Goal: Communication & Community: Answer question/provide support

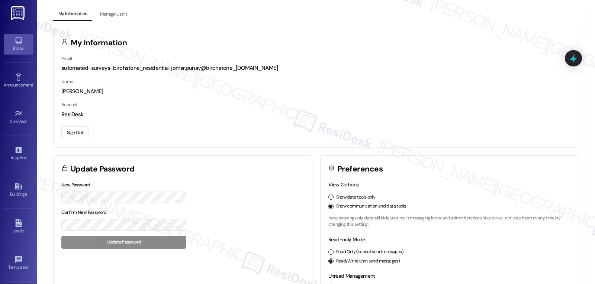
click at [15, 46] on div "Inbox" at bounding box center [18, 48] width 37 height 7
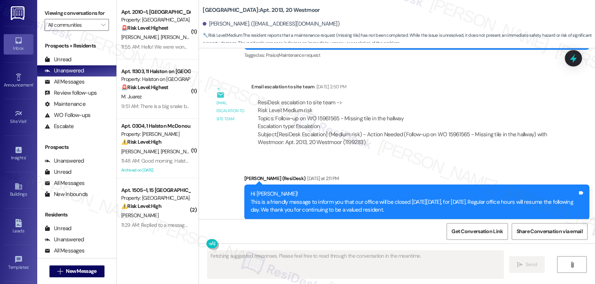
scroll to position [6602, 0]
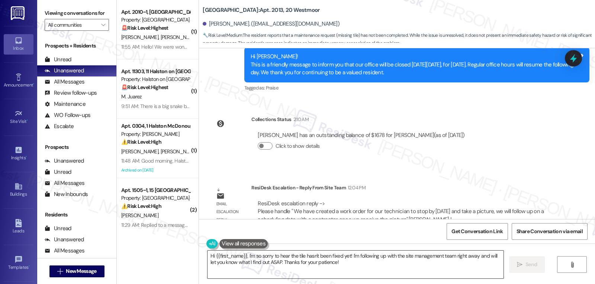
click at [351, 266] on textarea "Hi {{first_name}}, I'm so sorry to hear the tile hasn't been fixed yet! I'm fol…" at bounding box center [355, 265] width 296 height 28
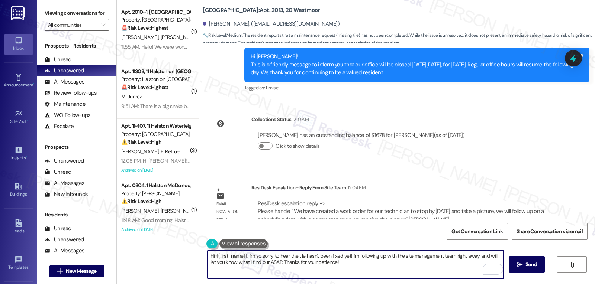
drag, startPoint x: 244, startPoint y: 255, endPoint x: 442, endPoint y: 302, distance: 204.1
click at [442, 284] on html "Inbox Go to Inbox Announcement • Send A Text Announcement Site Visit • Go to Si…" at bounding box center [297, 142] width 595 height 284
paste textarea "We’ve put in a work order for our technician to stop by today and take a photo.…"
type textarea "Hi {{first_name}}, I received an update from the site management team. We’ve pu…"
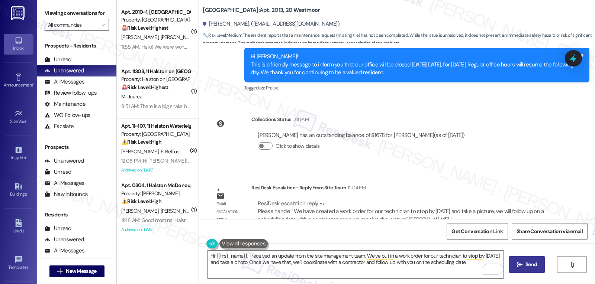
click at [521, 261] on span " Send" at bounding box center [526, 265] width 23 height 8
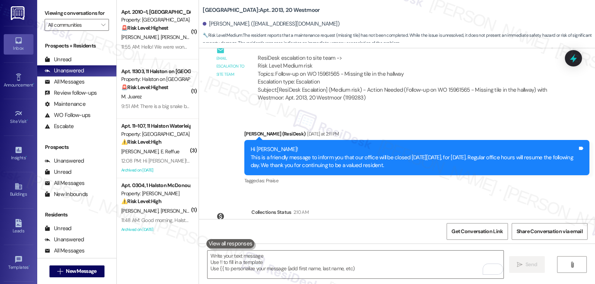
scroll to position [6662, 0]
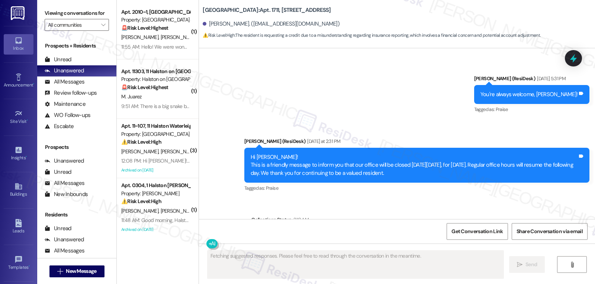
scroll to position [6871, 0]
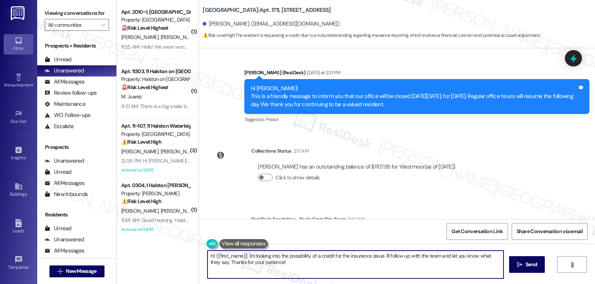
drag, startPoint x: 243, startPoint y: 256, endPoint x: 571, endPoint y: 302, distance: 330.7
click at [571, 284] on html "Inbox Go to Inbox Announcement • Send A Text Announcement Site Visit • Go to Si…" at bounding box center [297, 142] width 595 height 284
paste textarea "Hi [Resident’s Name], please upload a copy of your insurance proof to https://l…"
drag, startPoint x: 361, startPoint y: 257, endPoint x: 409, endPoint y: 259, distance: 48.4
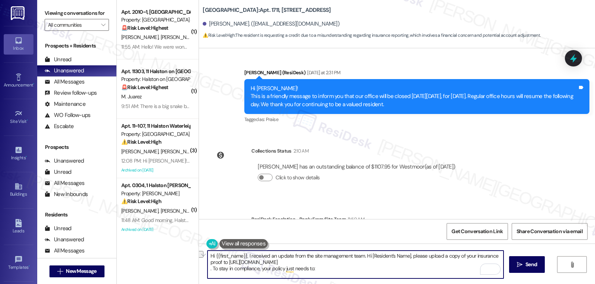
click at [409, 259] on textarea "Hi {{first_name}}, I received an update from the site management team. Hi [Resi…" at bounding box center [355, 265] width 296 height 28
click at [410, 261] on textarea "Hi {{first_name}}, I received an update from the site management team. Hi [Resi…" at bounding box center [355, 265] width 296 height 28
drag, startPoint x: 408, startPoint y: 256, endPoint x: 361, endPoint y: 257, distance: 47.2
click at [361, 257] on textarea "Hi {{first_name}}, I received an update from the site management team. Hi [Resi…" at bounding box center [355, 265] width 296 height 28
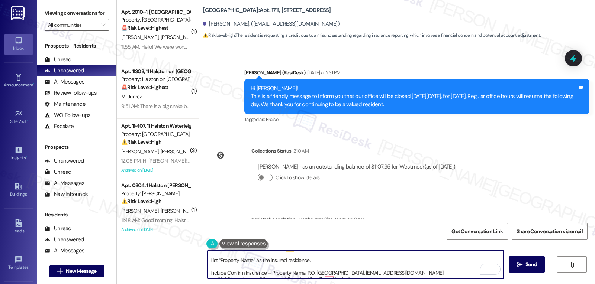
click at [207, 260] on textarea "Hi {{first_name}}, I received an update from the site management team. Please u…" at bounding box center [355, 265] width 296 height 28
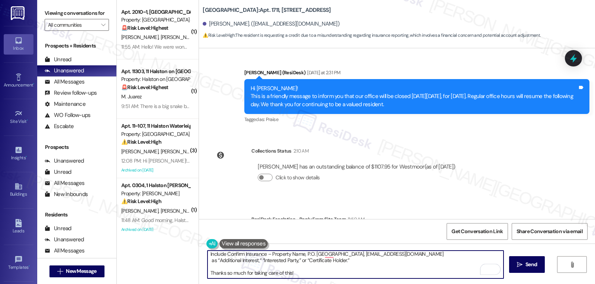
click at [207, 257] on textarea "Hi {{first_name}}, I received an update from the site management team. Please u…" at bounding box center [355, 265] width 296 height 28
click at [320, 276] on textarea "Hi {{first_name}}, I received an update from the site management team. Please u…" at bounding box center [355, 265] width 296 height 28
type textarea "Hi {{first_name}}, I received an update from the site management team. Please u…"
click at [525, 264] on span "Send" at bounding box center [531, 265] width 12 height 8
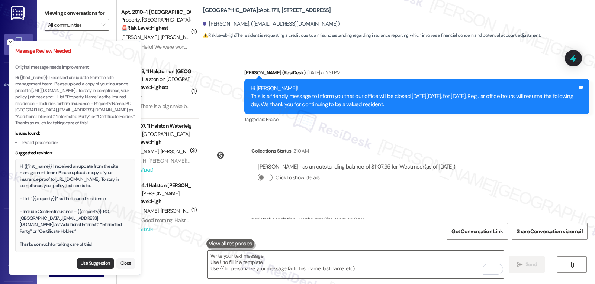
click at [96, 262] on button "Use Suggestion" at bounding box center [95, 264] width 37 height 10
type textarea "Hi {{first_name}}, I received an update from the site management team. Please u…"
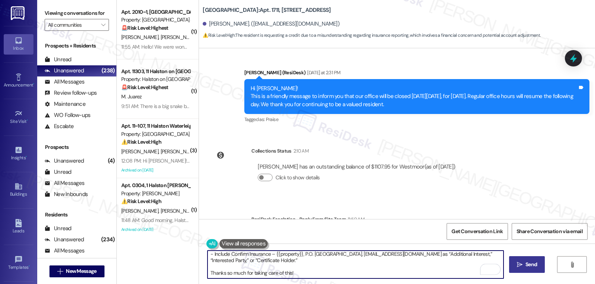
click at [381, 276] on textarea "Hi {{first_name}}, I received an update from the site management team. Please u…" at bounding box center [355, 265] width 296 height 28
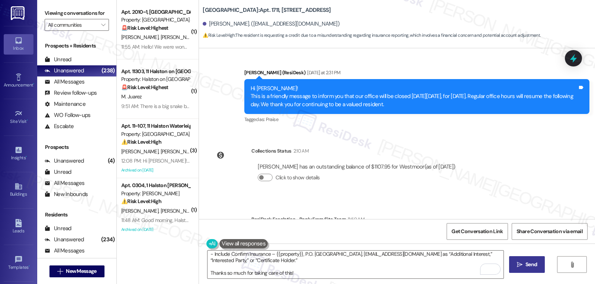
click at [527, 260] on button " Send" at bounding box center [527, 265] width 36 height 17
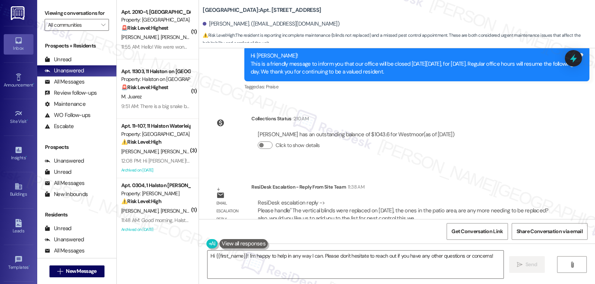
scroll to position [803, 0]
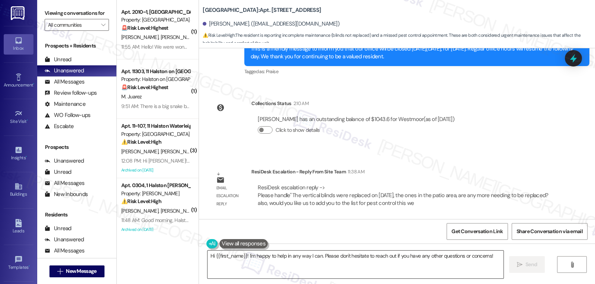
click at [382, 268] on textarea "Hi {{first_name}}! I'm happy to help in any way I can. Please don't hesitate to…" at bounding box center [355, 265] width 296 height 28
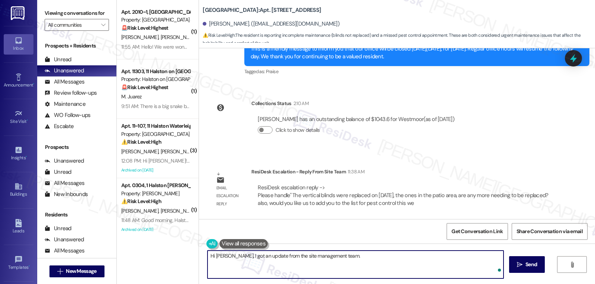
paste textarea "The vertical blinds were replaced on 08/25/2025, the ones in the patio area, ar…"
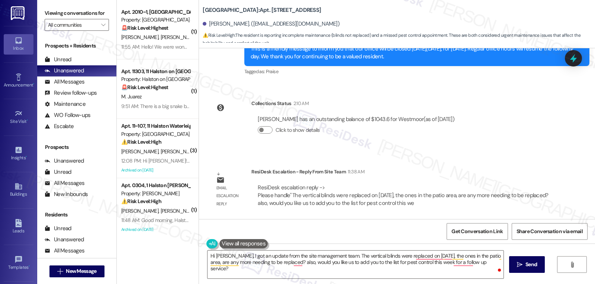
drag, startPoint x: 333, startPoint y: 256, endPoint x: 465, endPoint y: 302, distance: 140.2
click at [465, 284] on html "Inbox Go to Inbox Announcement • Send A Text Announcement Site Visit • Go to Si…" at bounding box center [297, 142] width 595 height 284
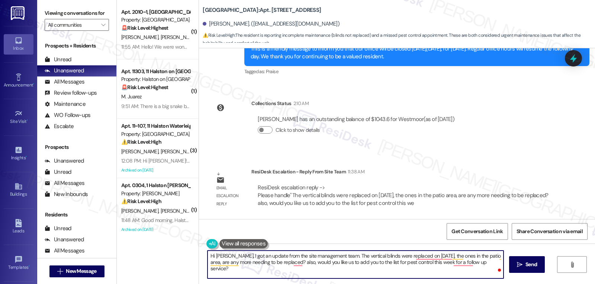
click at [333, 255] on textarea "Hi Alessa, I got an update from the site management team. The vertical blinds w…" at bounding box center [355, 265] width 296 height 28
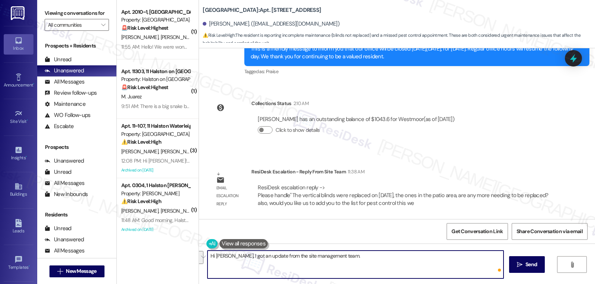
paste textarea "the vertical blinds in the patio area were replaced on 08/25/2025. Are there an…"
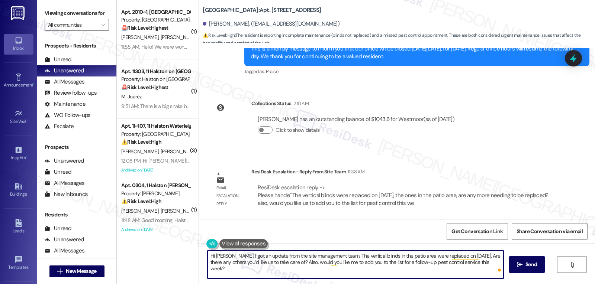
type textarea "Hi Alessa, I got an update from the site management team. The vertical blinds i…"
click at [496, 266] on span at bounding box center [499, 270] width 7 height 9
click at [486, 265] on textarea "Hi Alessa, I got an update from the site management team. The vertical blinds i…" at bounding box center [355, 265] width 296 height 28
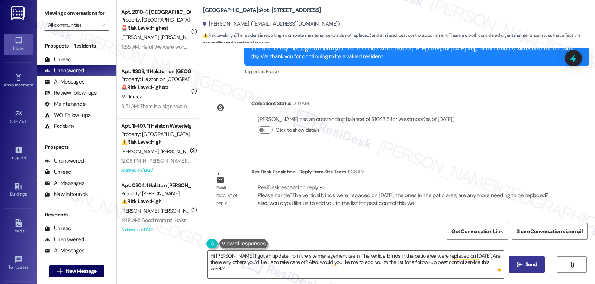
click at [535, 262] on button " Send" at bounding box center [527, 265] width 36 height 17
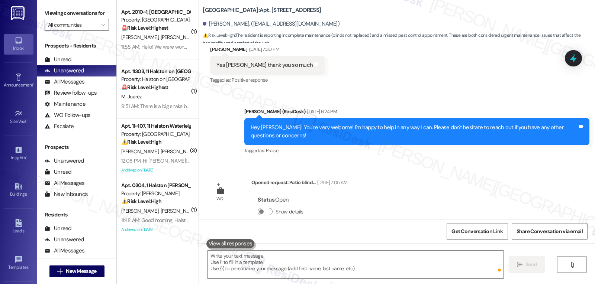
scroll to position [447, 0]
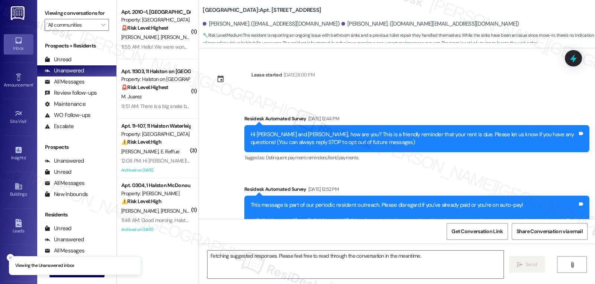
scroll to position [8865, 0]
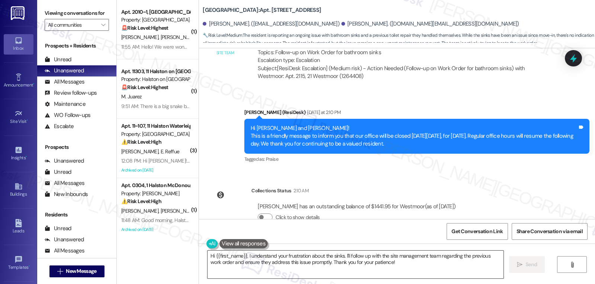
click at [287, 266] on textarea "Hi {{first_name}}, I understand your frustration about the sinks. I'll follow u…" at bounding box center [355, 265] width 296 height 28
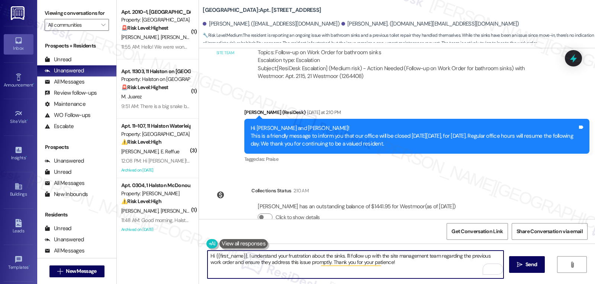
click at [260, 266] on textarea "Hi {{first_name}}, I understand your frustration about the sinks. I'll follow u…" at bounding box center [355, 265] width 296 height 28
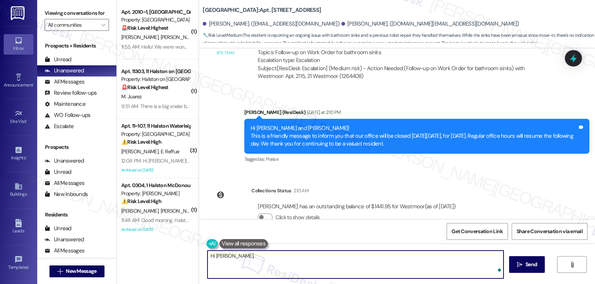
paste textarea "our maintenance team will stop by today to take a look. We’ll then get your rep…"
click at [224, 255] on textarea "Hi Myra, our maintenance team will stop by today to take a look. We’ll then get…" at bounding box center [355, 265] width 296 height 28
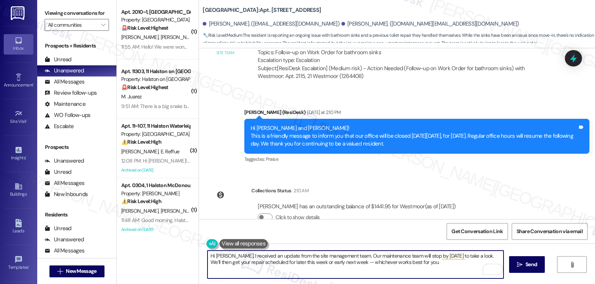
click at [429, 266] on textarea "Hi Myra, I received an update from the site management team. Our maintenance te…" at bounding box center [355, 265] width 296 height 28
click at [335, 261] on textarea "Hi Myra, I received an update from the site management team. Our maintenance te…" at bounding box center [355, 265] width 296 height 28
click at [413, 265] on textarea "Hi Myra, I received an update from the site management team. Our maintenance te…" at bounding box center [355, 265] width 296 height 28
type textarea "Hi Myra, I received an update from the site management team. Our maintenance te…"
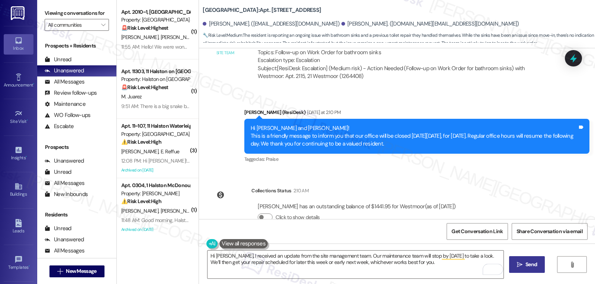
click at [522, 265] on span " Send" at bounding box center [526, 265] width 23 height 8
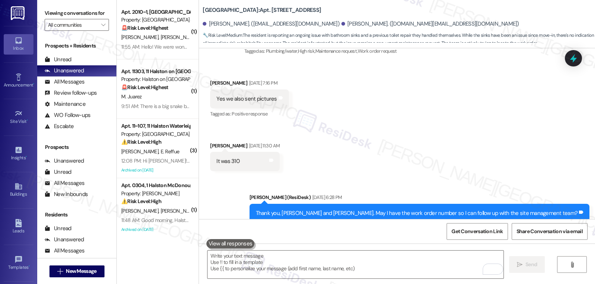
scroll to position [8496, 0]
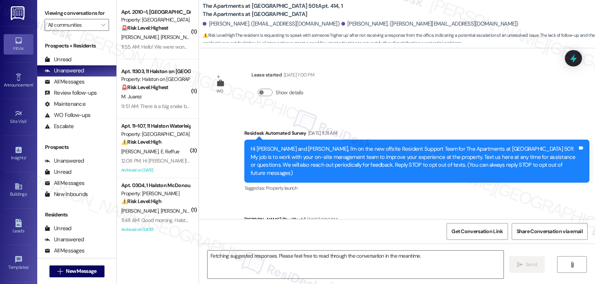
scroll to position [8943, 0]
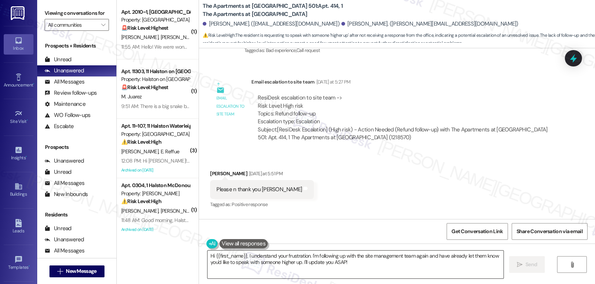
click at [364, 273] on textarea "Hi {{first_name}}, I understand your frustration. I'm following up with the sit…" at bounding box center [355, 265] width 296 height 28
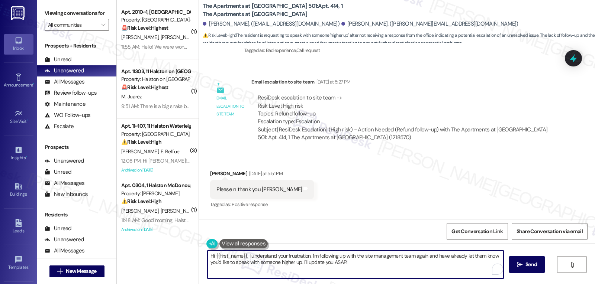
drag, startPoint x: 245, startPoint y: 257, endPoint x: 595, endPoint y: 302, distance: 352.4
click at [595, 284] on html "Inbox Go to Inbox Announcement • Send A Text Announcement Site Visit • Go to Si…" at bounding box center [297, 142] width 595 height 284
paste textarea "The check was re-issued [DATE] and sent to the [STREET_ADDRESS][PERSON_NAME] ad…"
click at [457, 266] on textarea "Hi {{first_name}}, I received an update from the site management team. The chec…" at bounding box center [355, 265] width 296 height 28
drag, startPoint x: 210, startPoint y: 256, endPoint x: 241, endPoint y: 255, distance: 30.5
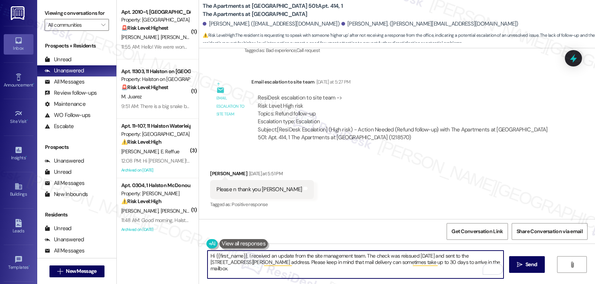
click at [241, 255] on textarea "Hi {{first_name}}, I received an update from the site management team. The chec…" at bounding box center [355, 265] width 296 height 28
click at [458, 267] on textarea "Hi Rodrigo, I received an update from the site management team. The check was r…" at bounding box center [355, 265] width 296 height 28
type textarea "Hi Rodrigo, I received an update from the site management team. The check was r…"
click at [521, 266] on icon "" at bounding box center [520, 265] width 6 height 6
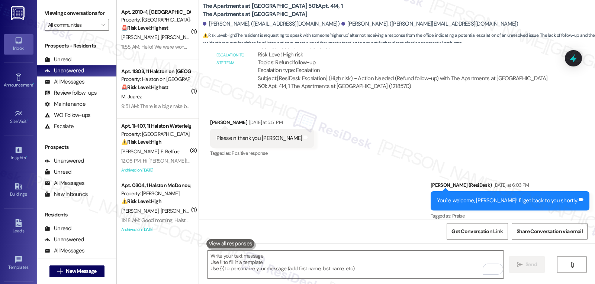
scroll to position [9002, 0]
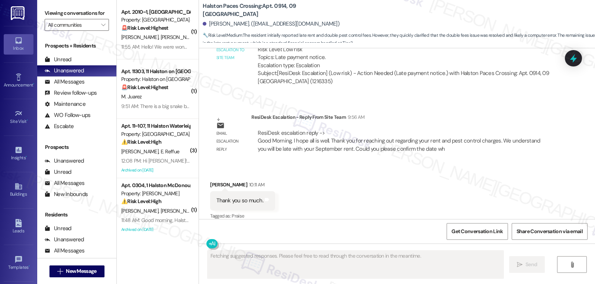
scroll to position [6721, 0]
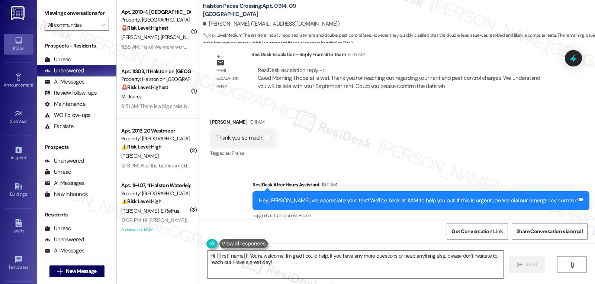
drag, startPoint x: 244, startPoint y: 257, endPoint x: 583, endPoint y: 302, distance: 341.6
click at [583, 284] on html "Inbox Go to Inbox Announcement • Send A Text Announcement Site Visit • Go to Si…" at bounding box center [297, 142] width 595 height 284
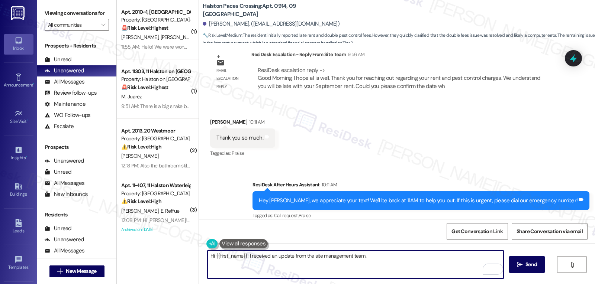
click at [394, 259] on textarea "Hi {{first_name}}! I received an update from the site management team." at bounding box center [355, 265] width 296 height 28
paste textarea "Thanks for reaching out about your rent and pest control. I understand your Sep…"
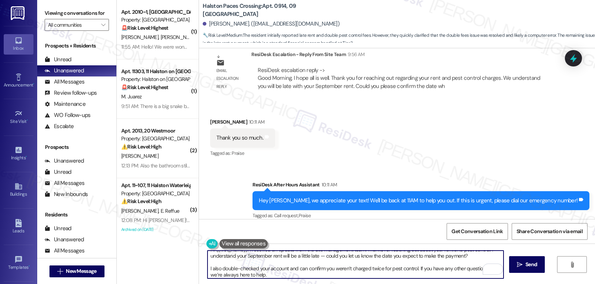
scroll to position [6, 0]
click at [320, 257] on textarea "Hi {{first_name}}! I received an update from the site management team. Thanks f…" at bounding box center [355, 265] width 296 height 28
click at [476, 256] on textarea "Hi {{first_name}}! I received an update from the site management team. Thanks f…" at bounding box center [355, 265] width 296 height 28
click at [207, 268] on textarea "Hi {{first_name}}! I received an update from the site management team. Thanks f…" at bounding box center [355, 265] width 296 height 28
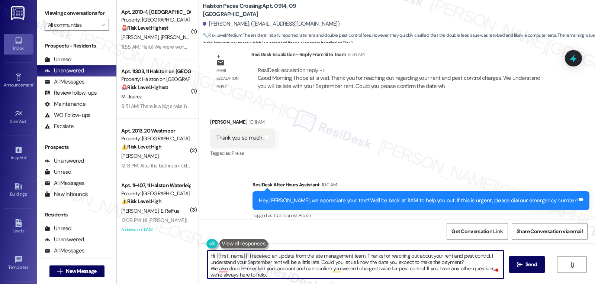
click at [301, 276] on textarea "Hi {{first_name}}! I received an update from the site management team. Thanks f…" at bounding box center [355, 265] width 296 height 28
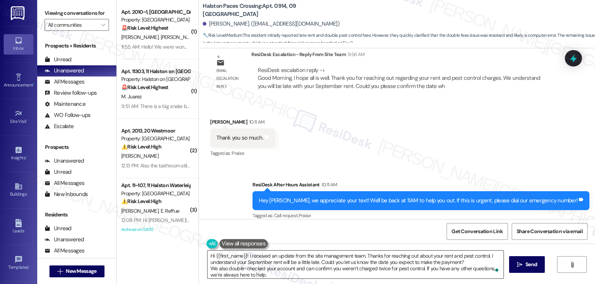
click at [207, 276] on textarea "Hi {{first_name}}! I received an update from the site management team. Thanks f…" at bounding box center [355, 265] width 296 height 28
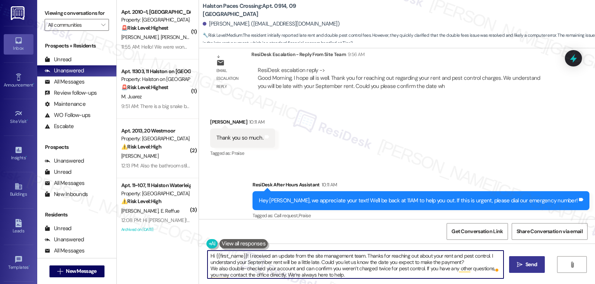
type textarea "Hi {{first_name}}! I received an update from the site management team. Thanks f…"
click at [522, 266] on span " Send" at bounding box center [526, 265] width 23 height 8
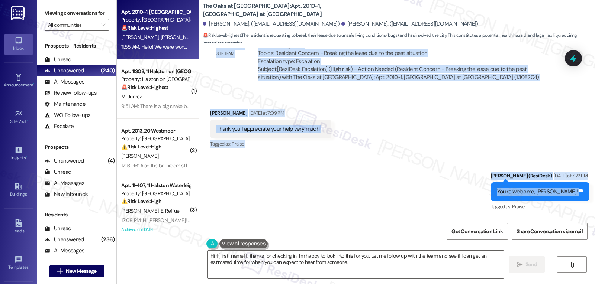
scroll to position [7288, 0]
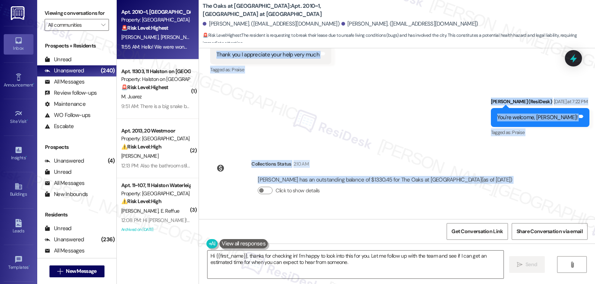
drag, startPoint x: 238, startPoint y: 61, endPoint x: 432, endPoint y: 202, distance: 239.0
click at [432, 202] on div "Lease started Nov 24, 2024 at 7:00 PM Survey, sent via SMS Residesk Automated S…" at bounding box center [397, 133] width 396 height 171
copy div "Sarah (ResiDesk) Yesterday at 2:23 PM Hi Hannah and Brandon! This is a friendly…"
click at [395, 270] on textarea "Hi {{first_name}}, thanks for checking in! I'm happy to look into this for you.…" at bounding box center [355, 265] width 296 height 28
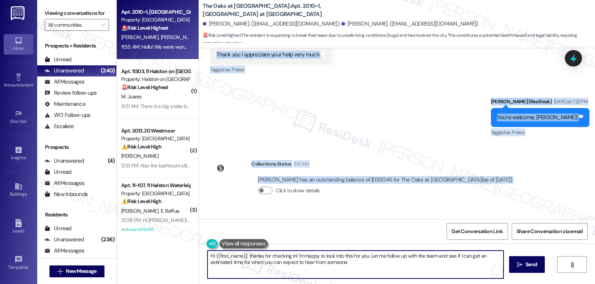
paste textarea "Hannah, thank you for following up. I completely understand how important this …"
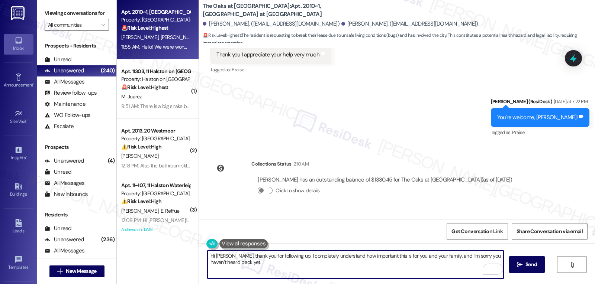
click at [272, 267] on textarea "Hi Hannah, thank you for following up. I completely understand how important th…" at bounding box center [355, 265] width 296 height 28
paste textarea "’ll keep an eye on it and update you if I hear anything sooner."
click at [407, 276] on textarea "Hi Hannah, thank you for following up. I completely understand how important th…" at bounding box center [355, 265] width 296 height 28
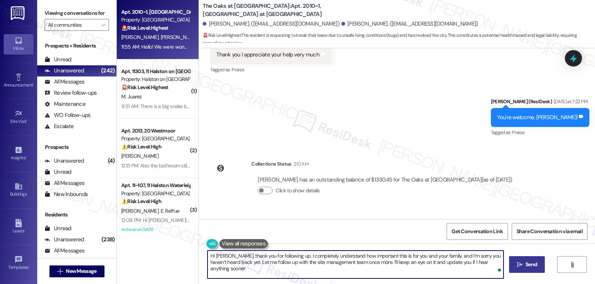
type textarea "Hi Hannah, thank you for following up. I completely understand how important th…"
click at [526, 268] on span "Send" at bounding box center [531, 265] width 12 height 8
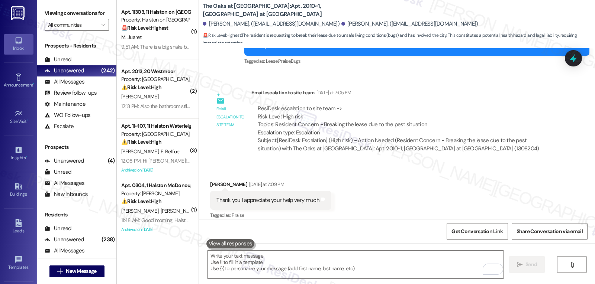
scroll to position [7125, 0]
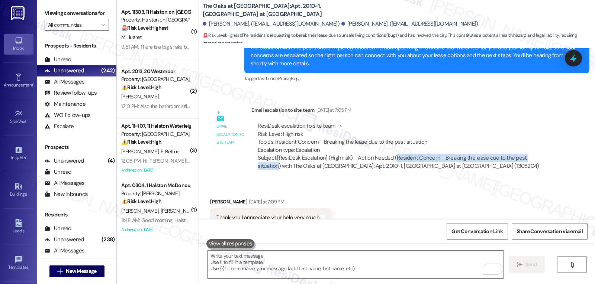
drag, startPoint x: 388, startPoint y: 102, endPoint x: 534, endPoint y: 102, distance: 146.5
click at [534, 154] on div "Subject: [ResiDesk Escalation] (High risk) - Action Needed (Resident Concern - …" at bounding box center [403, 162] width 291 height 16
copy div "Resident Concern - Breaking the lease due to the pest situation"
click at [577, 59] on icon at bounding box center [573, 58] width 13 height 13
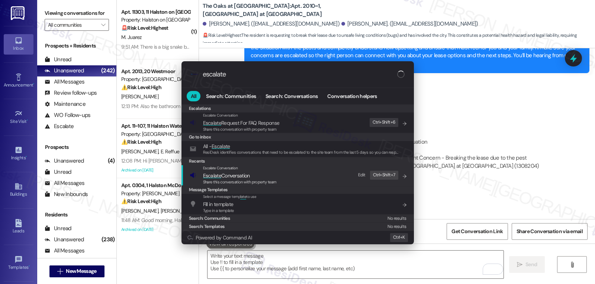
type input "escalate"
click at [221, 173] on span "Escalate Conversation" at bounding box center [226, 176] width 47 height 7
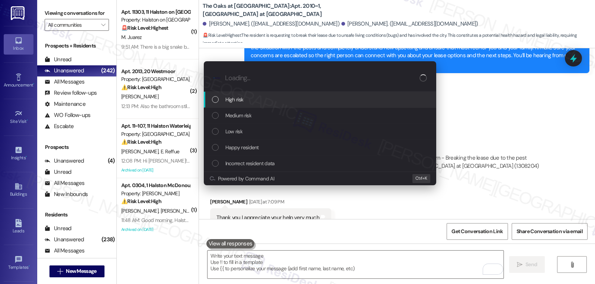
click at [243, 100] on span "High risk" at bounding box center [234, 100] width 18 height 8
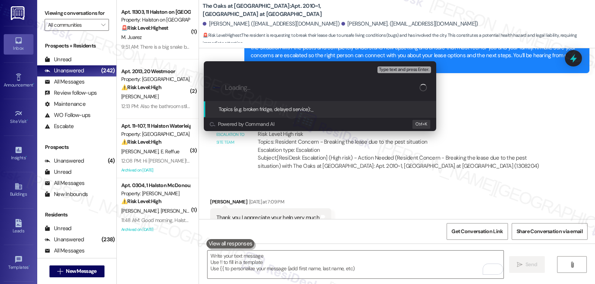
paste input "Resident Concern - Breaking the lease due to the pest situation"
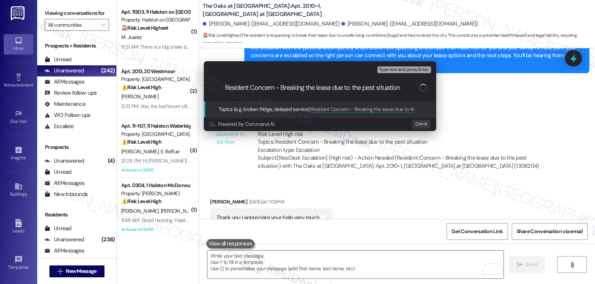
click at [225, 86] on input "Resident Concern - Breaking the lease due to the pest situation" at bounding box center [322, 88] width 194 height 8
type input "Follow-up - Resident Concern - Breaking the lease due to the pest situation"
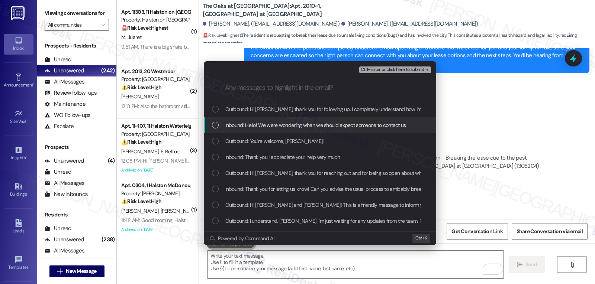
click at [250, 126] on span "Inbound: Hello! We were wondering when we should expect someone to contact us" at bounding box center [315, 125] width 181 height 8
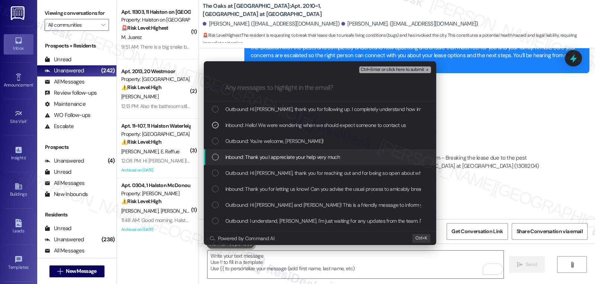
click at [241, 158] on span "Inbound: Thank you I appreciate your help very much" at bounding box center [282, 157] width 115 height 8
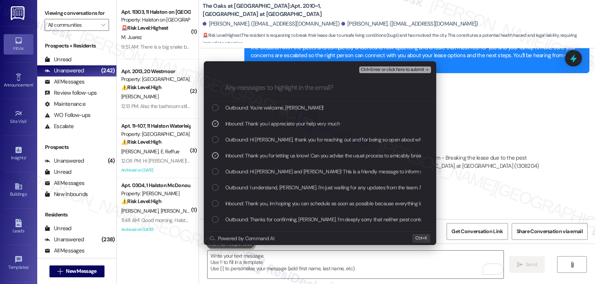
scroll to position [74, 0]
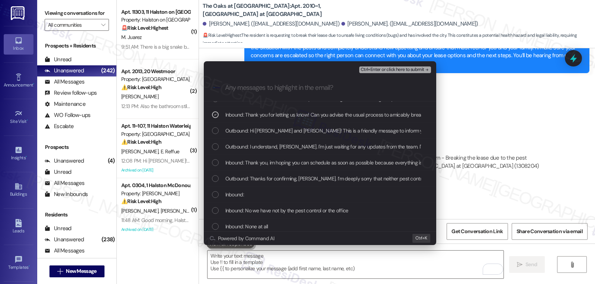
click at [267, 166] on span "Inbound: Thank you, im hoping you can schedule as soon as possible because ever…" at bounding box center [341, 163] width 233 height 8
click at [397, 68] on span "Ctrl+Enter or click here to submit" at bounding box center [393, 69] width 64 height 5
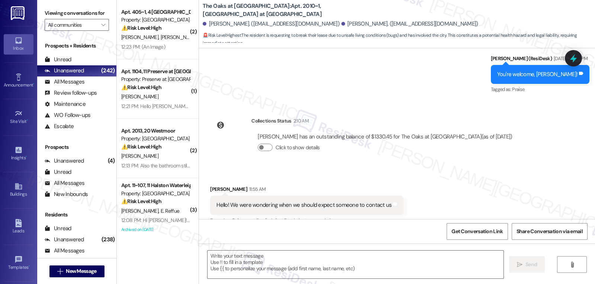
scroll to position [7288, 0]
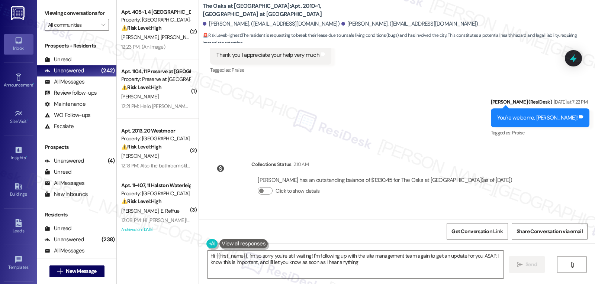
type textarea "Hi {{first_name}}, I'm so sorry you're still waiting! I'm following up with the…"
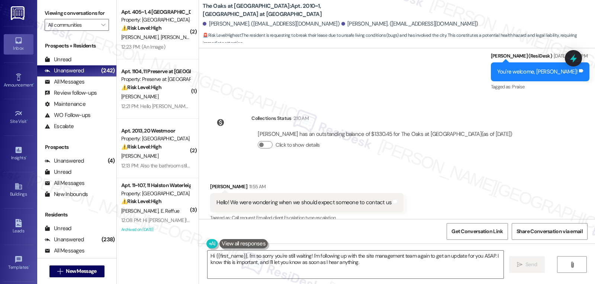
scroll to position [7359, 0]
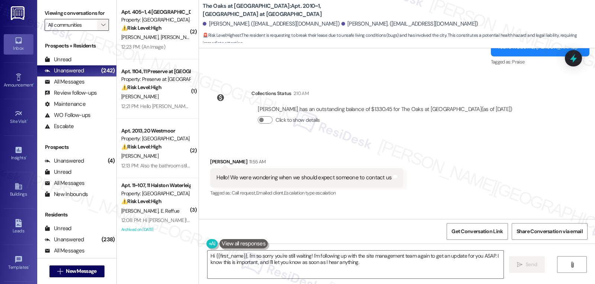
click at [100, 31] on span "" at bounding box center [103, 25] width 7 height 12
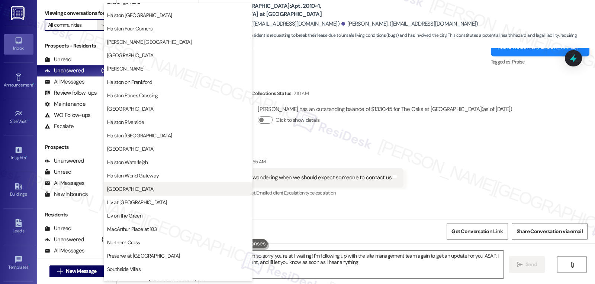
scroll to position [223, 0]
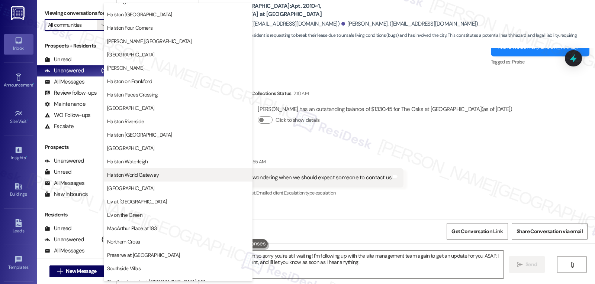
click at [148, 175] on span "Halston World Gateway" at bounding box center [133, 174] width 52 height 7
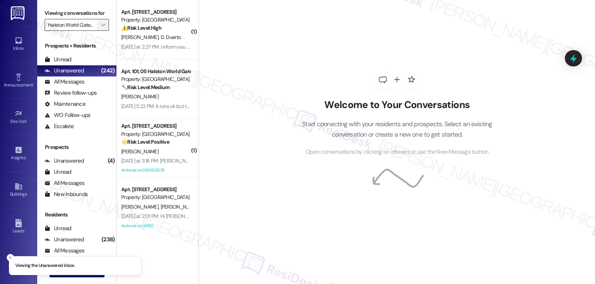
click at [97, 31] on button "" at bounding box center [103, 25] width 12 height 12
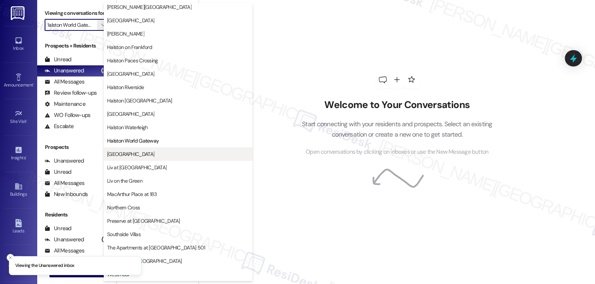
scroll to position [183, 0]
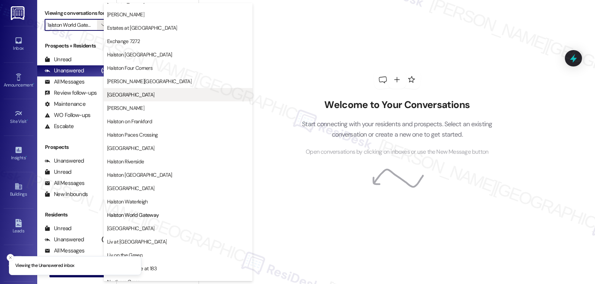
click at [136, 93] on span "Halston Lakeside" at bounding box center [130, 94] width 47 height 7
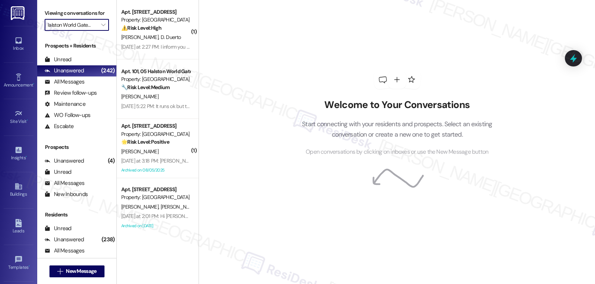
type input "Halston Lakeside"
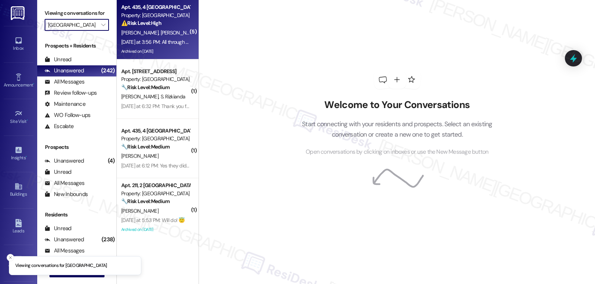
click at [161, 33] on span "L. Vandawalker" at bounding box center [179, 32] width 37 height 7
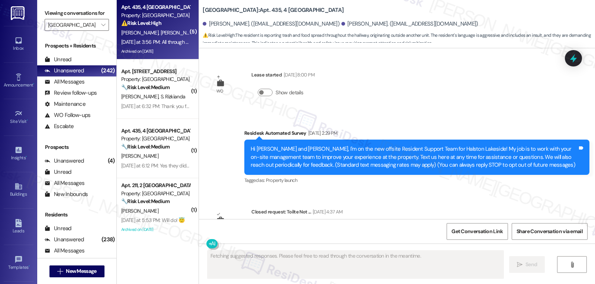
scroll to position [32081, 0]
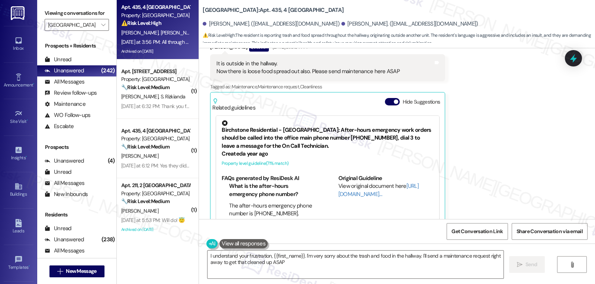
type textarea "I understand your frustration, {{first_name}}. I'm very sorry about the trash a…"
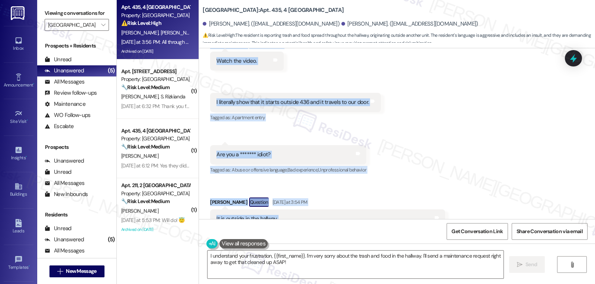
scroll to position [31933, 0]
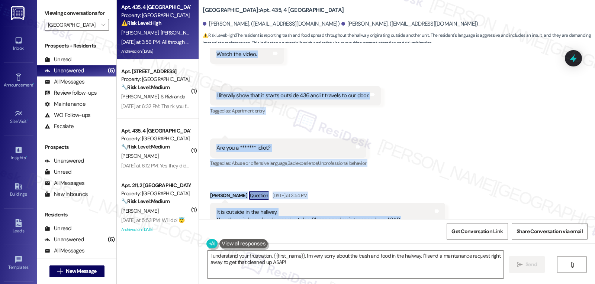
drag, startPoint x: 239, startPoint y: 57, endPoint x: 414, endPoint y: 86, distance: 177.4
click at [414, 86] on div "WO Lease started Oct 18, 2023 at 8:00 PM Show details Survey, sent via SMS Resi…" at bounding box center [397, 133] width 396 height 171
copy div "Sarah (ResiDesk) Yesterday at 3:18 PM Hi Lisa, thank you for sending over the v…"
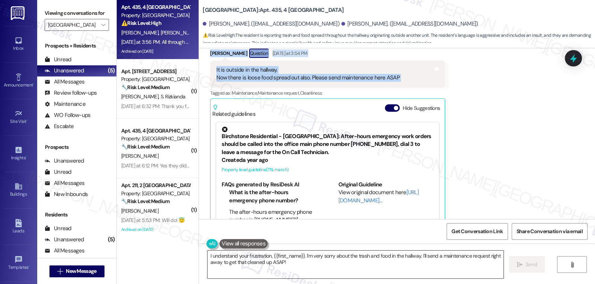
scroll to position [32081, 0]
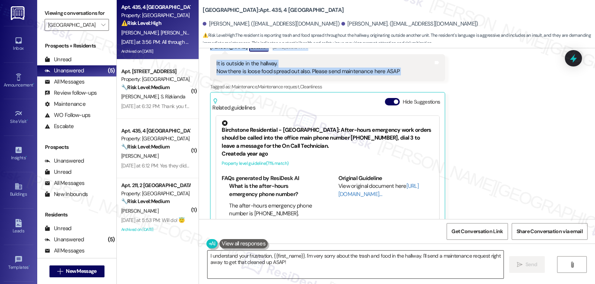
click at [340, 264] on textarea "I understand your frustration, {{first_name}}. I'm very sorry about the trash a…" at bounding box center [355, 265] width 296 height 28
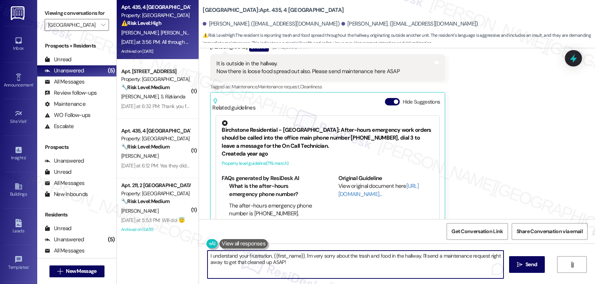
paste textarea "Sarah (ResiDesk) Yesterday at 3:18 PM Hi Lisa, thank you for sending over the v…"
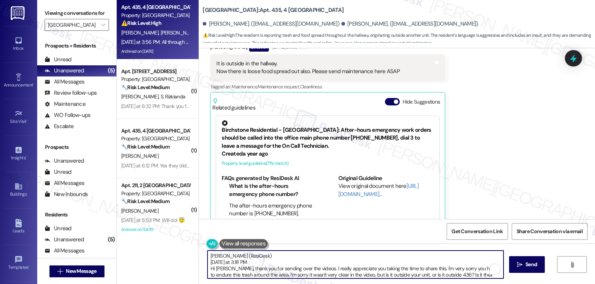
scroll to position [88, 0]
type textarea "I understand your frustration, {{first_name}}. I'm very sorry about the trash a…"
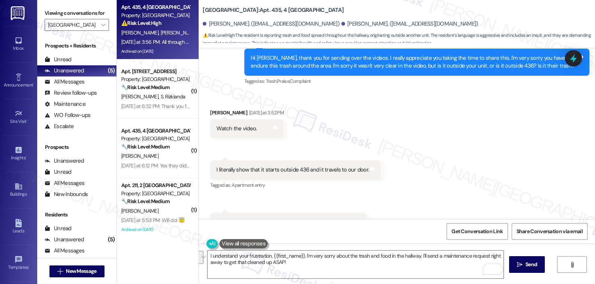
scroll to position [32081, 0]
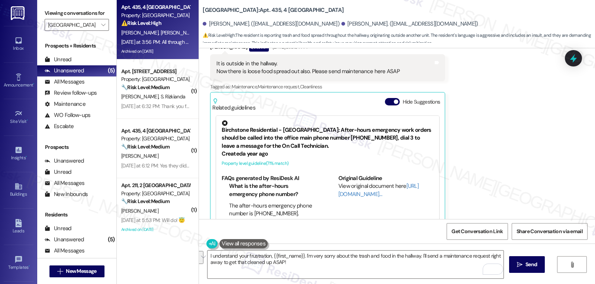
drag, startPoint x: 574, startPoint y: 59, endPoint x: 369, endPoint y: 254, distance: 283.0
click at [575, 59] on icon at bounding box center [573, 58] width 7 height 9
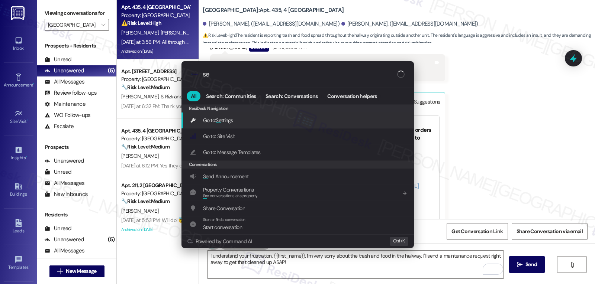
type input "s"
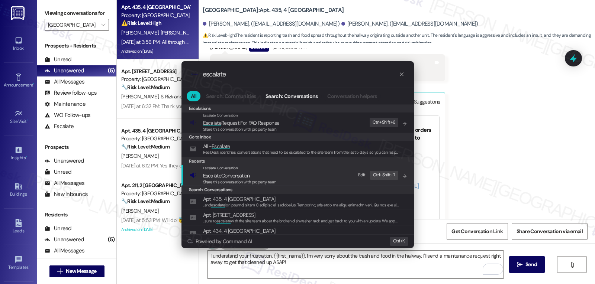
type input "escalate"
click at [218, 176] on span "Escalate" at bounding box center [212, 176] width 18 height 7
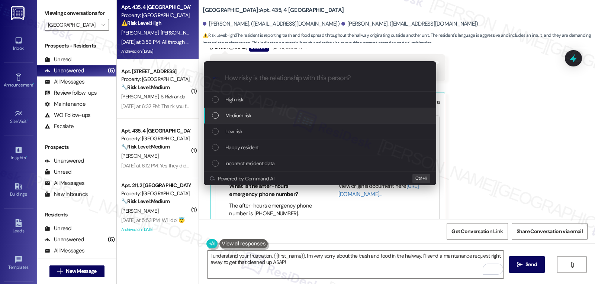
click at [252, 120] on div "Medium risk" at bounding box center [320, 116] width 232 height 16
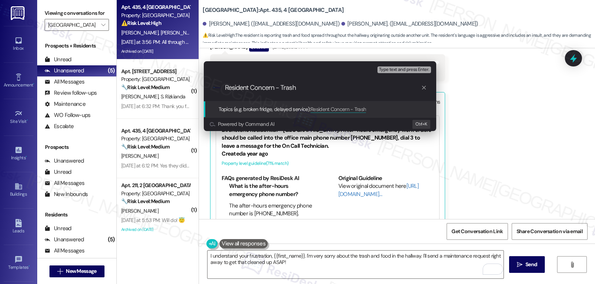
type input "Resident Concern - Trash"
drag, startPoint x: 541, startPoint y: 96, endPoint x: 573, endPoint y: 75, distance: 37.8
click at [542, 96] on div "Escalate Conversation Medium risk Topics (e.g. broken fridge, delayed service) …" at bounding box center [297, 142] width 595 height 284
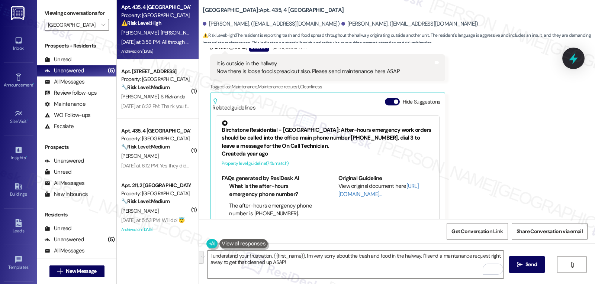
click at [576, 57] on icon at bounding box center [573, 58] width 13 height 13
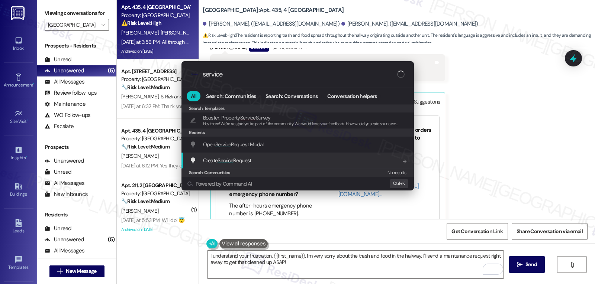
type input "service"
click at [234, 157] on span "Create Service Request" at bounding box center [227, 161] width 48 height 8
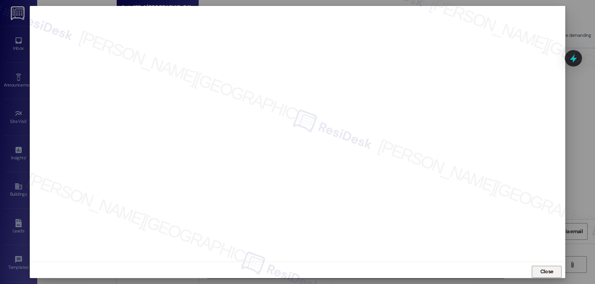
click at [552, 276] on span "Close" at bounding box center [547, 272] width 16 height 11
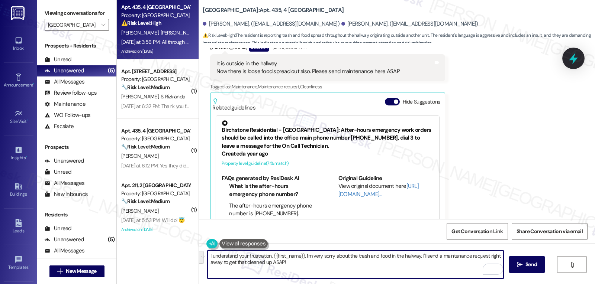
click at [574, 61] on icon at bounding box center [573, 59] width 9 height 12
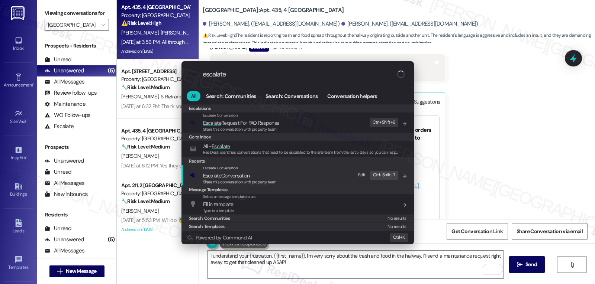
type input "escalate"
click at [277, 181] on div "Escalate Conversation Escalate Conversation Share this conversation with proper…" at bounding box center [299, 175] width 218 height 20
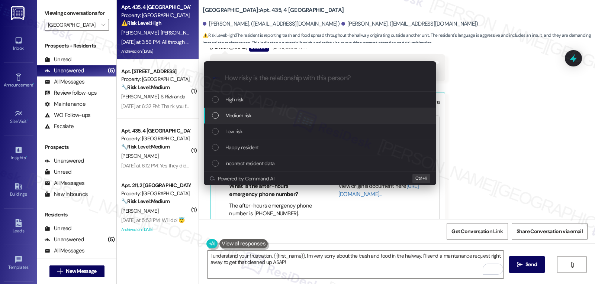
click at [287, 114] on div "Medium risk" at bounding box center [321, 116] width 218 height 8
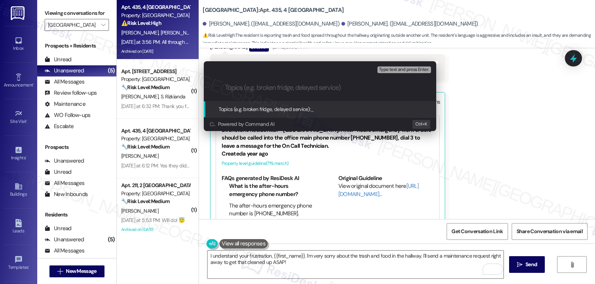
paste input "16110765"
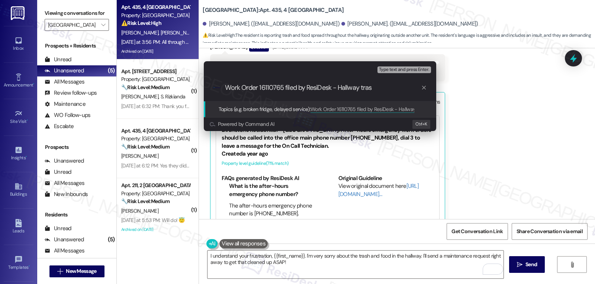
type input "Work Order 16110765 filed by ResiDesk - Hallway trash"
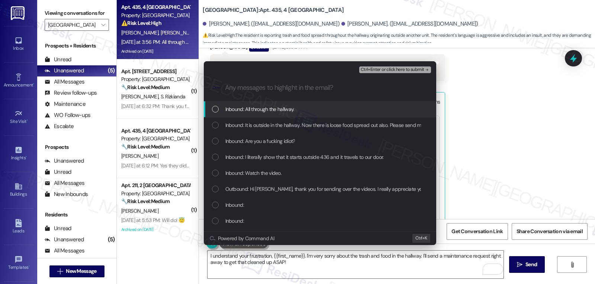
click at [290, 108] on span "Inbound: All through the hallway." at bounding box center [259, 109] width 69 height 8
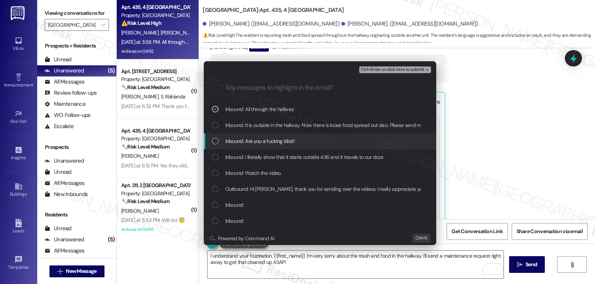
click at [285, 139] on span "Inbound: Are you a fucking idiot?" at bounding box center [260, 141] width 70 height 8
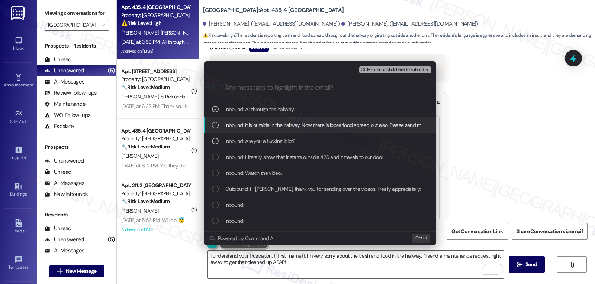
click at [276, 123] on span "Inbound: It is outside in the hallway. Now there is loose food spread out also.…" at bounding box center [347, 125] width 244 height 8
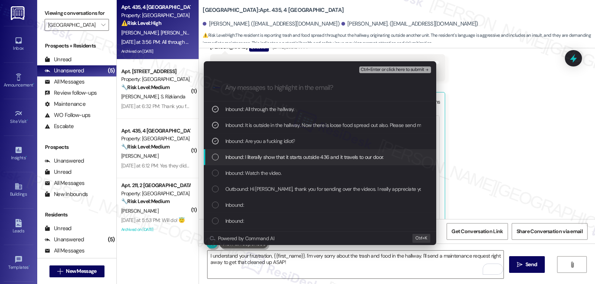
click at [257, 154] on span "Inbound: I literally show that it starts outside 436 and it travels to our door." at bounding box center [304, 157] width 158 height 8
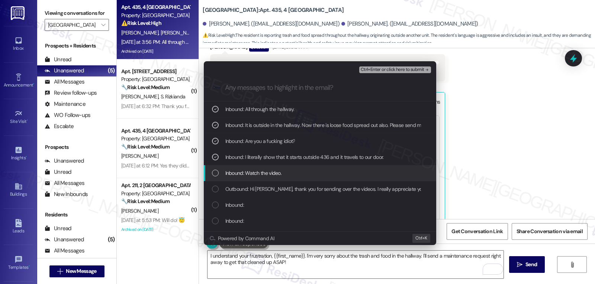
click at [254, 170] on span "Inbound: Watch the video." at bounding box center [253, 173] width 57 height 8
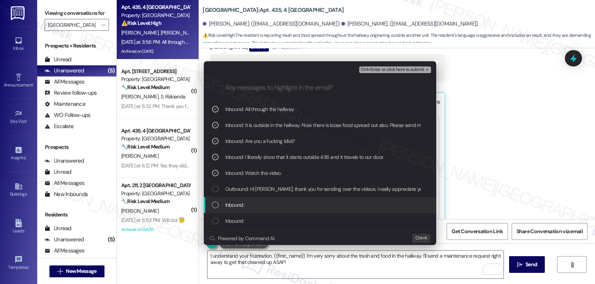
click at [257, 202] on div "Inbound:" at bounding box center [321, 205] width 218 height 8
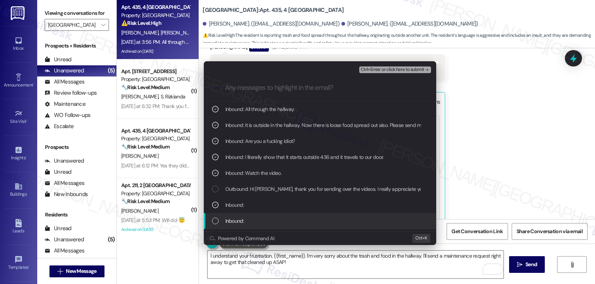
click at [254, 220] on div "Inbound:" at bounding box center [321, 221] width 218 height 8
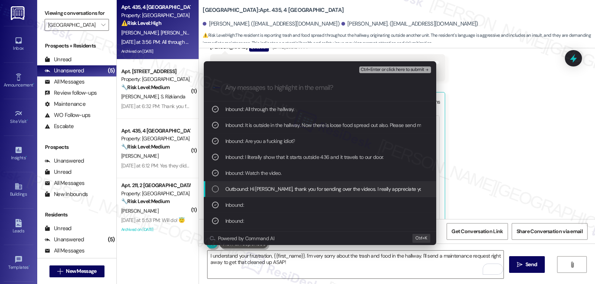
scroll to position [74, 0]
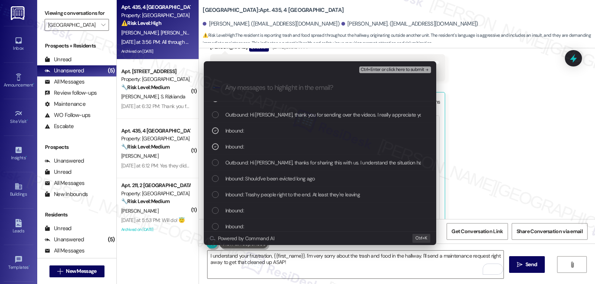
click at [414, 71] on span "Ctrl+Enter or click here to submit" at bounding box center [393, 69] width 64 height 5
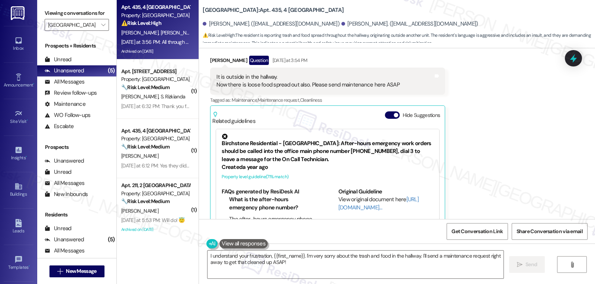
scroll to position [32081, 0]
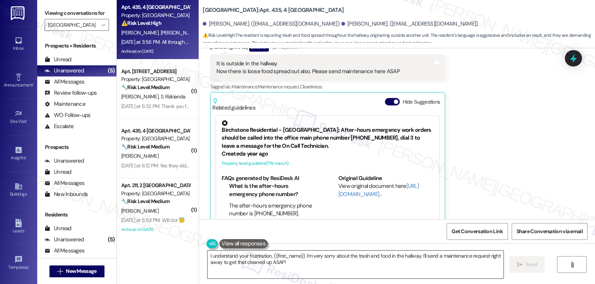
drag, startPoint x: 344, startPoint y: 271, endPoint x: 336, endPoint y: 267, distance: 9.0
click at [342, 271] on textarea "I understand your frustration, {{first_name}}. I'm very sorry about the trash a…" at bounding box center [355, 265] width 296 height 28
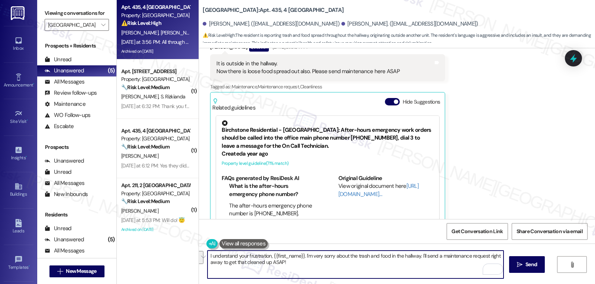
type textarea "t"
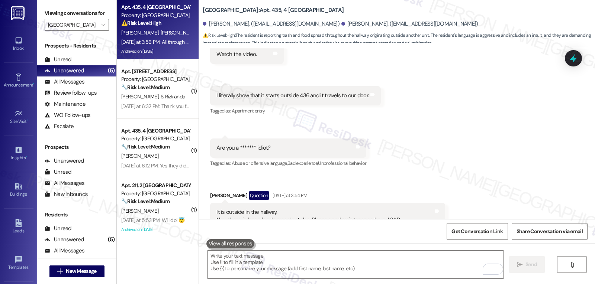
scroll to position [31858, 0]
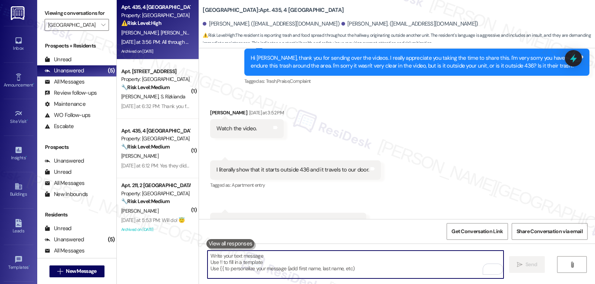
click at [337, 265] on textarea "To enrich screen reader interactions, please activate Accessibility in Grammarl…" at bounding box center [355, 265] width 296 height 28
paste textarea "I understand this situation has been really frustrating, and I’m truly sorry yo…"
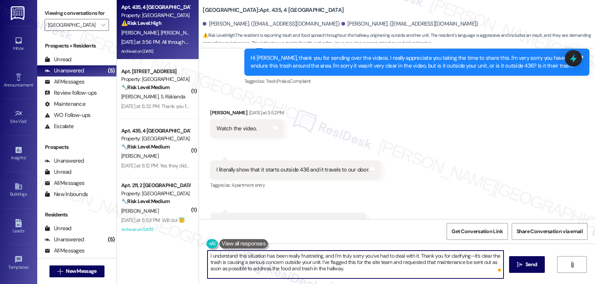
click at [466, 256] on textarea "I understand this situation has been really frustrating, and I’m truly sorry yo…" at bounding box center [355, 265] width 296 height 28
click at [370, 271] on textarea "I understand this situation has been really frustrating, and I’m truly sorry yo…" at bounding box center [355, 265] width 296 height 28
click at [367, 252] on textarea "I understand this situation has been really frustrating, and I’m truly sorry yo…" at bounding box center [355, 265] width 296 height 28
paste textarea "Hi Lisa and Laurel,"
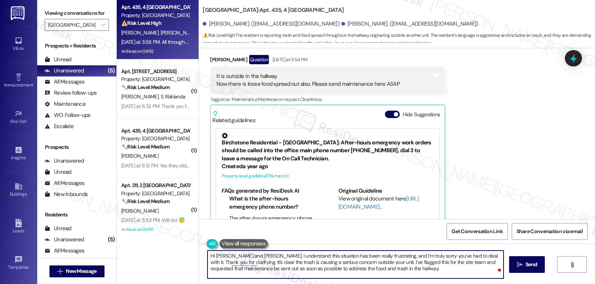
scroll to position [32081, 0]
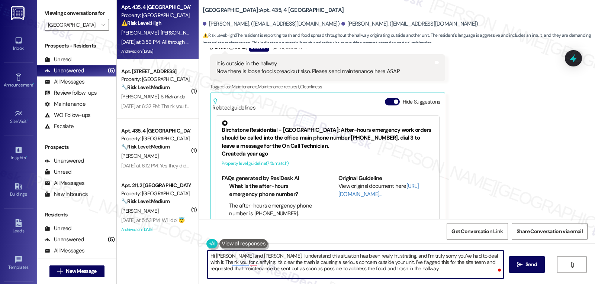
click at [441, 274] on textarea "Hi Lisa and Laurel, I understand this situation has been really frustrating, an…" at bounding box center [355, 265] width 296 height 28
click at [529, 264] on span "Send" at bounding box center [531, 265] width 12 height 8
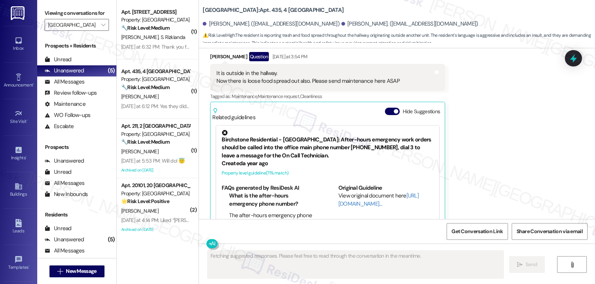
scroll to position [32149, 0]
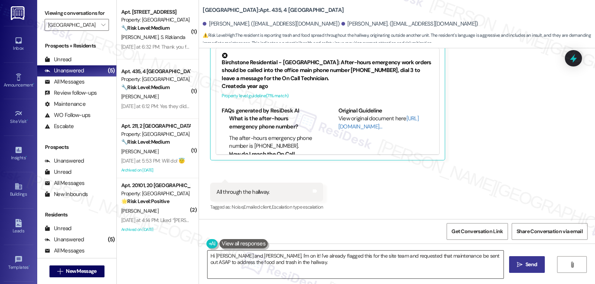
click at [323, 270] on textarea "Hi Lisa and Laurel, I'm on it! I've already flagged this for the site team and …" at bounding box center [355, 265] width 296 height 28
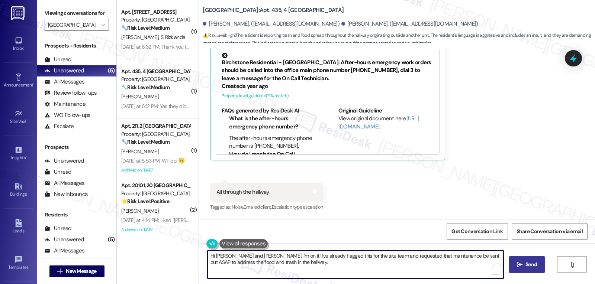
paste textarea "By the way, Lisa, I just wanted to clarify because the video you sent us gives …"
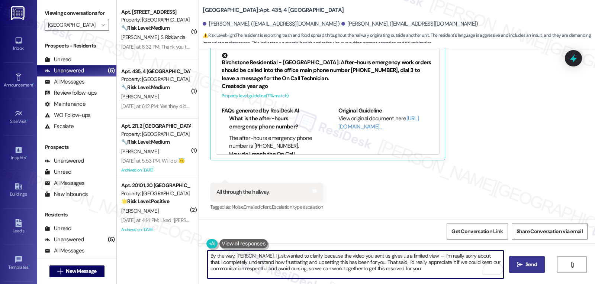
click at [253, 258] on textarea "By the way, Lisa, I just wanted to clarify because the video you sent us gives …" at bounding box center [355, 265] width 296 height 28
click at [254, 257] on textarea "By the way, Lisa, I just wanted to clarify because the video you sent us gives …" at bounding box center [355, 265] width 296 height 28
drag, startPoint x: 322, startPoint y: 257, endPoint x: 410, endPoint y: 257, distance: 88.1
click at [410, 257] on textarea "By the way, Lisa, I just asked you to clarify because the video you sent us giv…" at bounding box center [355, 265] width 296 height 28
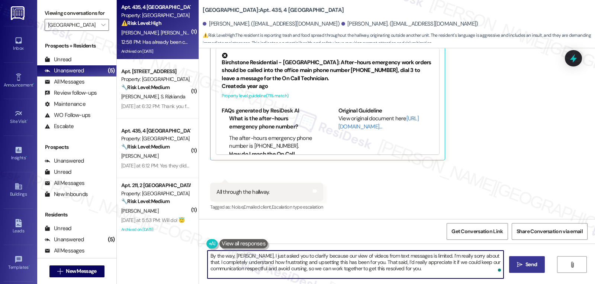
scroll to position [32201, 0]
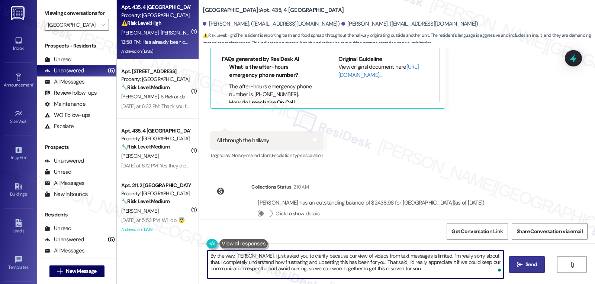
click at [374, 270] on textarea "By the way, Lisa, I just asked you to clarify because our view of videos from t…" at bounding box center [355, 265] width 296 height 28
click at [374, 271] on textarea "By the way, Lisa, I just asked you to clarify because our view of videos from t…" at bounding box center [355, 265] width 296 height 28
type textarea "By the way, Lisa, I just asked you to clarify because our view of videos from t…"
click at [523, 270] on button " Send" at bounding box center [527, 265] width 36 height 17
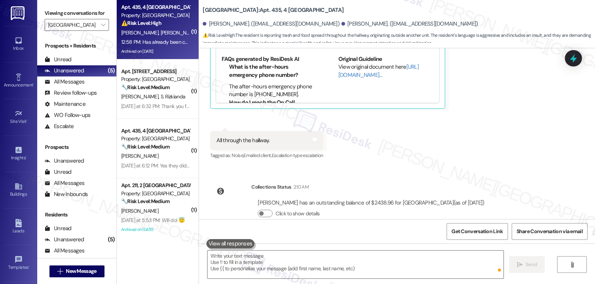
scroll to position [32269, 0]
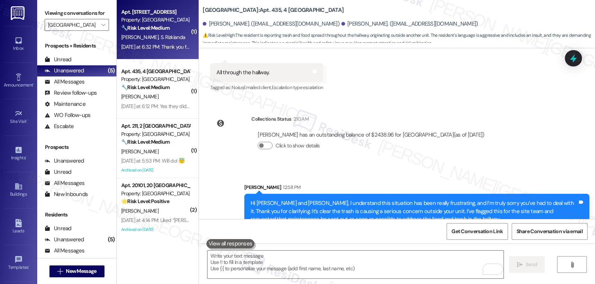
click at [146, 33] on div "M. Curtiss S. Rizkianda" at bounding box center [155, 37] width 70 height 9
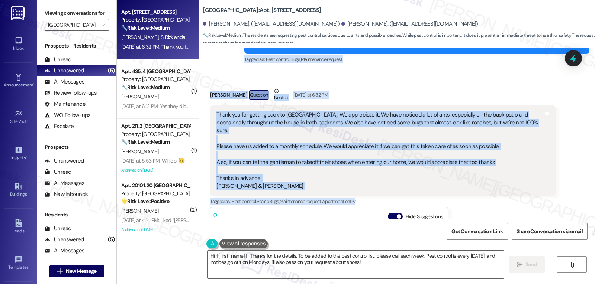
scroll to position [5880, 0]
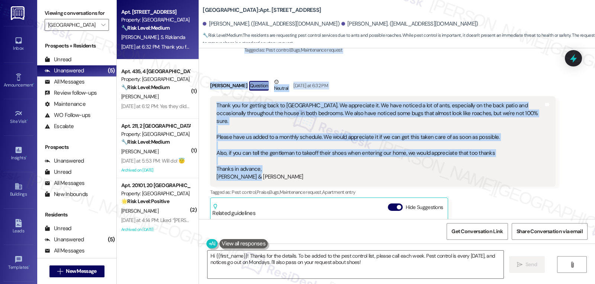
drag, startPoint x: 240, startPoint y: 121, endPoint x: 277, endPoint y: 141, distance: 42.1
click at [277, 141] on div "Lease started Sep 20, 2024 at 8:00 PM Announcement, sent via SMS Sarah (ResiDes…" at bounding box center [397, 133] width 396 height 171
copy div "Sarah (ResiDesk) Yesterday at 6:26 PM Hi Mason and Shinta! I got an update from…"
click at [534, 163] on div "Mason Curtiss Question Neutral Yesterday at 6:32 PM Thank you for getting back …" at bounding box center [382, 206] width 345 height 256
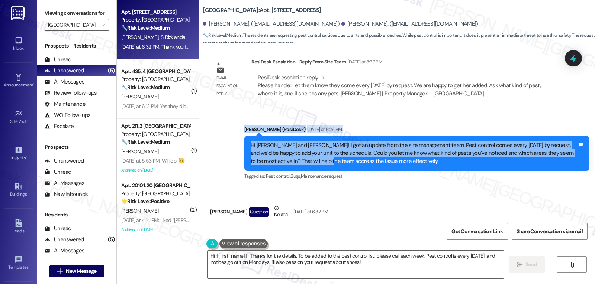
scroll to position [5955, 0]
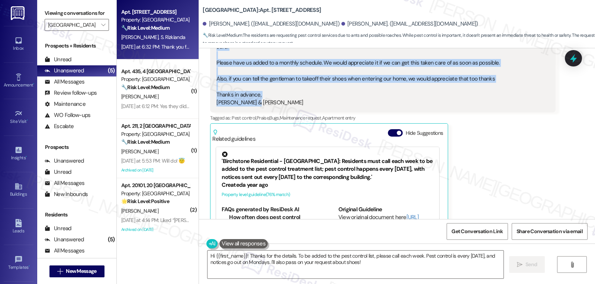
drag, startPoint x: 238, startPoint y: 119, endPoint x: 382, endPoint y: 69, distance: 152.9
click at [382, 69] on div "Lease started Sep 20, 2024 at 8:00 PM Announcement, sent via SMS Sarah (ResiDes…" at bounding box center [397, 133] width 396 height 171
copy div "Sarah (ResiDesk) Yesterday at 6:26 PM Hi Mason and Shinta! I got an update from…"
click at [392, 129] on button "Hide Suggestions" at bounding box center [395, 132] width 15 height 7
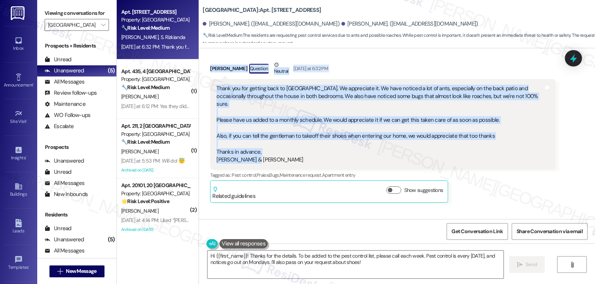
scroll to position [5915, 0]
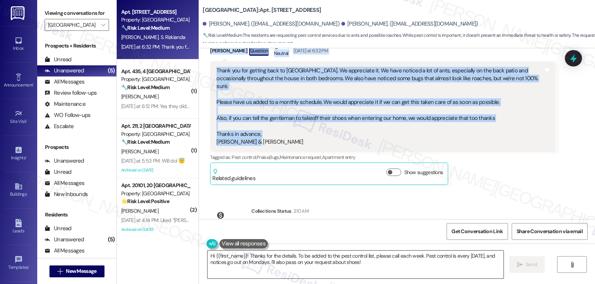
click at [380, 267] on textarea "Hi {{first_name}}! Thanks for the details. To be added to the pest control list…" at bounding box center [355, 265] width 296 height 28
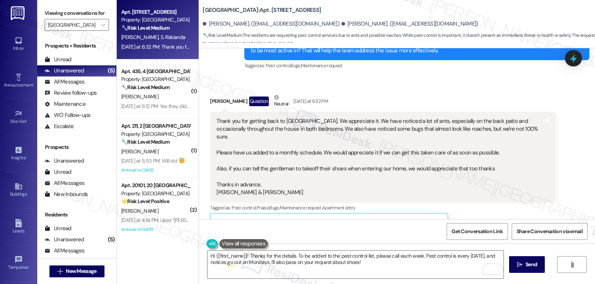
scroll to position [5841, 0]
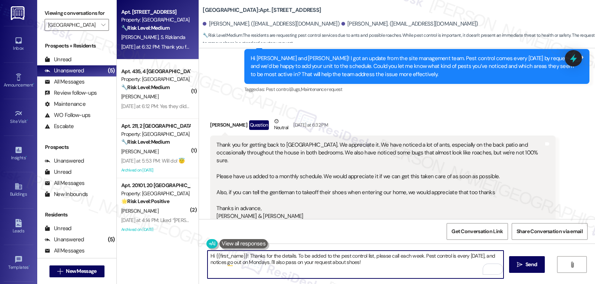
click at [345, 262] on textarea "Hi {{first_name}}! Thanks for the details. To be added to the pest control list…" at bounding box center [355, 265] width 296 height 28
paste textarea "Thanks so much for the details, Mason and Shinta"
type textarea "Thanks so much for the details, Mason and Shinta! I will now put in a work orde…"
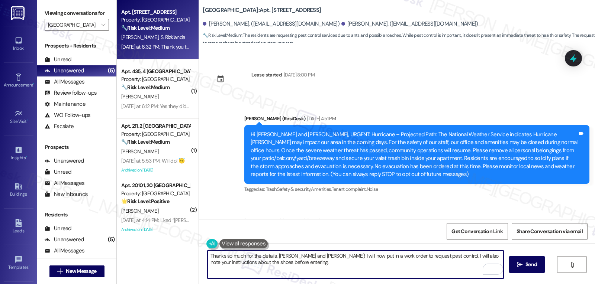
scroll to position [5841, 0]
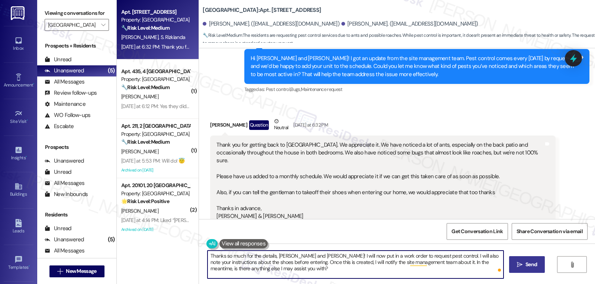
type textarea "Thanks so much for the details, [PERSON_NAME] and [PERSON_NAME]! I will now put…"
click at [524, 266] on span "Send" at bounding box center [531, 265] width 15 height 8
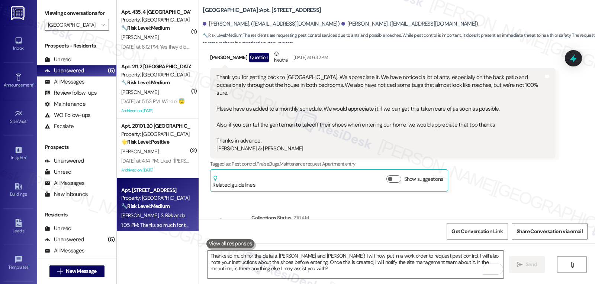
scroll to position [5834, 0]
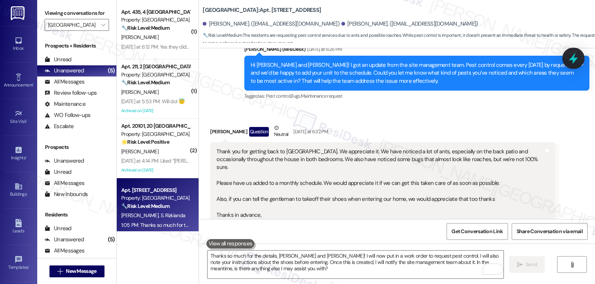
click at [574, 59] on icon at bounding box center [573, 59] width 9 height 12
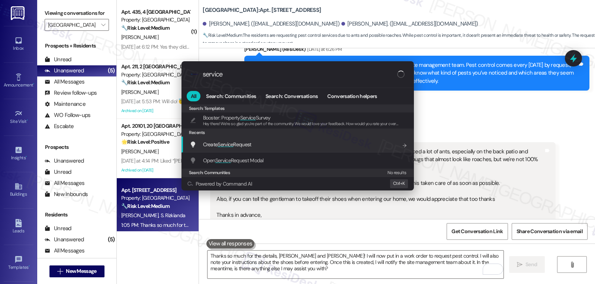
type input "service"
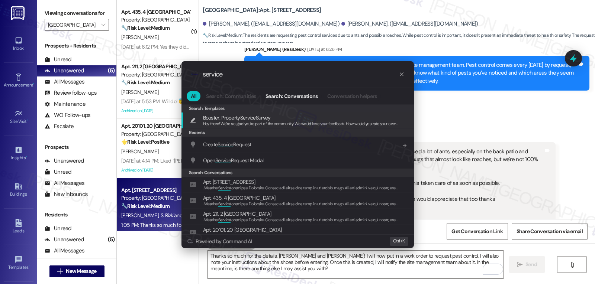
click at [247, 145] on span "Create Service Request" at bounding box center [227, 144] width 48 height 7
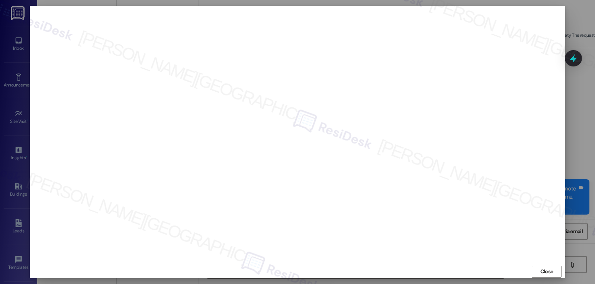
scroll to position [6035, 0]
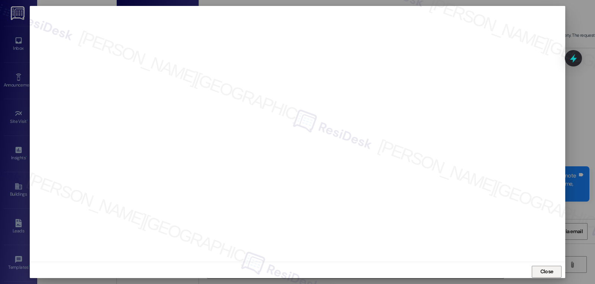
click at [540, 272] on span "Close" at bounding box center [546, 272] width 13 height 8
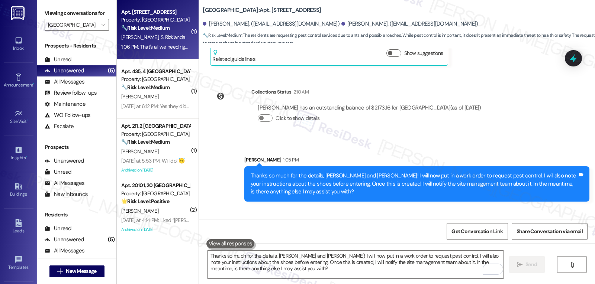
scroll to position [6035, 0]
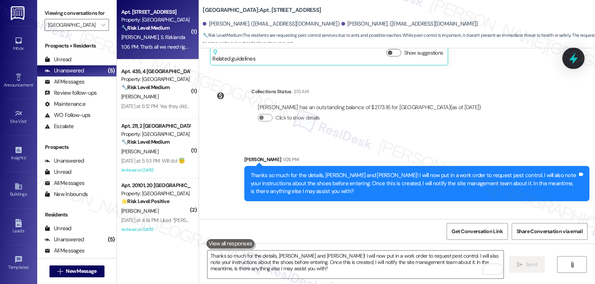
click at [576, 58] on icon at bounding box center [573, 58] width 13 height 13
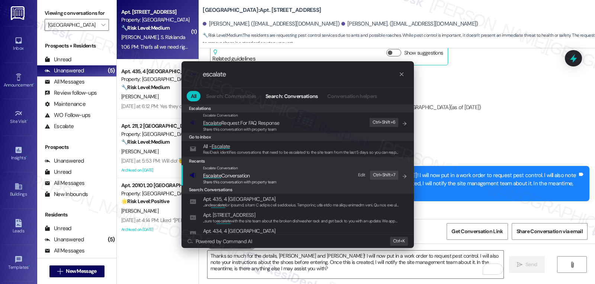
type input "escalate"
click at [254, 175] on span "Escalate Conversation" at bounding box center [240, 176] width 74 height 8
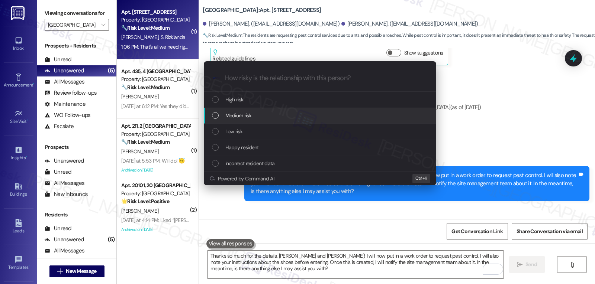
click at [267, 117] on div "Medium risk" at bounding box center [321, 116] width 218 height 8
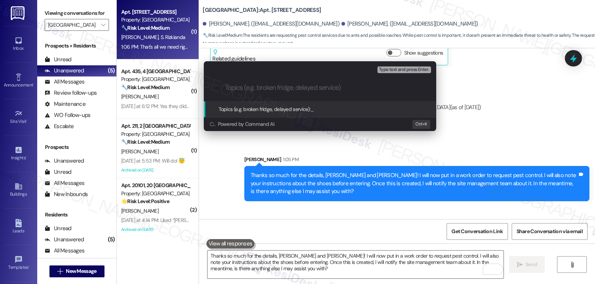
paste input "16110927"
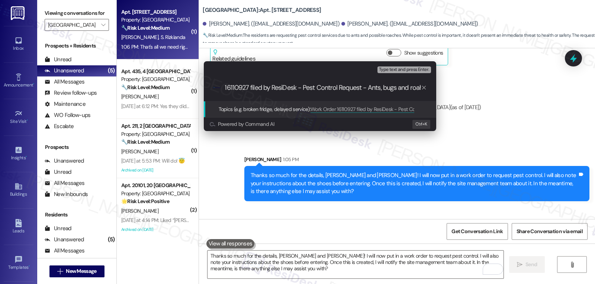
scroll to position [0, 38]
type input "Work Order 16110927 filed by ResiDesk - Pest Control Request - Ants, bugs and r…"
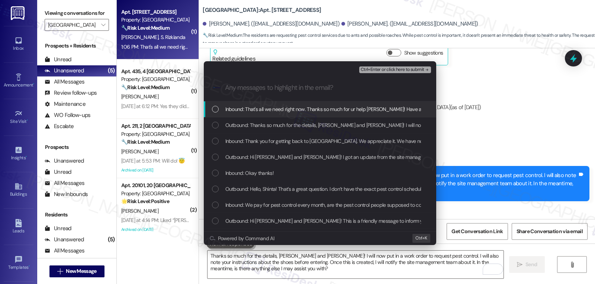
scroll to position [0, 0]
click at [253, 116] on div "Inbound: That's all we need right now. Thanks so much for ur help Sarah! Have a…" at bounding box center [320, 110] width 232 height 16
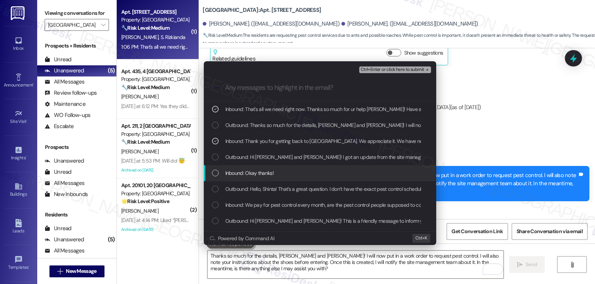
click at [245, 173] on span "Inbound: Okay thanks!" at bounding box center [249, 173] width 48 height 8
click at [215, 172] on icon "List of options" at bounding box center [215, 173] width 5 height 5
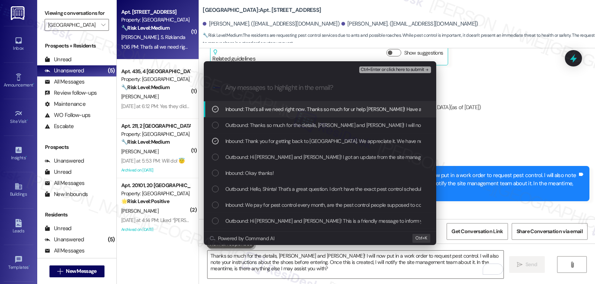
click at [392, 71] on span "Ctrl+Enter or click here to submit" at bounding box center [393, 69] width 64 height 5
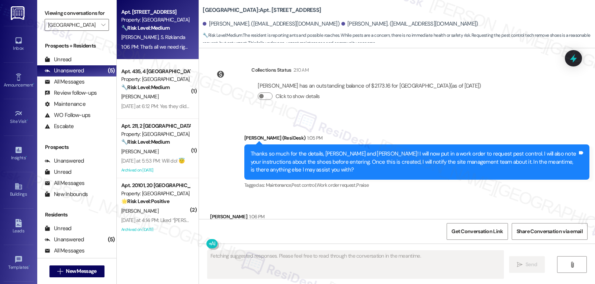
scroll to position [6057, 0]
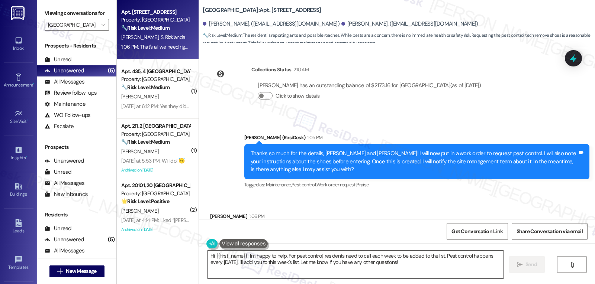
click at [255, 258] on textarea "Hi {{first_name}}! I'm happy to help. For pest control, residents need to call …" at bounding box center [355, 265] width 296 height 28
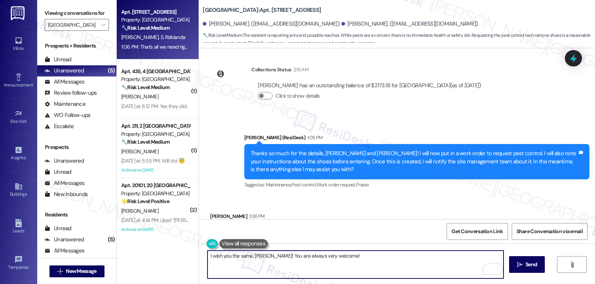
click at [356, 261] on textarea "I wish you the same, Shinta! You are always very welcome!" at bounding box center [355, 265] width 296 height 28
type textarea "I wish you the same, Shinta! You are always very welcome!"
click at [517, 268] on icon "" at bounding box center [520, 265] width 6 height 6
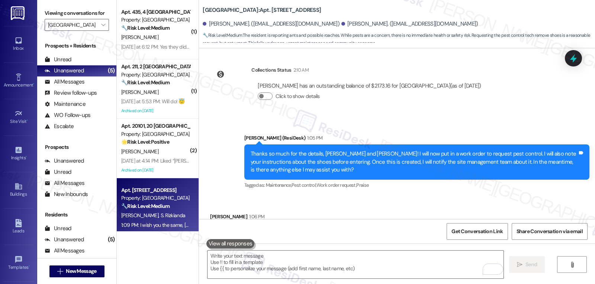
scroll to position [6108, 0]
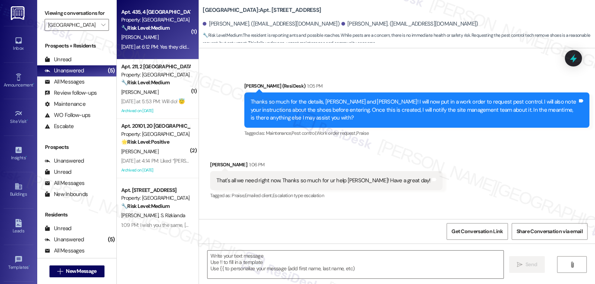
type textarea "Fetching suggested responses. Please feel free to read through the conversation…"
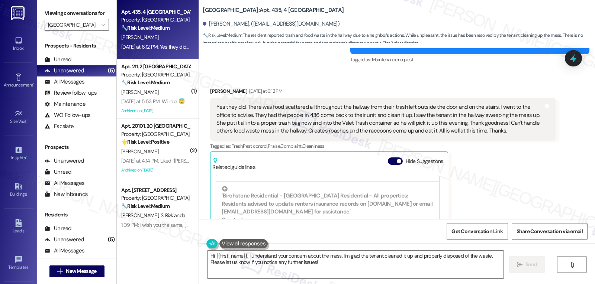
scroll to position [223, 0]
click at [388, 160] on button "Hide Suggestions" at bounding box center [395, 161] width 15 height 7
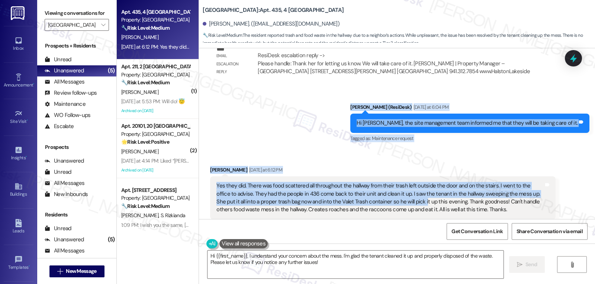
scroll to position [794, 0]
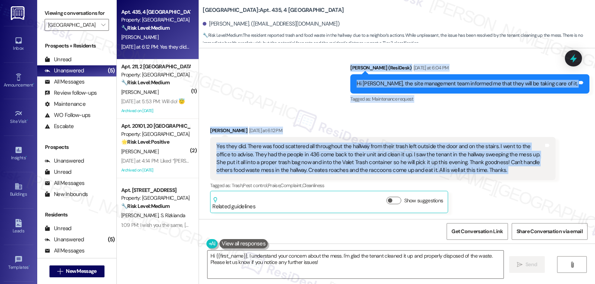
drag, startPoint x: 373, startPoint y: 140, endPoint x: 548, endPoint y: 177, distance: 178.3
click at [548, 177] on div "WO Lease started Oct 18, 2023 at 8:00 PM Show details Announcement, sent via SM…" at bounding box center [397, 133] width 396 height 171
copy div "Sarah (ResiDesk) Yesterday at 6:04 PM Hi Laurel, the site management team infor…"
click at [338, 271] on textarea "Hi {{first_name}}, I understand your concern about the mess. I'm glad the tenan…" at bounding box center [355, 265] width 296 height 28
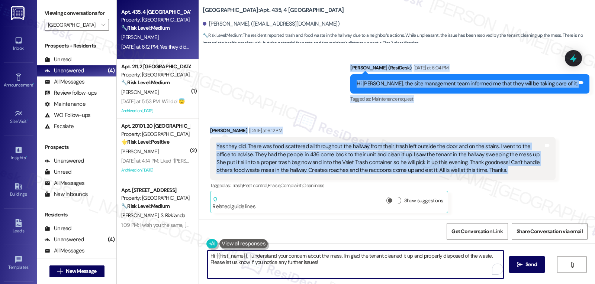
paste textarea "Thanks so much for the update, Laurel. I’m really glad to hear it was cleaned u…"
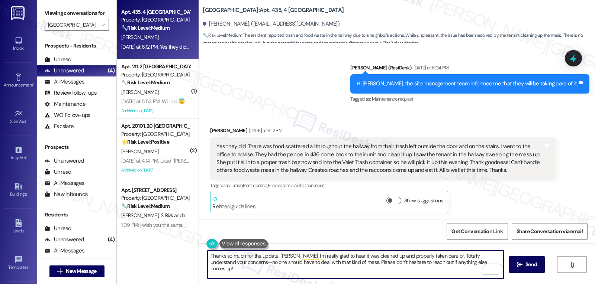
click at [229, 263] on textarea "Thanks so much for the update, Laurel. I’m really glad to hear it was cleaned u…" at bounding box center [355, 265] width 296 height 28
click at [476, 261] on textarea "Thanks so much for the update, Laurel. I’m really glad to hear it was cleaned u…" at bounding box center [355, 265] width 296 height 28
type textarea "Thanks so much for the update, Laurel. I’m really glad to hear it was cleaned u…"
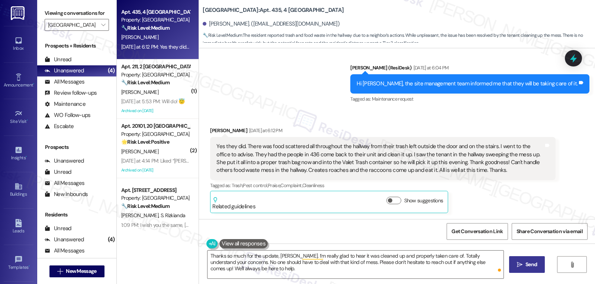
click at [535, 268] on span "Send" at bounding box center [531, 265] width 12 height 8
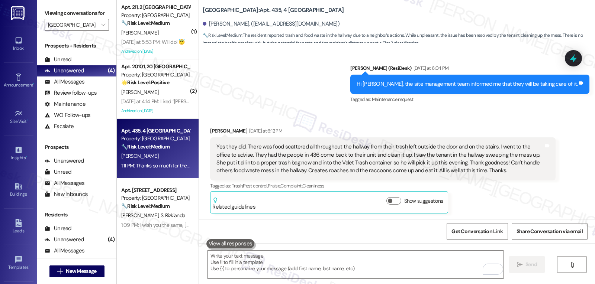
scroll to position [854, 0]
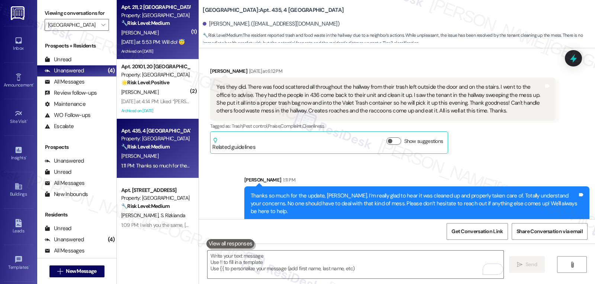
click at [177, 41] on div "Yesterday at 5:53 PM: Will do! 😇 Yesterday at 5:53 PM: Will do! 😇" at bounding box center [153, 42] width 64 height 7
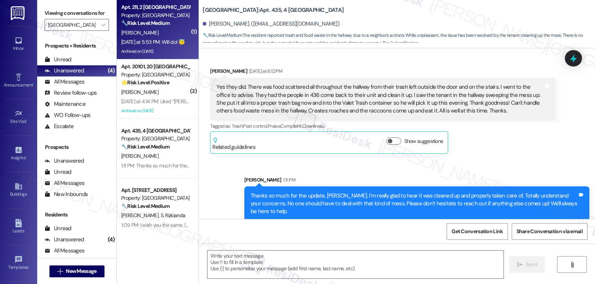
type textarea "Fetching suggested responses. Please feel free to read through the conversation…"
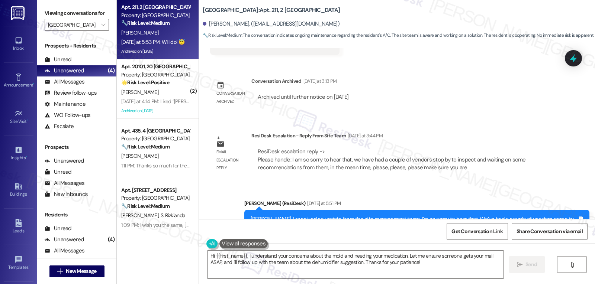
scroll to position [26923, 0]
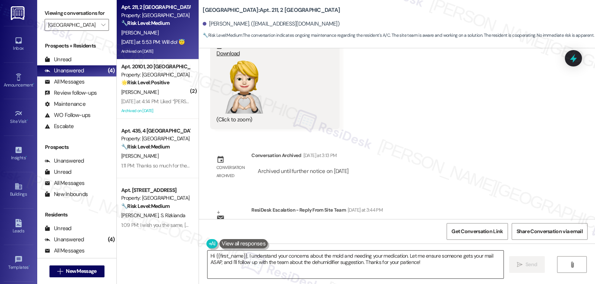
click at [443, 268] on textarea "Hi {{first_name}}, I understand your concerns about the mold and needing your m…" at bounding box center [355, 265] width 296 height 28
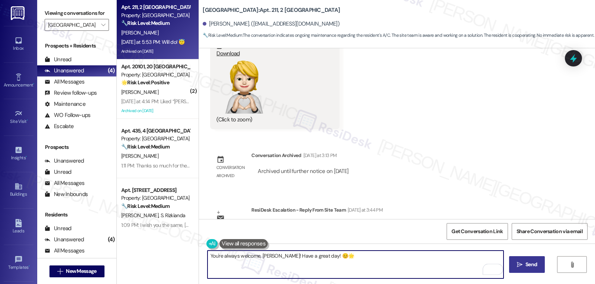
type textarea "You're always welcome, Susan! Have a great day! 😊🌟"
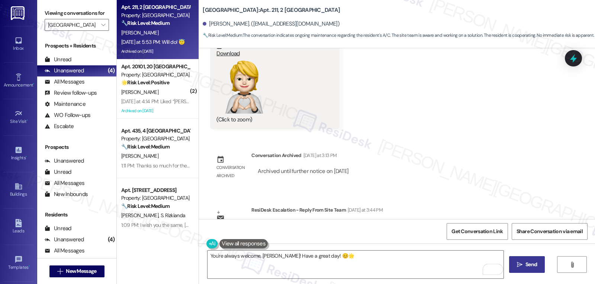
click at [522, 266] on span " Send" at bounding box center [526, 265] width 23 height 8
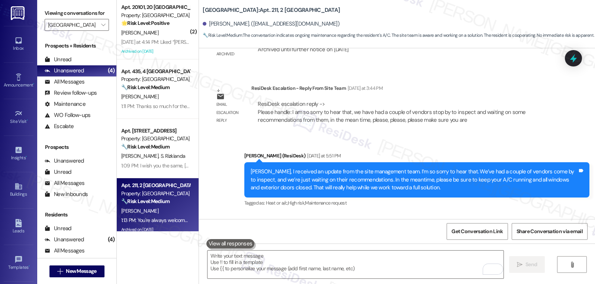
scroll to position [27049, 0]
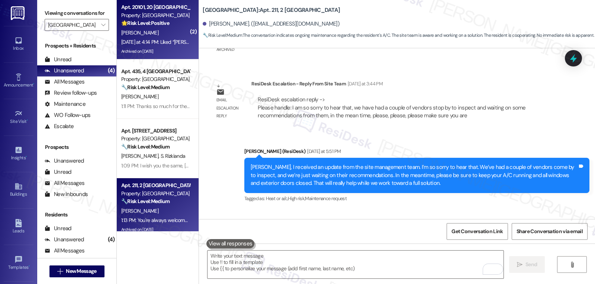
click at [168, 44] on div "Yesterday at 4:14 PM: Liked “Sarah (Halston Lakeside): Hi Denise! This is a fri…" at bounding box center [426, 42] width 611 height 7
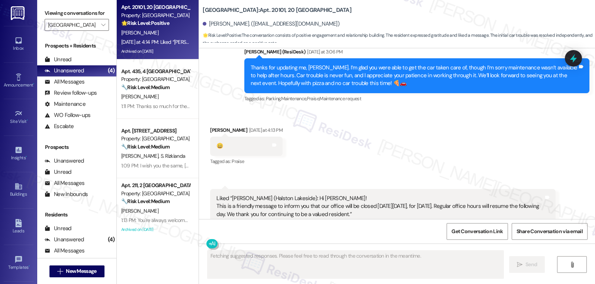
scroll to position [6896, 0]
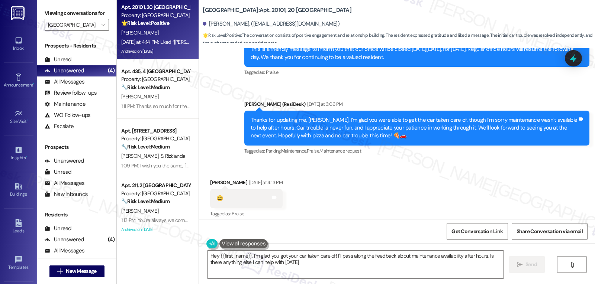
type textarea "Hey {{first_name}}, I'm glad you got your car taken care of! I'll pass along th…"
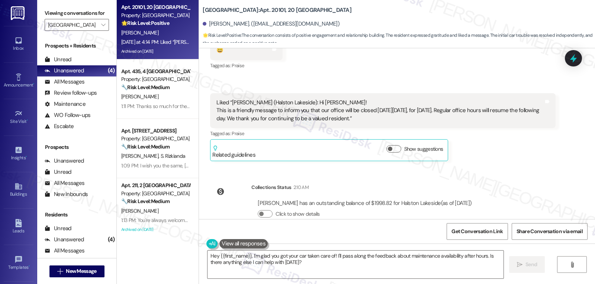
scroll to position [7045, 0]
click at [570, 55] on icon at bounding box center [574, 59] width 10 height 10
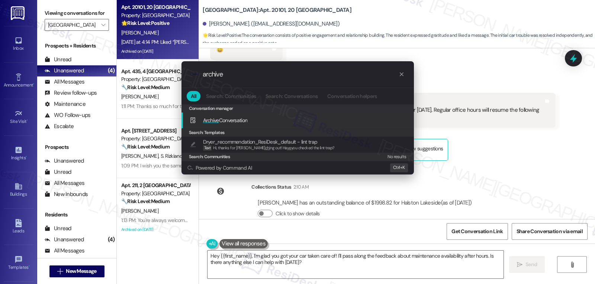
type input "archive"
click at [233, 124] on span "Archive Conversation" at bounding box center [225, 120] width 45 height 8
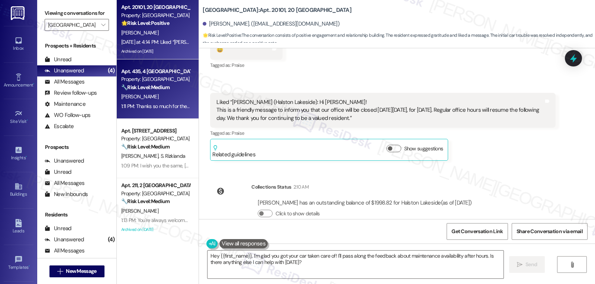
click at [151, 103] on div "1:11 PM: Thanks so much for the update, Laurel. I’m really glad to hear it was …" at bounding box center [444, 106] width 646 height 7
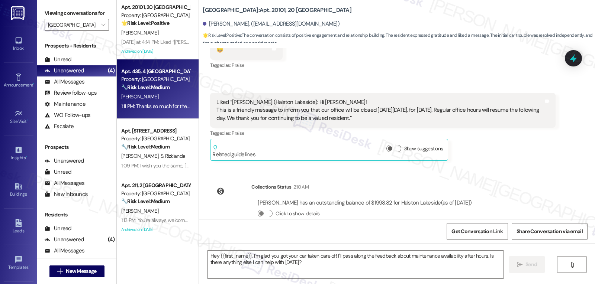
type textarea "Fetching suggested responses. Please feel free to read through the conversation…"
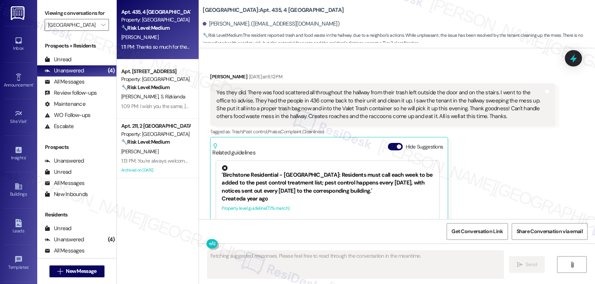
scroll to position [830, 0]
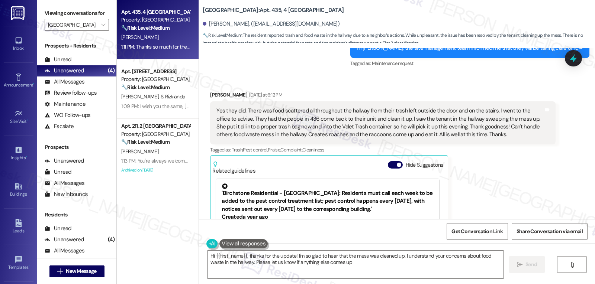
type textarea "Hi {{first_name}}, thanks for the update! I'm so glad to hear that the mess was…"
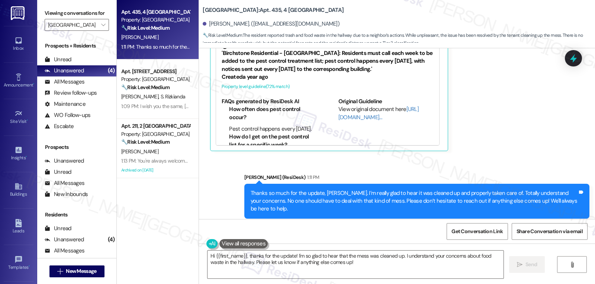
scroll to position [979, 0]
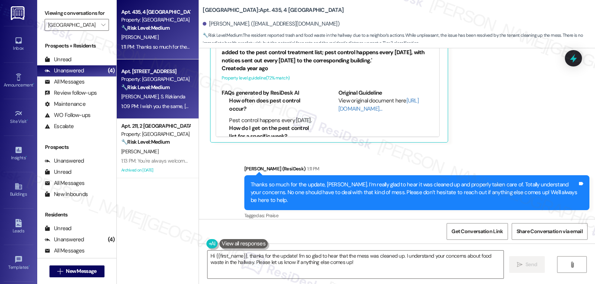
drag, startPoint x: 154, startPoint y: 98, endPoint x: 388, endPoint y: 163, distance: 243.1
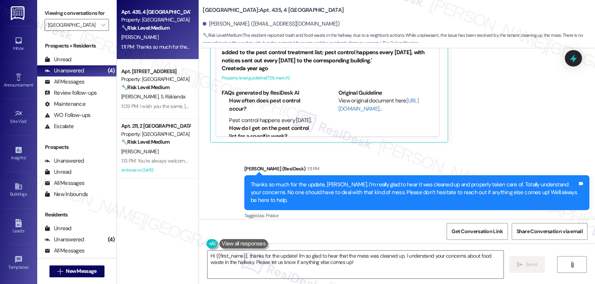
click at [161, 98] on span "S. Rizkianda" at bounding box center [173, 96] width 25 height 7
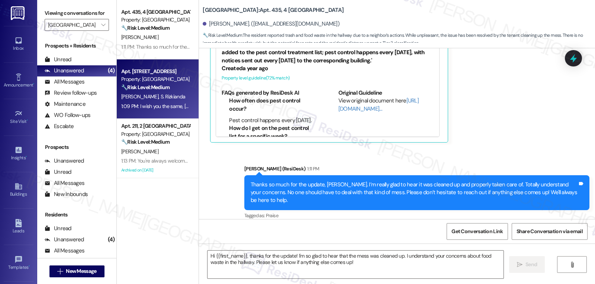
type textarea "Fetching suggested responses. Please feel free to read through the conversation…"
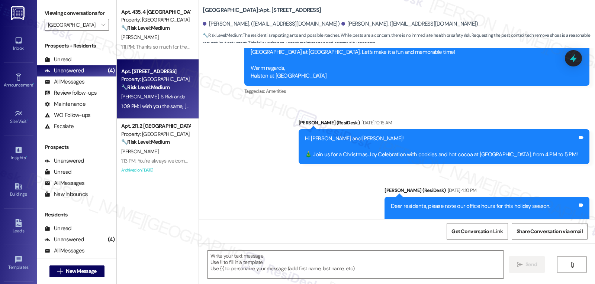
type textarea "Fetching suggested responses. Please feel free to read through the conversation…"
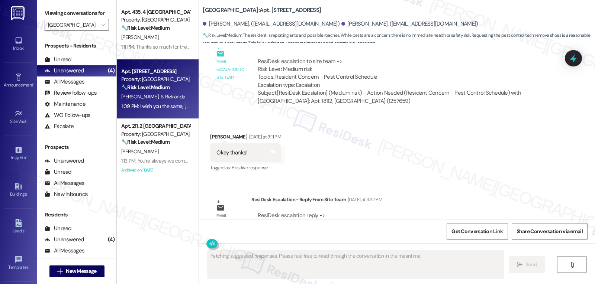
scroll to position [6056, 0]
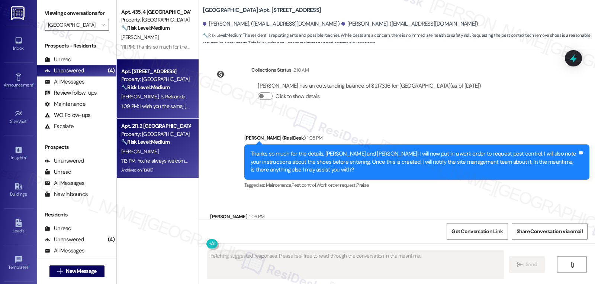
click at [163, 146] on div "🔧 Risk Level: Medium The conversation indicates ongoing maintenance regarding t…" at bounding box center [155, 142] width 69 height 8
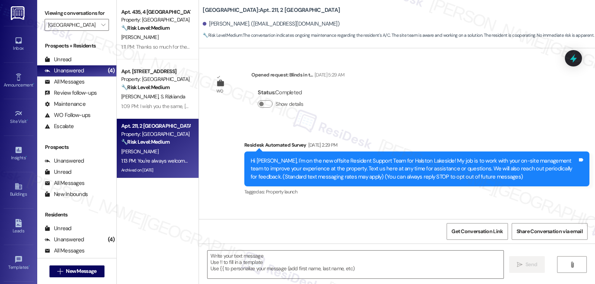
scroll to position [27060, 0]
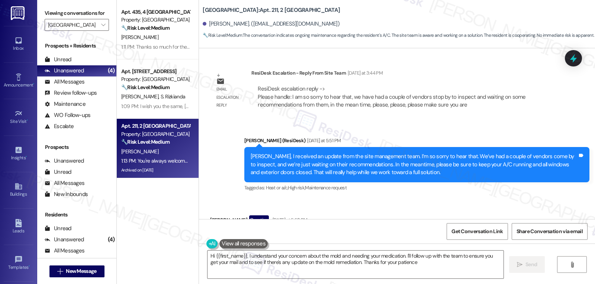
type textarea "Hi {{first_name}}, I understand your concern about the mold and needing your me…"
click at [101, 31] on span "" at bounding box center [103, 25] width 7 height 12
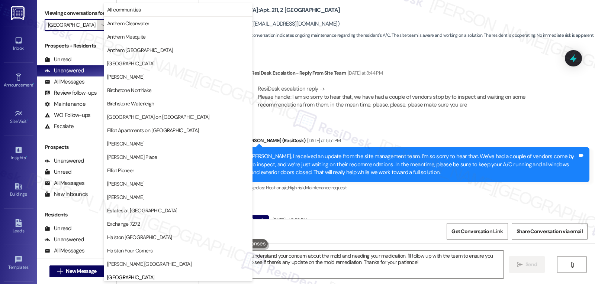
scroll to position [255, 0]
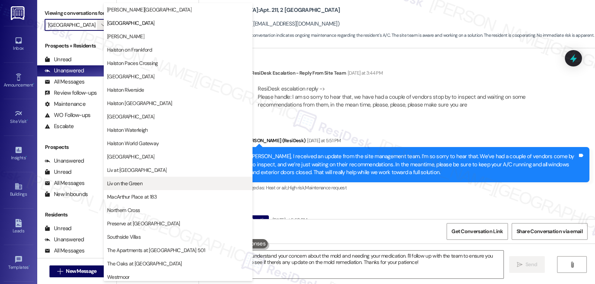
click at [144, 185] on span "Liv on the Green" at bounding box center [178, 183] width 142 height 7
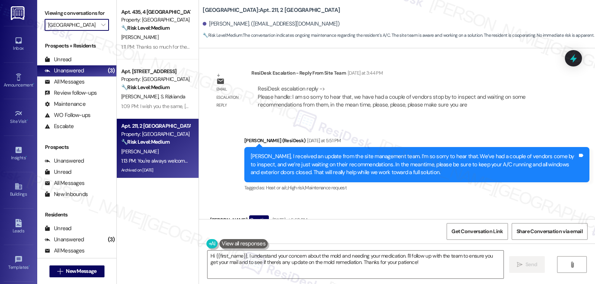
type input "Liv on the Green"
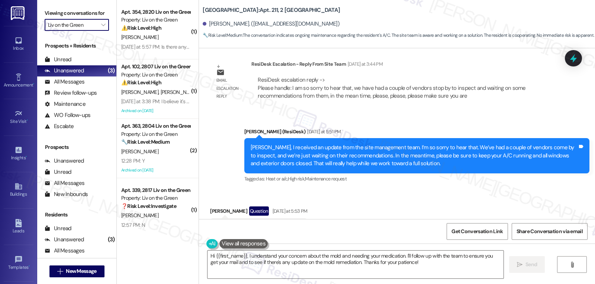
scroll to position [27069, 0]
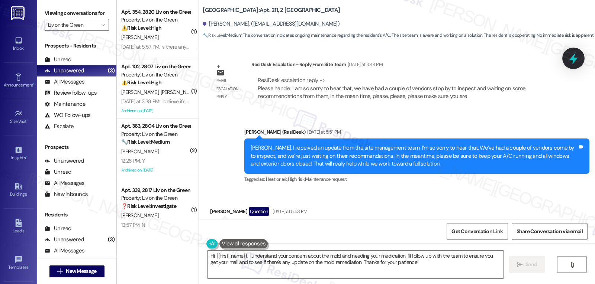
click at [574, 62] on icon at bounding box center [573, 58] width 13 height 13
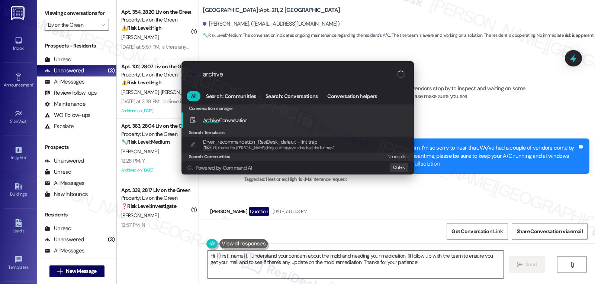
type input "archive"
click at [247, 119] on span "Archive Conversation" at bounding box center [225, 120] width 45 height 7
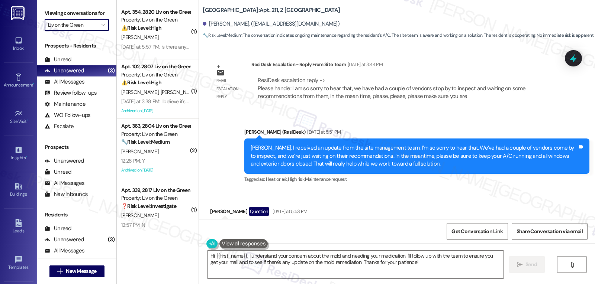
drag, startPoint x: 133, startPoint y: 49, endPoint x: 429, endPoint y: 111, distance: 301.5
click at [133, 49] on div "Yesterday at 5:57 PM: Is there any way for them to come earlier than that? I no…" at bounding box center [352, 47] width 463 height 7
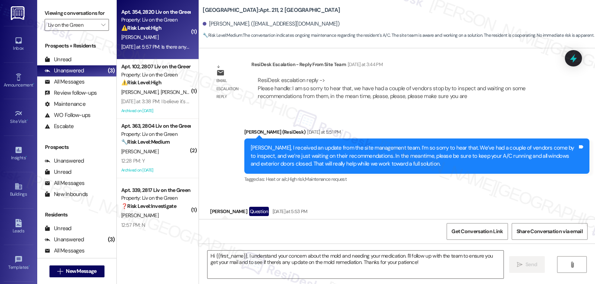
type textarea "Fetching suggested responses. Please feel free to read through the conversation…"
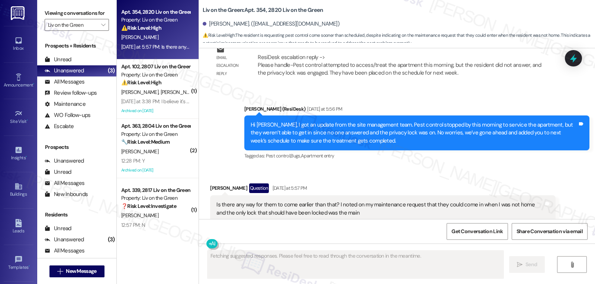
scroll to position [1247, 0]
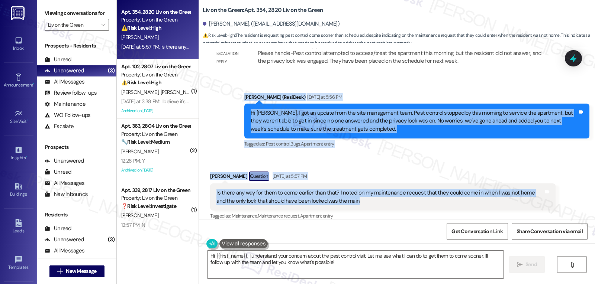
drag, startPoint x: 235, startPoint y: 90, endPoint x: 429, endPoint y: 192, distance: 219.2
click at [429, 192] on div "WO Lease started Jul 20, 2025 at 8:00 PM Show details Survey, sent via SMS Resi…" at bounding box center [397, 133] width 396 height 171
copy div "Sarah (ResiDesk) Yesterday at 5:56 PM Hi Brooke, I got an update from the site …"
click at [257, 273] on textarea "Hi {{first_name}}, I understand your concern about the pest control visit. Let …" at bounding box center [355, 265] width 296 height 28
paste textarea "Thanks for letting me know, Brooke. I’ll check back in with the site team to se…"
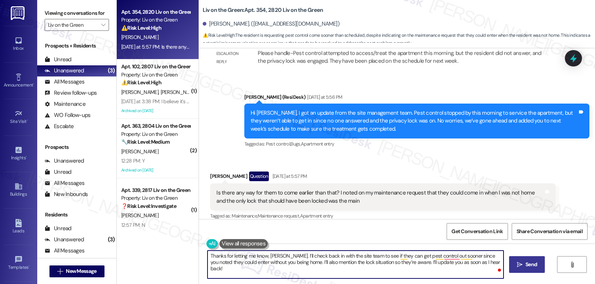
type textarea "Thanks for letting me know, Brooke. I’ll check back in with the site team to se…"
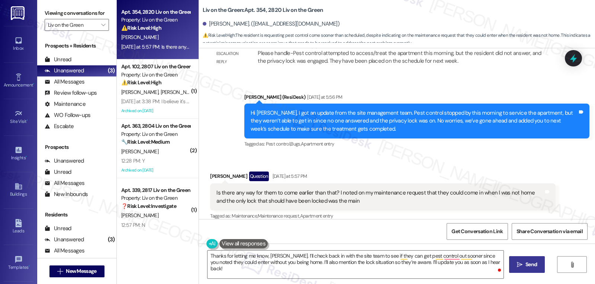
click at [535, 264] on span "Send" at bounding box center [531, 265] width 12 height 8
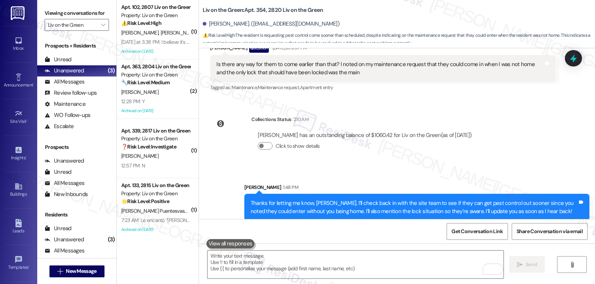
scroll to position [1301, 0]
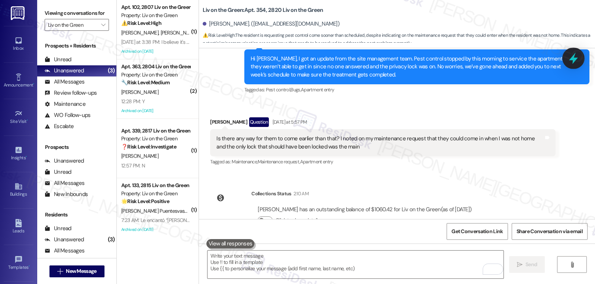
click at [580, 61] on div at bounding box center [573, 58] width 22 height 21
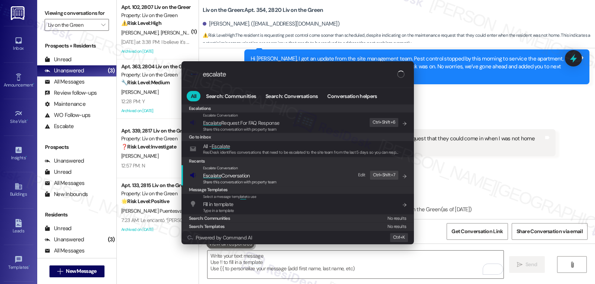
type input "escalate"
click at [265, 175] on span "Escalate Conversation" at bounding box center [240, 176] width 74 height 8
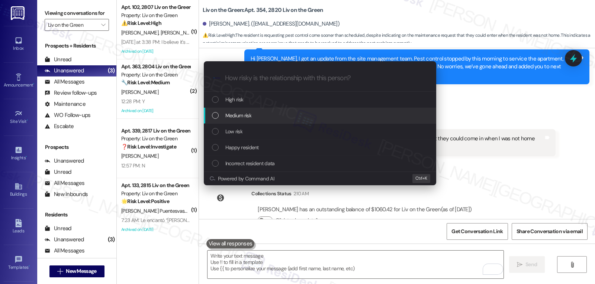
click at [251, 113] on span "Medium risk" at bounding box center [238, 116] width 26 height 8
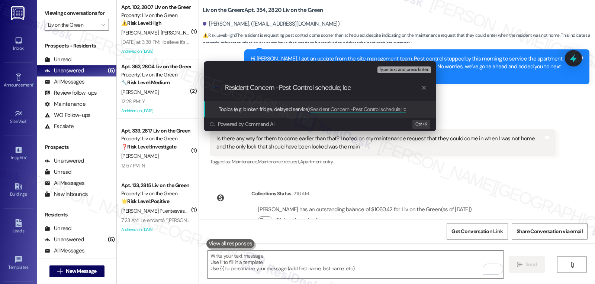
type input "Resident Concern -Pest Control schedule; lock"
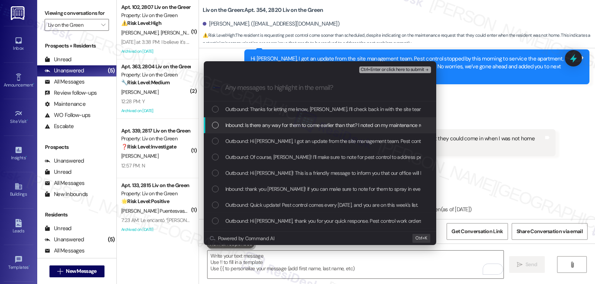
click at [286, 130] on div "Inbound: Is there any way for them to come earlier than that? I noted on my mai…" at bounding box center [320, 125] width 232 height 16
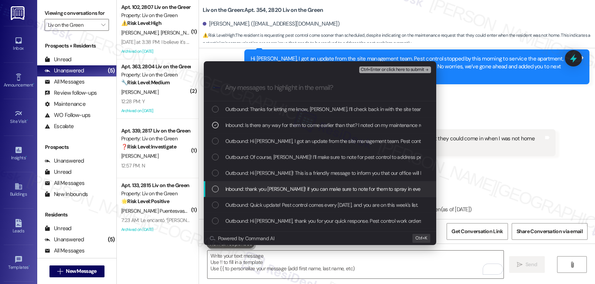
click at [283, 190] on span "Inbound: thank you sarah! if you can make sure to note for them to spray in eve…" at bounding box center [450, 189] width 450 height 8
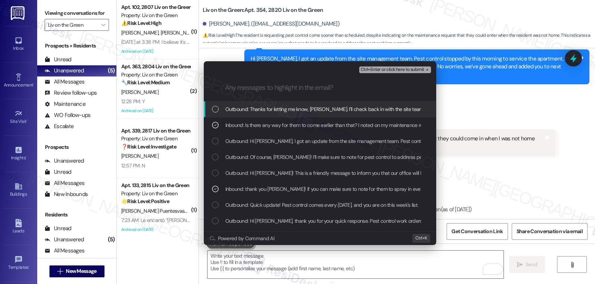
click at [425, 69] on icon "remove-block-ctrl+enter-or click here to submit" at bounding box center [426, 69] width 5 height 5
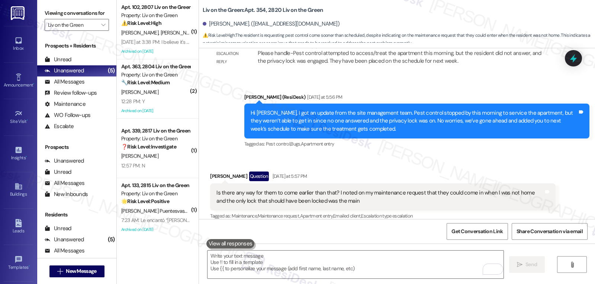
scroll to position [1386, 0]
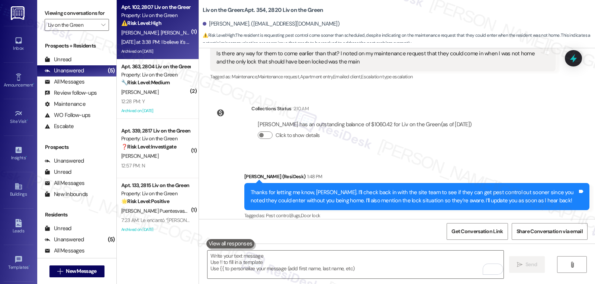
click at [164, 25] on div "⚠️ Risk Level: High The resident is reporting continued signs of a pest issue (…" at bounding box center [155, 23] width 69 height 8
type textarea "Fetching suggested responses. Please feel free to read through the conversation…"
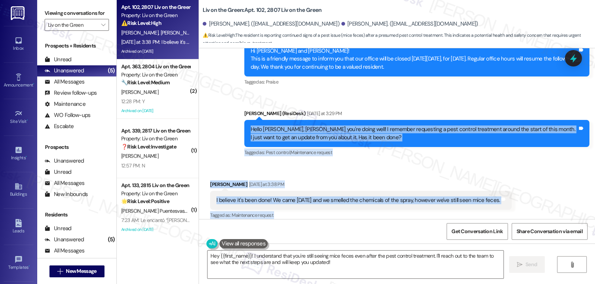
scroll to position [1960, 0]
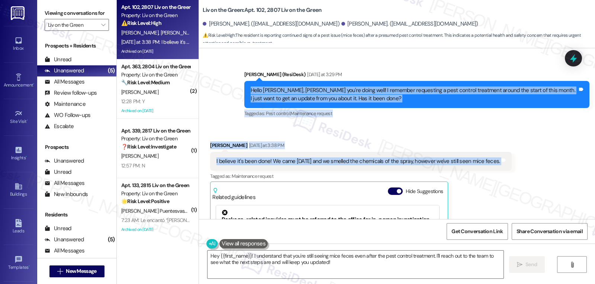
drag, startPoint x: 239, startPoint y: 136, endPoint x: 526, endPoint y: 137, distance: 287.0
click at [526, 137] on div "WO Lease started Jan 28, 2025 at 7:00 PM Show details Survey, sent via SMS Resi…" at bounding box center [397, 133] width 396 height 171
copy div "Hello Emahn, Hope you're doing well! I remember requesting a pest control treat…"
click at [379, 263] on textarea "Hey {{first_name}}! I understand that you're still seeing mice feces even after…" at bounding box center [355, 265] width 296 height 28
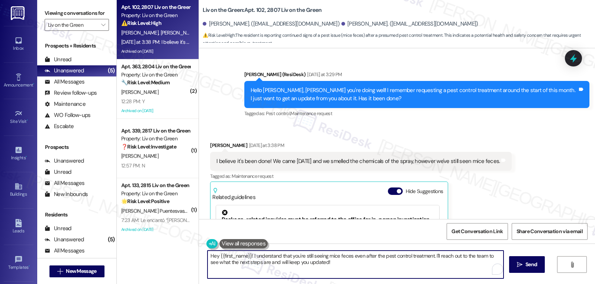
paste textarea "Thanks for the update, Emahn. I’m glad the treatment was done, but I’m really s…"
click at [473, 259] on textarea "Thanks for the update, Emahn. I’m glad the treatment was done, but I’m really s…" at bounding box center [355, 265] width 296 height 28
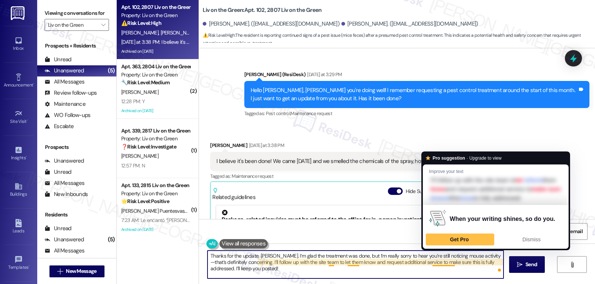
click at [444, 249] on div "When your writing shines, so do you. Get Pro Dismiss" at bounding box center [496, 227] width 146 height 44
click at [458, 268] on textarea "Thanks for the update, Emahn. I’m glad the treatment was done, but I’m really s…" at bounding box center [355, 265] width 296 height 28
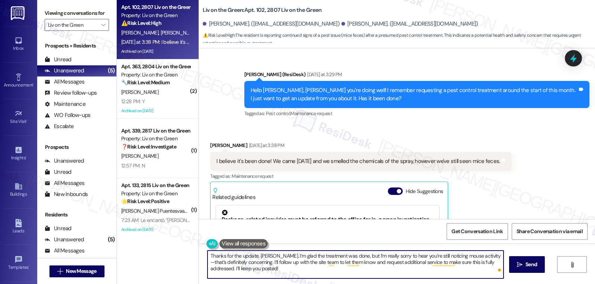
click at [448, 257] on textarea "Thanks for the update, Emahn. I’m glad the treatment was done, but I’m really s…" at bounding box center [355, 265] width 296 height 28
click at [295, 272] on textarea "Thanks for the update, Emahn. I’m glad the treatment was done, but I’m really s…" at bounding box center [355, 265] width 296 height 28
drag, startPoint x: 252, startPoint y: 265, endPoint x: 541, endPoint y: 302, distance: 290.9
click at [541, 284] on html "Inbox Go to Inbox Announcement • Send A Text Announcement Site Visit • Go to Si…" at bounding box center [297, 142] width 595 height 284
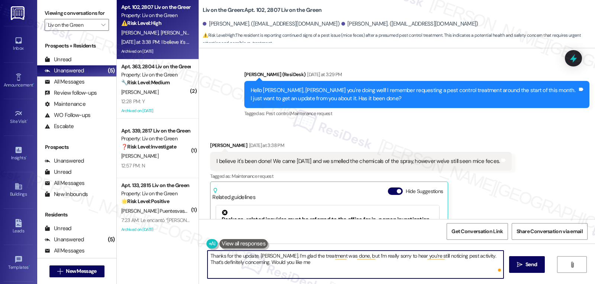
type textarea "Thanks for the update, Emahn. I’m glad the treatment was done, but I’m really s…"
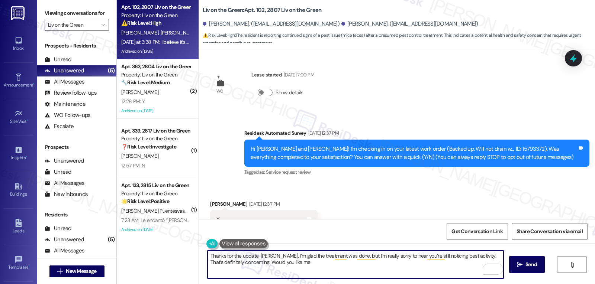
scroll to position [1960, 0]
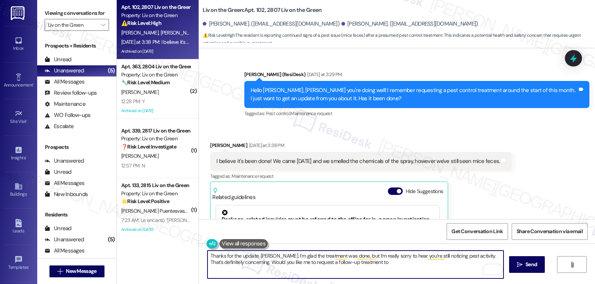
click at [399, 273] on textarea "Thanks for the update, [PERSON_NAME]. I’m glad the treatment was done, but I’m …" at bounding box center [355, 265] width 296 height 28
type textarea "Thanks for the update, [PERSON_NAME]. I’m glad the treatment was done, but I’m …"
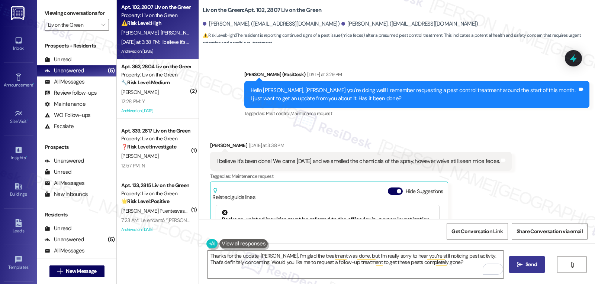
click at [527, 269] on span "Send" at bounding box center [531, 265] width 12 height 8
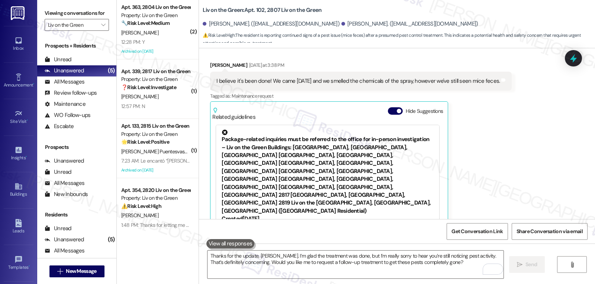
scroll to position [2169, 0]
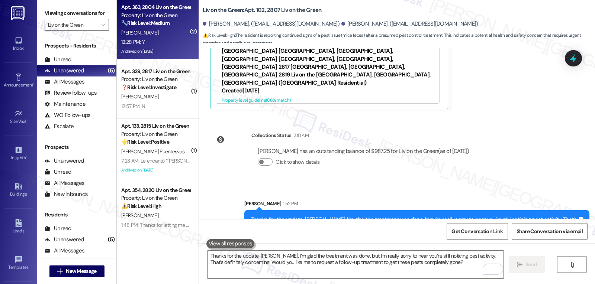
click at [128, 35] on span "[PERSON_NAME]" at bounding box center [139, 32] width 37 height 7
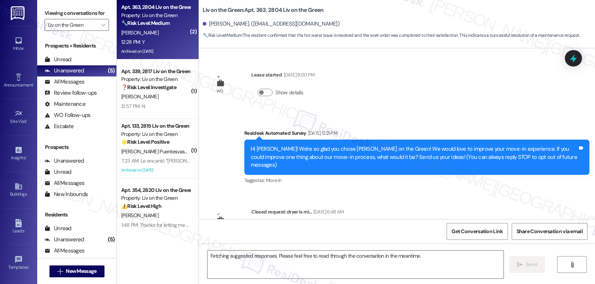
scroll to position [6861, 0]
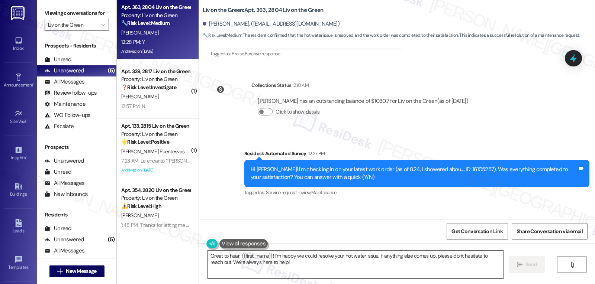
click at [378, 269] on textarea "Great to hear, {{first_name}}! I'm happy we could resolve your hot water issue.…" at bounding box center [355, 265] width 296 height 28
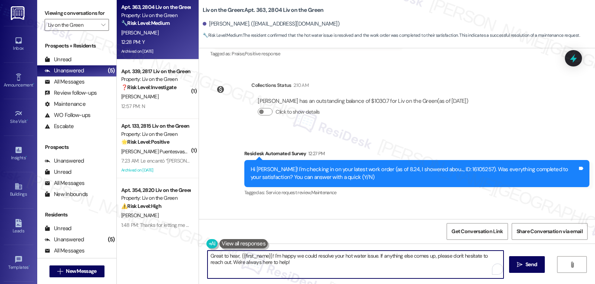
paste textarea "Thanks for the update, {{first_name}}! I’m glad everything was resolved to your…"
type textarea "Thanks for the update, {{first_name}}! I’m glad everything was resolved to your…"
click at [528, 264] on span "Send" at bounding box center [531, 265] width 12 height 8
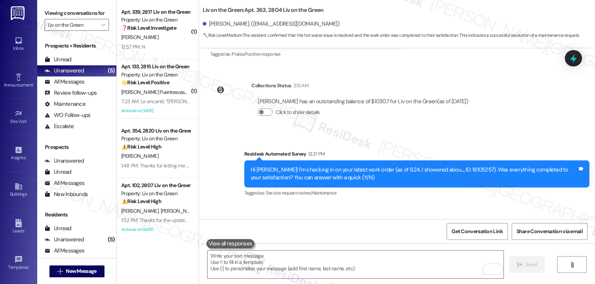
scroll to position [6913, 0]
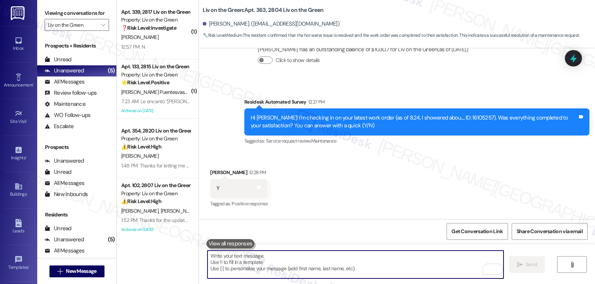
click at [341, 261] on textarea "To enrich screen reader interactions, please activate Accessibility in Grammarl…" at bounding box center [355, 265] width 296 height 28
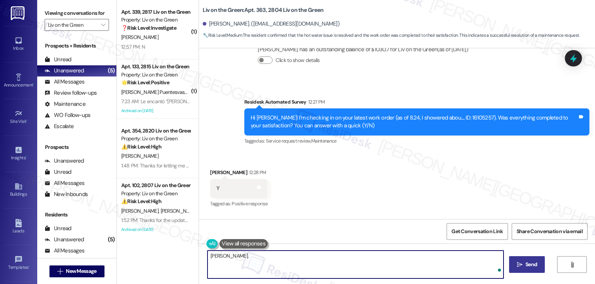
paste textarea "I hope you’ve been loving your time at {{property}}! Has it lived up to what yo…"
type textarea "[PERSON_NAME], I hope you’ve been loving your time at {{property}}! Has it live…"
click at [537, 264] on span "Send" at bounding box center [531, 265] width 15 height 8
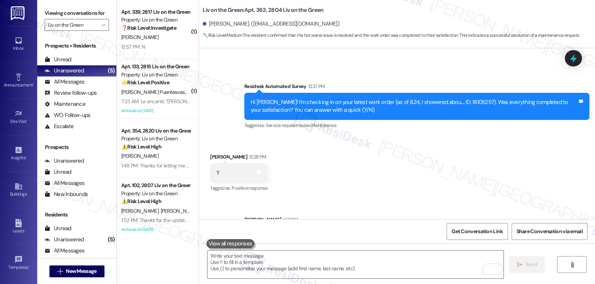
scroll to position [6964, 0]
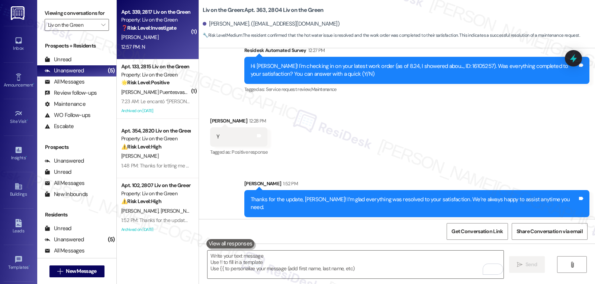
click at [166, 50] on div "12:57 PM: N 12:57 PM: N" at bounding box center [155, 46] width 70 height 9
type textarea "Fetching suggested responses. Please feel free to read through the conversation…"
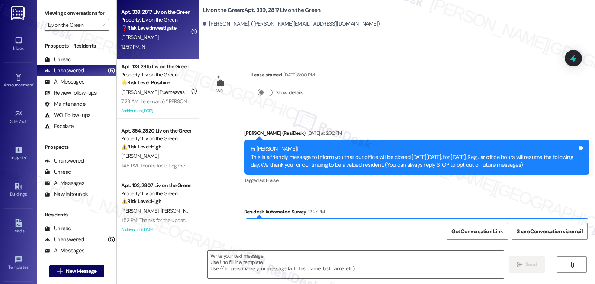
scroll to position [106, 0]
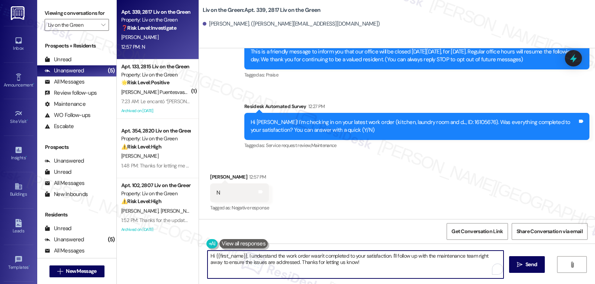
drag, startPoint x: 387, startPoint y: 257, endPoint x: 434, endPoint y: 297, distance: 62.0
click at [434, 284] on html "Inbox Go to Inbox Announcement • Send A Text Announcement Site Visit • Go to Si…" at bounding box center [297, 142] width 595 height 284
type textarea "Hi {{first_name}}, I understand the work order wasn't completed to your satisfa…"
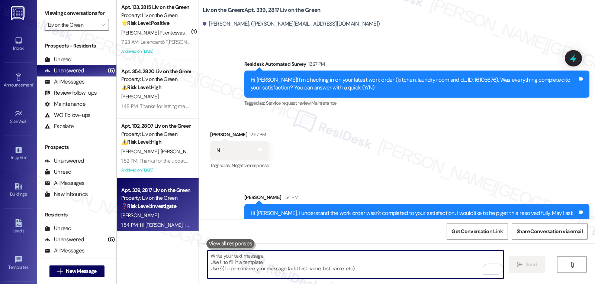
scroll to position [166, 0]
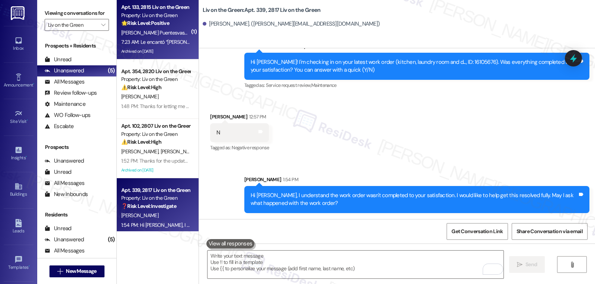
click at [150, 35] on span "[PERSON_NAME] Puentesvasquez" at bounding box center [159, 32] width 76 height 7
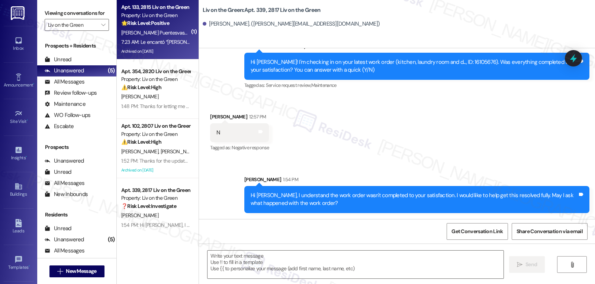
type textarea "Fetching suggested responses. Please feel free to read through the conversation…"
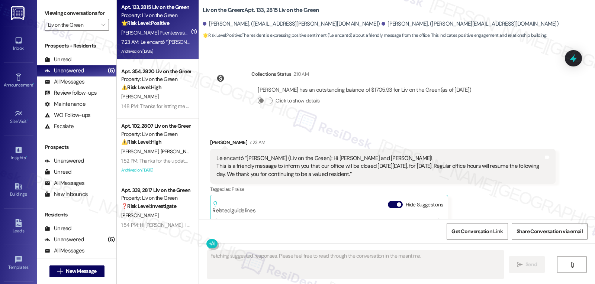
scroll to position [7288, 0]
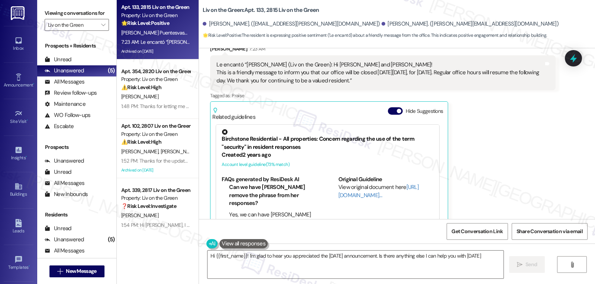
type textarea "Hi {{first_name}}! I'm glad to hear you appreciated the [DATE] announcement. Is…"
click at [567, 62] on icon at bounding box center [573, 58] width 13 height 13
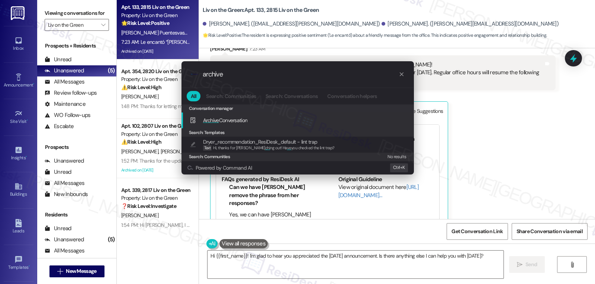
type input "archive"
click at [235, 122] on span "Archive Conversation" at bounding box center [225, 120] width 45 height 7
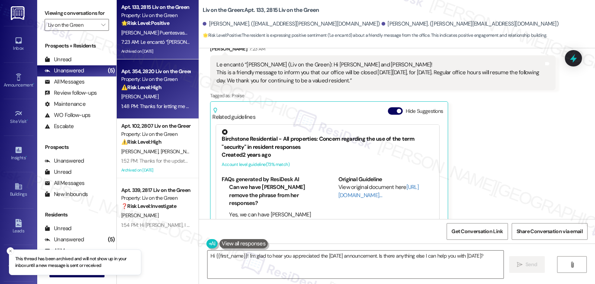
click at [146, 96] on div "[PERSON_NAME]" at bounding box center [155, 96] width 70 height 9
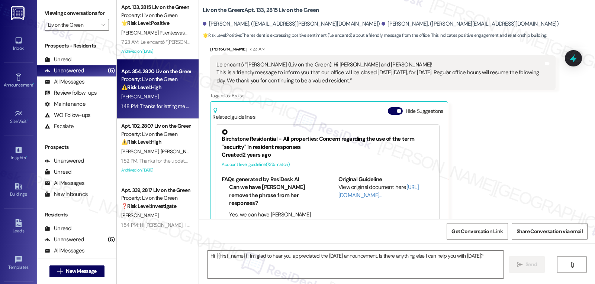
type textarea "Fetching suggested responses. Please feel free to read through the conversation…"
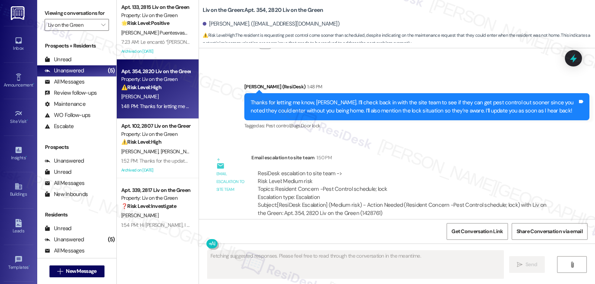
scroll to position [1478, 0]
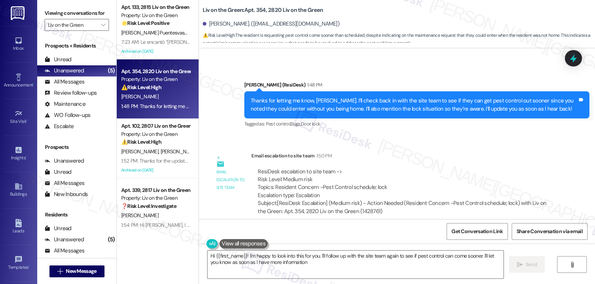
type textarea "Hi {{first_name}}! I'm happy to look into this for you. I'll follow up with the…"
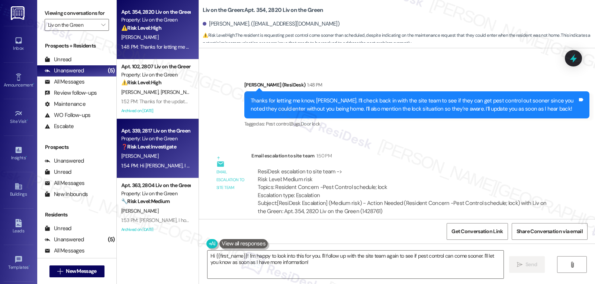
click at [145, 160] on div "[PERSON_NAME]" at bounding box center [155, 156] width 70 height 9
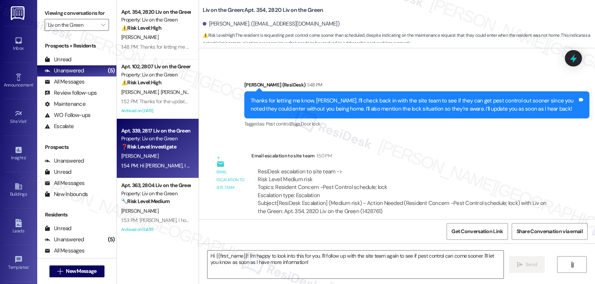
type textarea "Fetching suggested responses. Please feel free to read through the conversation…"
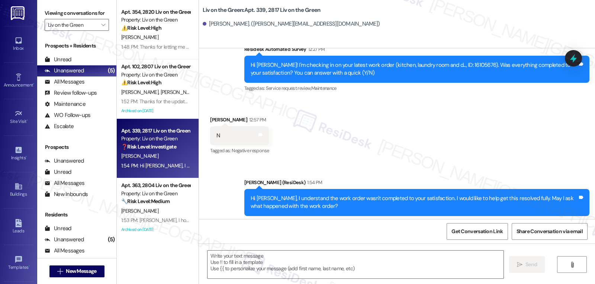
scroll to position [177, 0]
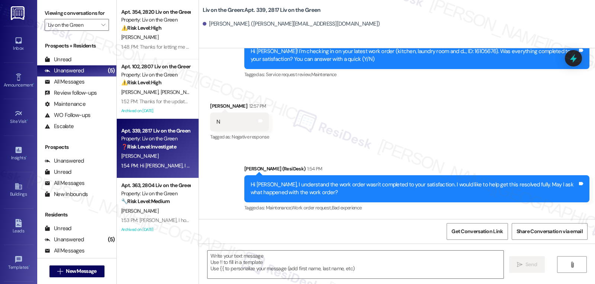
type textarea "Fetching suggested responses. Please feel free to read through the conversation…"
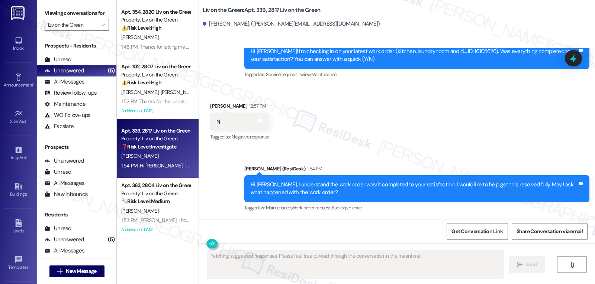
scroll to position [6, 0]
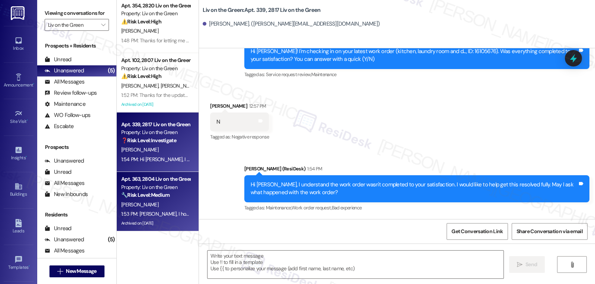
click at [150, 198] on strong "🔧 Risk Level: Medium" at bounding box center [145, 195] width 48 height 7
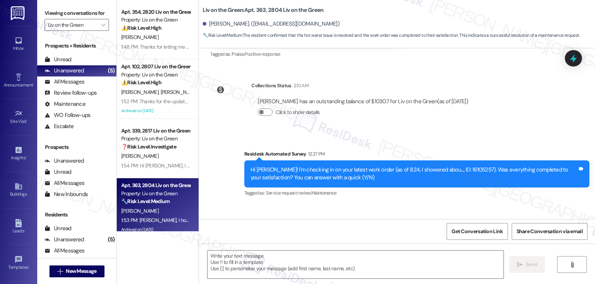
scroll to position [6976, 0]
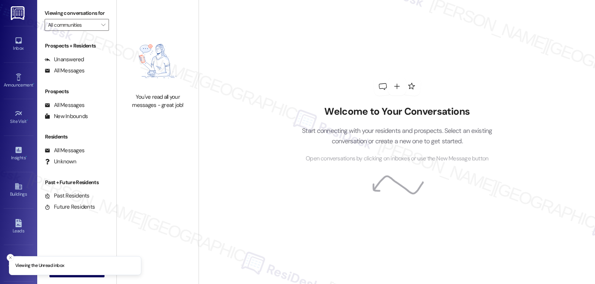
type input "Liv on the Green"
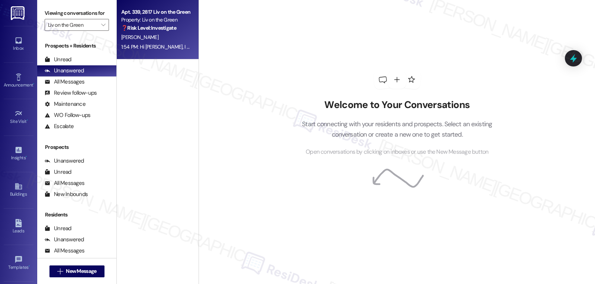
click at [143, 46] on div "1:54 PM: Hi [PERSON_NAME], I understand the work order wasn't completed to your…" at bounding box center [319, 47] width 396 height 7
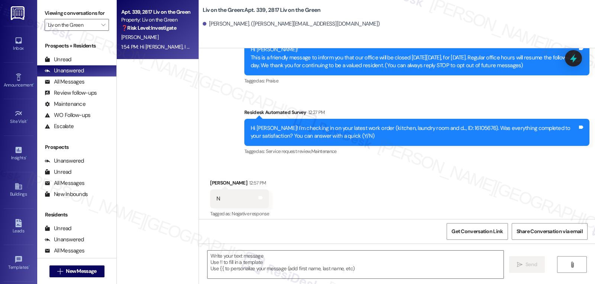
type textarea "Fetching suggested responses. Please feel free to read through the conversation…"
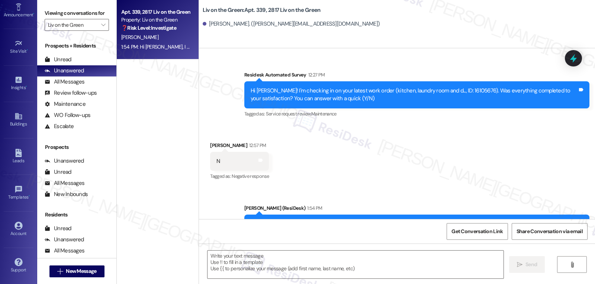
scroll to position [177, 0]
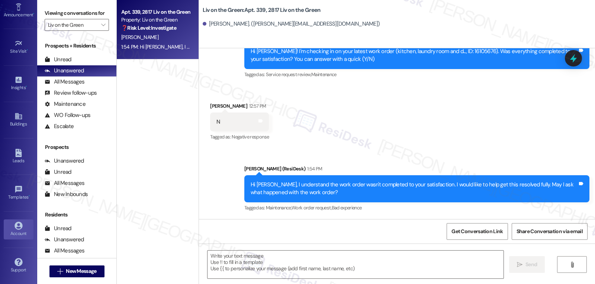
click at [21, 235] on div "Account" at bounding box center [18, 233] width 37 height 7
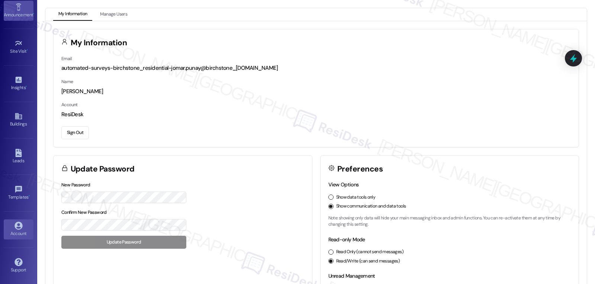
click at [18, 17] on div "Announcement •" at bounding box center [18, 14] width 37 height 7
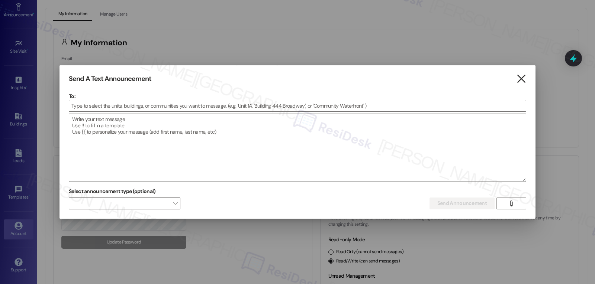
click at [523, 83] on icon "" at bounding box center [521, 79] width 10 height 8
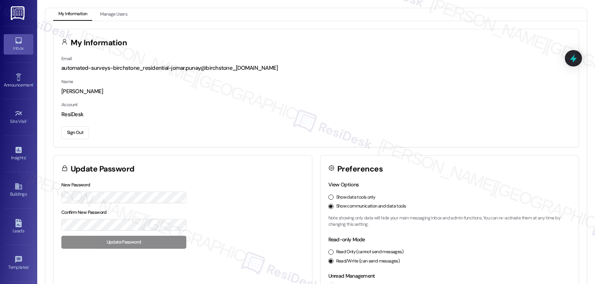
click at [21, 44] on icon at bounding box center [19, 40] width 8 height 8
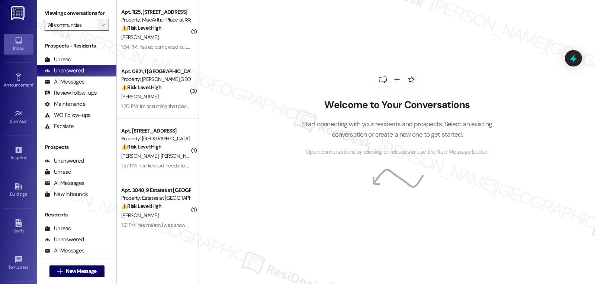
click at [101, 31] on span "" at bounding box center [103, 25] width 7 height 12
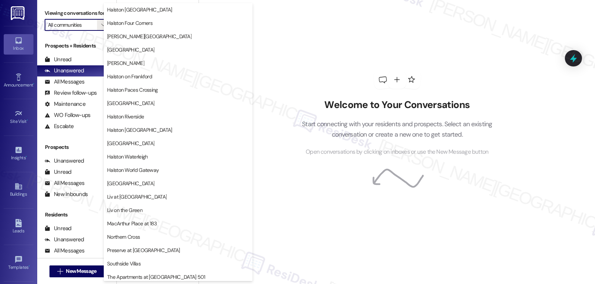
scroll to position [257, 0]
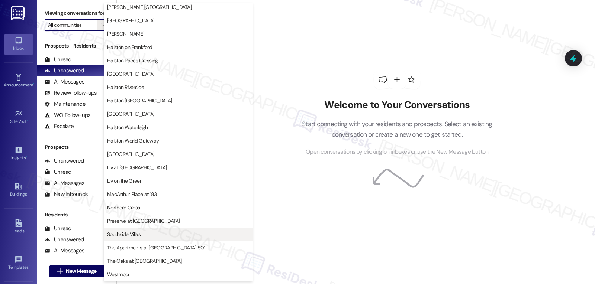
click at [152, 233] on span "Southside Villas" at bounding box center [178, 234] width 142 height 7
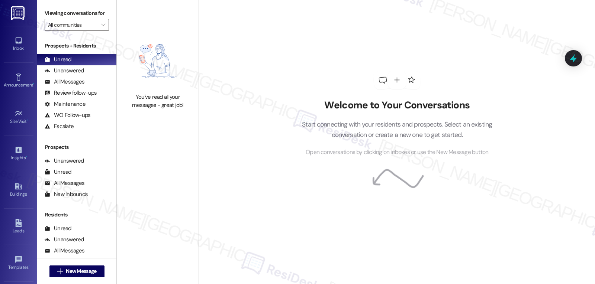
type input "Southside Villas"
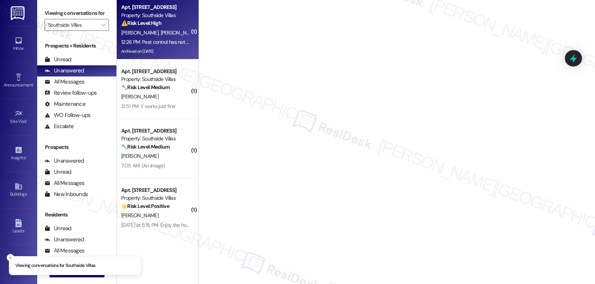
click at [167, 31] on span "[PERSON_NAME]" at bounding box center [179, 32] width 37 height 7
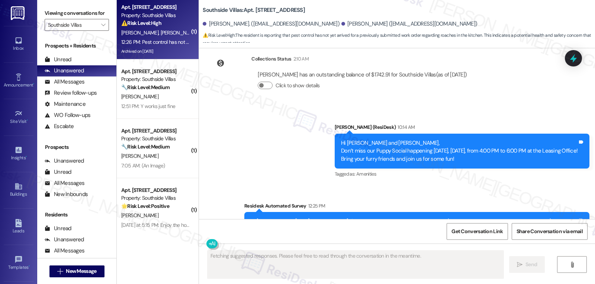
scroll to position [10064, 0]
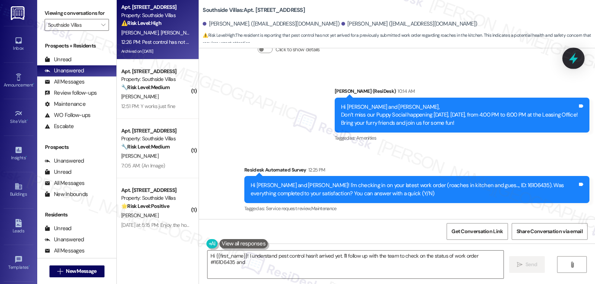
click at [574, 64] on icon at bounding box center [573, 58] width 13 height 13
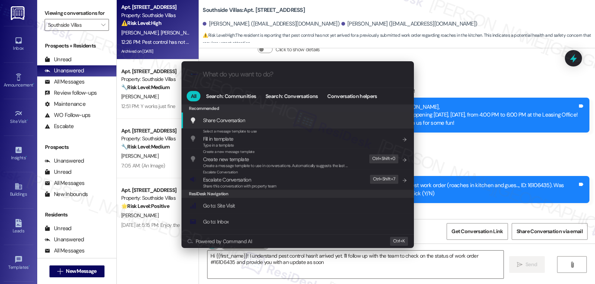
type textarea "Hi {{first_name}}! I understand pest control hasn't arrived yet. I'll follow up…"
type input "ser"
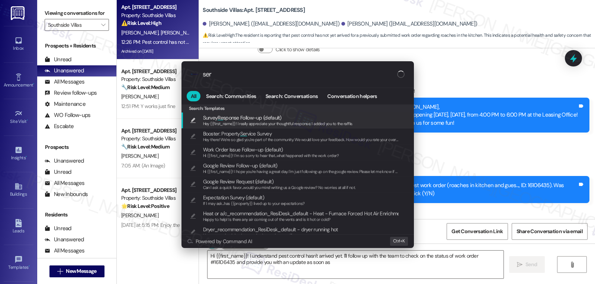
type textarea "Hi {{first_name}}! I understand pest control hasn't arrived yet. I'll follow up…"
type input "serv"
type textarea "Hi {{first_name}}! I understand pest control hasn't arrived yet. I'll follow up…"
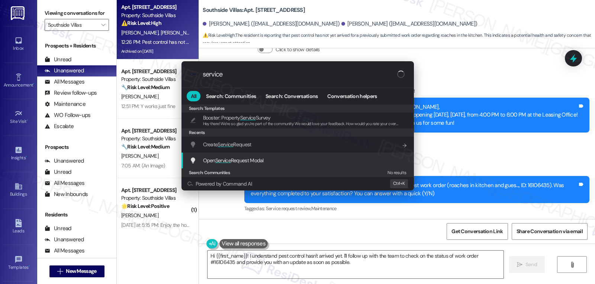
type input "service"
click at [243, 163] on span "Open Service Request Modal" at bounding box center [233, 160] width 61 height 7
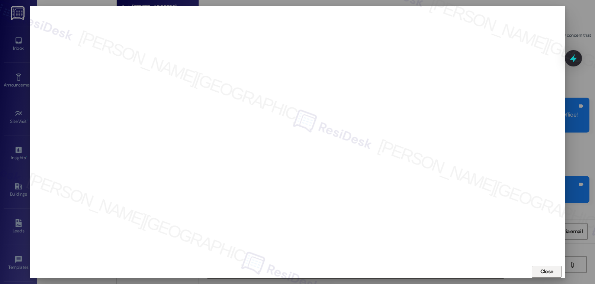
click at [543, 276] on span "Close" at bounding box center [547, 272] width 16 height 11
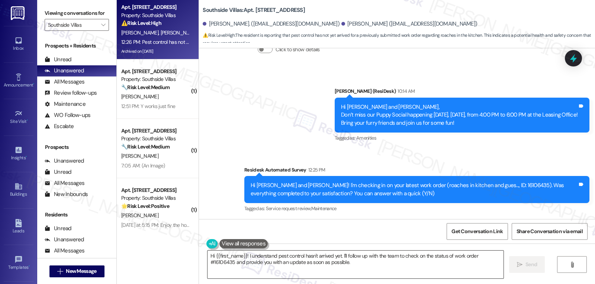
click at [325, 265] on textarea "Hi {{first_name}}! I understand pest control hasn't arrived yet. I'll follow up…" at bounding box center [355, 265] width 296 height 28
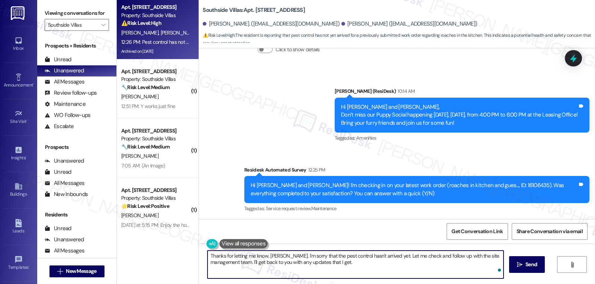
type textarea "Thanks for letting me know, [PERSON_NAME]. I'm sorry that the pest control hasn…"
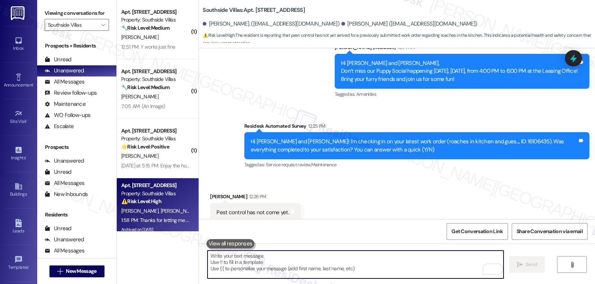
scroll to position [10124, 0]
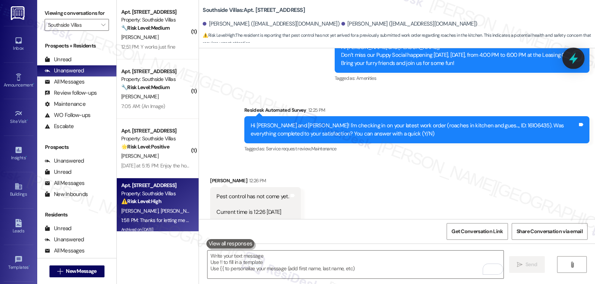
click at [567, 64] on icon at bounding box center [573, 58] width 13 height 13
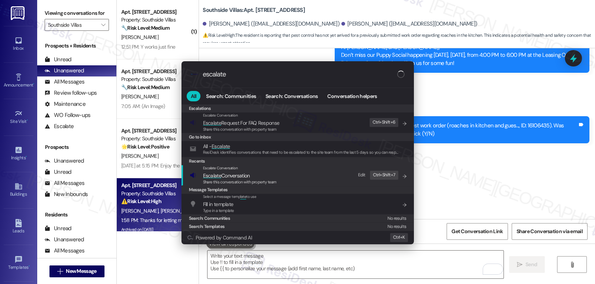
type input "escalate"
click at [248, 184] on span "Share this conversation with property team" at bounding box center [240, 182] width 74 height 5
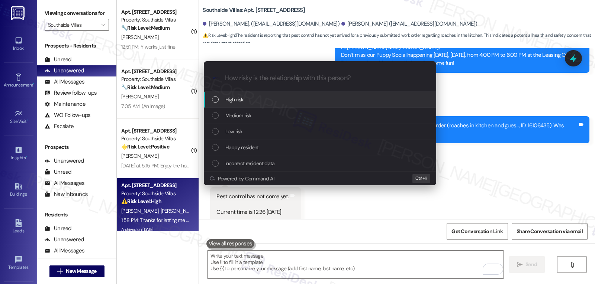
click at [258, 113] on div "Medium risk" at bounding box center [321, 116] width 218 height 8
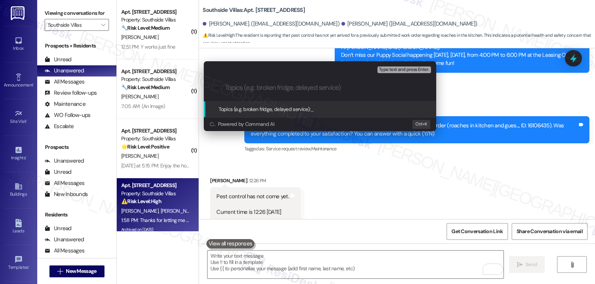
type input "F"
type input "Resident follow-up - Pest Control ETA"
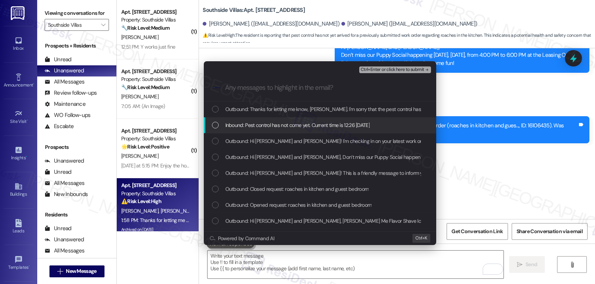
click at [217, 121] on div "Inbound: Pest control has not come yet. Current time is 12:26 [DATE]" at bounding box center [321, 125] width 218 height 8
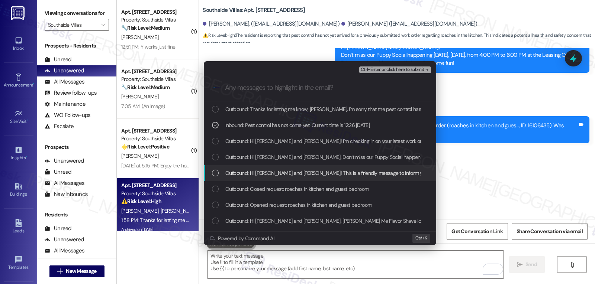
scroll to position [74, 0]
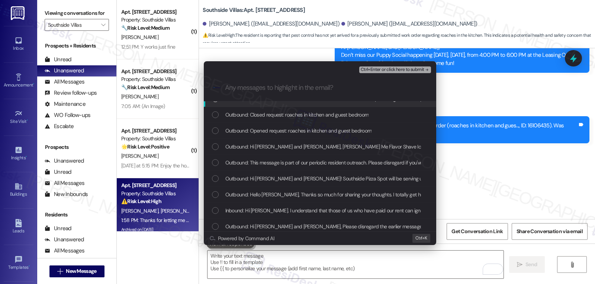
click at [407, 71] on span "Ctrl+Enter or click here to submit" at bounding box center [393, 69] width 64 height 5
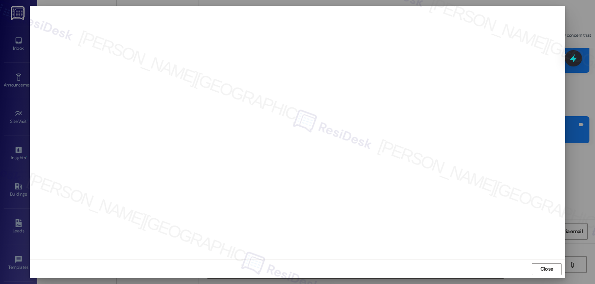
scroll to position [3, 0]
click at [537, 270] on button "Close" at bounding box center [547, 269] width 30 height 12
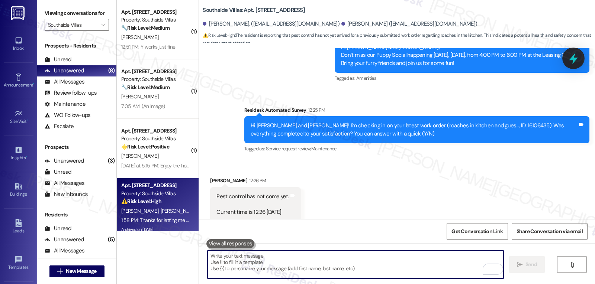
click at [573, 61] on icon at bounding box center [573, 58] width 13 height 13
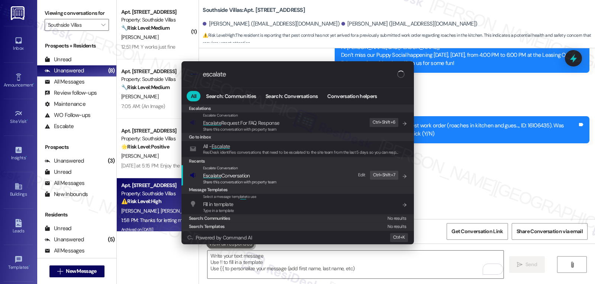
type input "escalate"
click at [260, 175] on span "Escalate Conversation" at bounding box center [240, 176] width 74 height 8
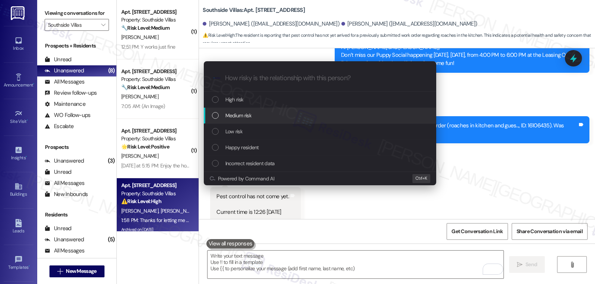
click at [265, 116] on div "Medium risk" at bounding box center [321, 116] width 218 height 8
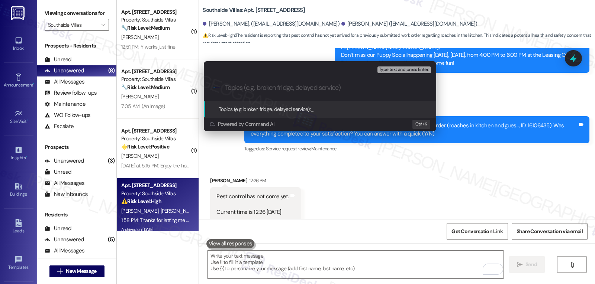
paste input "Resident follow-up - Pest Control ETA"
type input "Resident follow-up - Pest Control ETA"
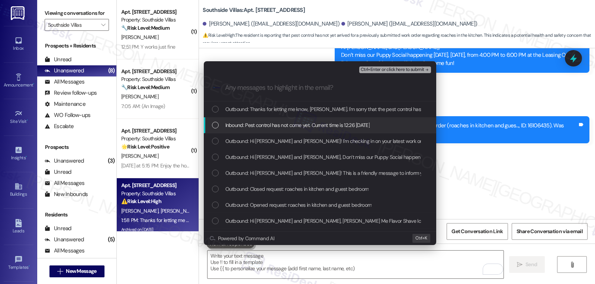
click at [261, 130] on div "Inbound: Pest control has not come yet. Current time is 12:26 [DATE]" at bounding box center [320, 125] width 232 height 16
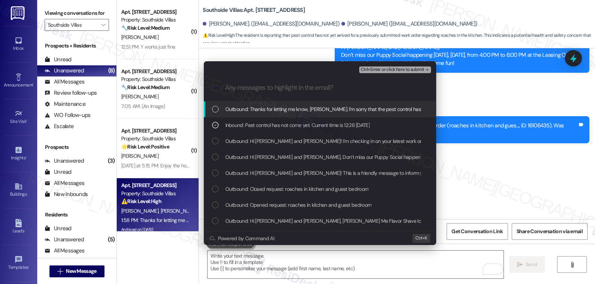
click at [401, 69] on span "Ctrl+Enter or click here to submit" at bounding box center [393, 69] width 64 height 5
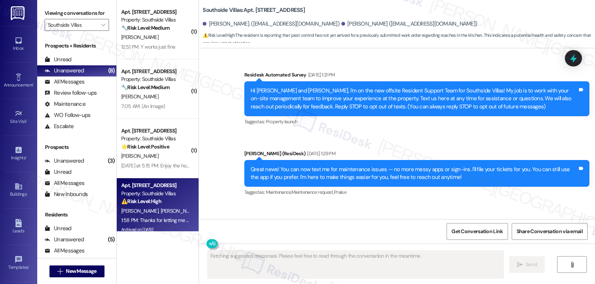
scroll to position [10064, 0]
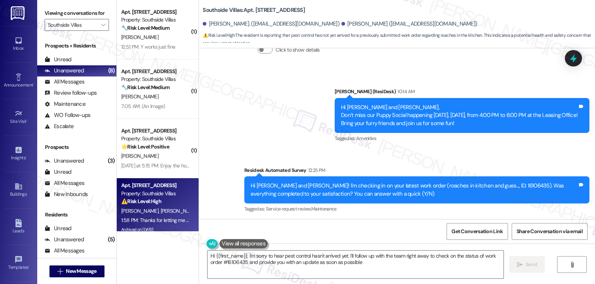
type textarea "Hi {{first_name}}, I'm sorry to hear pest control hasn't arrived yet. I'll foll…"
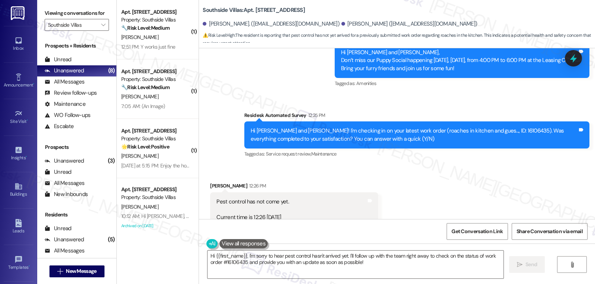
scroll to position [10135, 0]
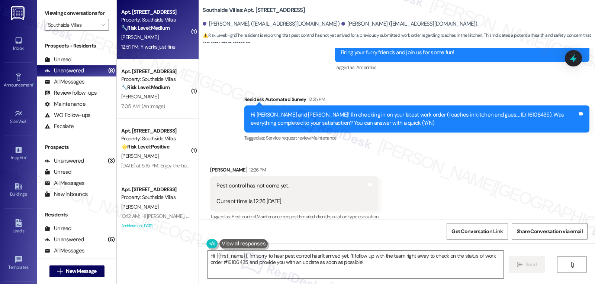
click at [126, 39] on span "[PERSON_NAME]" at bounding box center [139, 37] width 37 height 7
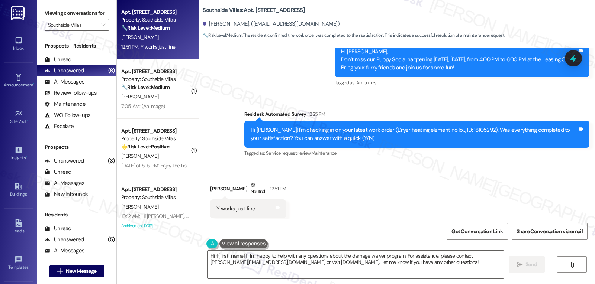
scroll to position [5027, 0]
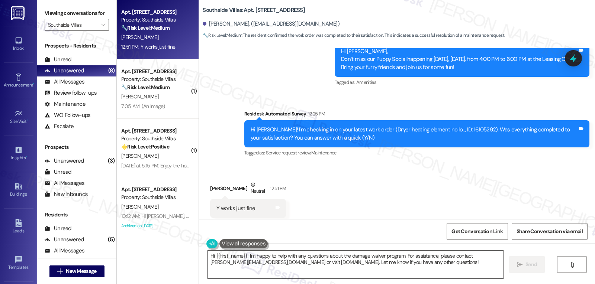
click at [385, 269] on textarea "Hi {{first_name}}! I'm happy to help with any questions about the damage waiver…" at bounding box center [355, 265] width 296 height 28
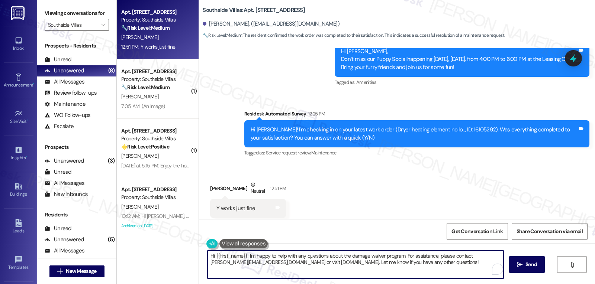
paste textarea "Awesome! Thanks for confirming, {{first_name}}! It’s great to know your request…"
type textarea "Awesome! Thanks for confirming, {{first_name}}! It’s great to know your request…"
click at [518, 264] on icon "" at bounding box center [520, 265] width 6 height 6
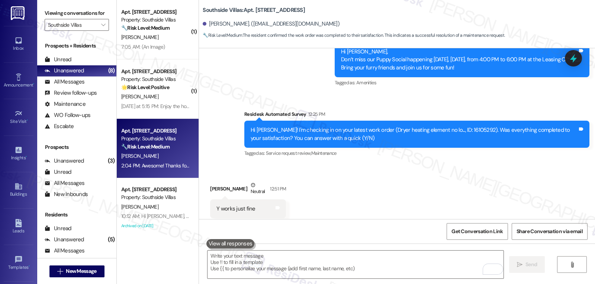
scroll to position [5086, 0]
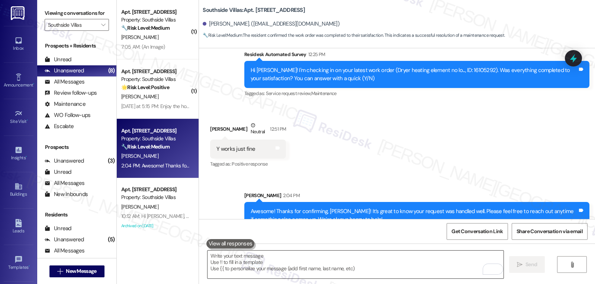
click at [340, 257] on textarea "To enrich screen reader interactions, please activate Accessibility in Grammarl…" at bounding box center [355, 265] width 296 height 28
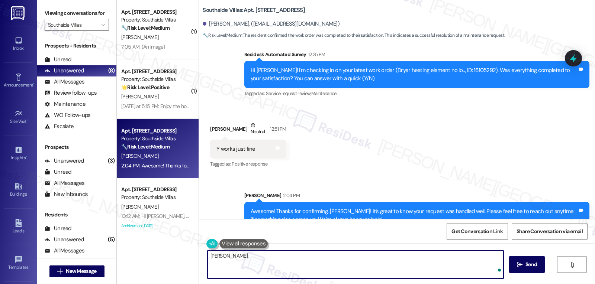
paste textarea "how’s everything going for you at {{property}}? Has it met your expectations so…"
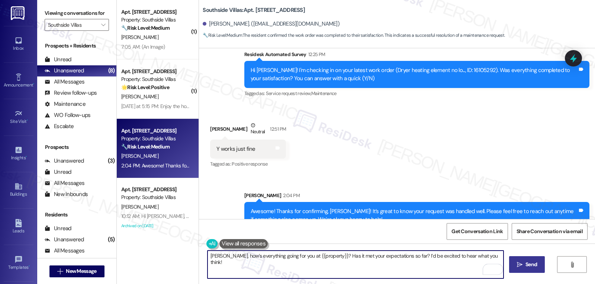
type textarea "Davis, how’s everything going for you at {{property}}? Has it met your expectat…"
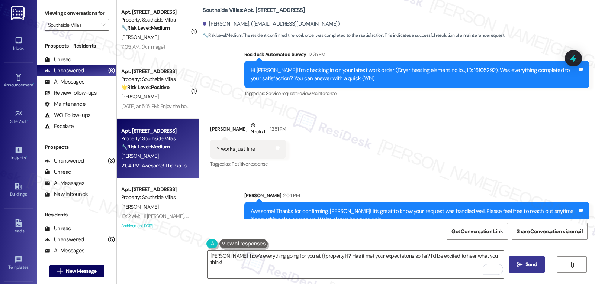
click at [524, 264] on span "Send" at bounding box center [531, 265] width 15 height 8
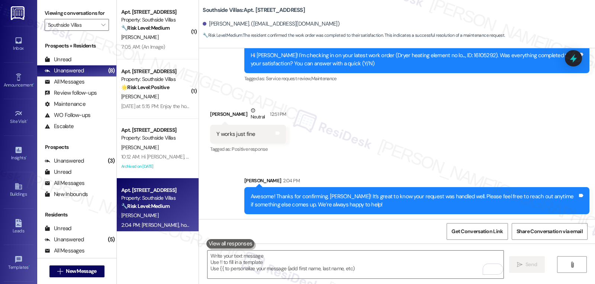
scroll to position [5138, 0]
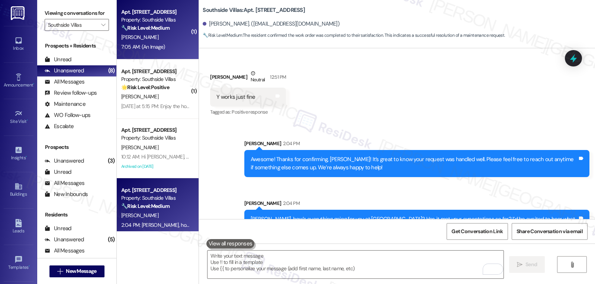
click at [166, 27] on strong "🔧 Risk Level: Medium" at bounding box center [145, 28] width 48 height 7
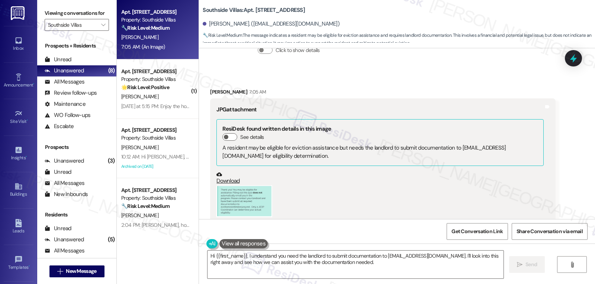
scroll to position [9105, 0]
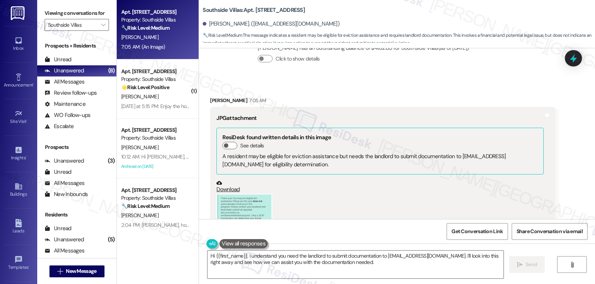
drag, startPoint x: 233, startPoint y: 184, endPoint x: 233, endPoint y: 190, distance: 5.9
click at [233, 194] on button "Zoom image" at bounding box center [244, 210] width 56 height 32
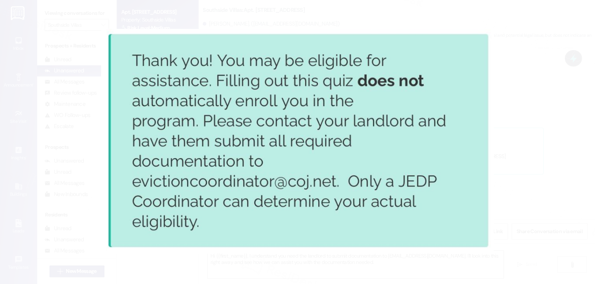
click at [500, 215] on button "Unzoom image" at bounding box center [297, 142] width 595 height 284
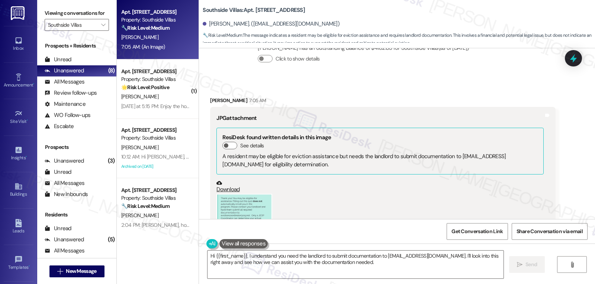
click at [251, 194] on button "Zoom image" at bounding box center [244, 210] width 56 height 32
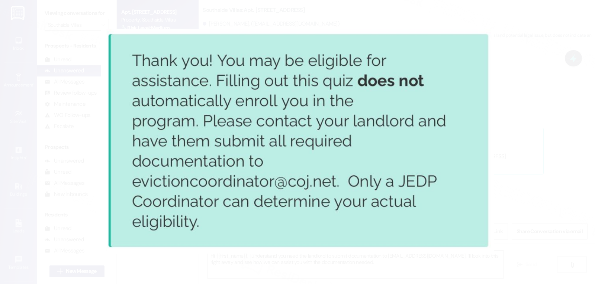
click at [514, 165] on button "Unzoom image" at bounding box center [297, 142] width 595 height 284
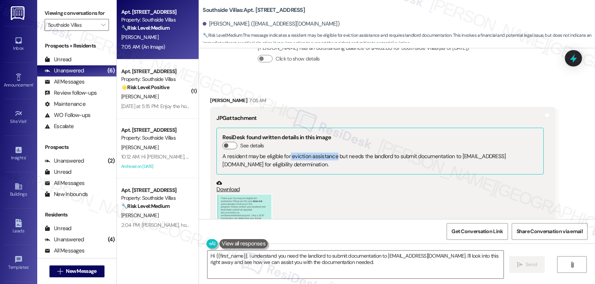
drag, startPoint x: 285, startPoint y: 139, endPoint x: 328, endPoint y: 141, distance: 43.1
click at [328, 153] on div "A resident may be eligible for eviction assistance but needs the landlord to su…" at bounding box center [379, 161] width 315 height 16
click at [244, 254] on textarea "Hi {{first_name}}, I understand you need the landlord to submit documentation t…" at bounding box center [355, 265] width 296 height 28
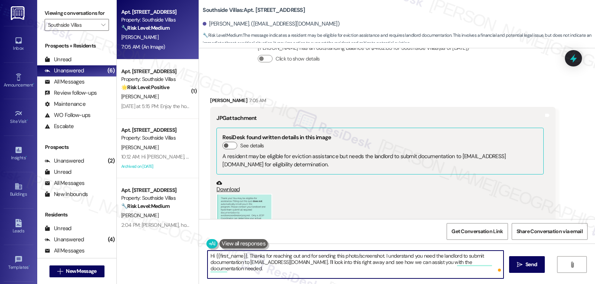
drag, startPoint x: 309, startPoint y: 262, endPoint x: 428, endPoint y: 302, distance: 125.2
click at [428, 284] on html "Inbox Go to Inbox Announcement • Send A Text Announcement Site Visit • Go to Si…" at bounding box center [297, 142] width 595 height 284
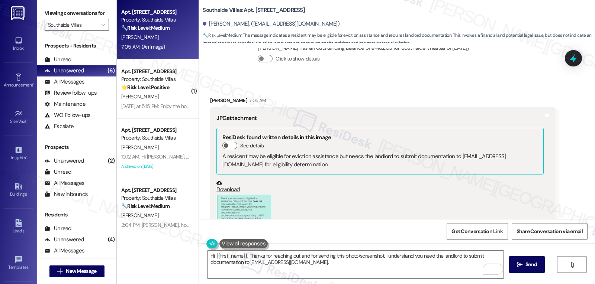
click at [255, 194] on button "Zoom image" at bounding box center [244, 210] width 56 height 32
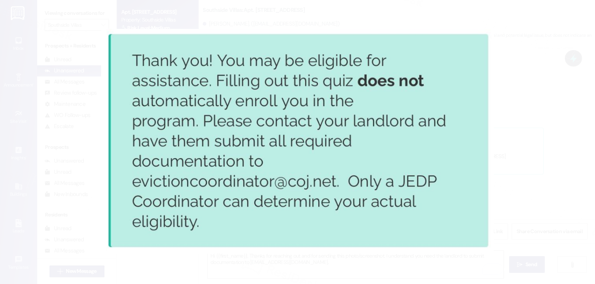
click at [505, 131] on button "Unzoom image" at bounding box center [297, 142] width 595 height 284
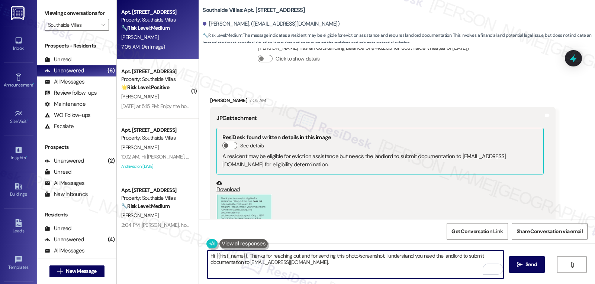
click at [331, 267] on textarea "Hi {{first_name}}, Thanks for reaching out and for sending this photo/screensho…" at bounding box center [355, 265] width 296 height 28
click at [361, 266] on textarea "Hi {{first_name}}, Thanks for reaching out and for sending this photo/screensho…" at bounding box center [355, 265] width 296 height 28
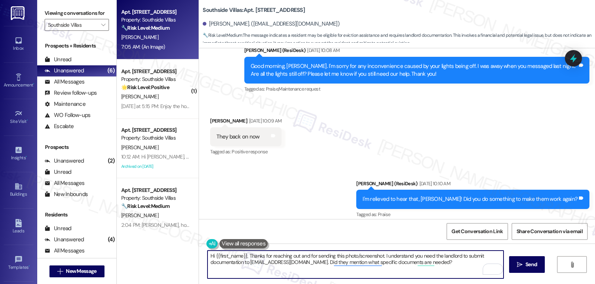
scroll to position [8808, 0]
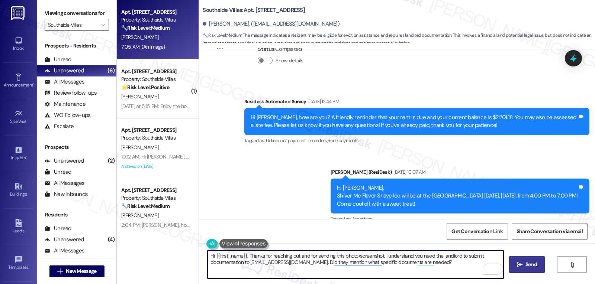
type textarea "Hi {{first_name}}, Thanks for reaching out and for sending this photo/screensho…"
click at [528, 270] on button " Send" at bounding box center [527, 265] width 36 height 17
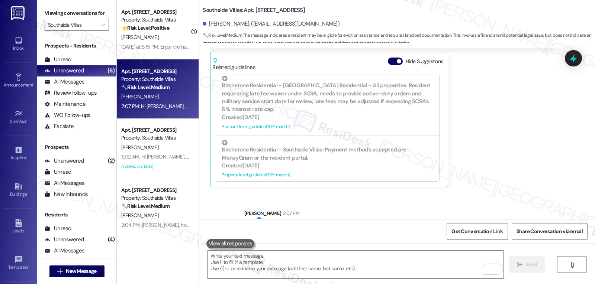
scroll to position [9314, 0]
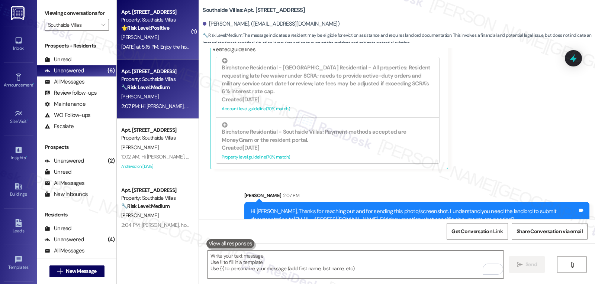
click at [176, 27] on div "🌟 Risk Level: Positive The resident is responding positively to a community ann…" at bounding box center [155, 28] width 69 height 8
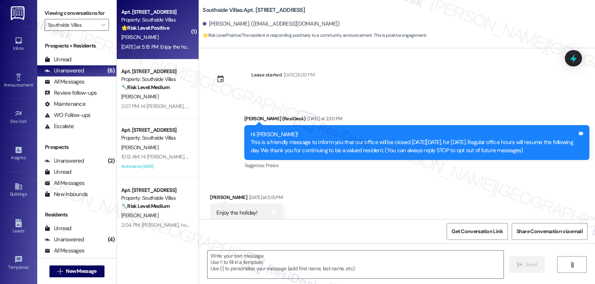
scroll to position [20, 0]
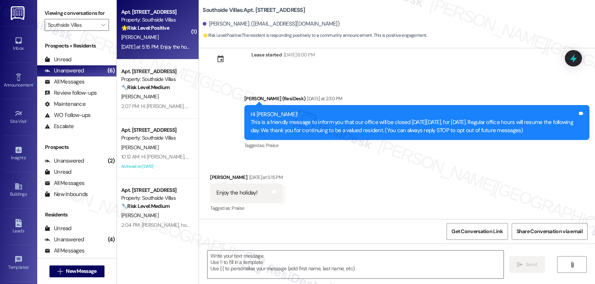
type textarea "Fetching suggested responses. Please feel free to read through the conversation…"
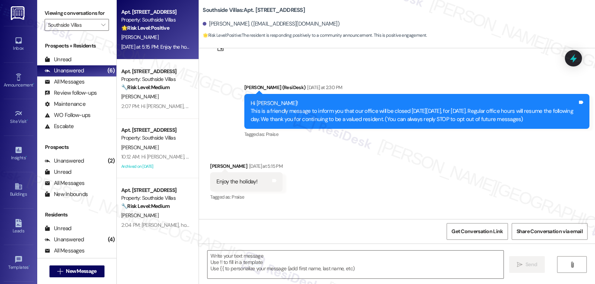
scroll to position [15, 0]
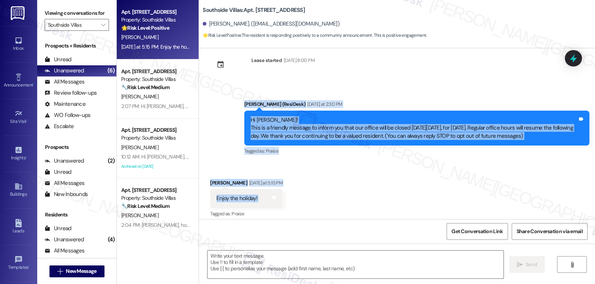
drag, startPoint x: 238, startPoint y: 104, endPoint x: 288, endPoint y: 208, distance: 115.3
click at [288, 208] on div "Lease started Jun 23, 2025 at 8:00 PM Announcement, sent via SMS Sarah (ResiDes…" at bounding box center [397, 133] width 396 height 171
copy div "Sarah (ResiDesk) Yesterday at 2:30 PM Hi Rhonda! This is a friendly message to …"
click at [275, 267] on textarea at bounding box center [355, 265] width 296 height 28
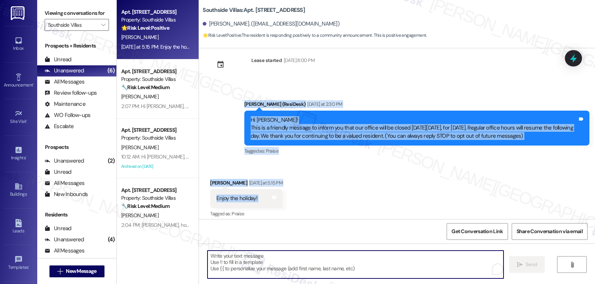
paste textarea "Thank you, Rhonda! 😊 Wishing you a safe and enjoyable holiday as well!"
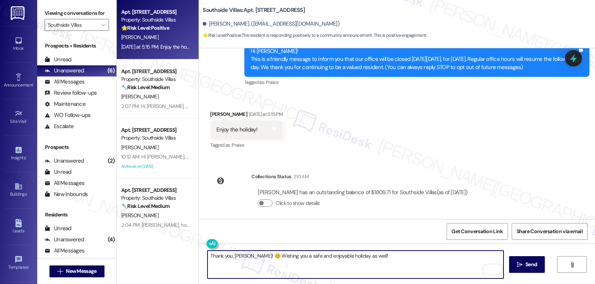
scroll to position [89, 0]
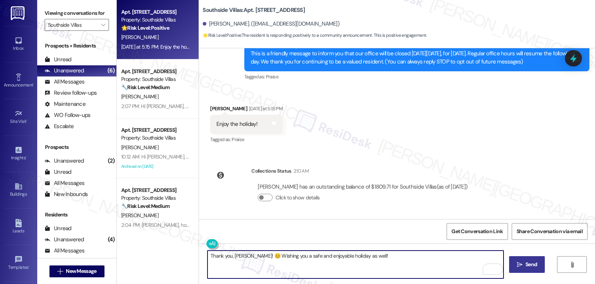
type textarea "Thank you, Rhonda! 😊 Wishing you a safe and enjoyable holiday as well!"
click at [536, 265] on span "Send" at bounding box center [531, 265] width 12 height 8
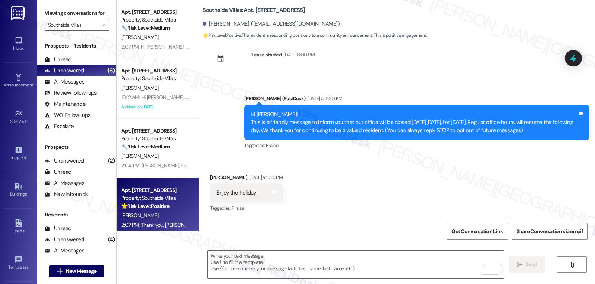
scroll to position [141, 0]
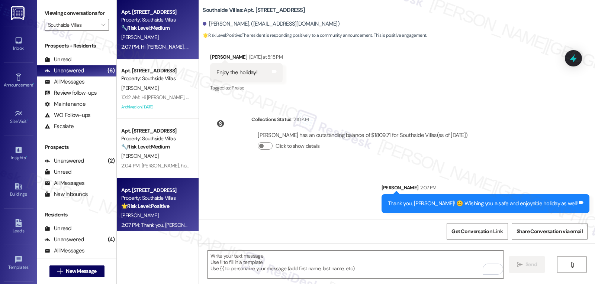
click at [164, 41] on div "M. Ferguson" at bounding box center [155, 37] width 70 height 9
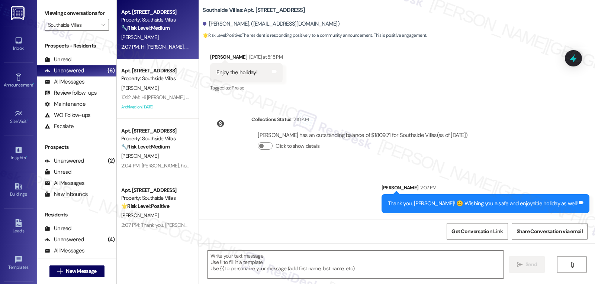
type textarea "Fetching suggested responses. Please feel free to read through the conversation…"
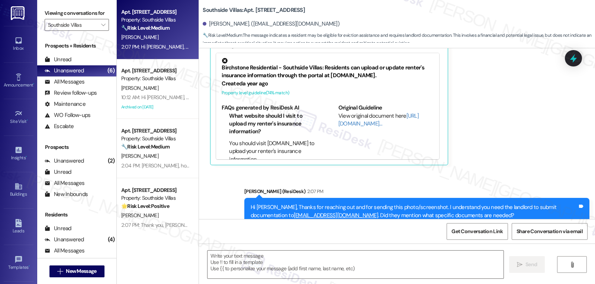
type textarea "Fetching suggested responses. Please feel free to read through the conversation…"
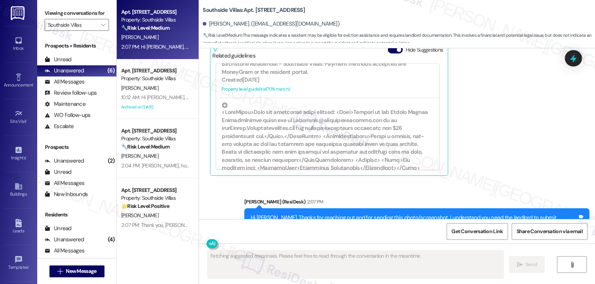
scroll to position [9325, 0]
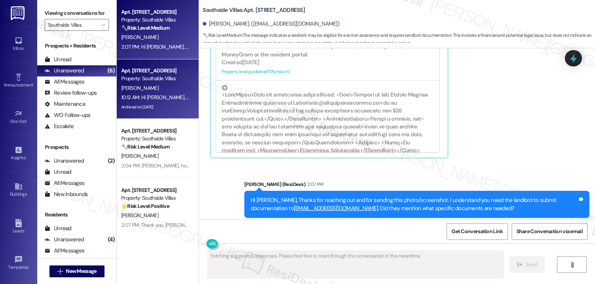
click at [153, 81] on div "Property: Southside Villas" at bounding box center [155, 79] width 69 height 8
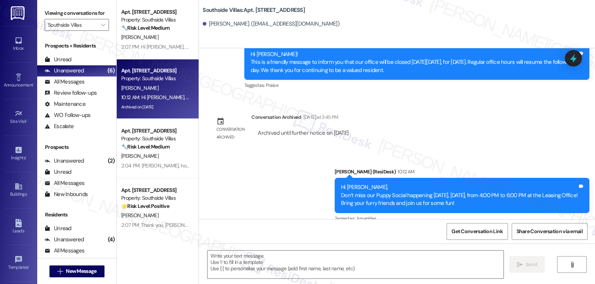
type textarea "Fetching suggested responses. Please feel free to read through the conversation…"
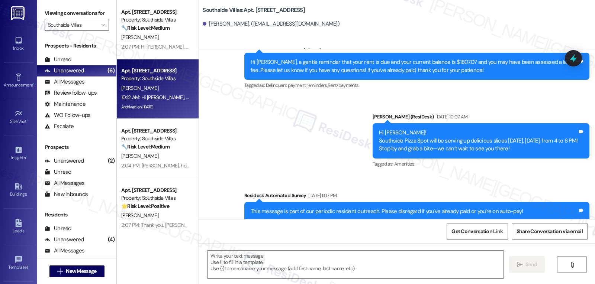
scroll to position [4957, 0]
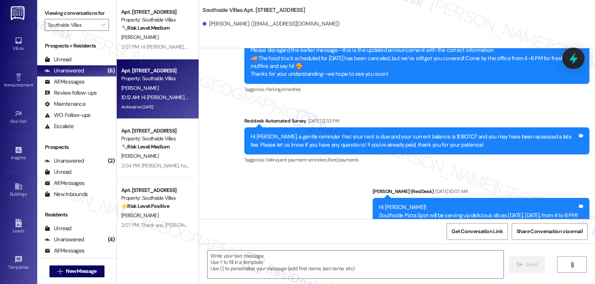
click at [571, 58] on icon at bounding box center [573, 58] width 13 height 13
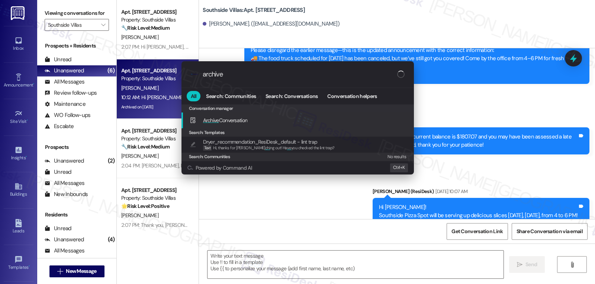
type input "archive"
click at [303, 120] on div "Archive Conversation Add shortcut" at bounding box center [299, 120] width 218 height 8
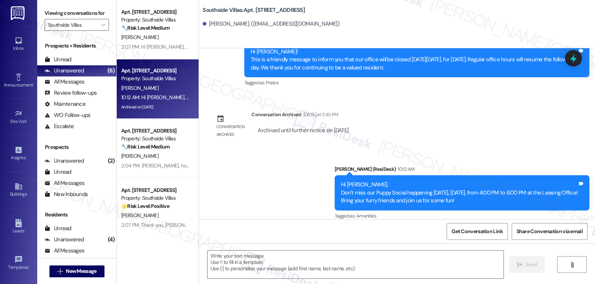
scroll to position [5775, 0]
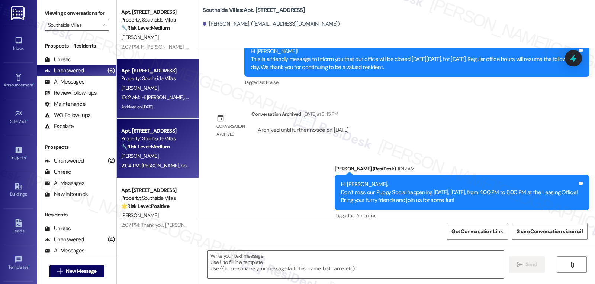
click at [152, 146] on strong "🔧 Risk Level: Medium" at bounding box center [145, 147] width 48 height 7
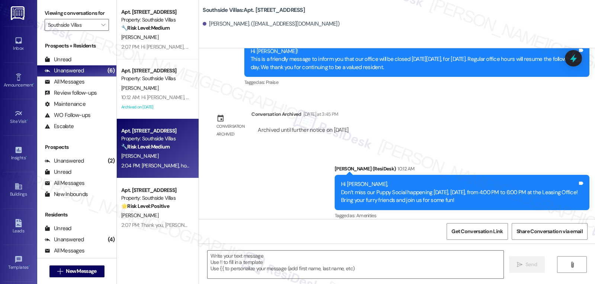
type textarea "Fetching suggested responses. Please feel free to read through the conversation…"
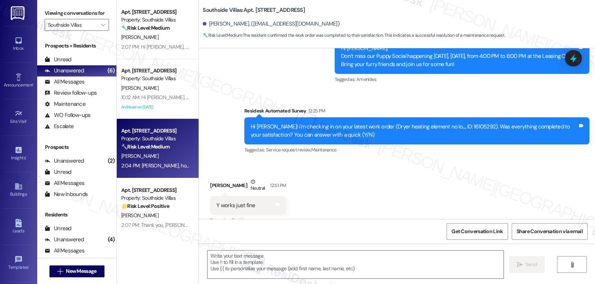
type textarea "Fetching suggested responses. Please feel free to read through the conversation…"
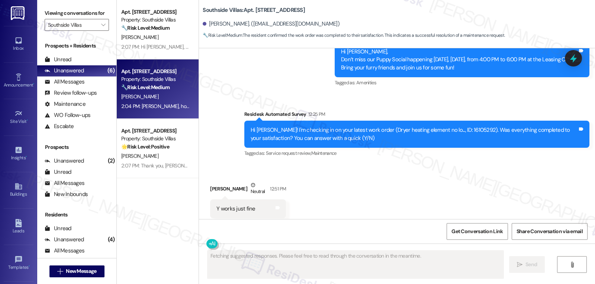
scroll to position [5150, 0]
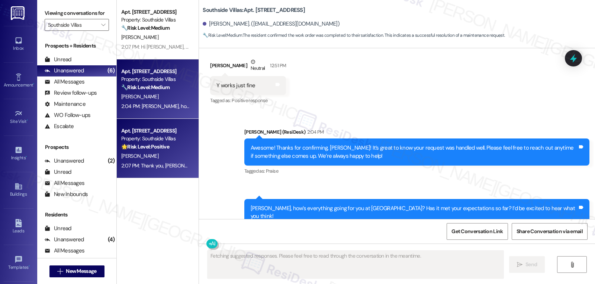
click at [162, 139] on div "Property: Southside Villas" at bounding box center [155, 139] width 69 height 8
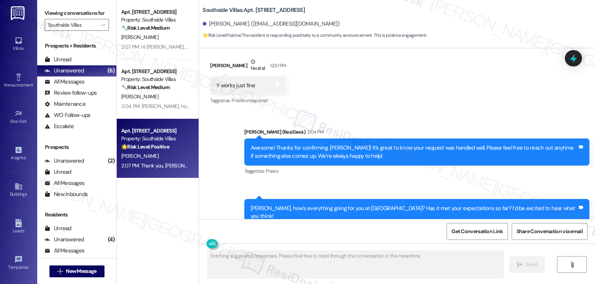
scroll to position [152, 0]
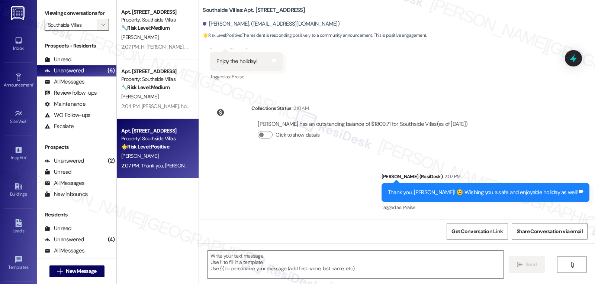
click at [97, 31] on button "" at bounding box center [103, 25] width 12 height 12
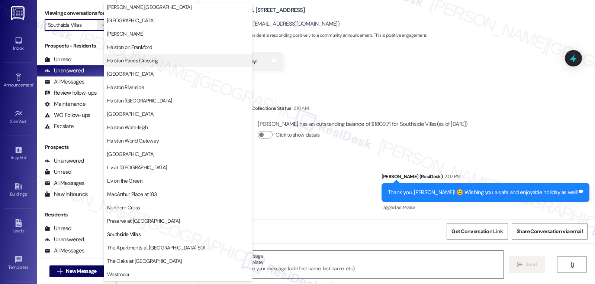
scroll to position [257, 0]
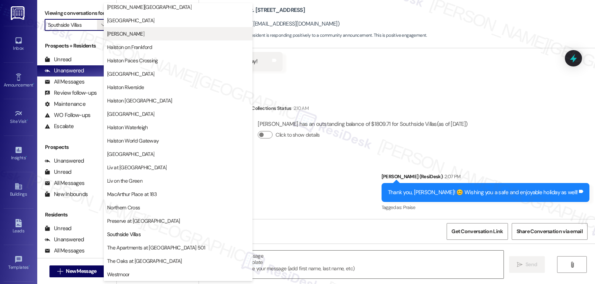
click at [161, 34] on span "[PERSON_NAME]" at bounding box center [178, 33] width 142 height 7
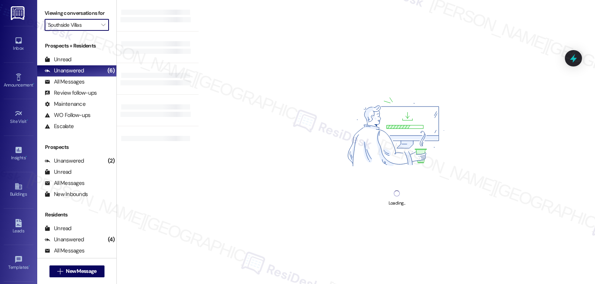
type input "[PERSON_NAME]"
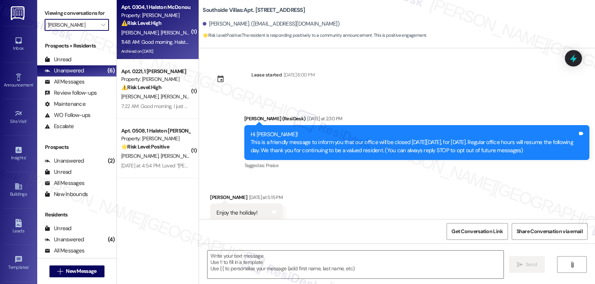
scroll to position [20, 0]
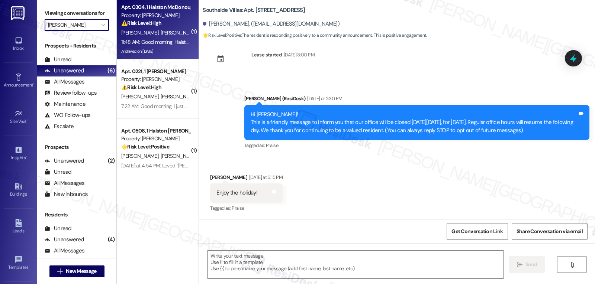
type textarea "Fetching suggested responses. Please feel free to read through the conversation…"
click at [164, 34] on span "D. Winbush" at bounding box center [179, 32] width 37 height 7
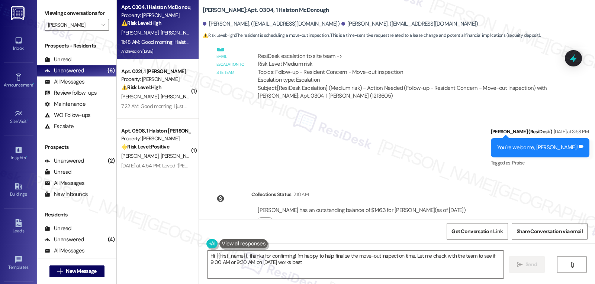
scroll to position [8210, 0]
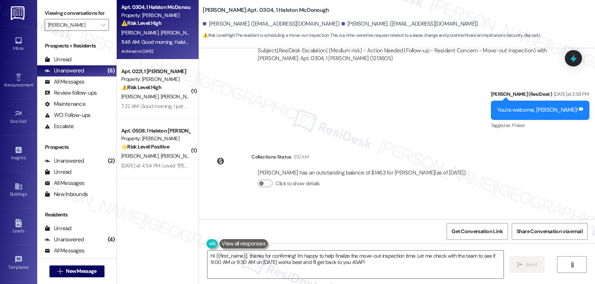
drag, startPoint x: 203, startPoint y: 106, endPoint x: 440, endPoint y: 133, distance: 238.4
copy div "Stacia Winbush Question 11:48 AM Good morning, Halston staff. My husband just m…"
click at [310, 261] on textarea "Hi {{first_name}}, thanks for confirming! I'm happy to help finalize the move-o…" at bounding box center [355, 265] width 296 height 28
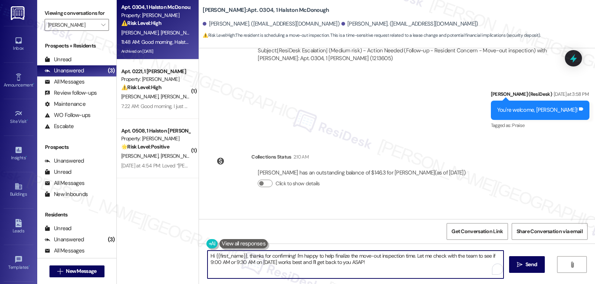
paste textarea "Good morning, Stacia! Thanks for confirming. Between the two options, 9:30 AM i…"
click at [360, 257] on textarea "Good morning, Stacia! Thanks for confirming. Between the two options, 9:30 AM i…" at bounding box center [355, 265] width 296 height 28
click at [482, 254] on textarea "Good morning, Stacia! Thanks for confirming. Between the two options, I would s…" at bounding box center [355, 265] width 296 height 28
click at [449, 271] on textarea "Good morning, Stacia! Thanks for confirming. Between the two options, I would s…" at bounding box center [355, 265] width 296 height 28
type textarea "Good morning, Stacia! Thanks for confirming. Between the two options, I would s…"
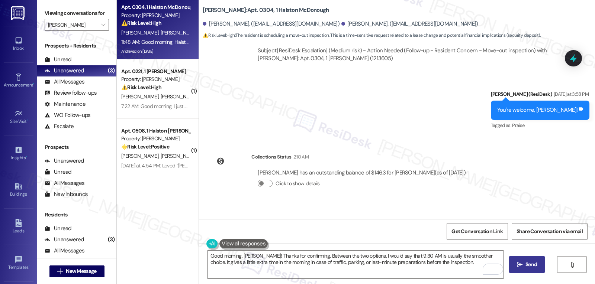
click at [518, 266] on icon "" at bounding box center [520, 265] width 6 height 6
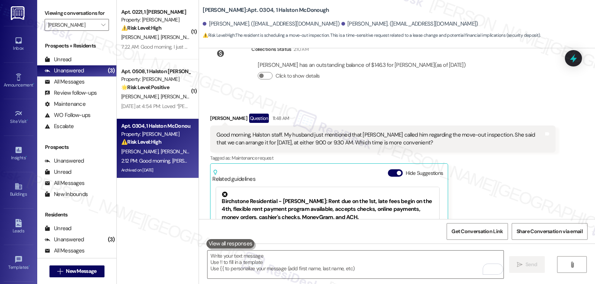
scroll to position [8344, 0]
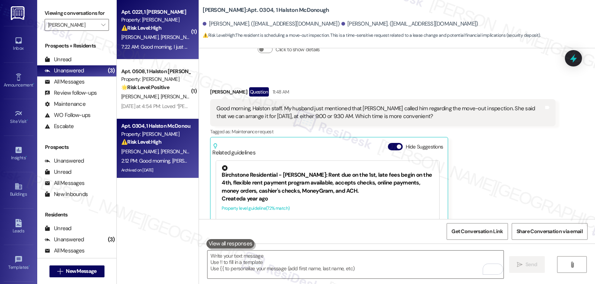
click at [145, 41] on div "D. Baker C. Baker" at bounding box center [155, 37] width 70 height 9
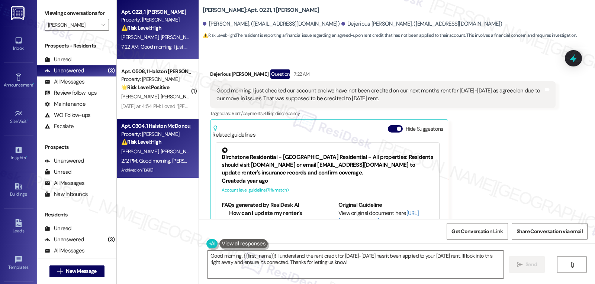
scroll to position [1604, 0]
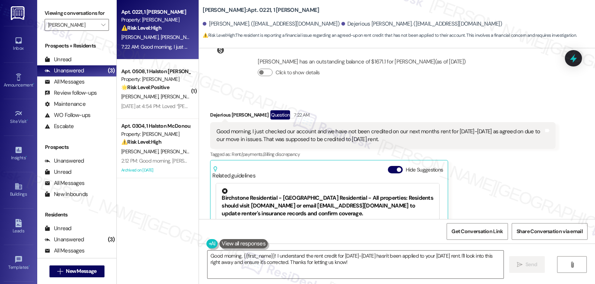
drag, startPoint x: 203, startPoint y: 103, endPoint x: 442, endPoint y: 139, distance: 241.8
click at [442, 139] on div "Received via SMS Dejerious Baker Question 7:22 AM Good morning, I just checked …" at bounding box center [382, 203] width 356 height 197
copy div "Dejerious Baker Question 7:22 AM Good morning, I just checked our account and w…"
click at [342, 273] on textarea "Good morning, {{first_name}}! I understand the rent credit for Aug 15-18 hasn't…" at bounding box center [355, 265] width 296 height 28
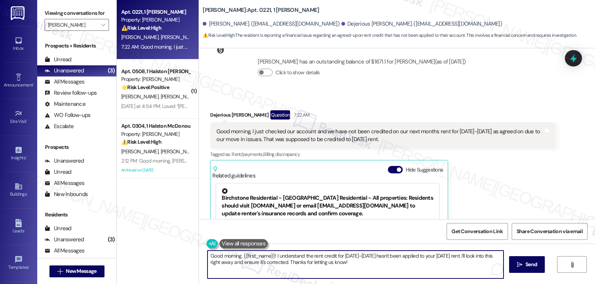
paste textarea "Dejerious. Thank you for reaching out and letting me know. I’m sorry for the in…"
click at [345, 270] on textarea "Good morning, Dejerious. Thank you for reaching out and letting me know. I’m so…" at bounding box center [355, 265] width 296 height 28
paste textarea "I’ll update you as soon as I hear back."
type textarea "Good morning, Dejerious. Thank you for reaching out and letting me know. I’m so…"
click at [530, 271] on button " Send" at bounding box center [527, 265] width 36 height 17
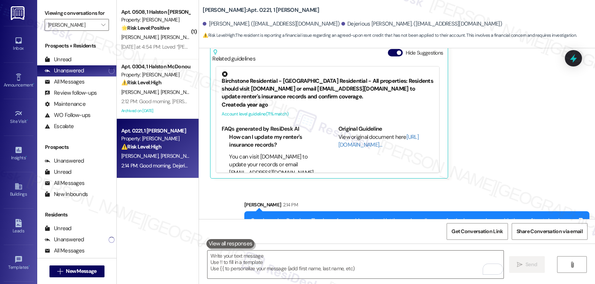
scroll to position [1738, 0]
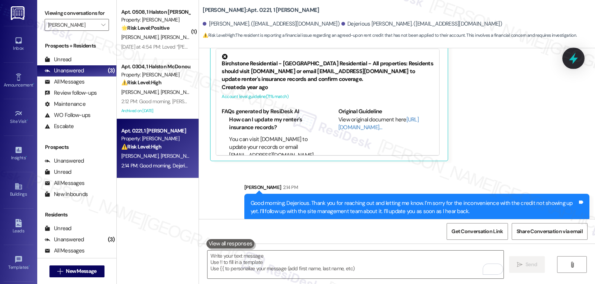
click at [573, 57] on icon at bounding box center [573, 59] width 9 height 12
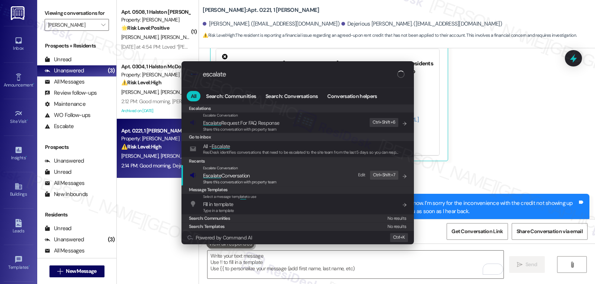
type input "escalate"
click at [242, 184] on span "Share this conversation with property team" at bounding box center [240, 182] width 74 height 5
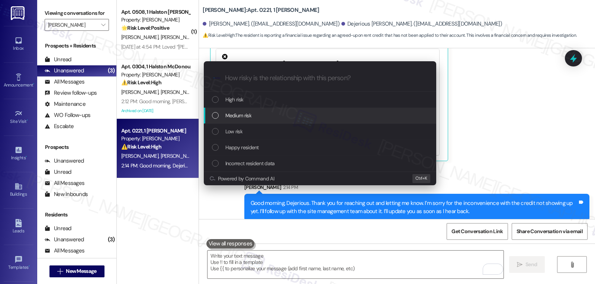
click at [265, 115] on div "Medium risk" at bounding box center [321, 116] width 218 height 8
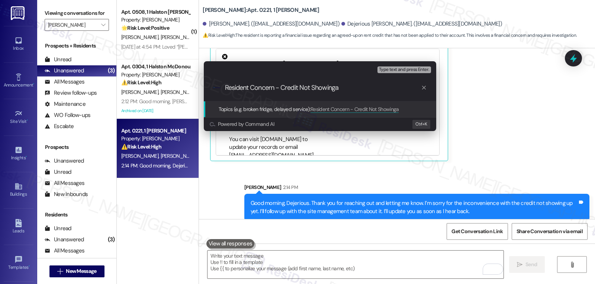
type input "Resident Concern - Credit Not Showing"
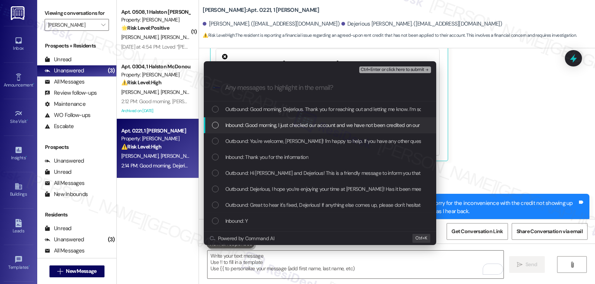
click at [217, 126] on div "List of options" at bounding box center [215, 125] width 7 height 7
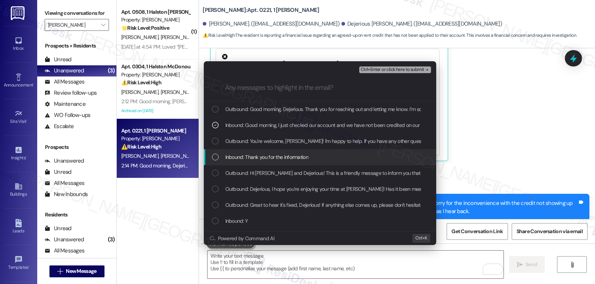
click at [218, 157] on div "List of options" at bounding box center [215, 157] width 7 height 7
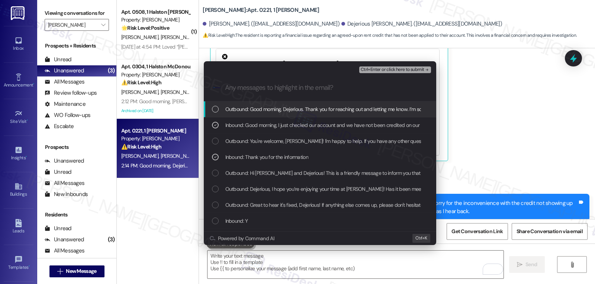
click at [411, 71] on span "Ctrl+Enter or click here to submit" at bounding box center [393, 69] width 64 height 5
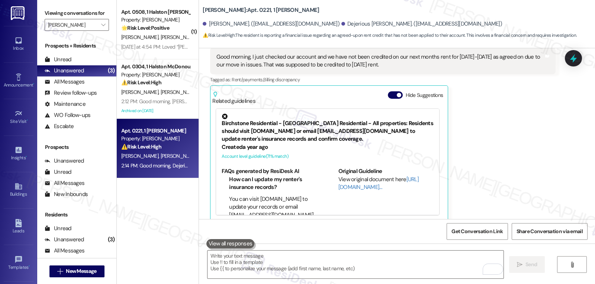
scroll to position [1678, 0]
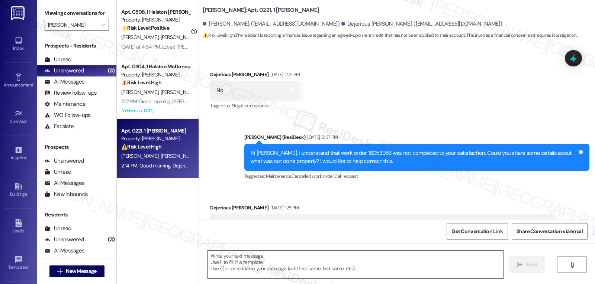
type textarea "Fetching suggested responses. Please feel free to read through the conversation…"
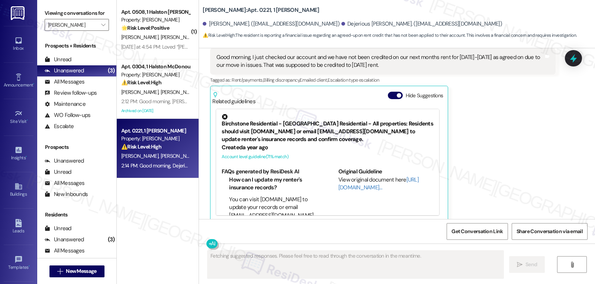
drag, startPoint x: 158, startPoint y: 41, endPoint x: 122, endPoint y: 40, distance: 35.3
click at [120, 32] on div "Apt. 0508, 1 Halston McDonough Property: Halston McDonough 🌟 Risk Level: Positi…" at bounding box center [155, 19] width 70 height 25
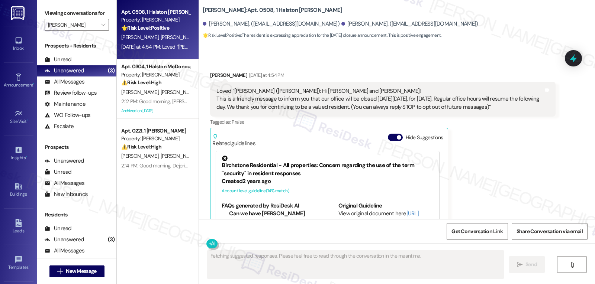
scroll to position [477, 0]
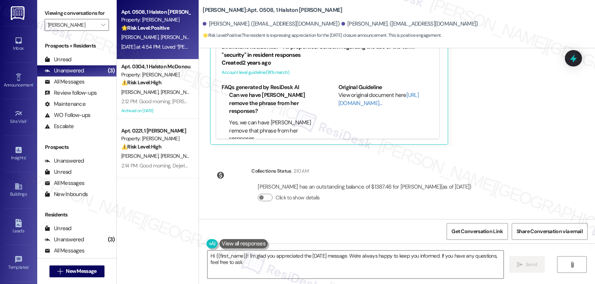
type textarea "Hi {{first_name}}! I'm glad you appreciated the Labor Day message. We're always…"
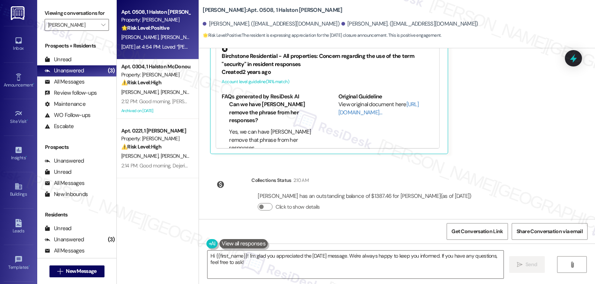
scroll to position [620, 0]
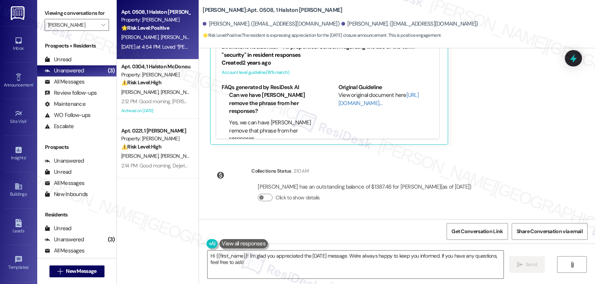
click at [572, 59] on icon at bounding box center [573, 58] width 7 height 9
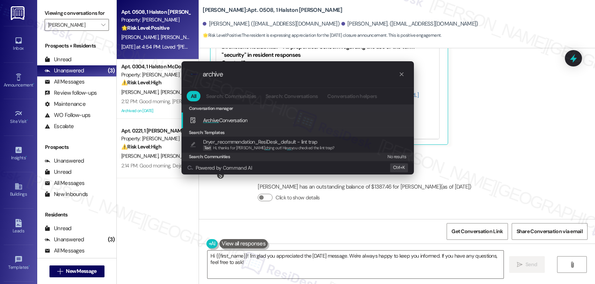
type input "archive"
click at [264, 121] on div "Archive Conversation Add shortcut" at bounding box center [299, 120] width 218 height 8
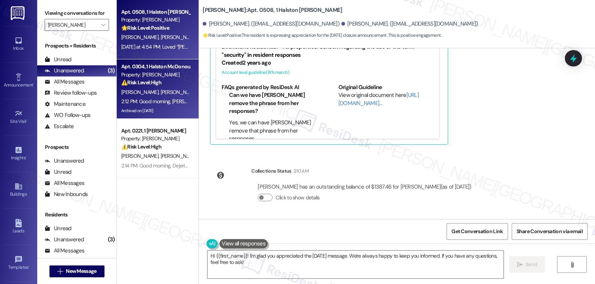
click at [161, 95] on span "D. Winbush" at bounding box center [179, 92] width 37 height 7
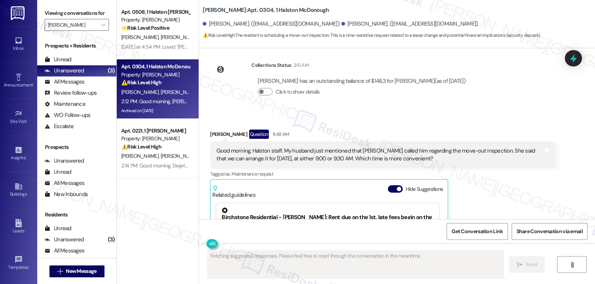
scroll to position [8284, 0]
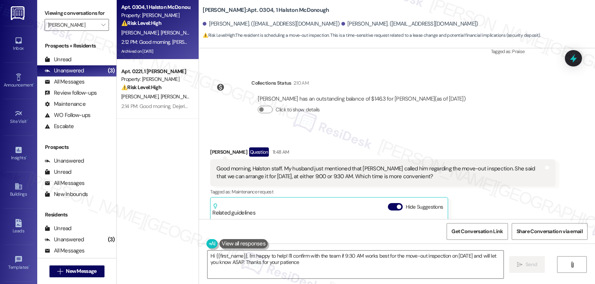
type textarea "Hi {{first_name}}, I'm happy to help! I'll confirm with the team if 9:30 AM wor…"
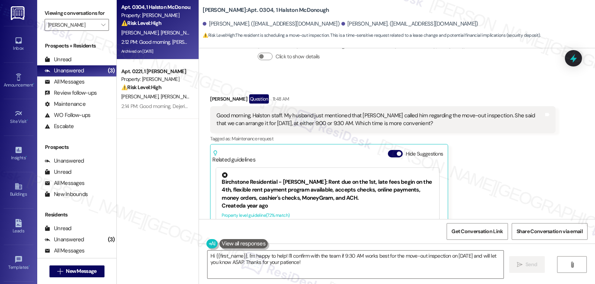
scroll to position [8355, 0]
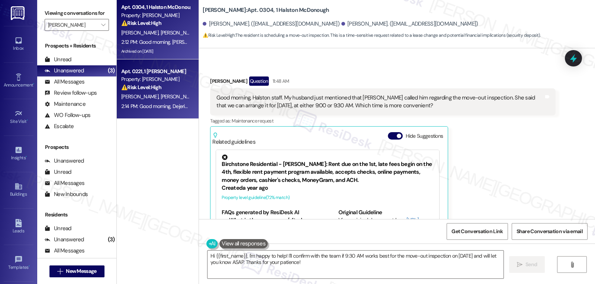
click at [152, 117] on div "Apt. 0221, 1 Halston McDonough Property: Halston McDonough ⚠️ Risk Level: High …" at bounding box center [158, 88] width 82 height 59
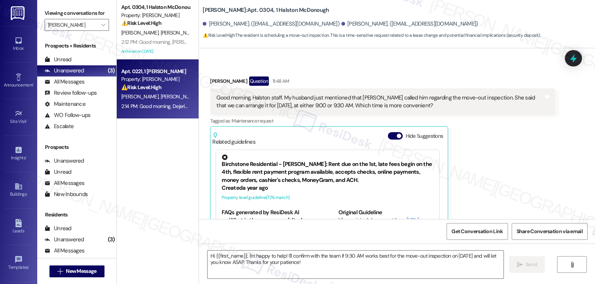
type textarea "Fetching suggested responses. Please feel free to read through the conversation…"
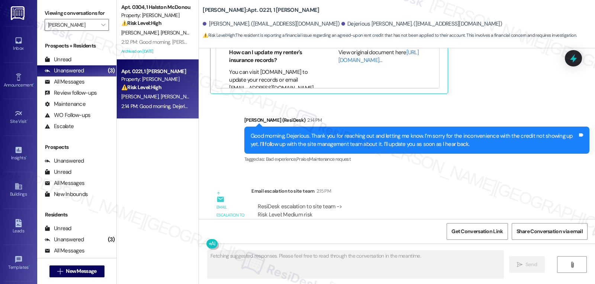
scroll to position [1841, 0]
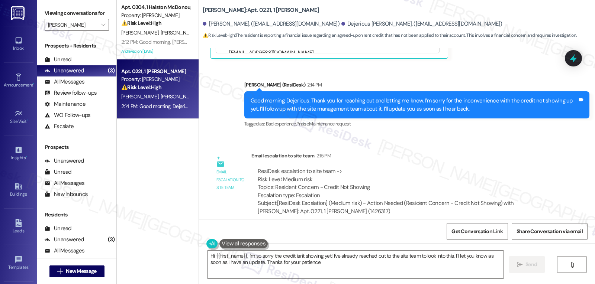
type textarea "Hi {{first_name}}, I'm so sorry the credit isn't showing yet! I've already reac…"
click at [100, 31] on span "" at bounding box center [103, 25] width 7 height 12
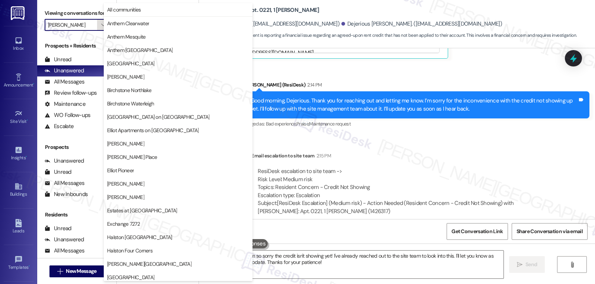
scroll to position [255, 0]
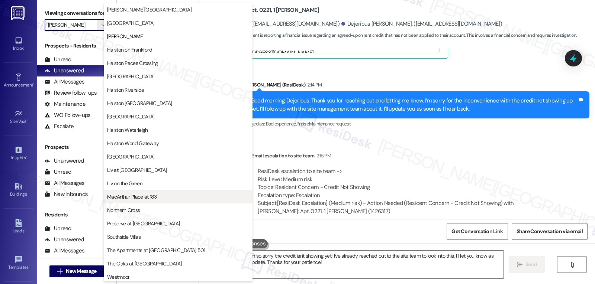
click at [139, 197] on span "MacArthur Place at 183" at bounding box center [132, 196] width 50 height 7
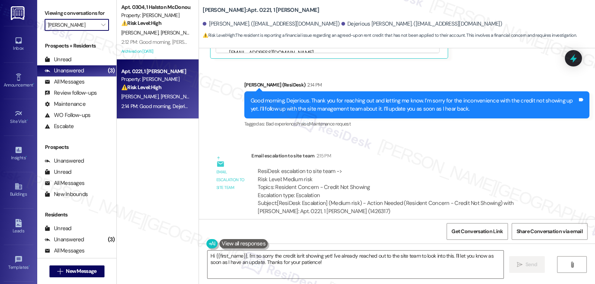
type input "MacArthur Place at 183"
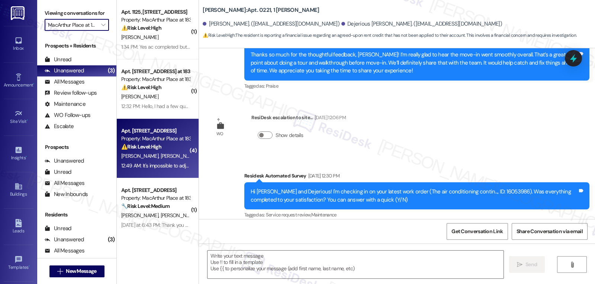
type textarea "Fetching suggested responses. Please feel free to read through the conversation…"
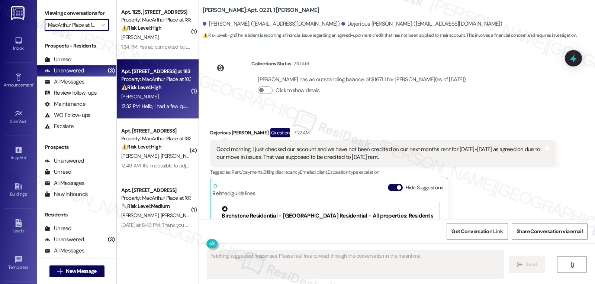
scroll to position [1678, 0]
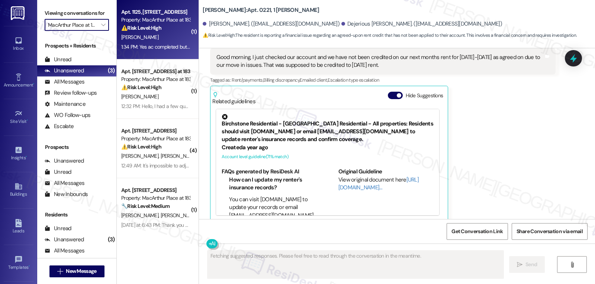
click at [176, 35] on div "I. Garcia" at bounding box center [155, 37] width 70 height 9
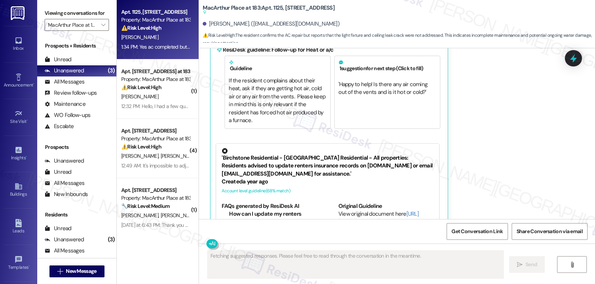
scroll to position [4463, 0]
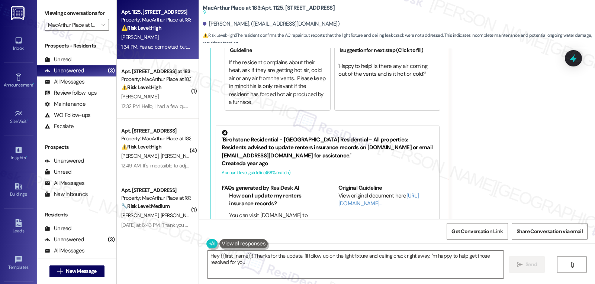
type textarea "Hey {{first_name}}! Thanks for the update. I'll follow up on the light fixture …"
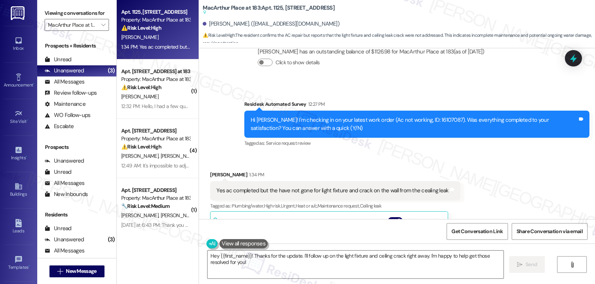
scroll to position [4240, 0]
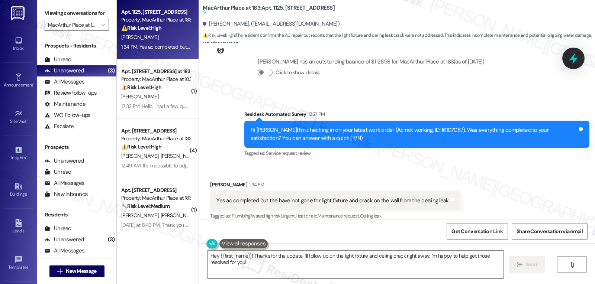
click at [580, 59] on div at bounding box center [573, 58] width 22 height 21
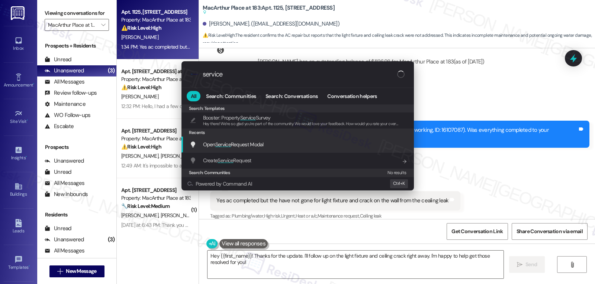
type input "service"
click at [260, 147] on span "Open Service Request Modal" at bounding box center [233, 144] width 61 height 7
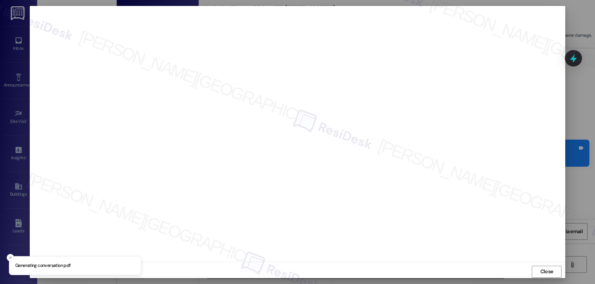
scroll to position [4240, 0]
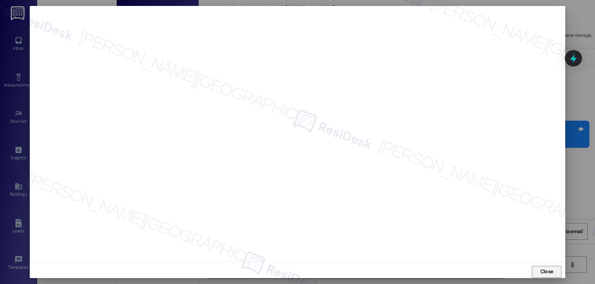
click at [543, 270] on span "Close" at bounding box center [546, 272] width 13 height 8
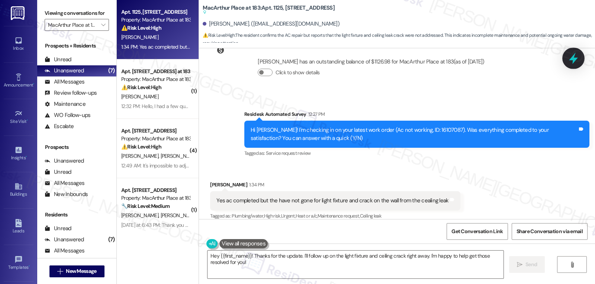
click at [570, 62] on icon at bounding box center [573, 58] width 13 height 13
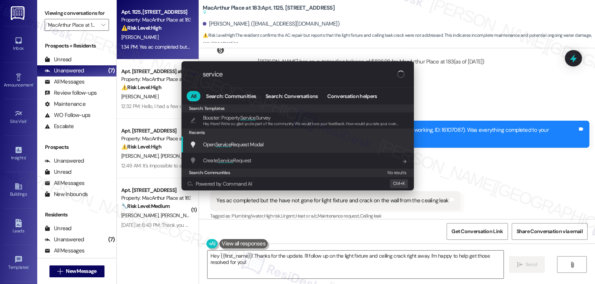
type input "service"
click at [258, 145] on span "Open Service Request Modal" at bounding box center [233, 144] width 61 height 7
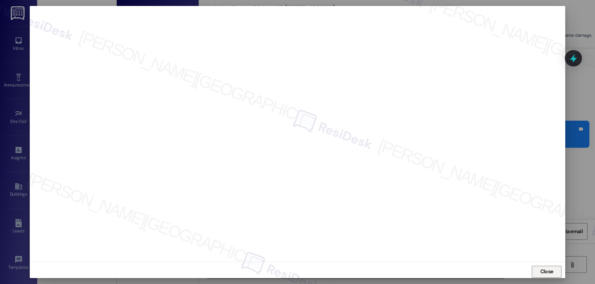
click at [540, 271] on span "Close" at bounding box center [546, 272] width 13 height 8
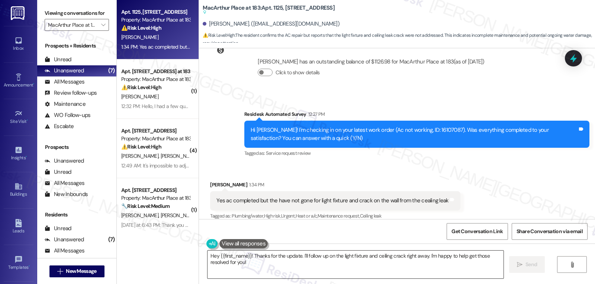
click at [329, 262] on textarea "Hey {{first_name}}! Thanks for the update. I'll follow up on the light fixture …" at bounding box center [355, 265] width 296 height 28
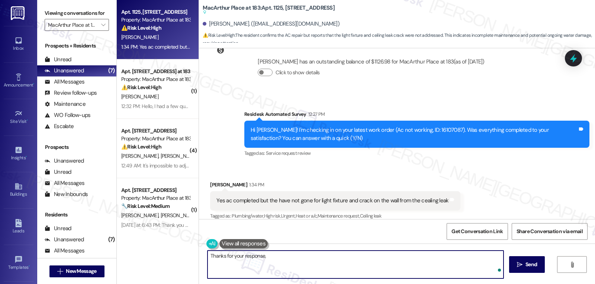
paste textarea "bathroom light fixture hanging and water damage underneath on drywall due to le…"
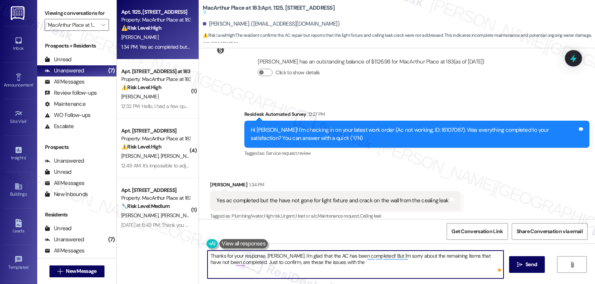
paste textarea "bathroom light fixture hanging and water damage underneath on drywall due to le…"
click at [221, 268] on textarea "Thanks for your response, Ivan. I'm glad that the AC has been completed! But I'…" at bounding box center [355, 265] width 296 height 28
click at [266, 276] on textarea "Thanks for your response, Ivan. I'm glad that the AC has been completed! But I'…" at bounding box center [355, 265] width 296 height 28
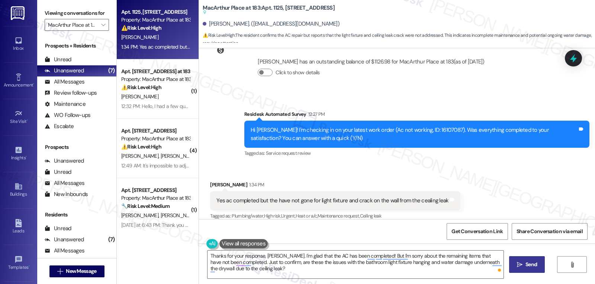
click at [521, 267] on icon "" at bounding box center [520, 265] width 6 height 6
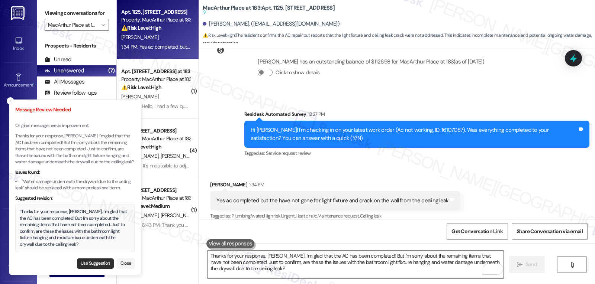
click at [88, 263] on button "Use Suggestion" at bounding box center [95, 264] width 37 height 10
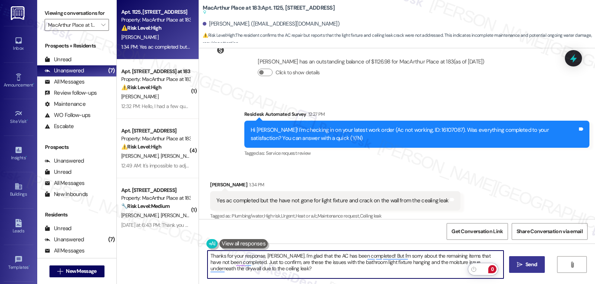
type textarea "Thanks for your response, Ivan. I'm glad that the AC has been completed! But I'…"
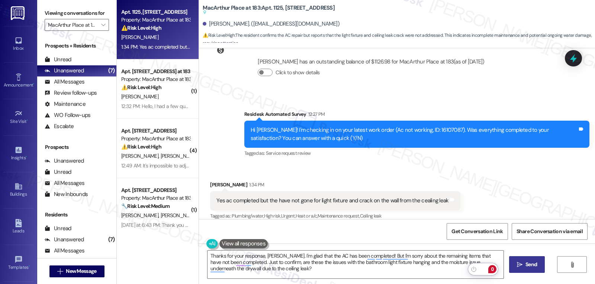
click at [527, 266] on span "Send" at bounding box center [531, 265] width 12 height 8
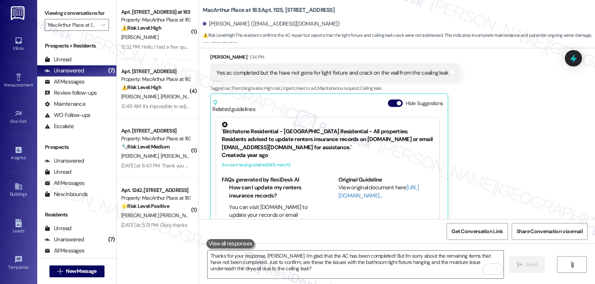
scroll to position [4436, 0]
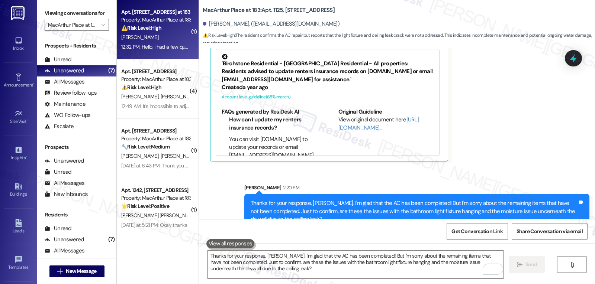
click at [147, 38] on div "[PERSON_NAME]" at bounding box center [155, 37] width 70 height 9
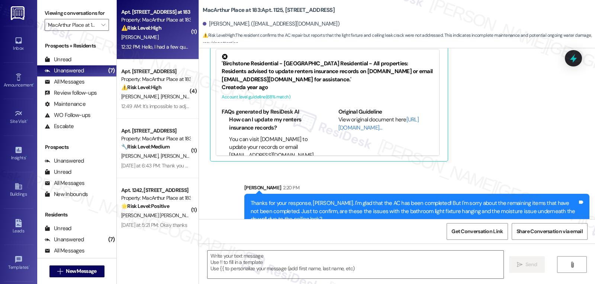
type textarea "Fetching suggested responses. Please feel free to read through the conversation…"
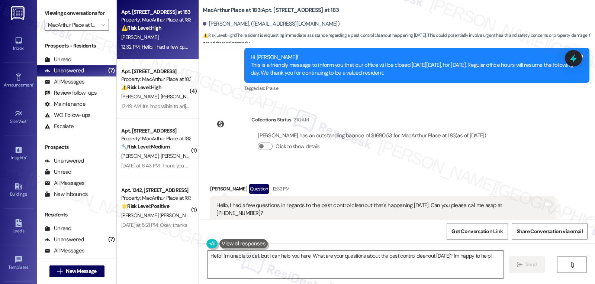
scroll to position [315, 0]
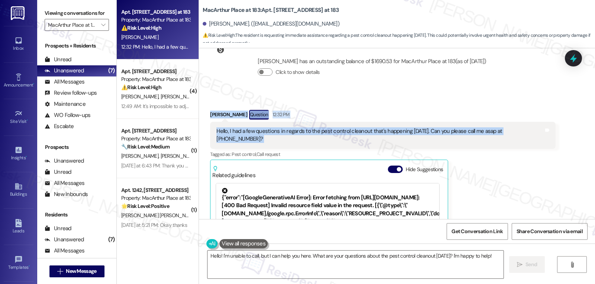
drag, startPoint x: 200, startPoint y: 116, endPoint x: 534, endPoint y: 134, distance: 334.0
click at [534, 134] on div "Received via SMS Lauren Wells Question 12:32 PM Hello, I had a few questions in…" at bounding box center [382, 202] width 356 height 197
copy div "Lauren Wells Question 12:32 PM Hello, I had a few questions in regards to the p…"
click at [449, 270] on textarea "Hello! I'm unable to call, but I can help you here. What are your questions abo…" at bounding box center [355, 265] width 296 height 28
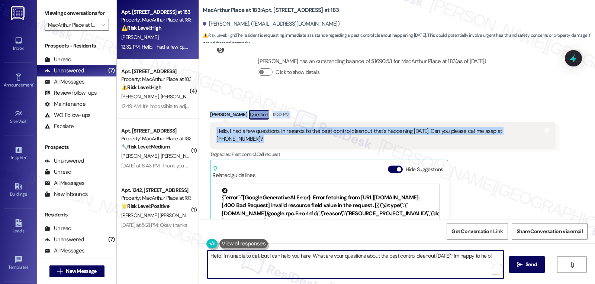
paste textarea "i Lauren, thanks for reaching out! I’m not able to give you a call, but I’d be …"
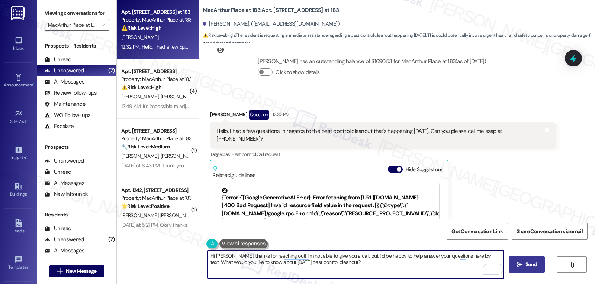
type textarea "Hi Lauren, thanks for reaching out! I’m not able to give you a call, but I’d be…"
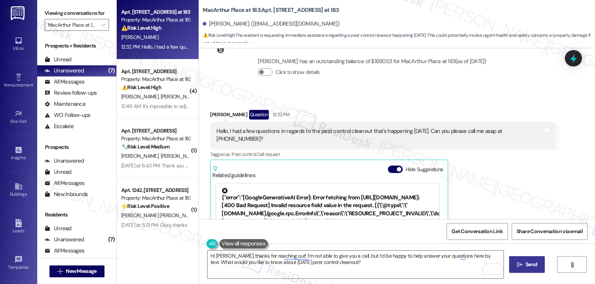
click at [527, 270] on button " Send" at bounding box center [527, 265] width 36 height 17
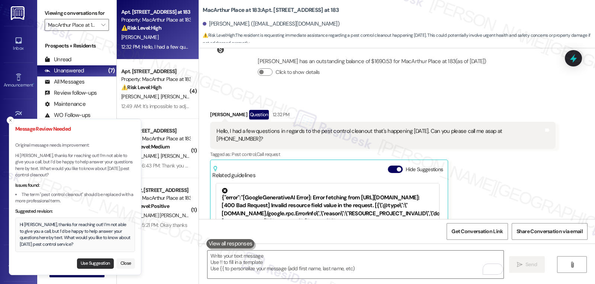
click at [93, 261] on button "Use Suggestion" at bounding box center [95, 264] width 37 height 10
type textarea "Hi Lauren, thanks for reaching out! I’m not able to give you a call, but I’d be…"
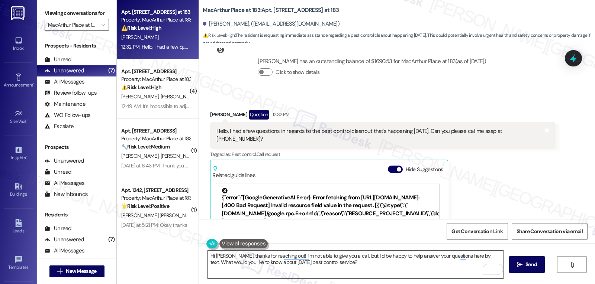
click at [408, 268] on textarea "Hi Lauren, thanks for reaching out! I’m not able to give you a call, but I’d be…" at bounding box center [355, 265] width 296 height 28
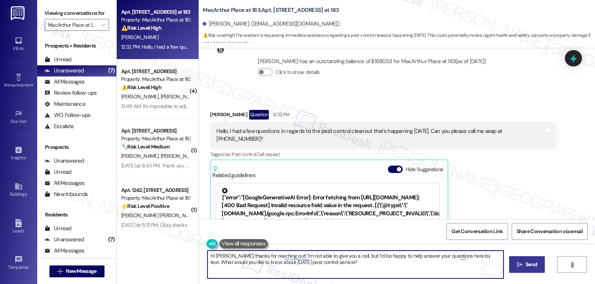
click at [537, 260] on button " Send" at bounding box center [527, 265] width 36 height 17
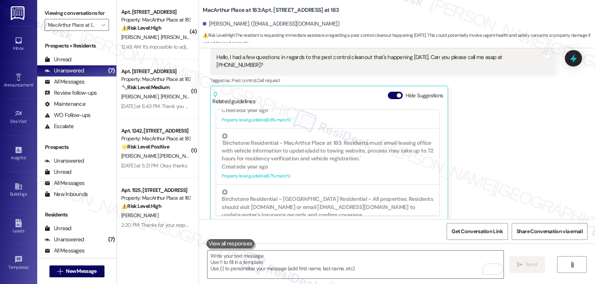
scroll to position [446, 0]
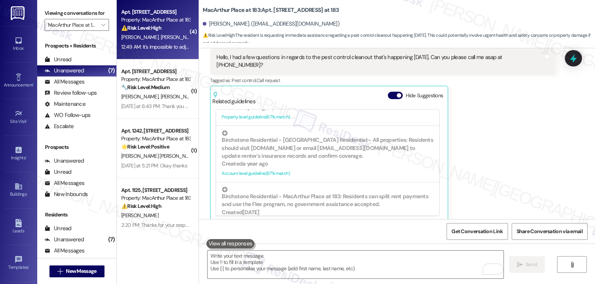
click at [164, 48] on div "12:49 AM: It's impossible to adjust without AC 12:49 AM: It's impossible to adj…" at bounding box center [169, 47] width 96 height 7
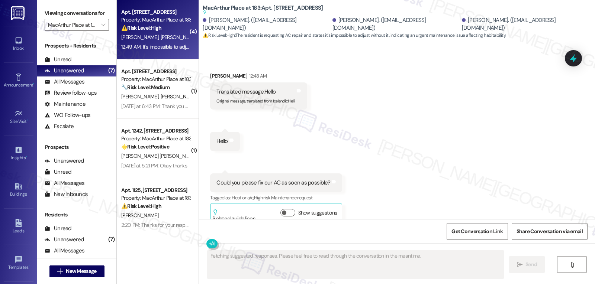
scroll to position [371, 0]
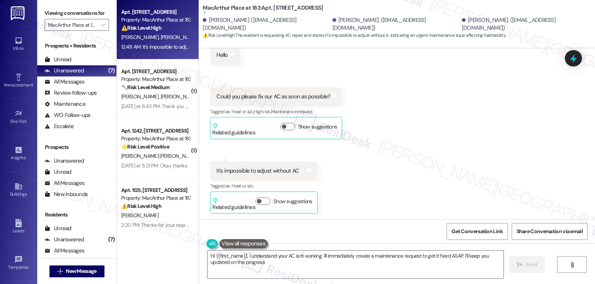
type textarea "Hi {{first_name}}, I understand your AC isn't working. I'll immediately create …"
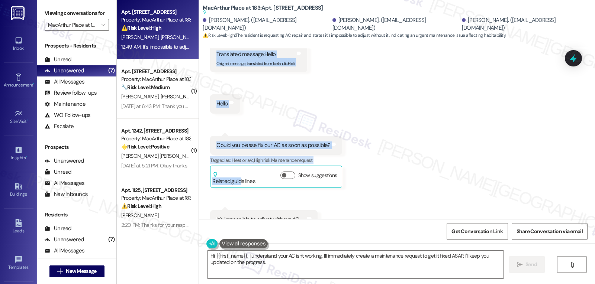
scroll to position [365, 0]
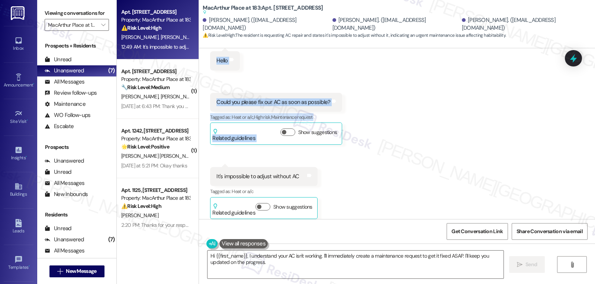
drag, startPoint x: 202, startPoint y: 145, endPoint x: 357, endPoint y: 184, distance: 160.4
click at [357, 184] on div "Received via SMS Pabitra Tamang 12:48 AM Translated message: Hello Original mes…" at bounding box center [397, 100] width 396 height 250
click at [448, 146] on div "Received via SMS Pabitra Tamang 12:48 AM Translated message: Hello Original mes…" at bounding box center [397, 100] width 396 height 250
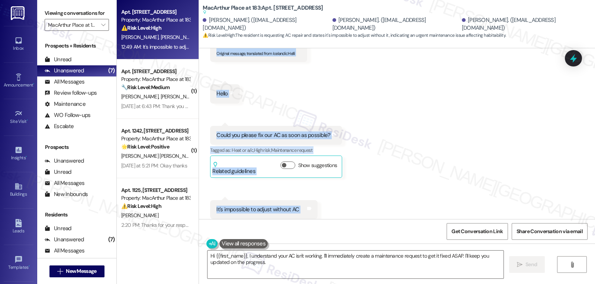
scroll to position [440, 0]
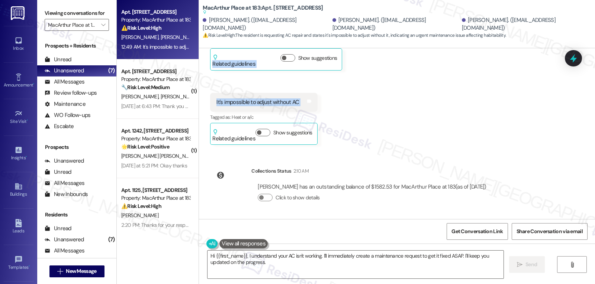
drag, startPoint x: 204, startPoint y: 68, endPoint x: 309, endPoint y: 109, distance: 112.6
click at [309, 109] on div "Received via SMS Pabitra Tamang 12:48 AM Translated message: Hello Original mes…" at bounding box center [397, 25] width 396 height 250
copy div "Pabitra Tamang 12:48 AM Translated message: Hello Original message, translated …"
click at [577, 58] on icon at bounding box center [573, 59] width 9 height 12
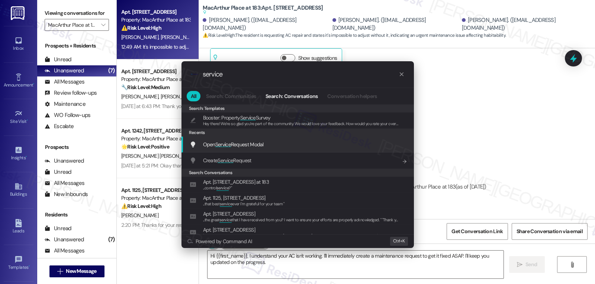
type input "service"
click at [242, 149] on div "Open Service Request Modal Add shortcut" at bounding box center [297, 145] width 232 height 16
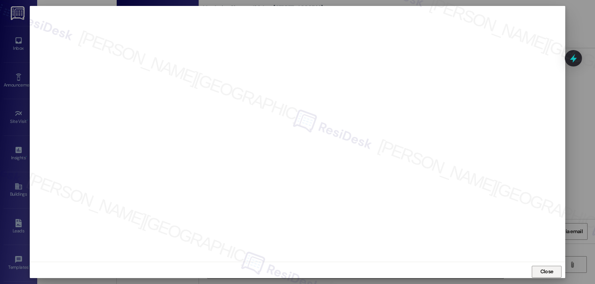
click at [535, 273] on button "Close" at bounding box center [547, 272] width 30 height 12
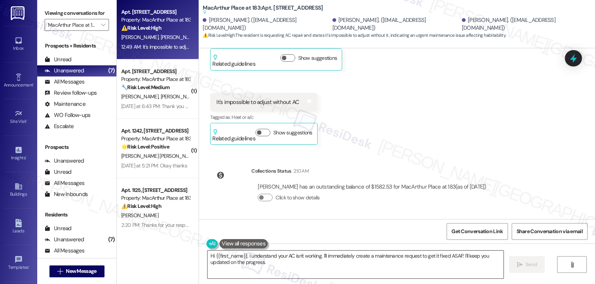
click at [289, 271] on textarea "Hi {{first_name}}, I understand your AC isn't working. I'll immediately create …" at bounding box center [355, 265] width 296 height 28
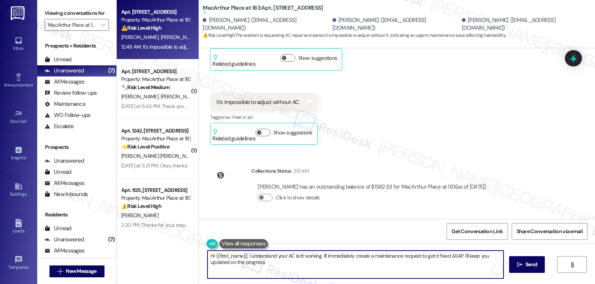
paste textarea "Pabitra, thank you for reaching out. I’m so sorry you’re dealing with this — I …"
click at [366, 255] on textarea "Hi Pabitra, thank you for reaching out. I’m so sorry you’re dealing with this —…" at bounding box center [355, 265] width 296 height 28
click at [476, 259] on textarea "Hi Pabitra, thank you for reaching out. I’m so sorry you’re dealing with this. …" at bounding box center [355, 265] width 296 height 28
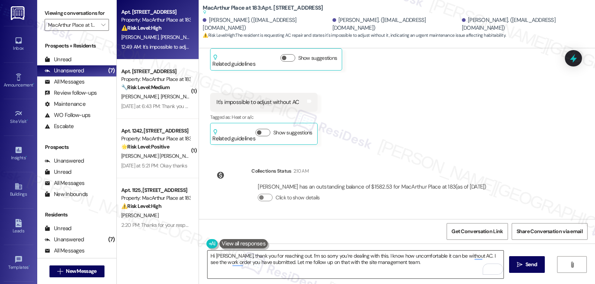
click at [439, 271] on textarea "Hi Pabitra, thank you for reaching out. I’m so sorry you’re dealing with this. …" at bounding box center [355, 265] width 296 height 28
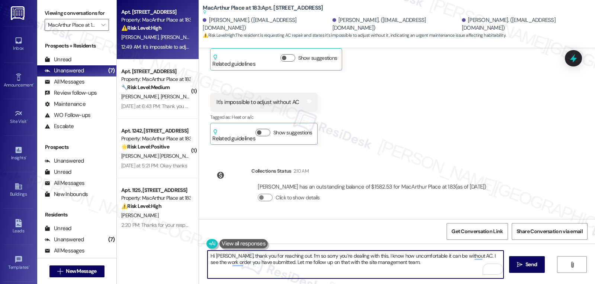
paste textarea "I’ll keep you updated once I hear back."
type textarea "Hi Pabitra, thank you for reaching out. I’m so sorry you’re dealing with this. …"
click at [529, 267] on span "Send" at bounding box center [531, 265] width 12 height 8
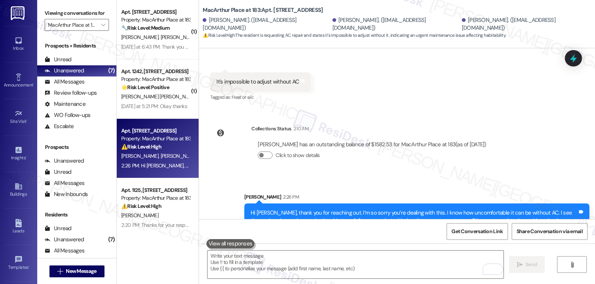
scroll to position [455, 0]
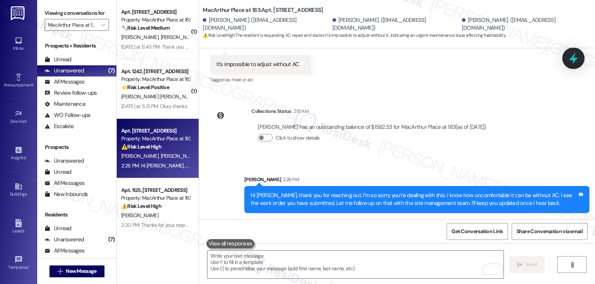
click at [572, 59] on icon at bounding box center [573, 59] width 9 height 12
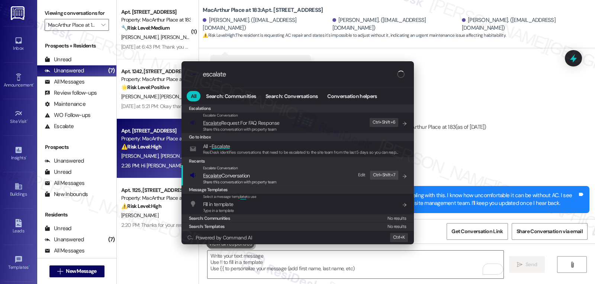
type input "escalate"
click at [239, 174] on span "Escalate Conversation" at bounding box center [226, 176] width 47 height 7
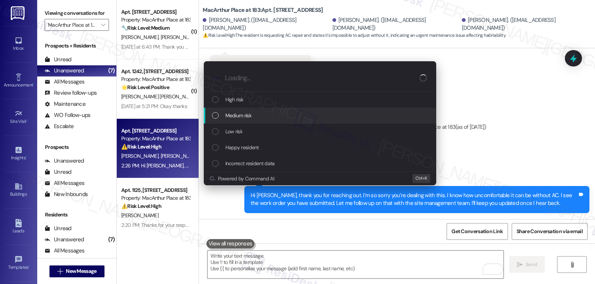
click at [246, 121] on div "Medium risk" at bounding box center [320, 116] width 232 height 16
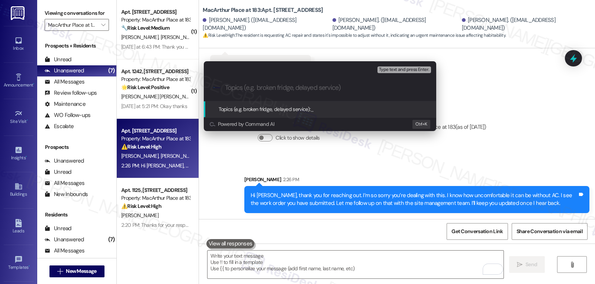
click at [538, 100] on div "Escalate Conversation Medium risk Topics (e.g. broken fridge, delayed service) …" at bounding box center [297, 142] width 595 height 284
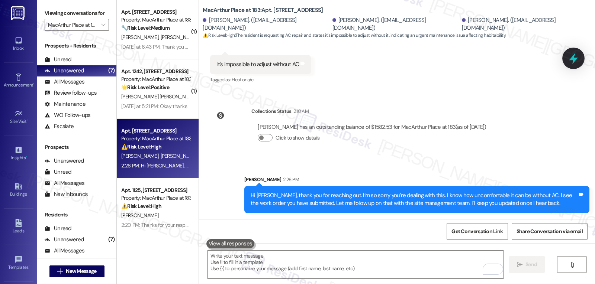
click at [578, 58] on icon at bounding box center [573, 58] width 13 height 13
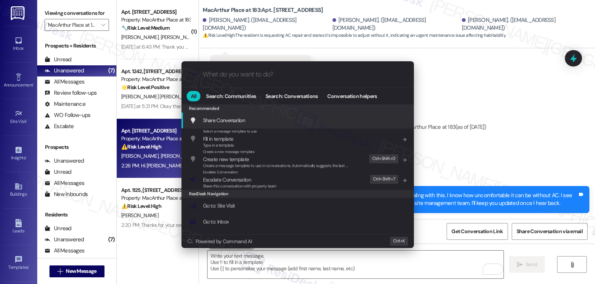
drag, startPoint x: 487, startPoint y: 153, endPoint x: 490, endPoint y: 148, distance: 5.7
click at [487, 153] on div ".cls-1{fill:#0a055f;}.cls-2{fill:#0cc4c4;} resideskLogoBlueOrange All Search: C…" at bounding box center [297, 142] width 595 height 284
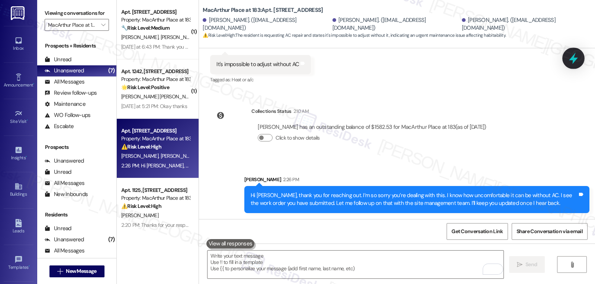
click at [568, 61] on icon at bounding box center [573, 58] width 13 height 13
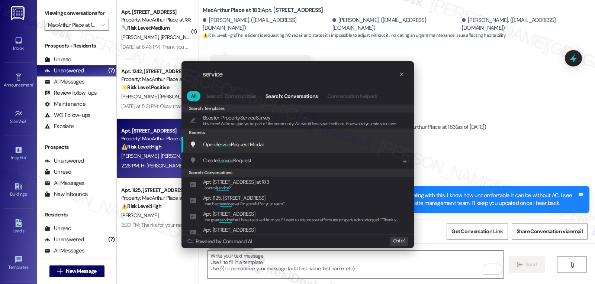
click at [246, 147] on span "Open Service Request Modal" at bounding box center [233, 144] width 61 height 7
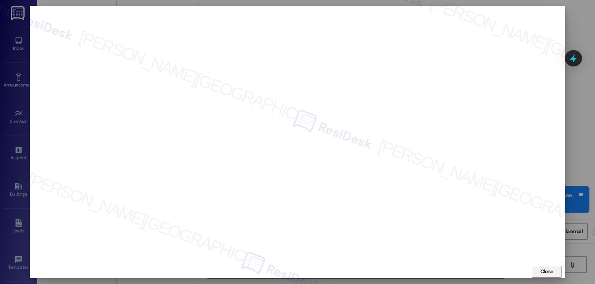
click at [558, 272] on button "Close" at bounding box center [547, 272] width 30 height 12
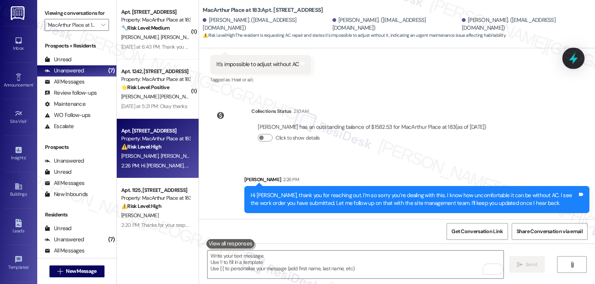
click at [576, 60] on icon at bounding box center [573, 59] width 9 height 12
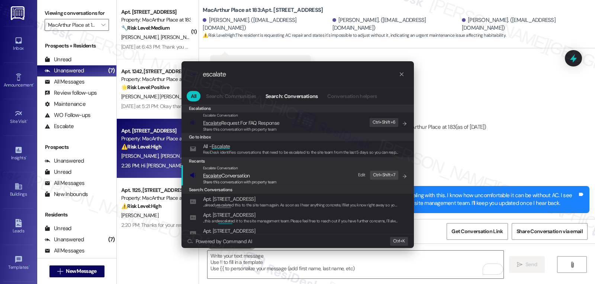
type input "escalate"
click at [246, 174] on span "Escalate Conversation" at bounding box center [226, 176] width 47 height 7
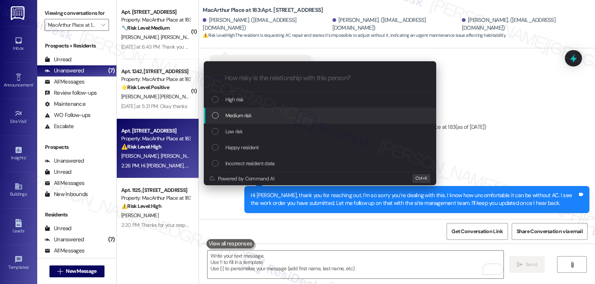
click at [261, 116] on div "Medium risk" at bounding box center [321, 116] width 218 height 8
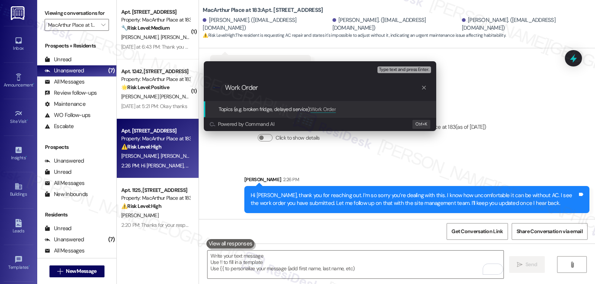
paste input "16107985"
type input "Follow-up on WO 16107985 - AC not working"
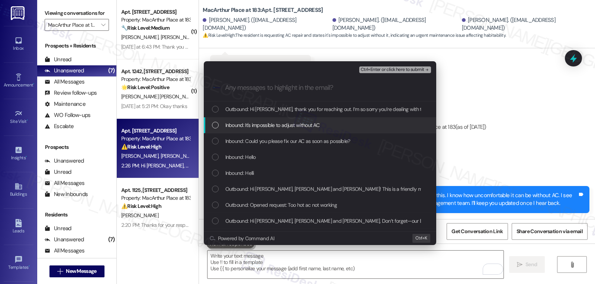
click at [247, 132] on div "Inbound: It's impossible to adjust without AC" at bounding box center [320, 125] width 232 height 16
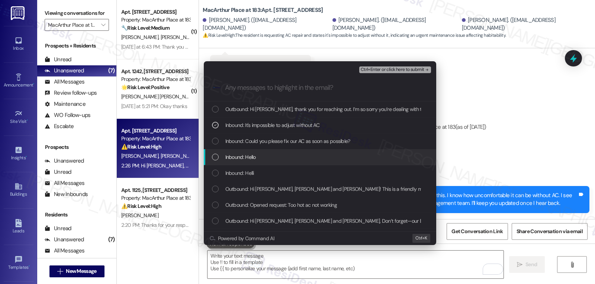
click at [224, 160] on div "Inbound: Hello" at bounding box center [321, 157] width 218 height 8
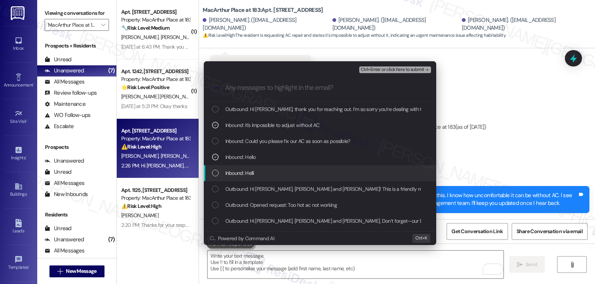
click at [222, 174] on div "Inbound: Helli" at bounding box center [321, 173] width 218 height 8
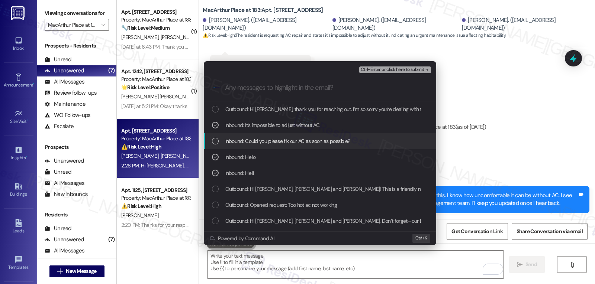
click at [218, 149] on div "Inbound: Could you please fix our AC as soon as possible?" at bounding box center [320, 141] width 232 height 16
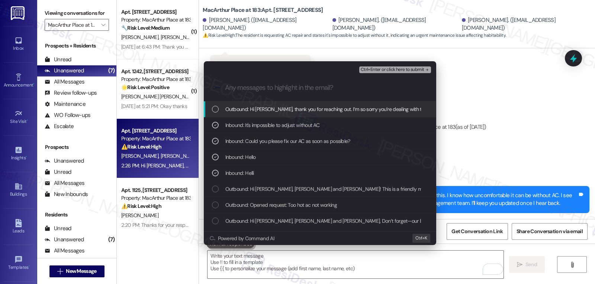
click at [406, 69] on span "Ctrl+Enter or click here to submit" at bounding box center [393, 69] width 64 height 5
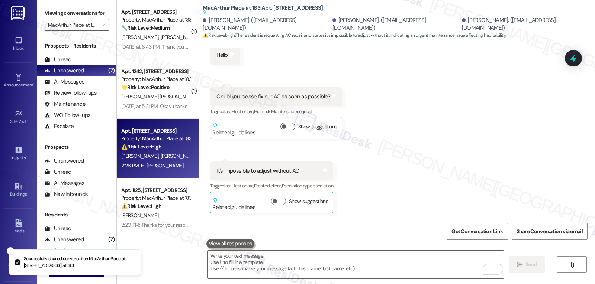
scroll to position [510, 0]
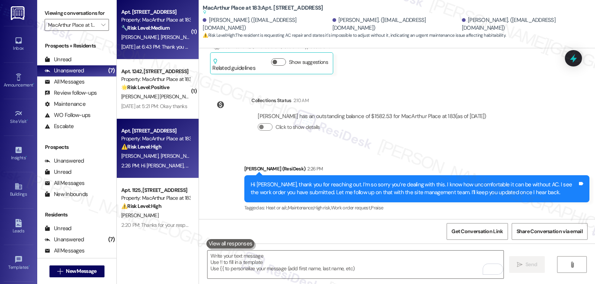
click at [151, 44] on div "Yesterday at 6:43 PM: Thank you so much! Yesterday at 6:43 PM: Thank you so muc…" at bounding box center [163, 47] width 84 height 7
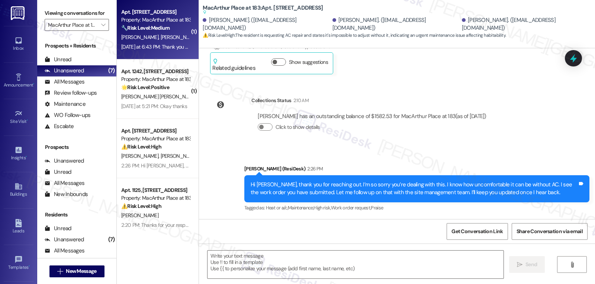
type textarea "Fetching suggested responses. Please feel free to read through the conversation…"
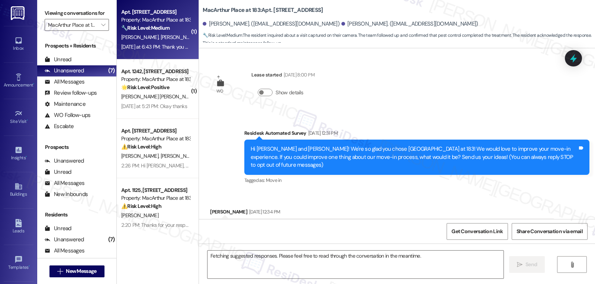
scroll to position [6683, 0]
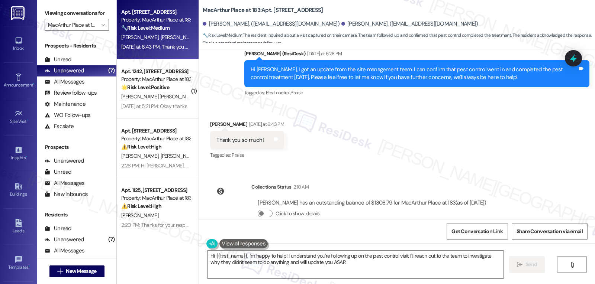
click at [210, 120] on div "Shelby Cardell Yesterday at 6:43 PM" at bounding box center [247, 125] width 74 height 10
copy div "Shelby"
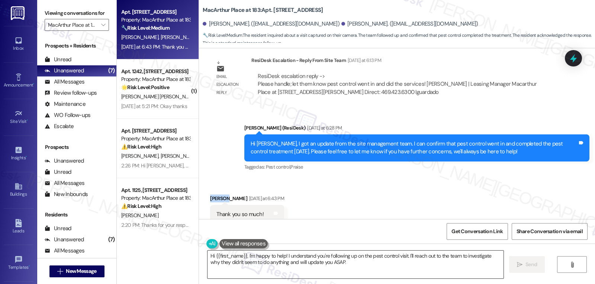
click at [267, 273] on textarea "Hi {{first_name}}, I'm happy to help! I understand you're following up on the p…" at bounding box center [355, 265] width 296 height 28
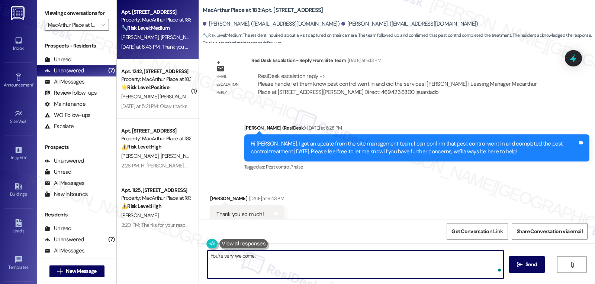
paste textarea "Shelby"
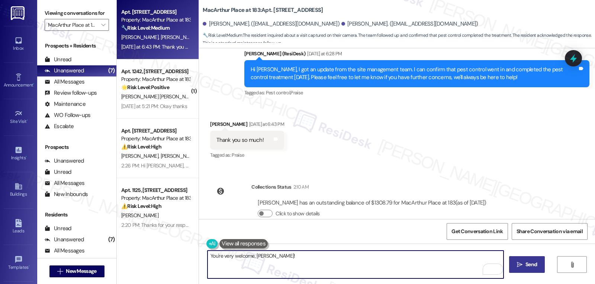
type textarea "You're very welcome, Shelby!"
click at [535, 267] on span "Send" at bounding box center [531, 265] width 12 height 8
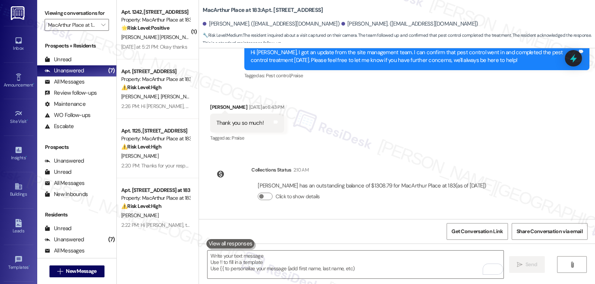
scroll to position [6735, 0]
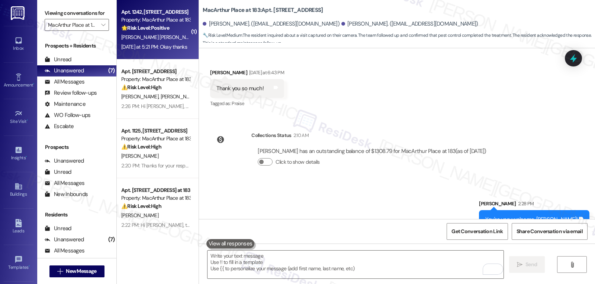
click at [162, 44] on div "Yesterday at 5:21 PM: Okay thanks Yesterday at 5:21 PM: Okay thanks" at bounding box center [154, 47] width 66 height 7
type textarea "Fetching suggested responses. Please feel free to read through the conversation…"
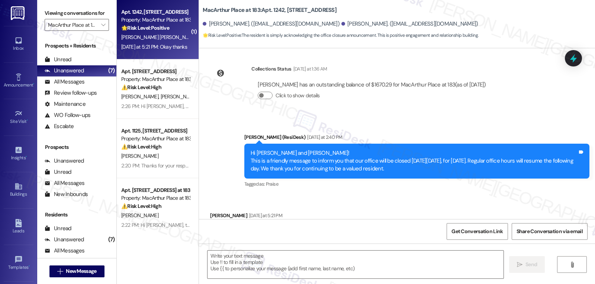
type textarea "Fetching suggested responses. Please feel free to read through the conversation…"
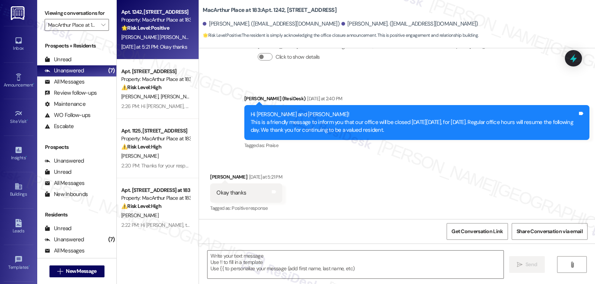
scroll to position [251, 0]
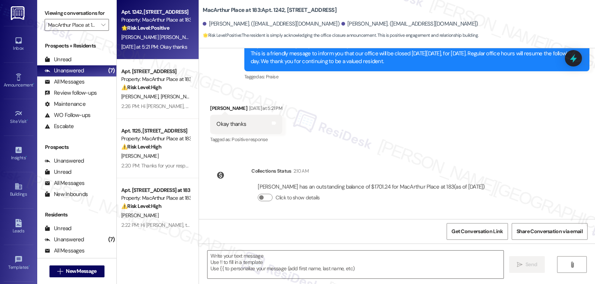
click at [210, 109] on div "Virgina Buendia Yesterday at 5:21 PM" at bounding box center [246, 109] width 72 height 10
copy div "Virgina"
click at [305, 264] on textarea at bounding box center [355, 265] width 296 height 28
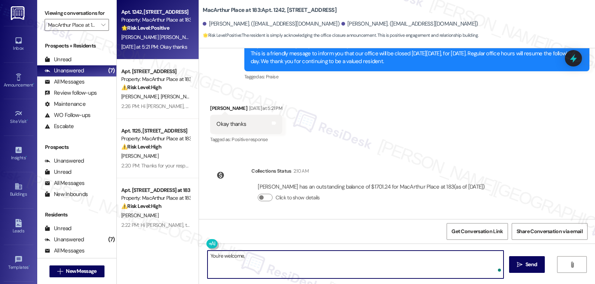
paste textarea "Virgina"
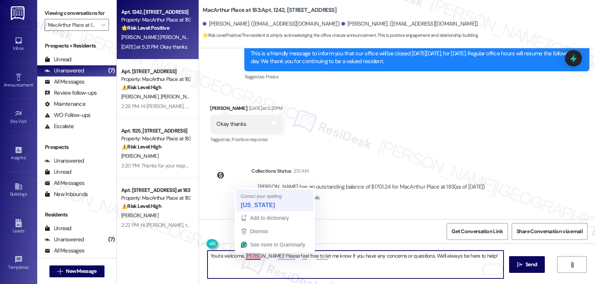
type textarea "You're welcome, Virginia! Please feel free to let me know if you have any conce…"
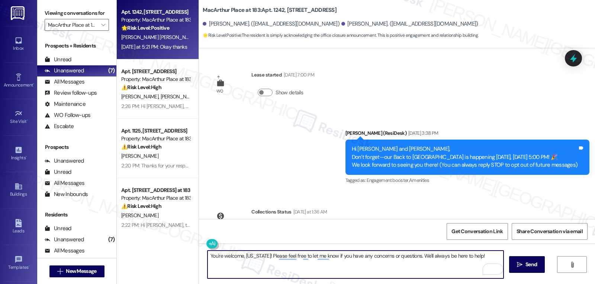
scroll to position [251, 0]
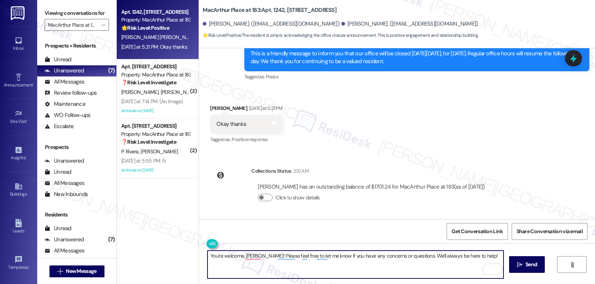
click at [476, 259] on textarea "You're welcome, [PERSON_NAME]! Please feel free to let me know if you have any …" at bounding box center [355, 265] width 296 height 28
type textarea "You're welcome, [PERSON_NAME]! Please feel free to let me know if you have any …"
drag, startPoint x: 521, startPoint y: 269, endPoint x: 522, endPoint y: 265, distance: 4.1
click at [522, 268] on span " Send" at bounding box center [526, 265] width 23 height 8
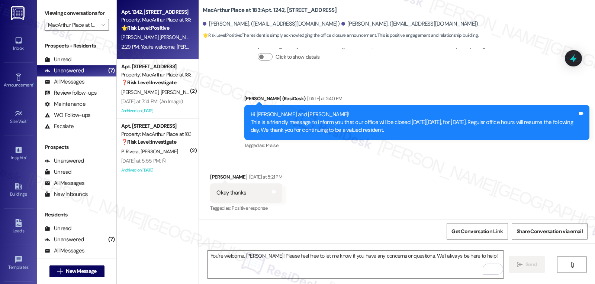
scroll to position [302, 0]
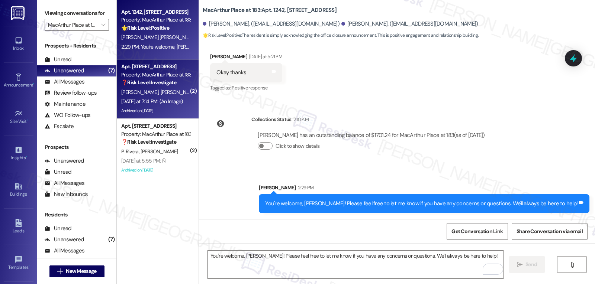
click at [172, 96] on div "[PERSON_NAME] [PERSON_NAME]" at bounding box center [155, 92] width 70 height 9
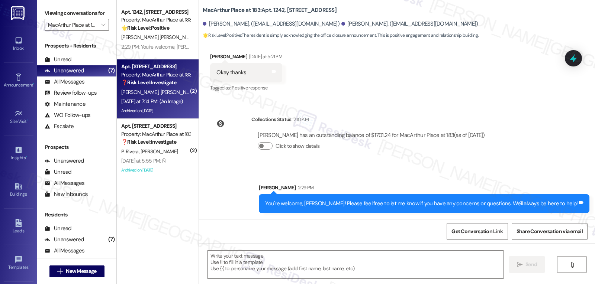
type textarea "Fetching suggested responses. Please feel free to read through the conversation…"
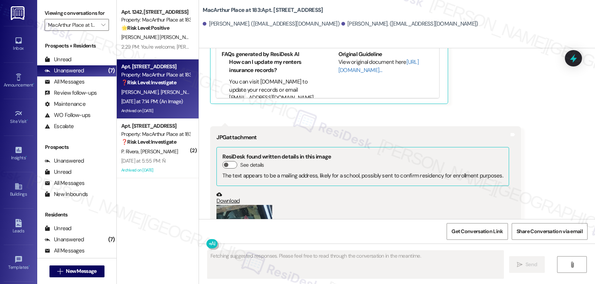
scroll to position [11799, 0]
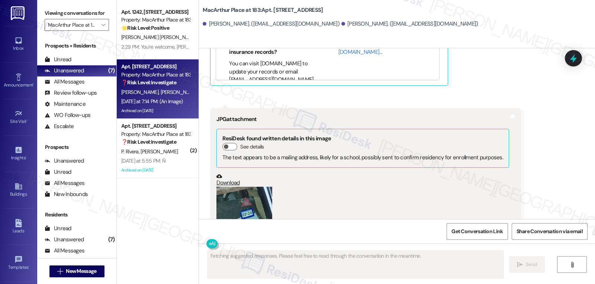
click at [246, 187] on button "Zoom image" at bounding box center [244, 224] width 56 height 74
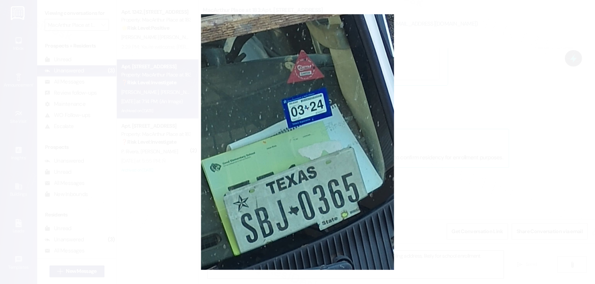
click at [467, 131] on button "Unzoom image" at bounding box center [297, 142] width 595 height 284
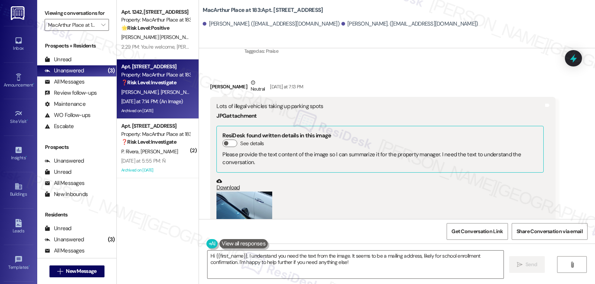
scroll to position [11427, 0]
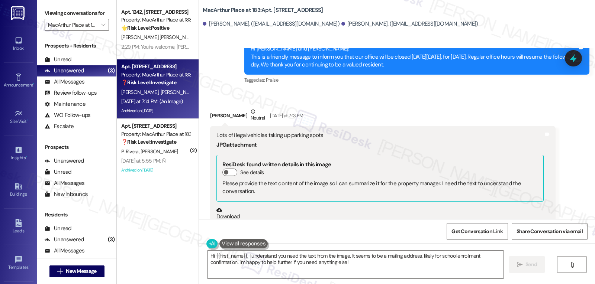
click at [227, 221] on button "Zoom image" at bounding box center [244, 258] width 56 height 74
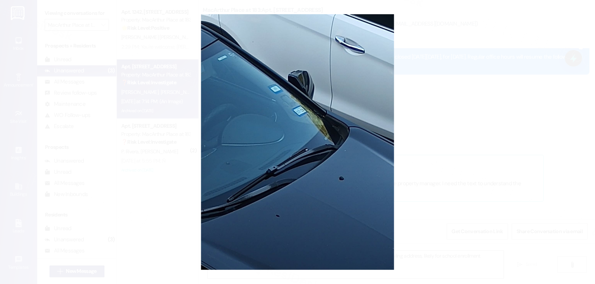
click at [451, 154] on button "Unzoom image" at bounding box center [297, 142] width 595 height 284
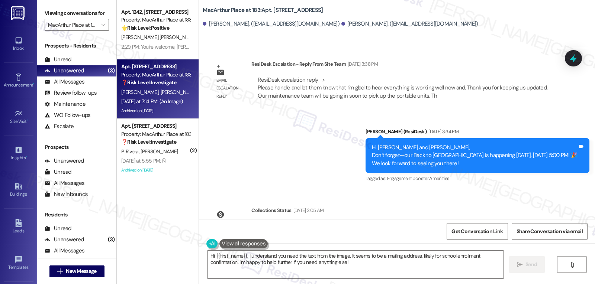
scroll to position [11279, 0]
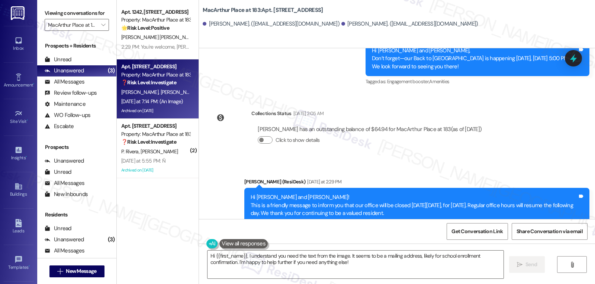
drag, startPoint x: 200, startPoint y: 183, endPoint x: 335, endPoint y: 208, distance: 136.9
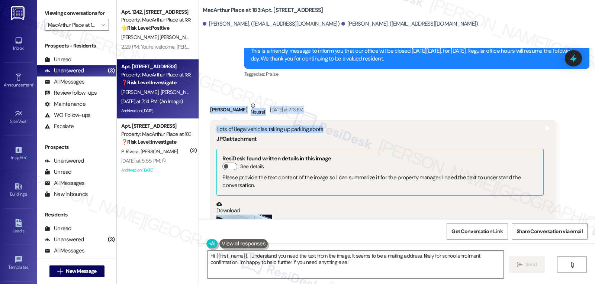
scroll to position [11353, 0]
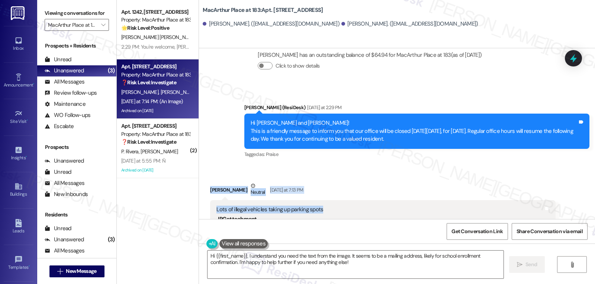
copy div "[PERSON_NAME] Neutral [DATE] at 7:13 PM Lots of illegal vehicles taking up park…"
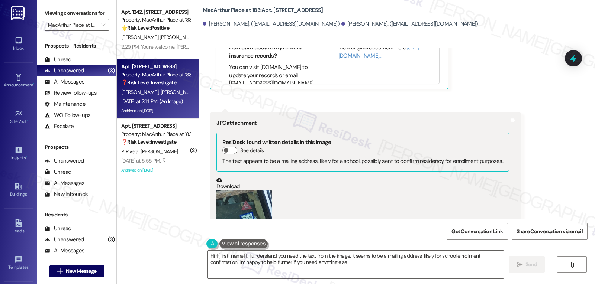
scroll to position [11873, 0]
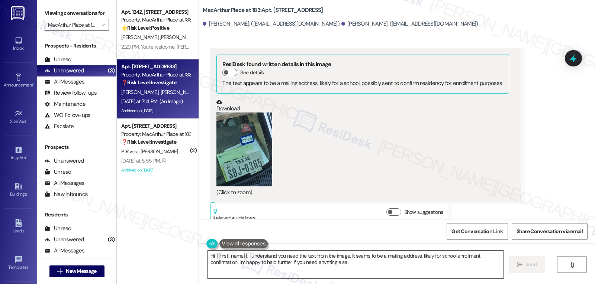
click at [355, 265] on textarea "Hi {{first_name}}, I understand you need the text from the image. It seems to b…" at bounding box center [355, 265] width 296 height 28
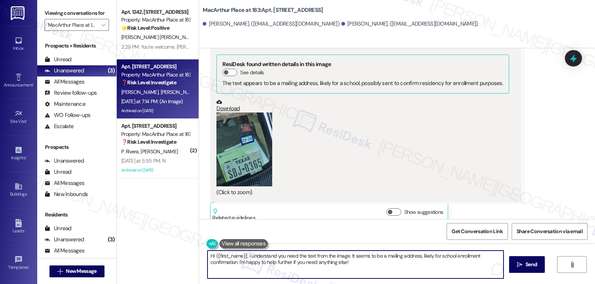
paste textarea "[PERSON_NAME], thank you for letting us know. I understand how frustrating it c…"
drag, startPoint x: 405, startPoint y: 264, endPoint x: 440, endPoint y: 302, distance: 51.3
click at [440, 284] on html "Inbox Go to Inbox Announcement • Send A Text Announcement Site Visit • Go to Si…" at bounding box center [297, 142] width 595 height 284
click at [286, 256] on textarea "Hi Cody, thank you for letting us know. I understand how frustrating it can be …" at bounding box center [355, 265] width 296 height 28
click at [424, 271] on textarea "Hi Cody, thank you for letting us know and for sending these photos. I understa…" at bounding box center [355, 265] width 296 height 28
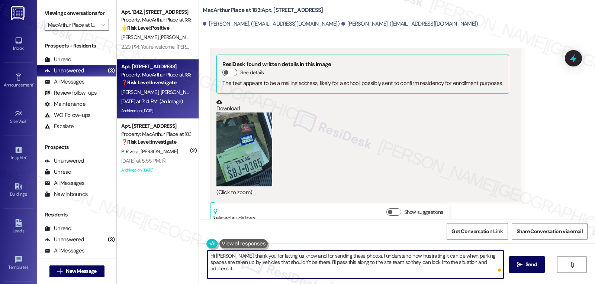
click at [363, 264] on textarea "Hi Cody, thank you for letting us know and for sending these photos. I understa…" at bounding box center [355, 265] width 296 height 28
drag, startPoint x: 404, startPoint y: 263, endPoint x: 417, endPoint y: 278, distance: 19.8
click at [417, 278] on textarea "Hi Cody, thank you for letting us know and for sending these photos. I understa…" at bounding box center [355, 265] width 296 height 28
click at [408, 271] on textarea "Hi Cody, thank you for letting us know and for sending these photos. I understa…" at bounding box center [355, 265] width 296 height 28
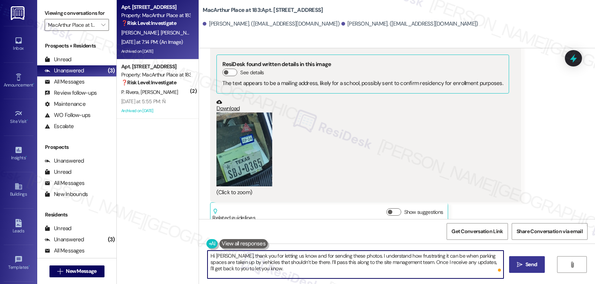
type textarea "Hi Cody, thank you for letting us know and for sending these photos. I understa…"
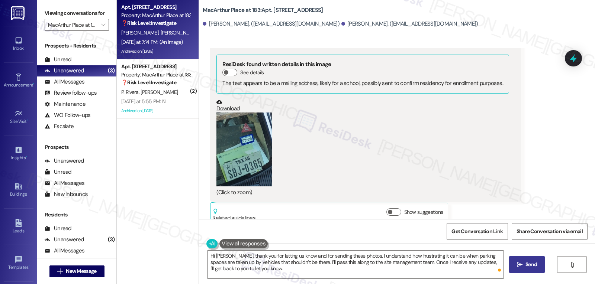
click at [527, 260] on button " Send" at bounding box center [527, 265] width 36 height 17
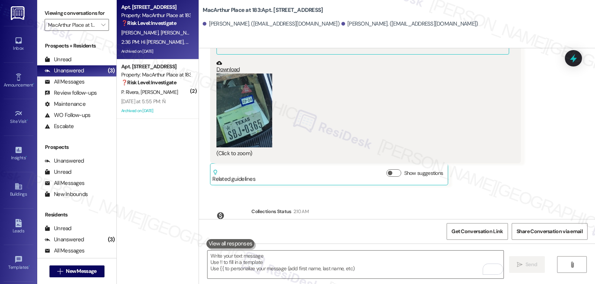
scroll to position [11941, 0]
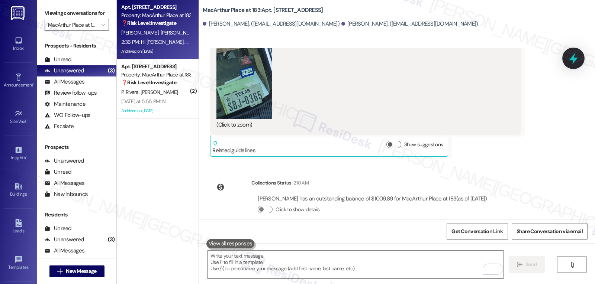
click at [578, 59] on icon at bounding box center [573, 58] width 13 height 13
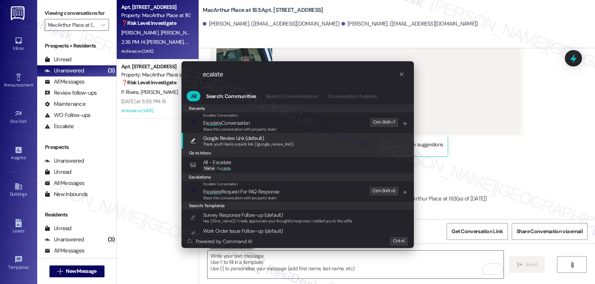
type input "ecalate"
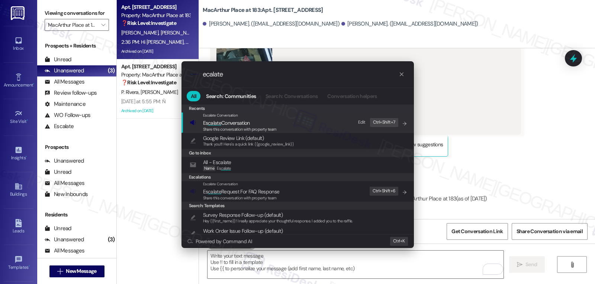
click at [263, 127] on span "Share this conversation with property team" at bounding box center [240, 129] width 74 height 5
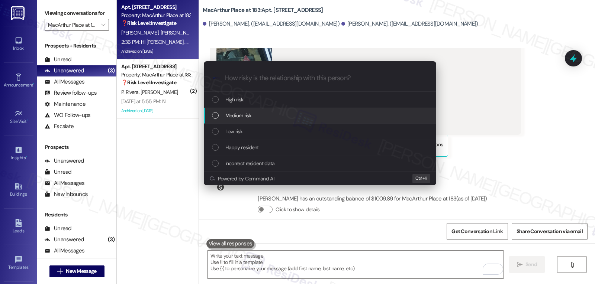
click at [270, 114] on div "Medium risk" at bounding box center [321, 116] width 218 height 8
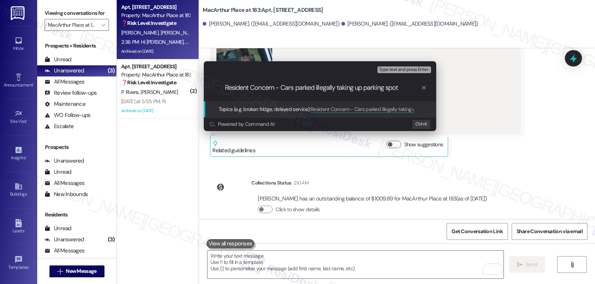
type input "Resident Concern - Cars parked illegally taking up parking spots"
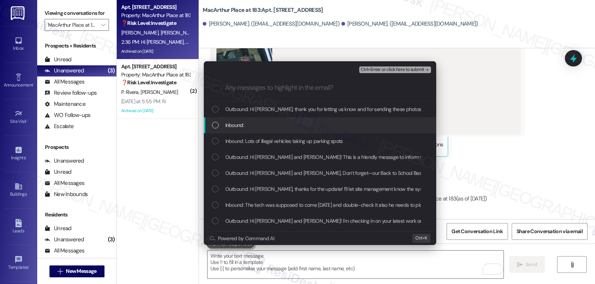
click at [250, 126] on div "Inbound:" at bounding box center [321, 125] width 218 height 8
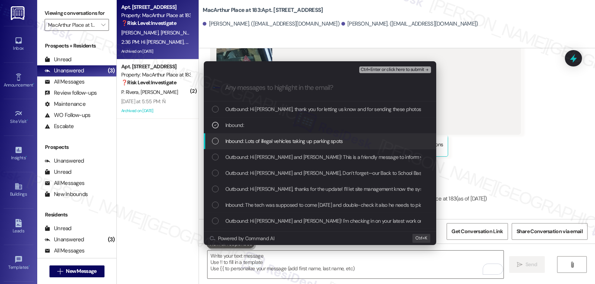
click at [253, 148] on div "Inbound: Lots of illegal vehicles taking up parking spots" at bounding box center [320, 141] width 232 height 16
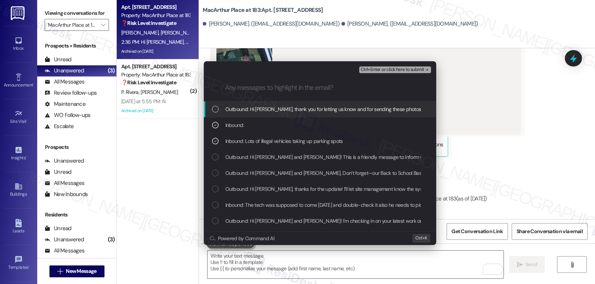
click at [415, 69] on span "Ctrl+Enter or click here to submit" at bounding box center [393, 69] width 64 height 5
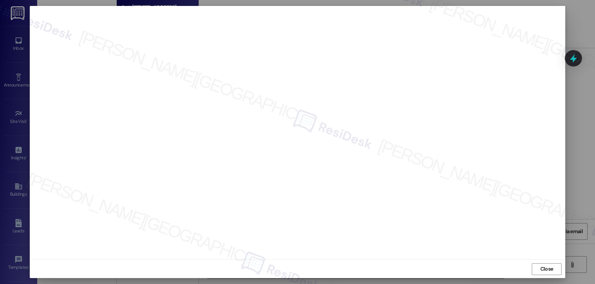
scroll to position [3, 0]
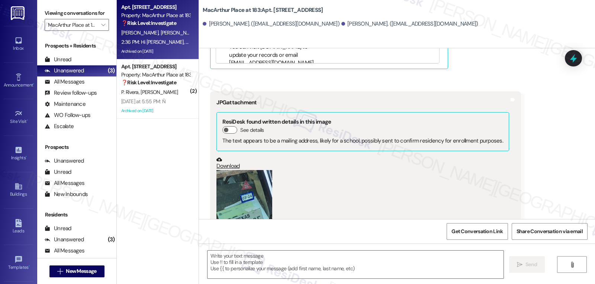
type textarea "Fetching suggested responses. Please feel free to read through the conversation…"
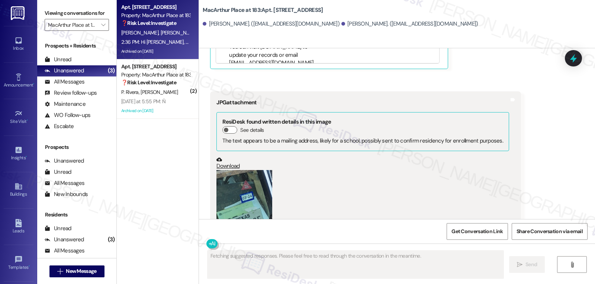
scroll to position [11963, 0]
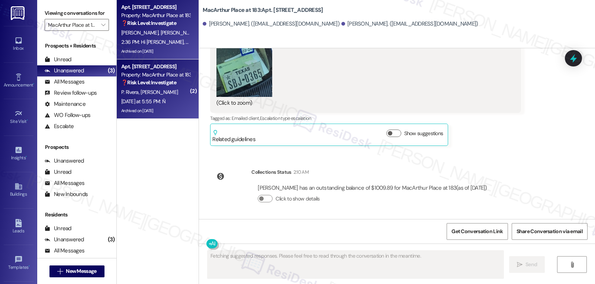
click at [148, 96] on div "P. Rivera N. Castro" at bounding box center [155, 92] width 70 height 9
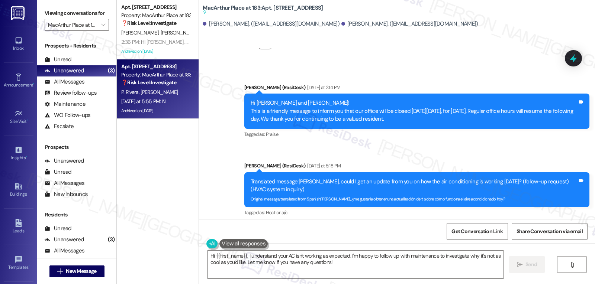
scroll to position [5186, 0]
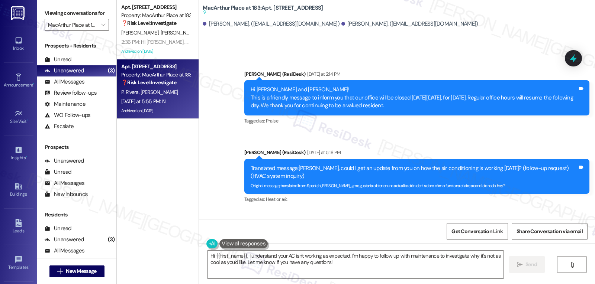
drag, startPoint x: 281, startPoint y: 201, endPoint x: 504, endPoint y: 204, distance: 222.4
click at [504, 246] on div "Translated message: Note that it's not what I expected, having lived on the sec…" at bounding box center [382, 263] width 345 height 35
copy sub "Fíjese que no está a lo que se esperaba yo e vivido en segunda planta siempre h…"
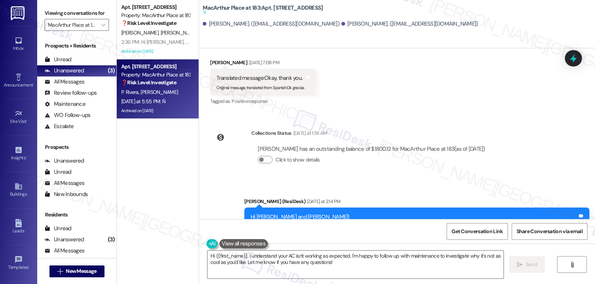
scroll to position [5038, 0]
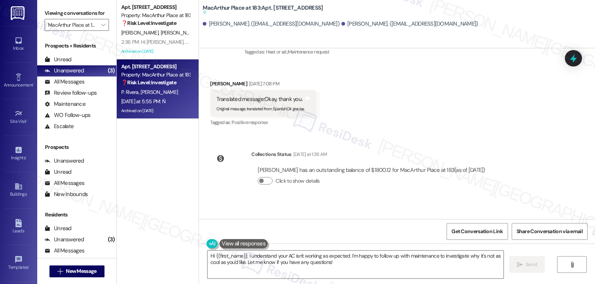
click at [304, 202] on div "Announcement, sent via SMS Sarah (ResiDesk) Yesterday at 2:14 PM Hi Pablo and N…" at bounding box center [397, 280] width 396 height 157
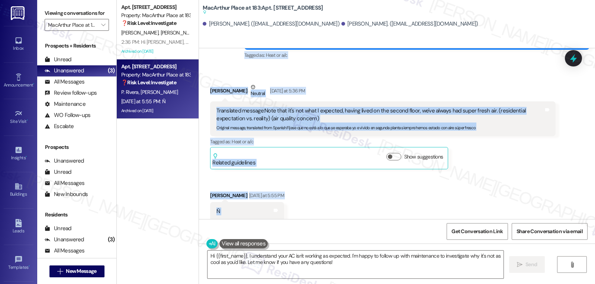
scroll to position [5335, 0]
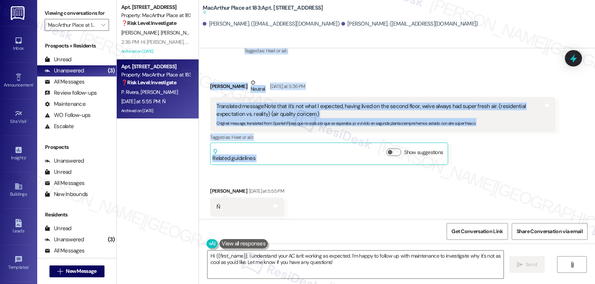
drag, startPoint x: 239, startPoint y: 82, endPoint x: 404, endPoint y: 144, distance: 175.9
click at [404, 144] on div "WO Opened request: hallway bat... Jul 01, 2024 at 7:40 AM Status : Completed Sh…" at bounding box center [397, 133] width 396 height 171
copy div "Sarah (ResiDesk) Yesterday at 5:18 PM Translated message: Pablo, could I get an…"
click at [360, 274] on textarea "Hi {{first_name}}, I understand your AC isn't working as expected. I'm happy to…" at bounding box center [355, 265] width 296 height 28
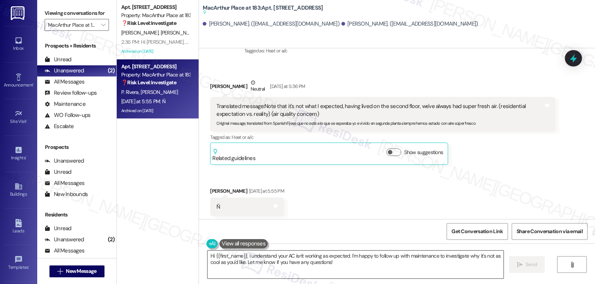
paste textarea "Pablo, thank you for the update. I understand this isn’t what you expected, esp…"
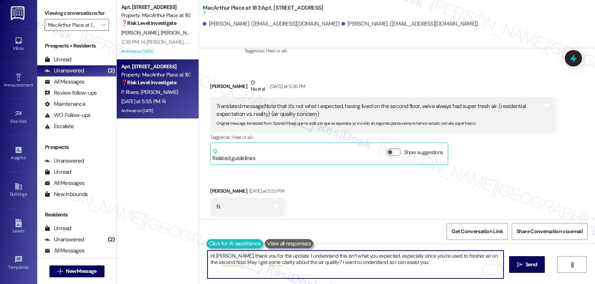
click at [206, 244] on button at bounding box center [234, 243] width 57 height 9
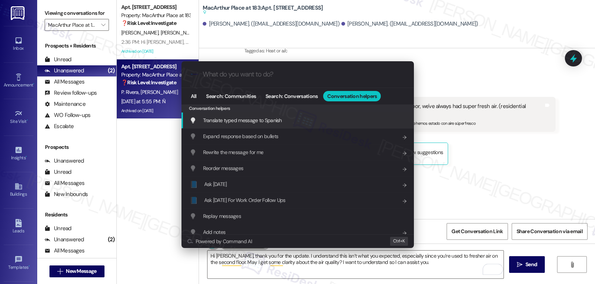
click at [256, 121] on span "Translate typed message to Spanish" at bounding box center [242, 120] width 79 height 7
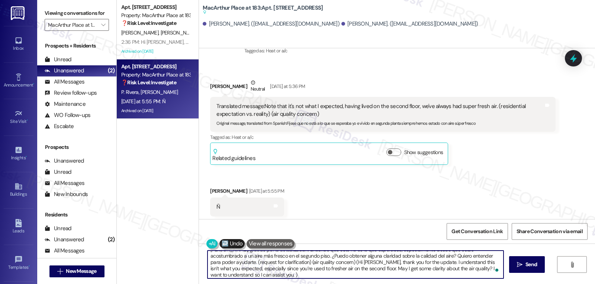
scroll to position [8, 0]
drag, startPoint x: 206, startPoint y: 262, endPoint x: 260, endPoint y: 302, distance: 66.8
click at [260, 284] on html "Inbox Go to Inbox Announcement • Send A Text Announcement Site Visit • Go to Si…" at bounding box center [297, 142] width 595 height 284
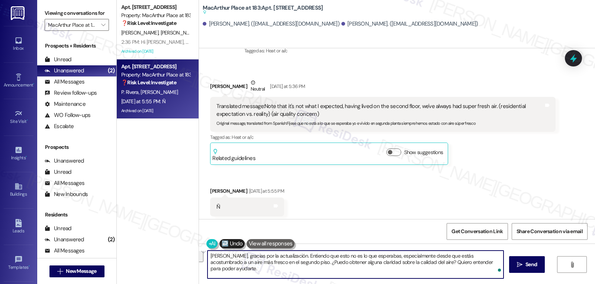
scroll to position [0, 0]
type textarea "Hola Pablo, gracias por la actualización. Entiendo que esto no es lo que espera…"
click at [534, 260] on button " Send" at bounding box center [527, 265] width 36 height 17
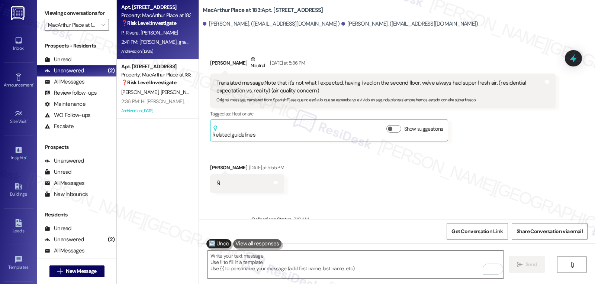
scroll to position [5395, 0]
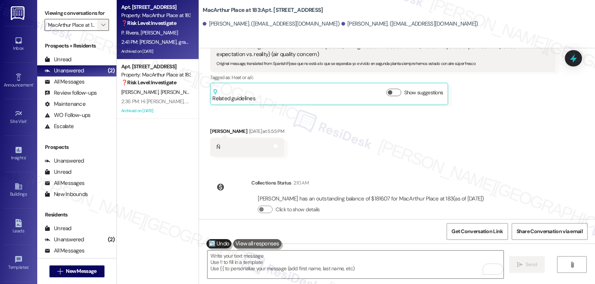
click at [101, 28] on icon "" at bounding box center [103, 25] width 4 height 6
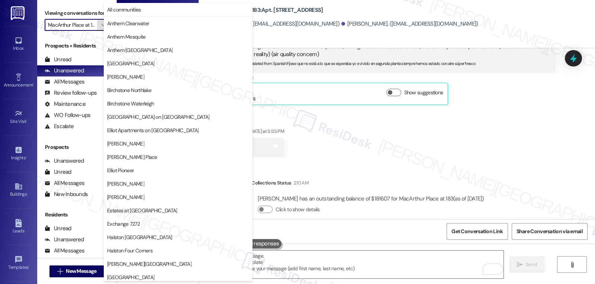
scroll to position [257, 0]
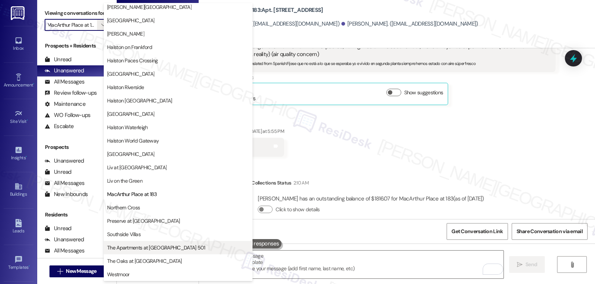
click at [157, 251] on span "The Apartments at Midtown 501" at bounding box center [156, 247] width 98 height 7
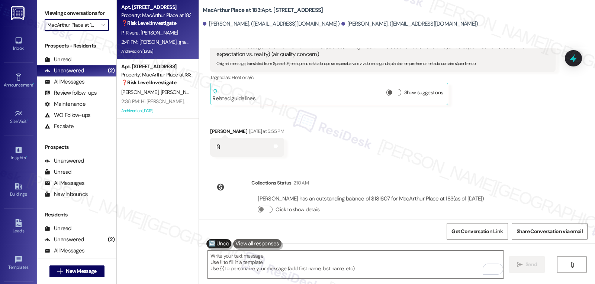
type input "The Apartments at Midtown 501"
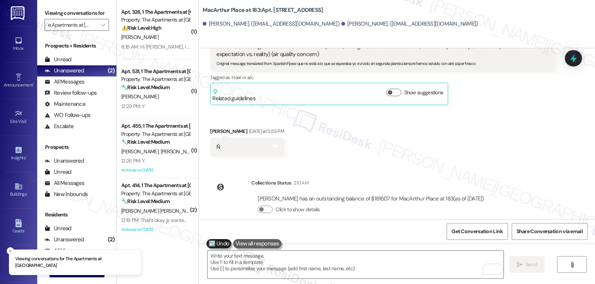
drag, startPoint x: 153, startPoint y: 46, endPoint x: 476, endPoint y: 202, distance: 358.5
click at [154, 46] on div "8:18 AM: Hi Sarah, I wanted to report that the cockroach problem has unfortunat…" at bounding box center [563, 47] width 885 height 7
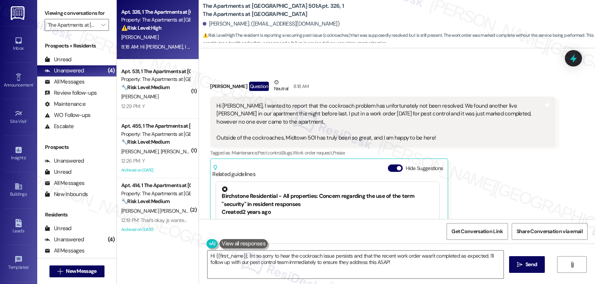
scroll to position [469, 0]
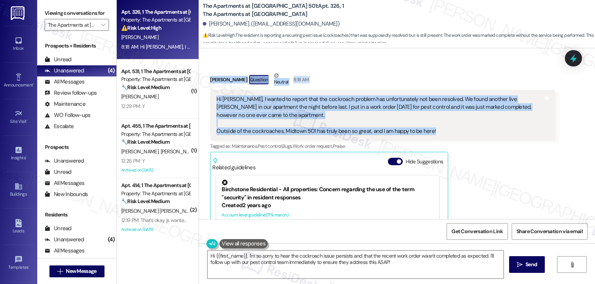
drag, startPoint x: 199, startPoint y: 76, endPoint x: 455, endPoint y: 131, distance: 262.4
click at [455, 131] on div "Received via SMS Kayley Ellis Question Neutral 8:18 AM Hi Sarah, I wanted to re…" at bounding box center [397, 174] width 396 height 238
copy div "Kayley Ellis Question Neutral 8:18 AM Hi Sarah, I wanted to report that the coc…"
click at [376, 269] on textarea "Hi {{first_name}}, I'm so sorry to hear the cockroach issue persists and that t…" at bounding box center [355, 265] width 296 height 28
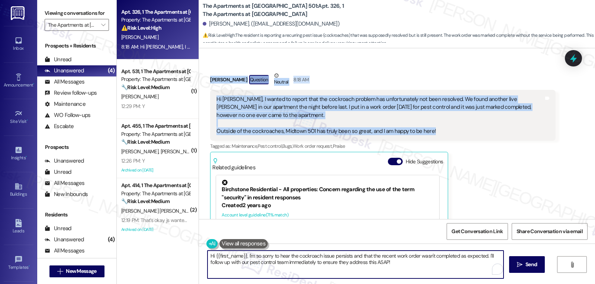
paste textarea "Kayley, thank you for letting me know—I’m so sorry the roach issue still hasn’t…"
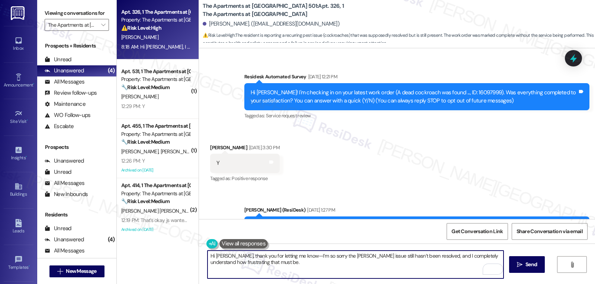
scroll to position [74, 0]
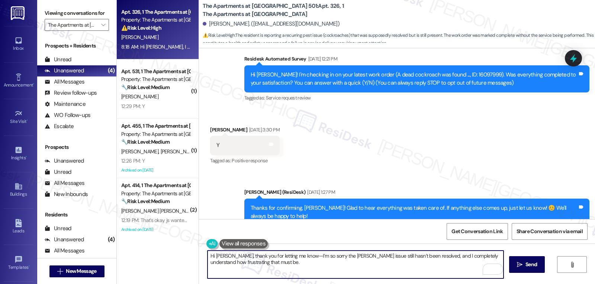
click at [332, 257] on textarea "Hi Kayley, thank you for letting me know—I’m so sorry the roach issue still has…" at bounding box center [355, 265] width 296 height 28
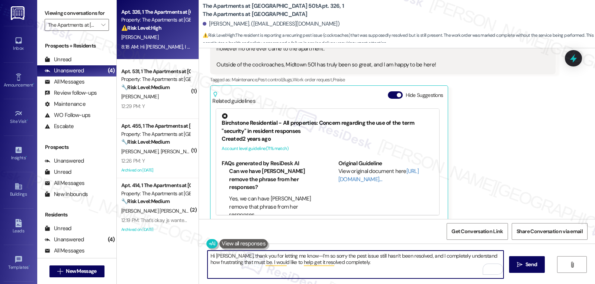
scroll to position [544, 0]
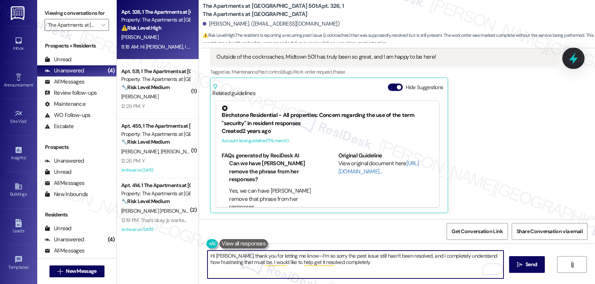
type textarea "Hi Kayley, thank you for letting me know—I’m so sorry the pest issue still hasn…"
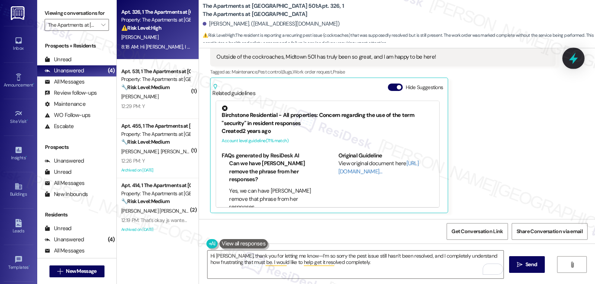
click at [573, 56] on icon at bounding box center [573, 59] width 9 height 12
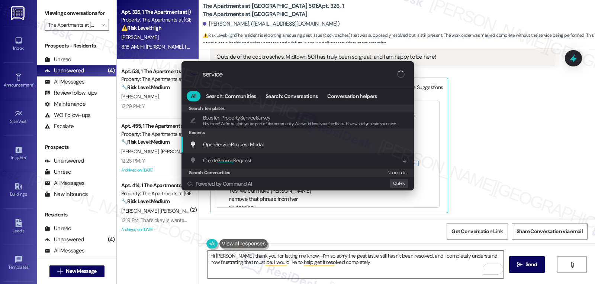
type input "service"
click at [295, 147] on div "Open Service Request Modal Add shortcut" at bounding box center [299, 145] width 218 height 8
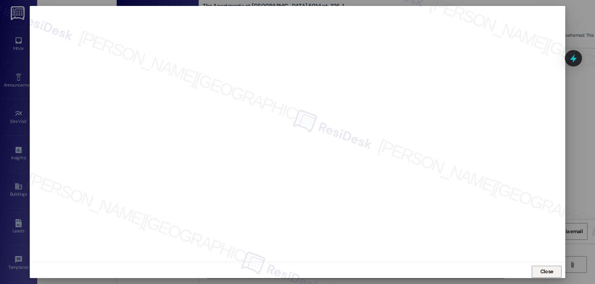
click at [552, 274] on span "Close" at bounding box center [547, 272] width 16 height 8
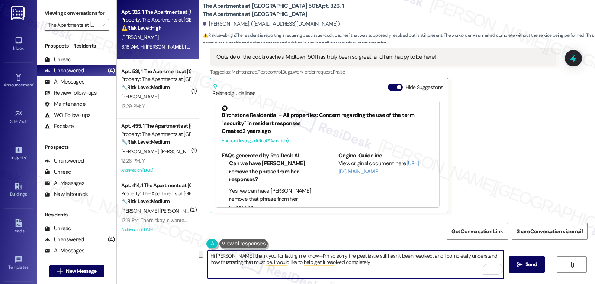
drag, startPoint x: 258, startPoint y: 263, endPoint x: 687, endPoint y: 287, distance: 429.7
click at [595, 284] on html "Inbox Go to Inbox Announcement • Send A Text Announcement Site Visit • Go to Si…" at bounding box center [297, 142] width 595 height 284
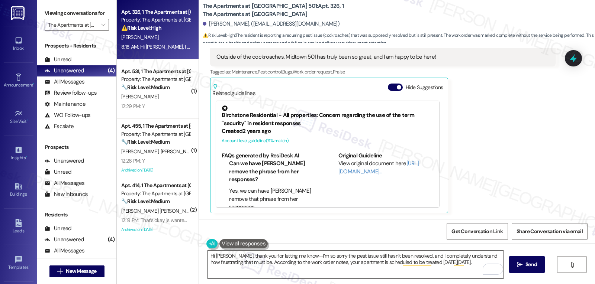
click at [470, 266] on textarea "Hi Kayley, thank you for letting me know—I’m so sorry the pest issue still hasn…" at bounding box center [355, 265] width 296 height 28
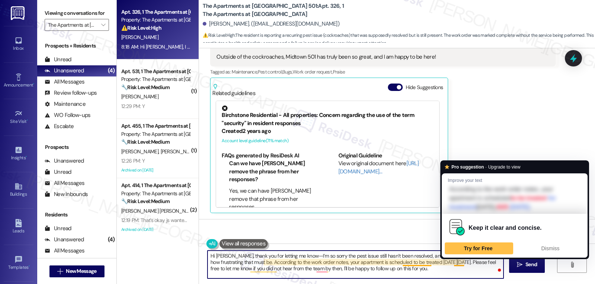
click at [419, 270] on textarea "Hi Kayley, thank you for letting me know—I’m so sorry the pest issue still hasn…" at bounding box center [355, 265] width 296 height 28
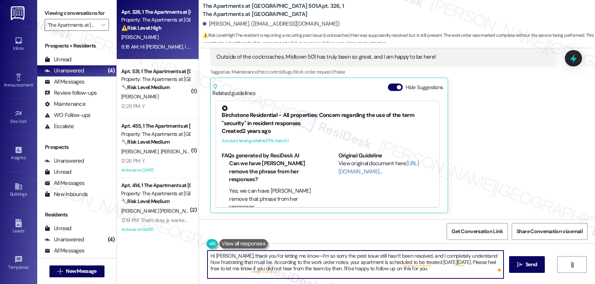
click at [430, 272] on textarea "Hi Kayley, thank you for letting me know—I’m so sorry the pest issue still hasn…" at bounding box center [355, 265] width 296 height 28
type textarea "Hi Kayley, thank you for letting me know—I’m so sorry the pest issue still hasn…"
click at [538, 268] on button " Send" at bounding box center [527, 265] width 36 height 17
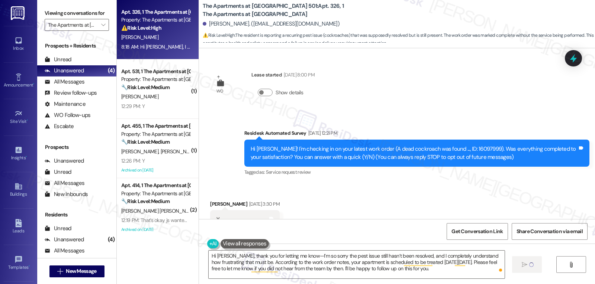
scroll to position [544, 0]
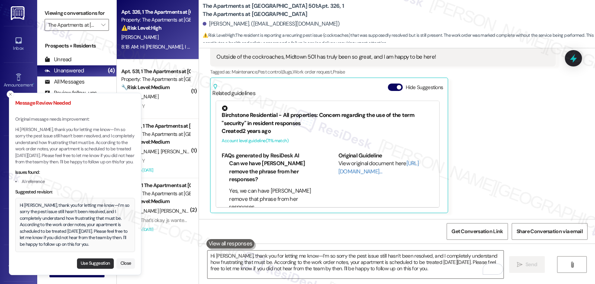
click at [97, 265] on button "Use Suggestion" at bounding box center [95, 264] width 37 height 10
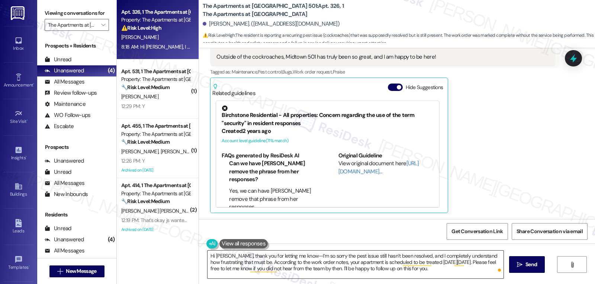
click at [290, 256] on textarea "Hi [PERSON_NAME], thank you for letting me know—I’m so sorry the pest issue sti…" at bounding box center [355, 265] width 296 height 28
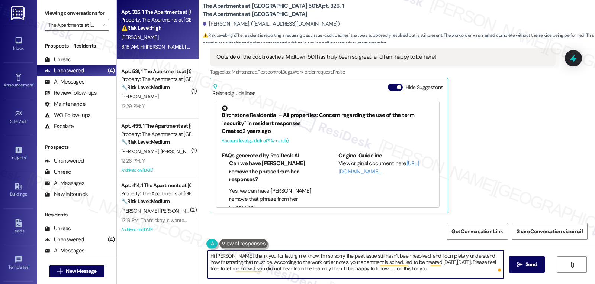
click at [422, 273] on textarea "Hi [PERSON_NAME], thank you for letting me know. I’m so sorry the pest issue st…" at bounding box center [355, 265] width 296 height 28
type textarea "Hi [PERSON_NAME], thank you for letting me know. I’m so sorry the pest issue st…"
click at [530, 261] on button " Send" at bounding box center [527, 265] width 36 height 17
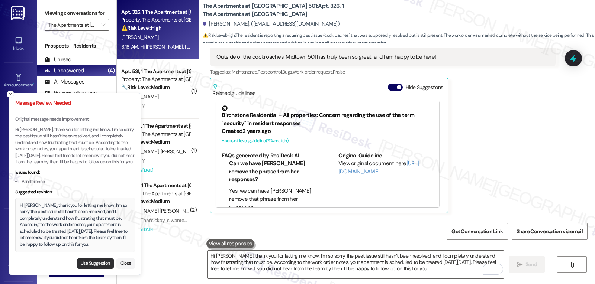
click at [96, 265] on button "Use Suggestion" at bounding box center [95, 264] width 37 height 10
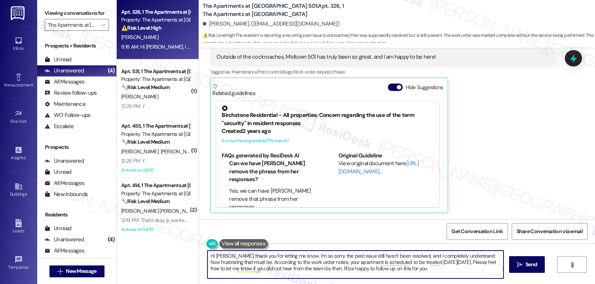
click at [449, 273] on textarea "Hi [PERSON_NAME], thank you for letting me know. I’m so sorry the pest issue st…" at bounding box center [355, 265] width 296 height 28
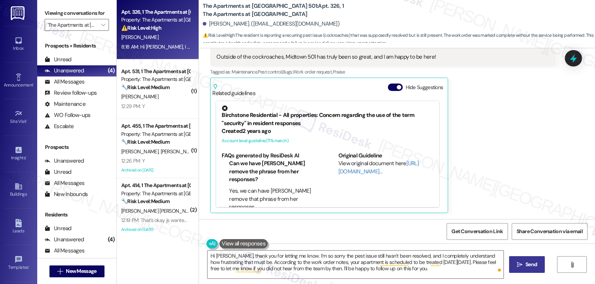
click at [515, 265] on span " Send" at bounding box center [526, 265] width 23 height 8
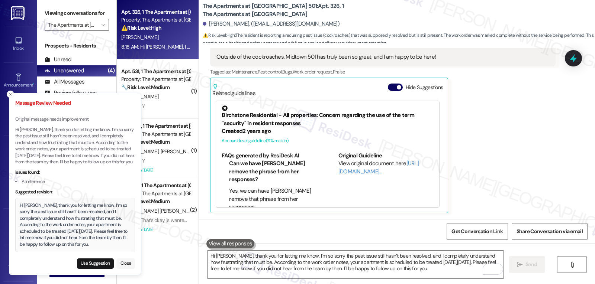
click at [119, 261] on button "Close" at bounding box center [125, 264] width 19 height 10
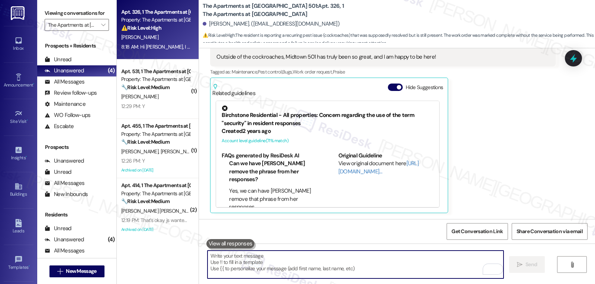
click at [330, 268] on textarea "To enrich screen reader interactions, please activate Accessibility in Grammarl…" at bounding box center [355, 265] width 296 height 28
paste textarea "Hi [PERSON_NAME], thank you for keeping me updated. I’m really sorry the pest i…"
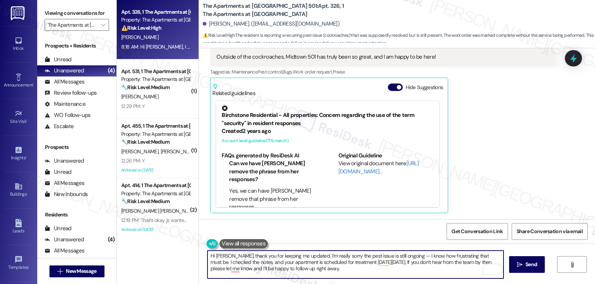
click at [397, 257] on textarea "Hi [PERSON_NAME], thank you for keeping me updated. I’m really sorry the pest i…" at bounding box center [355, 265] width 296 height 28
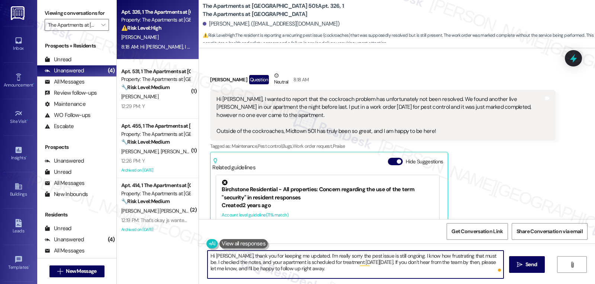
click at [339, 267] on textarea "Hi Kayley, thank you for keeping me updated. I’m really sorry the pest issue is…" at bounding box center [355, 265] width 296 height 28
click at [336, 267] on textarea "Hi Kayley, thank you for keeping me updated. I’m really sorry the pest issue is…" at bounding box center [355, 265] width 296 height 28
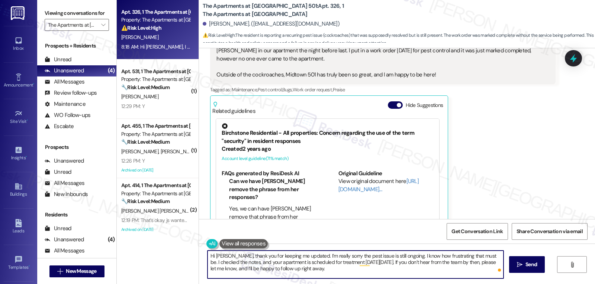
scroll to position [544, 0]
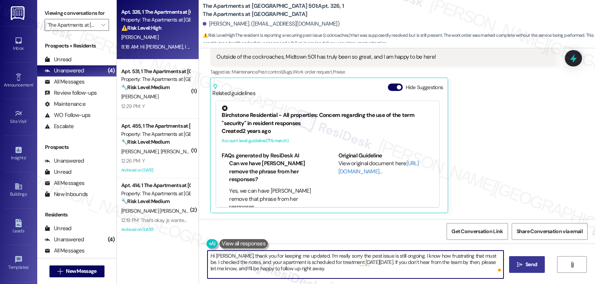
type textarea "Hi Kayley, thank you for keeping me updated. I’m really sorry the pest issue is…"
click at [535, 264] on span "Send" at bounding box center [531, 265] width 12 height 8
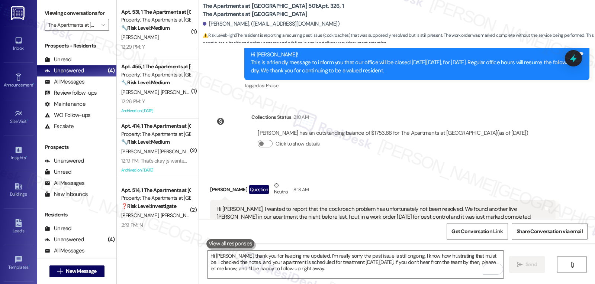
scroll to position [388, 0]
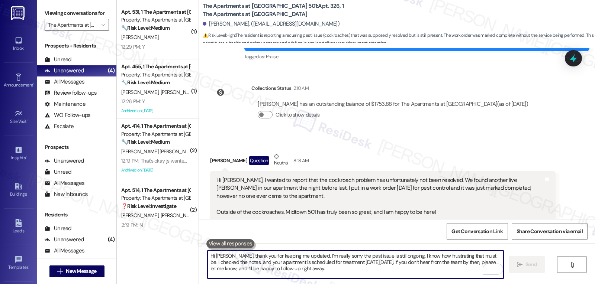
click at [280, 266] on textarea "Hi Kayley, thank you for keeping me updated. I’m really sorry the pest issue is…" at bounding box center [355, 265] width 296 height 28
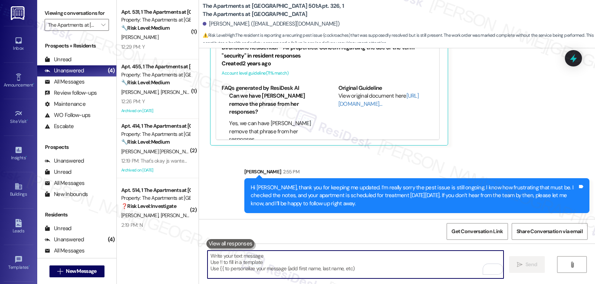
paste textarea "Hi Kayley, thank you for keeping me updated. I’m really sorry the pest issue is…"
type textarea "Hi Kayley, thank you for keeping me updated. I’m really sorry the pest issue is…"
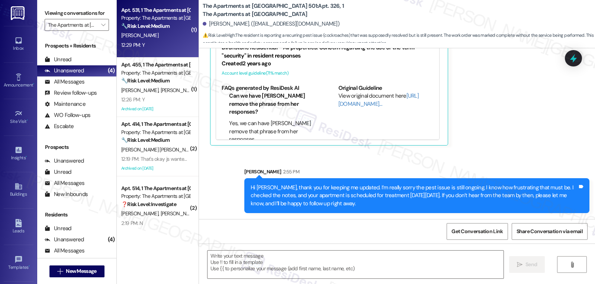
type textarea "Fetching suggested responses. Please feel free to read through the conversation…"
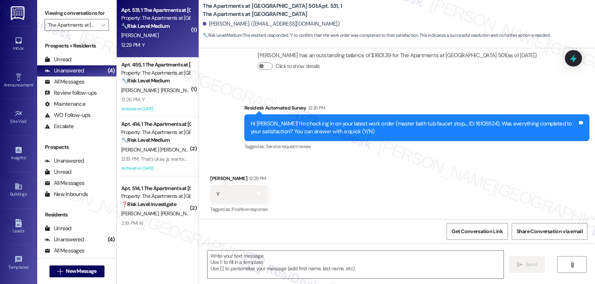
scroll to position [1573, 0]
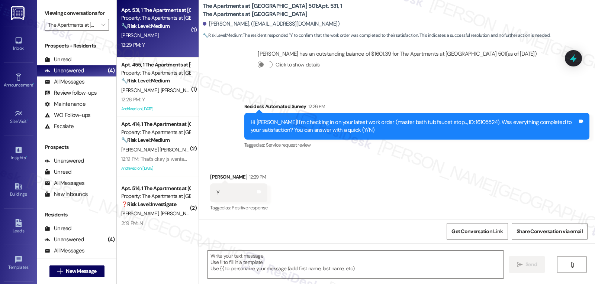
type textarea "Fetching suggested responses. Please feel free to read through the conversation…"
click at [253, 257] on textarea at bounding box center [355, 265] width 296 height 28
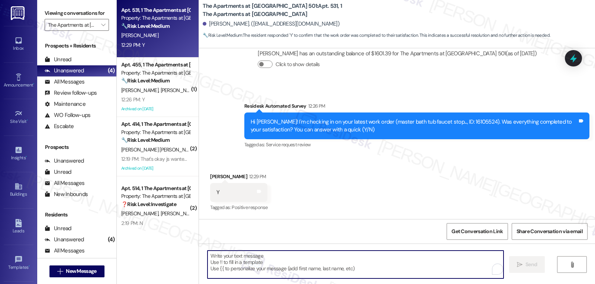
paste textarea "I’m so glad to hear that, {{first_name}}! Thank you for letting us know. If you…"
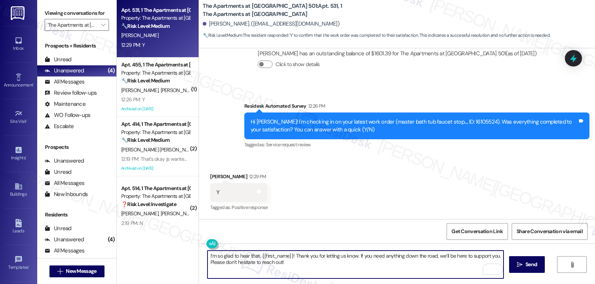
click at [335, 278] on textarea "I’m so glad to hear that, {{first_name}}! Thank you for letting us know. If you…" at bounding box center [355, 265] width 296 height 28
type textarea "I’m so glad to hear that, {{first_name}}! Thank you for letting us know. If you…"
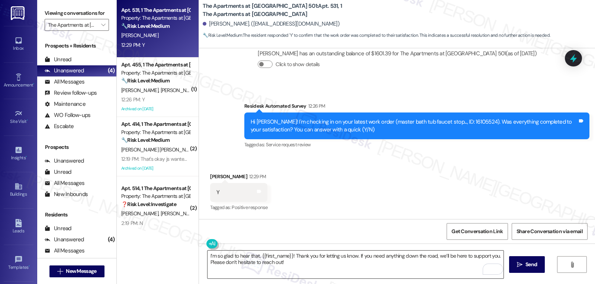
click at [320, 273] on textarea "I’m so glad to hear that, {{first_name}}! Thank you for letting us know. If you…" at bounding box center [355, 265] width 296 height 28
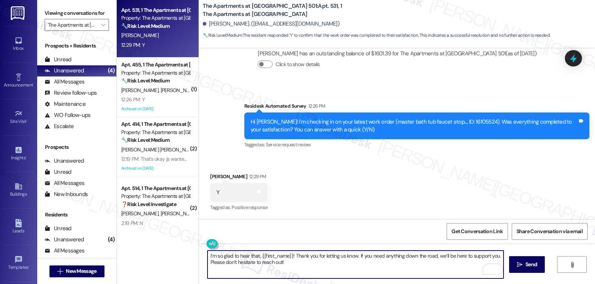
click at [545, 268] on div "I’m so glad to hear that, {{first_name}}! Thank you for letting us know. If you…" at bounding box center [397, 272] width 396 height 56
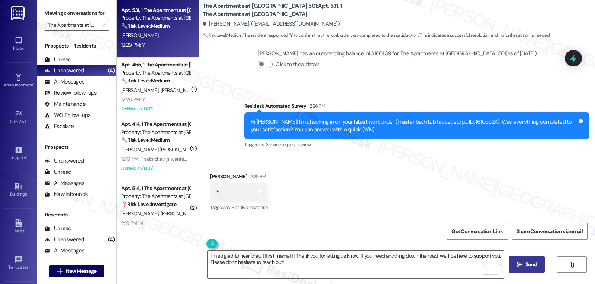
click at [533, 269] on span "Send" at bounding box center [531, 265] width 12 height 8
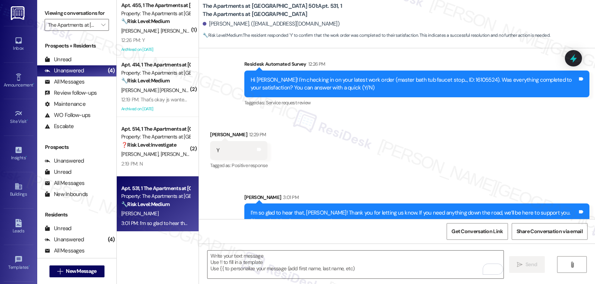
scroll to position [1633, 0]
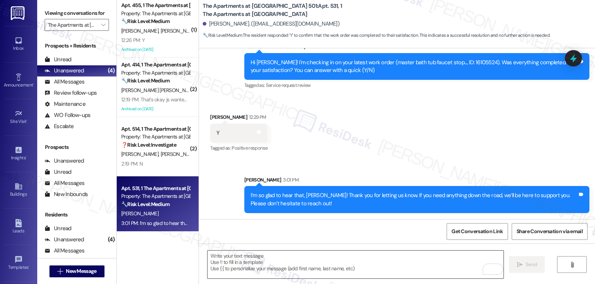
click at [235, 266] on textarea "To enrich screen reader interactions, please activate Accessibility in Grammarl…" at bounding box center [355, 265] width 296 height 28
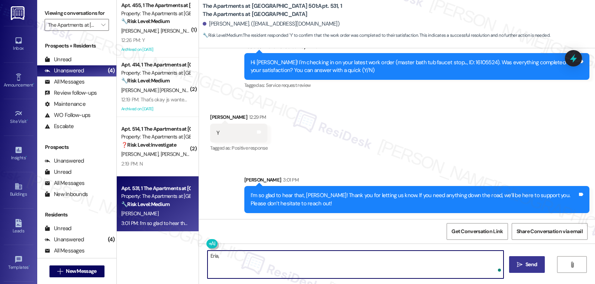
paste textarea "I hope you’ve been loving your time at {{property}}! Has it lived up to what yo…"
click at [211, 257] on textarea "Eria, I hope you’ve been loving your time at {{property}}! Has it lived up to w…" at bounding box center [355, 265] width 296 height 28
type textarea "Erica, I hope you’ve been loving your time at {{property}}! Has it lived up to …"
click at [509, 268] on button " Send" at bounding box center [527, 265] width 36 height 17
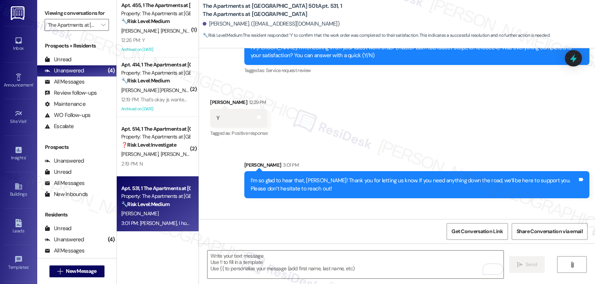
scroll to position [1692, 0]
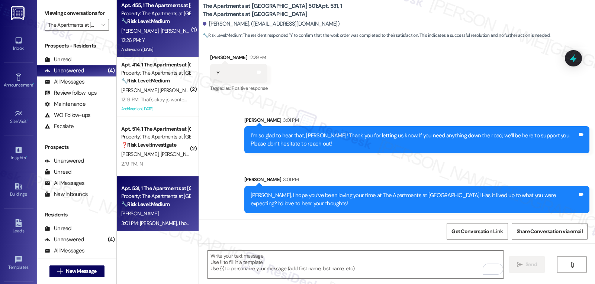
click at [134, 36] on div "12:26 PM: Y 12:26 PM: Y" at bounding box center [155, 40] width 70 height 9
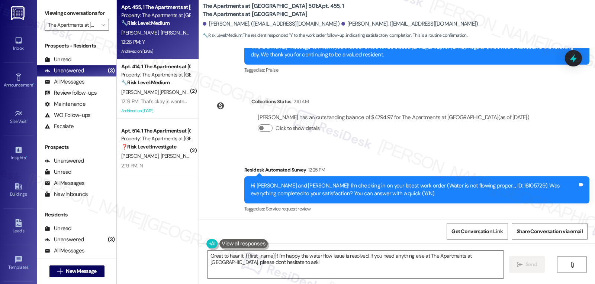
scroll to position [0, 0]
click at [408, 220] on div "Received via SMS Julius Coulter 12:26 PM Y Tags and notes Tagged as: Positive r…" at bounding box center [397, 251] width 396 height 63
drag, startPoint x: 309, startPoint y: 274, endPoint x: 307, endPoint y: 263, distance: 11.4
click at [309, 274] on textarea "Great to hear it, {{first_name}}! I'm happy the water flow issue is resolved. I…" at bounding box center [355, 265] width 296 height 28
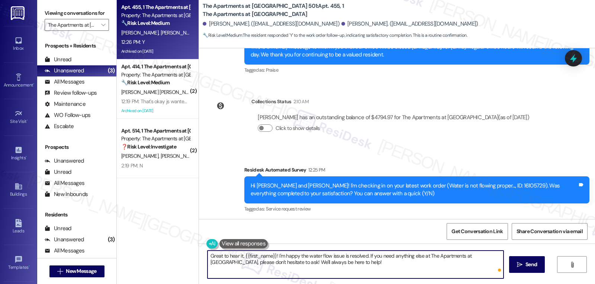
type textarea "Great to hear it, {{first_name}}! I'm happy the water flow issue is resolved. I…"
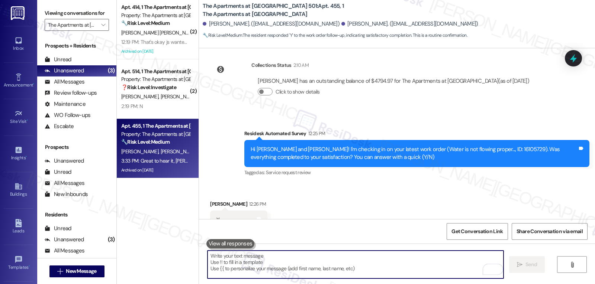
scroll to position [6101, 0]
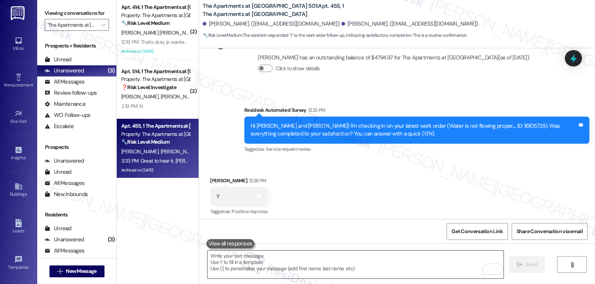
click at [301, 265] on textarea "To enrich screen reader interactions, please activate Accessibility in Grammarl…" at bounding box center [355, 265] width 296 height 28
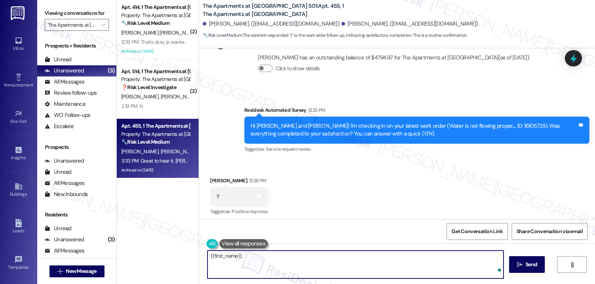
paste textarea "how’s everything going for you at {{property}}? Has it met your expectations so…"
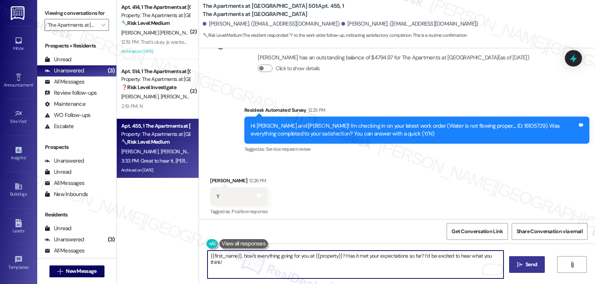
type textarea "{{first_name}}, how’s everything going for you at {{property}}? Has it met your…"
click at [528, 269] on button " Send" at bounding box center [527, 265] width 36 height 17
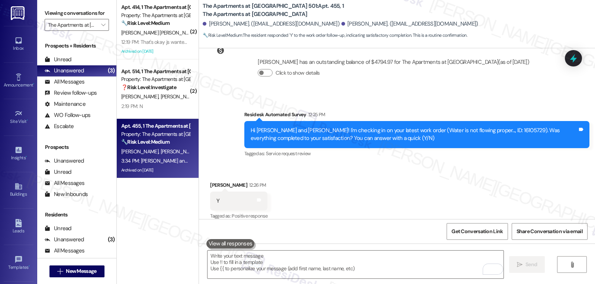
scroll to position [6161, 0]
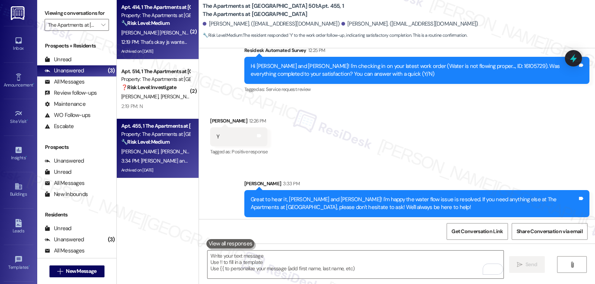
click at [170, 38] on div "12:19 PM: That's okay js wanted to know if I was getting my refund back 12:19 P…" at bounding box center [155, 42] width 70 height 9
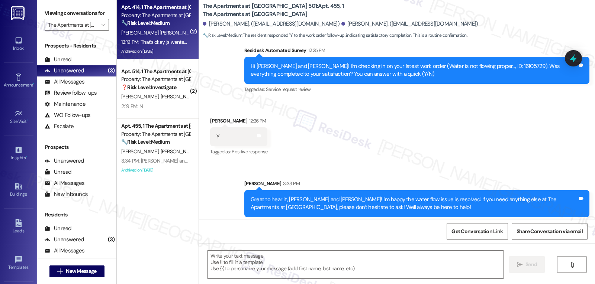
type textarea "Fetching suggested responses. Please feel free to read through the conversation…"
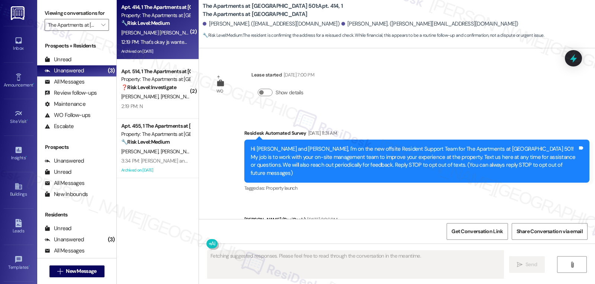
scroll to position [9130, 0]
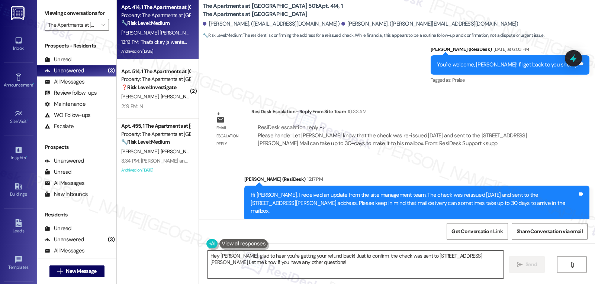
click at [280, 273] on textarea "Hey Rodrigo, glad to hear you're getting your refund back! Just to confirm, the…" at bounding box center [355, 265] width 296 height 28
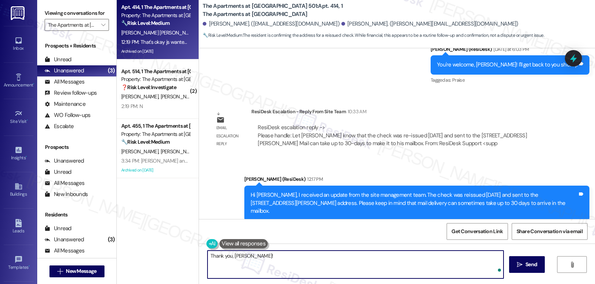
type textarea "Thank you, Rodrigo!"
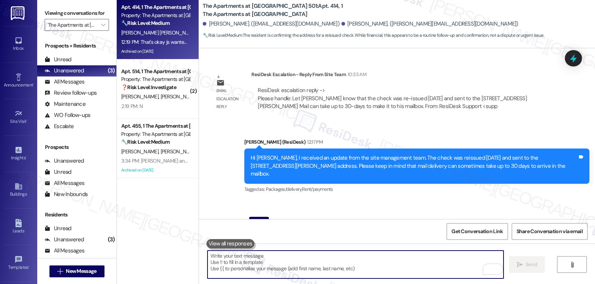
scroll to position [9182, 0]
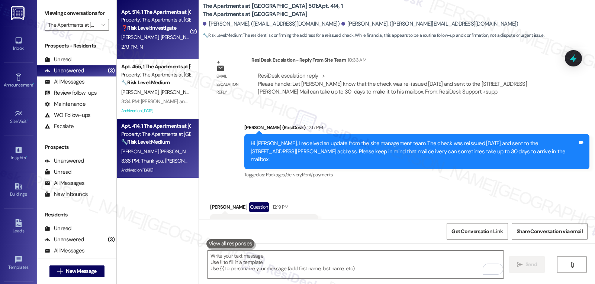
click at [156, 15] on div "Apt. 514, 1 The Apartments at Midtown 501" at bounding box center [155, 12] width 69 height 8
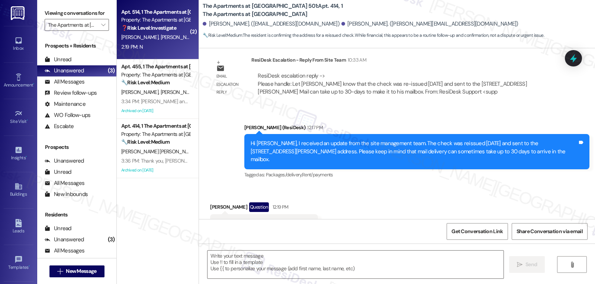
type textarea "Fetching suggested responses. Please feel free to read through the conversation…"
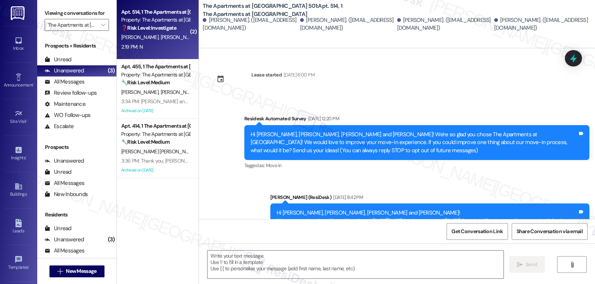
scroll to position [2568, 0]
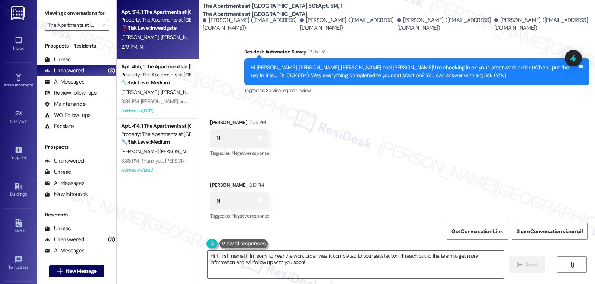
drag, startPoint x: 395, startPoint y: 257, endPoint x: 515, endPoint y: 302, distance: 128.7
click at [515, 284] on html "Inbox Go to Inbox Announcement • Send A Text Announcement Site Visit • Go to Si…" at bounding box center [297, 142] width 595 height 284
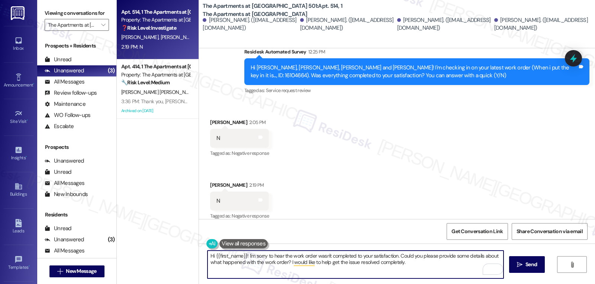
drag, startPoint x: 211, startPoint y: 256, endPoint x: 242, endPoint y: 255, distance: 31.3
click at [242, 255] on textarea "Hi {{first_name}}! I'm sorry to hear the work order wasn't completed to your sa…" at bounding box center [355, 265] width 296 height 28
type textarea "Hi Talal and Zohair! I'm sorry to hear the work order wasn't completed to your …"
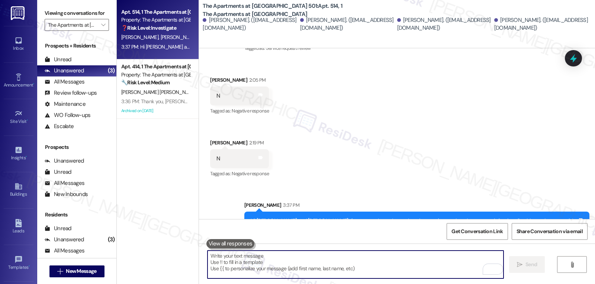
scroll to position [2628, 0]
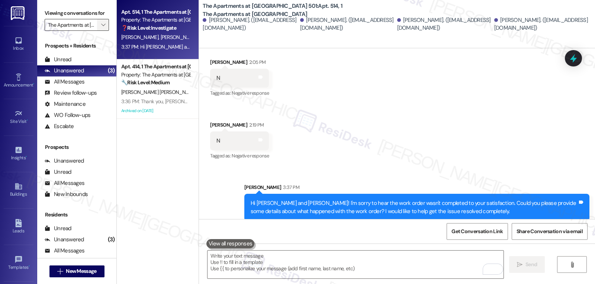
click at [101, 28] on icon "" at bounding box center [103, 25] width 4 height 6
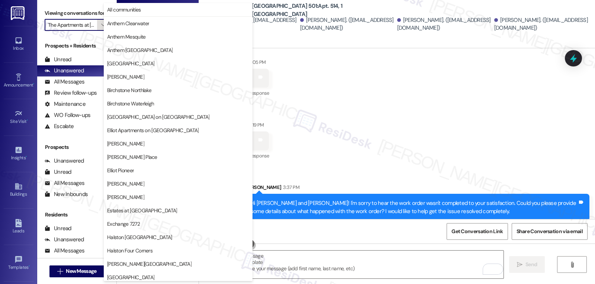
scroll to position [257, 0]
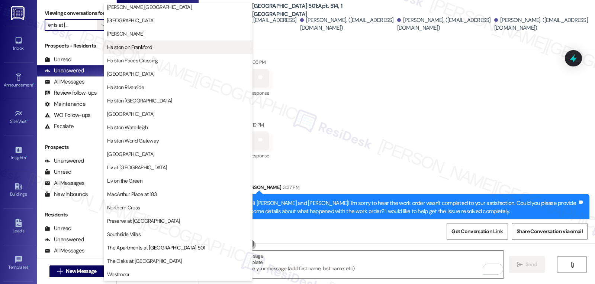
click at [135, 52] on button "Halston on Frankford" at bounding box center [178, 47] width 149 height 13
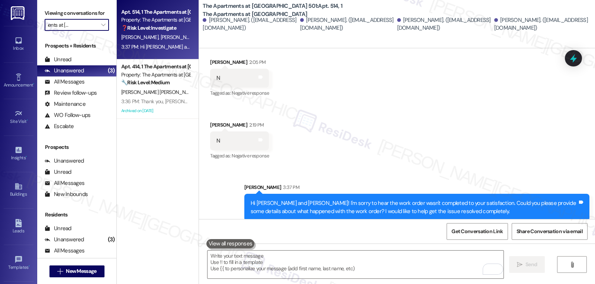
type input "Halston on Frankford"
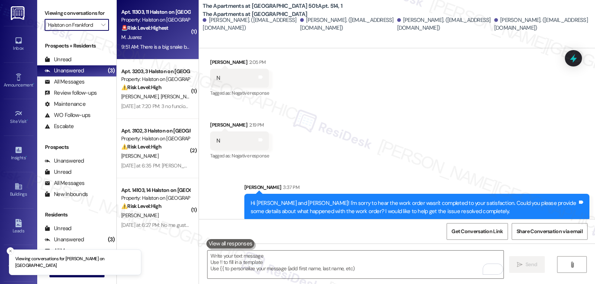
click at [141, 33] on div "M. Juarez" at bounding box center [155, 37] width 70 height 9
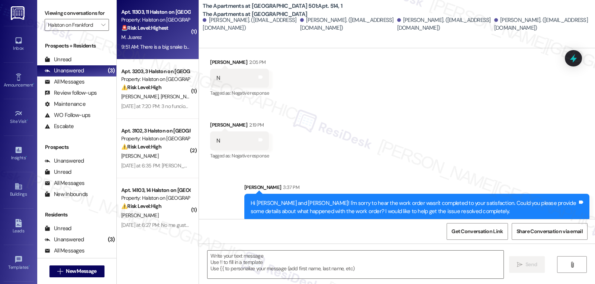
type textarea "Fetching suggested responses. Please feel free to read through the conversation…"
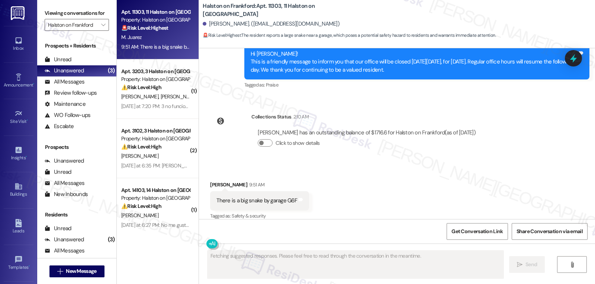
scroll to position [4612, 0]
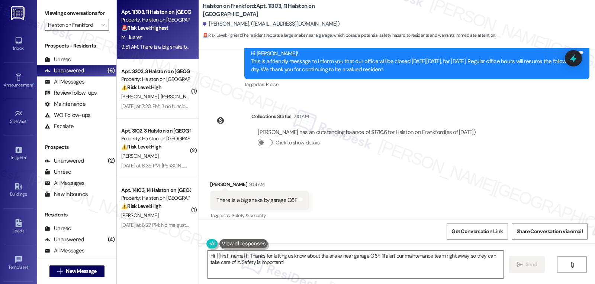
drag, startPoint x: 374, startPoint y: 257, endPoint x: 513, endPoint y: 302, distance: 146.2
click at [513, 284] on html "Inbox Go to Inbox Announcement • Send A Text Announcement Site Visit • Go to Si…" at bounding box center [297, 142] width 595 height 284
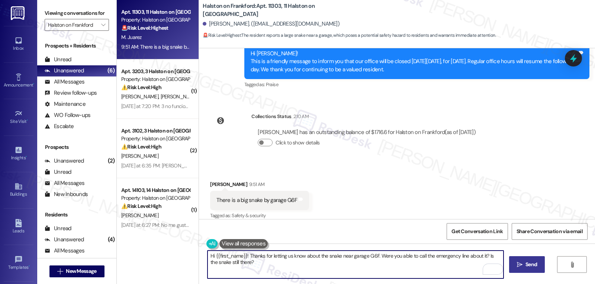
type textarea "Hi {{first_name}}! Thanks for letting us know about the snake near garage G6F. …"
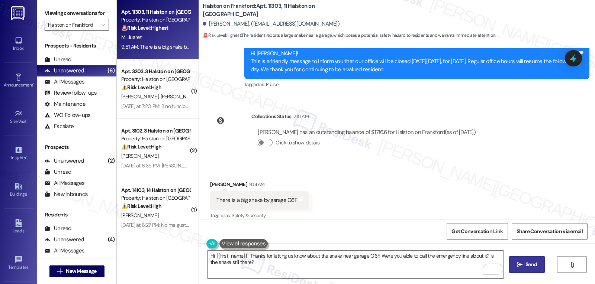
click at [513, 261] on button " Send" at bounding box center [527, 265] width 36 height 17
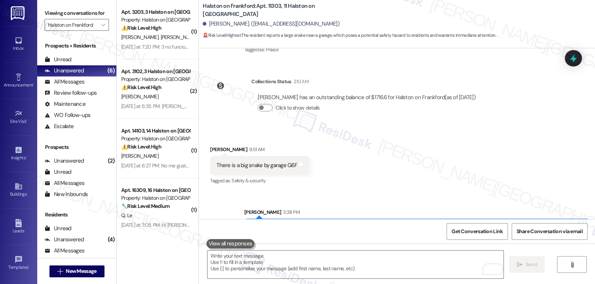
scroll to position [4664, 0]
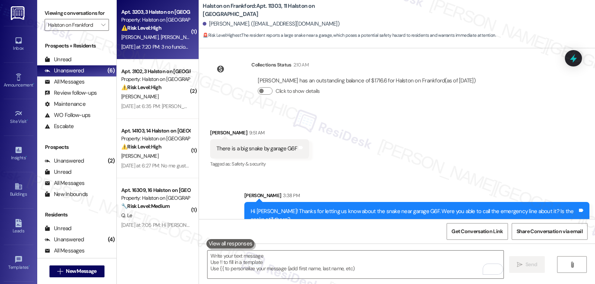
click at [169, 49] on div "Yesterday at 7:20 PM: 3 no funcionan Yesterday at 7:20 PM: 3 no funcionan" at bounding box center [157, 47] width 72 height 7
type textarea "Fetching suggested responses. Please feel free to read through the conversation…"
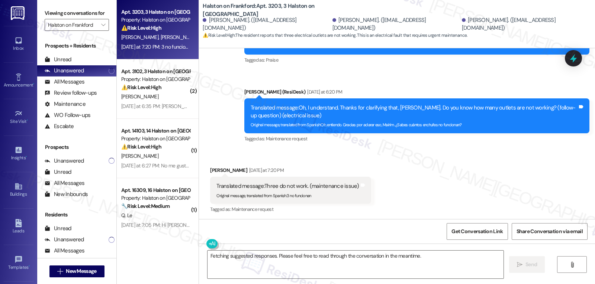
scroll to position [1895, 0]
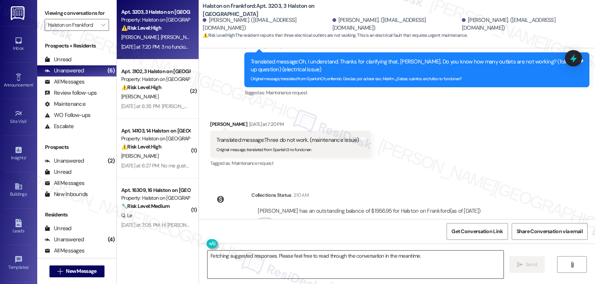
click at [303, 271] on textarea "Fetching suggested responses. Please feel free to read through the conversation…" at bounding box center [355, 265] width 296 height 28
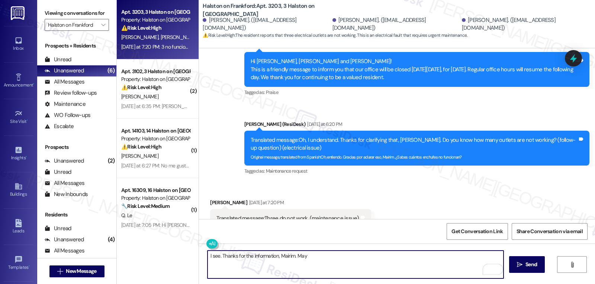
scroll to position [1672, 0]
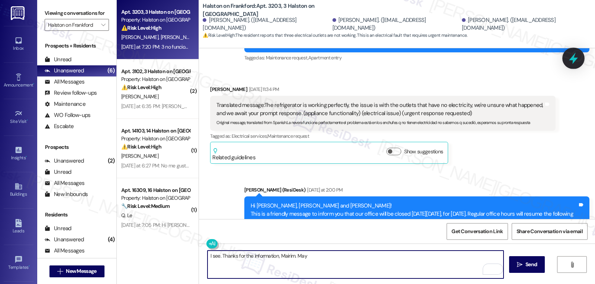
type textarea "I see. Thanks for the information, Mairim. May"
click at [574, 62] on icon at bounding box center [573, 58] width 13 height 13
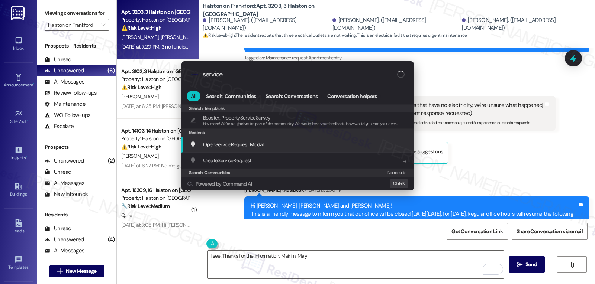
type input "service"
click at [250, 146] on span "Open Service Request Modal" at bounding box center [233, 144] width 61 height 7
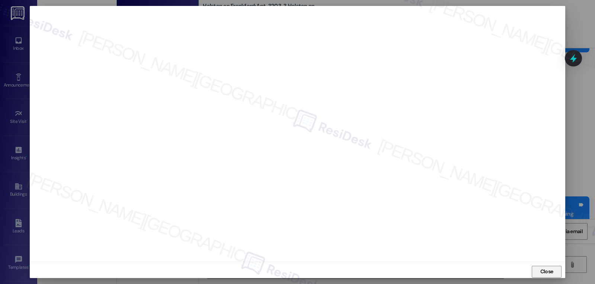
click at [549, 273] on span "Close" at bounding box center [546, 272] width 13 height 8
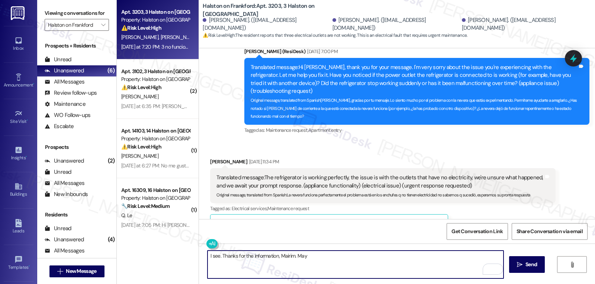
scroll to position [1597, 0]
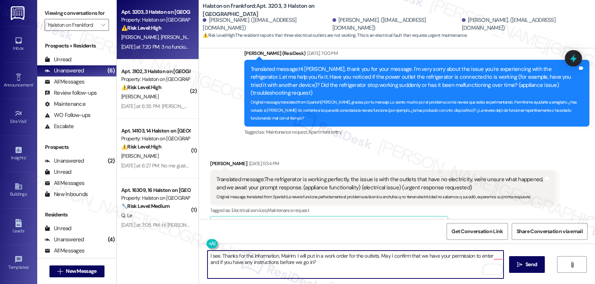
type textarea "I see. Thanks for the information, Mairim. I will put in a work order for the o…"
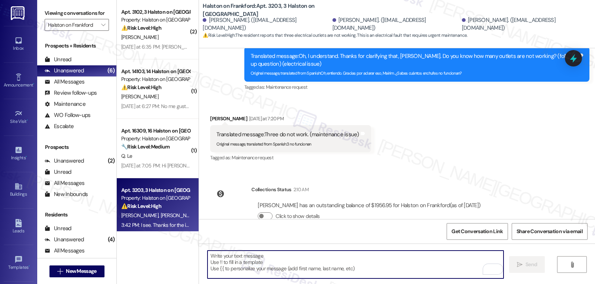
scroll to position [1955, 0]
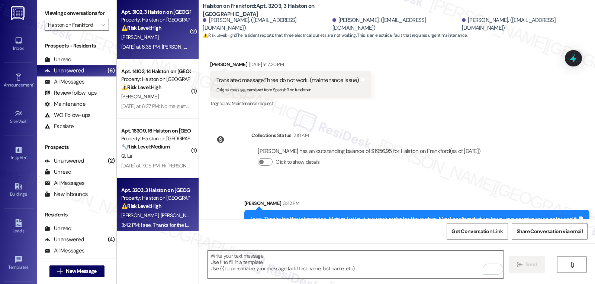
click at [140, 35] on div "[PERSON_NAME]" at bounding box center [155, 37] width 70 height 9
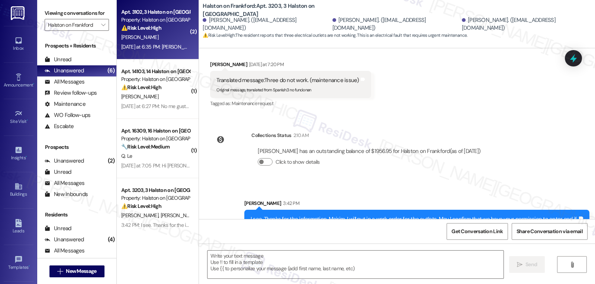
type textarea "Fetching suggested responses. Please feel free to read through the conversation…"
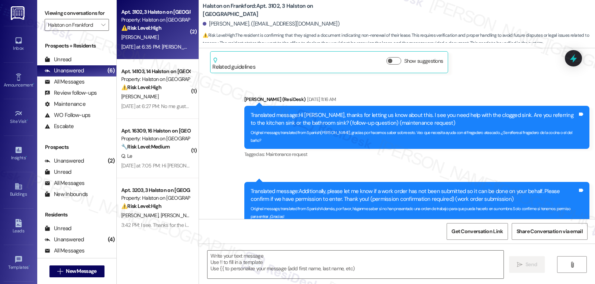
type textarea "Fetching suggested responses. Please feel free to read through the conversation…"
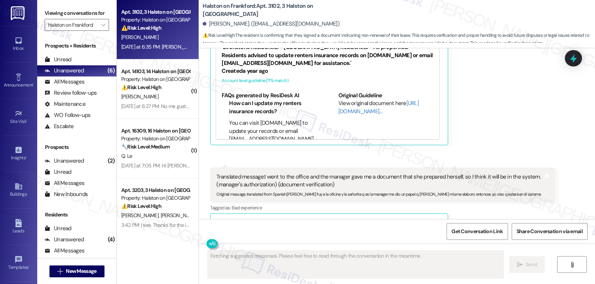
scroll to position [2038, 0]
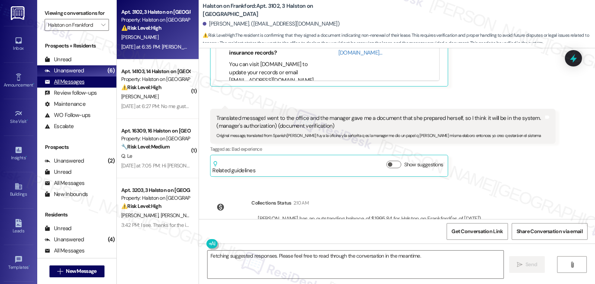
click at [65, 86] on div "All Messages (undefined)" at bounding box center [76, 82] width 79 height 11
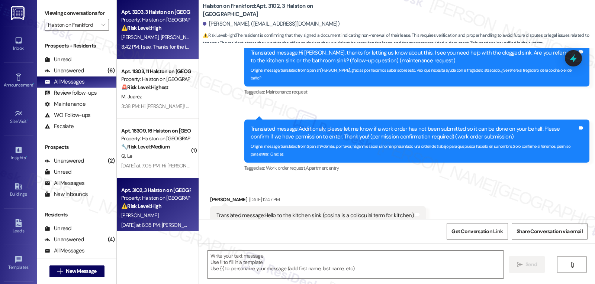
type textarea "Fetching suggested responses. Please feel free to read through the conversation…"
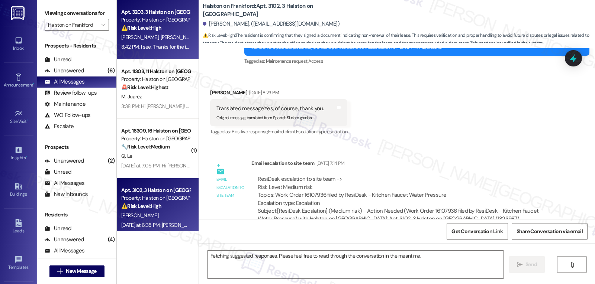
click at [200, 38] on span "[PERSON_NAME]" at bounding box center [218, 37] width 37 height 7
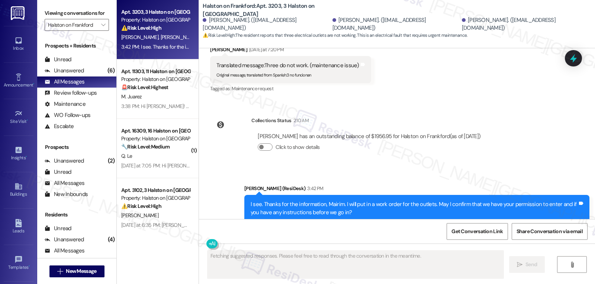
scroll to position [1965, 0]
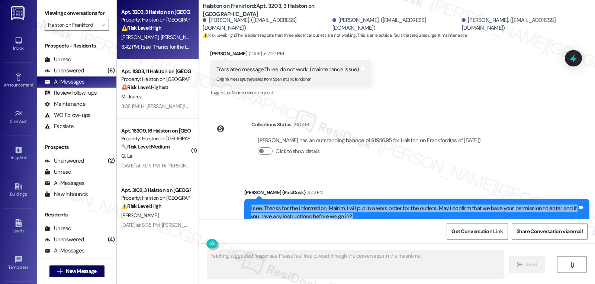
drag, startPoint x: 240, startPoint y: 183, endPoint x: 403, endPoint y: 220, distance: 166.7
click at [403, 220] on div "WO Lease started Apr 10, 2025 at 8:00 PM Show details Survey, sent via SMS Resi…" at bounding box center [397, 190] width 396 height 284
copy div "I see. Thanks for the information, Mairim. I will put in a work order for the o…"
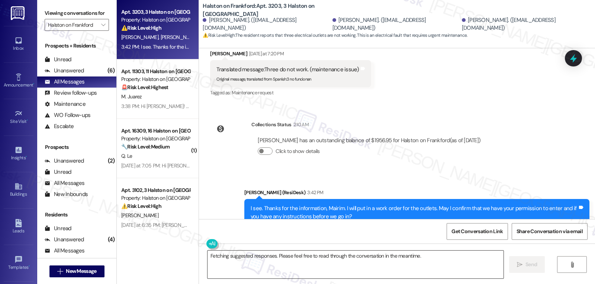
click at [315, 258] on textarea "Fetching suggested responses. Please feel free to read through the conversation…" at bounding box center [355, 265] width 296 height 28
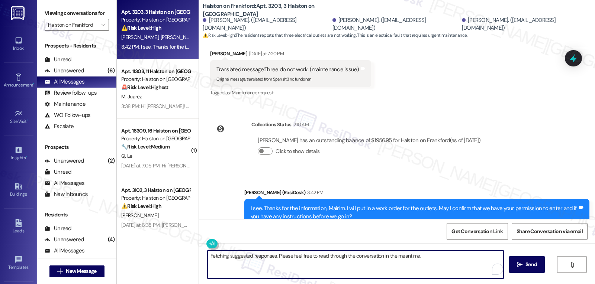
paste textarea "I see. Thanks for the information, Mairim. I will put in a work order for the o…"
type textarea "I see. Thanks for the information, Mairim. I will put in a work order for the o…"
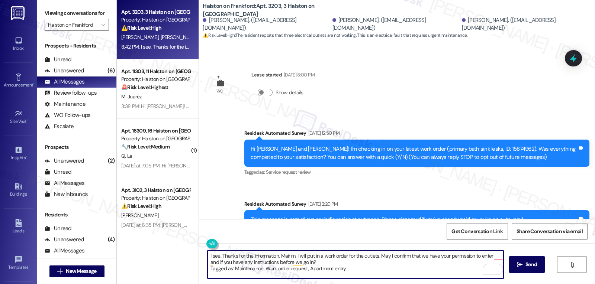
scroll to position [1965, 0]
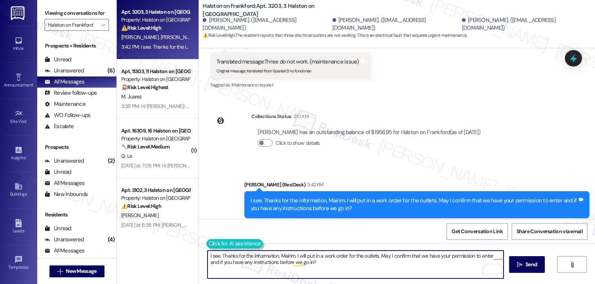
click at [208, 245] on button at bounding box center [234, 243] width 57 height 9
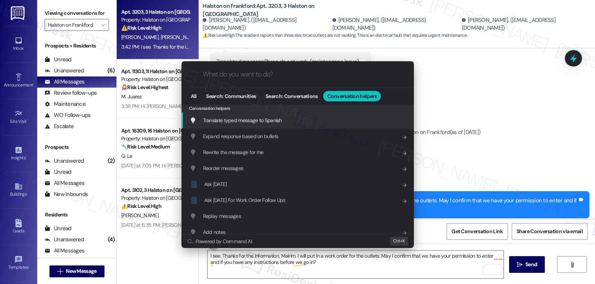
click at [242, 120] on span "Translate typed message to Spanish" at bounding box center [242, 120] width 79 height 7
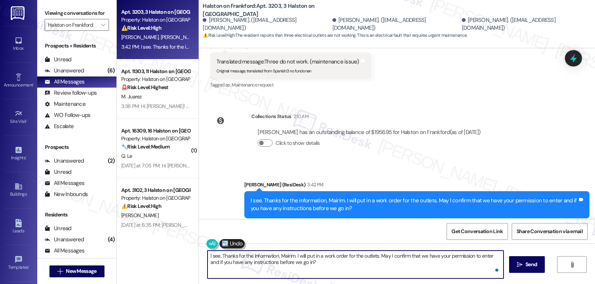
scroll to position [2, 0]
drag, startPoint x: 364, startPoint y: 265, endPoint x: 482, endPoint y: 302, distance: 123.8
click at [482, 284] on html "Inbox Go to Inbox Announcement • Send A Text Announcement Site Visit • Go to Si…" at bounding box center [297, 142] width 595 height 284
type textarea "Entiendo. Gracias por la información, Mairim. Poneré una orden de trabajo para …"
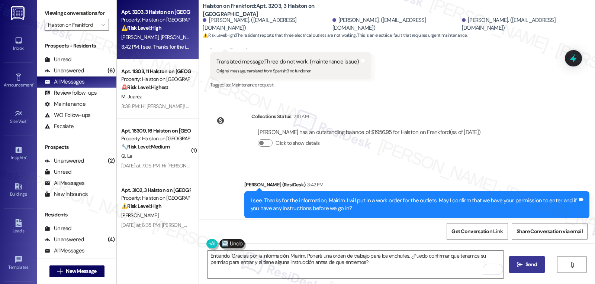
click at [528, 267] on span "Send" at bounding box center [531, 265] width 12 height 8
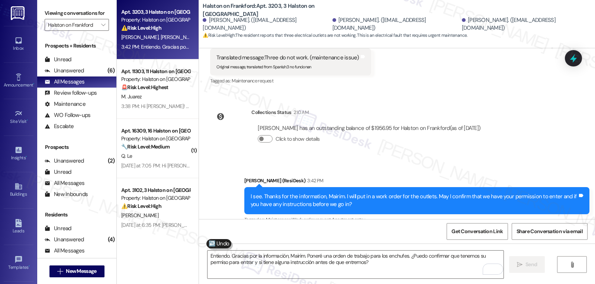
scroll to position [2025, 0]
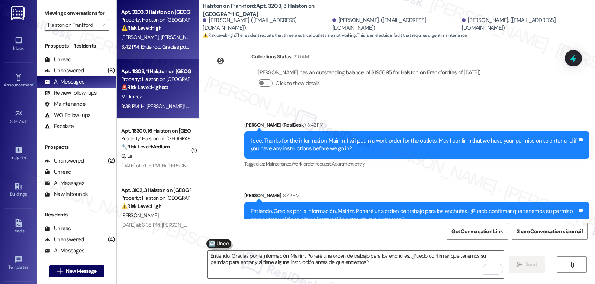
click at [151, 97] on div "M. Juarez" at bounding box center [155, 96] width 70 height 9
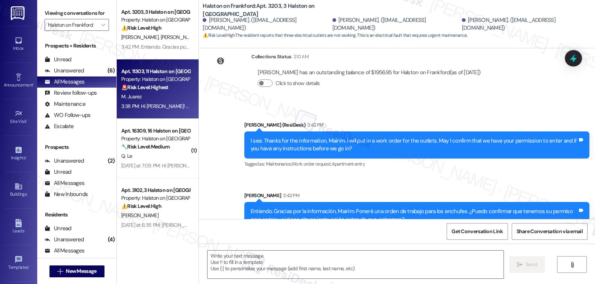
type textarea "Fetching suggested responses. Please feel free to read through the conversation…"
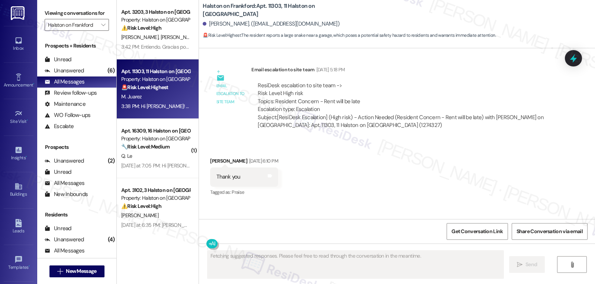
scroll to position [4612, 0]
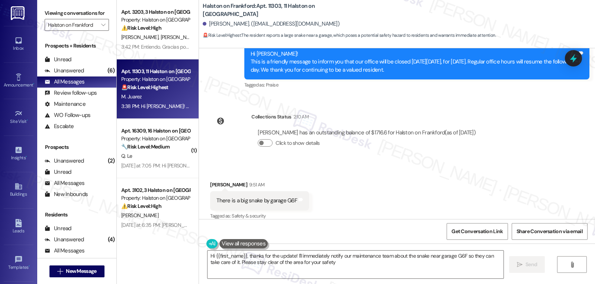
type textarea "Hi {{first_name}}, thanks for the update! I'll immediately notify our maintenan…"
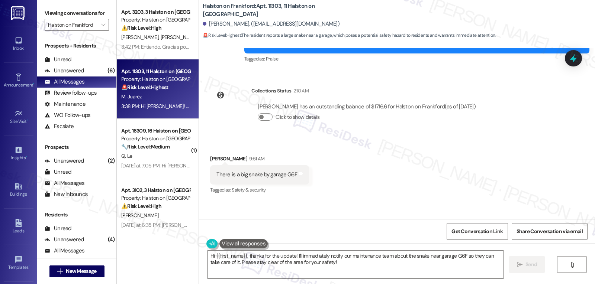
scroll to position [4675, 0]
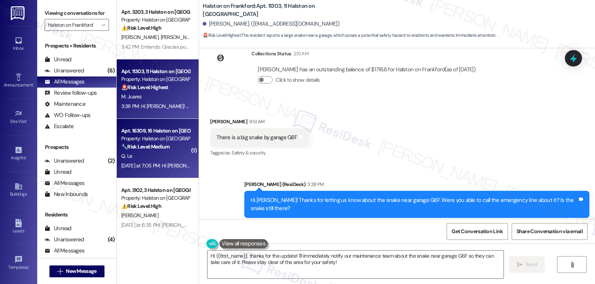
click at [179, 163] on div "[DATE] at 7:05 PM: Hi [PERSON_NAME], I am currently out of the country. Can i s…" at bounding box center [292, 165] width 342 height 7
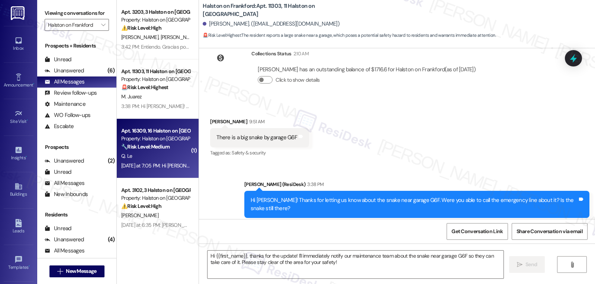
type textarea "Fetching suggested responses. Please feel free to read through the conversation…"
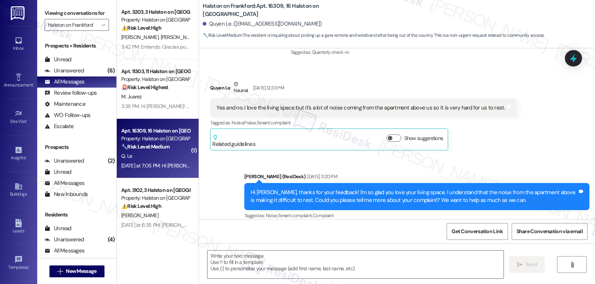
type textarea "Fetching suggested responses. Please feel free to read through the conversation…"
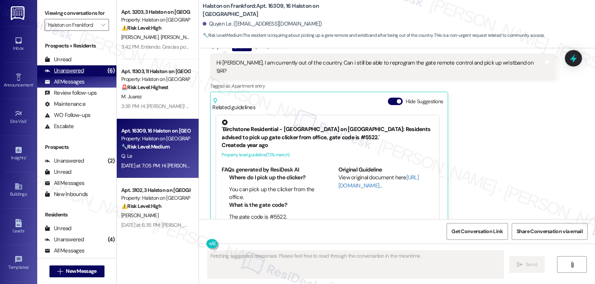
scroll to position [4553, 0]
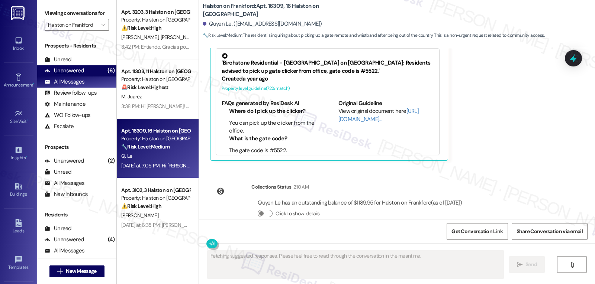
click at [74, 75] on div "Unanswered" at bounding box center [64, 71] width 39 height 8
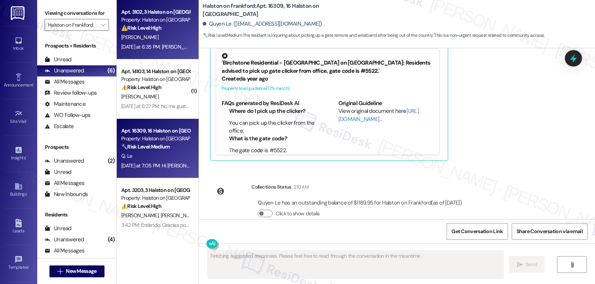
click at [160, 42] on div "[DATE] at 6:35 PM: [PERSON_NAME] fuy a la oficina y la señorita q es la manager…" at bounding box center [155, 46] width 70 height 9
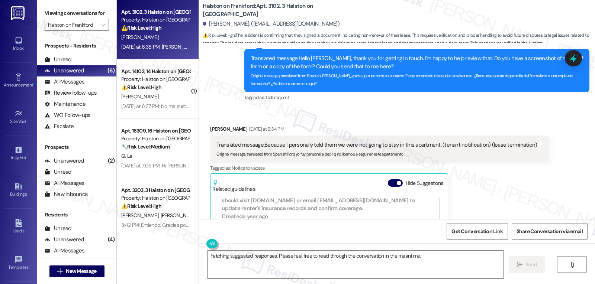
scroll to position [297, 0]
click at [388, 180] on div "Hide Suggestions" at bounding box center [417, 184] width 58 height 8
click at [408, 180] on label "Hide Suggestions" at bounding box center [425, 184] width 38 height 8
click at [403, 180] on button "Hide Suggestions" at bounding box center [395, 183] width 15 height 7
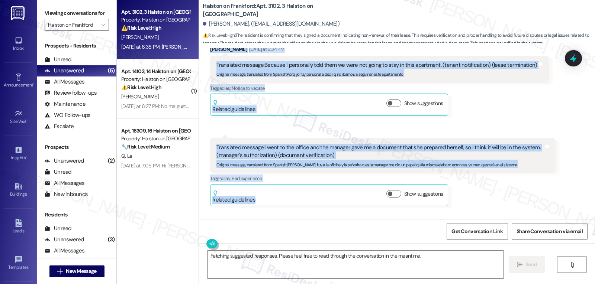
scroll to position [1924, 0]
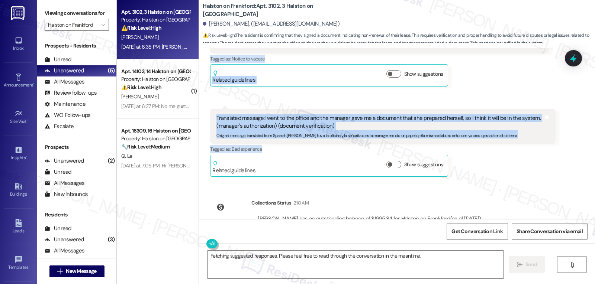
drag, startPoint x: 239, startPoint y: 52, endPoint x: 548, endPoint y: 117, distance: 315.8
click at [548, 117] on div "Lease started [DATE] 8:00 PM Received via SMS [PERSON_NAME] [PERSON_NAME][DATE]…" at bounding box center [397, 133] width 396 height 171
copy div "Lorem (IpsuMdol) Sitametco ad 7:98 EL Seddoeiusm tempori: Utlab Etdolo, magna a…"
click at [364, 258] on textarea "Fetching suggested responses. Please feel free to read through the conversation…" at bounding box center [355, 265] width 296 height 28
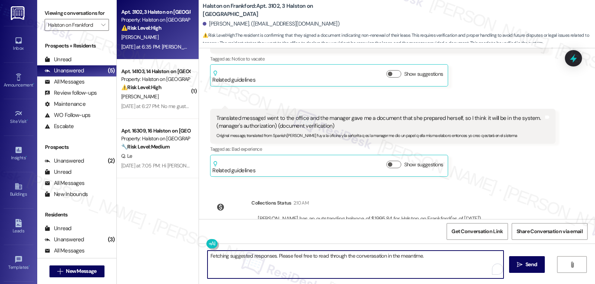
paste textarea "Hi [PERSON_NAME], thank you for clarifying. I understand you already spoke with…"
drag, startPoint x: 311, startPoint y: 268, endPoint x: 331, endPoint y: 267, distance: 20.1
click at [319, 268] on textarea "Hi [PERSON_NAME], thank you for clarifying. I understand you already spoke with…" at bounding box center [355, 265] width 296 height 28
paste textarea "completely understand, and I’m sorry for the confusion. I’ll share this informa…"
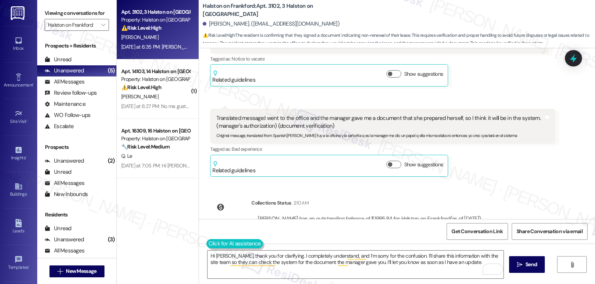
click at [211, 247] on button at bounding box center [234, 243] width 57 height 9
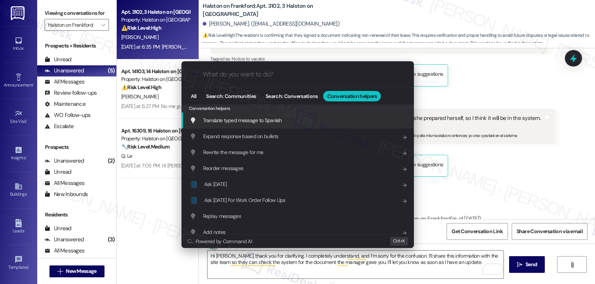
click at [284, 119] on div "Translate typed message to Spanish Add shortcut" at bounding box center [299, 120] width 218 height 8
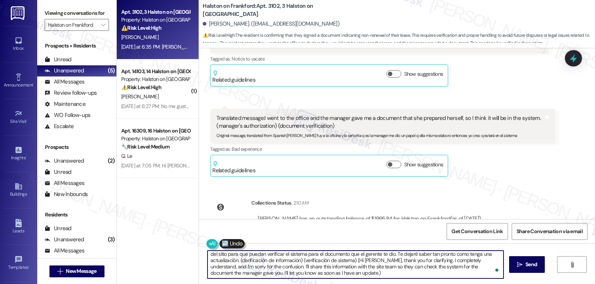
scroll to position [8, 0]
drag, startPoint x: 235, startPoint y: 265, endPoint x: 589, endPoint y: 302, distance: 355.9
click at [589, 284] on html "Inbox Go to Inbox Announcement • Send A Text Announcement Site Visit • Go to Si…" at bounding box center [297, 142] width 595 height 284
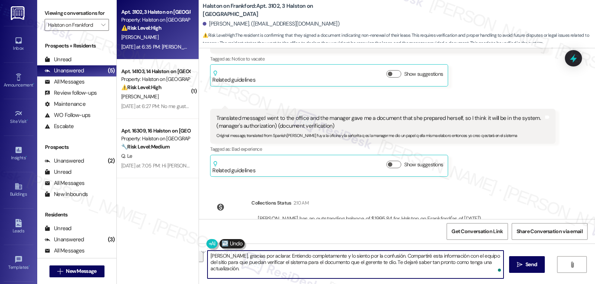
scroll to position [0, 0]
type textarea "[PERSON_NAME], gracias por aclarar. Entiendo completamente y lo siento por la c…"
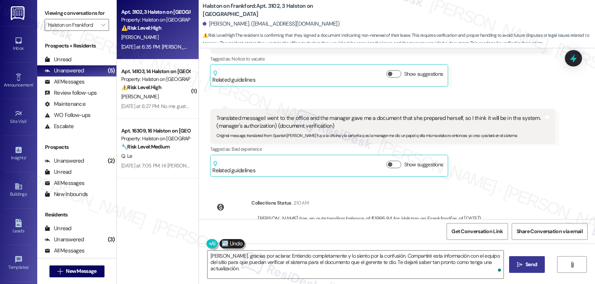
click at [521, 269] on button " Send" at bounding box center [527, 265] width 36 height 17
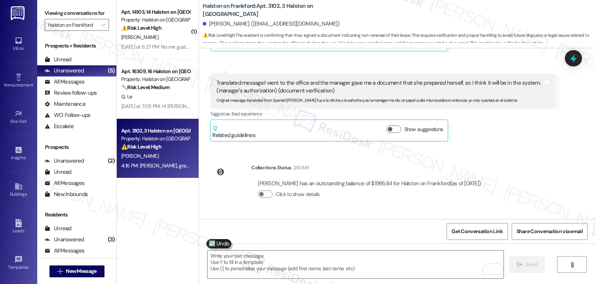
scroll to position [1984, 0]
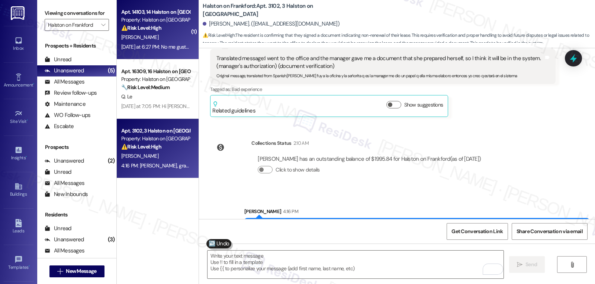
click at [154, 35] on div "[PERSON_NAME]" at bounding box center [155, 37] width 70 height 9
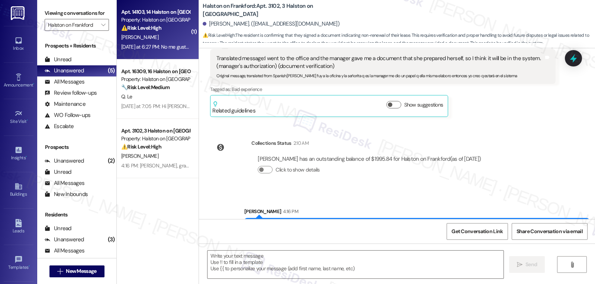
type textarea "Fetching suggested responses. Please feel free to read through the conversation…"
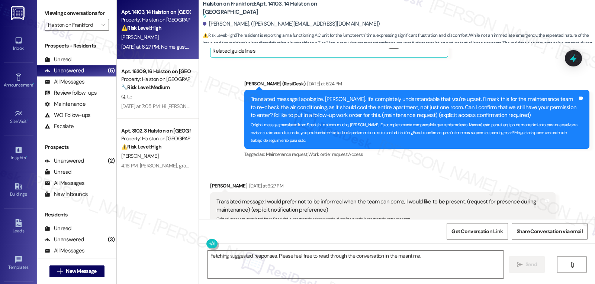
scroll to position [2284, 0]
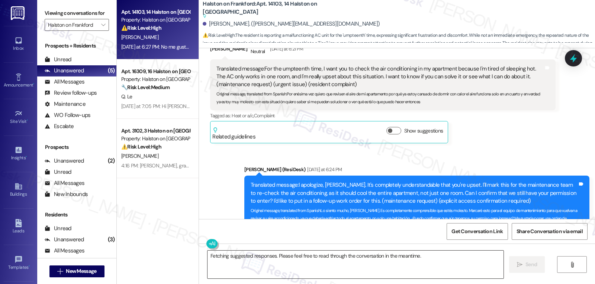
click at [302, 261] on textarea "Fetching suggested responses. Please feel free to read through the conversation…" at bounding box center [355, 265] width 296 height 28
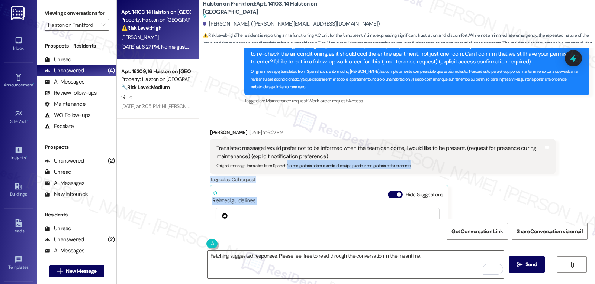
scroll to position [2455, 0]
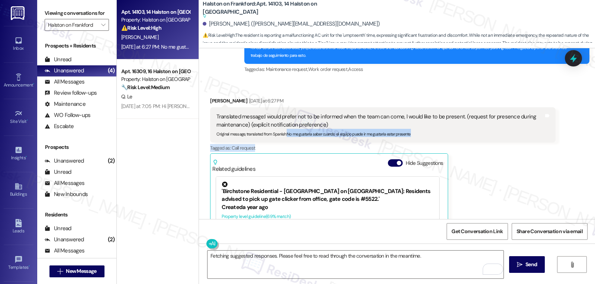
drag, startPoint x: 282, startPoint y: 208, endPoint x: 466, endPoint y: 119, distance: 204.0
click at [466, 119] on div "[PERSON_NAME] [DATE] at 6:27 PM Translated message: I would prefer not to be in…" at bounding box center [382, 193] width 345 height 192
click at [444, 143] on div "Tagged as: Call request Click to highlight conversations about Call request" at bounding box center [382, 148] width 345 height 11
drag, startPoint x: 422, startPoint y: 109, endPoint x: 283, endPoint y: 108, distance: 139.4
click at [283, 129] on div "Original message, translated from Spanish : No me gustaría saber cuando el equi…" at bounding box center [379, 133] width 327 height 8
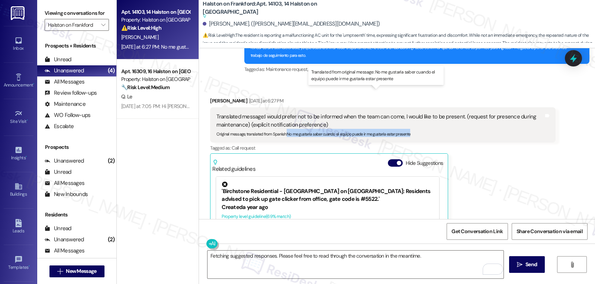
copy sub "No me gustaría saber cuando el equipo puede ir me gustaría estar presente"
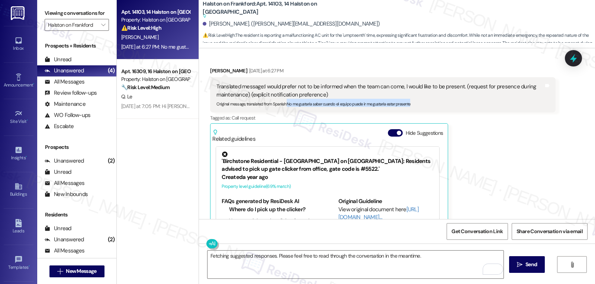
scroll to position [2507, 0]
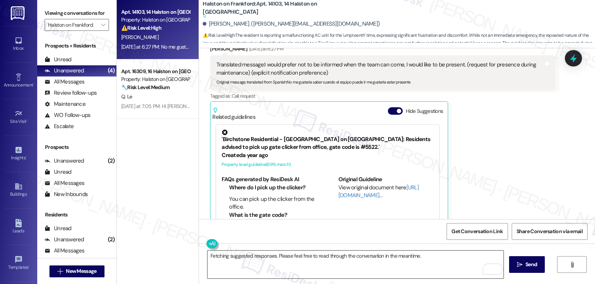
click at [299, 274] on textarea "Fetching suggested responses. Please feel free to read through the conversation…" at bounding box center [355, 265] width 296 height 28
click at [206, 244] on button at bounding box center [234, 243] width 57 height 9
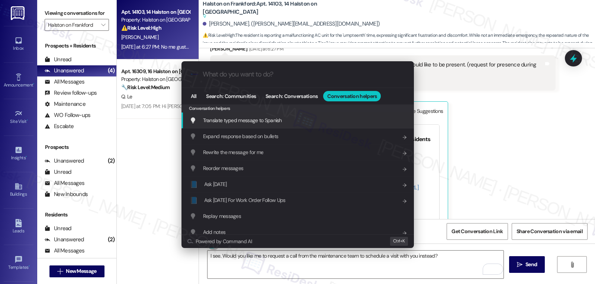
click at [288, 120] on div "Translate typed message to Spanish Add shortcut" at bounding box center [299, 120] width 218 height 8
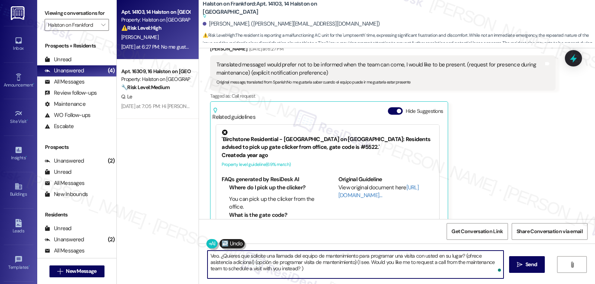
drag, startPoint x: 459, startPoint y: 259, endPoint x: 555, endPoint y: 302, distance: 105.0
click at [555, 284] on html "Inbox Go to Inbox Announcement • Send A Text Announcement Site Visit • Go to Si…" at bounding box center [297, 142] width 595 height 284
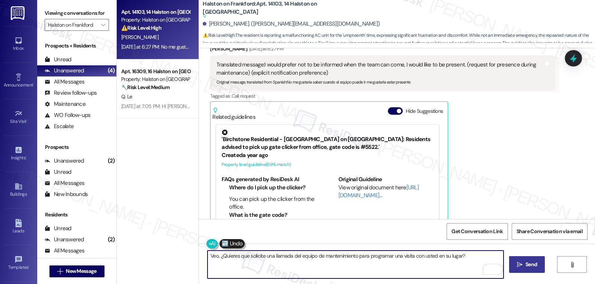
type textarea "Veo. ¿Quieres que solicite una llamada del equipo de mantenimiento para program…"
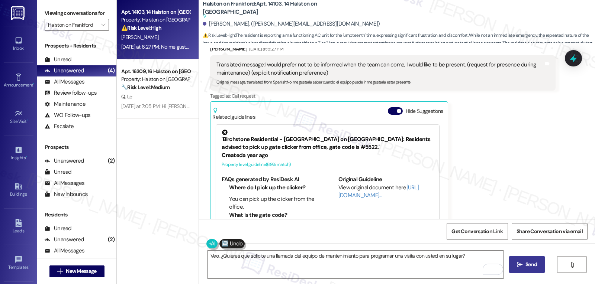
click at [527, 268] on span "Send" at bounding box center [531, 265] width 12 height 8
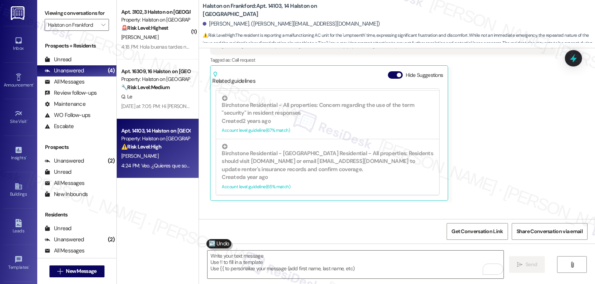
scroll to position [2560, 0]
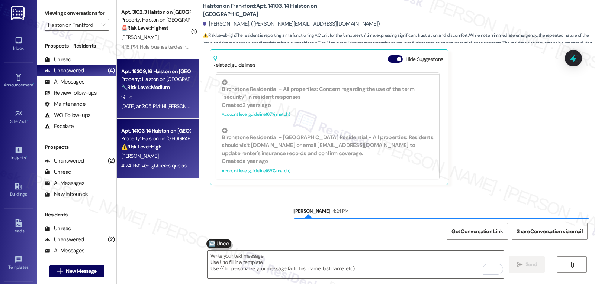
click at [136, 102] on div "[DATE] at 7:05 PM: Hi [PERSON_NAME], I am currently out of the country. Can i s…" at bounding box center [155, 106] width 70 height 9
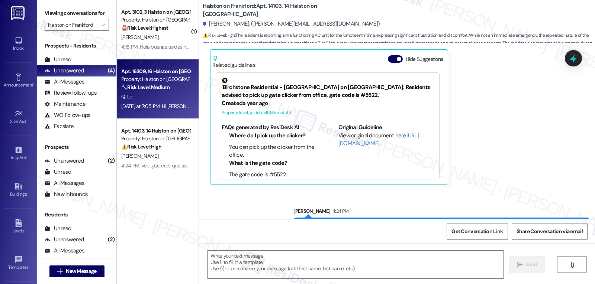
type textarea "Fetching suggested responses. Please feel free to read through the conversation…"
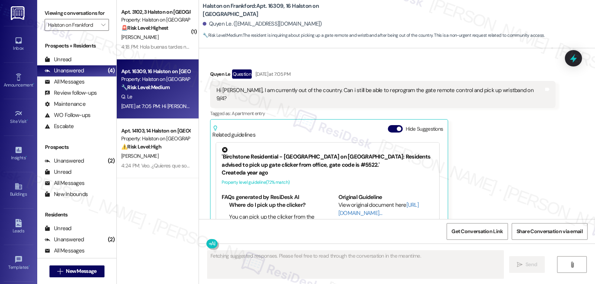
scroll to position [4404, 0]
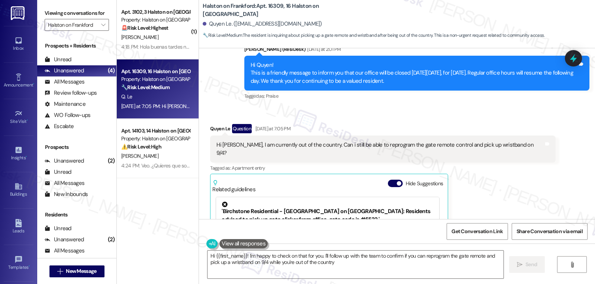
type textarea "Hi {{first_name}}! I'm happy to check on that for you. I'll follow up with the …"
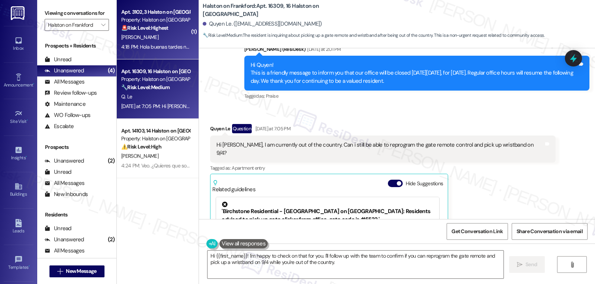
click at [174, 54] on div "Apt. 3102, 3 Halston on [GEOGRAPHIC_DATA] Property: Halston on Frankford 🚨 Risk…" at bounding box center [158, 29] width 82 height 59
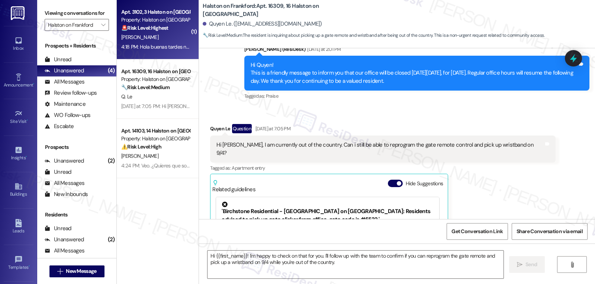
type textarea "Fetching suggested responses. Please feel free to read through the conversation…"
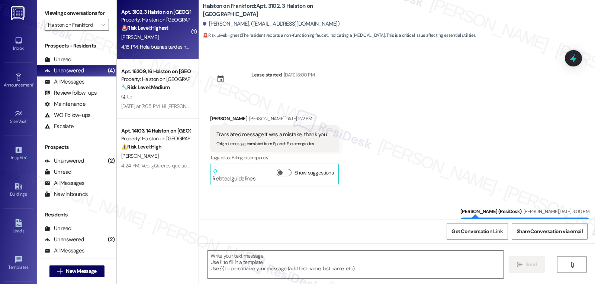
type textarea "Fetching suggested responses. Please feel free to read through the conversation…"
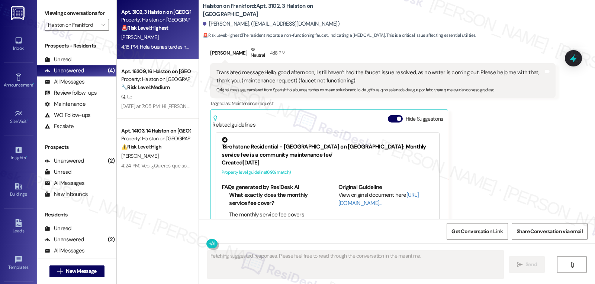
scroll to position [2093, 0]
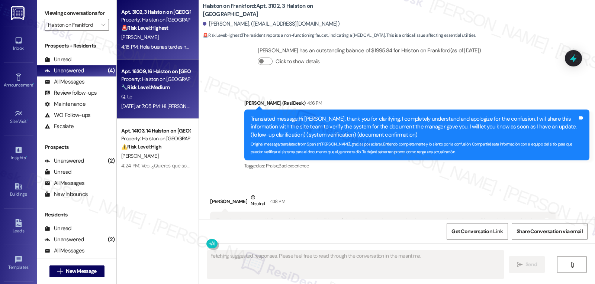
click at [157, 92] on div "Apt. 16309, 16 Halston on Frankford Property: Halston on Frankford 🔧 Risk Level…" at bounding box center [155, 79] width 70 height 25
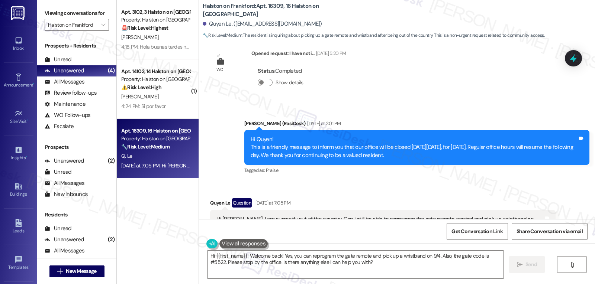
scroll to position [4404, 0]
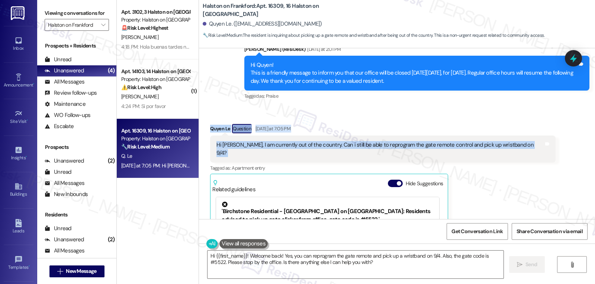
drag, startPoint x: 214, startPoint y: 122, endPoint x: 530, endPoint y: 136, distance: 316.7
click at [530, 136] on div "Received via SMS Quyen Le Question [DATE] at 7:05 PM Hi [PERSON_NAME], I am cur…" at bounding box center [397, 211] width 396 height 208
copy div "Quyen Le Question [DATE] at 7:05 PM Hi [PERSON_NAME], I am currently out of the…"
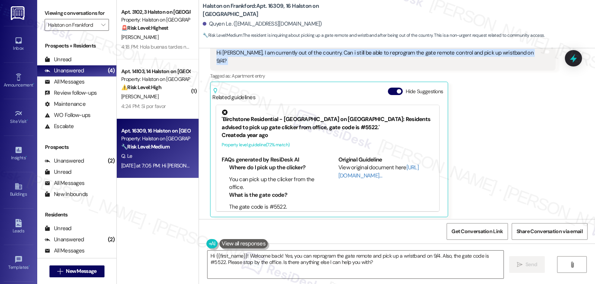
scroll to position [4479, 0]
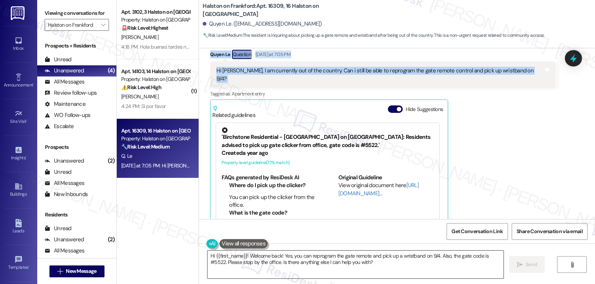
drag, startPoint x: 318, startPoint y: 276, endPoint x: 322, endPoint y: 273, distance: 4.5
click at [319, 275] on textarea "Hi {{first_name}}! Welcome back! Yes, you can reprogram the gate remote and pic…" at bounding box center [355, 265] width 296 height 28
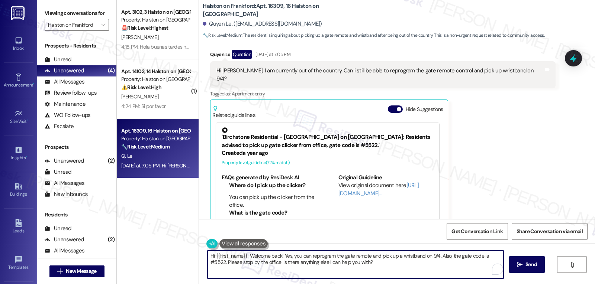
paste textarea "Quyen, thanks for reaching out! Since you’ll be out of the country, I’ll need t…"
click at [300, 256] on textarea "Hi [PERSON_NAME], thanks for reaching out! Since you’ll be out of the country, …" at bounding box center [355, 265] width 296 height 28
click at [414, 253] on textarea "Hi [PERSON_NAME], thanks for reaching out! Since you’re out of the country, I’l…" at bounding box center [355, 265] width 296 height 28
click at [491, 263] on textarea "Hi [PERSON_NAME], thanks for reaching out! Since you’re out of the country, I’l…" at bounding box center [355, 265] width 296 height 28
type textarea "Hi [PERSON_NAME], thanks for reaching out! Since you’re out of the country, I’l…"
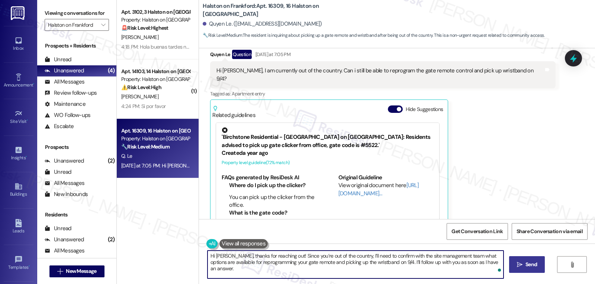
click at [526, 263] on span "Send" at bounding box center [531, 265] width 12 height 8
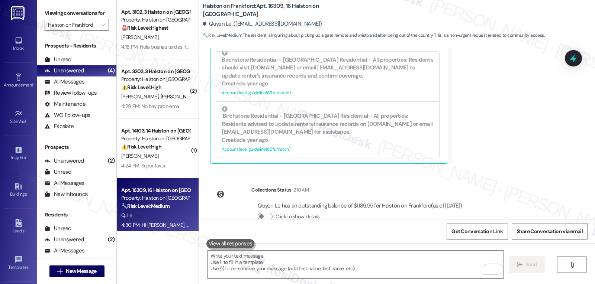
scroll to position [4613, 0]
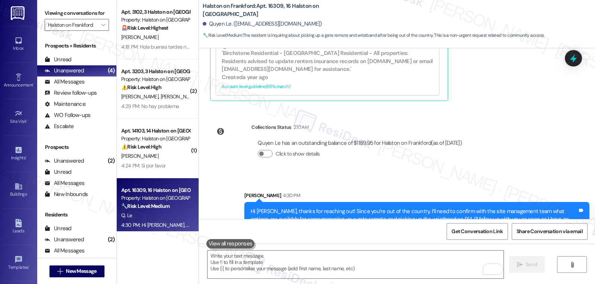
click at [580, 48] on div "Halston on Frankford: Apt. 16309, 16 Halston on [PERSON_NAME] Le. ([EMAIL_ADDRE…" at bounding box center [397, 24] width 396 height 48
click at [579, 57] on div at bounding box center [573, 58] width 22 height 21
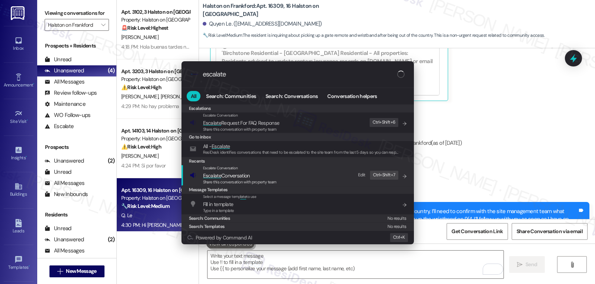
type input "escalate"
click at [226, 176] on span "Escalate Conversation" at bounding box center [226, 176] width 47 height 7
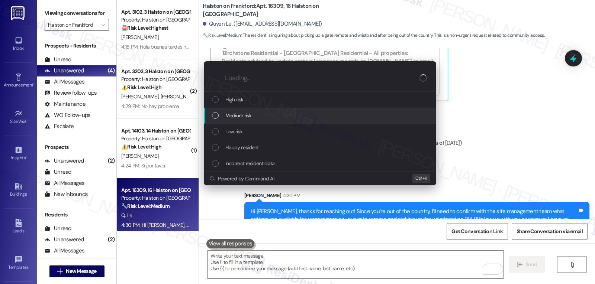
click at [277, 112] on div "Medium risk" at bounding box center [321, 116] width 218 height 8
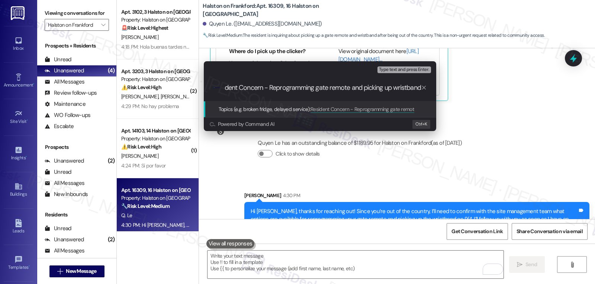
scroll to position [0, 16]
type input "Resident Concern - Reprogramming gate remote and picking up wristband on 9/4"
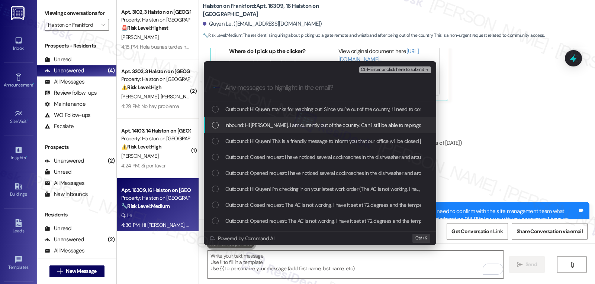
click at [217, 125] on div "List of options" at bounding box center [215, 125] width 7 height 7
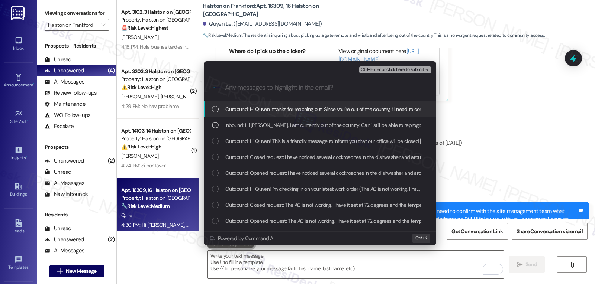
click at [418, 70] on span "Ctrl+Enter or click here to submit" at bounding box center [393, 69] width 64 height 5
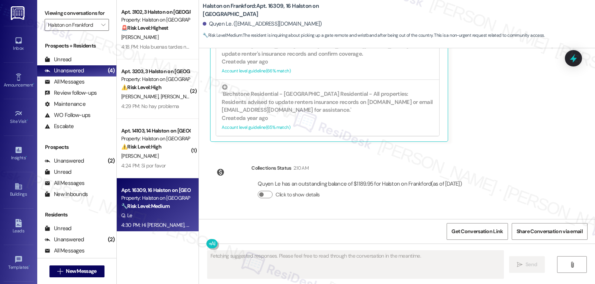
scroll to position [4624, 0]
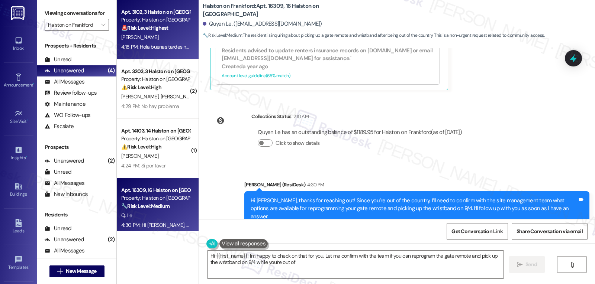
type textarea "Hi {{first_name}}! I'm happy to check on that for you. Let me confirm with the …"
click at [137, 39] on div "[PERSON_NAME]" at bounding box center [155, 37] width 70 height 9
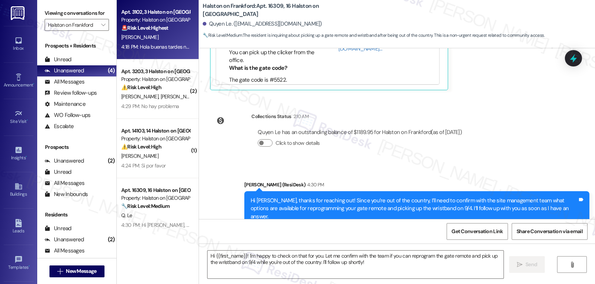
type textarea "Fetching suggested responses. Please feel free to read through the conversation…"
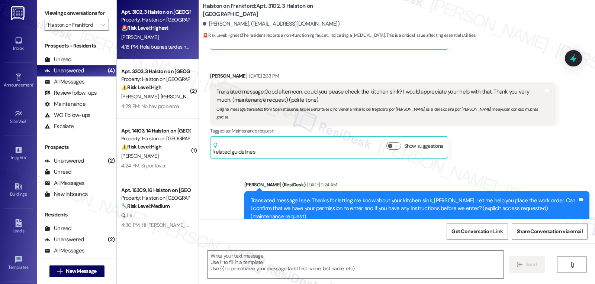
type textarea "Fetching suggested responses. Please feel free to read through the conversation…"
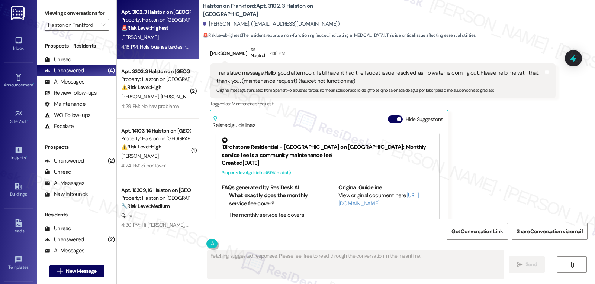
scroll to position [112, 0]
click at [392, 116] on div "Hide Suggestions" at bounding box center [417, 123] width 58 height 14
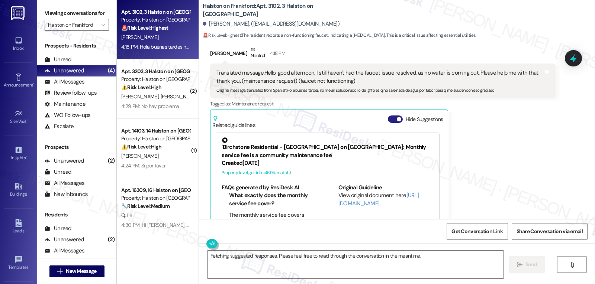
click at [388, 116] on button "Hide Suggestions" at bounding box center [395, 119] width 15 height 7
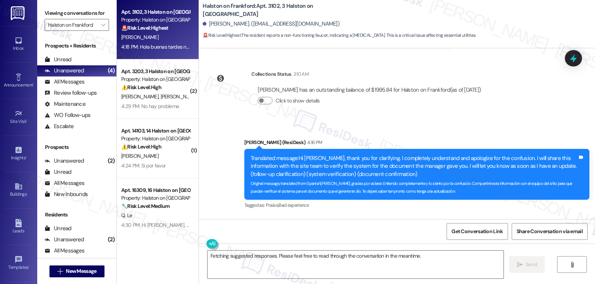
scroll to position [2128, 0]
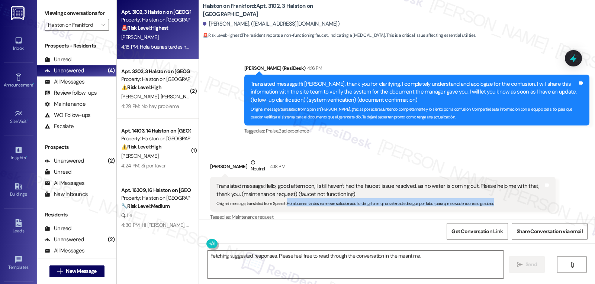
drag, startPoint x: 283, startPoint y: 173, endPoint x: 541, endPoint y: 176, distance: 258.4
click at [541, 177] on div "Translated message: Hello, good afternoon, I still haven't had the faucet issue…" at bounding box center [382, 194] width 345 height 35
copy sub "Hola buenas tardes no me an solucionado lo del grifo es q no sale nada de agua …"
click at [578, 54] on icon at bounding box center [573, 58] width 13 height 13
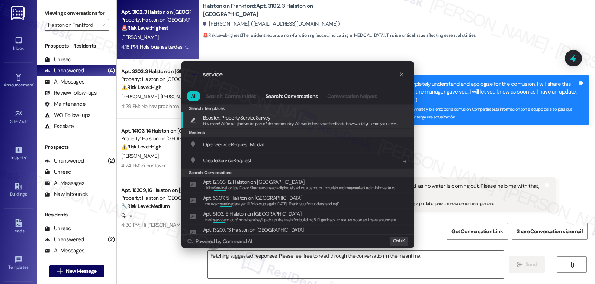
type input "service"
click at [251, 149] on div "Open Service Request Modal Add shortcut" at bounding box center [297, 145] width 232 height 16
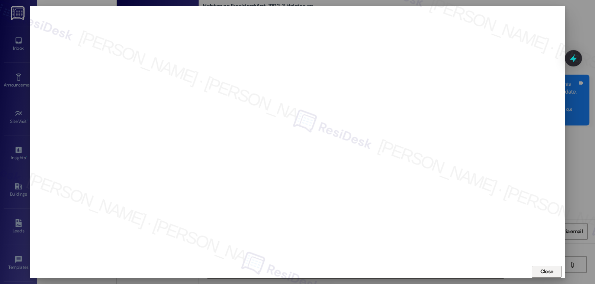
click at [554, 273] on button "Close" at bounding box center [547, 272] width 30 height 12
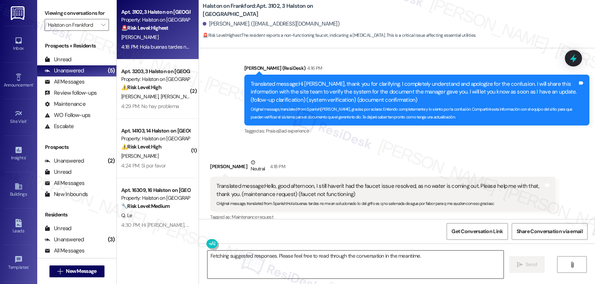
click at [310, 271] on textarea "Fetching suggested responses. Please feel free to read through the conversation…" at bounding box center [355, 265] width 296 height 28
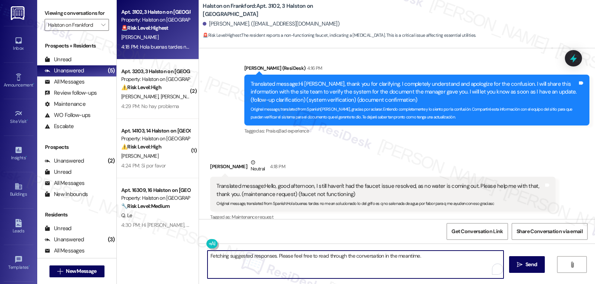
paste textarea "Hi, thank you for letting us know. I’m sorry the faucet still isn’t working and…"
click at [448, 255] on textarea "Hi, thank you for letting us know. I’m sorry the faucet still isn’t working and…" at bounding box center [355, 265] width 296 height 28
click at [369, 270] on textarea "Hi, thank you for letting us know. I’m sorry the faucet still isn’t working and…" at bounding box center [355, 265] width 296 height 28
click at [209, 257] on textarea "Hi, thank you for letting us know. I’m sorry the faucet still isn’t working and…" at bounding box center [355, 265] width 296 height 28
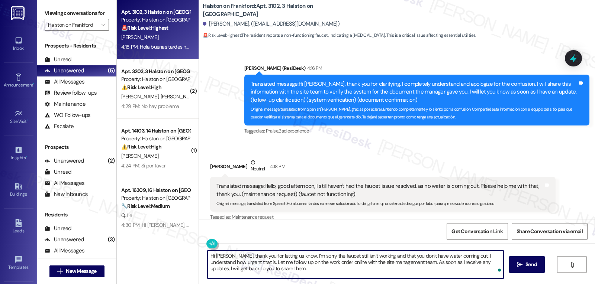
click at [293, 275] on textarea "Hi Sandra, thank you for letting us know. I’m sorry the faucet still isn’t work…" at bounding box center [355, 265] width 296 height 28
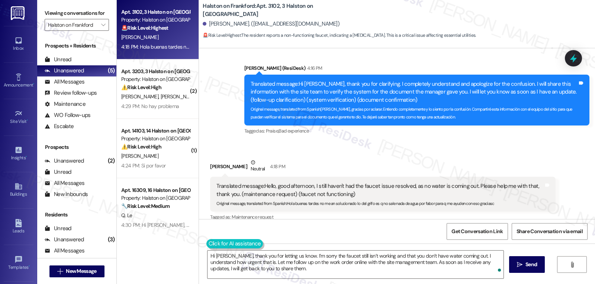
click at [207, 247] on button at bounding box center [234, 243] width 57 height 9
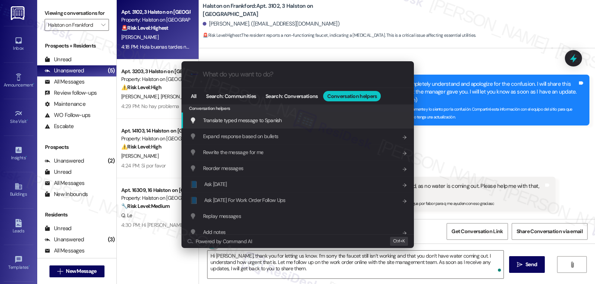
click at [294, 121] on div "Translate typed message to Spanish Add shortcut" at bounding box center [299, 120] width 218 height 8
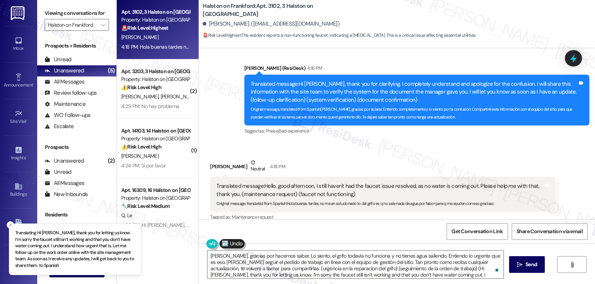
type textarea "Hola Sandra, gracias por hacernos saber. Lo siento, el grifo todavía no funcion…"
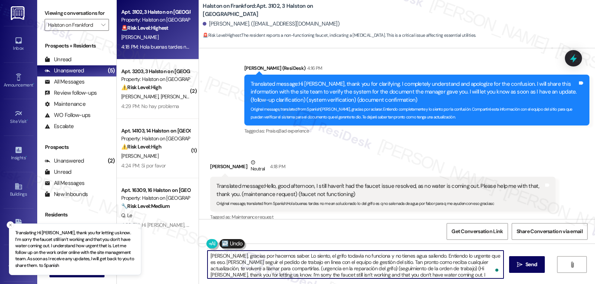
scroll to position [15, 0]
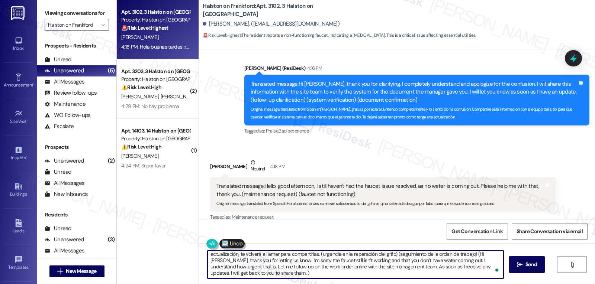
scroll to position [15, 0]
drag, startPoint x: 279, startPoint y: 256, endPoint x: 442, endPoint y: 302, distance: 169.3
click at [442, 284] on html "Inbox Go to Inbox Announcement • Send A Text Announcement Site Visit • Go to Si…" at bounding box center [297, 142] width 595 height 284
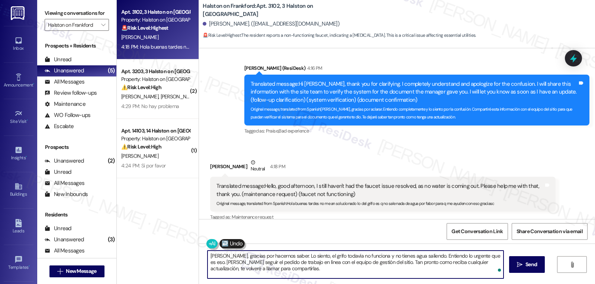
scroll to position [0, 0]
type textarea "[PERSON_NAME], gracias por hacernos saber. Lo siento, el grifo todavía no funci…"
click at [520, 268] on icon "" at bounding box center [520, 265] width 6 height 6
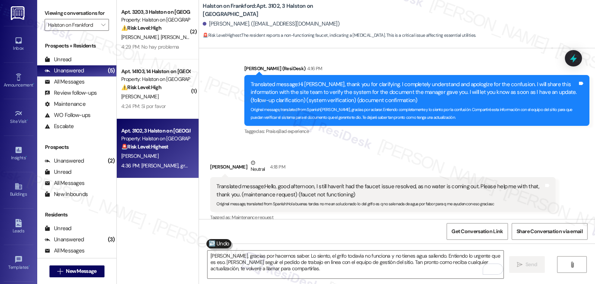
scroll to position [2196, 0]
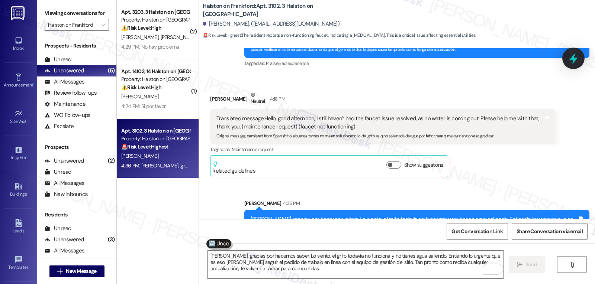
click at [576, 59] on icon at bounding box center [573, 59] width 9 height 12
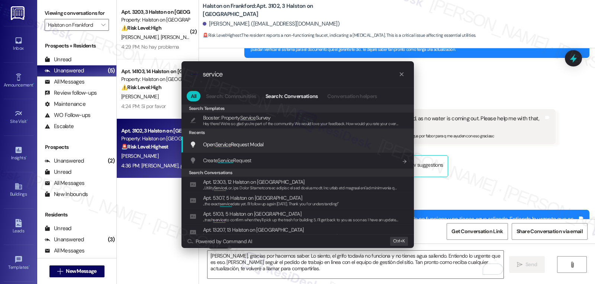
click at [229, 148] on span "Service" at bounding box center [223, 144] width 16 height 7
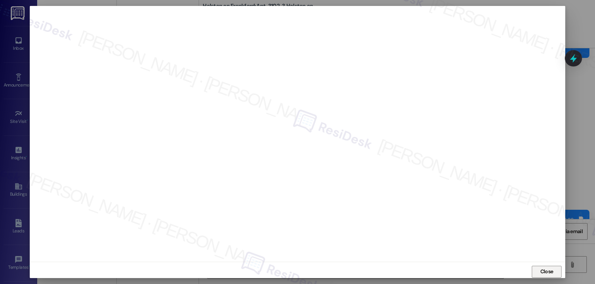
click at [548, 273] on span "Close" at bounding box center [546, 272] width 13 height 8
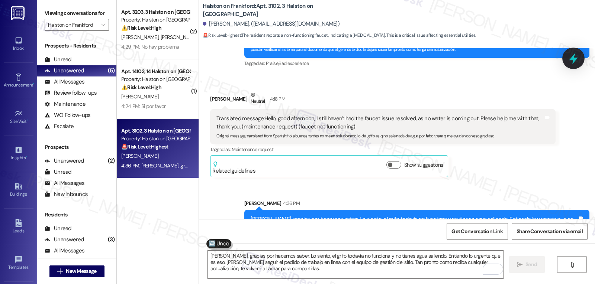
click at [571, 57] on icon at bounding box center [573, 58] width 13 height 13
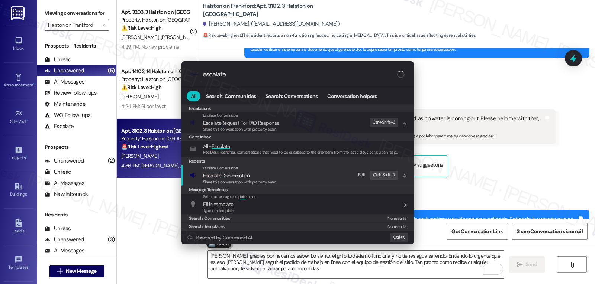
type input "escalate"
click at [238, 174] on span "Escalate Conversation" at bounding box center [226, 176] width 47 height 7
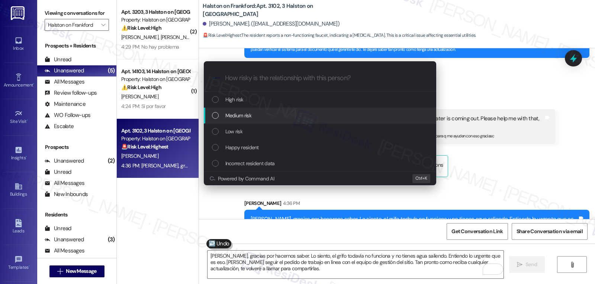
click at [239, 120] on span "Medium risk" at bounding box center [238, 116] width 26 height 8
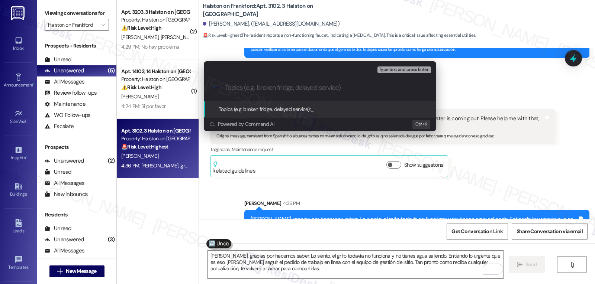
paste input "16107936"
type input "Follow-up on WO 16107936 - Faucet work order"
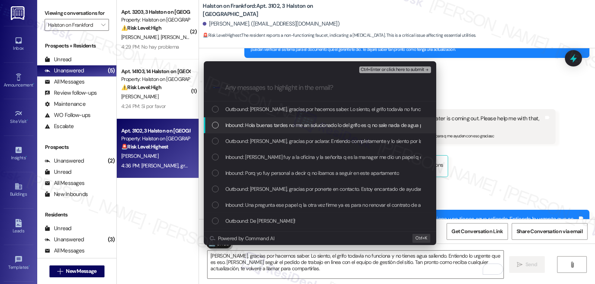
click at [223, 122] on div "Inbound: Hola buenas tardes no me an solucionado lo del grifo es q no sale nada…" at bounding box center [321, 125] width 218 height 8
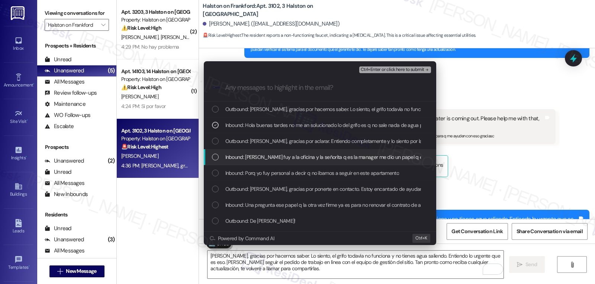
click at [222, 152] on div "Inbound: Mira yo fuy a la oficina y la señorita q es la manager me dio un papel…" at bounding box center [320, 157] width 232 height 16
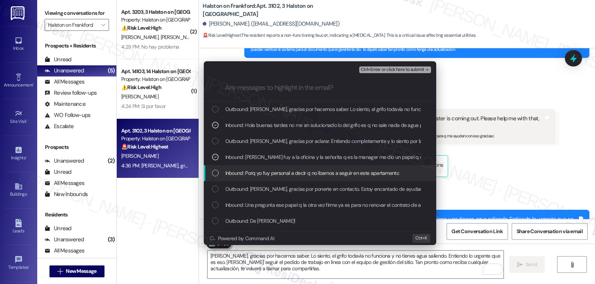
click at [252, 179] on div "Inbound: Porq yo fuy personal a decir q no íbamos a seguir en este apartamento" at bounding box center [320, 173] width 232 height 16
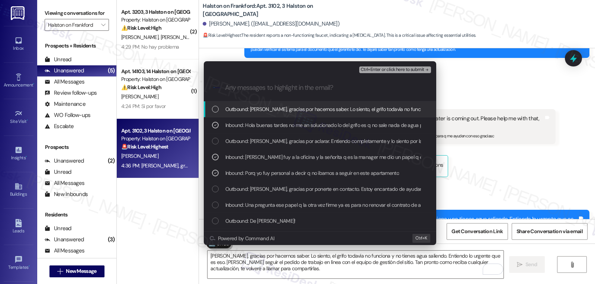
click at [399, 68] on span "Ctrl+Enter or click here to submit" at bounding box center [393, 69] width 64 height 5
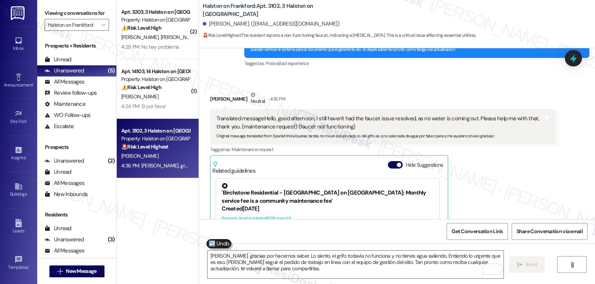
scroll to position [2241, 0]
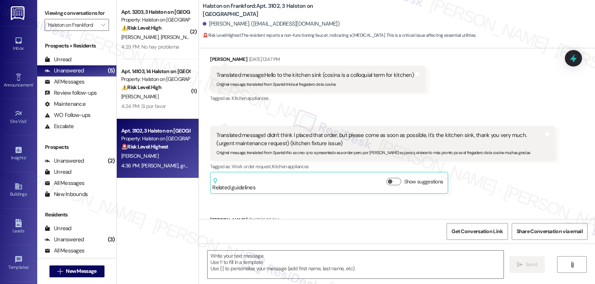
type textarea "Fetching suggested responses. Please feel free to read through the conversation…"
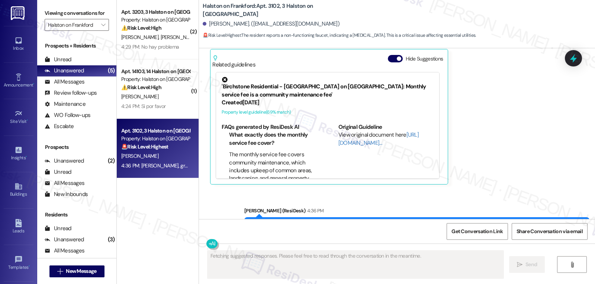
scroll to position [2336, 0]
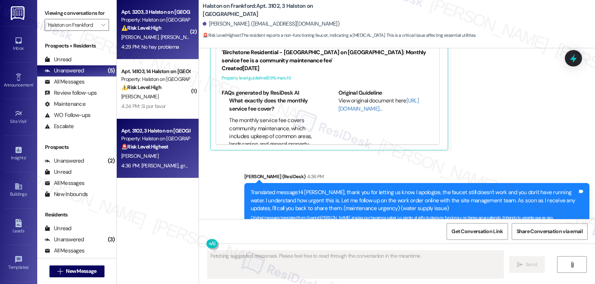
click at [200, 35] on span "M. Torres" at bounding box center [218, 37] width 37 height 7
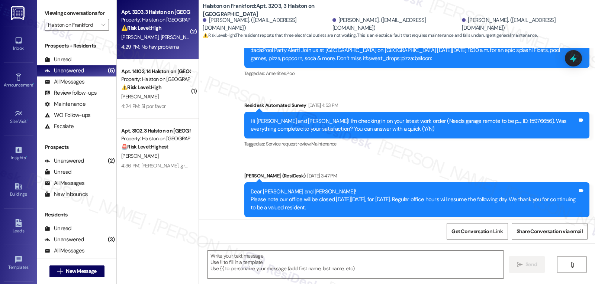
type textarea "Fetching suggested responses. Please feel free to read through the conversation…"
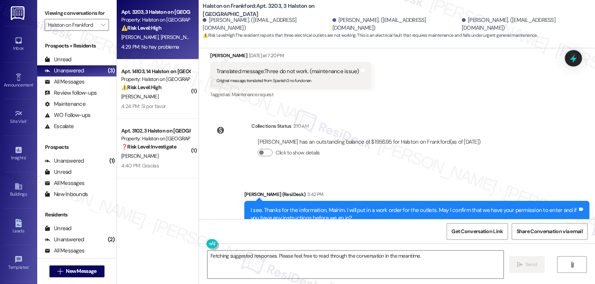
scroll to position [1949, 0]
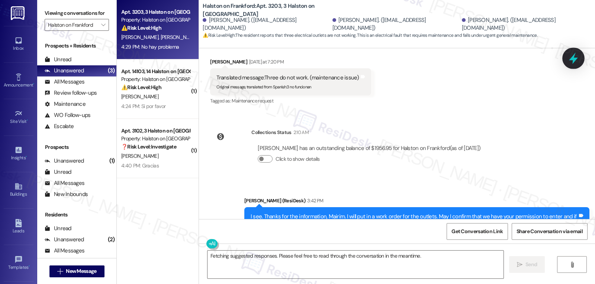
click at [581, 61] on div at bounding box center [573, 58] width 22 height 21
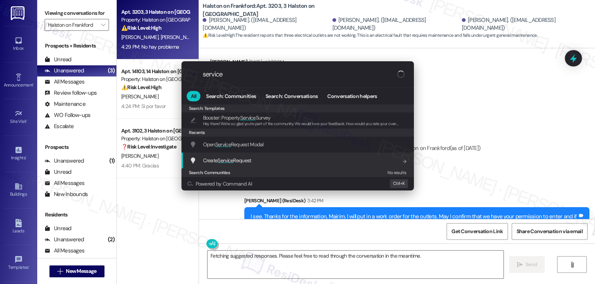
type input "service"
click at [235, 161] on span "Create Service Request" at bounding box center [227, 160] width 48 height 7
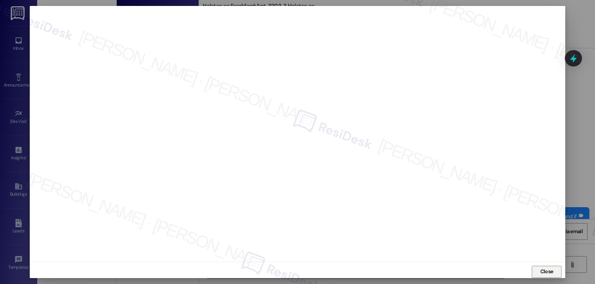
click at [545, 273] on span "Close" at bounding box center [546, 272] width 13 height 8
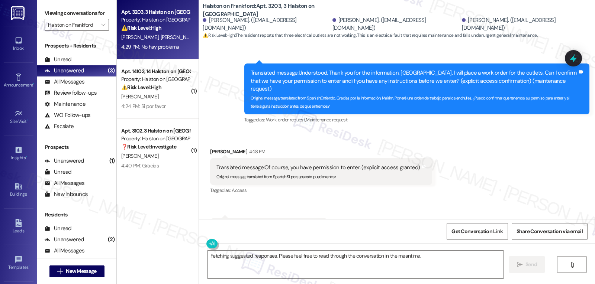
scroll to position [2173, 0]
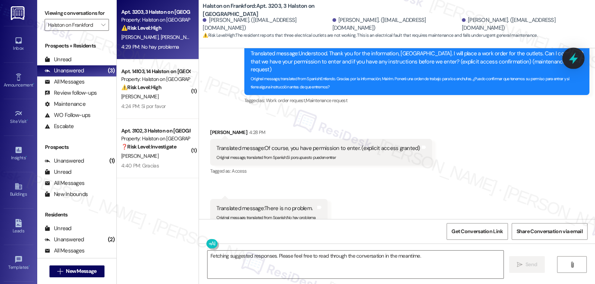
click at [571, 60] on icon at bounding box center [573, 59] width 9 height 12
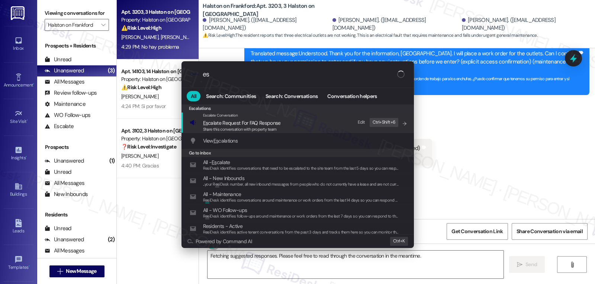
type input "e"
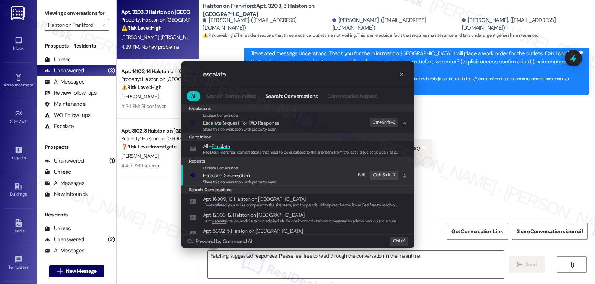
type input "escalate"
click at [272, 180] on span "Share this conversation with property team" at bounding box center [240, 182] width 74 height 5
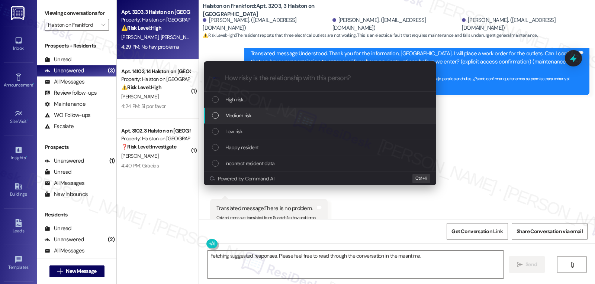
click at [256, 117] on div "Medium risk" at bounding box center [321, 116] width 218 height 8
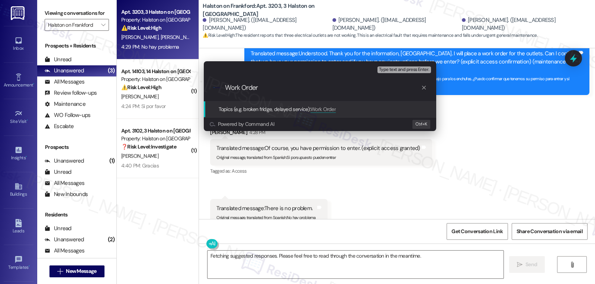
paste input "16111223"
type input "Work Order 16111223 filed by ResiDesk - Kitchen outlets"
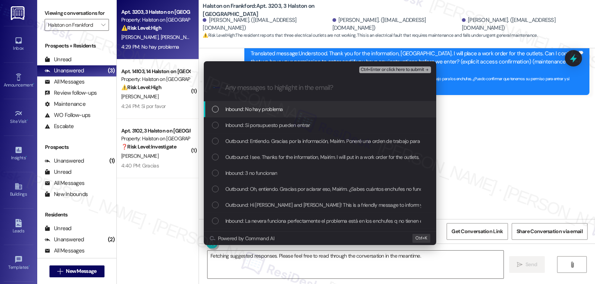
click at [256, 117] on div "Inbound: No hay problema" at bounding box center [320, 110] width 232 height 16
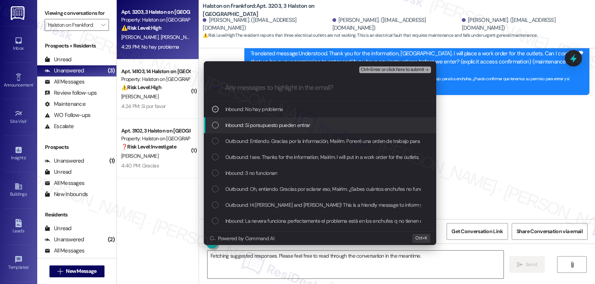
click at [260, 118] on div "Inbound: Si porsupuesto pueden entrar" at bounding box center [320, 125] width 232 height 16
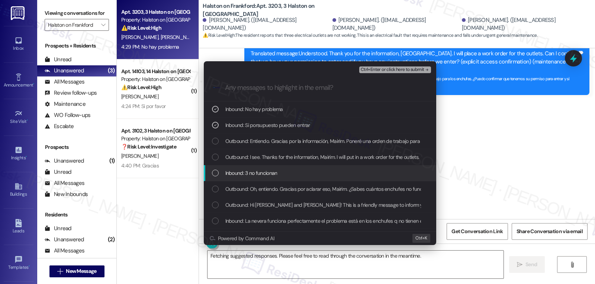
click at [265, 174] on span "Inbound: 3 no funcionan" at bounding box center [251, 173] width 52 height 8
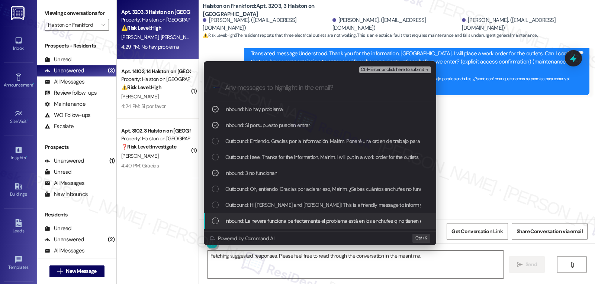
click at [256, 223] on span "Inbound: La nevera funciona perfectamente el problema está en los enchufes q no…" at bounding box center [396, 221] width 342 height 8
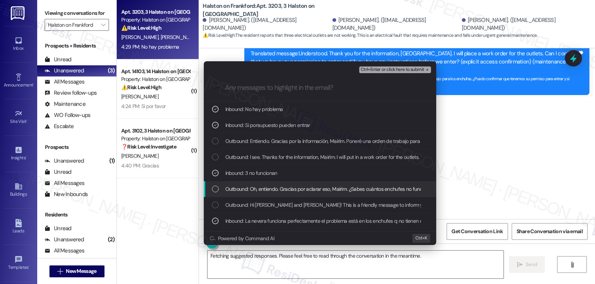
scroll to position [74, 0]
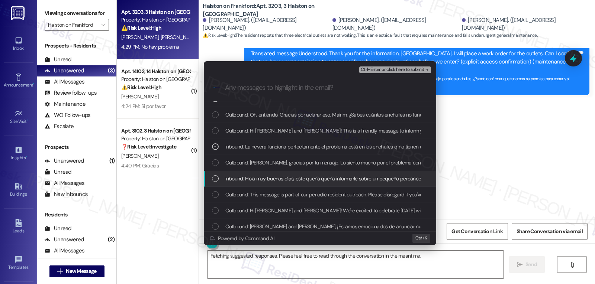
click at [254, 182] on span "Inbound: Hola muy buenos días, este quería quería informarle sobre un pequeño p…" at bounding box center [550, 179] width 650 height 8
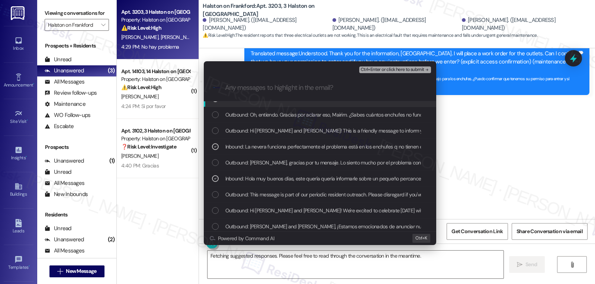
click at [416, 69] on span "Ctrl+Enter or click here to submit" at bounding box center [393, 69] width 64 height 5
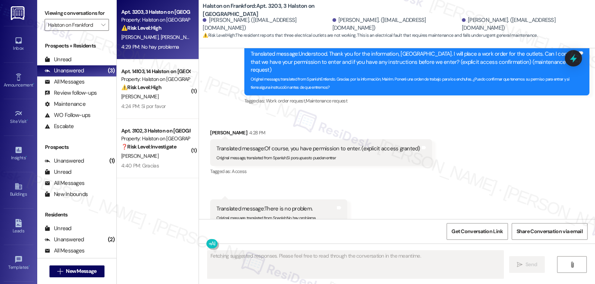
scroll to position [2173, 0]
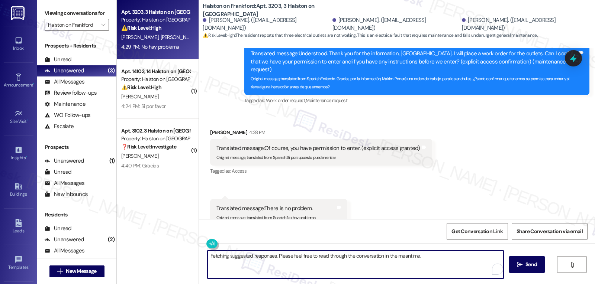
click at [349, 257] on textarea "Fetching suggested responses. Please feel free to read through the conversation…" at bounding box center [355, 265] width 296 height 28
paste textarea "Work Order 16111223 filed by ResiDesk - Kitchen outlets"
click at [345, 262] on textarea "Fetching suggested responses. Please feel free to read through the conversation…" at bounding box center [355, 265] width 296 height 28
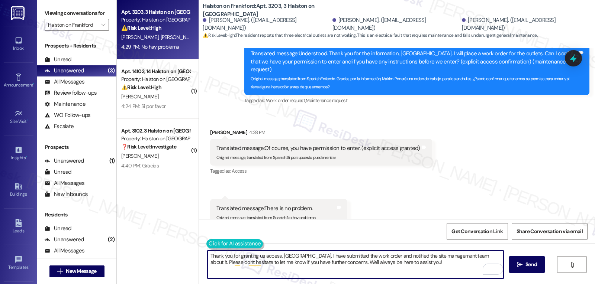
click at [206, 248] on button at bounding box center [234, 243] width 57 height 9
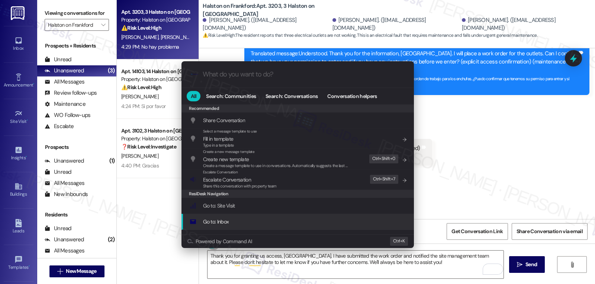
click at [408, 270] on div ".cls-1{fill:#0a055f;}.cls-2{fill:#0cc4c4;} resideskLogoBlueOrange All Search: C…" at bounding box center [297, 142] width 595 height 284
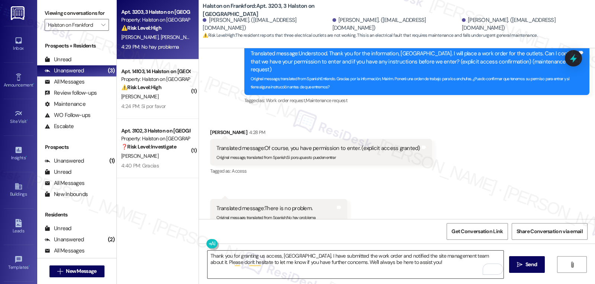
click at [406, 262] on textarea "Thank you for granting us access, Mairim. I have submitted the work order and n…" at bounding box center [355, 265] width 296 height 28
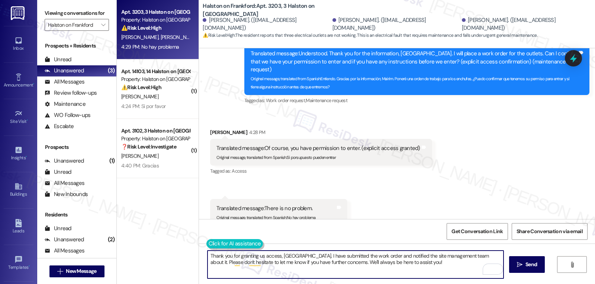
click at [206, 247] on button at bounding box center [234, 243] width 57 height 9
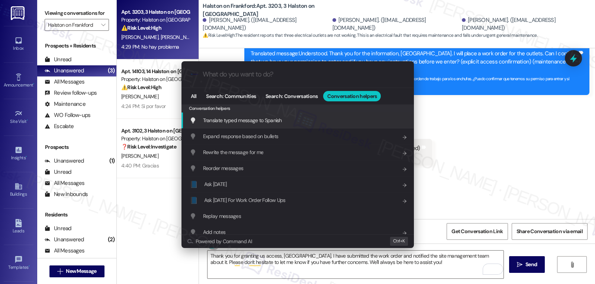
click at [272, 120] on span "Translate typed message to Spanish" at bounding box center [242, 120] width 79 height 7
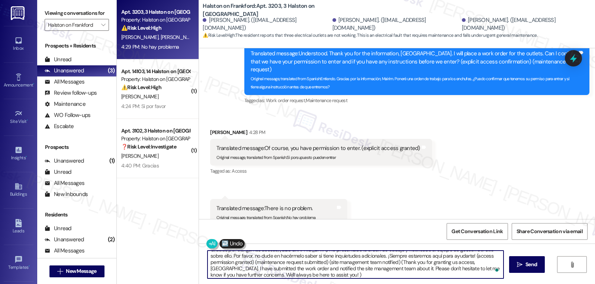
scroll to position [8, 0]
drag, startPoint x: 439, startPoint y: 260, endPoint x: 476, endPoint y: 301, distance: 54.7
click at [476, 284] on html "Inbox Go to Inbox Announcement • Send A Text Announcement Site Visit • Go to Si…" at bounding box center [297, 142] width 595 height 284
drag, startPoint x: 426, startPoint y: 263, endPoint x: 494, endPoint y: 302, distance: 78.8
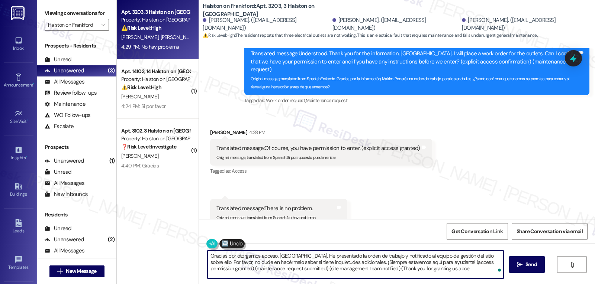
click at [494, 284] on html "Inbox Go to Inbox Announcement • Send A Text Announcement Site Visit • Go to Si…" at bounding box center [297, 142] width 595 height 284
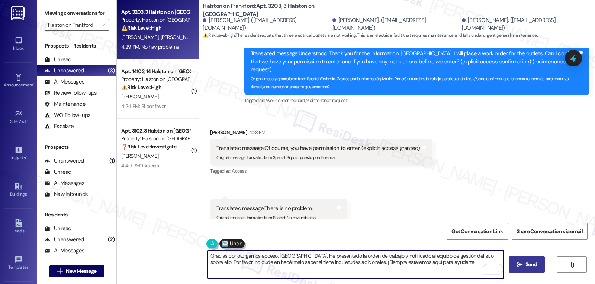
type textarea "Gracias por otorgarnos acceso, Mairim. He presentado la orden de trabajo y noti…"
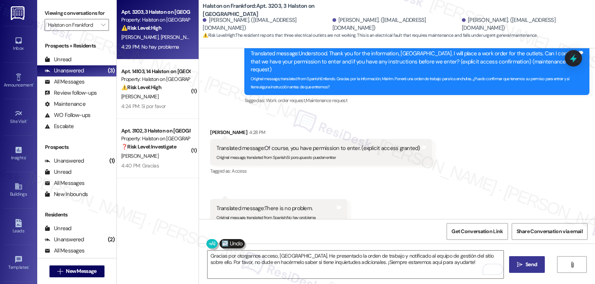
click at [525, 270] on button " Send" at bounding box center [527, 265] width 36 height 17
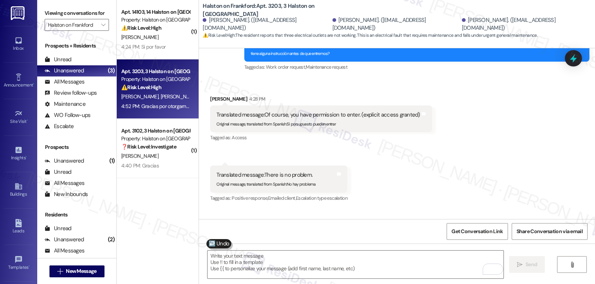
scroll to position [2233, 0]
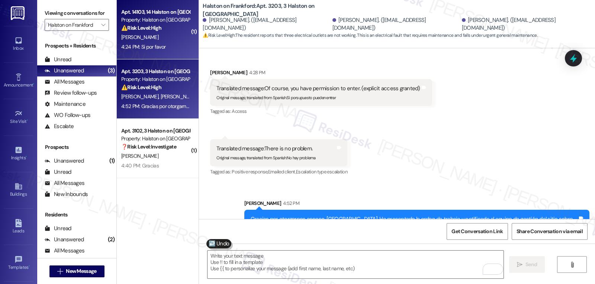
click at [141, 54] on div "Apt. 14103, 14 Halston on Frankford Property: Halston on Frankford ⚠️ Risk Leve…" at bounding box center [158, 29] width 82 height 59
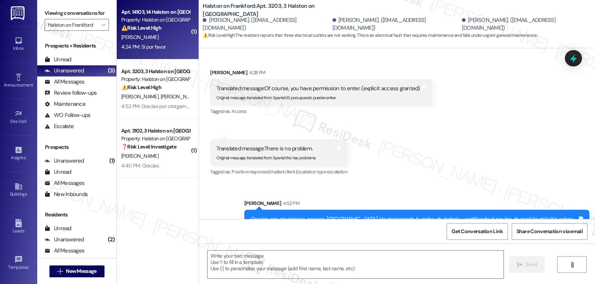
type textarea "Fetching suggested responses. Please feel free to read through the conversation…"
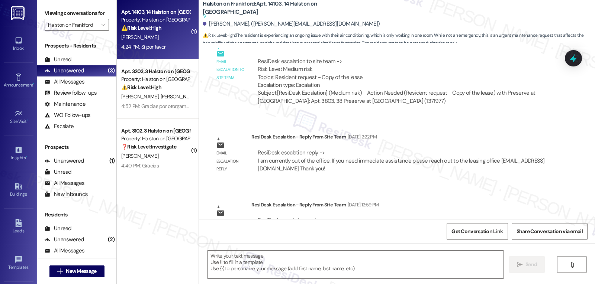
type textarea "Fetching suggested responses. Please feel free to read through the conversation…"
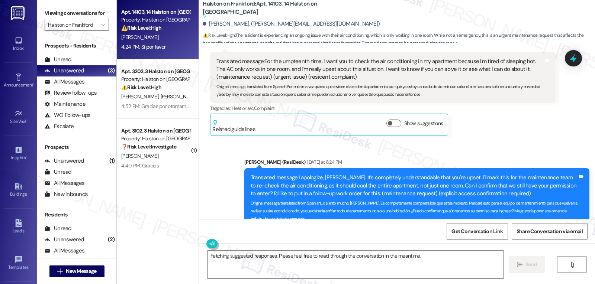
scroll to position [2309, 0]
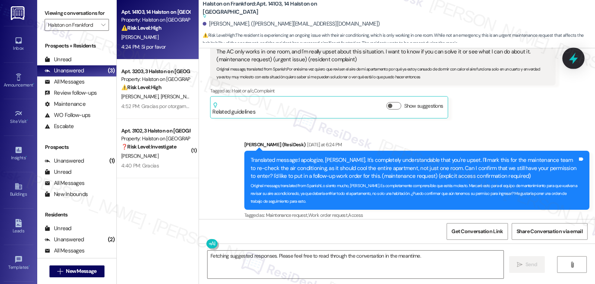
click at [572, 60] on icon at bounding box center [573, 59] width 9 height 12
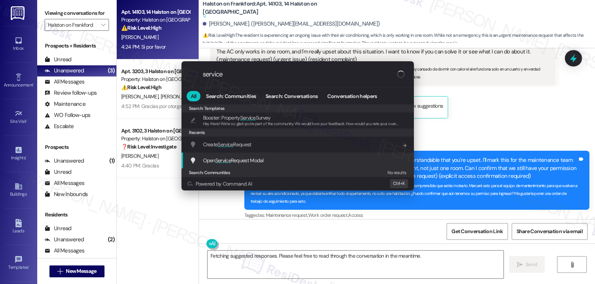
click at [244, 164] on span "Open Service Request Modal" at bounding box center [233, 161] width 61 height 8
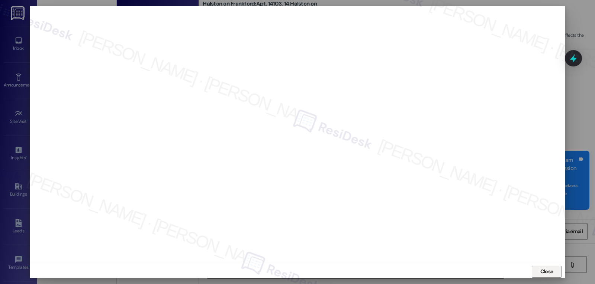
click at [536, 275] on button "Close" at bounding box center [547, 272] width 30 height 12
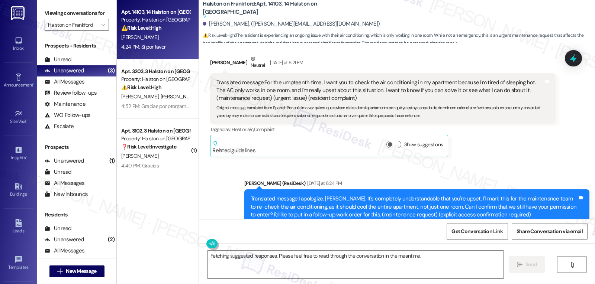
scroll to position [2161, 0]
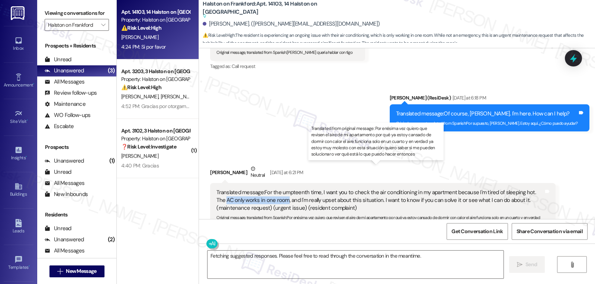
drag, startPoint x: 209, startPoint y: 174, endPoint x: 273, endPoint y: 177, distance: 63.6
click at [273, 183] on div "Translated message: For the umpteenth time, I want you to check the air conditi…" at bounding box center [382, 208] width 345 height 51
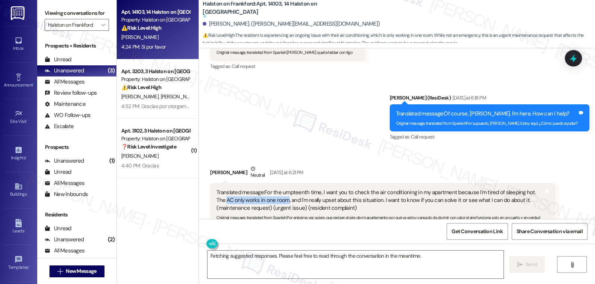
copy div "AC only works in one room"
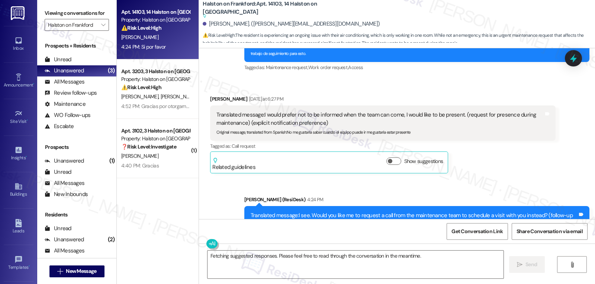
scroll to position [2532, 0]
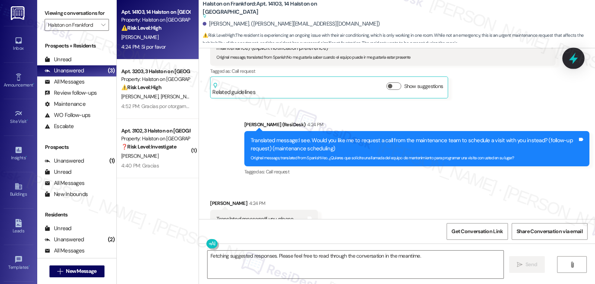
click at [569, 63] on icon at bounding box center [573, 58] width 13 height 13
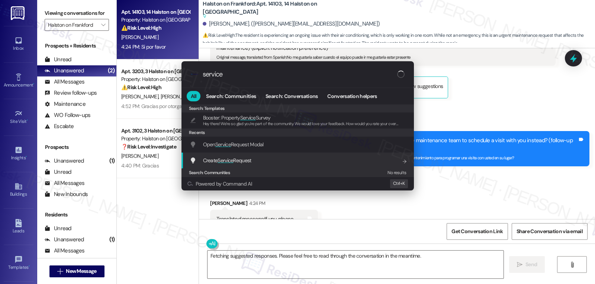
type input "service"
click at [251, 159] on span "Create Service Request" at bounding box center [227, 160] width 48 height 7
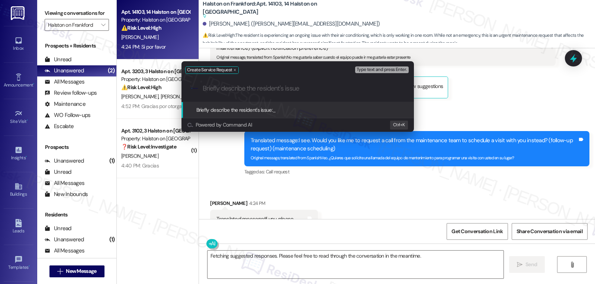
paste input "AC only works in one room"
type input "AC only works in one room"
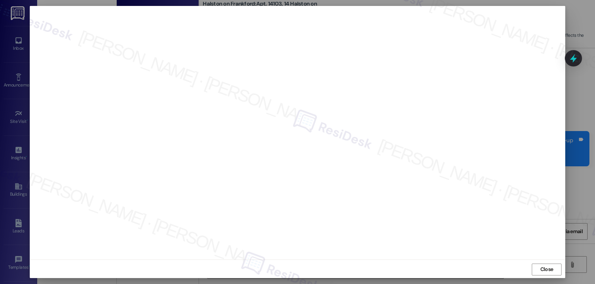
scroll to position [3, 0]
click at [539, 273] on span "Close" at bounding box center [547, 268] width 16 height 11
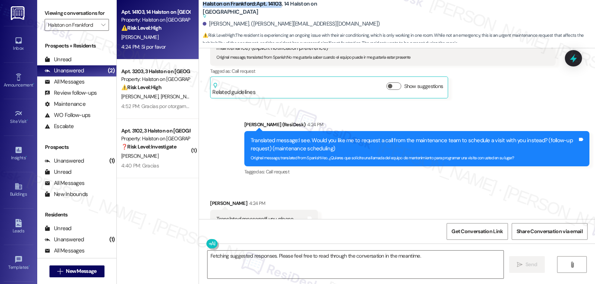
drag, startPoint x: 198, startPoint y: 6, endPoint x: 275, endPoint y: 4, distance: 77.0
click at [275, 4] on div "Halston on Frankford: Apt. 14103, 14 Halston on Frankford Suggested actions and…" at bounding box center [399, 22] width 392 height 41
copy b "Halston on Frankford: Apt. 14103"
click at [493, 235] on span "Get Conversation Link" at bounding box center [476, 232] width 51 height 8
click at [211, 200] on div "Arturo Rojas 4:24 PM" at bounding box center [264, 205] width 108 height 10
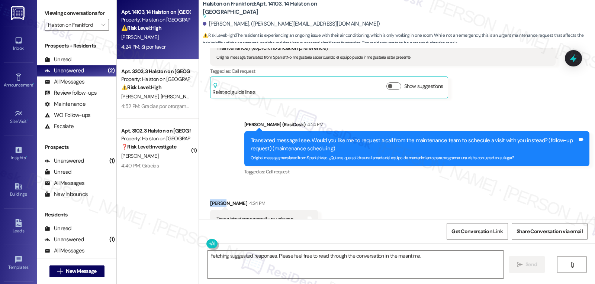
click at [211, 200] on div "Arturo Rojas 4:24 PM" at bounding box center [264, 205] width 108 height 10
copy div "Arturo"
click at [348, 267] on textarea "Fetching suggested responses. Please feel free to read through the conversation…" at bounding box center [355, 265] width 296 height 28
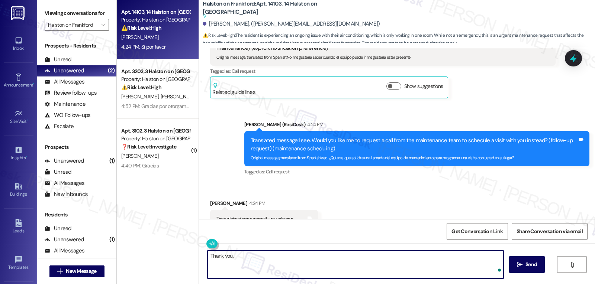
paste textarea "Arturo"
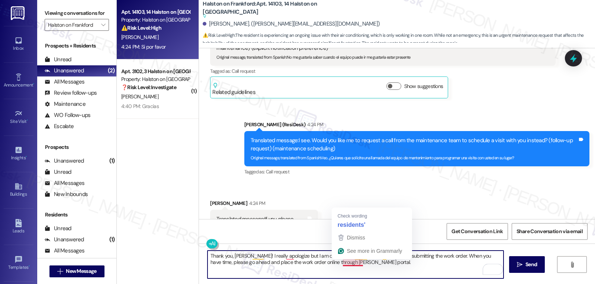
click at [387, 265] on textarea "Thank you, Arturo! I really apologize but I am currently experiencing some issu…" at bounding box center [355, 265] width 296 height 28
click at [390, 261] on textarea "Thank you, Arturo! I really apologize but I am currently experiencing some issu…" at bounding box center [355, 265] width 296 height 28
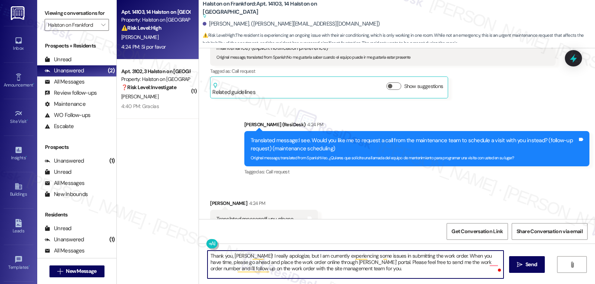
click at [364, 274] on textarea "Thank you, Arturo! I really apologize, but I am currently experiencing some iss…" at bounding box center [355, 265] width 296 height 28
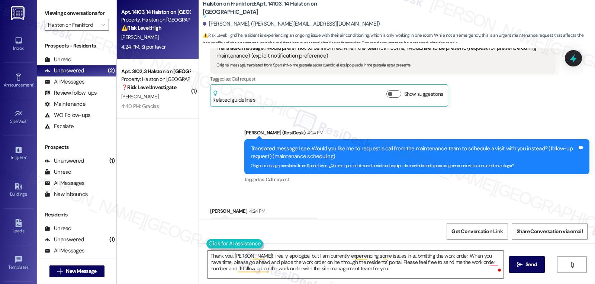
click at [206, 244] on button at bounding box center [234, 243] width 57 height 9
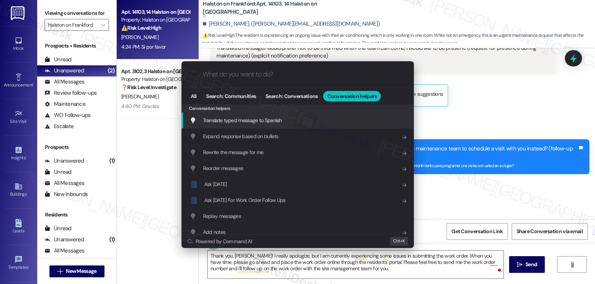
click at [274, 122] on span "Translate typed message to Spanish" at bounding box center [242, 120] width 79 height 7
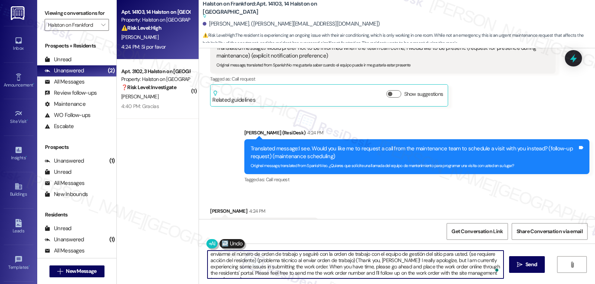
scroll to position [15, 0]
drag, startPoint x: 436, startPoint y: 258, endPoint x: 592, endPoint y: 302, distance: 162.3
click at [592, 284] on html "Inbox Go to Inbox Announcement • Send A Text Announcement Site Visit • Go to Si…" at bounding box center [297, 142] width 595 height 284
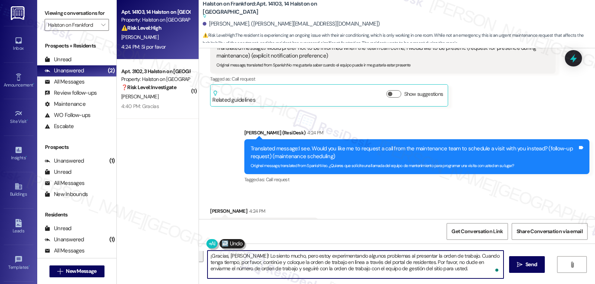
scroll to position [0, 0]
type textarea "¡Gracias, Arturo! Lo siento mucho, pero estoy experimentando algunos problemas …"
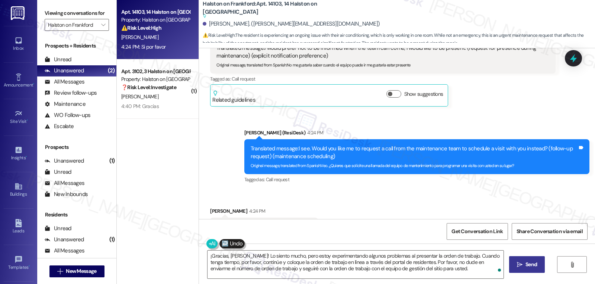
click at [538, 273] on button " Send" at bounding box center [527, 265] width 36 height 17
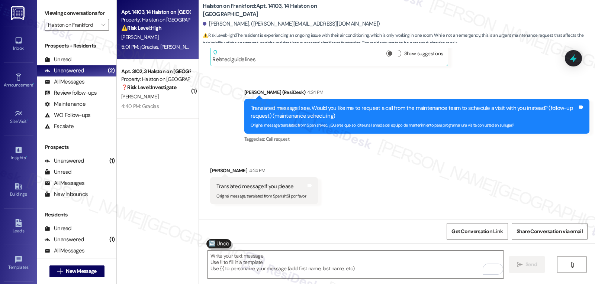
scroll to position [2600, 0]
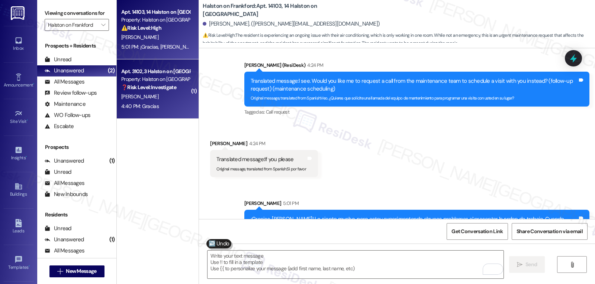
click at [162, 106] on div "4:40 PM: Gracias 4:40 PM: Gracias" at bounding box center [155, 106] width 70 height 9
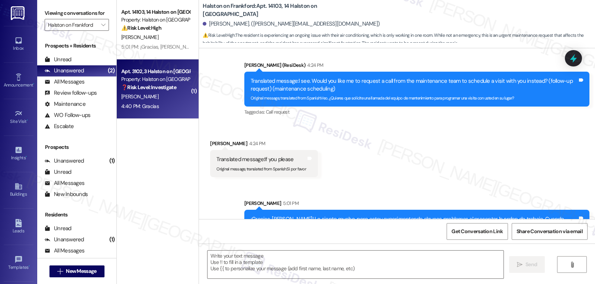
type textarea "Fetching suggested responses. Please feel free to read through the conversation…"
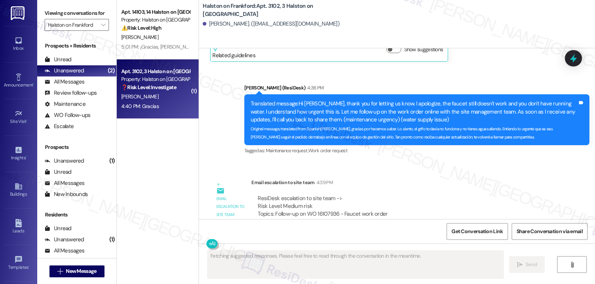
scroll to position [2376, 0]
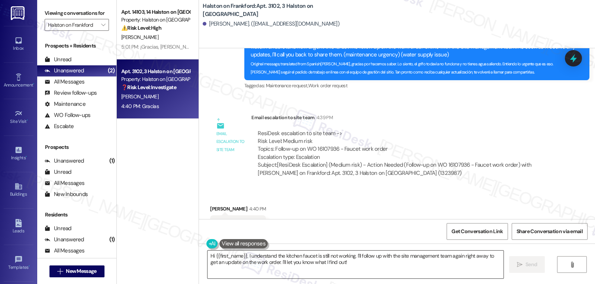
click at [242, 268] on textarea "Hi {{first_name}}, I understand the kitchen faucet is still not working. I'll f…" at bounding box center [355, 265] width 296 height 28
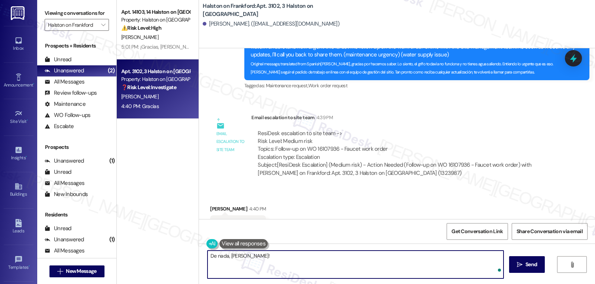
type textarea "De nada, Sandra!"
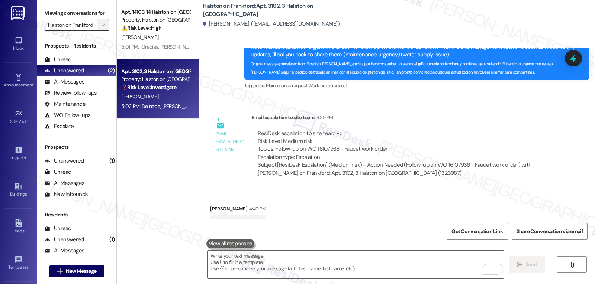
click at [100, 30] on span "" at bounding box center [103, 25] width 7 height 12
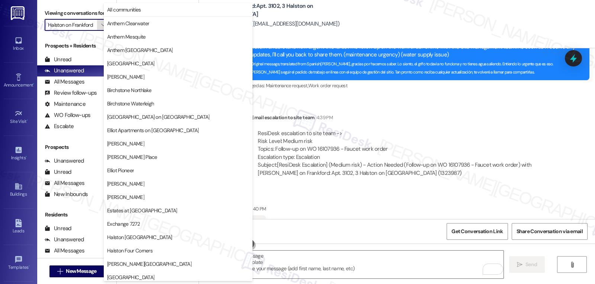
scroll to position [255, 0]
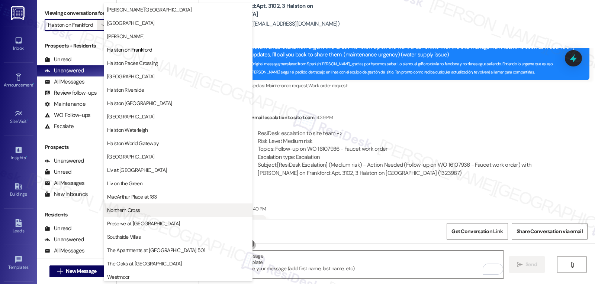
click at [141, 216] on button "Northern Cross" at bounding box center [178, 210] width 149 height 13
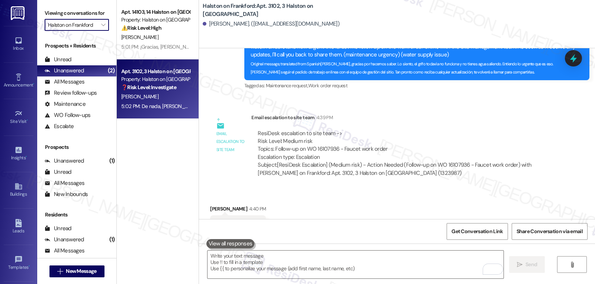
type input "Northern Cross"
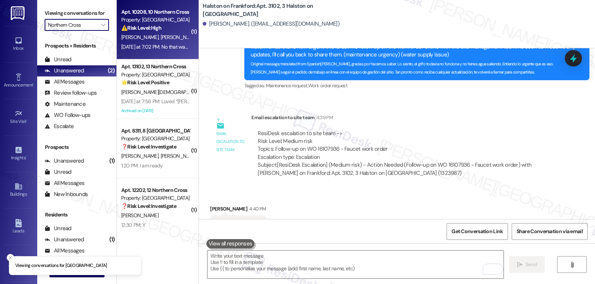
click at [172, 26] on div "⚠️ Risk Level: High The resident reported broken stairs that are getting worse.…" at bounding box center [155, 28] width 69 height 8
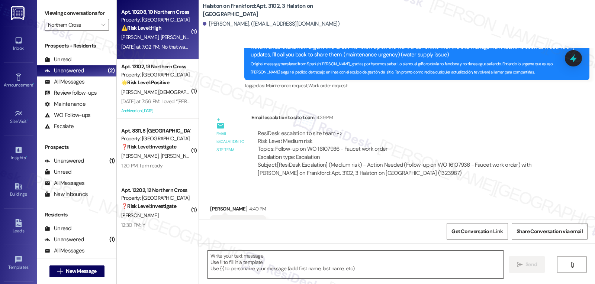
type textarea "Fetching suggested responses. Please feel free to read through the conversation…"
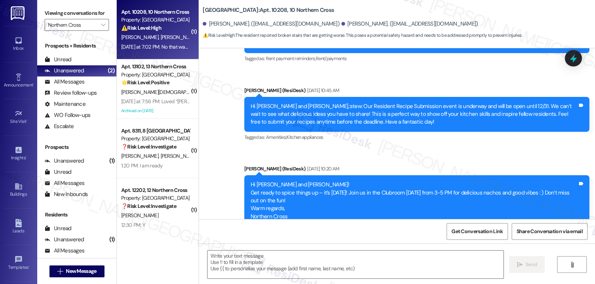
scroll to position [2782, 0]
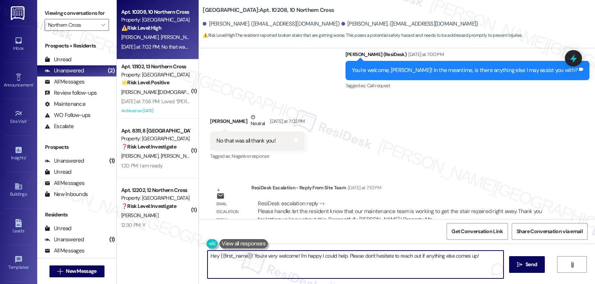
drag, startPoint x: 249, startPoint y: 257, endPoint x: 595, endPoint y: 302, distance: 348.7
click at [595, 284] on html "Inbox Go to Inbox Announcement • Send A Text Announcement Site Visit • Go to Si…" at bounding box center [297, 142] width 595 height 284
type textarea "Hey {{first_name}}! I received an update from the site management team. Our mai…"
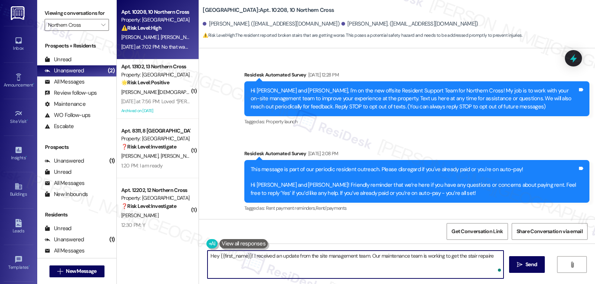
scroll to position [2782, 0]
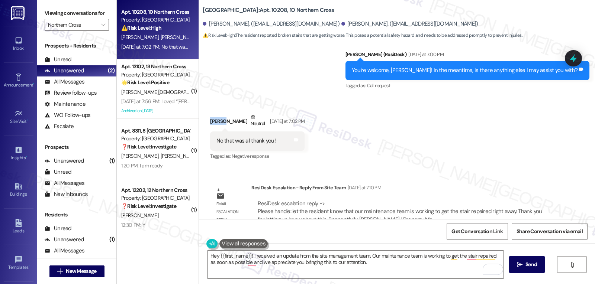
drag, startPoint x: 218, startPoint y: 107, endPoint x: 200, endPoint y: 106, distance: 17.5
click at [204, 108] on div "Received via SMS [PERSON_NAME] Neutral [DATE] at 7:02 PM No that was all thank …" at bounding box center [257, 137] width 106 height 59
copy div "[PERSON_NAME]"
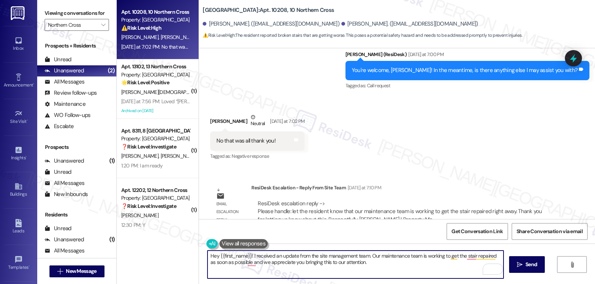
drag, startPoint x: 216, startPoint y: 255, endPoint x: 246, endPoint y: 255, distance: 30.1
click at [246, 255] on textarea "Hey {{first_name}}! I received an update from the site management team. Our mai…" at bounding box center [355, 265] width 296 height 28
paste textarea "[PERSON_NAME]"
click at [369, 266] on textarea "Hey [PERSON_NAME]! I received an update from the site management team. Our main…" at bounding box center [355, 265] width 296 height 28
type textarea "Hey [PERSON_NAME]! I received an update from the site management team. Our main…"
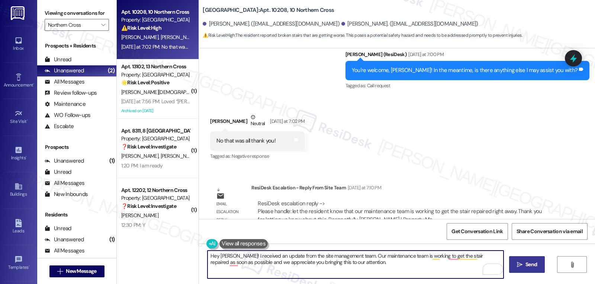
click at [517, 271] on button " Send" at bounding box center [527, 265] width 36 height 17
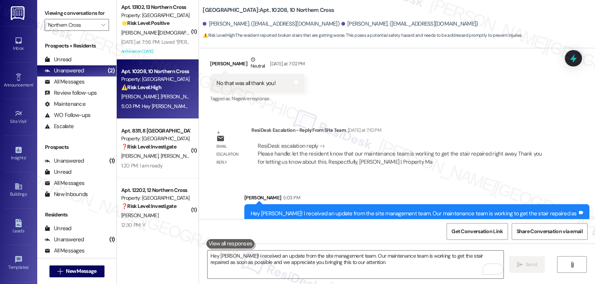
scroll to position [2842, 0]
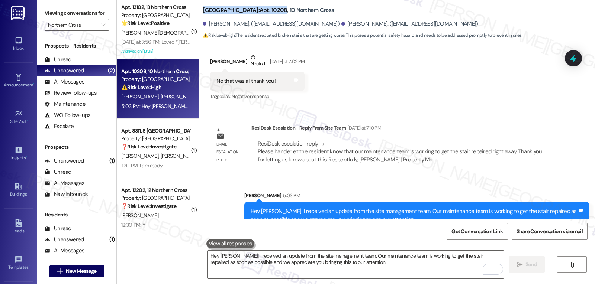
drag, startPoint x: 196, startPoint y: 10, endPoint x: 262, endPoint y: 9, distance: 66.2
click at [262, 9] on div "Northern Cross: Apt. 10208, 10 Northern Cross Yvette Hernandez. (mariey40@yahoo…" at bounding box center [397, 21] width 396 height 38
copy b "Northern Cross: Apt. 10208"
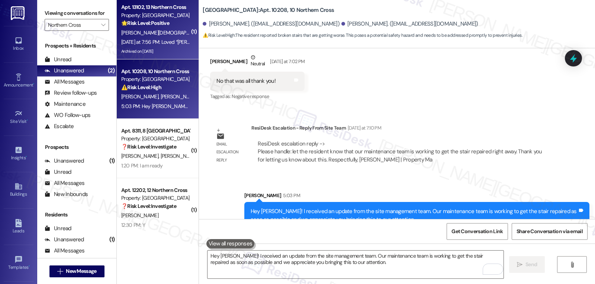
click at [173, 39] on div "Yesterday at 7:56 PM: Loved “Sarah (Northern Cross): That's wonderful to hear, …" at bounding box center [411, 42] width 580 height 7
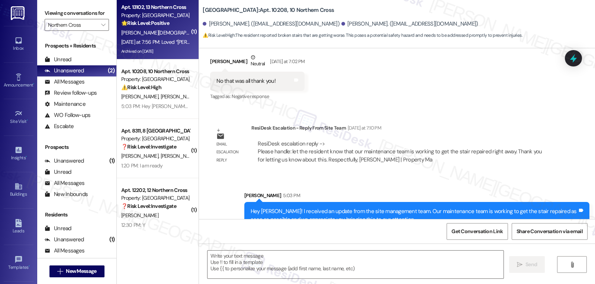
type textarea "Fetching suggested responses. Please feel free to read through the conversation…"
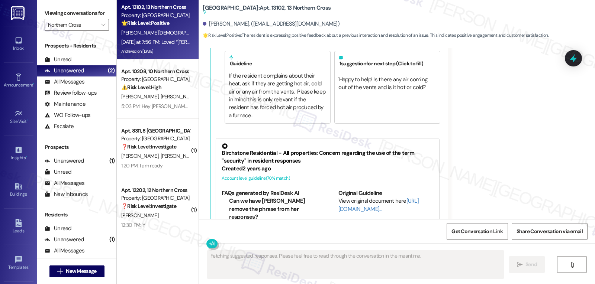
scroll to position [6162, 0]
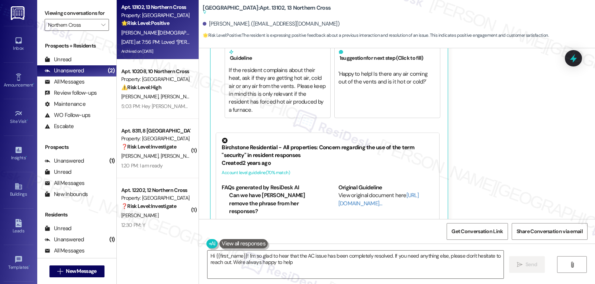
type textarea "Hi {{first_name}}! I'm so glad to hear that the AC issue has been completely re…"
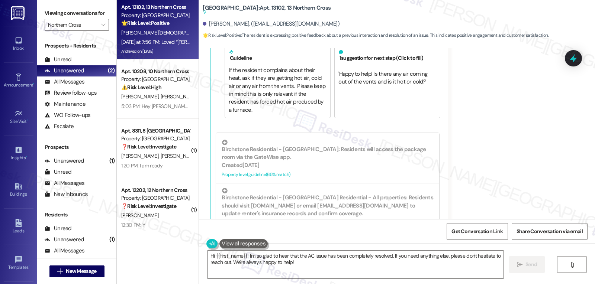
scroll to position [6014, 0]
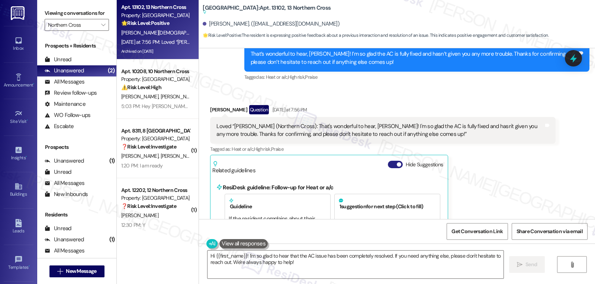
click at [388, 161] on button "Hide Suggestions" at bounding box center [395, 164] width 15 height 7
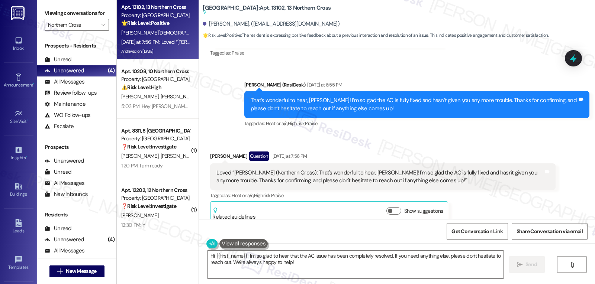
scroll to position [6022, 0]
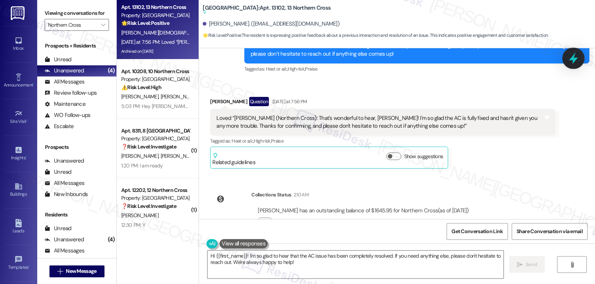
click at [573, 54] on icon at bounding box center [573, 58] width 13 height 13
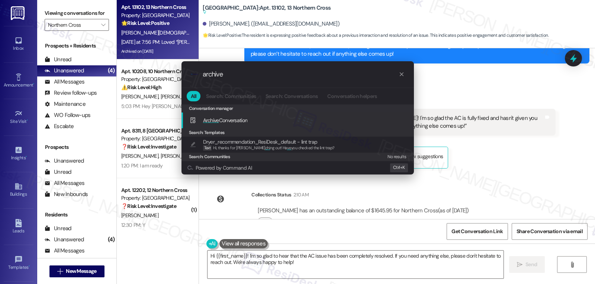
type input "archive"
click at [247, 124] on span "Archive Conversation" at bounding box center [225, 120] width 45 height 8
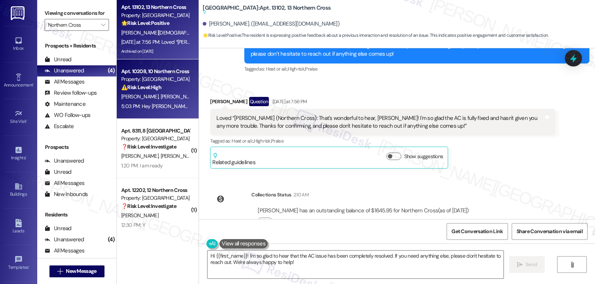
click at [157, 110] on div "5:03 PM: Hey Yvette! I received an update from the site management team. Our ma…" at bounding box center [155, 106] width 70 height 9
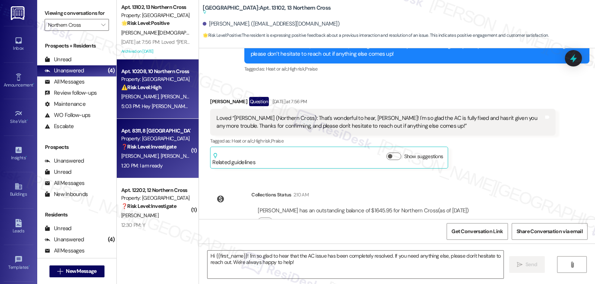
type textarea "Fetching suggested responses. Please feel free to read through the conversation…"
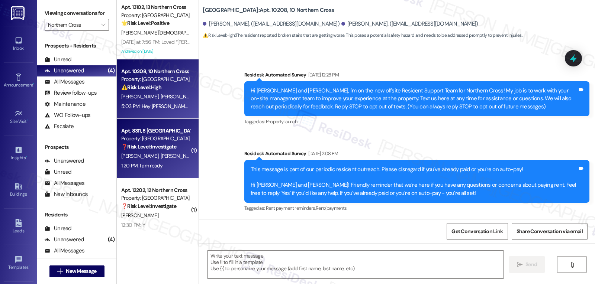
click at [159, 148] on strong "❓ Risk Level: Investigate" at bounding box center [148, 147] width 55 height 7
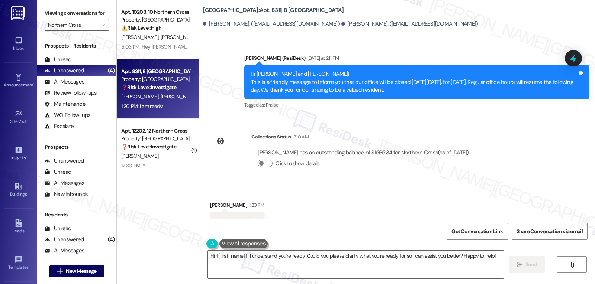
scroll to position [3581, 0]
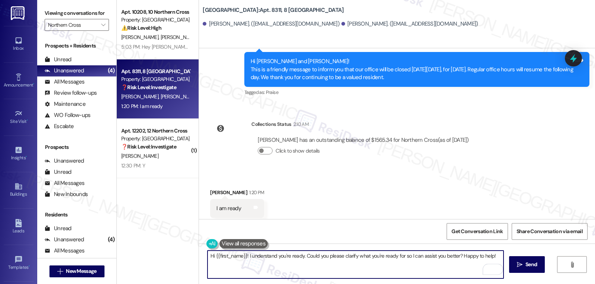
drag, startPoint x: 210, startPoint y: 256, endPoint x: 242, endPoint y: 257, distance: 31.6
click at [242, 257] on textarea "Hi {{first_name}}! I understand you're ready. Could you please clarify what you…" at bounding box center [355, 265] width 296 height 28
click at [468, 264] on textarea "Hi Irma! I understand you're ready. Could you please clarify what you're ready …" at bounding box center [355, 265] width 296 height 28
type textarea "Hi Irma! I understand you're ready. Could you please clarify what you're ready …"
click at [524, 266] on span "Send" at bounding box center [531, 265] width 15 height 8
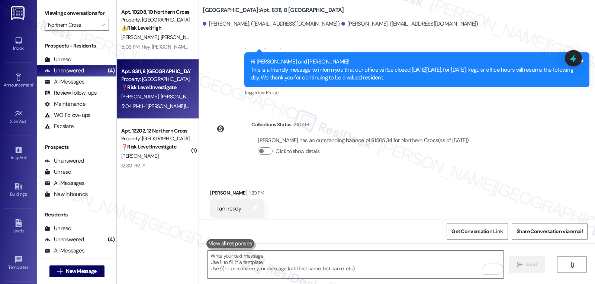
scroll to position [3633, 0]
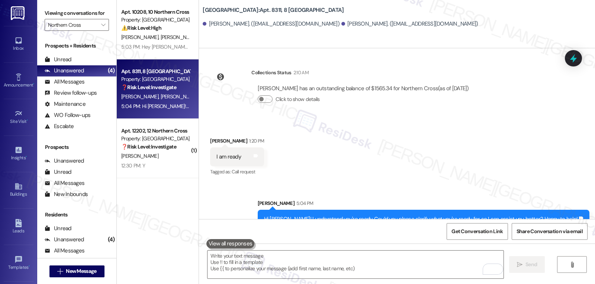
click at [174, 151] on div "Apt. 12202, 12 Northern Cross Property: Northern Cross ❓ Risk Level: Investigate" at bounding box center [155, 138] width 70 height 25
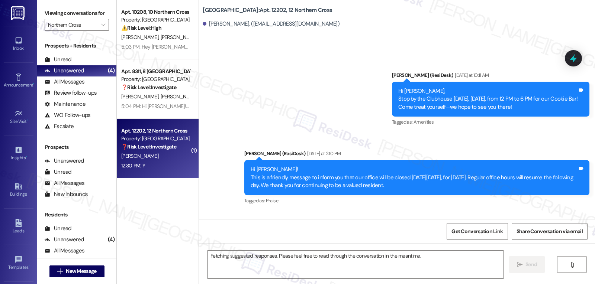
scroll to position [2787, 0]
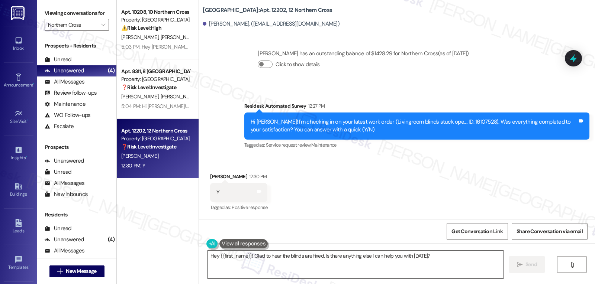
click at [400, 262] on textarea "Hey {{first_name}}! Glad to hear the blinds are fixed. Is there anything else I…" at bounding box center [355, 265] width 296 height 28
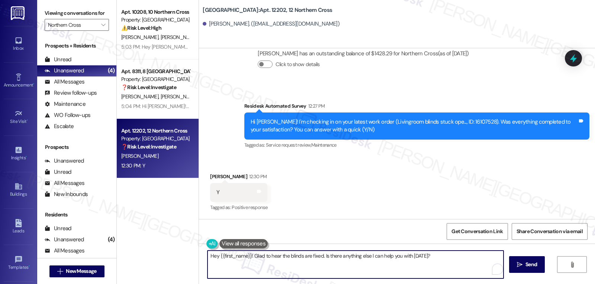
paste textarea "I’m so glad to hear that, {{first_name}}! Thank you for letting us know. If you…"
type textarea "I’m so glad to hear that, {{first_name}}! Thank you for letting us know. If you…"
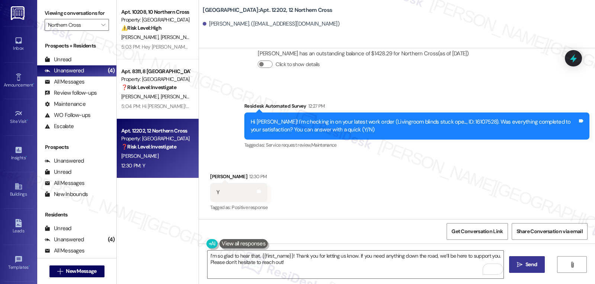
click at [525, 268] on span "Send" at bounding box center [531, 265] width 12 height 8
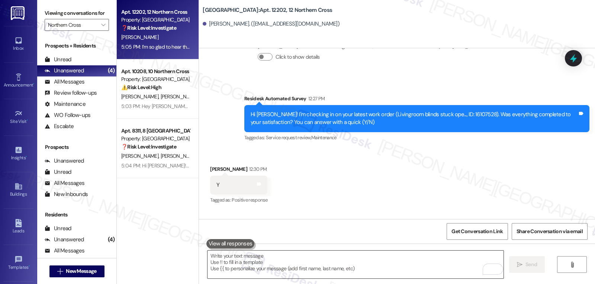
click at [262, 264] on textarea "To enrich screen reader interactions, please activate Accessibility in Grammarl…" at bounding box center [355, 265] width 296 height 28
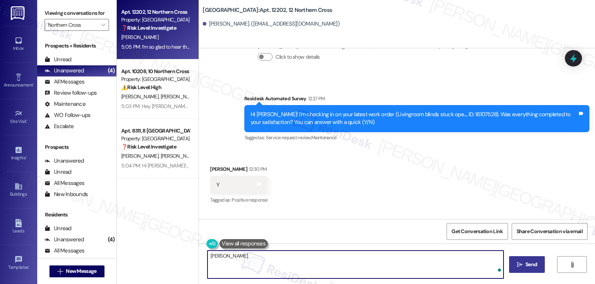
paste textarea "hope you’re enjoying your place at {{property}}! Has it been living up to what …"
type textarea "Esmeralda, hope you’re enjoying your place at {{property}}! Has it been living …"
click at [514, 266] on button " Send" at bounding box center [527, 265] width 36 height 17
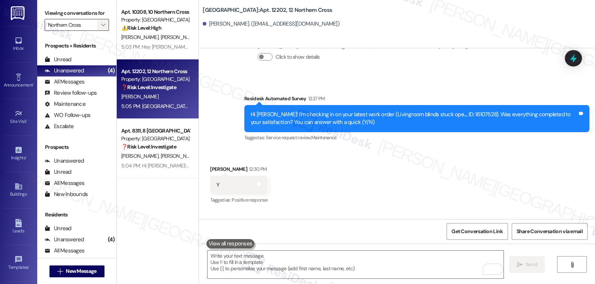
click at [101, 28] on icon "" at bounding box center [103, 25] width 4 height 6
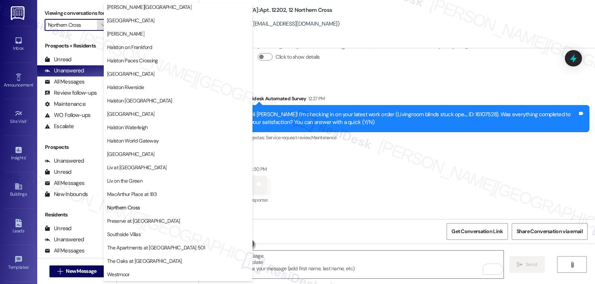
scroll to position [257, 0]
click at [156, 257] on button "The Oaks at Valley Ranch" at bounding box center [178, 261] width 149 height 13
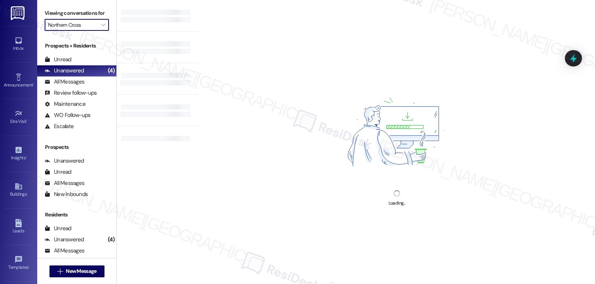
type input "The Oaks at Valley Ranch"
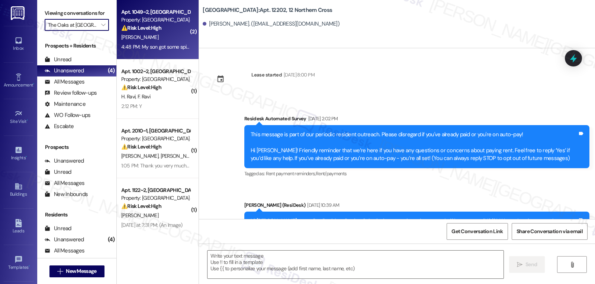
click at [161, 35] on div "[PERSON_NAME]" at bounding box center [155, 37] width 70 height 9
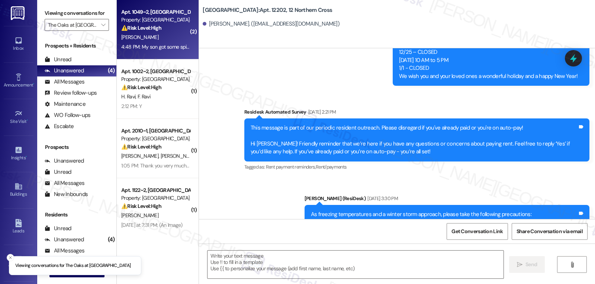
scroll to position [2585, 0]
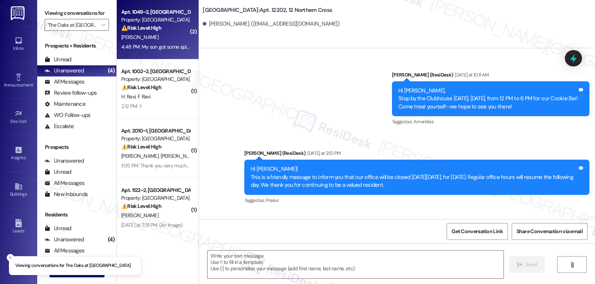
type textarea "Fetching suggested responses. Please feel free to read through the conversation…"
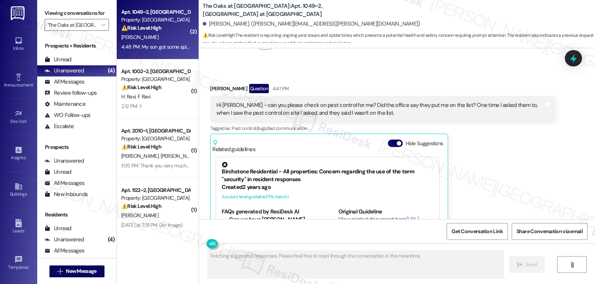
scroll to position [10236, 0]
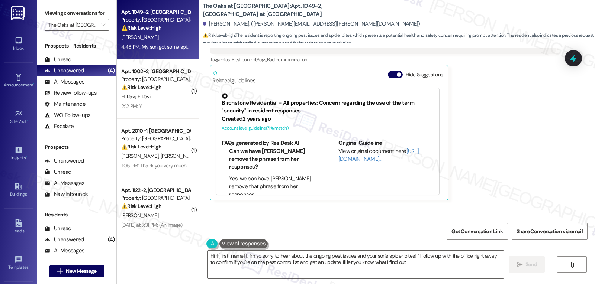
type textarea "Hi {{first_name}}, I'm so sorry to hear about the ongoing pest issues and your …"
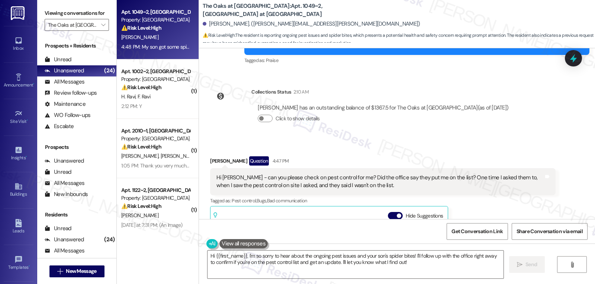
scroll to position [10087, 0]
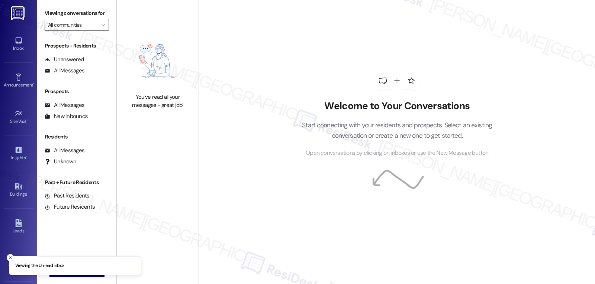
type input "The Oaks at [GEOGRAPHIC_DATA]"
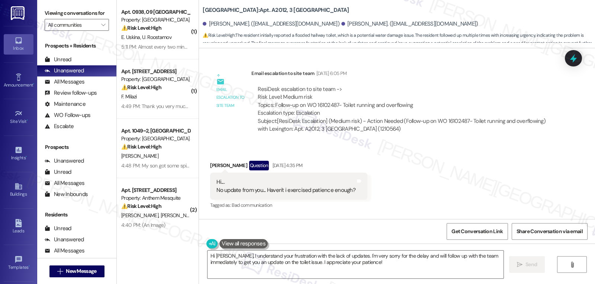
scroll to position [9948, 0]
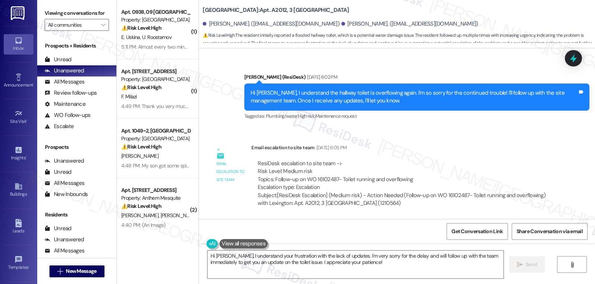
drag, startPoint x: 229, startPoint y: 258, endPoint x: 595, endPoint y: 302, distance: 368.2
click at [595, 284] on html "Inbox Go to Inbox Announcement • Send A Text Announcement Site Visit • Go to Si…" at bounding box center [297, 142] width 595 height 284
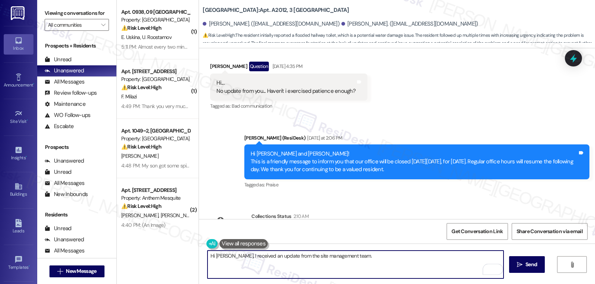
scroll to position [10097, 0]
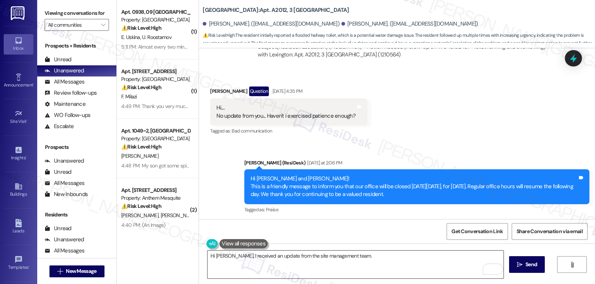
click at [383, 263] on textarea "Hi [PERSON_NAME], I received an update from the site management team." at bounding box center [355, 265] width 296 height 28
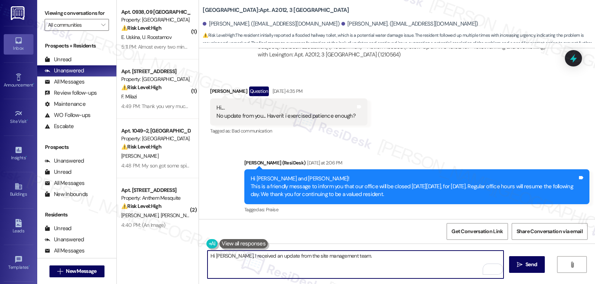
paste textarea "we tried giving you a call to confirm if your toilet is working, but weren’t ab…"
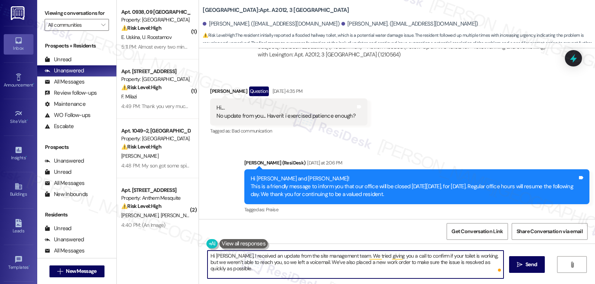
click at [301, 275] on textarea "Hi [PERSON_NAME], I received an update from the site management team. We tried …" at bounding box center [355, 265] width 296 height 28
type textarea "Hi [PERSON_NAME], I received an update from the site management team. We tried …"
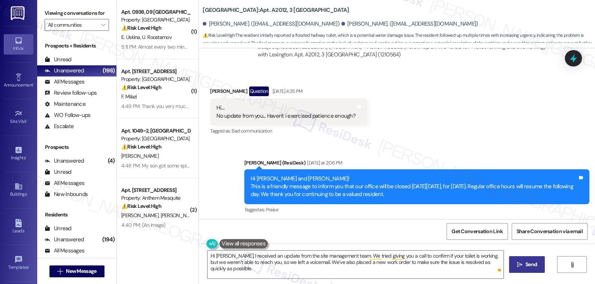
click at [527, 264] on span "Send" at bounding box center [531, 265] width 12 height 8
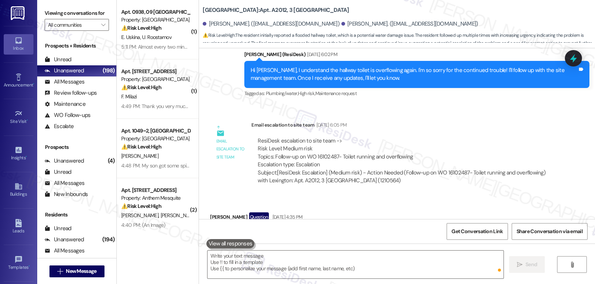
scroll to position [9956, 0]
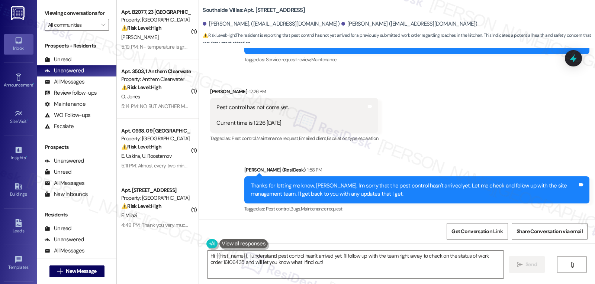
scroll to position [10065, 0]
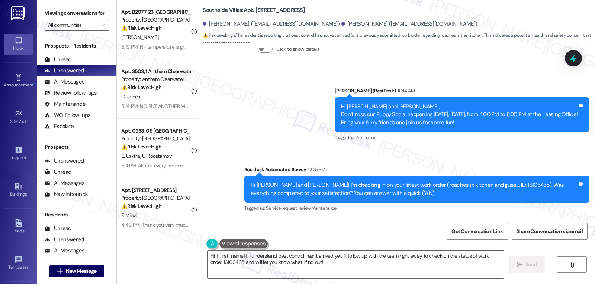
click at [210, 236] on div "[PERSON_NAME] 12:26 PM" at bounding box center [294, 241] width 168 height 10
copy div "[PERSON_NAME]"
click at [346, 274] on textarea "Hi {{first_name}}, I understand pest control hasn't arrived yet. I'll follow up…" at bounding box center [355, 265] width 296 height 28
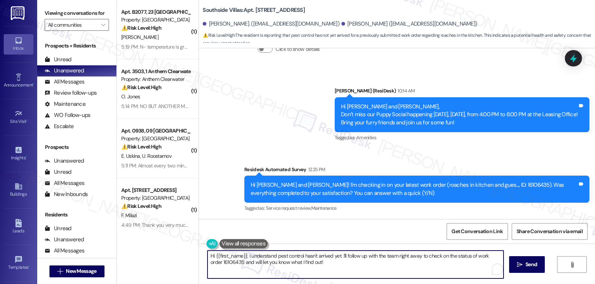
paste textarea "[PERSON_NAME]"
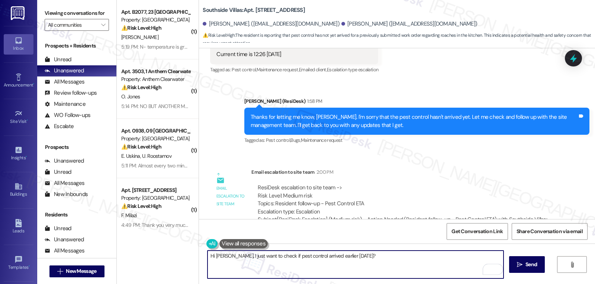
scroll to position [10362, 0]
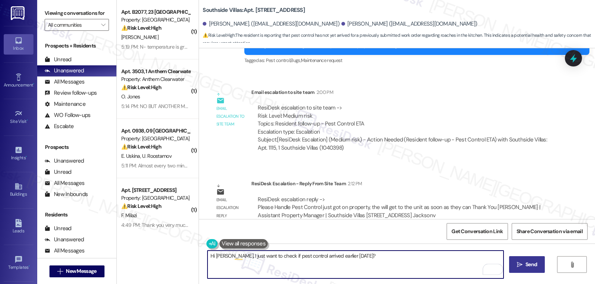
type textarea "Hi [PERSON_NAME], I just want to check if pest control arrived earlier [DATE]?"
click at [523, 262] on button " Send" at bounding box center [527, 265] width 36 height 17
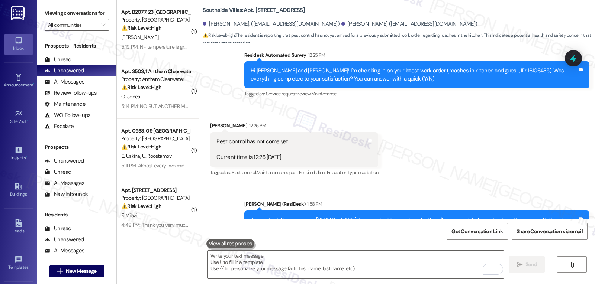
scroll to position [10064, 0]
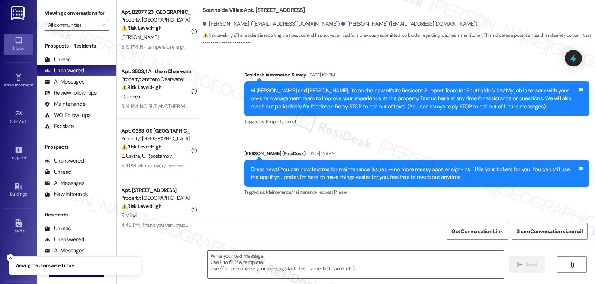
type textarea "Fetching suggested responses. Please feel free to read through the conversation…"
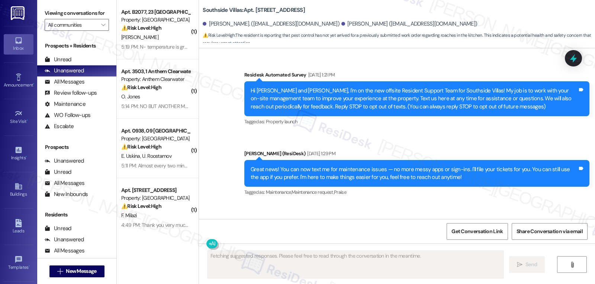
scroll to position [10425, 0]
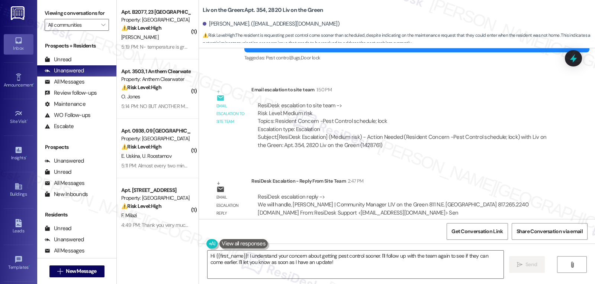
scroll to position [1546, 0]
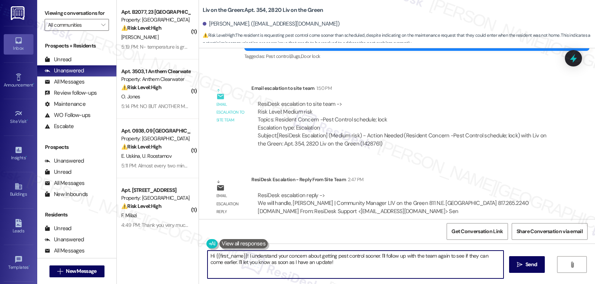
drag, startPoint x: 244, startPoint y: 258, endPoint x: 595, endPoint y: 302, distance: 353.0
click at [595, 284] on html "Inbox Go to Inbox Announcement • Send A Text Announcement Site Visit • Go to Si…" at bounding box center [297, 142] width 595 height 284
type textarea "Hi {{first_name}}! I got an update from the site management team. They will be …"
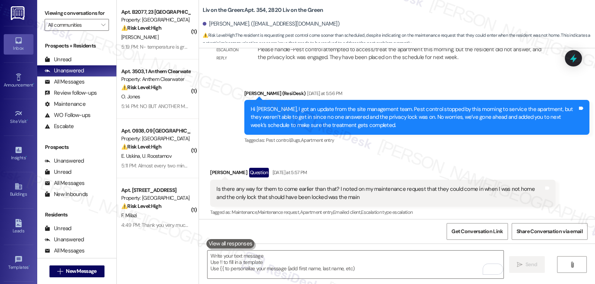
scroll to position [1247, 0]
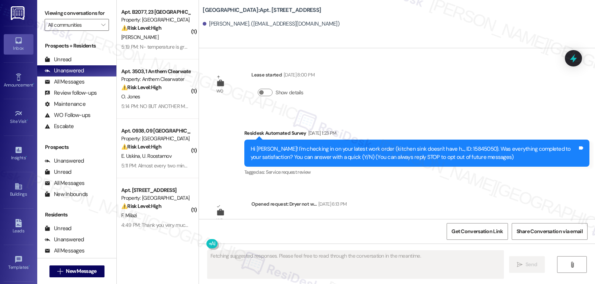
scroll to position [17152, 0]
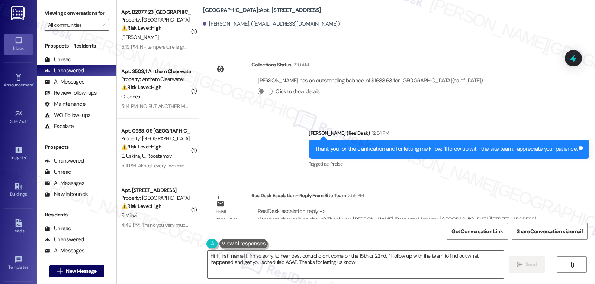
type textarea "Hi {{first_name}}, I'm so sorry to hear pest control didn't come on the 15th or…"
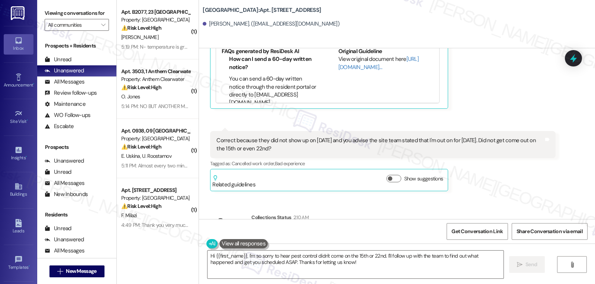
scroll to position [16929, 0]
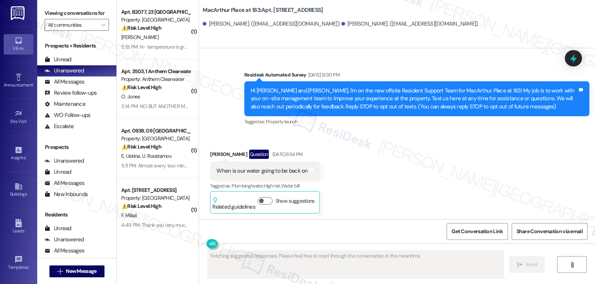
scroll to position [12123, 0]
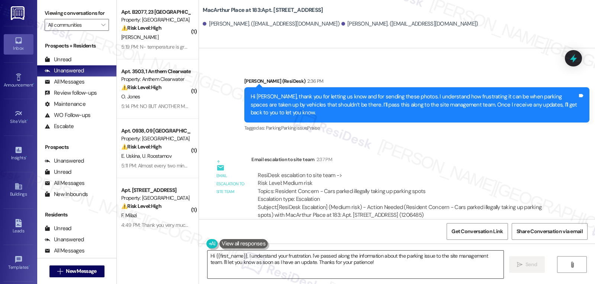
drag, startPoint x: 360, startPoint y: 273, endPoint x: 353, endPoint y: 272, distance: 7.4
click at [360, 273] on textarea "Hi {{first_name}}, I understand your frustration. I've passed along the informa…" at bounding box center [355, 265] width 296 height 28
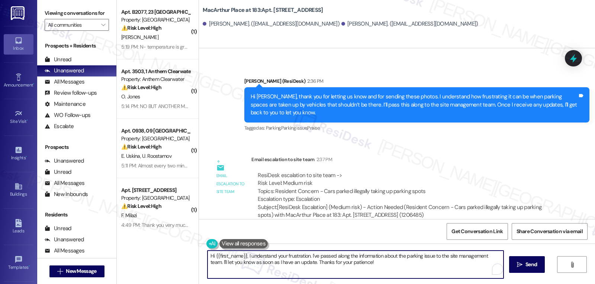
drag, startPoint x: 245, startPoint y: 259, endPoint x: 443, endPoint y: 302, distance: 202.1
click at [443, 284] on html "Inbox Go to Inbox Announcement • Send A Text Announcement Site Visit • Go to Si…" at bounding box center [297, 142] width 595 height 284
paste textarea "Thank you for letting us know — we’ll share this with our towing company right …"
click at [426, 256] on textarea "Hi {{first_name}}, I received an update from the site management team. Thank yo…" at bounding box center [355, 265] width 296 height 28
click at [458, 267] on textarea "Hi {{first_name}}, I received an update from the site management team. Thank yo…" at bounding box center [355, 265] width 296 height 28
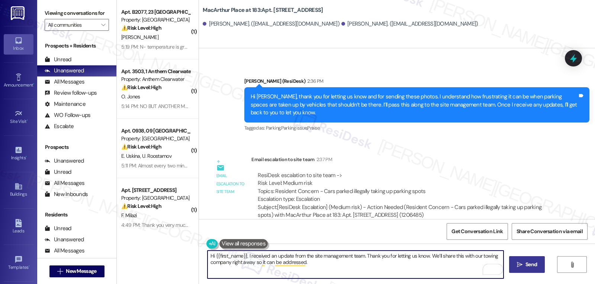
type textarea "Hi {{first_name}}, I received an update from the site management team. Thank yo…"
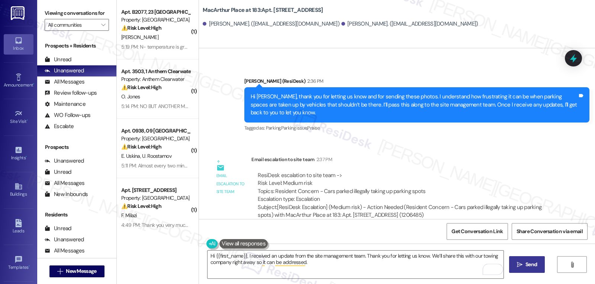
click at [519, 270] on button " Send" at bounding box center [527, 265] width 36 height 17
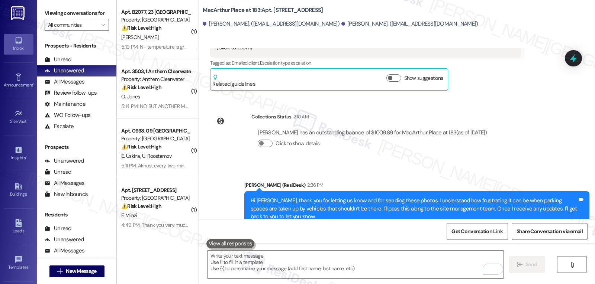
scroll to position [12182, 0]
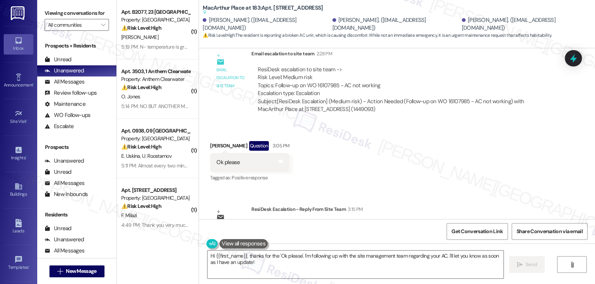
scroll to position [734, 0]
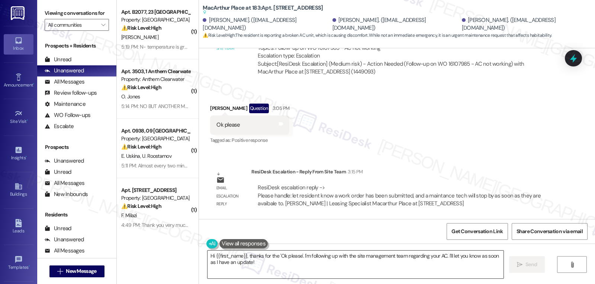
click at [264, 276] on textarea "Hi {{first_name}}, thanks for the 'Ok please'. I'm following up with the site m…" at bounding box center [355, 265] width 296 height 28
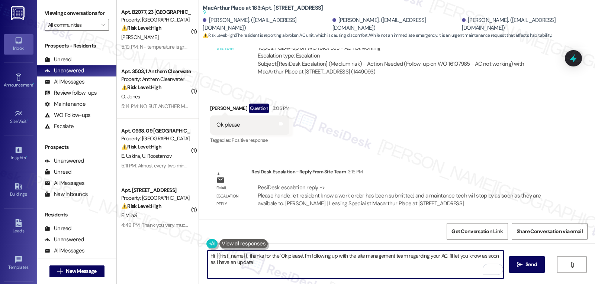
drag, startPoint x: 244, startPoint y: 257, endPoint x: 595, endPoint y: 302, distance: 353.9
click at [535, 284] on html "Inbox Go to Inbox Announcement • Send A Text Announcement Site Visit • Go to Si…" at bounding box center [297, 142] width 595 height 284
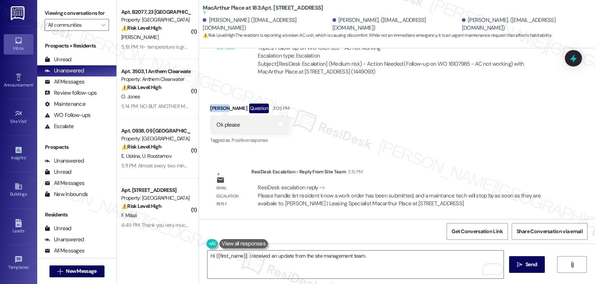
drag, startPoint x: 220, startPoint y: 110, endPoint x: 202, endPoint y: 109, distance: 17.5
click at [204, 109] on div "Received via SMS [PERSON_NAME] Question 3:05 PM Ok please Tags and notes Tagged…" at bounding box center [249, 124] width 90 height 53
copy div "Pabitra"
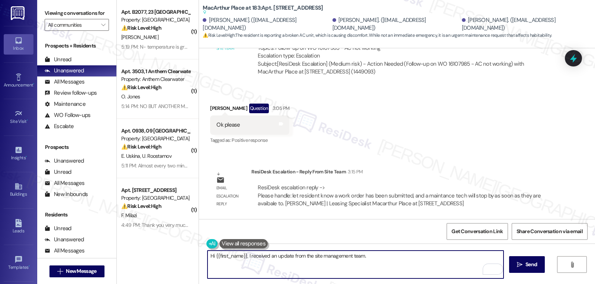
drag, startPoint x: 211, startPoint y: 256, endPoint x: 242, endPoint y: 259, distance: 31.0
click at [242, 259] on textarea "Hi {{first_name}}, I received an update from the site management team." at bounding box center [355, 265] width 296 height 28
paste textarea "Pabitra"
click at [365, 263] on textarea "Hi [PERSON_NAME], I received an update from the site management team." at bounding box center [355, 265] width 296 height 28
type textarea "Hi Pabitra, I received an update from the site management team. The maintenance…"
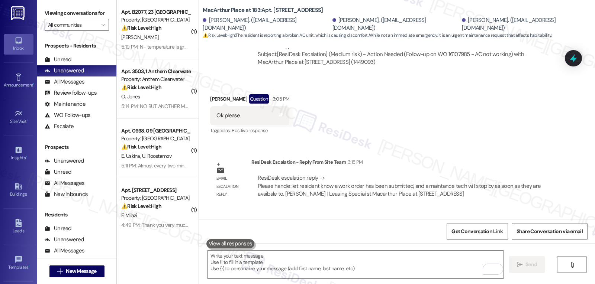
scroll to position [750, 0]
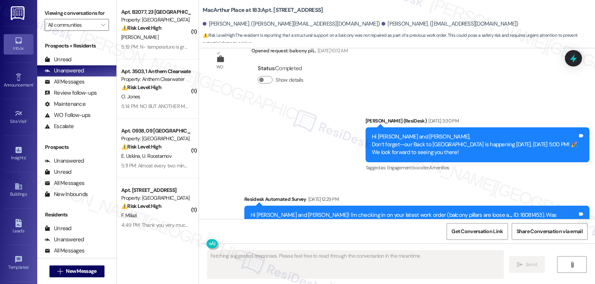
scroll to position [2938, 0]
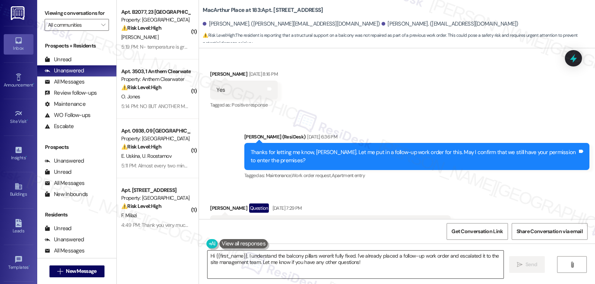
click at [249, 264] on textarea "Hi {{first_name}}, I understand the balcony pillars weren't fully fixed. I've a…" at bounding box center [355, 265] width 296 height 28
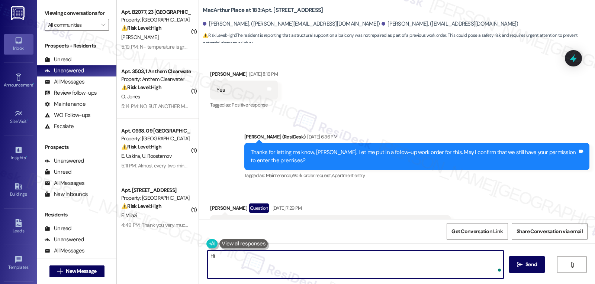
paste textarea "We’ve submitted a work order, and a maintenance technician will stop by as soon…"
click at [421, 268] on textarea "Hi Monica, just a quick update from the site management team. We’ve submitted a…" at bounding box center [355, 265] width 296 height 28
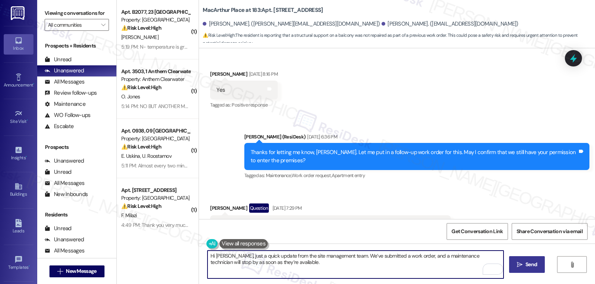
type textarea "Hi Monica, just a quick update from the site management team. We’ve submitted a…"
click at [532, 261] on span "Send" at bounding box center [531, 265] width 12 height 8
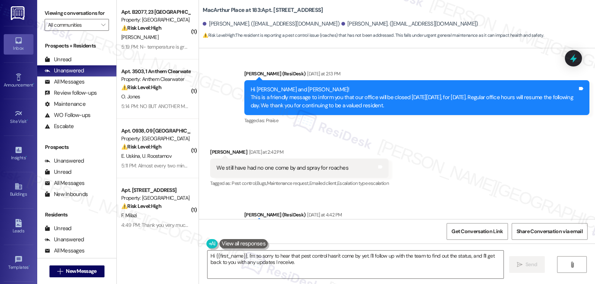
scroll to position [13517, 0]
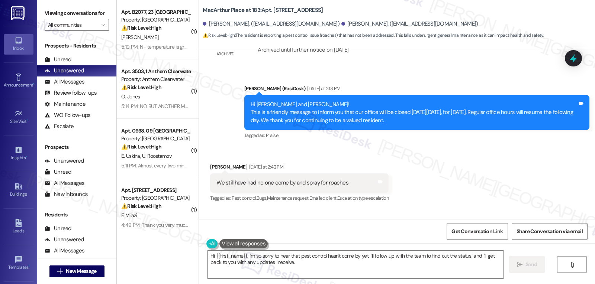
click at [211, 163] on div "[PERSON_NAME] [DATE] at 2:42 PM" at bounding box center [299, 168] width 178 height 10
copy div "[PERSON_NAME]"
click at [300, 254] on textarea "Hi {{first_name}}, I'm so sorry to hear that pest control hasn't come by yet. I…" at bounding box center [355, 265] width 296 height 28
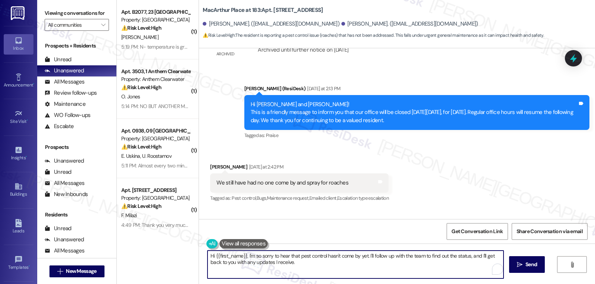
click at [294, 265] on textarea "Hi {{first_name}}, I'm so sorry to hear that pest control hasn't come by yet. I…" at bounding box center [355, 265] width 296 height 28
paste textarea "[PERSON_NAME]"
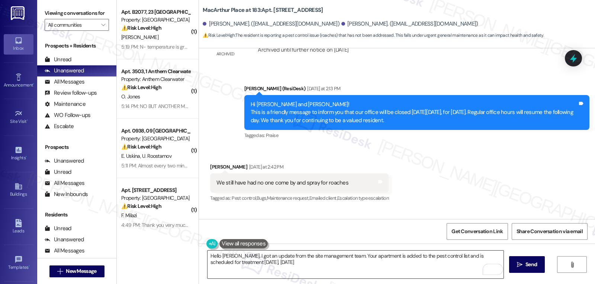
click at [300, 269] on textarea "Hello [PERSON_NAME], I got an update from the site management team. Your apartm…" at bounding box center [355, 265] width 296 height 28
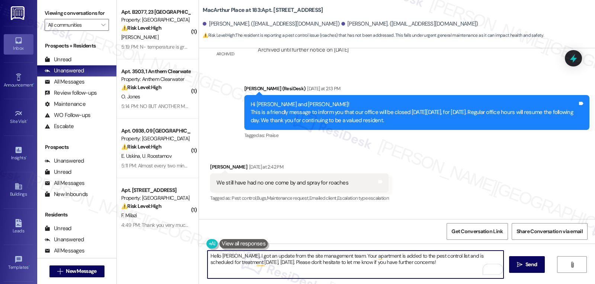
click at [443, 269] on textarea "Hello [PERSON_NAME], I got an update from the site management team. Your apartm…" at bounding box center [355, 265] width 296 height 28
type textarea "Hello [PERSON_NAME], I got an update from the site management team. Your apartm…"
click at [523, 269] on button " Send" at bounding box center [527, 265] width 36 height 17
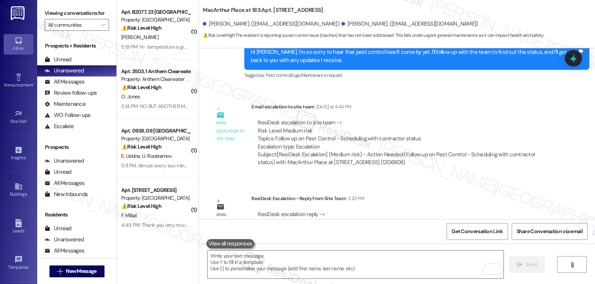
scroll to position [13725, 0]
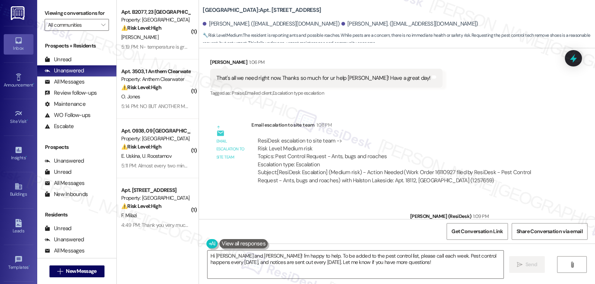
scroll to position [6062, 0]
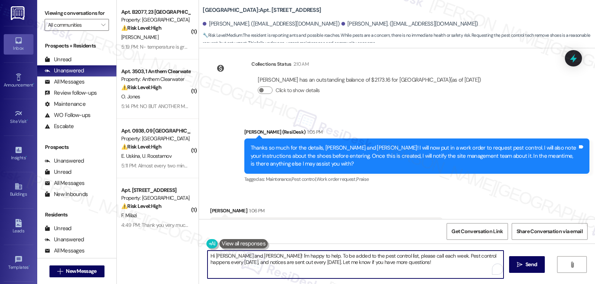
drag, startPoint x: 225, startPoint y: 258, endPoint x: 478, endPoint y: 289, distance: 255.4
click at [478, 284] on html "Inbox Go to Inbox Announcement • Send A Text Announcement Site Visit • Go to Si…" at bounding box center [297, 142] width 595 height 284
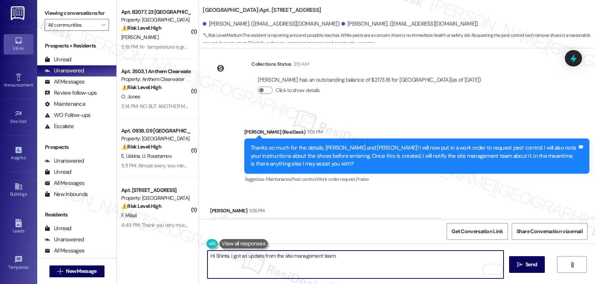
paste textarea "No problem at all — we’ll add them to the pest control list, and a technician w…"
click at [369, 255] on textarea "Hi Shinta, I got an update from the site management team. No problem at all — w…" at bounding box center [355, 265] width 296 height 28
click at [458, 271] on textarea "Hi Shinta, I got an update from the site management team. No problem at all. We…" at bounding box center [355, 265] width 296 height 28
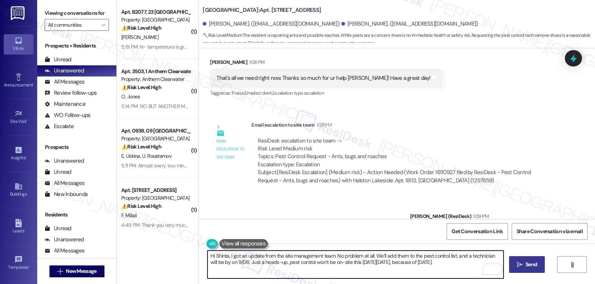
type textarea "Hi Shinta, I got an update from the site management team. No problem at all. We…"
click at [534, 267] on span "Send" at bounding box center [531, 265] width 12 height 8
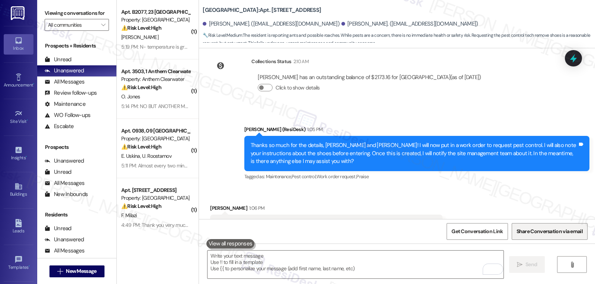
scroll to position [6056, 0]
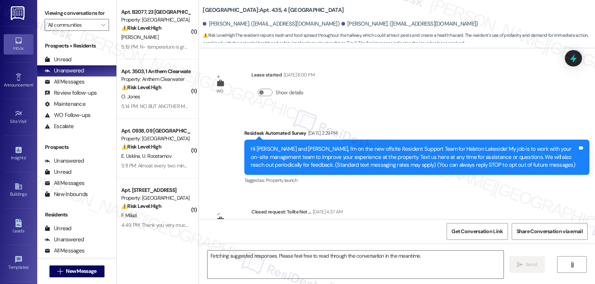
scroll to position [32349, 0]
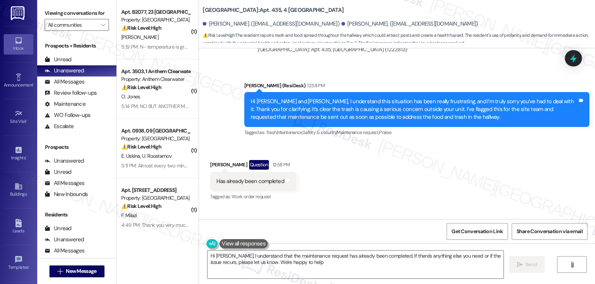
type textarea "Hi [PERSON_NAME], I understand that the maintenance request has already been co…"
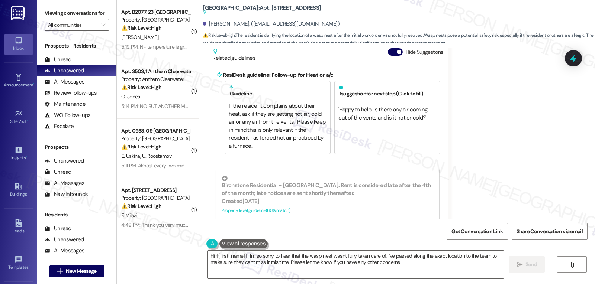
scroll to position [7134, 0]
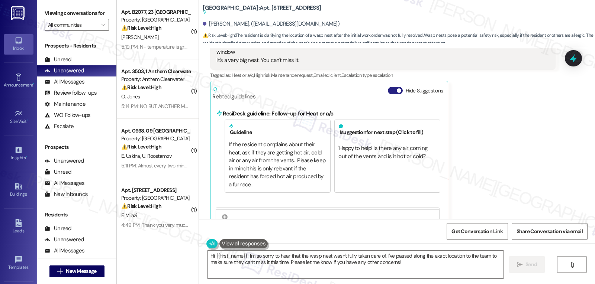
click at [397, 88] on span "button" at bounding box center [399, 90] width 4 height 4
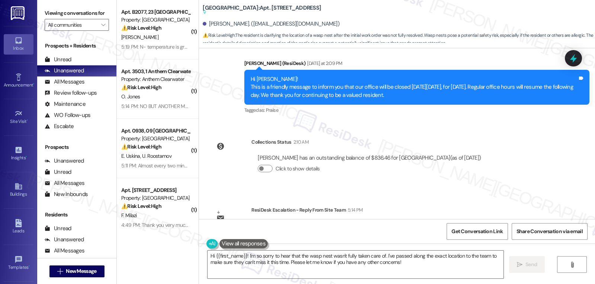
scroll to position [7377, 0]
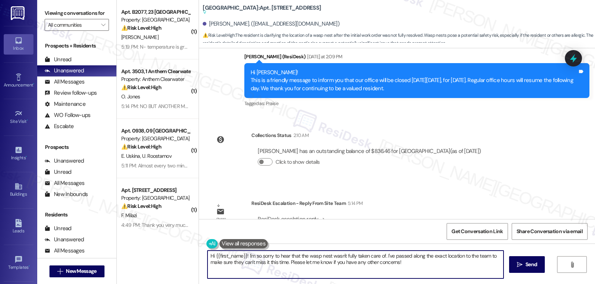
drag, startPoint x: 244, startPoint y: 256, endPoint x: 524, endPoint y: 302, distance: 283.0
click at [524, 284] on html "Inbox Go to Inbox Announcement • Send A Text Announcement Site Visit • Go to Si…" at bounding box center [297, 142] width 595 height 284
paste textarea "Thank them for letting us know and we will address this as soon as we can."
click at [273, 270] on textarea "Hi {{first_name}}! Just a quick update from the site management team. Thank the…" at bounding box center [355, 265] width 296 height 28
click at [376, 253] on textarea "Hi {{first_name}}! Just a quick update from the site management team. Thank the…" at bounding box center [355, 265] width 296 height 28
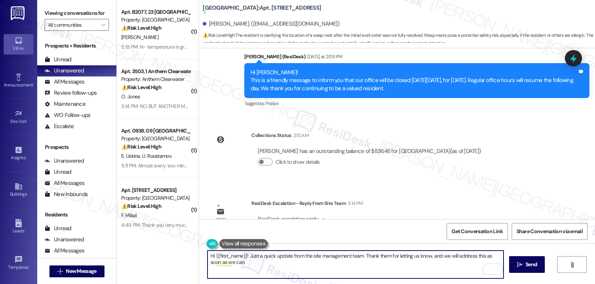
click at [376, 253] on textarea "Hi {{first_name}}! Just a quick update from the site management team. Thank the…" at bounding box center [355, 265] width 296 height 28
type textarea "Hi {{first_name}}! Just a quick update from the site management team. Thank you…"
click at [531, 263] on span "Send" at bounding box center [531, 265] width 12 height 8
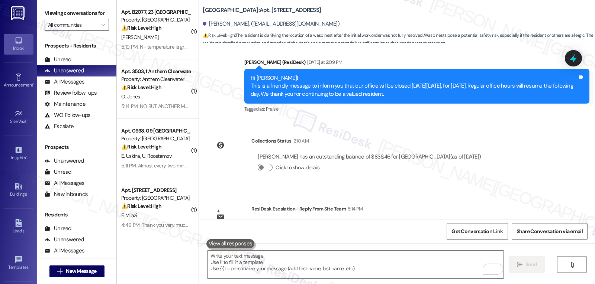
scroll to position [7429, 0]
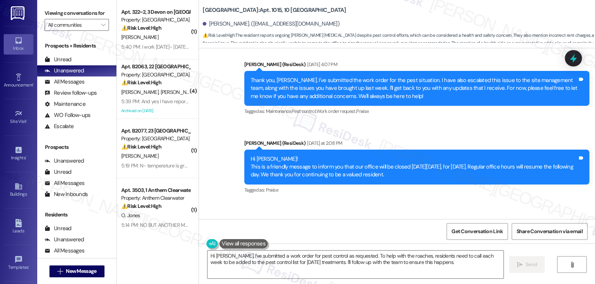
scroll to position [7150, 0]
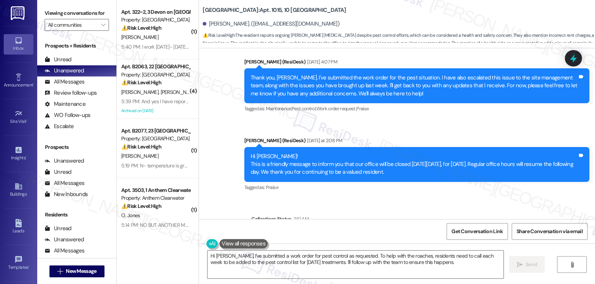
drag, startPoint x: 226, startPoint y: 257, endPoint x: 595, endPoint y: 302, distance: 371.2
click at [535, 284] on html "Inbox Go to Inbox Announcement • Send A Text Announcement Site Visit • Go to Si…" at bounding box center [297, 142] width 595 height 284
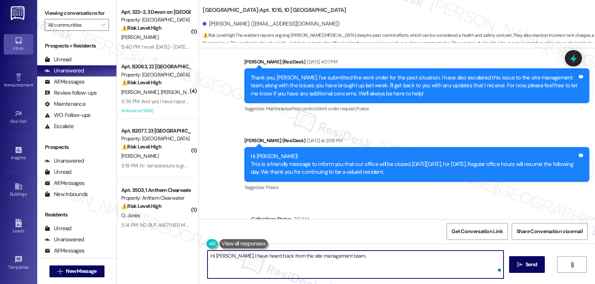
paste textarea "what lease term were you hoping to renew for? We can send the lease to you by e…"
click at [442, 267] on textarea "Hi Bobbi, I have heard back from the site management team. What lease term were…" at bounding box center [355, 265] width 296 height 28
click at [238, 262] on textarea "Hi Bobbi, I have heard back from the site management team. What lease term were…" at bounding box center [355, 265] width 296 height 28
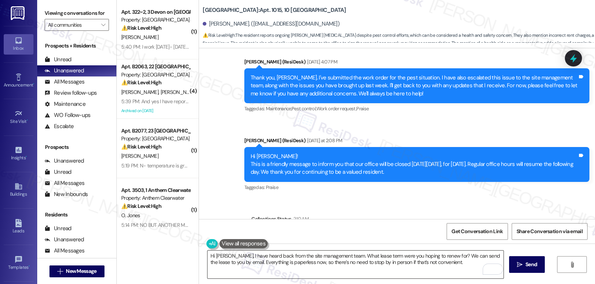
drag, startPoint x: 459, startPoint y: 262, endPoint x: 463, endPoint y: 263, distance: 4.1
click at [461, 263] on textarea "Hi Bobbi, I have heard back from the site management team. What lease term were…" at bounding box center [355, 265] width 296 height 28
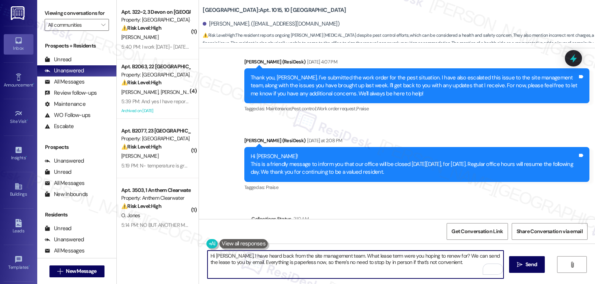
paste textarea "If you’d like to go over any questions about your rent or ledger, just let us k…"
click at [472, 273] on textarea "Hi Bobbi, I have heard back from the site management team. What lease term were…" at bounding box center [355, 265] width 296 height 28
click at [396, 278] on textarea "Hi Bobbi, I have heard back from the site management team. What lease term were…" at bounding box center [355, 265] width 296 height 28
click at [475, 273] on textarea "Hi Bobbi, I have heard back from the site management team. What lease term were…" at bounding box center [355, 265] width 296 height 28
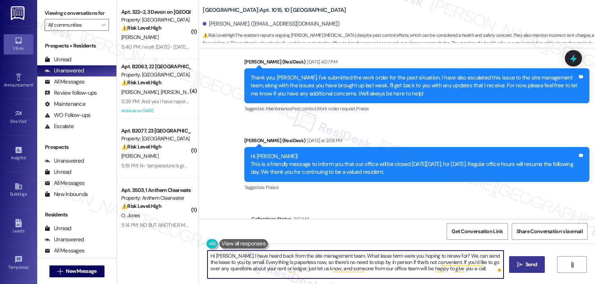
type textarea "Hi Bobbi, I have heard back from the site management team. What lease term were…"
click at [521, 268] on span " Send" at bounding box center [526, 265] width 23 height 8
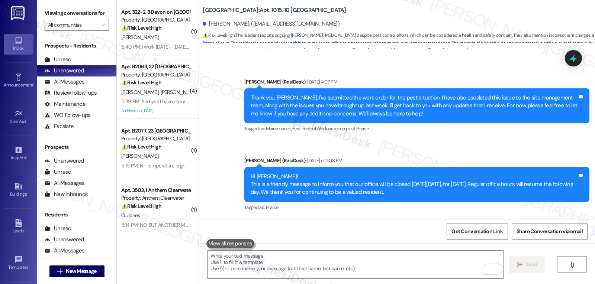
scroll to position [7218, 0]
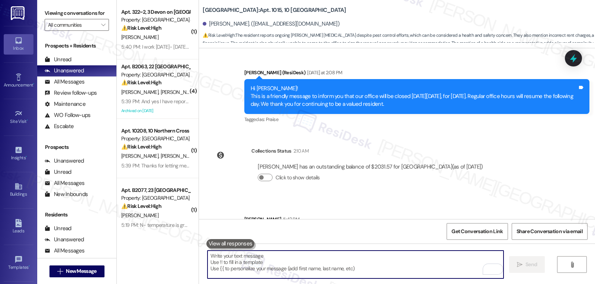
click at [346, 270] on textarea "To enrich screen reader interactions, please activate Accessibility in Grammarl…" at bounding box center [355, 265] width 296 height 28
paste textarea "We’ll also go ahead and add your apartment to the pest control list. Just a qui…"
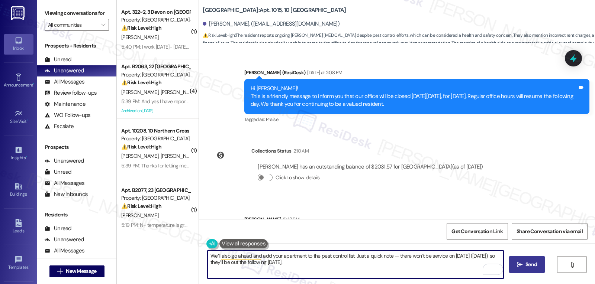
type textarea "We’ll also go ahead and add your apartment to the pest control list. Just a qui…"
click at [528, 269] on button " Send" at bounding box center [527, 265] width 36 height 17
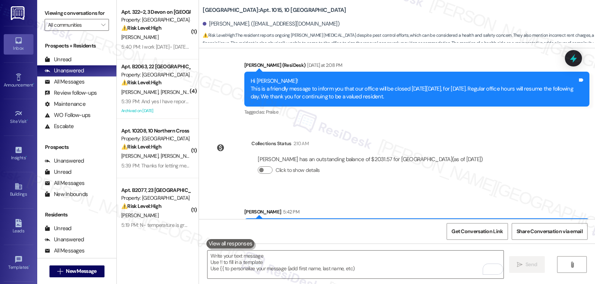
scroll to position [7277, 0]
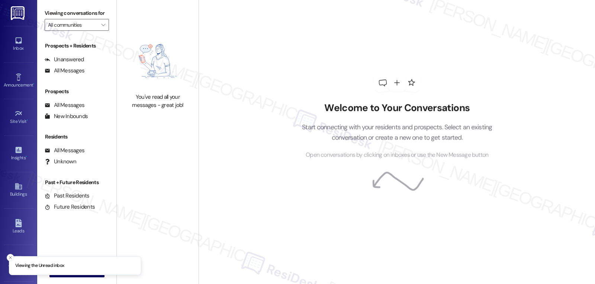
type input "The Oaks at [GEOGRAPHIC_DATA]"
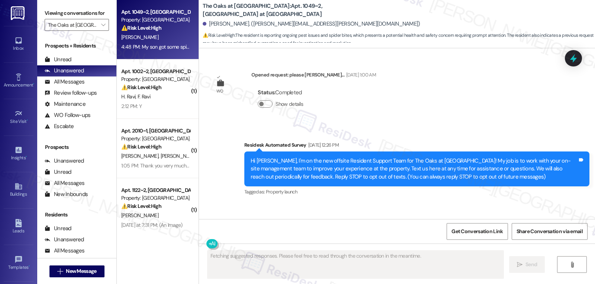
scroll to position [10236, 0]
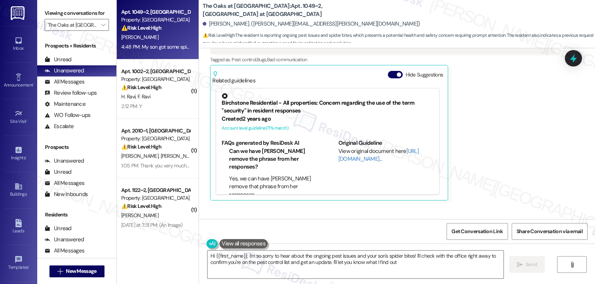
type textarea "Hi {{first_name}}, I'm so sorry to hear about the ongoing pest issues and your …"
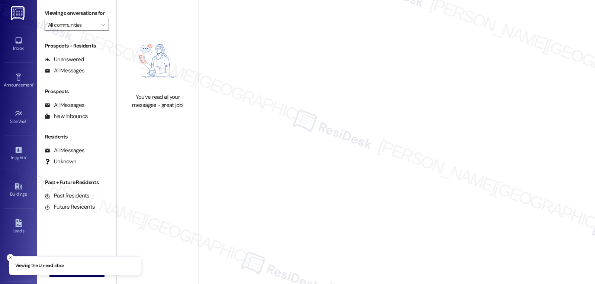
type input "The Oaks at [GEOGRAPHIC_DATA]"
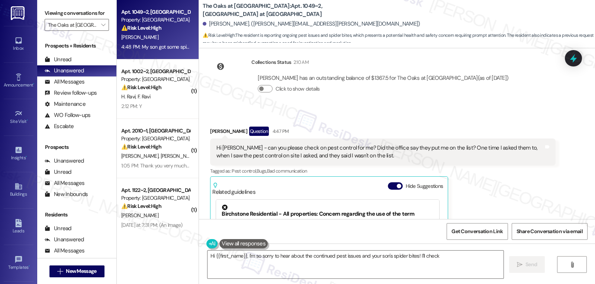
scroll to position [10087, 0]
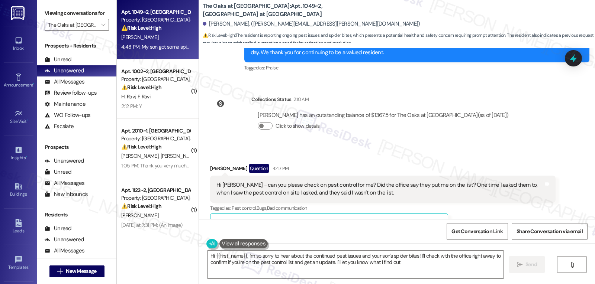
type textarea "Hi {{first_name}}, I'm so sorry to hear about the continued pest issues and you…"
click at [388, 220] on button "Hide Suggestions" at bounding box center [395, 223] width 15 height 7
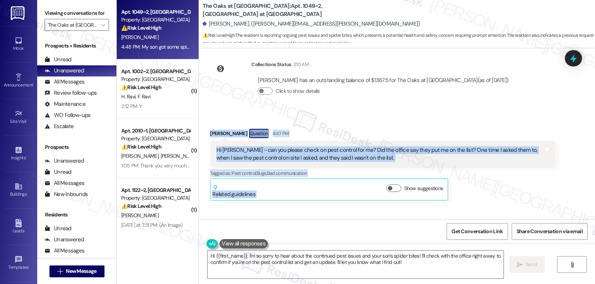
drag, startPoint x: 203, startPoint y: 94, endPoint x: 431, endPoint y: 200, distance: 251.7
click at [431, 200] on div "Received via SMS Margaret Beil Question 4:47 PM Hi Sarah - can you please check…" at bounding box center [397, 185] width 396 height 146
copy div "Margaret Beil Question 4:47 PM Hi Sarah - can you please check on pest control …"
click at [572, 62] on icon at bounding box center [573, 58] width 13 height 13
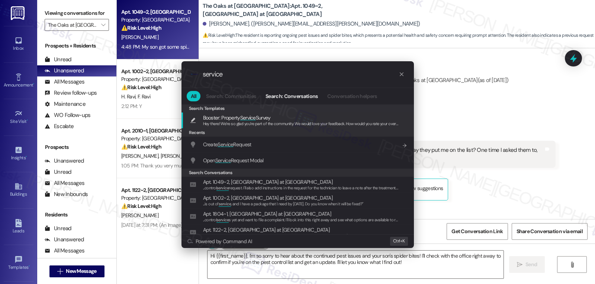
click at [243, 163] on span "Open Service Request Modal" at bounding box center [233, 160] width 61 height 7
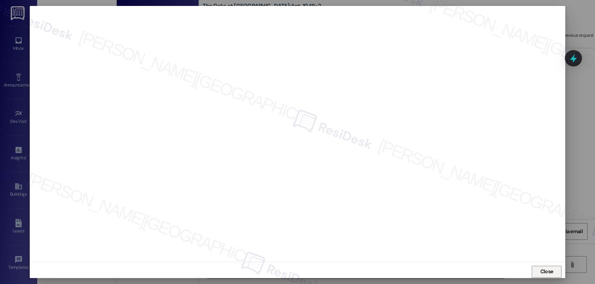
click at [535, 274] on button "Close" at bounding box center [547, 272] width 30 height 12
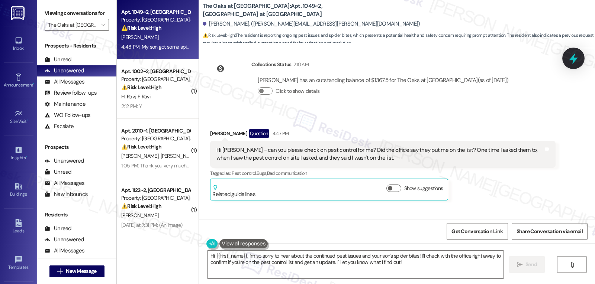
click at [571, 62] on icon at bounding box center [573, 58] width 13 height 13
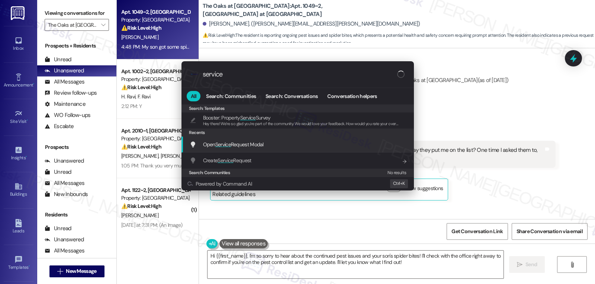
type input "service"
click at [247, 147] on span "Open Service Request Modal" at bounding box center [233, 144] width 61 height 7
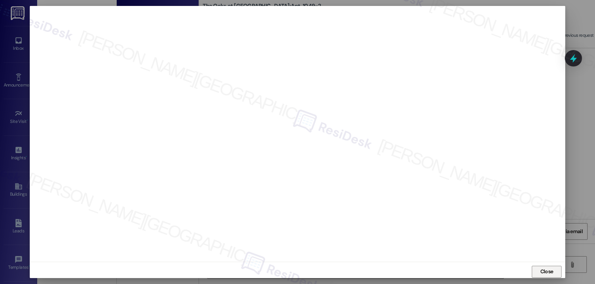
click at [544, 268] on span "Close" at bounding box center [547, 272] width 16 height 11
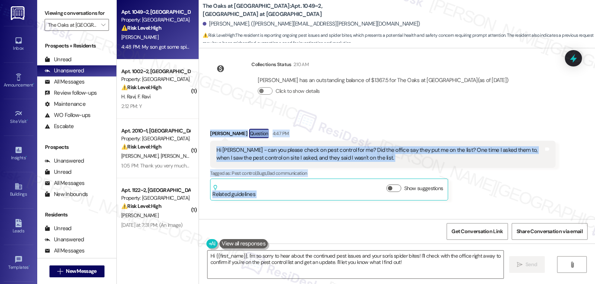
drag, startPoint x: 205, startPoint y: 92, endPoint x: 422, endPoint y: 193, distance: 238.9
click at [422, 193] on div "Received via SMS Margaret Beil Question 4:47 PM Hi Sarah - can you please check…" at bounding box center [397, 185] width 396 height 146
copy div "Margaret Beil Question 4:47 PM Hi Sarah - can you please check on pest control …"
click at [309, 264] on textarea "Hi {{first_name}}, I'm so sorry to hear about the continued pest issues and you…" at bounding box center [355, 265] width 296 height 28
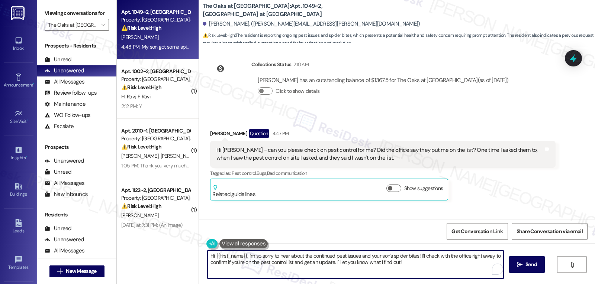
paste textarea "Margaret, thank you for letting me know. I’m really sorry to hear your son got …"
click at [239, 262] on textarea "Hi Margaret, thank you for letting me know. I’m really sorry to hear your son g…" at bounding box center [355, 265] width 296 height 28
click at [404, 270] on textarea "Hi Margaret, thank you for letting me know. I’m really sorry to hear your son g…" at bounding box center [355, 265] width 296 height 28
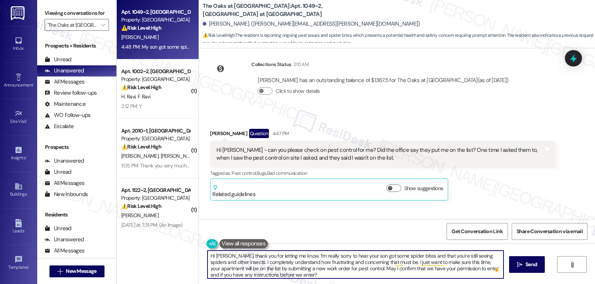
click at [310, 279] on textarea "Hi Margaret, thank you for letting me know. I’m really sorry to hear your son g…" at bounding box center [355, 265] width 296 height 28
type textarea "Hi Margaret, thank you for letting me know. I’m really sorry to hear your son g…"
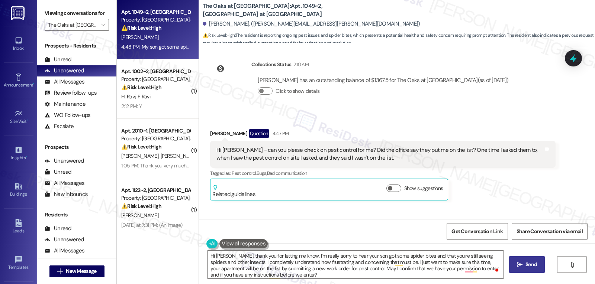
click at [524, 262] on span "Send" at bounding box center [531, 265] width 15 height 8
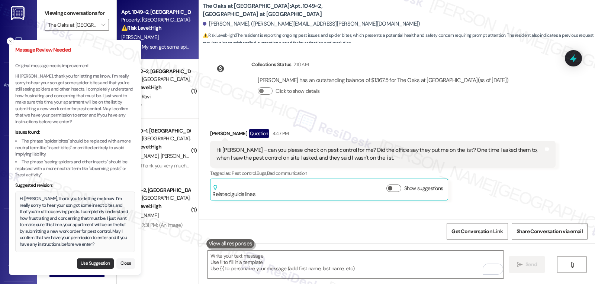
click at [99, 265] on button "Use Suggestion" at bounding box center [95, 264] width 37 height 10
type textarea "Hi Margaret, thank you for letting me know. I’m really sorry to hear your son g…"
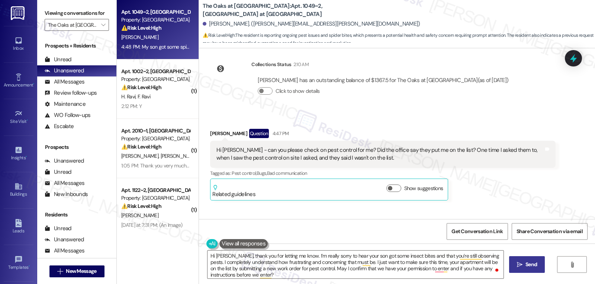
click at [529, 265] on span "Send" at bounding box center [531, 265] width 12 height 8
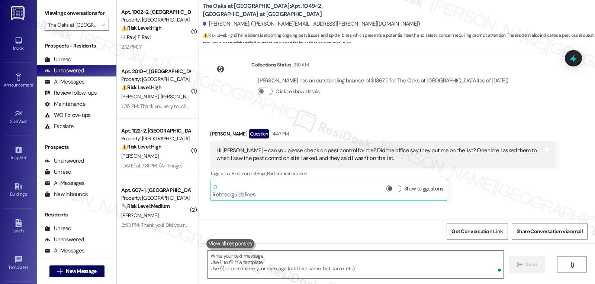
scroll to position [10198, 0]
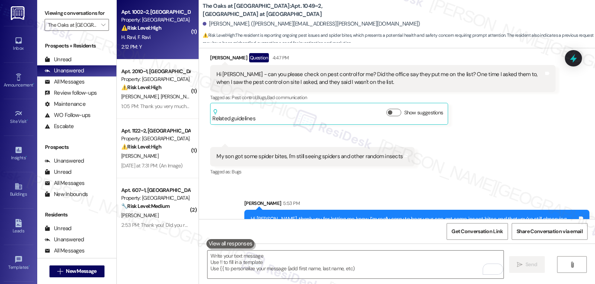
click at [166, 47] on div "2:12 PM: Y 2:12 PM: Y" at bounding box center [155, 46] width 70 height 9
type textarea "Fetching suggested responses. Please feel free to read through the conversation…"
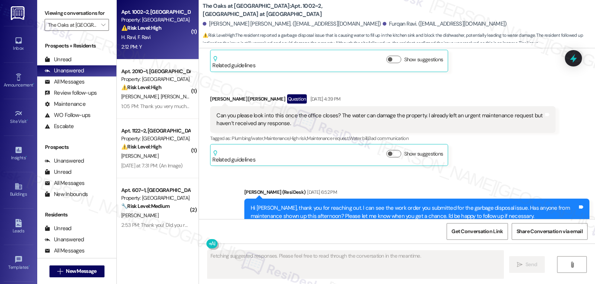
scroll to position [2427, 0]
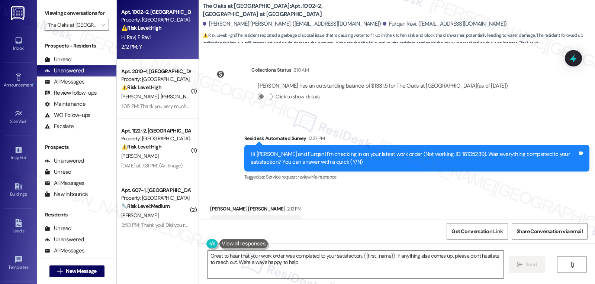
type textarea "Great to hear that your work order was completed to your satisfaction, {{first_…"
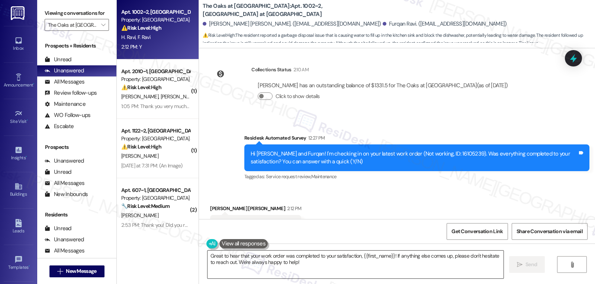
click at [321, 261] on textarea "Great to hear that your work order was completed to your satisfaction, {{first_…" at bounding box center [355, 265] width 296 height 28
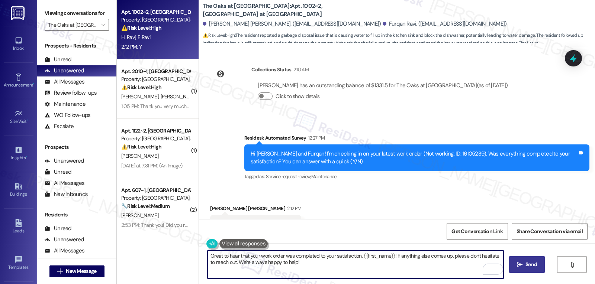
click at [527, 268] on span "Send" at bounding box center [531, 265] width 12 height 8
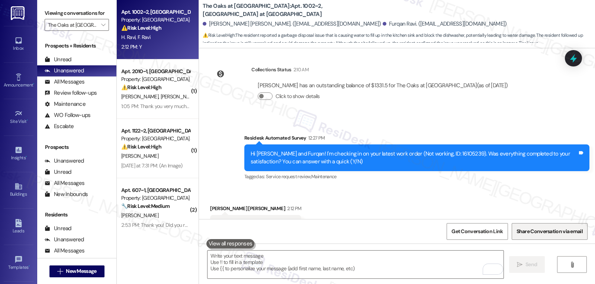
scroll to position [2427, 0]
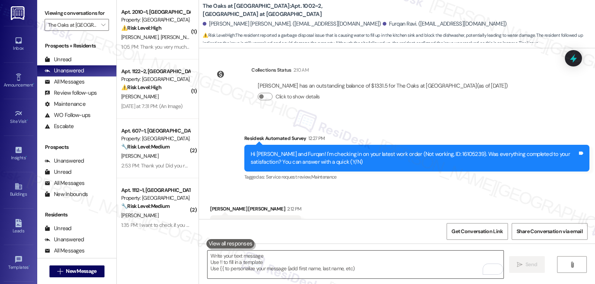
click at [278, 259] on textarea "To enrich screen reader interactions, please activate Accessibility in Grammarl…" at bounding box center [355, 265] width 296 height 28
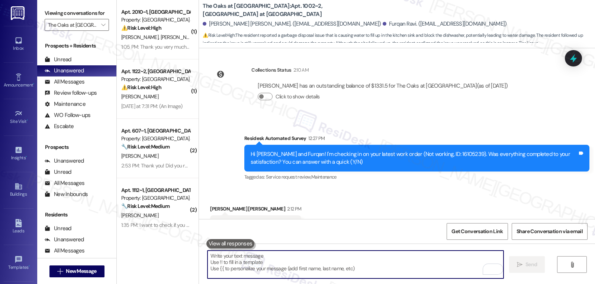
paste textarea "Hope you’ve been settling in nicely at {{property}}, {{first_name}}! Has it fel…"
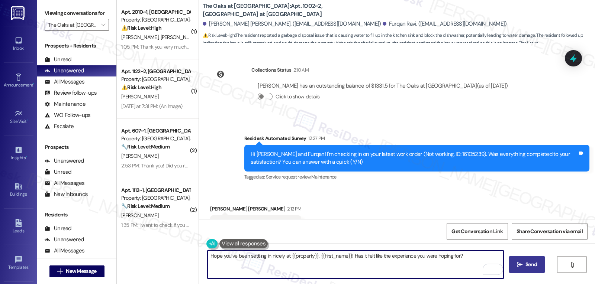
scroll to position [2487, 0]
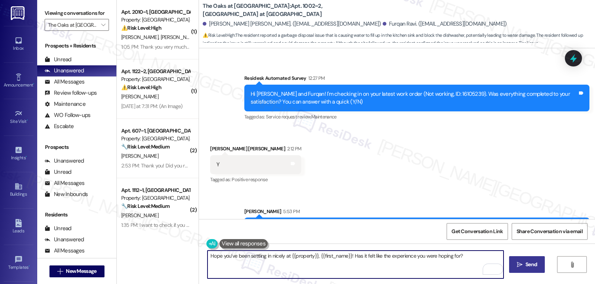
type textarea "Hope you’ve been settling in nicely at {{property}}, {{first_name}}! Has it fel…"
click at [528, 265] on span "Send" at bounding box center [531, 265] width 12 height 8
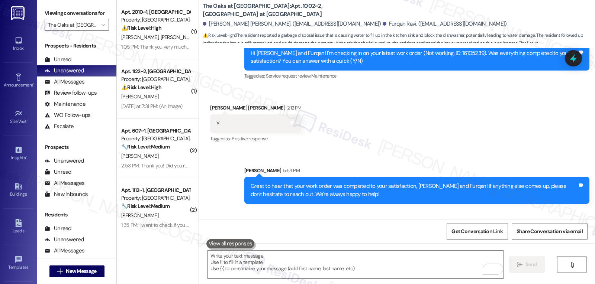
scroll to position [2539, 0]
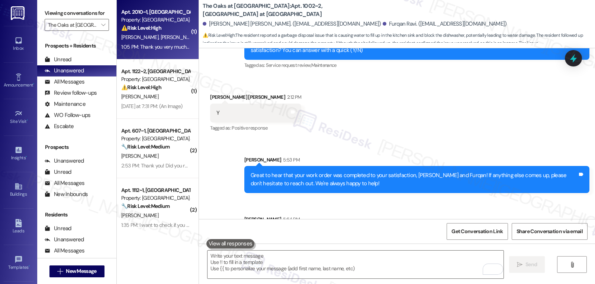
click at [167, 46] on div "1:05 PM: Thank you very much for your help 1:05 PM: Thank you very much for you…" at bounding box center [168, 47] width 94 height 7
type textarea "Fetching suggested responses. Please feel free to read through the conversation…"
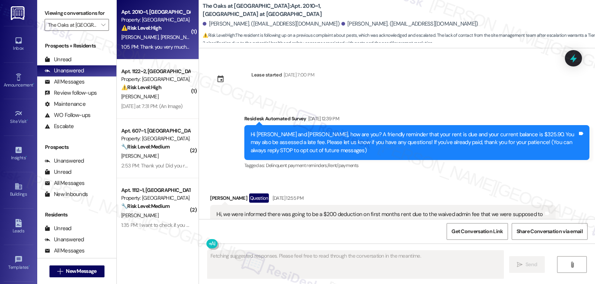
scroll to position [7513, 0]
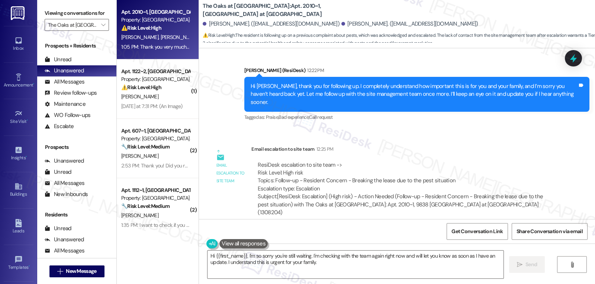
click at [215, 245] on div "Hannah Owen 1:05 PM" at bounding box center [259, 250] width 99 height 10
copy div "Hannah"
click at [260, 262] on textarea "Hi {{first_name}}, I'm so sorry you're still waiting. I'm checking with the tea…" at bounding box center [355, 265] width 296 height 28
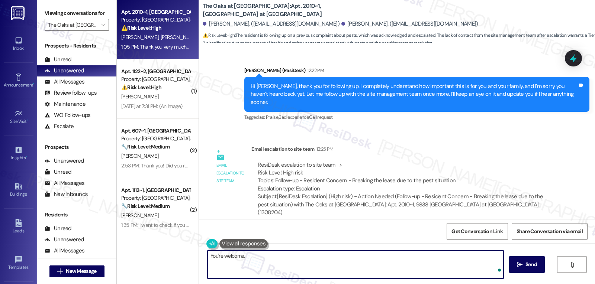
paste textarea "Hannah"
type textarea "You're welcome, Hannah!"
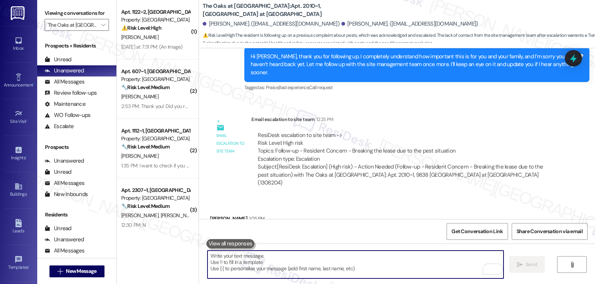
scroll to position [7565, 0]
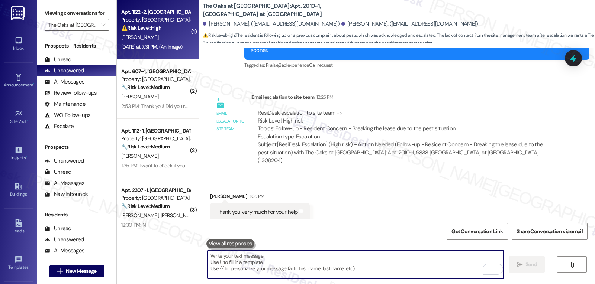
click at [160, 28] on div "⚠️ Risk Level: High The resident is reporting that a maintenance request for bl…" at bounding box center [155, 28] width 69 height 8
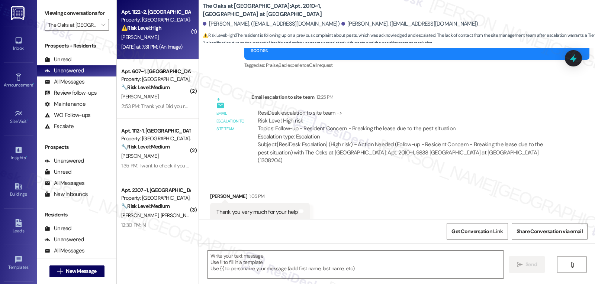
type textarea "Fetching suggested responses. Please feel free to read through the conversation…"
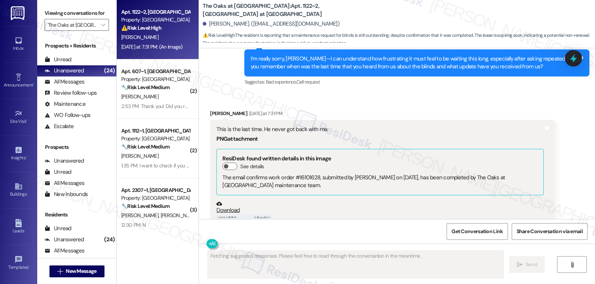
scroll to position [21404, 0]
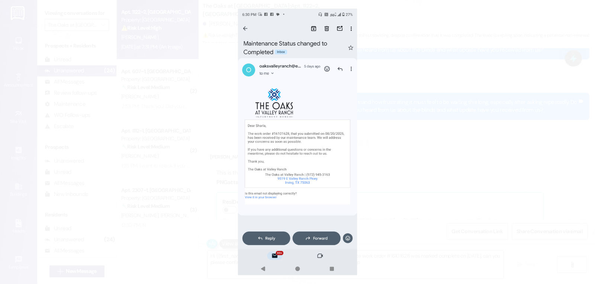
type textarea "Hi {{first_name}}, I understand your frustration about the blinds. Since work o…"
click at [397, 190] on button "Unzoom image" at bounding box center [297, 142] width 595 height 284
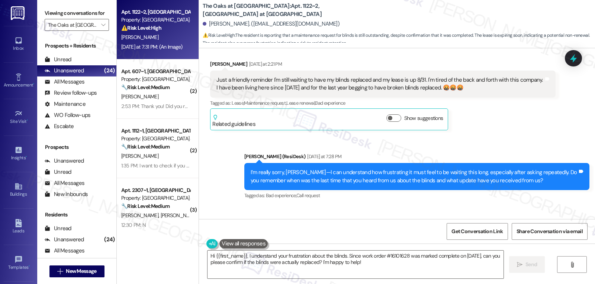
scroll to position [21255, 0]
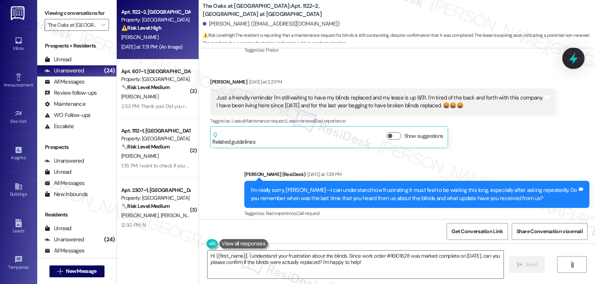
click at [570, 58] on icon at bounding box center [573, 58] width 13 height 13
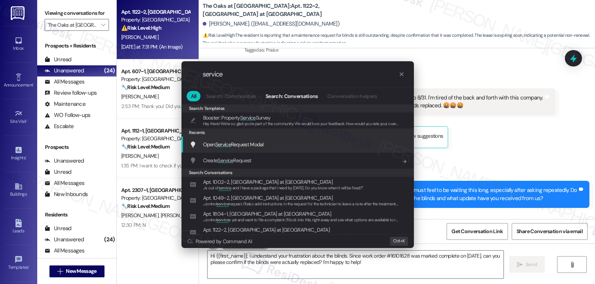
click at [283, 146] on div "Open Service Request Modal Add shortcut" at bounding box center [299, 145] width 218 height 8
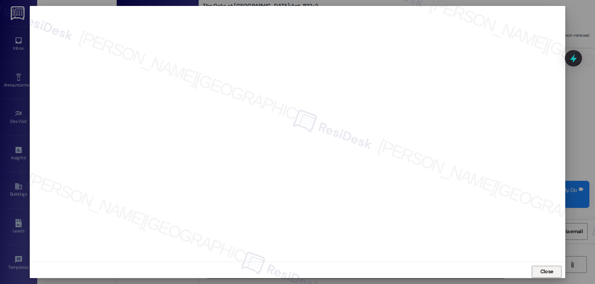
click at [542, 271] on span "Close" at bounding box center [546, 272] width 13 height 8
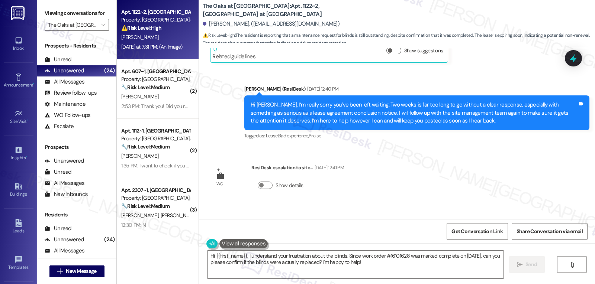
scroll to position [21106, 0]
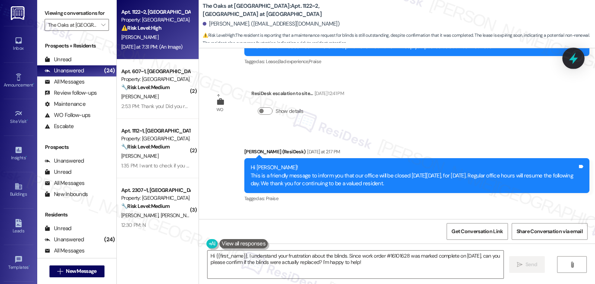
click at [573, 60] on icon at bounding box center [573, 59] width 9 height 12
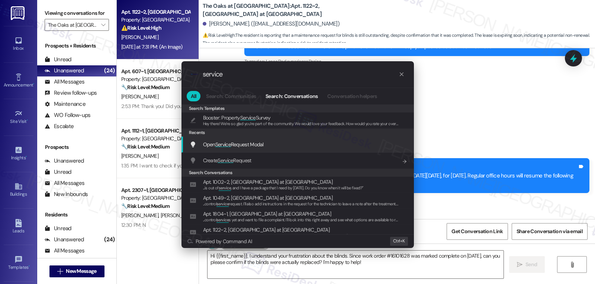
type input "service"
click at [247, 141] on span "Open Service Request Modal" at bounding box center [233, 144] width 61 height 7
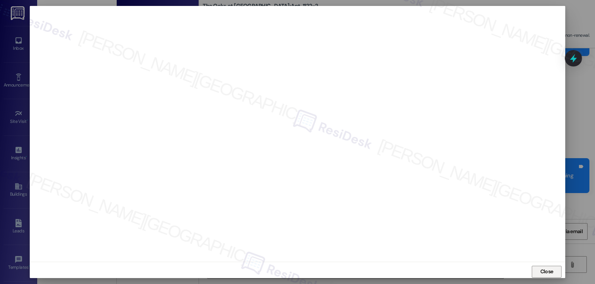
click at [549, 273] on span "Close" at bounding box center [546, 272] width 13 height 8
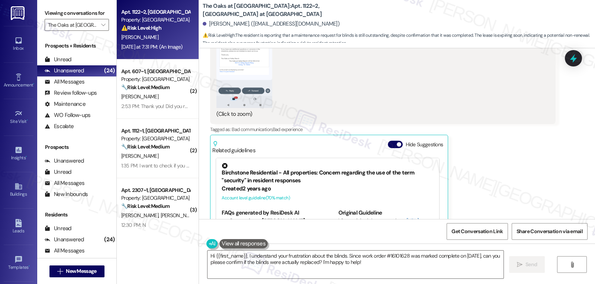
scroll to position [21701, 0]
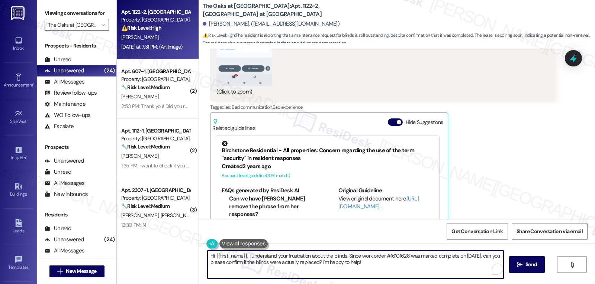
drag, startPoint x: 244, startPoint y: 258, endPoint x: 684, endPoint y: 282, distance: 441.3
click at [595, 282] on html "Inbox Go to Inbox Announcement • Send A Text Announcement Site Visit • Go to Si…" at bounding box center [297, 142] width 595 height 284
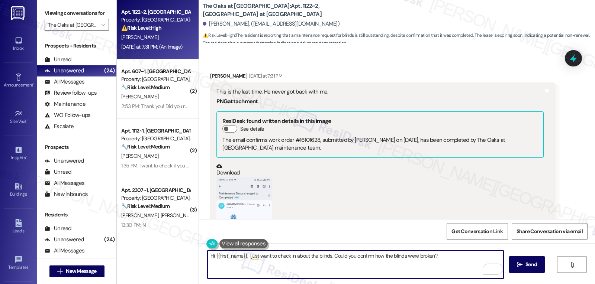
scroll to position [21478, 0]
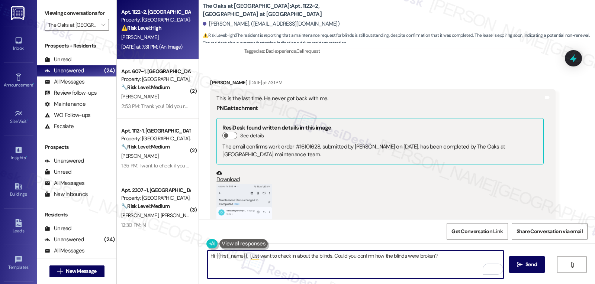
click at [244, 257] on textarea "Hi {{first_name}}, I just want to check in about the blinds. Could you confirm …" at bounding box center [355, 265] width 296 height 28
click at [328, 257] on textarea "Hi {{first_name}}, I just want to check in about the blinds. Could you confirm …" at bounding box center [355, 265] width 296 height 28
type textarea "Hi {{first_name}}, I just want to check in about the blinds. Thank you for send…"
click at [243, 184] on button "Zoom image" at bounding box center [244, 246] width 56 height 125
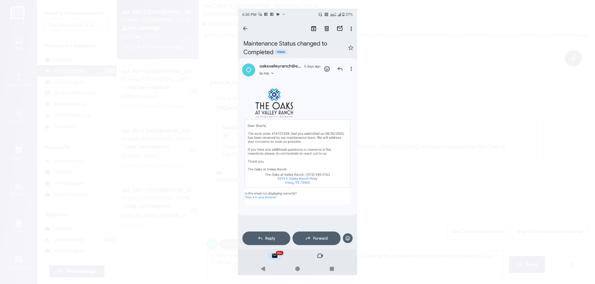
click at [447, 144] on button "Unzoom image" at bounding box center [297, 142] width 595 height 284
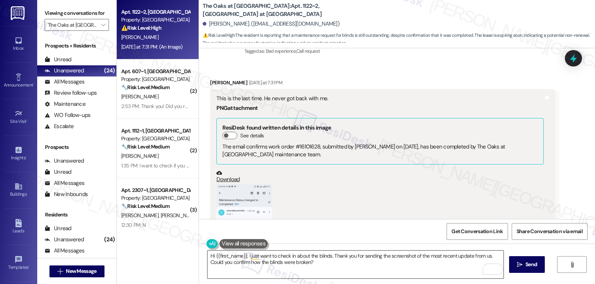
click at [355, 268] on textarea "Hi {{first_name}}, I just want to check in about the blinds. Thank you for send…" at bounding box center [355, 265] width 296 height 28
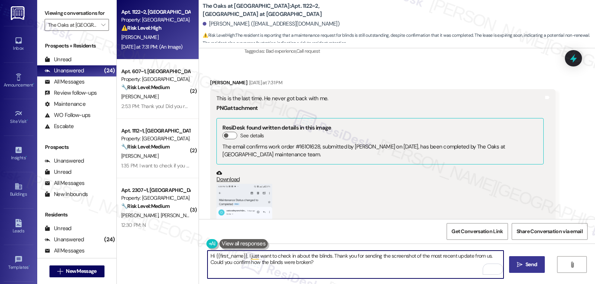
click at [521, 269] on span " Send" at bounding box center [526, 265] width 23 height 8
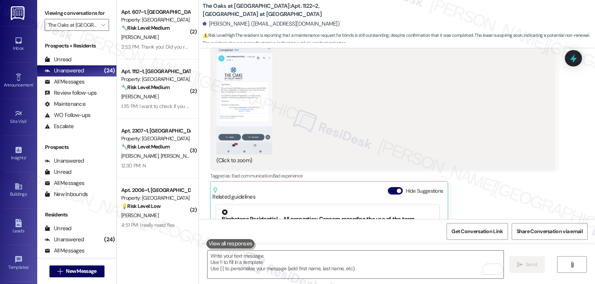
scroll to position [21761, 0]
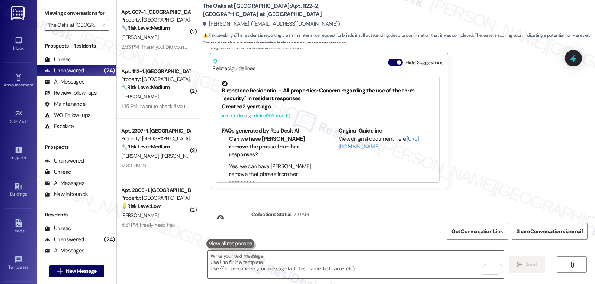
drag, startPoint x: 155, startPoint y: 29, endPoint x: 444, endPoint y: 126, distance: 304.1
click at [155, 29] on strong "🔧 Risk Level: Medium" at bounding box center [145, 28] width 48 height 7
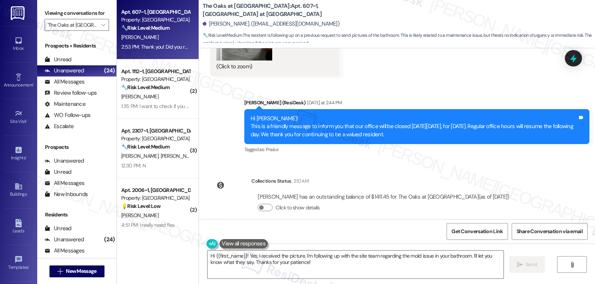
scroll to position [3066, 0]
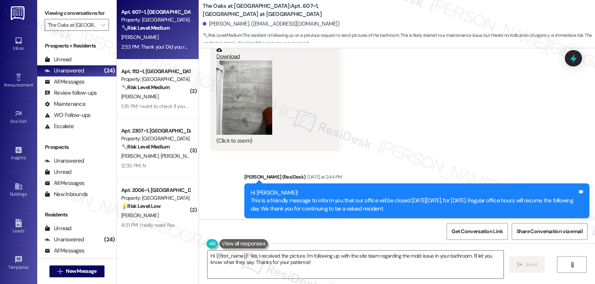
click at [236, 110] on button "Zoom image" at bounding box center [244, 98] width 56 height 74
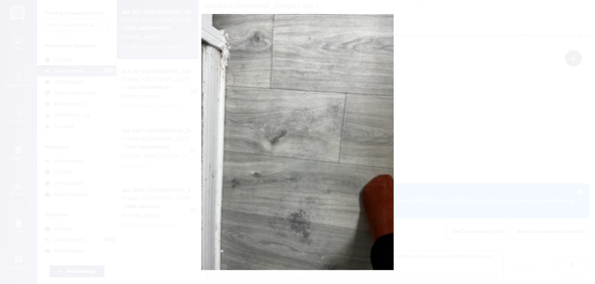
click at [486, 144] on button "Unzoom image" at bounding box center [297, 142] width 595 height 284
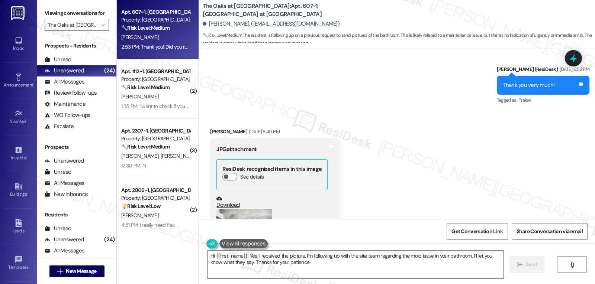
scroll to position [2992, 0]
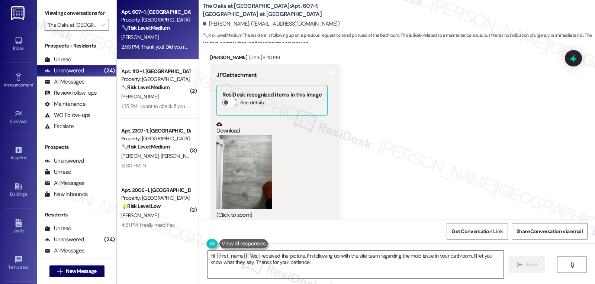
click at [231, 176] on button "Zoom image" at bounding box center [244, 172] width 56 height 74
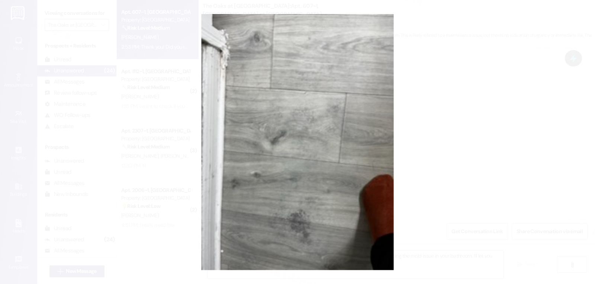
click at [473, 177] on button "Unzoom image" at bounding box center [297, 142] width 595 height 284
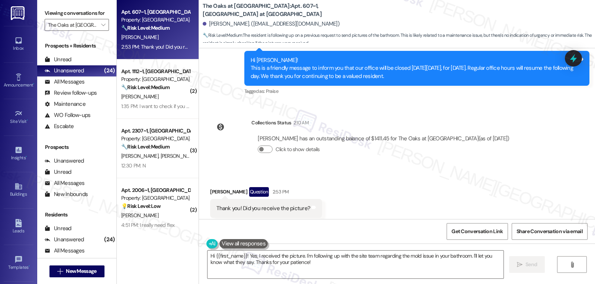
scroll to position [3215, 0]
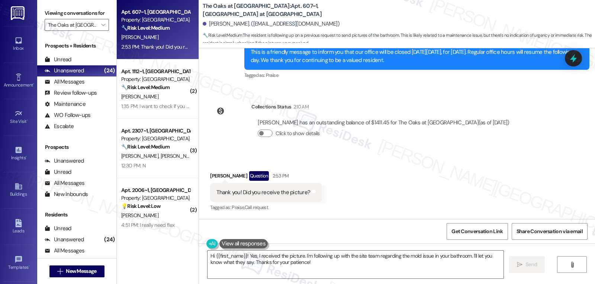
click at [212, 176] on div "Bomi Choi Question 2:53 PM" at bounding box center [266, 177] width 112 height 12
copy div "Bomi"
click at [314, 268] on textarea "Hi {{first_name}}! Yes, I received the picture. I'm following up with the site …" at bounding box center [355, 265] width 296 height 28
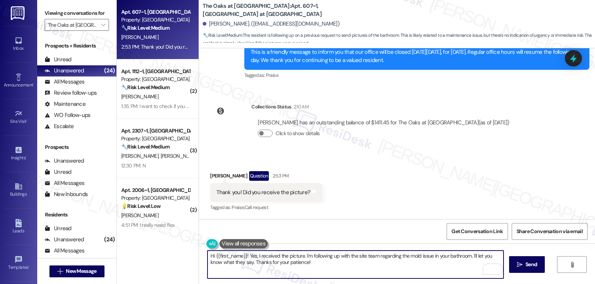
click at [363, 258] on textarea "Hi {{first_name}}! Yes, I received the picture. I'm following up with the site …" at bounding box center [355, 265] width 296 height 28
click at [439, 256] on textarea "Hi {{first_name}}! Yes, I received the picture. I'm following up with the site …" at bounding box center [355, 265] width 296 height 28
click at [291, 264] on textarea "Hi {{first_name}}! Yes, I received the picture. I'm following up with the site …" at bounding box center [355, 265] width 296 height 28
click at [402, 262] on textarea "Hi {{first_name}}! Yes, I received the picture. I'm following up with the site …" at bounding box center [355, 265] width 296 height 28
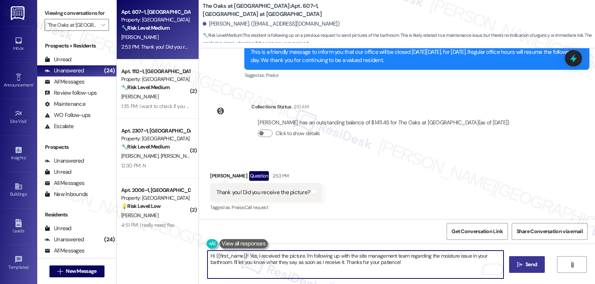
type textarea "Hi {{first_name}}! Yes, I received the picture. I'm following up with the site …"
click at [524, 265] on span "Send" at bounding box center [531, 265] width 15 height 8
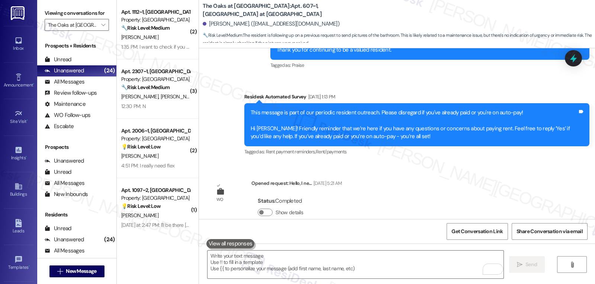
scroll to position [2234, 0]
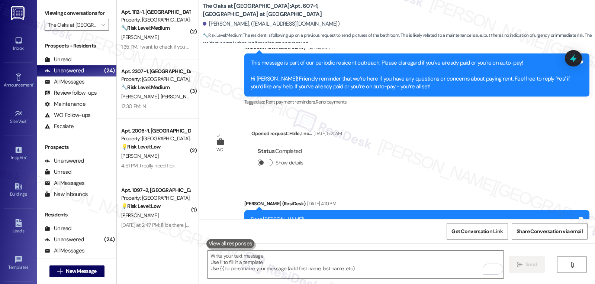
click at [267, 162] on button "Show details" at bounding box center [265, 162] width 15 height 7
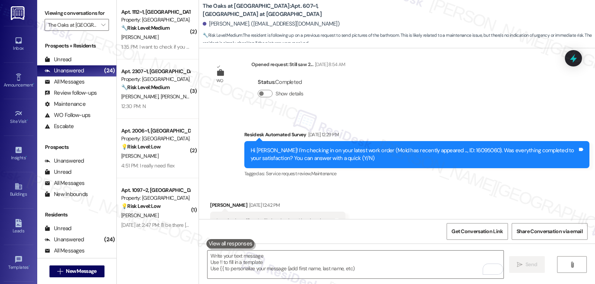
scroll to position [2457, 0]
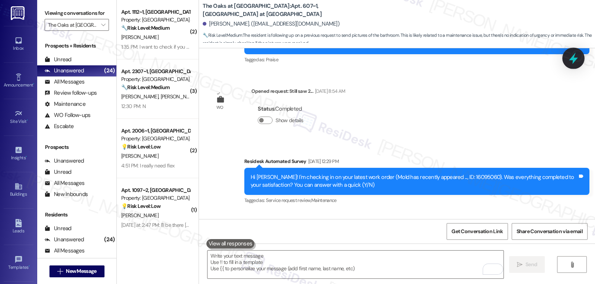
click at [574, 59] on icon at bounding box center [573, 59] width 9 height 12
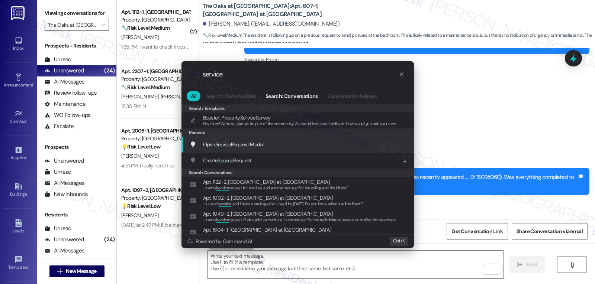
click at [237, 144] on span "Open Service Request Modal" at bounding box center [233, 144] width 61 height 7
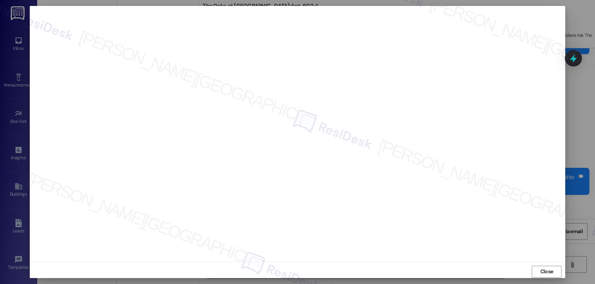
click at [544, 273] on span "Close" at bounding box center [546, 272] width 13 height 8
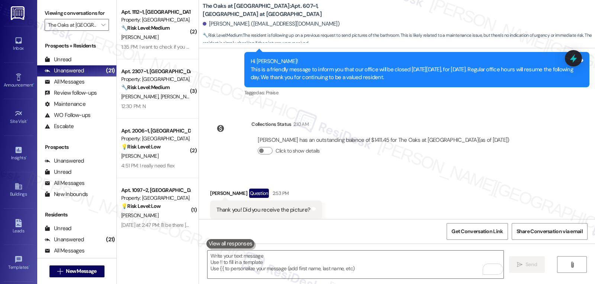
scroll to position [3307, 0]
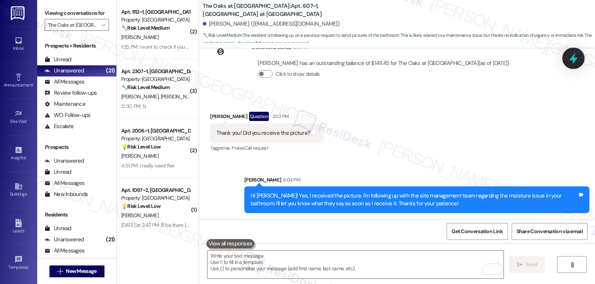
click at [574, 62] on icon at bounding box center [573, 59] width 9 height 12
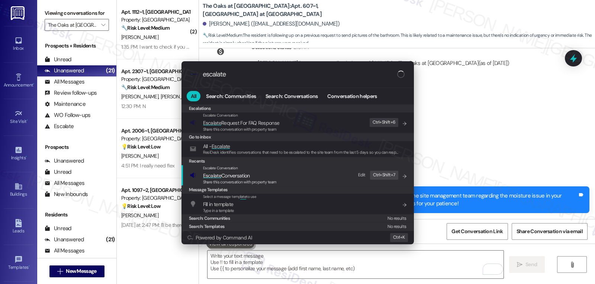
type input "escalate"
click at [271, 180] on span "Share this conversation with property team" at bounding box center [240, 182] width 74 height 5
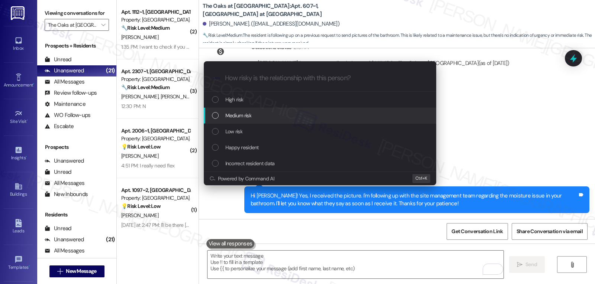
click at [254, 116] on div "Medium risk" at bounding box center [321, 116] width 218 height 8
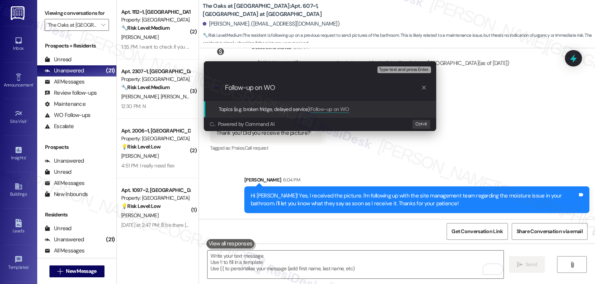
paste input "16095060"
type input "Follow-up on WO 16095060 - No one came to address the moisture issue in the bat…"
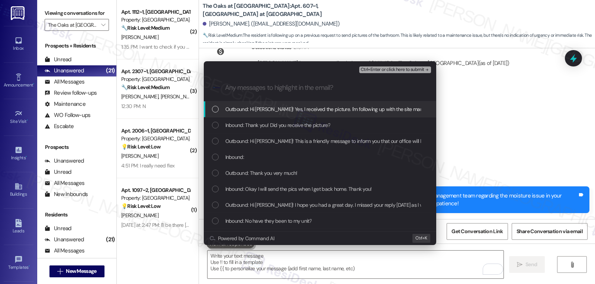
scroll to position [0, 0]
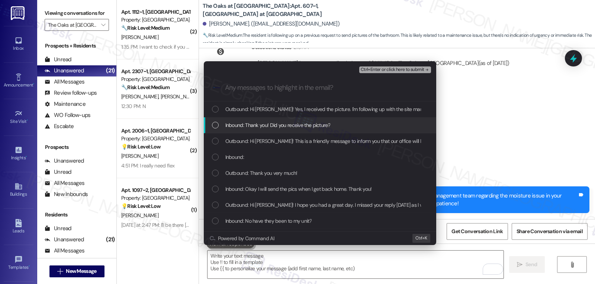
click at [250, 123] on span "Inbound: Thank you! Did you receive the picture?" at bounding box center [277, 125] width 105 height 8
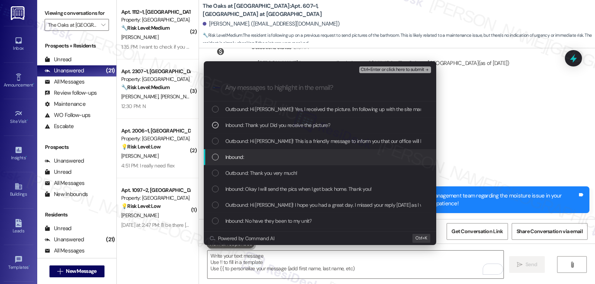
click at [232, 160] on span "Inbound:" at bounding box center [234, 157] width 19 height 8
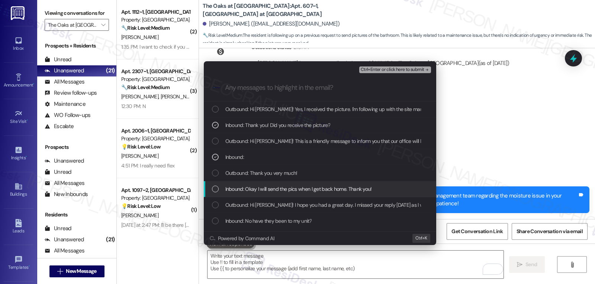
click at [242, 191] on span "Inbound: Okay I will send the pics when I get back home. Thank you!" at bounding box center [298, 189] width 146 height 8
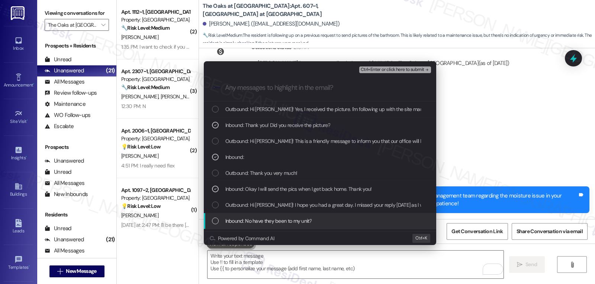
click at [253, 226] on div "Inbound: No have they been to my unit?" at bounding box center [320, 221] width 232 height 16
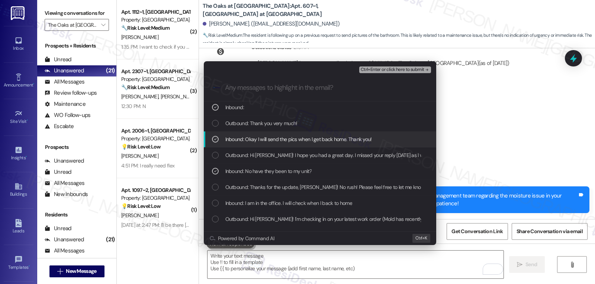
scroll to position [74, 0]
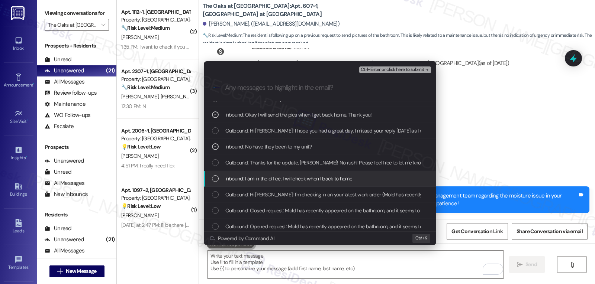
click at [220, 180] on div "Inbound: I am in the office. I will check when I back to home" at bounding box center [321, 179] width 218 height 8
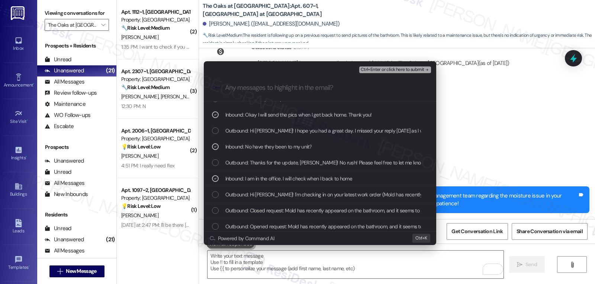
scroll to position [149, 0]
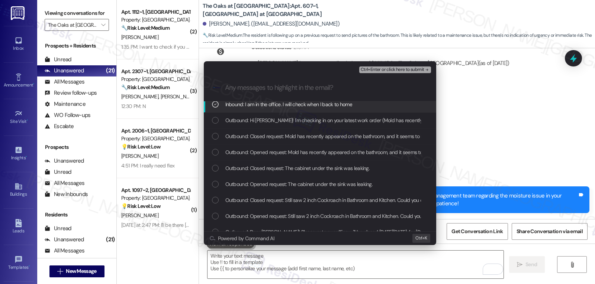
click at [387, 72] on span "Ctrl+Enter or click here to submit" at bounding box center [393, 69] width 64 height 5
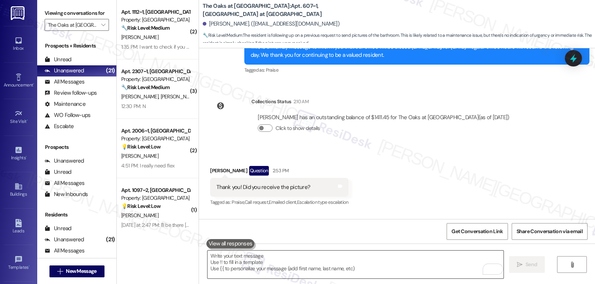
scroll to position [3215, 0]
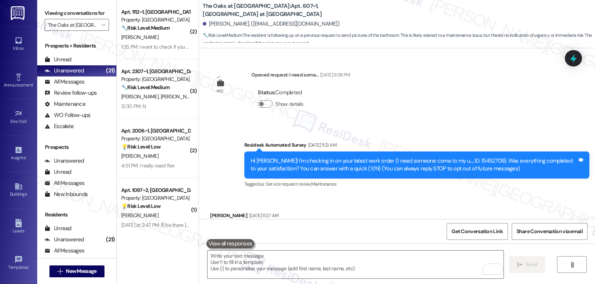
scroll to position [3215, 0]
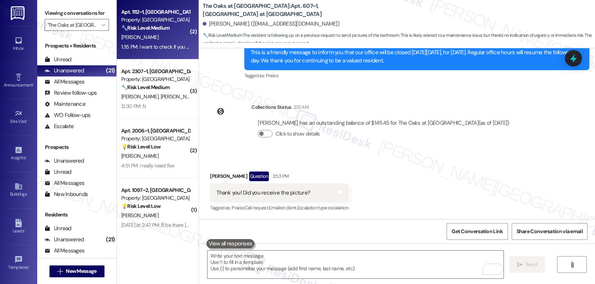
click at [164, 31] on div "🔧 Risk Level: Medium The resident is inquiring about whether a specific renter'…" at bounding box center [155, 28] width 69 height 8
type textarea "Fetching suggested responses. Please feel free to read through the conversation…"
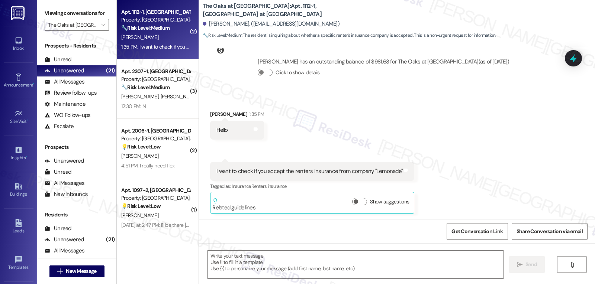
scroll to position [307, 0]
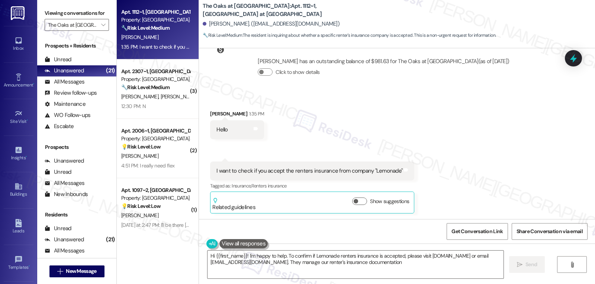
type textarea "Hi {{first_name}}! I'm happy to help. To confirm if Lemonade renters insurance …"
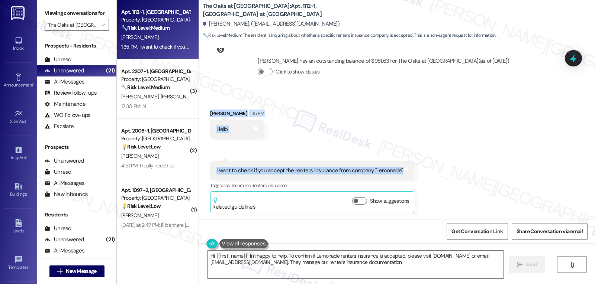
drag, startPoint x: 205, startPoint y: 116, endPoint x: 470, endPoint y: 180, distance: 273.2
click at [470, 180] on div "Received via SMS Ghouse Mohiuddin 1:35 PM Hello Tags and notes Received via SMS…" at bounding box center [397, 156] width 396 height 126
copy div "Ghouse Mohiuddin 1:35 PM Hello Tags and notes Received via SMS 1:35 PM Ghouse M…"
click at [371, 273] on textarea "Hi {{first_name}}! I'm happy to help. To confirm if Lemonade renters insurance …" at bounding box center [355, 265] width 296 height 28
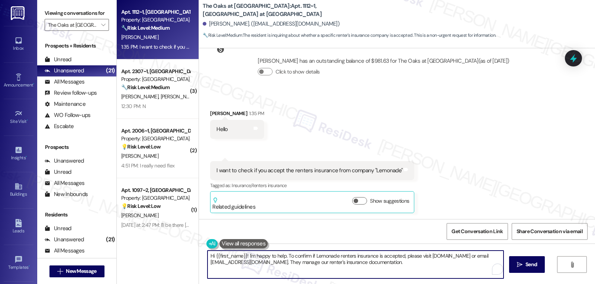
click at [431, 270] on textarea "Hi {{first_name}}! I'm happy to help. To confirm if Lemonade renters insurance …" at bounding box center [355, 265] width 296 height 28
click at [547, 263] on div "Hi {{first_name}}! I'm happy to help. To confirm if Lemonade renters insurance …" at bounding box center [397, 272] width 396 height 56
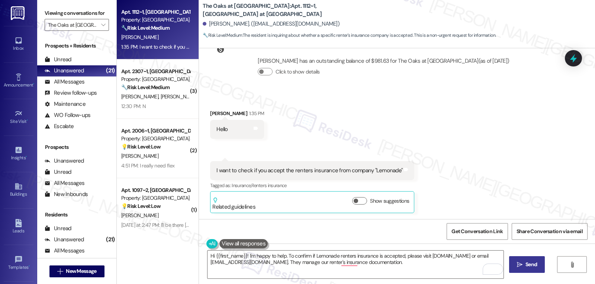
click at [534, 265] on span "Send" at bounding box center [531, 265] width 12 height 8
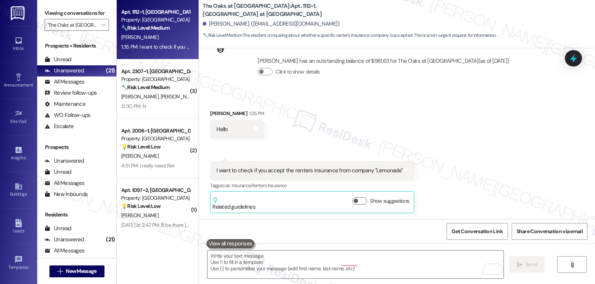
scroll to position [307, 0]
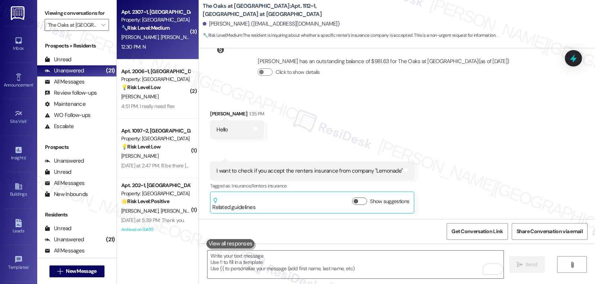
click at [130, 34] on span "[PERSON_NAME]" at bounding box center [140, 37] width 39 height 7
type textarea "Fetching suggested responses. Please feel free to read through the conversation…"
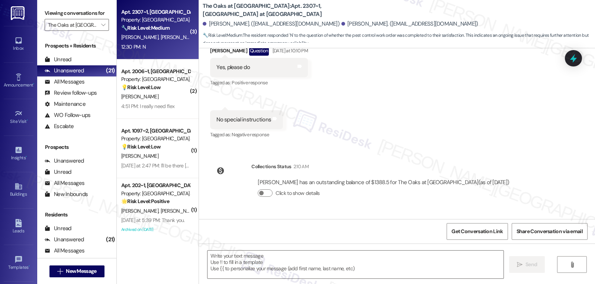
scroll to position [2821, 0]
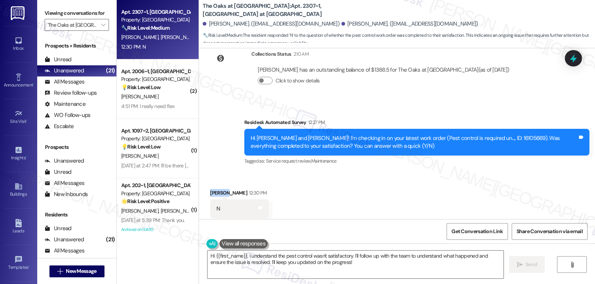
drag, startPoint x: 223, startPoint y: 177, endPoint x: 202, endPoint y: 177, distance: 20.4
click at [204, 184] on div "Received via SMS Saurabh Chaudhary 12:30 PM N Tags and notes Tagged as: Negativ…" at bounding box center [239, 210] width 70 height 52
copy div "Saurabh"
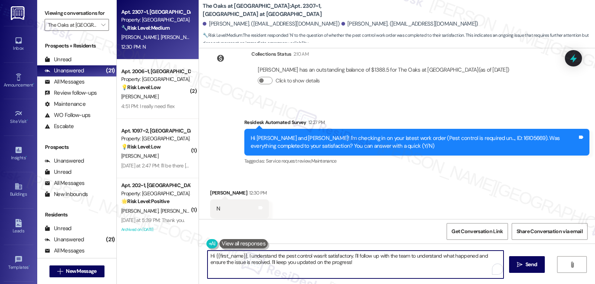
drag, startPoint x: 350, startPoint y: 257, endPoint x: 397, endPoint y: 302, distance: 65.5
click at [397, 284] on html "Inbox Go to Inbox Announcement • Send A Text Announcement Site Visit • Go to Si…" at bounding box center [297, 142] width 595 height 284
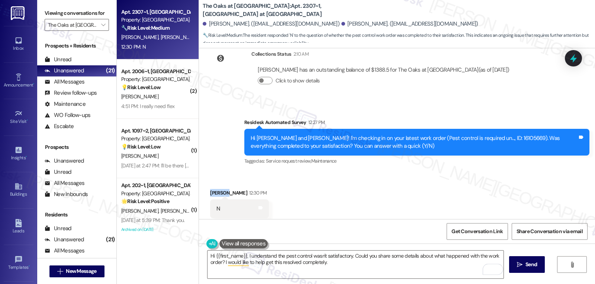
drag, startPoint x: 222, startPoint y: 177, endPoint x: 203, endPoint y: 177, distance: 19.3
click at [204, 184] on div "Received via SMS Saurabh Chaudhary 12:30 PM N Tags and notes Tagged as: Negativ…" at bounding box center [239, 210] width 70 height 52
copy div "Saurabh"
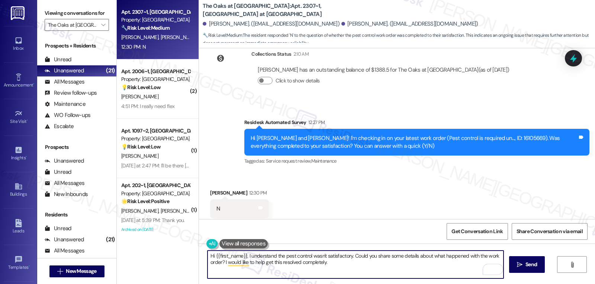
drag, startPoint x: 211, startPoint y: 257, endPoint x: 243, endPoint y: 257, distance: 32.0
click at [243, 257] on textarea "Hi {{first_name}}, I understand the pest control wasn't satisfactory. Could you…" at bounding box center [355, 265] width 296 height 28
paste textarea "Saurabh"
click at [342, 261] on textarea "Hi Saurabh, I understand the pest control wasn't satisfactory. Could you share …" at bounding box center [355, 265] width 296 height 28
type textarea "Hi Saurabh, I understand the pest control wasn't satisfactory. Could you share …"
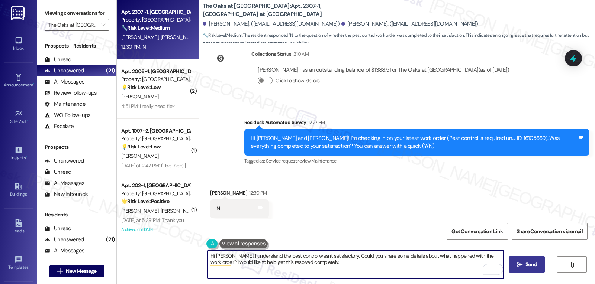
click at [531, 266] on span "Send" at bounding box center [531, 265] width 12 height 8
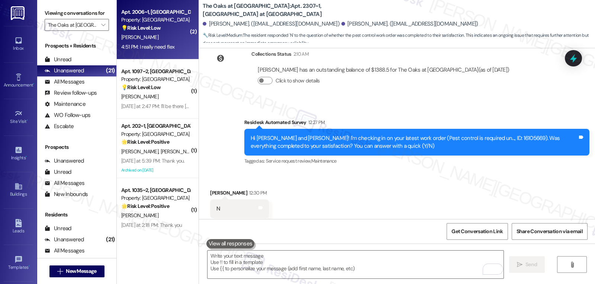
click at [153, 45] on div "4:51 PM: I really need flex 4:51 PM: I really need flex" at bounding box center [147, 47] width 53 height 7
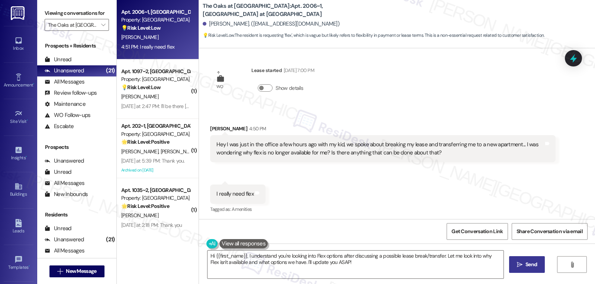
scroll to position [6, 0]
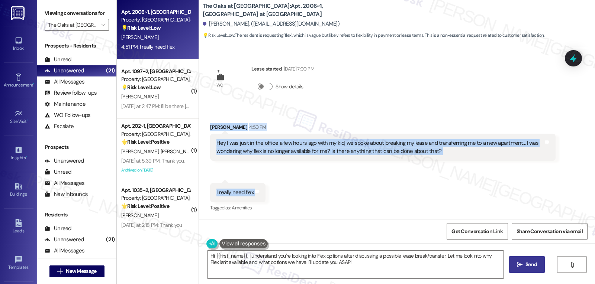
drag, startPoint x: 203, startPoint y: 128, endPoint x: 251, endPoint y: 199, distance: 85.2
click at [251, 199] on div "Received via SMS Delmetria Gentry 4:50 PM Hey I was just in the office a few ho…" at bounding box center [397, 163] width 396 height 112
copy div "Delmetria Gentry 4:50 PM Hey I was just in the office a few hours ago with my k…"
click at [372, 270] on textarea "Hi {{first_name}}, I understand you're looking into Flex options after discussi…" at bounding box center [355, 265] width 296 height 28
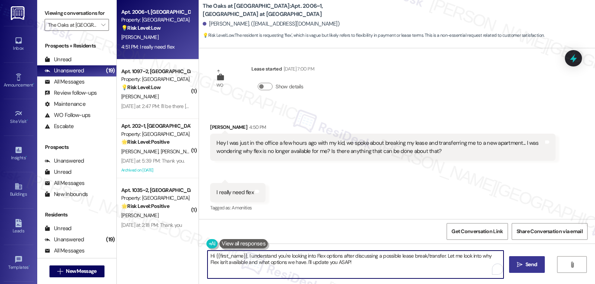
paste textarea "Delmetria, thank you for reaching out. I’m sorry for the stress this is causing…"
click at [371, 258] on textarea "Hi Delmetria, thank you for reaching out. I’m sorry for the stress this is caus…" at bounding box center [355, 265] width 296 height 28
click at [280, 262] on textarea "Hi Delmetria, thank you for reaching out. I’m sorry for the stress this is caus…" at bounding box center [355, 265] width 296 height 28
click at [377, 276] on textarea "Hi Delmetria, thank you for reaching out. I’m sorry for the stress this is caus…" at bounding box center [355, 265] width 296 height 28
drag, startPoint x: 518, startPoint y: 265, endPoint x: 514, endPoint y: 261, distance: 5.8
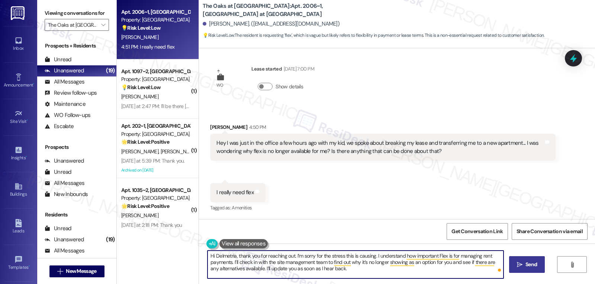
click at [515, 264] on span " Send" at bounding box center [526, 265] width 23 height 8
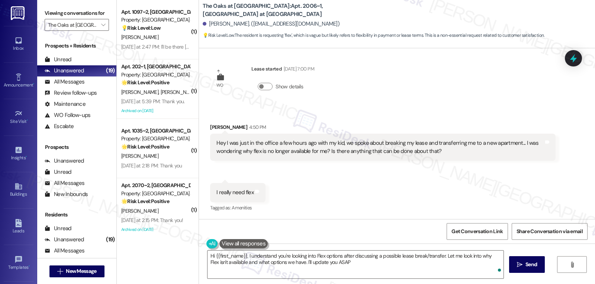
type textarea "Hi {{first_name}}, I understand you're looking into Flex options after discussi…"
click at [579, 60] on icon at bounding box center [573, 58] width 13 height 13
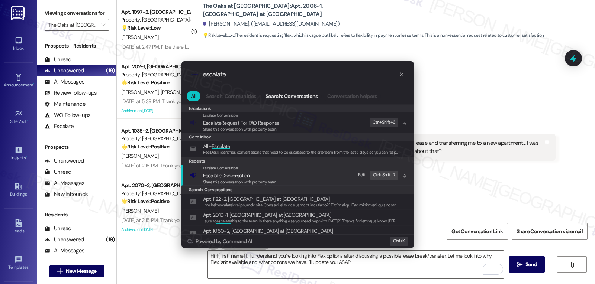
type input "escalate"
click at [250, 177] on span "Escalate Conversation" at bounding box center [226, 176] width 47 height 7
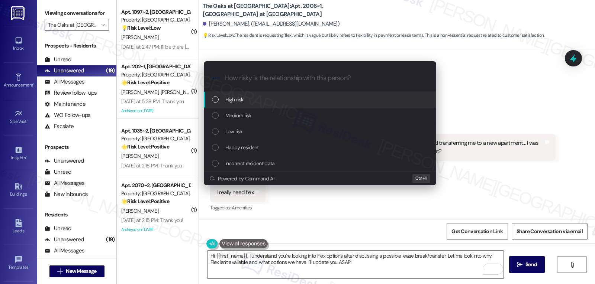
click at [243, 103] on span "High risk" at bounding box center [234, 100] width 18 height 8
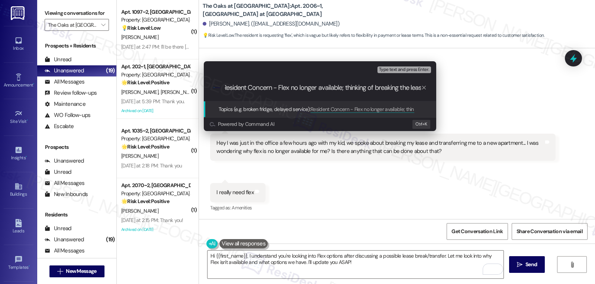
type input "Resident Concern - Flex no longer available; thinking of breaking the lease"
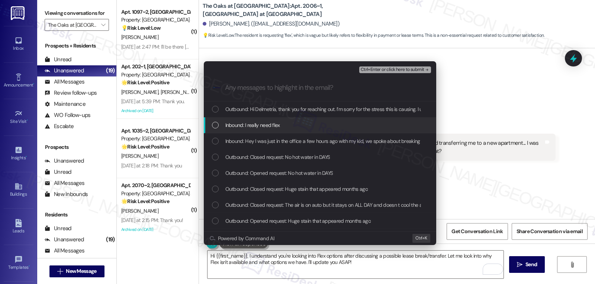
click at [268, 125] on span "Inbound: I really need flex" at bounding box center [252, 125] width 55 height 8
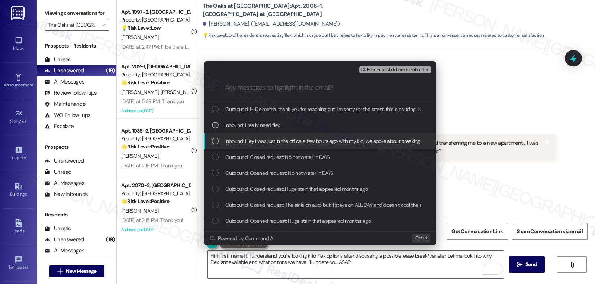
click at [216, 144] on div "List of options" at bounding box center [215, 141] width 7 height 7
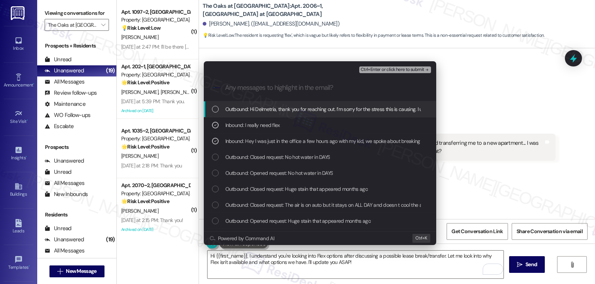
click at [413, 67] on span "Ctrl+Enter or click here to submit" at bounding box center [393, 69] width 64 height 5
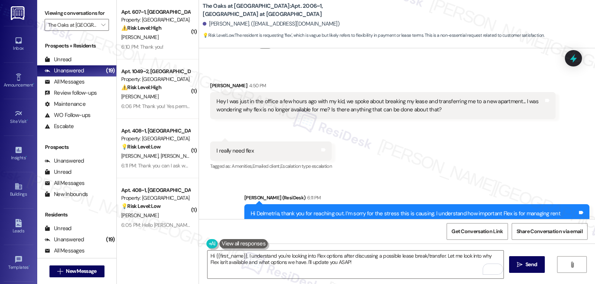
scroll to position [85, 0]
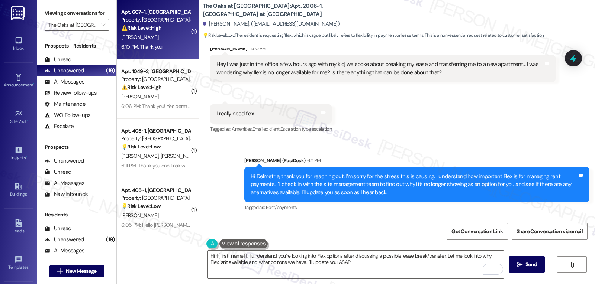
click at [148, 45] on div "6:10 PM: Thank you! 6:10 PM: Thank you!" at bounding box center [142, 47] width 42 height 7
type textarea "Fetching suggested responses. Please feel free to read through the conversation…"
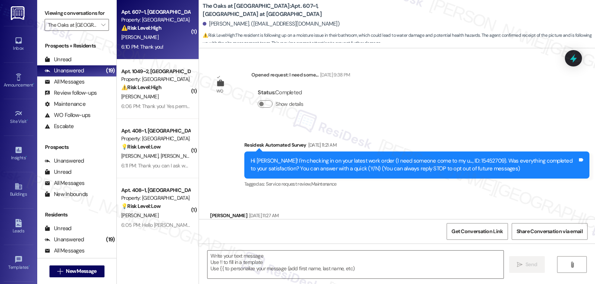
scroll to position [3440, 0]
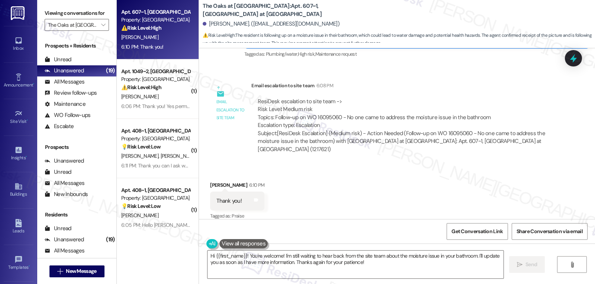
click at [212, 181] on div "Bomi Choi 6:10 PM" at bounding box center [237, 186] width 54 height 10
copy div "Bomi"
click at [289, 265] on textarea "Hi {{first_name}}! You're welcome! I'm still waiting to hear back from the site…" at bounding box center [355, 265] width 296 height 28
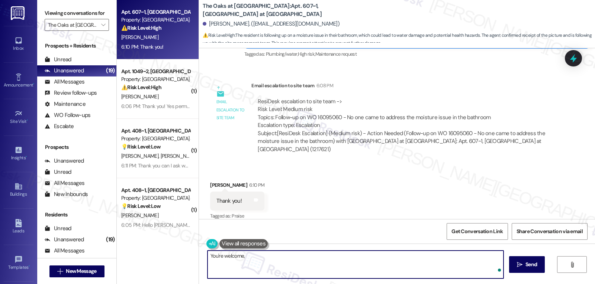
paste textarea "Bomi"
type textarea "You're welcome, Bomi!"
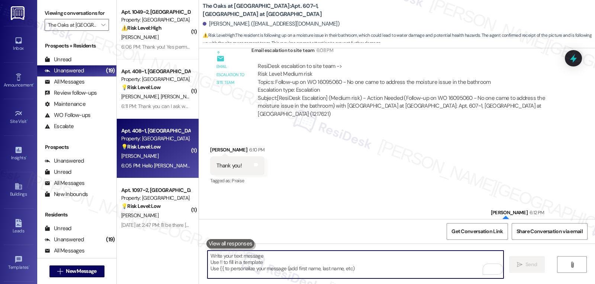
scroll to position [3492, 0]
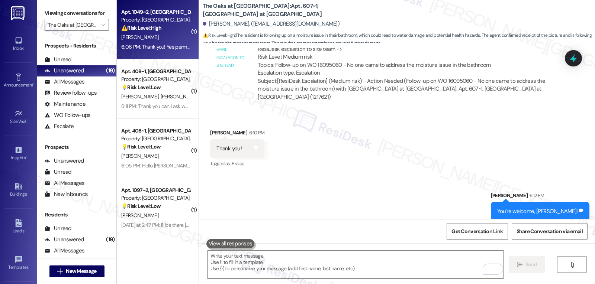
click at [154, 52] on div "6:06 PM: Thank you! Yes permission to enter, no pets, please have them leave a …" at bounding box center [155, 46] width 70 height 9
type textarea "Fetching suggested responses. Please feel free to read through the conversation…"
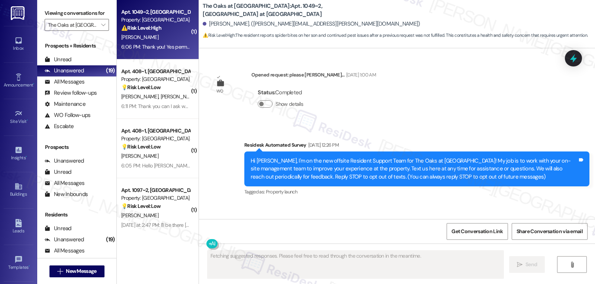
scroll to position [10273, 0]
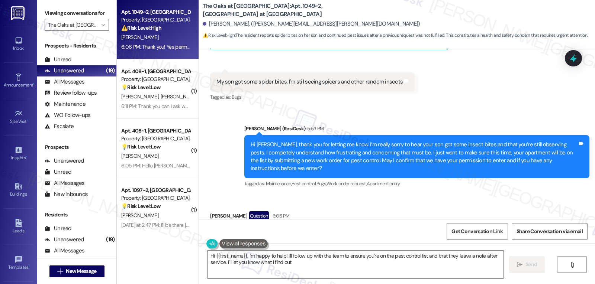
type textarea "Hi {{first_name}}, I'm happy to help! I'll follow up with the team to ensure yo…"
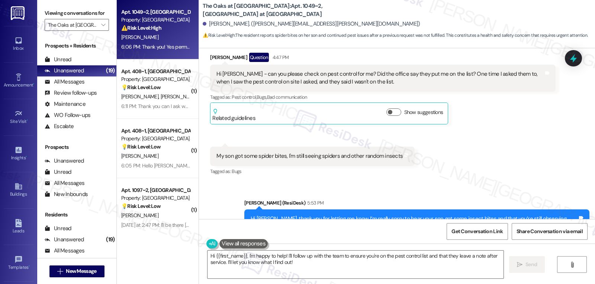
scroll to position [10124, 0]
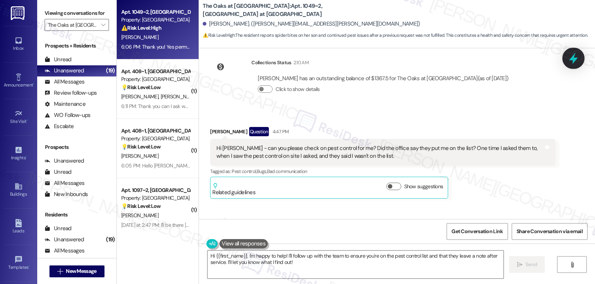
click at [570, 57] on icon at bounding box center [573, 58] width 13 height 13
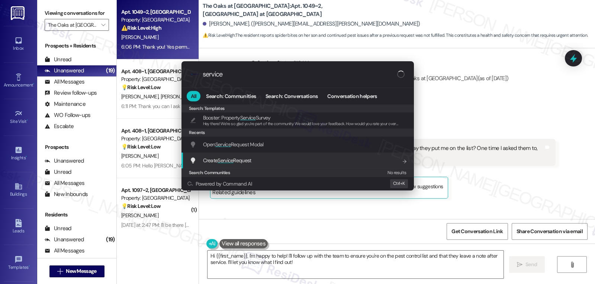
type input "service"
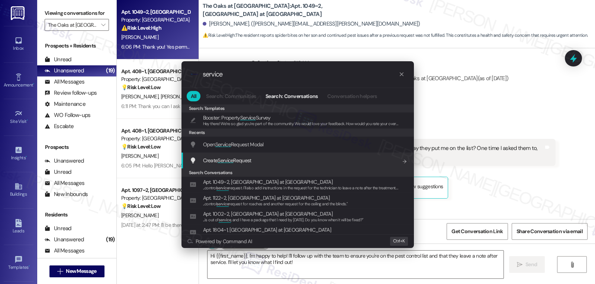
click at [225, 157] on span "Service" at bounding box center [226, 160] width 16 height 7
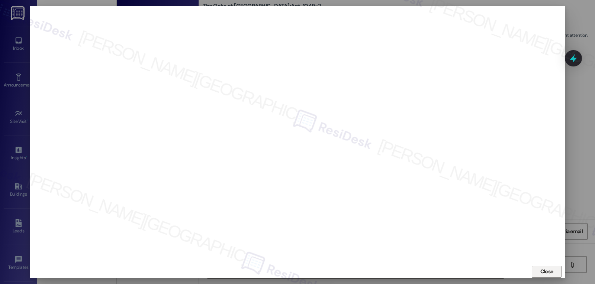
click at [542, 271] on span "Close" at bounding box center [546, 272] width 13 height 8
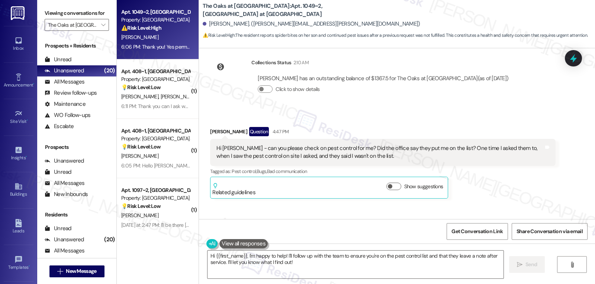
scroll to position [10273, 0]
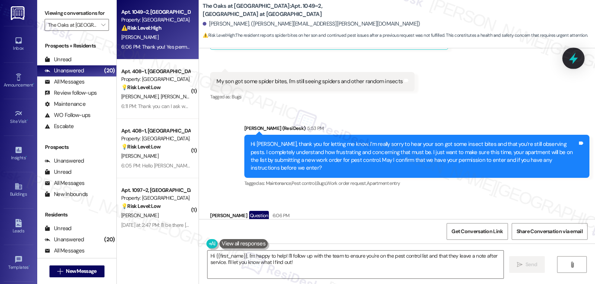
click at [572, 57] on icon at bounding box center [573, 58] width 13 height 13
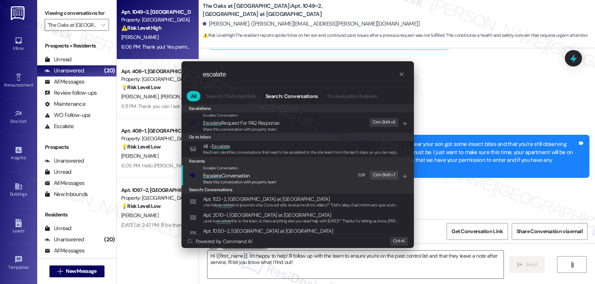
type input "escalate"
click at [267, 181] on span "Share this conversation with property team" at bounding box center [240, 182] width 74 height 5
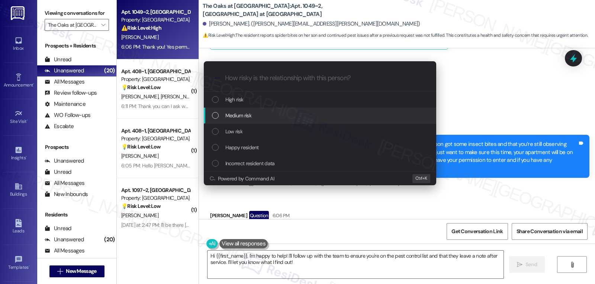
click at [249, 118] on span "Medium risk" at bounding box center [238, 116] width 26 height 8
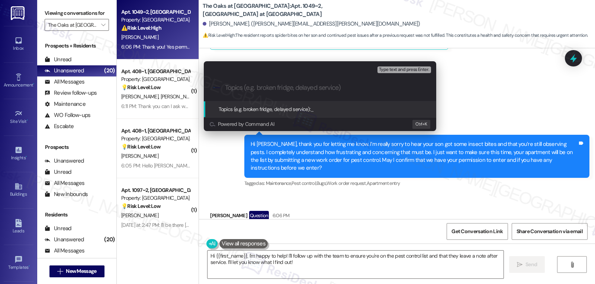
paste input "16111474"
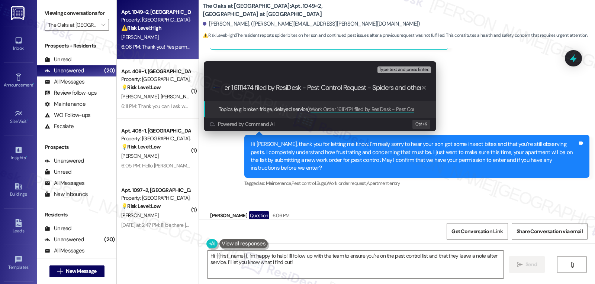
scroll to position [0, 32]
type input "Work Order 16111474 filed by ResiDesk - Pest Control Request - Spiders and othe…"
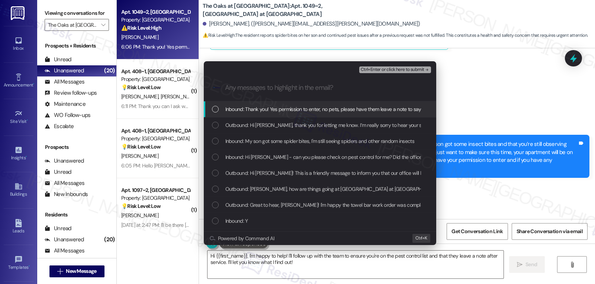
scroll to position [0, 0]
click at [242, 113] on span "Inbound: Thank you! Yes permission to enter, no pets, please have them leave a …" at bounding box center [341, 109] width 232 height 8
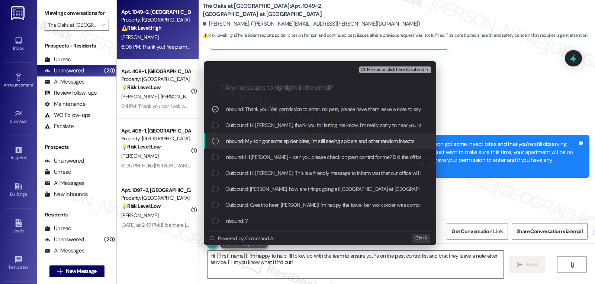
click at [228, 142] on span "Inbound: My son got some spider bites, I'm still seeing spiders and other rando…" at bounding box center [319, 141] width 189 height 8
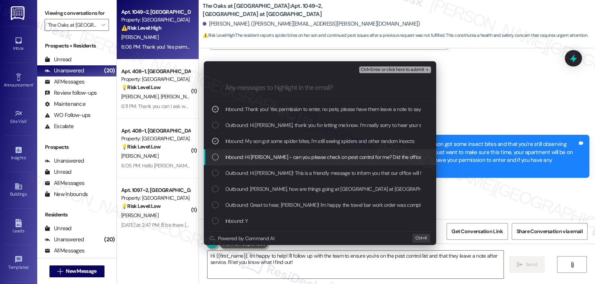
click at [271, 160] on span "Inbound: Hi Sarah - can you please check on pest control for me? Did the office…" at bounding box center [463, 157] width 477 height 8
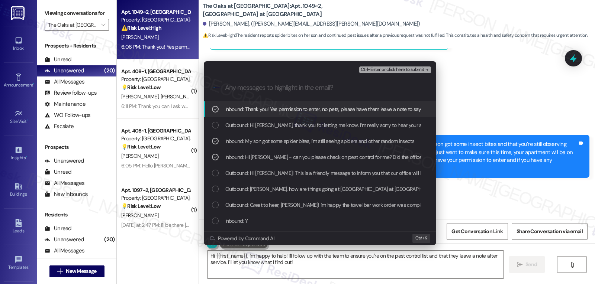
click at [402, 69] on span "Ctrl+Enter or click here to submit" at bounding box center [393, 69] width 64 height 5
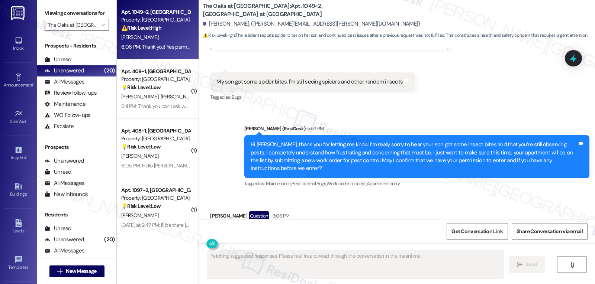
scroll to position [10273, 0]
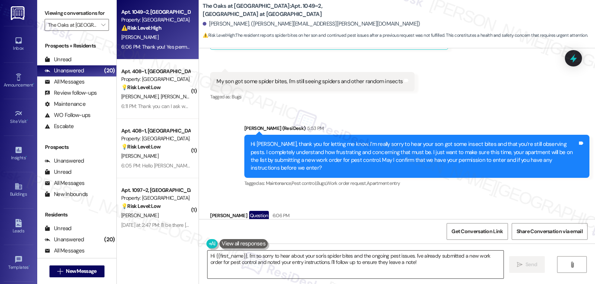
click at [277, 271] on textarea "Hi {{first_name}}, I'm so sorry to hear about your son's spider bites and the o…" at bounding box center [355, 265] width 296 height 28
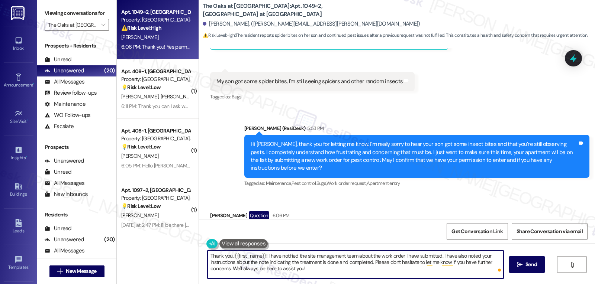
click at [326, 269] on textarea "Thank you, {{first_name}}! I have notified the site management team about the w…" at bounding box center [355, 265] width 296 height 28
type textarea "Thank you, {{first_name}}! I have notified the site management team about the w…"
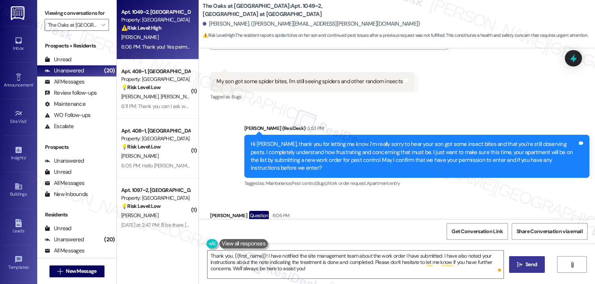
click at [539, 268] on button " Send" at bounding box center [527, 265] width 36 height 17
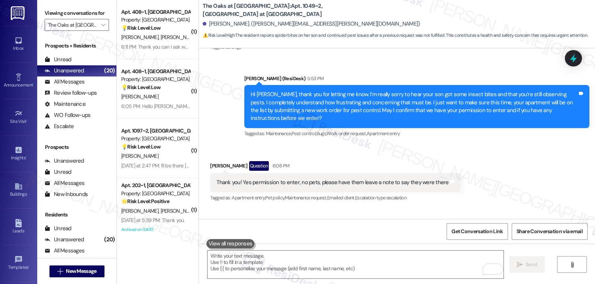
scroll to position [10341, 0]
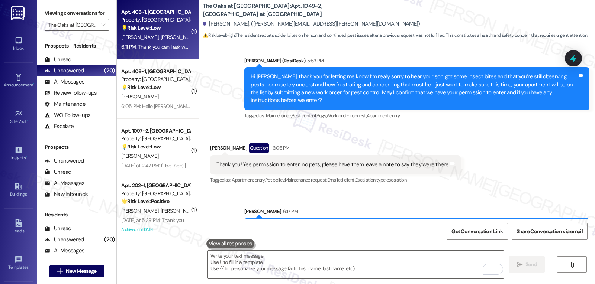
click at [161, 35] on div "T. Lewis T. Lewis" at bounding box center [155, 37] width 70 height 9
type textarea "Fetching suggested responses. Please feel free to read through the conversation…"
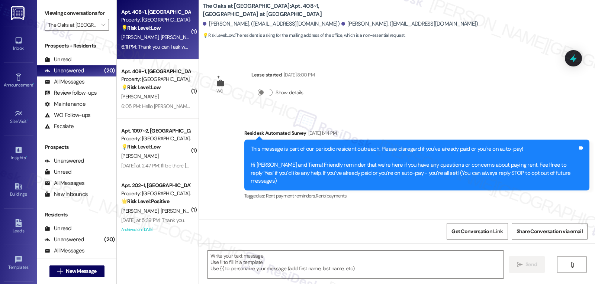
scroll to position [2170, 0]
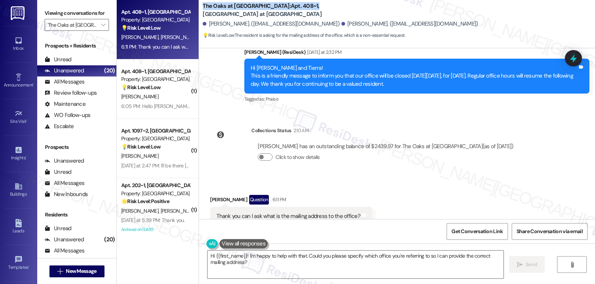
drag, startPoint x: 197, startPoint y: 8, endPoint x: 288, endPoint y: 5, distance: 90.8
click at [288, 5] on div "The Oaks at Valley Ranch: Apt. 408~1, 9804 The Oaks at Valley Ranch Tiegan Lewi…" at bounding box center [397, 21] width 396 height 38
copy b "The Oaks at Valley Ranch: Apt. 408~1,"
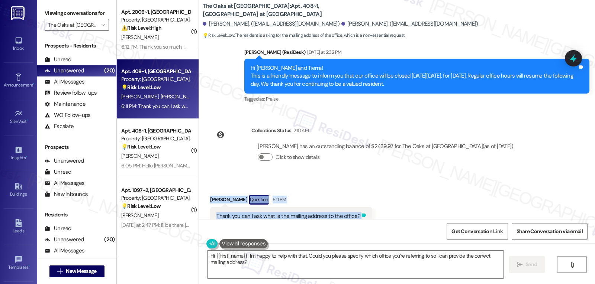
drag, startPoint x: 205, startPoint y: 178, endPoint x: 355, endPoint y: 196, distance: 151.4
click at [355, 196] on div "Tiegan Lewis Question 6:11 PM Thank you can I ask what is the mailing address t…" at bounding box center [291, 216] width 162 height 42
copy div "Tiegan Lewis Question 6:11 PM Thank you can I ask what is the mailing address t…"
click at [262, 268] on textarea "Hi {{first_name}}! I'm happy to help with that. Could you please specify which …" at bounding box center [355, 265] width 296 height 28
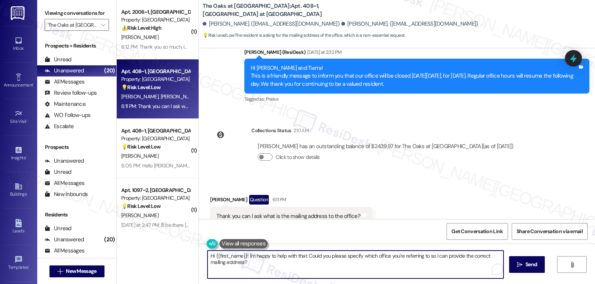
paste textarea "Tiegan, thanks for reaching out! I’ll confirm the correct mailing address for t…"
type textarea "Hi [PERSON_NAME], thanks for reaching out! I’ll confirm the correct mailing add…"
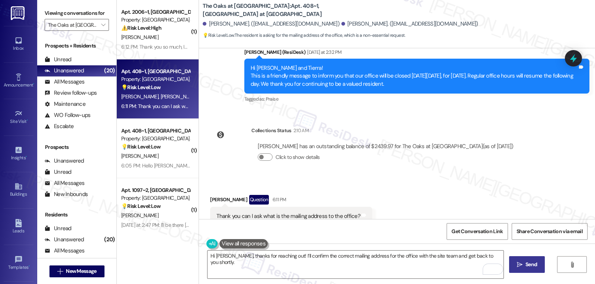
click at [518, 268] on span " Send" at bounding box center [526, 265] width 23 height 8
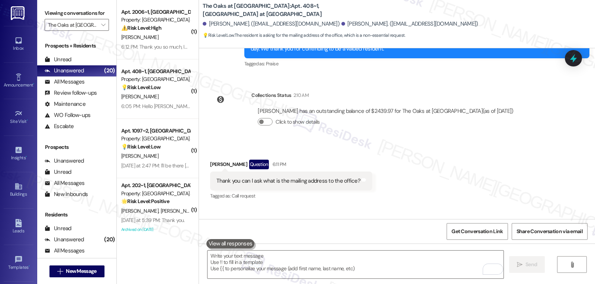
scroll to position [2222, 0]
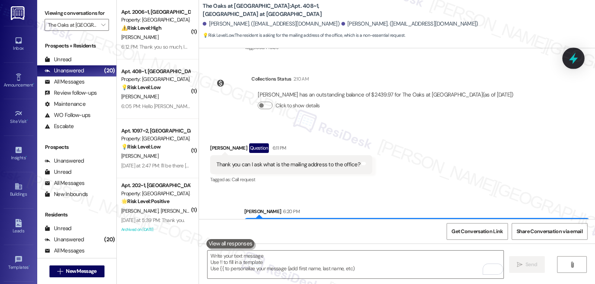
click at [570, 56] on icon at bounding box center [573, 58] width 13 height 13
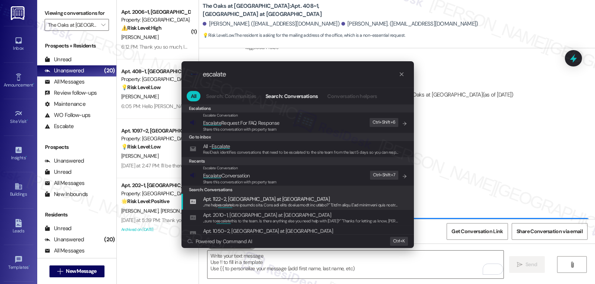
type input "escalate"
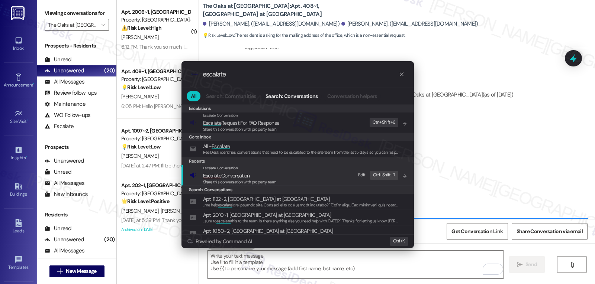
click at [231, 177] on span "Escalate Conversation" at bounding box center [226, 176] width 47 height 7
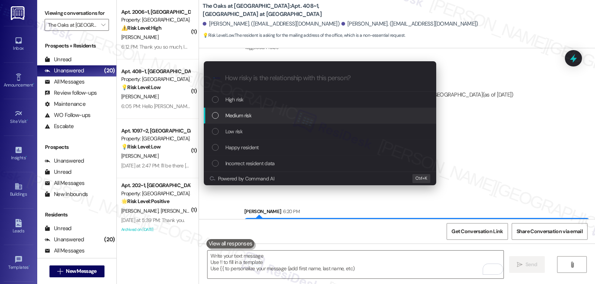
click at [255, 120] on div "Medium risk" at bounding box center [321, 116] width 218 height 8
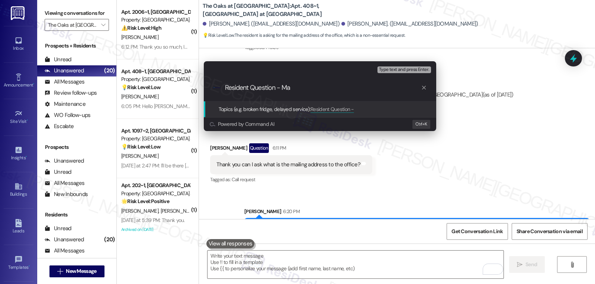
type input "Resident Question - Mai"
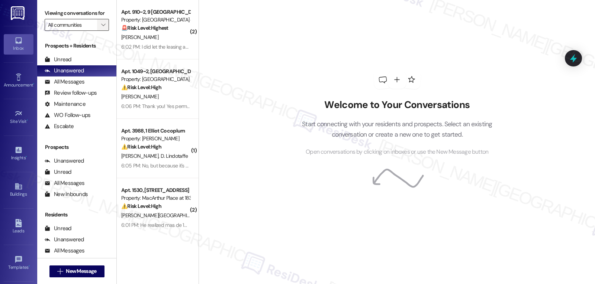
click at [100, 31] on span "" at bounding box center [103, 25] width 7 height 12
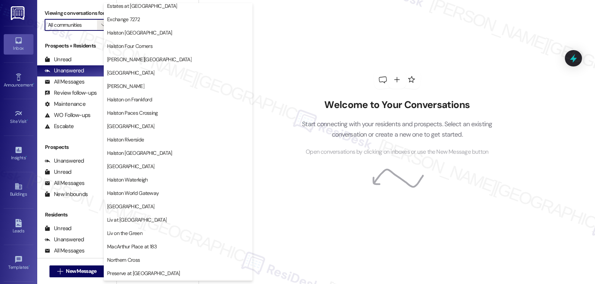
scroll to position [257, 0]
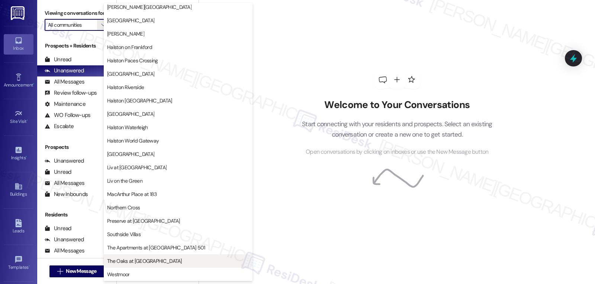
click at [160, 262] on span "The Oaks at [GEOGRAPHIC_DATA]" at bounding box center [144, 261] width 75 height 7
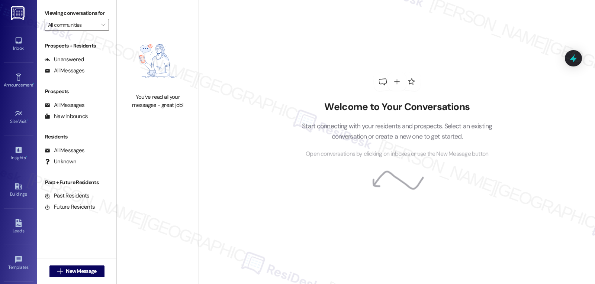
type input "The Oaks at [GEOGRAPHIC_DATA]"
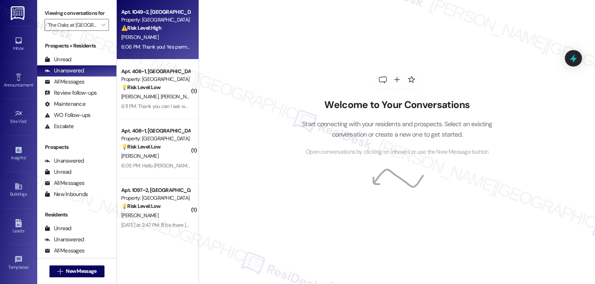
click at [157, 41] on div "[PERSON_NAME]" at bounding box center [155, 37] width 70 height 9
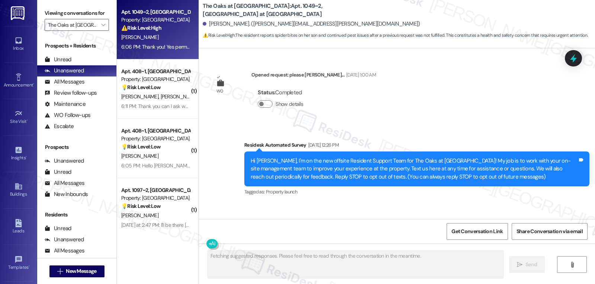
scroll to position [10273, 0]
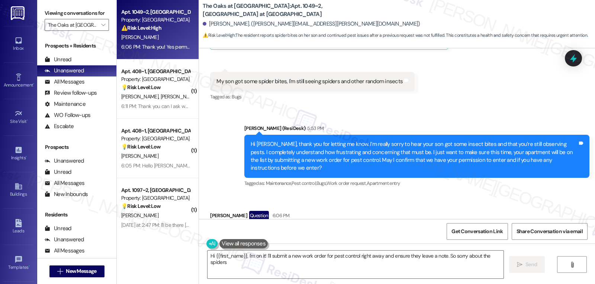
type textarea "Hi {{first_name}}, I'm on it! I'll submit a new work order for pest control rig…"
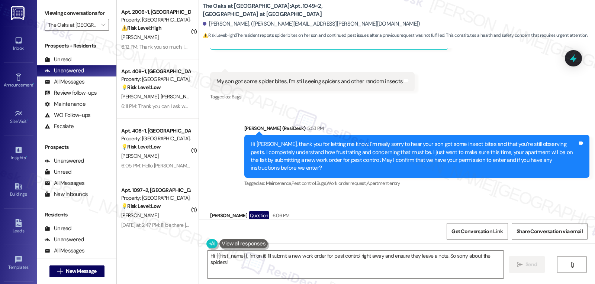
scroll to position [10273, 0]
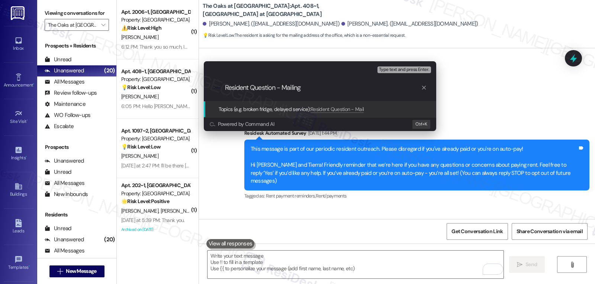
scroll to position [2222, 0]
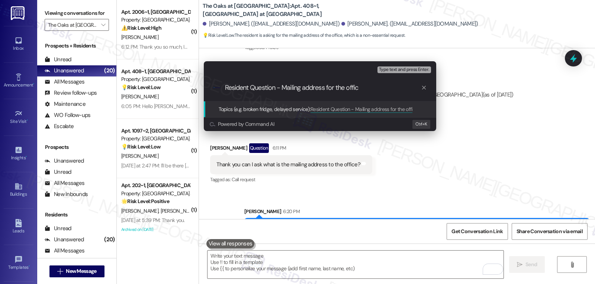
type input "Resident Question - Mailing address for the office"
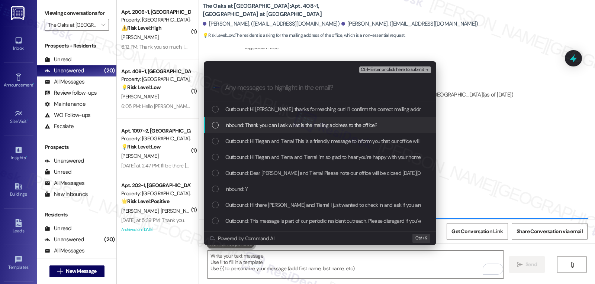
click at [254, 123] on span "Inbound: Thank you can I ask what is the mailing address to the office?" at bounding box center [301, 125] width 152 height 8
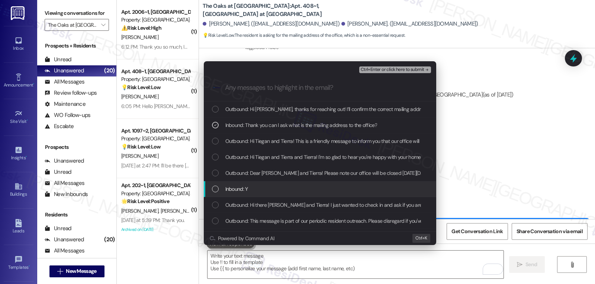
click at [226, 186] on span "Inbound: Y" at bounding box center [236, 189] width 23 height 8
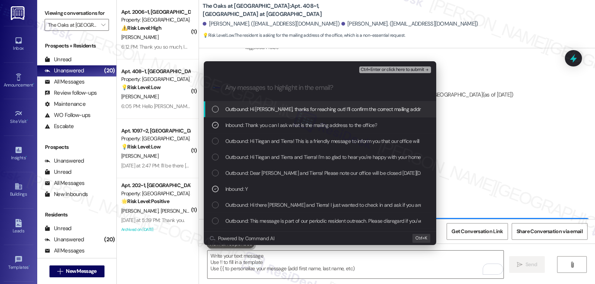
click at [399, 70] on span "Ctrl+Enter or click here to submit" at bounding box center [393, 69] width 64 height 5
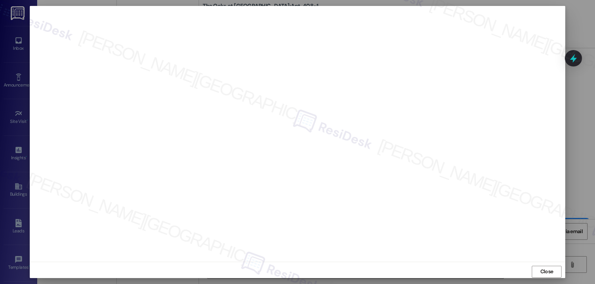
scroll to position [2273, 0]
click at [551, 276] on span "Close" at bounding box center [546, 272] width 13 height 8
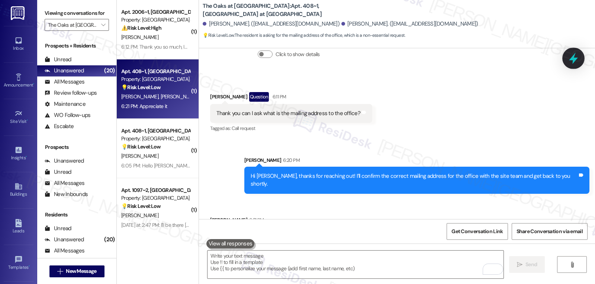
click at [576, 59] on icon at bounding box center [573, 59] width 9 height 12
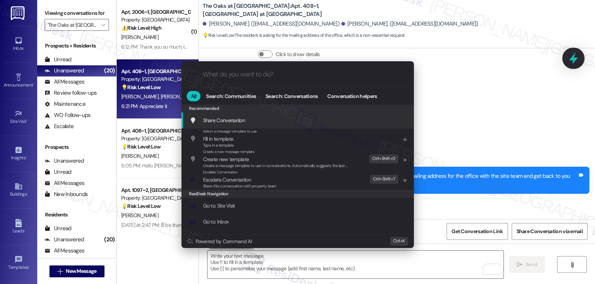
type input "s"
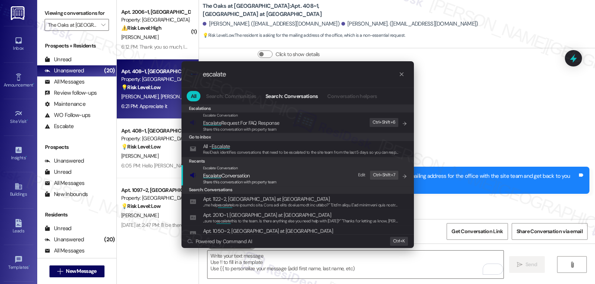
type input "escalate"
click at [249, 176] on span "Escalate Conversation" at bounding box center [226, 176] width 47 height 7
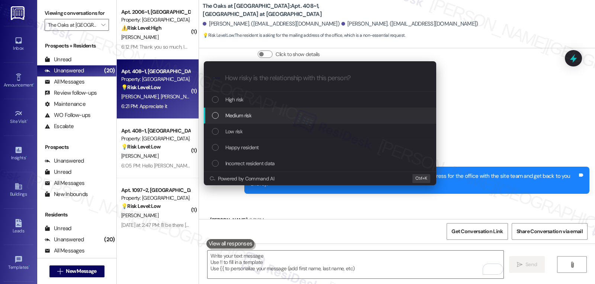
click at [263, 115] on div "Medium risk" at bounding box center [321, 116] width 218 height 8
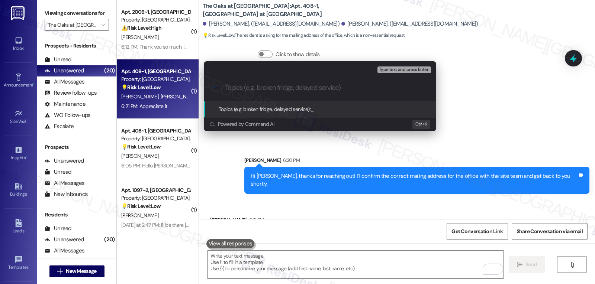
paste input "Resident Question - Mailing address for the office"
type input "Resident Question - Mailing address for the office"
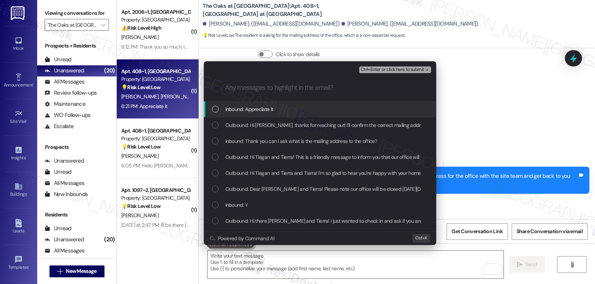
click at [220, 115] on div "Inbound: Appreciate it" at bounding box center [320, 110] width 232 height 16
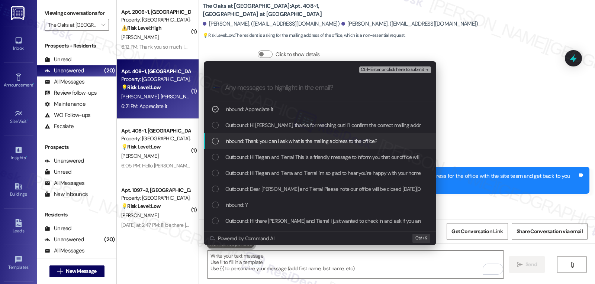
click at [220, 134] on div "Inbound: Thank you can I ask what is the mailing address to the office?" at bounding box center [320, 141] width 232 height 16
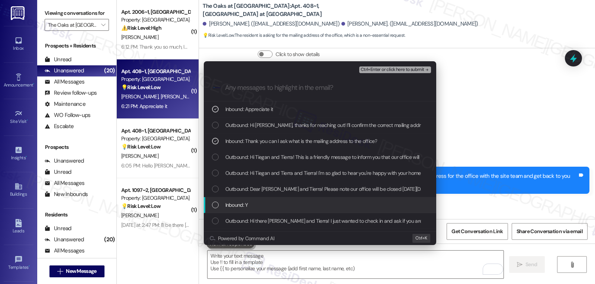
click at [215, 203] on div "List of options" at bounding box center [215, 205] width 7 height 7
click at [215, 203] on icon "List of options" at bounding box center [215, 205] width 5 height 5
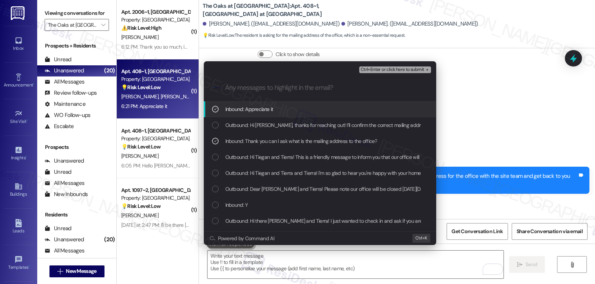
click at [395, 71] on span "Ctrl+Enter or click here to submit" at bounding box center [393, 69] width 64 height 5
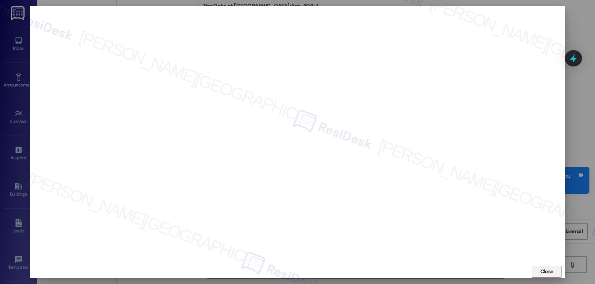
click at [545, 272] on span "Close" at bounding box center [546, 272] width 13 height 8
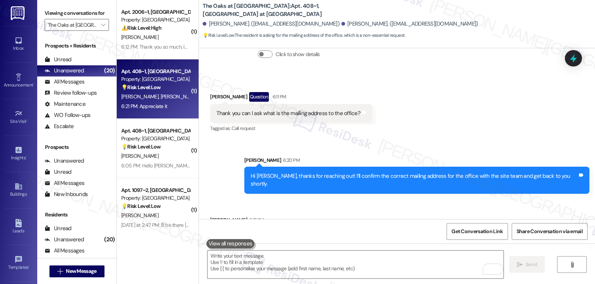
click at [571, 58] on icon at bounding box center [573, 58] width 7 height 9
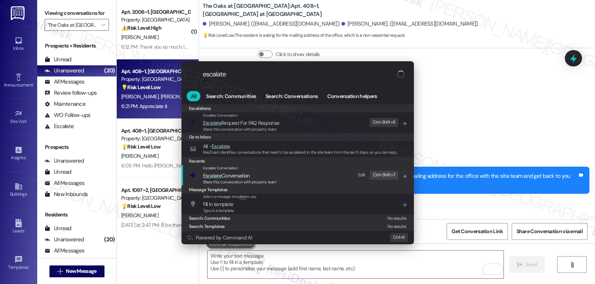
type input "escalate"
click at [229, 176] on span "Escalate Conversation" at bounding box center [226, 176] width 47 height 7
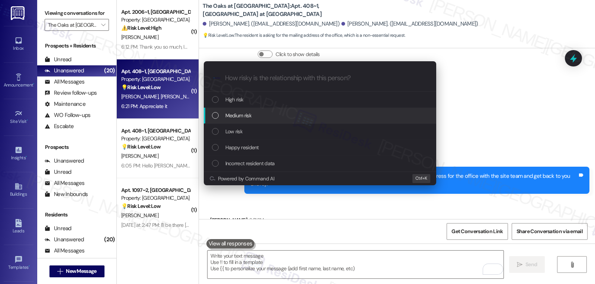
click at [258, 117] on div "Medium risk" at bounding box center [321, 116] width 218 height 8
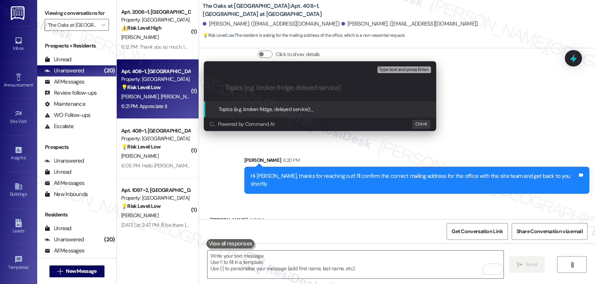
paste input "Resident Question - Mailing address for the office"
type input "Resident Question - Mailing address for the office"
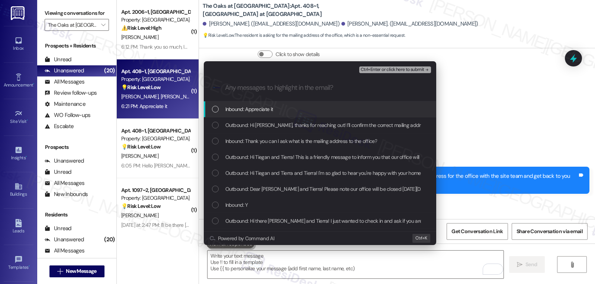
click at [246, 112] on span "Inbound: Appreciate it" at bounding box center [249, 109] width 48 height 8
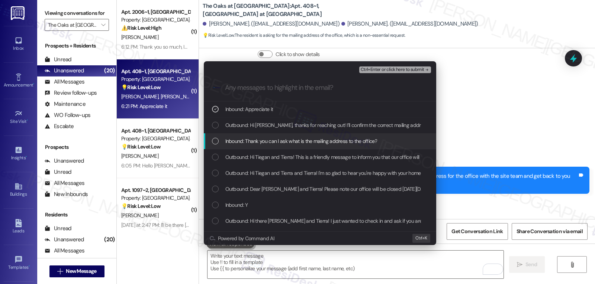
click at [249, 137] on div "Inbound: Thank you can I ask what is the mailing address to the office?" at bounding box center [320, 141] width 232 height 16
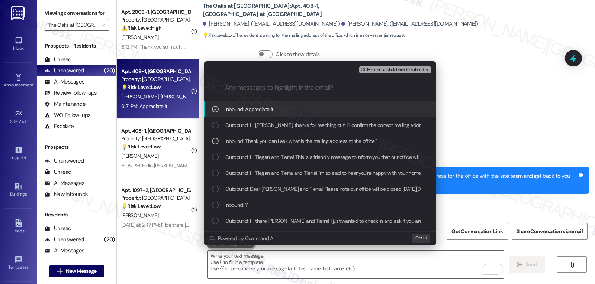
click at [412, 68] on span "Ctrl+Enter or click here to submit" at bounding box center [393, 69] width 64 height 5
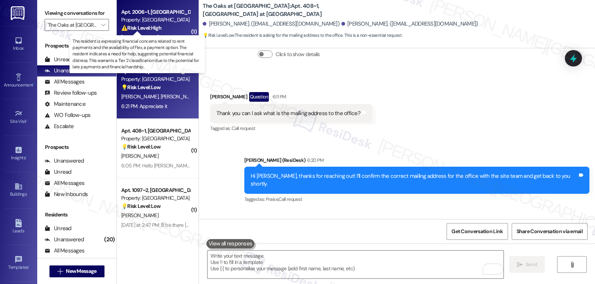
click at [144, 27] on strong "⚠️ Risk Level: High" at bounding box center [141, 28] width 40 height 7
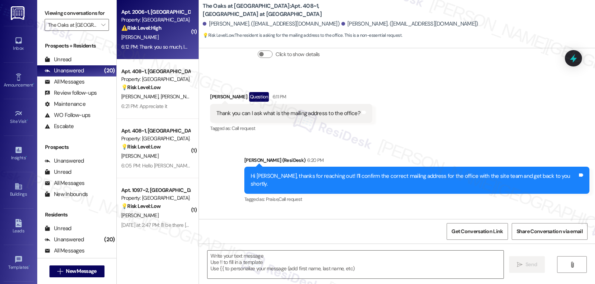
type textarea "Fetching suggested responses. Please feel free to read through the conversation…"
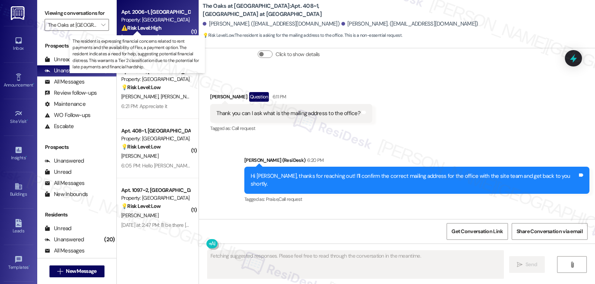
scroll to position [239, 0]
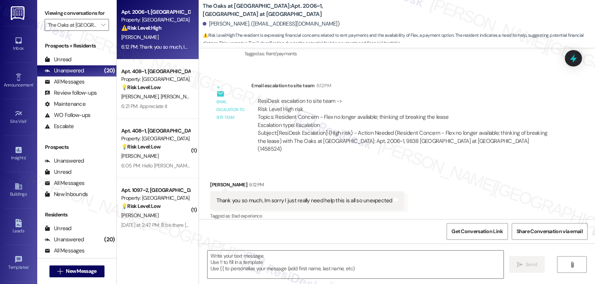
click at [274, 281] on div " Send " at bounding box center [397, 272] width 396 height 56
click at [276, 268] on textarea at bounding box center [355, 265] width 296 height 28
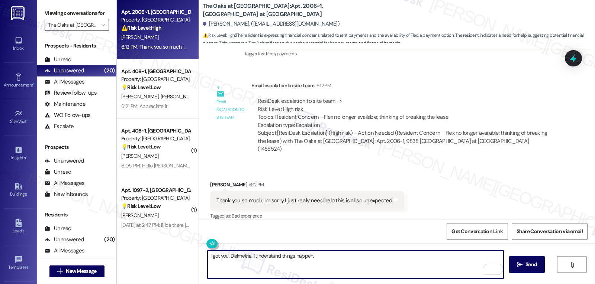
click at [352, 250] on div "I got you, Delmetria. I understand things happen.  Send " at bounding box center [397, 272] width 396 height 56
click at [331, 255] on textarea "I got you, Delmetria. I understand things happen." at bounding box center [355, 265] width 296 height 28
type textarea "I got you, Delmetria. I understand things happen. Don't worry, I'll let you kno…"
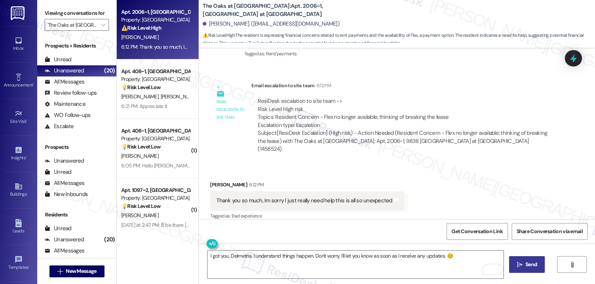
click at [529, 268] on span "Send" at bounding box center [531, 265] width 12 height 8
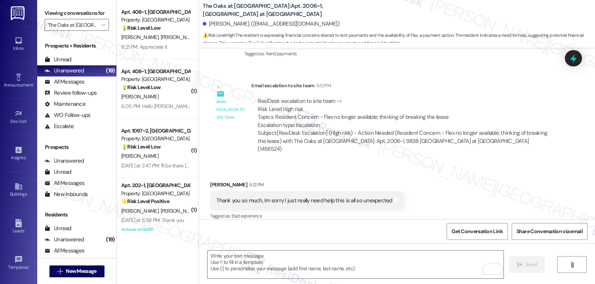
click at [341, 175] on div "Received via SMS [PERSON_NAME] 6:12 PM Thank you so much, Im sorry I just reall…" at bounding box center [306, 201] width 205 height 52
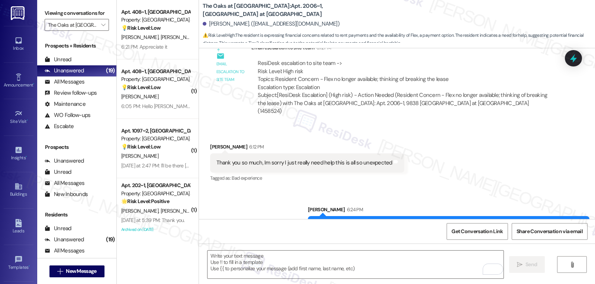
scroll to position [291, 0]
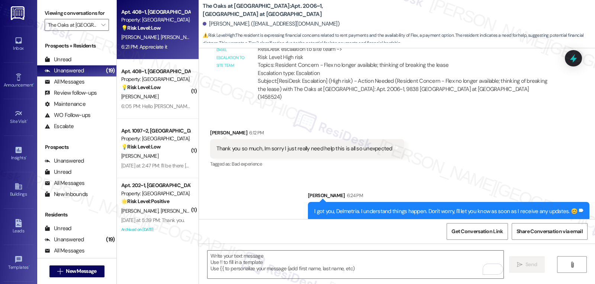
click at [165, 31] on div "💡 Risk Level: Low The resident is asking for the mailing address to the office.…" at bounding box center [155, 28] width 69 height 8
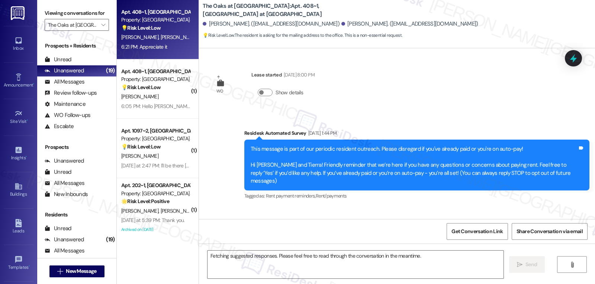
scroll to position [2455, 0]
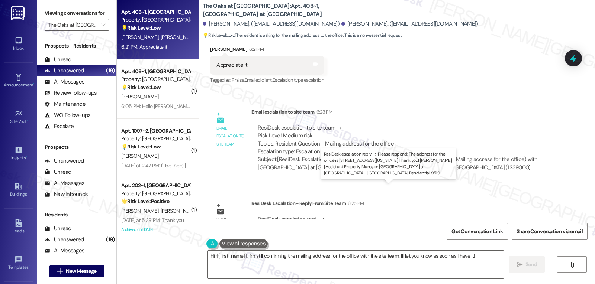
drag, startPoint x: 291, startPoint y: 196, endPoint x: 460, endPoint y: 197, distance: 169.6
click at [460, 216] on div "ResiDesk escalation reply -> Please respond: The address for the office is [STR…" at bounding box center [394, 227] width 272 height 23
copy div "The address for the office is [STREET_ADDRESS][US_STATE]"
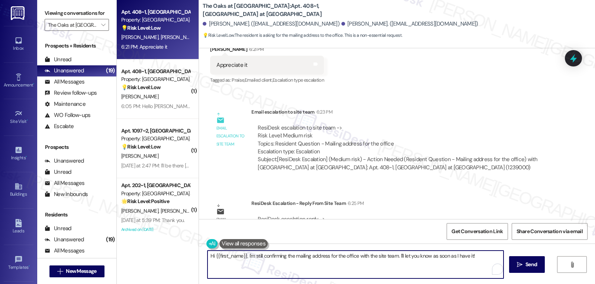
click at [265, 266] on textarea "Hi {{first_name}}, I'm still confirming the mailing address for the office with…" at bounding box center [355, 265] width 296 height 28
paste textarea "The address for the office is [STREET_ADDRESS][US_STATE]"
click at [242, 257] on textarea "You're welcome, The address for the office is [STREET_ADDRESS][US_STATE]" at bounding box center [355, 265] width 296 height 28
click at [329, 271] on textarea "You're welcome, [PERSON_NAME]! The site management team confirmed that the addr…" at bounding box center [355, 265] width 296 height 28
type textarea "You're welcome, [PERSON_NAME]! The site management team confirmed that the addr…"
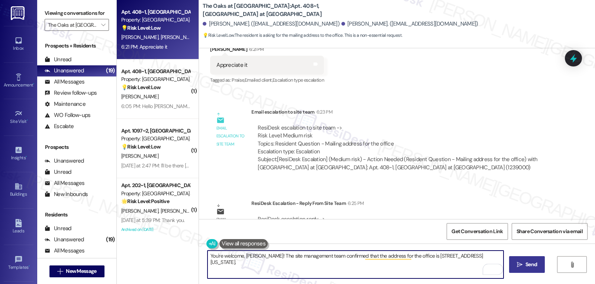
click at [523, 260] on button " Send" at bounding box center [527, 265] width 36 height 17
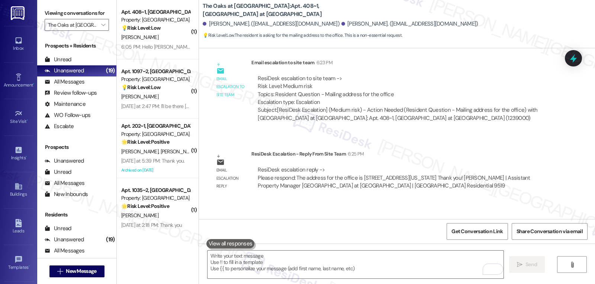
scroll to position [2506, 0]
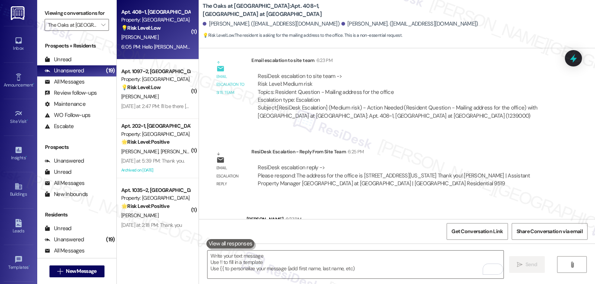
click at [151, 45] on div "6:05 PM: Hello [PERSON_NAME]! This is Tierra in #408, I wanted to reach out to …" at bounding box center [260, 47] width 278 height 7
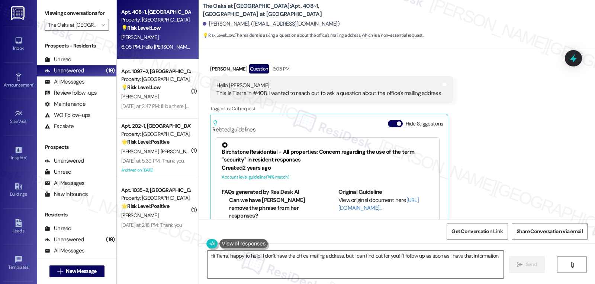
scroll to position [294, 0]
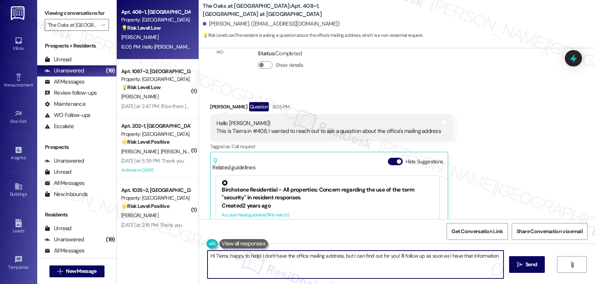
drag, startPoint x: 254, startPoint y: 256, endPoint x: 739, endPoint y: 285, distance: 486.1
click at [595, 284] on html "Inbox Go to Inbox Announcement • Send A Text Announcement Site Visit • Go to Si…" at bounding box center [297, 142] width 595 height 284
paste textarea "[STREET_ADDRESS][US_STATE]"
click at [350, 269] on textarea "Hi Tierra, happy to help! The office's mailing address is [STREET_ADDRESS][US_S…" at bounding box center [355, 265] width 296 height 28
type textarea "Hi Tierra, happy to help! The office's mailing address is [STREET_ADDRESS][US_S…"
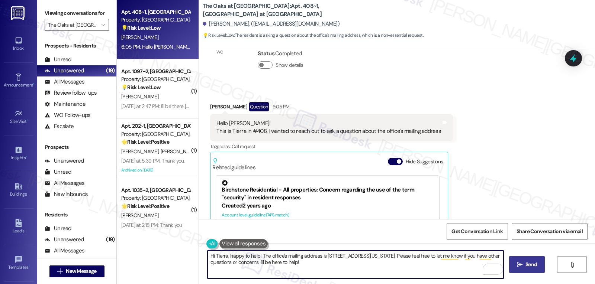
click at [526, 269] on button " Send" at bounding box center [527, 265] width 36 height 17
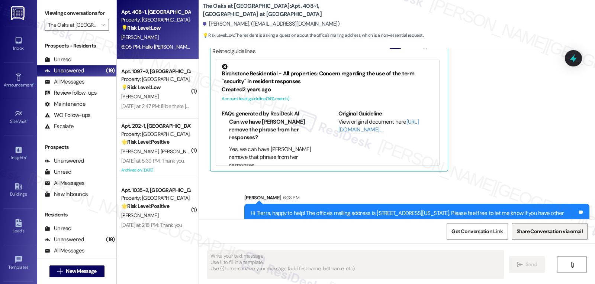
scroll to position [429, 0]
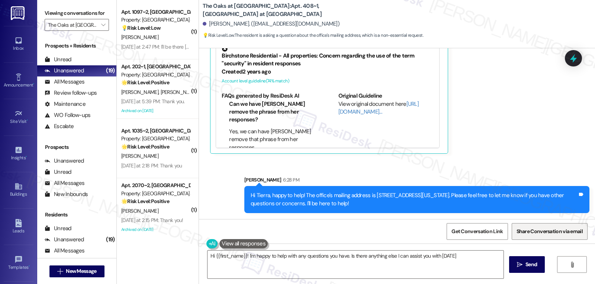
type textarea "Hi {{first_name}}! I'm happy to help with any questions you have. Is there anyt…"
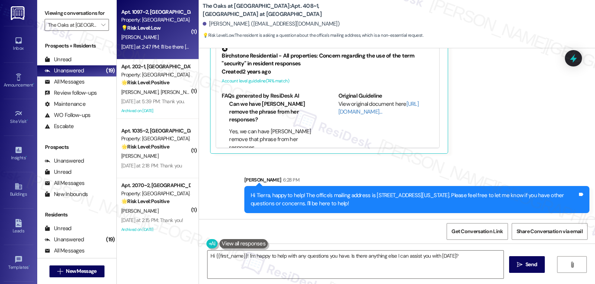
click at [143, 47] on div "[DATE] at 2:47 PM: I'll be there [DATE] [DATE] at 2:47 PM: I'll be there [DATE]" at bounding box center [159, 47] width 77 height 7
type textarea "Fetching suggested responses. Please feel free to read through the conversation…"
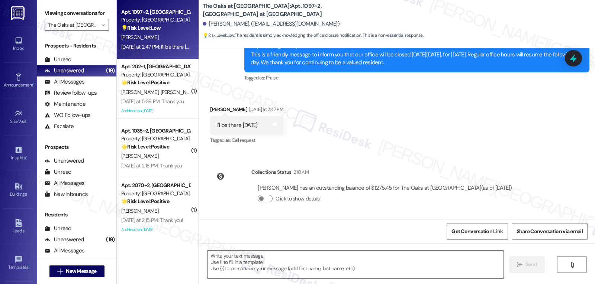
scroll to position [1355, 0]
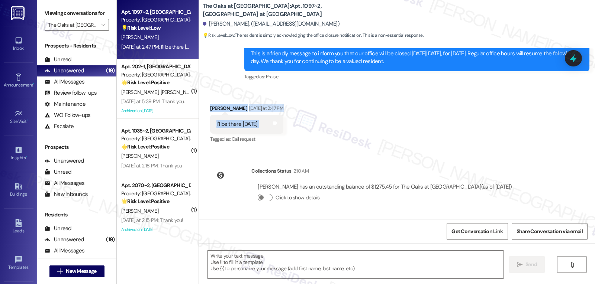
drag, startPoint x: 201, startPoint y: 106, endPoint x: 332, endPoint y: 130, distance: 133.3
click at [332, 130] on div "Received via SMS [PERSON_NAME] [DATE] at 2:47 PM I'll be there [DATE] Tags and …" at bounding box center [397, 119] width 396 height 63
copy div "[PERSON_NAME] [DATE] at 2:47 PM I'll be there [DATE] Tags and notes"
click at [301, 258] on textarea at bounding box center [355, 265] width 296 height 28
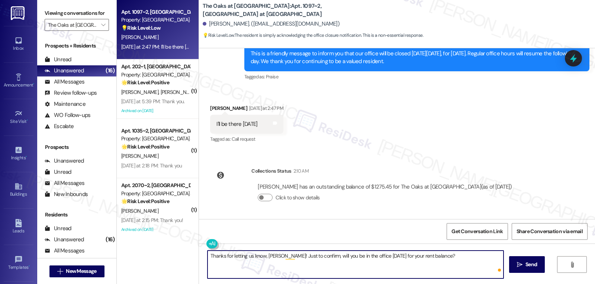
type textarea "Thanks for letting us know, [PERSON_NAME]! Just to confirm, will you be in the …"
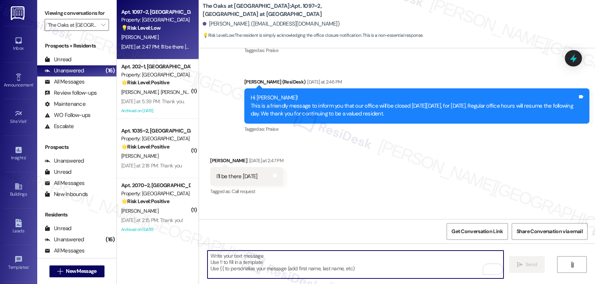
scroll to position [1286, 0]
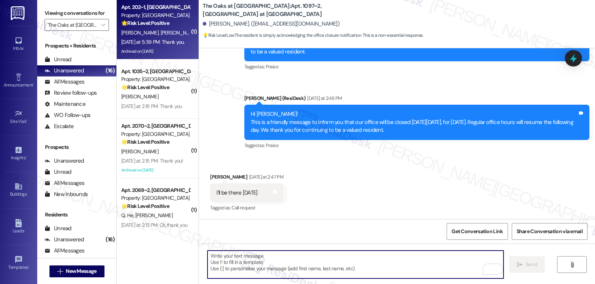
click at [146, 46] on div "[DATE] at 5:39 PM: Thank you. [DATE] at 5:39 PM: Thank you." at bounding box center [155, 42] width 70 height 9
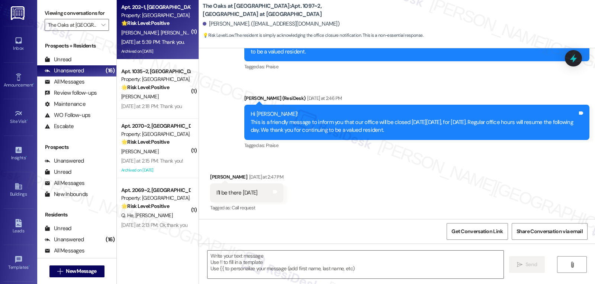
type textarea "Fetching suggested responses. Please feel free to read through the conversation…"
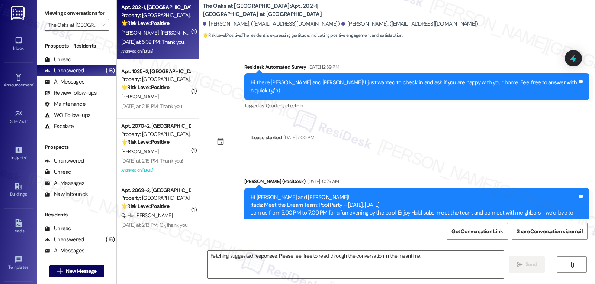
scroll to position [4291, 0]
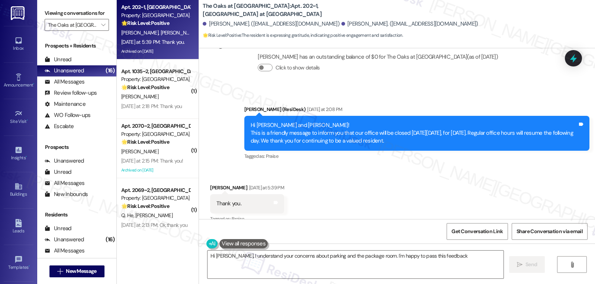
click at [213, 184] on div "Melissa Patlan Yesterday at 5:39 PM" at bounding box center [247, 189] width 74 height 10
copy div "Melissa"
click at [286, 267] on textarea "Hi Melissa, I understand your concerns about parking and the package room. I'm …" at bounding box center [355, 265] width 296 height 28
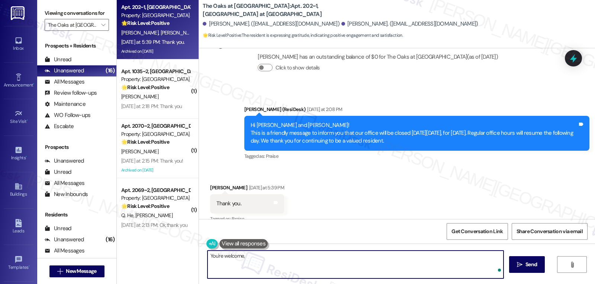
paste textarea "Melissa"
type textarea "You're welcome, Melissa!"
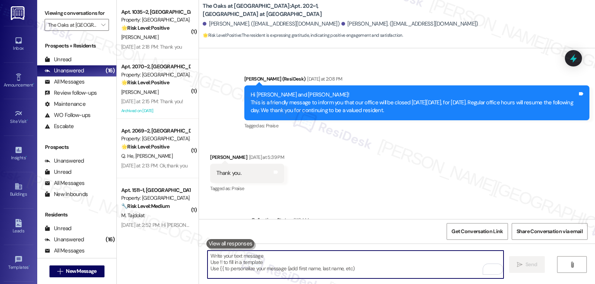
scroll to position [4342, 0]
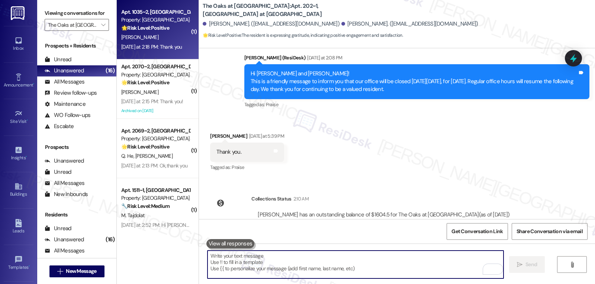
click at [149, 30] on strong "🌟 Risk Level: Positive" at bounding box center [145, 28] width 48 height 7
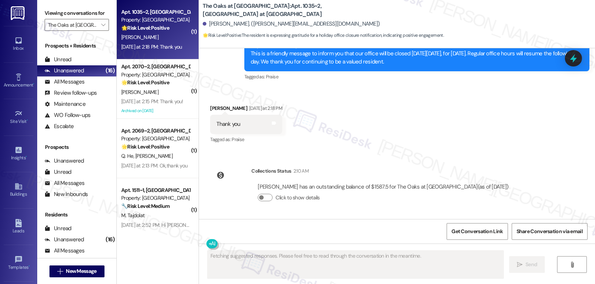
scroll to position [913, 0]
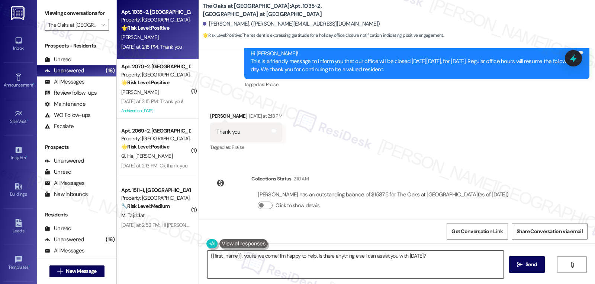
click at [313, 259] on textarea "{{first_name}}, you're welcome! I'm happy to help. Is there anything else I can…" at bounding box center [355, 265] width 296 height 28
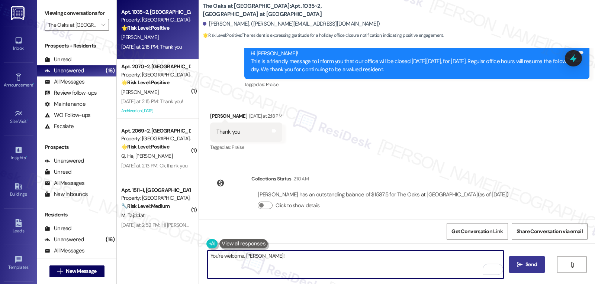
type textarea "You're welcome, Joe!"
click at [526, 271] on button " Send" at bounding box center [527, 265] width 36 height 17
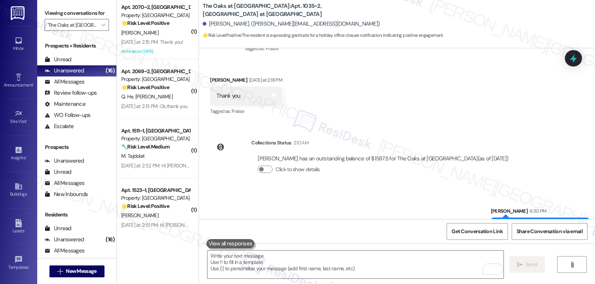
scroll to position [964, 0]
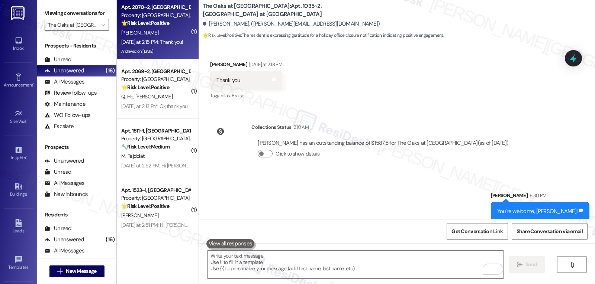
click at [153, 38] on div "Yesterday at 2:15 PM: Thank you! Yesterday at 2:15 PM: Thank you!" at bounding box center [155, 42] width 70 height 9
type textarea "Fetching suggested responses. Please feel free to read through the conversation…"
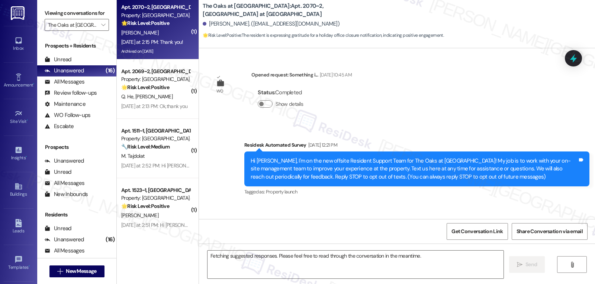
scroll to position [17610, 0]
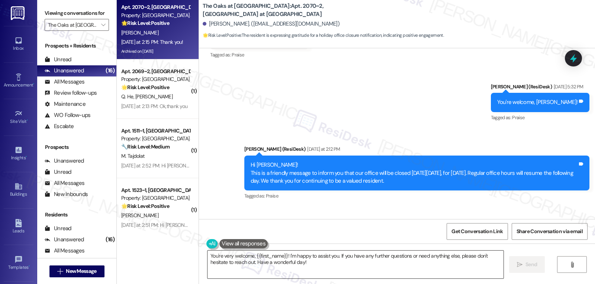
click at [271, 271] on textarea "You're very welcome, {{first_name}}! I'm happy to assist you. If you have any f…" at bounding box center [355, 265] width 296 height 28
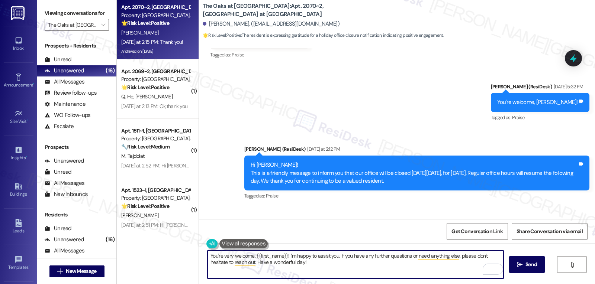
drag, startPoint x: 284, startPoint y: 256, endPoint x: 595, endPoint y: 302, distance: 314.2
click at [595, 284] on html "Inbox Go to Inbox Announcement • Send A Text Announcement Site Visit • Go to Si…" at bounding box center [297, 142] width 595 height 284
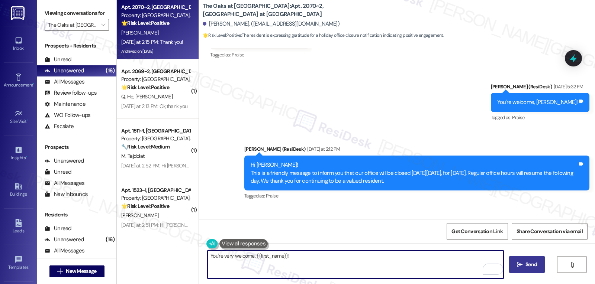
type textarea "You're very welcome, {{first_name}}!"
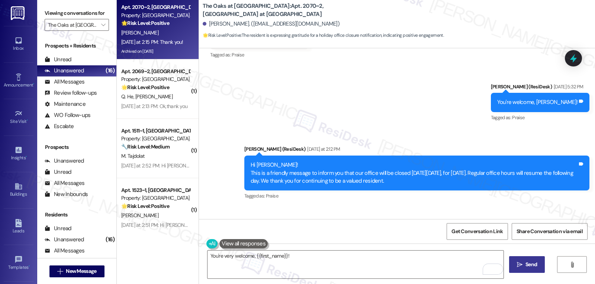
click at [536, 263] on span "Send" at bounding box center [531, 265] width 15 height 8
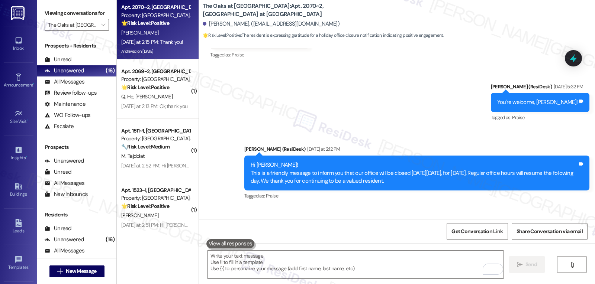
scroll to position [17541, 0]
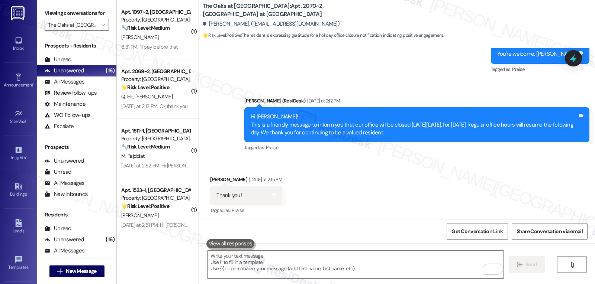
scroll to position [17661, 0]
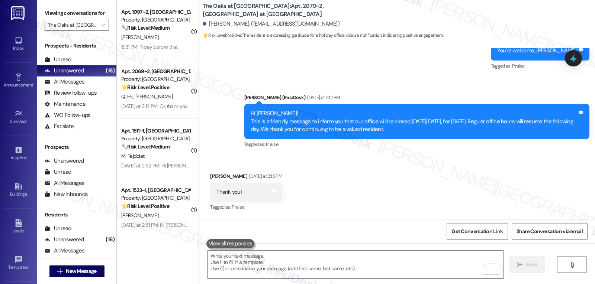
drag, startPoint x: 148, startPoint y: 33, endPoint x: 311, endPoint y: 94, distance: 174.1
click at [148, 33] on div "[PERSON_NAME]" at bounding box center [155, 37] width 70 height 9
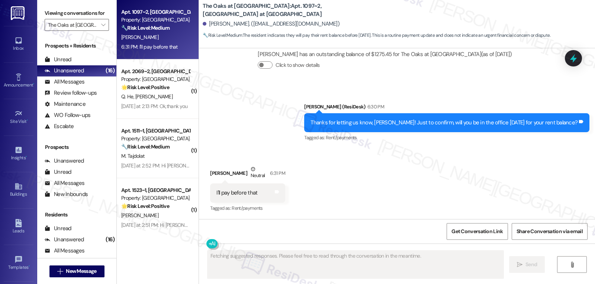
scroll to position [1488, 0]
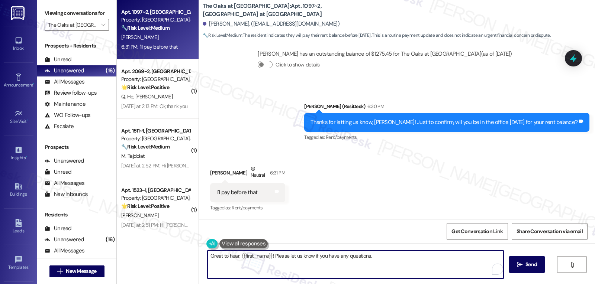
drag, startPoint x: 385, startPoint y: 259, endPoint x: 151, endPoint y: 251, distance: 234.4
click at [151, 252] on div "Apt. 1097~2, 9609 The Oaks at Valley Ranch Property: The Oaks at Valley Ranch 🔧…" at bounding box center [356, 142] width 478 height 284
type textarea "O"
type textarea "Great to hear that, [PERSON_NAME]! May I respectfully ask what day you are aimi…"
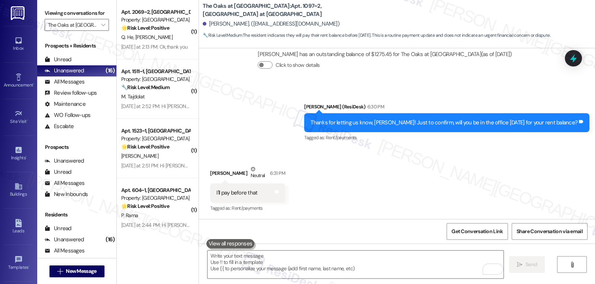
scroll to position [1547, 0]
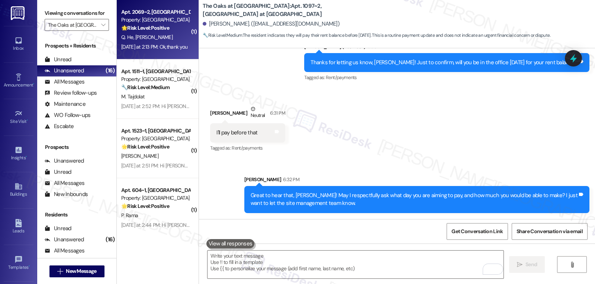
click at [146, 49] on div "Yesterday at 2:13 PM: Ok,thank you Yesterday at 2:13 PM: Ok,thank you" at bounding box center [154, 47] width 66 height 7
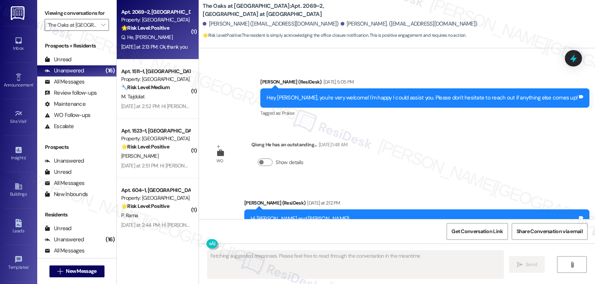
scroll to position [1740, 0]
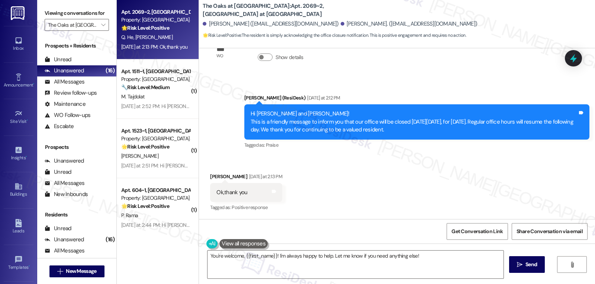
click at [210, 177] on div "Shasha Tong Yesterday at 2:13 PM" at bounding box center [246, 178] width 72 height 10
copy div "Shasha"
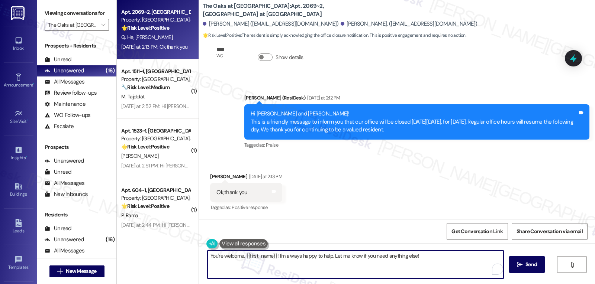
drag, startPoint x: 273, startPoint y: 259, endPoint x: 854, endPoint y: 296, distance: 582.0
click at [595, 284] on html "Inbox Go to Inbox Announcement • Send A Text Announcement Site Visit • Go to Si…" at bounding box center [297, 142] width 595 height 284
drag, startPoint x: 241, startPoint y: 255, endPoint x: 272, endPoint y: 255, distance: 30.5
click at [272, 255] on textarea "You're welcome, {{first_name}}!" at bounding box center [355, 265] width 296 height 28
click at [335, 263] on textarea "You're welcome, Shasha!" at bounding box center [355, 265] width 296 height 28
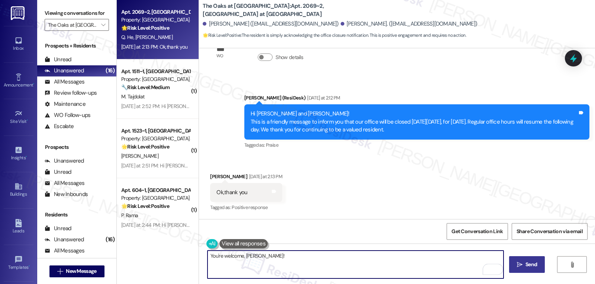
type textarea "You're welcome, Shasha!"
click at [518, 263] on icon "" at bounding box center [520, 265] width 6 height 6
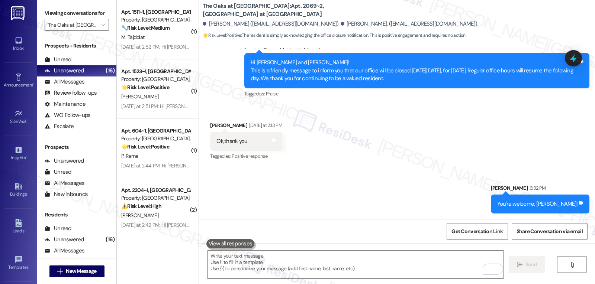
scroll to position [1792, 0]
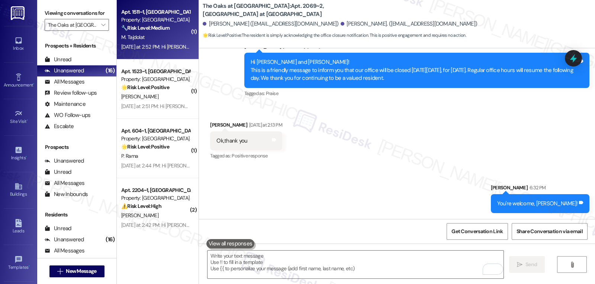
click at [151, 40] on div "M. Tajdolat" at bounding box center [155, 37] width 70 height 9
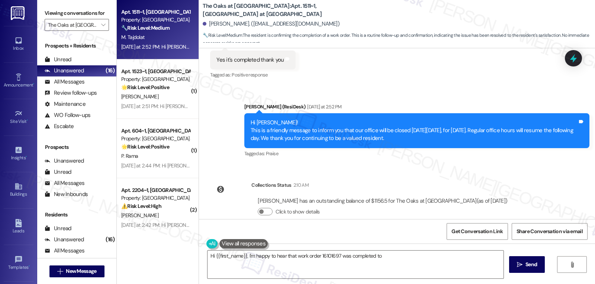
scroll to position [1070, 0]
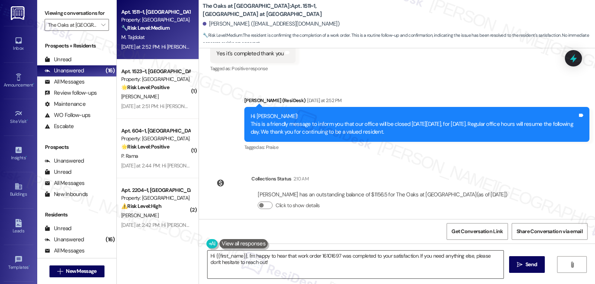
click at [339, 262] on textarea "Hi {{first_name}}, I'm happy to hear that work order 16101697 was completed to …" at bounding box center [355, 265] width 296 height 28
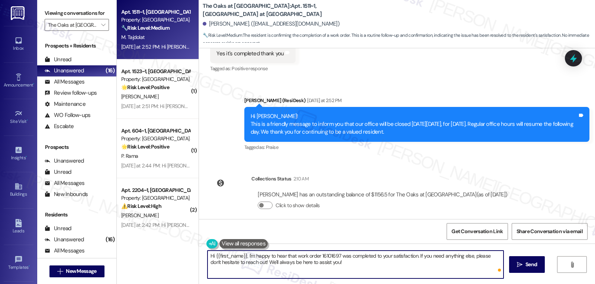
type textarea "Hi {{first_name}}, I'm happy to hear that work order 16101697 was completed to …"
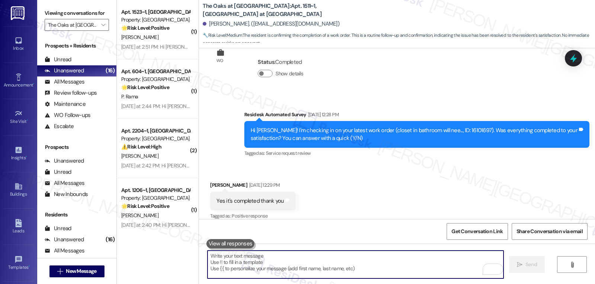
scroll to position [1129, 0]
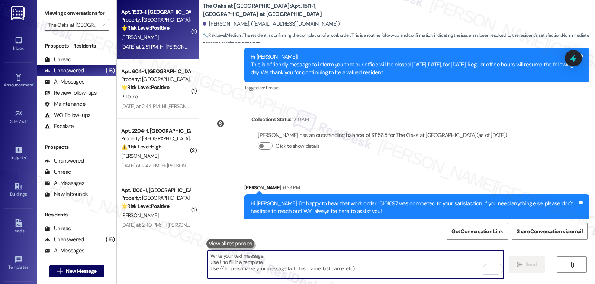
click at [150, 39] on div "R. Pusapati" at bounding box center [155, 37] width 70 height 9
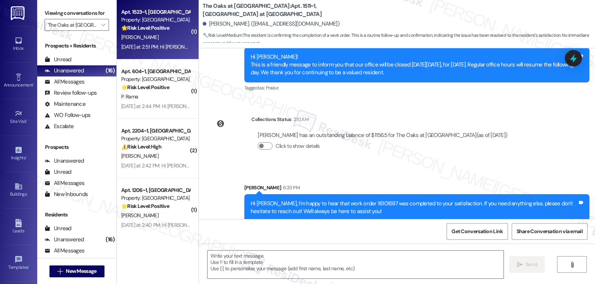
type textarea "Fetching suggested responses. Please feel free to read through the conversation…"
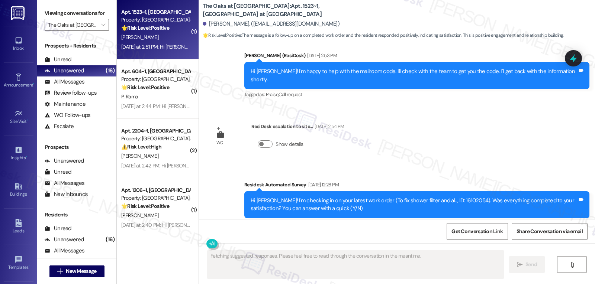
scroll to position [1380, 0]
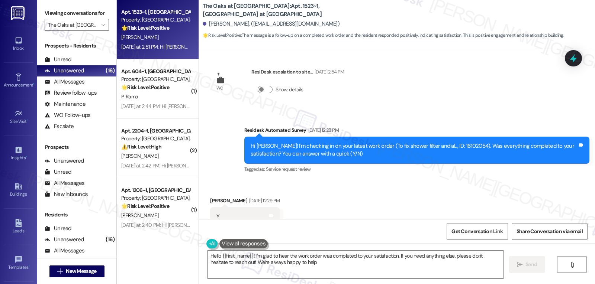
type textarea "Hello {{first_name}}! I'm glad to hear the work order was completed to your sat…"
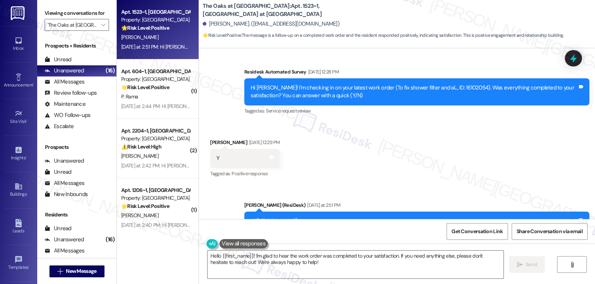
scroll to position [1527, 0]
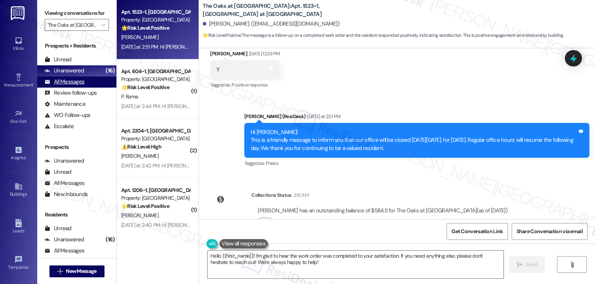
click at [73, 86] on div "All Messages" at bounding box center [65, 82] width 40 height 8
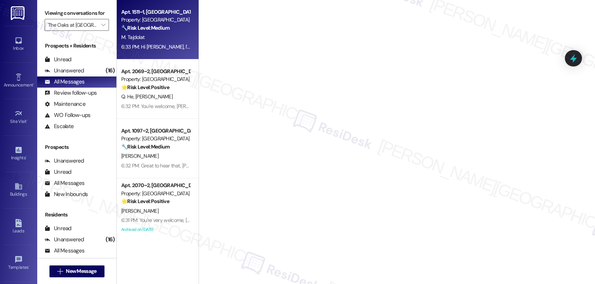
click at [138, 39] on span "M. Tajdolat" at bounding box center [132, 37] width 23 height 7
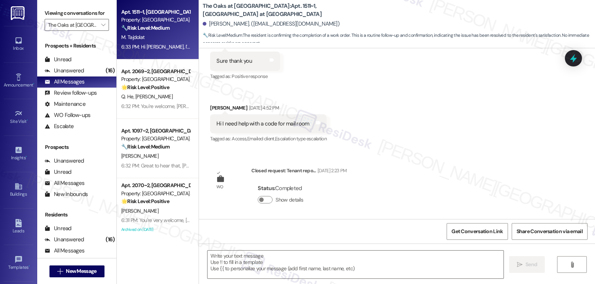
type textarea "Fetching suggested responses. Please feel free to read through the conversation…"
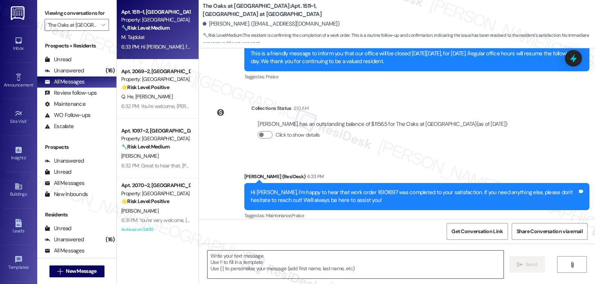
click at [367, 265] on textarea at bounding box center [355, 265] width 296 height 28
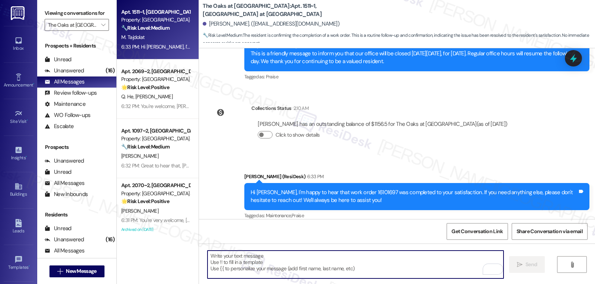
click at [283, 263] on textarea "To enrich screen reader interactions, please activate Accessibility in Grammarl…" at bounding box center [355, 265] width 296 height 28
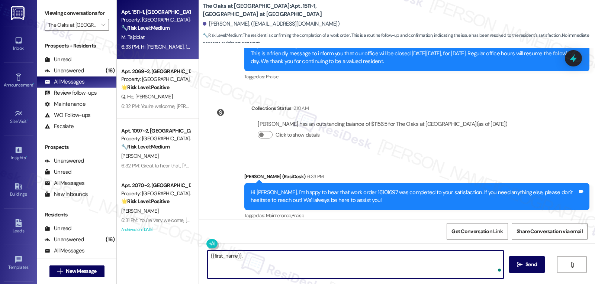
paste textarea "just curious—has {{property}} been everything you hoped for? I’d love to hear y…"
type textarea "{{first_name}}, just curious—has {{property}} been everything you hoped for? I’…"
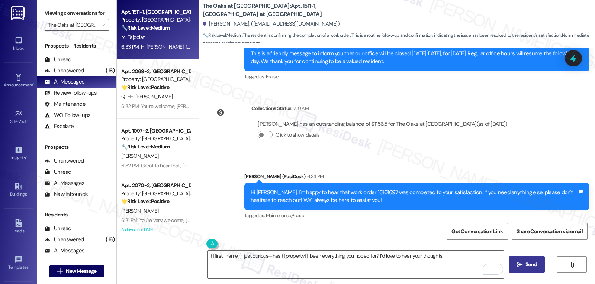
click at [520, 271] on button " Send" at bounding box center [527, 265] width 36 height 17
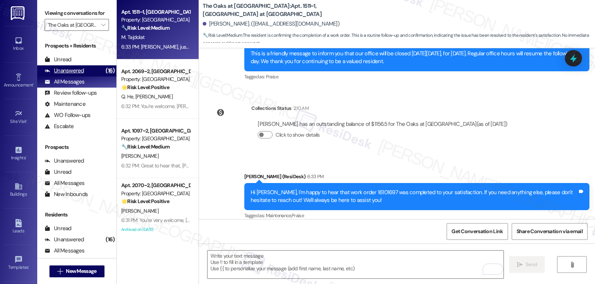
click at [76, 75] on div "Unanswered" at bounding box center [64, 71] width 39 height 8
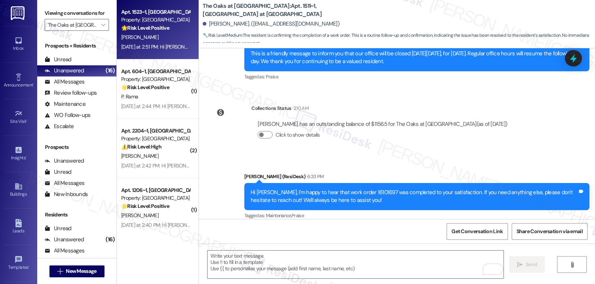
click at [148, 44] on div "Yesterday at 2:51 PM: Hi Ramyakrishna! This is a friendly message to inform you…" at bounding box center [373, 47] width 504 height 7
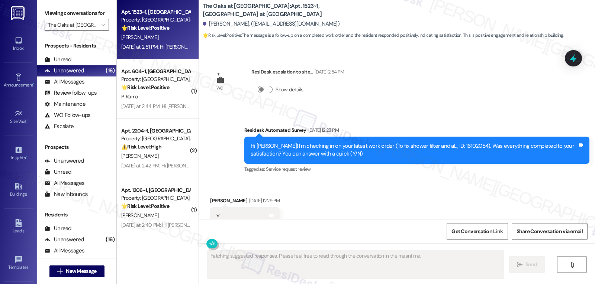
scroll to position [1527, 0]
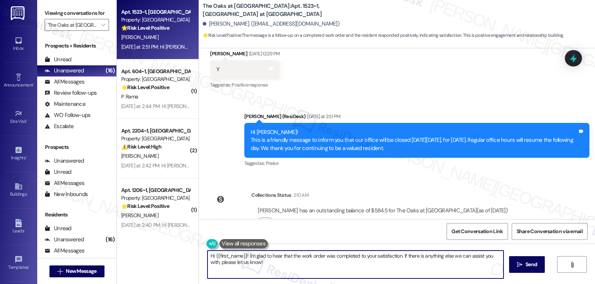
click at [299, 268] on textarea "Hi {{first_name}}! I'm glad to hear that the work order was completed to your s…" at bounding box center [355, 265] width 296 height 28
type textarea "Hi {{first_name}}! I'm glad to hear that the work order was completed to your s…"
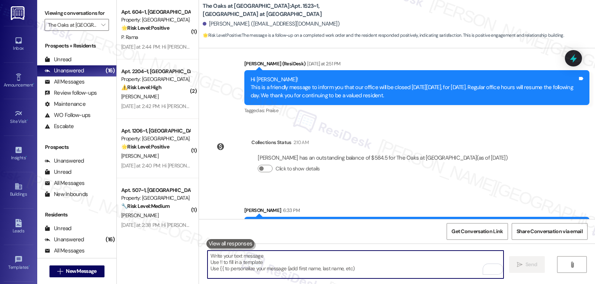
scroll to position [1587, 0]
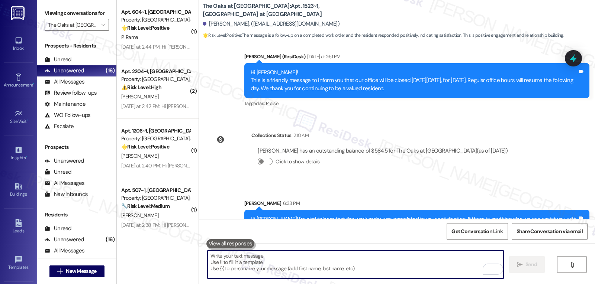
click at [271, 216] on div "Hi Ramyakrishna! I'm glad to hear that the work order was completed to your sat…" at bounding box center [414, 224] width 327 height 16
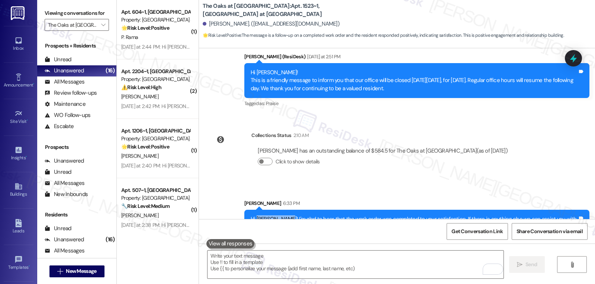
click at [271, 216] on div "Hi Ramyakrishna! I'm glad to hear that the work order was completed to your sat…" at bounding box center [414, 224] width 327 height 16
copy div "Ramyakrishna"
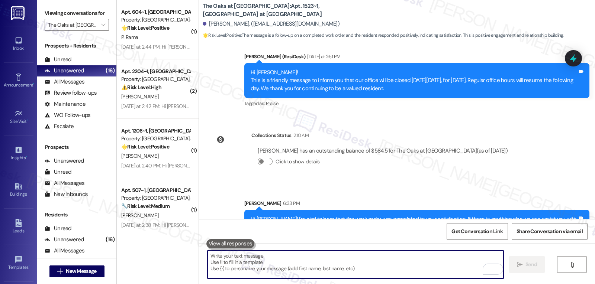
click at [271, 253] on textarea "To enrich screen reader interactions, please activate Accessibility in Grammarl…" at bounding box center [355, 265] width 296 height 28
paste textarea "Ramyakrishna"
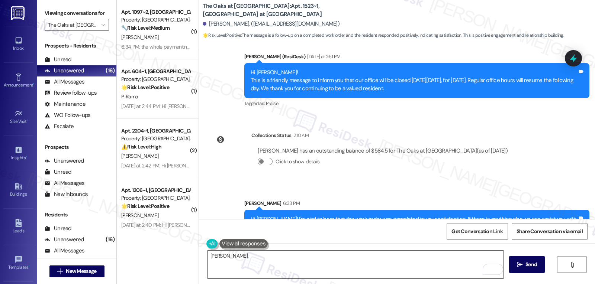
click at [310, 265] on textarea "Ramyakrishna," at bounding box center [355, 265] width 296 height 28
paste textarea "I hope you’re enjoying your time at {{property}}! Has it been meeting your expe…"
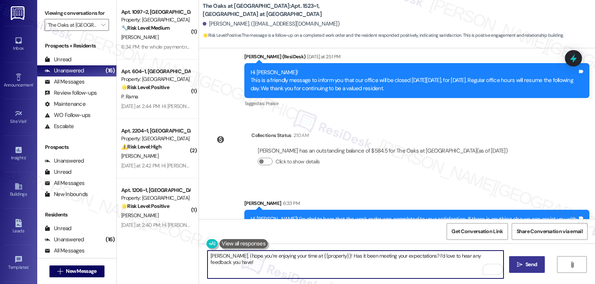
type textarea "Ramyakrishna, I hope you’re enjoying your time at {{property}}! Has it been mee…"
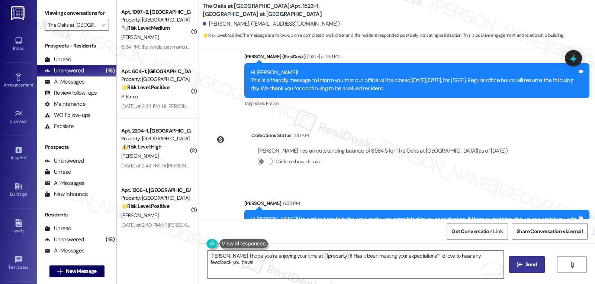
click at [513, 267] on button " Send" at bounding box center [527, 265] width 36 height 17
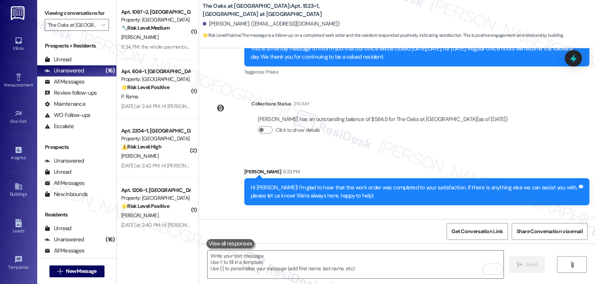
scroll to position [1647, 0]
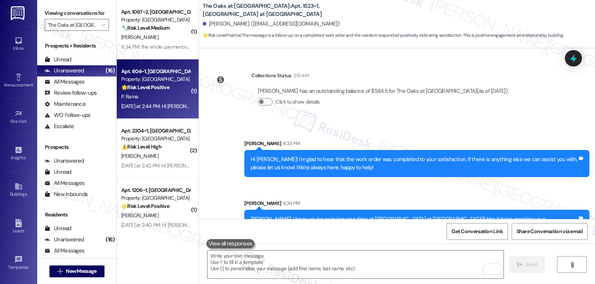
click at [172, 93] on div "P. Rama" at bounding box center [155, 96] width 70 height 9
type textarea "Fetching suggested responses. Please feel free to read through the conversation…"
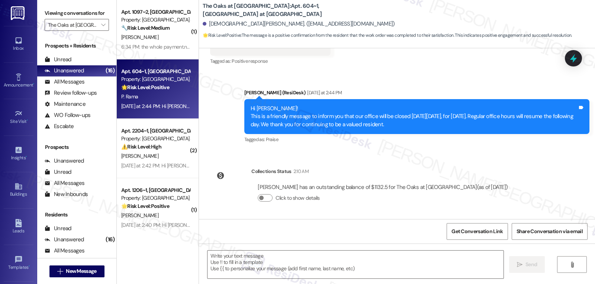
scroll to position [170, 0]
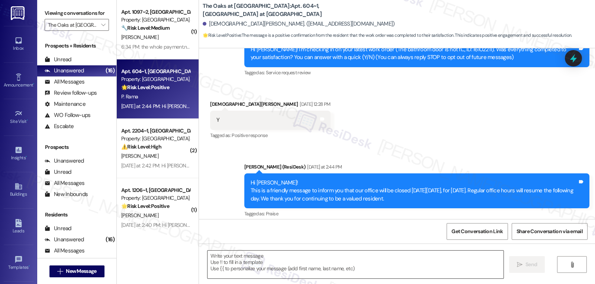
click at [322, 273] on textarea at bounding box center [355, 265] width 296 height 28
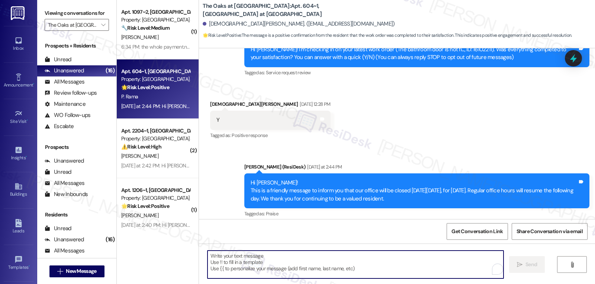
paste textarea "I’m so glad to hear that, {{first_name}}! Thank you for letting us know. If you…"
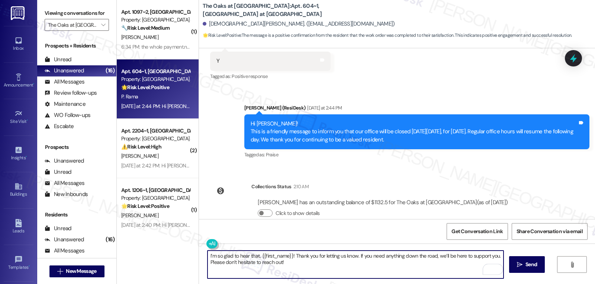
scroll to position [244, 0]
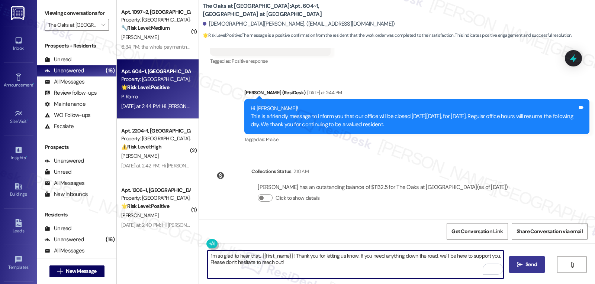
type textarea "I’m so glad to hear that, {{first_name}}! Thank you for letting us know. If you…"
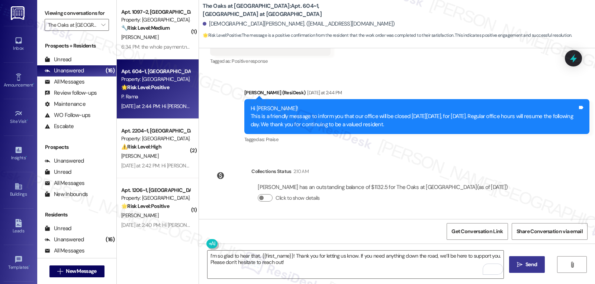
click at [510, 266] on button " Send" at bounding box center [527, 265] width 36 height 17
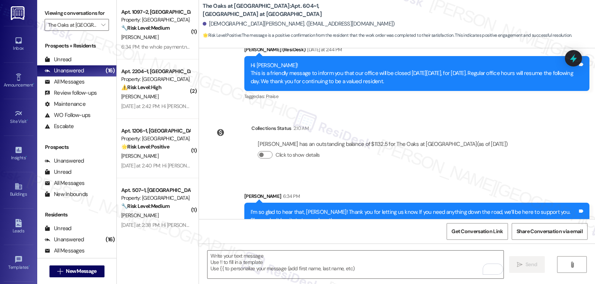
scroll to position [304, 0]
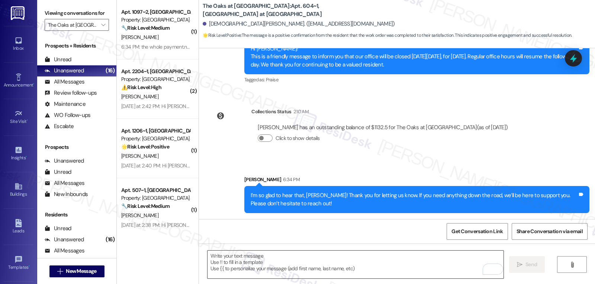
click at [258, 270] on textarea "To enrich screen reader interactions, please activate Accessibility in Grammarl…" at bounding box center [355, 265] width 296 height 28
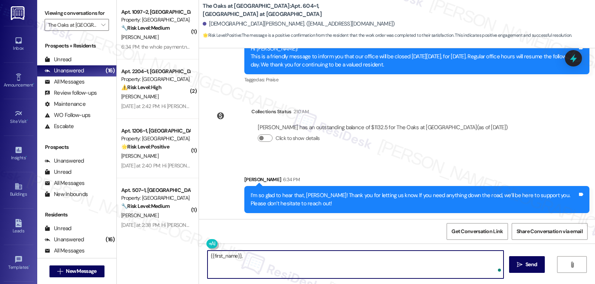
paste textarea "I’d love to know—has your experience at {{property}} been what you expected? Yo…"
type textarea "{{first_name}}, I’d love to know—has your experience at {{property}} been what …"
click at [526, 271] on button " Send" at bounding box center [527, 265] width 36 height 17
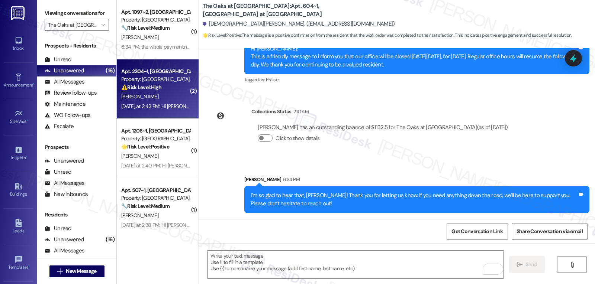
click at [162, 103] on div "Yesterday at 2:42 PM: Hi Linda! This is a friendly message to inform you that o…" at bounding box center [373, 106] width 505 height 7
type textarea "Fetching suggested responses. Please feel free to read through the conversation…"
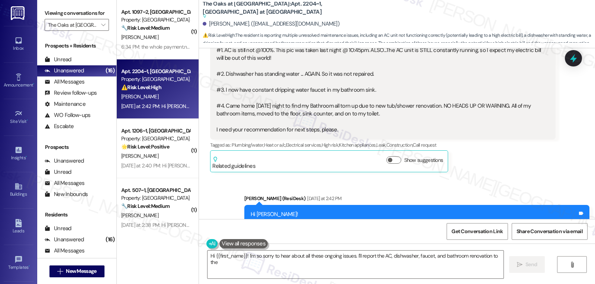
scroll to position [7431, 0]
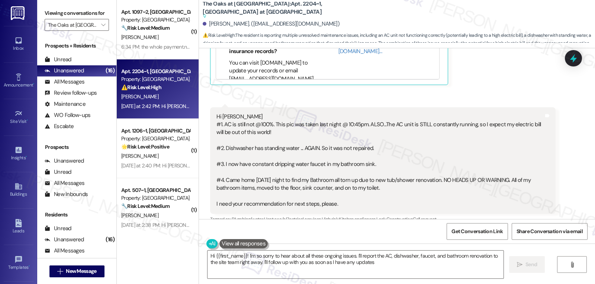
type textarea "Hi {{first_name}}! I'm so sorry to hear about all these ongoing issues. I'll re…"
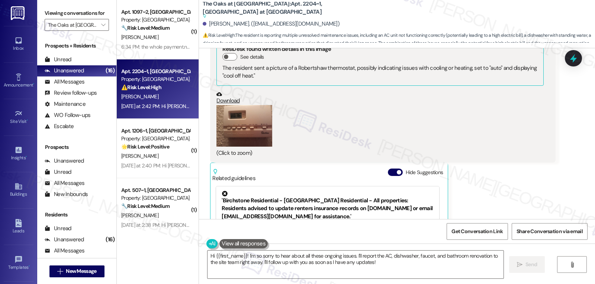
scroll to position [7208, 0]
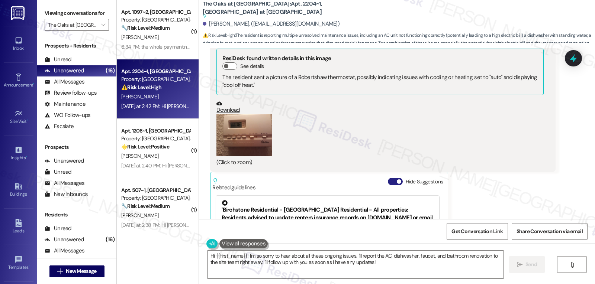
click at [388, 178] on button "Hide Suggestions" at bounding box center [395, 181] width 15 height 7
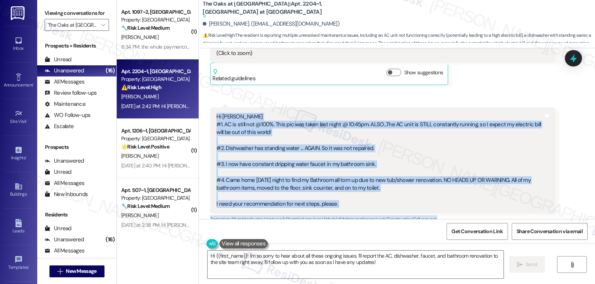
scroll to position [7357, 0]
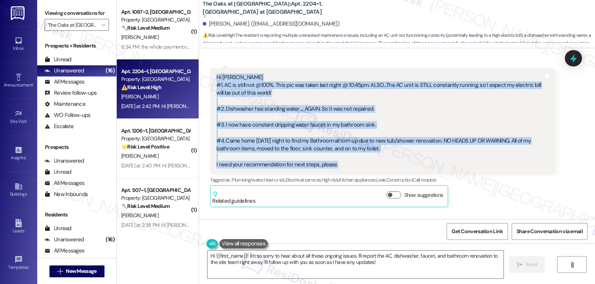
drag, startPoint x: 211, startPoint y: 120, endPoint x: 358, endPoint y: 136, distance: 148.5
click at [358, 136] on div "Hi Sarah #1. AC is still not @100%. This pic was taken last night @ 10:45pm. AL…" at bounding box center [380, 122] width 328 height 96
copy div "Hi Sarah #1. AC is still not @100%. This pic was taken last night @ 10:45pm. AL…"
click at [389, 265] on textarea "Hi {{first_name}}! I'm so sorry to hear about all these ongoing issues. I'll re…" at bounding box center [355, 265] width 296 height 28
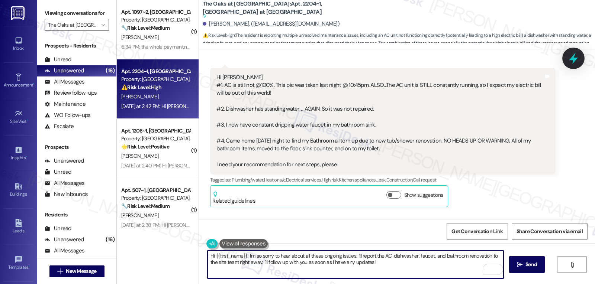
click at [576, 59] on icon at bounding box center [573, 59] width 9 height 12
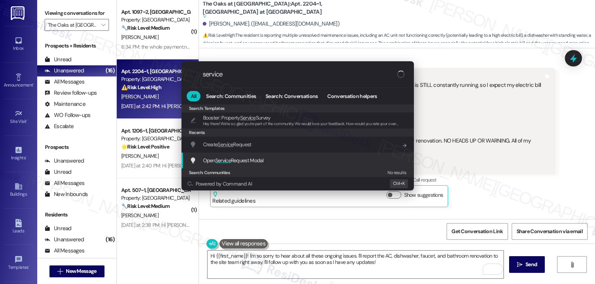
type input "service"
click at [230, 161] on span "Service" at bounding box center [223, 160] width 16 height 7
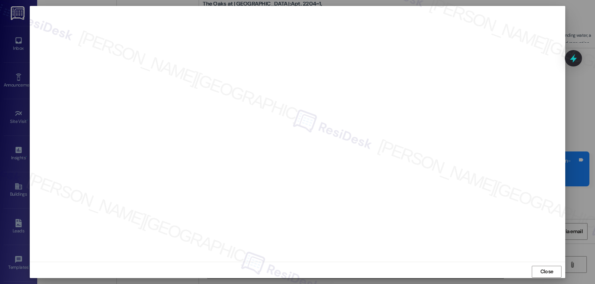
scroll to position [7357, 0]
click at [542, 273] on span "Close" at bounding box center [546, 272] width 13 height 8
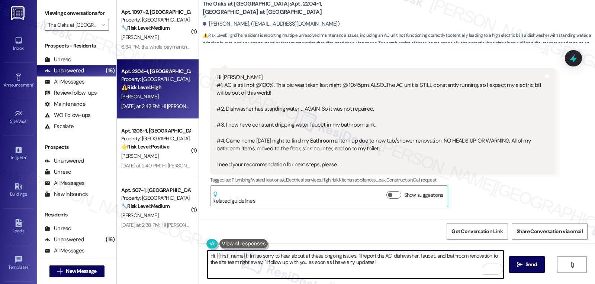
click at [374, 266] on textarea "Hi {{first_name}}! I'm so sorry to hear about all these ongoing issues. I'll re…" at bounding box center [355, 265] width 296 height 28
paste textarea "thank you for sharing all of this with me. I’m really sorry you’re experiencing…"
click at [417, 257] on textarea "thank you for sharing all of this with me. I’m really sorry you’re experiencing…" at bounding box center [355, 265] width 296 height 28
click at [290, 255] on textarea "Thank you for sharing all of this with me. I’m really sorry you’re experiencing…" at bounding box center [355, 265] width 296 height 28
click at [360, 267] on textarea "Thank you for sharing all of this with me, Linda. I’m really sorry you’re exper…" at bounding box center [355, 265] width 296 height 28
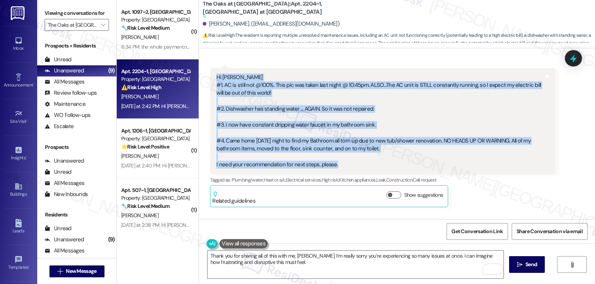
drag, startPoint x: 206, startPoint y: 139, endPoint x: 332, endPoint y: 135, distance: 126.1
click at [332, 135] on div "Received via SMS Linda Patterson Yesterday at 12:14 PM JPG attachment ResiDesk …" at bounding box center [397, 32] width 396 height 361
copy div "Linda Patterson Yesterday at 12:14 PM JPG attachment ResiDesk found written det…"
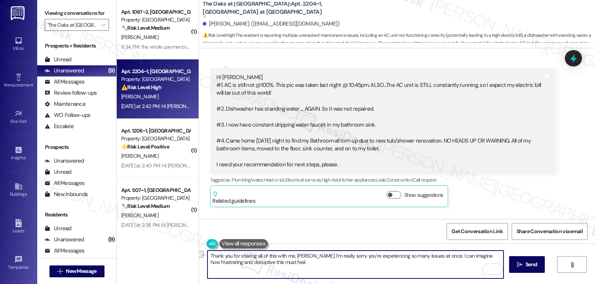
drag, startPoint x: 204, startPoint y: 256, endPoint x: 430, endPoint y: 256, distance: 225.7
click at [430, 256] on textarea "Thank you for sharing all of this with me, Linda. I’m really sorry you’re exper…" at bounding box center [355, 265] width 296 height 28
paste textarea "Hi Linda, thank you for laying all this out so clearly. I’m really sorry you’re…"
drag, startPoint x: 266, startPoint y: 262, endPoint x: 345, endPoint y: 263, distance: 78.8
click at [345, 263] on textarea "Hi Linda, thank you for laying all this out so clearly. I’m really sorry you’re…" at bounding box center [355, 265] width 296 height 28
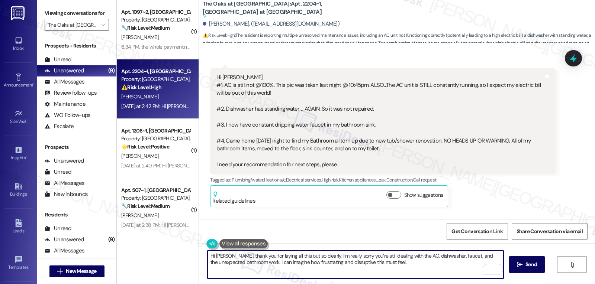
click at [402, 266] on textarea "Hi Linda, thank you for laying all this out so clearly. I’m really sorry you’re…" at bounding box center [355, 265] width 296 height 28
click at [405, 263] on textarea "Hi Linda, thank you for laying all this out so clearly. I’m really sorry you’re…" at bounding box center [355, 265] width 296 height 28
paste textarea "I’ll escalate this right away to the site team so they can review everything to…"
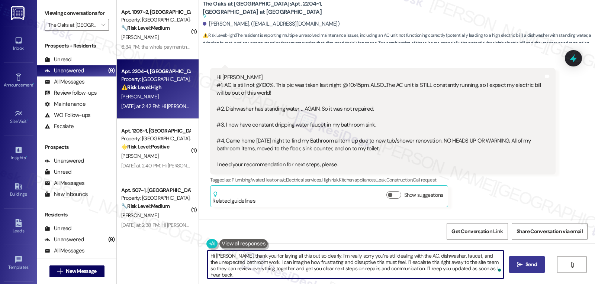
type textarea "Hi Linda, thank you for laying all this out so clearly. I’m really sorry you’re…"
click at [531, 266] on span "Send" at bounding box center [531, 265] width 12 height 8
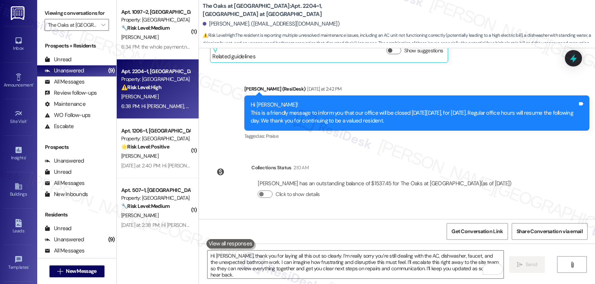
scroll to position [7534, 0]
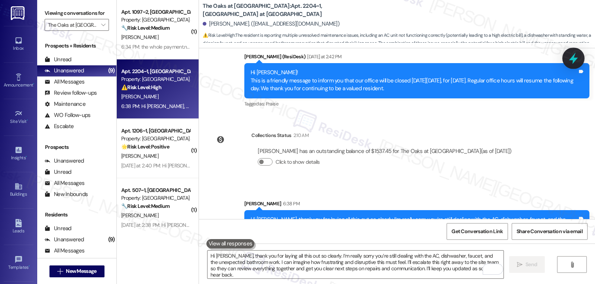
click at [577, 58] on icon at bounding box center [573, 59] width 9 height 12
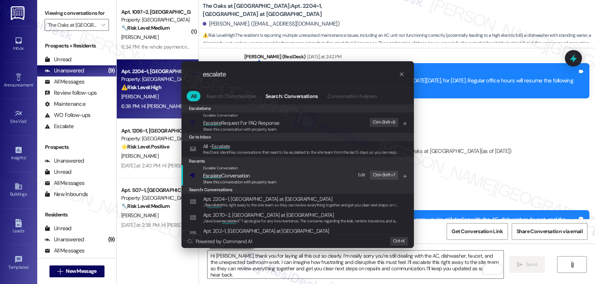
type input "escalate"
click at [252, 178] on span "Escalate Conversation" at bounding box center [240, 176] width 74 height 8
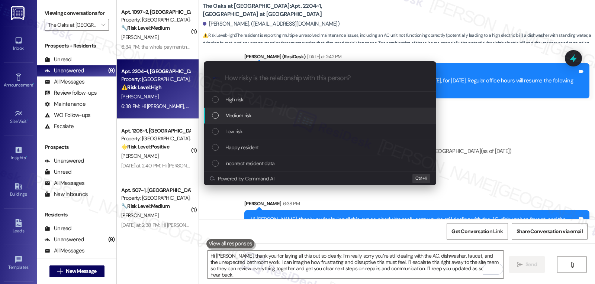
click at [265, 117] on div "Medium risk" at bounding box center [321, 116] width 218 height 8
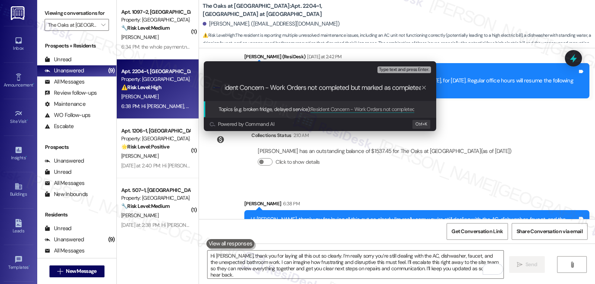
scroll to position [0, 14]
type input "Resident Concern - Work Orders not completed but marked as complete"
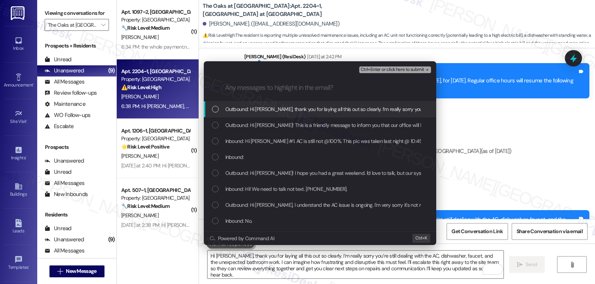
scroll to position [0, 0]
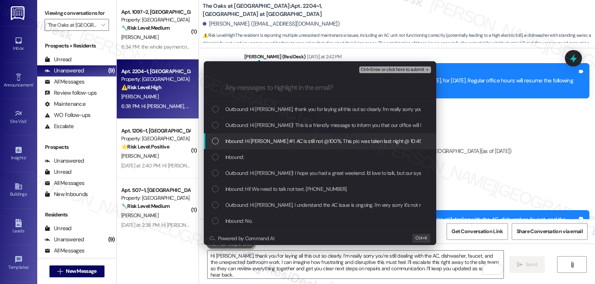
click at [247, 134] on div "Inbound: Hi Sarah #1. AC is still not @100%. This pic was taken last night @ 10…" at bounding box center [320, 141] width 232 height 16
click at [244, 154] on div "Inbound:" at bounding box center [321, 157] width 218 height 8
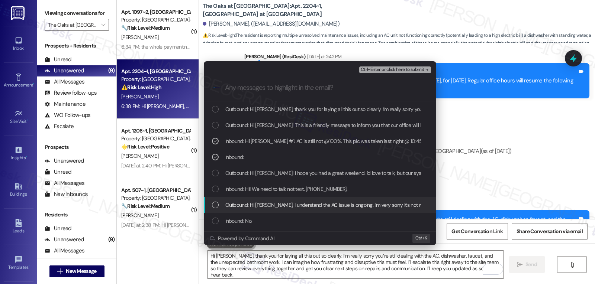
click at [246, 197] on div "Outbound: Hi Linda, I understand the AC issue is ongoing. I'm very sorry it's n…" at bounding box center [320, 205] width 232 height 16
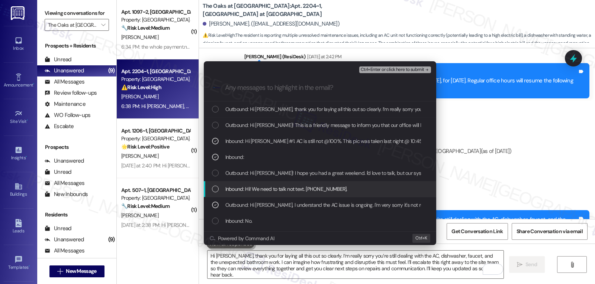
click at [249, 192] on span "Inbound: Hi! We need to talk not text. 469 733 7097." at bounding box center [286, 189] width 122 height 8
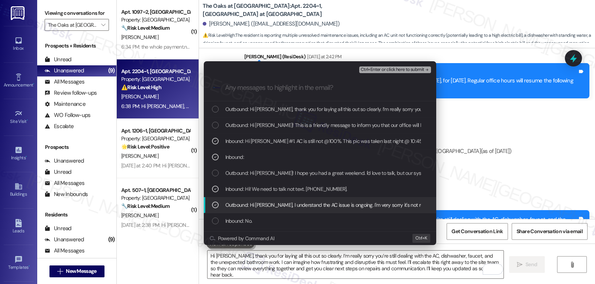
click at [214, 206] on icon "List of options" at bounding box center [215, 205] width 5 height 5
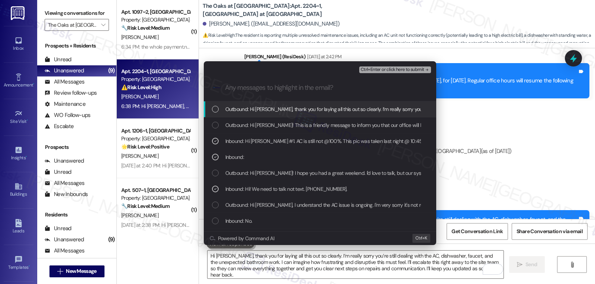
click at [405, 71] on span "Ctrl+Enter or click here to submit" at bounding box center [393, 69] width 64 height 5
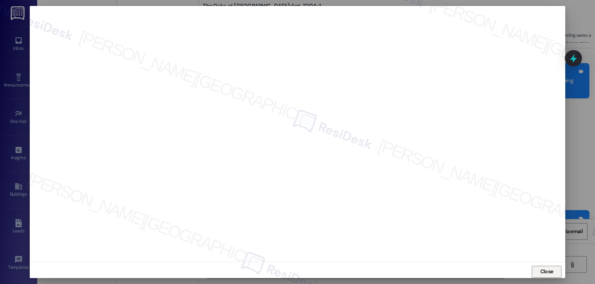
click at [542, 274] on span "Close" at bounding box center [546, 272] width 13 height 8
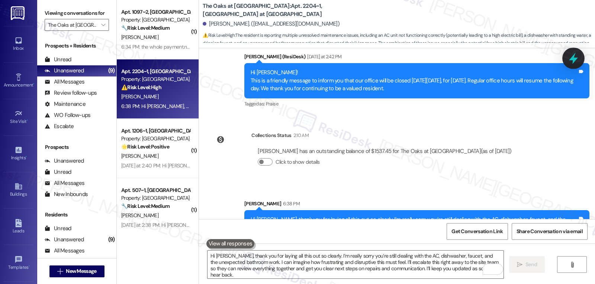
click at [575, 58] on icon at bounding box center [573, 59] width 9 height 12
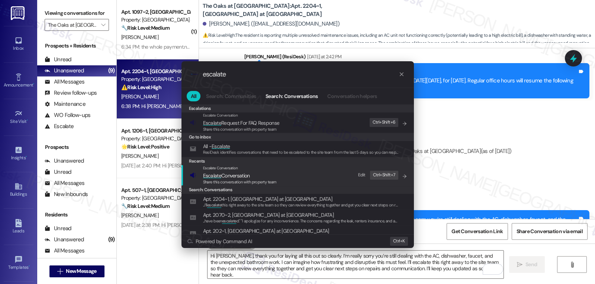
type input "escalate"
click at [223, 178] on span "Escalate Conversation" at bounding box center [226, 176] width 47 height 7
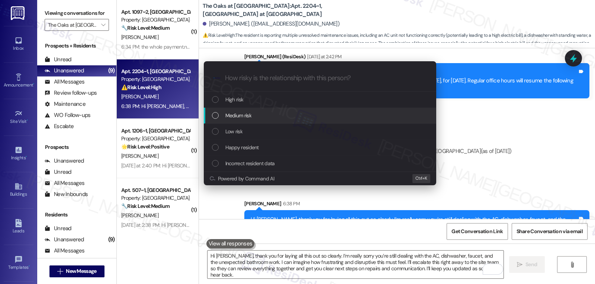
click at [253, 113] on div "Medium risk" at bounding box center [321, 116] width 218 height 8
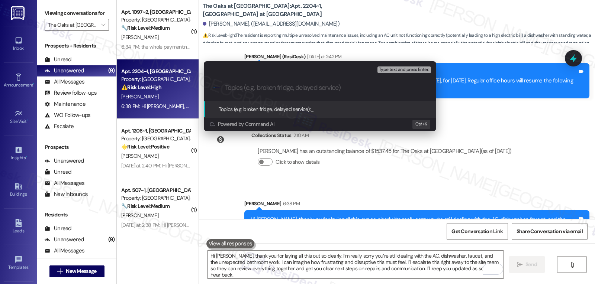
paste input "Resident Concern - Work Orders not completed but marked as complete"
type input "Resident Concern - Work Orders not completed but marked as complete"
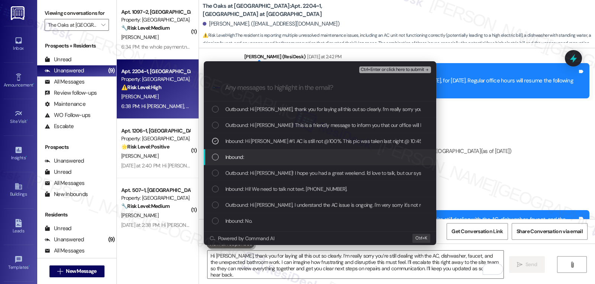
click at [229, 154] on span "Inbound:" at bounding box center [234, 157] width 19 height 8
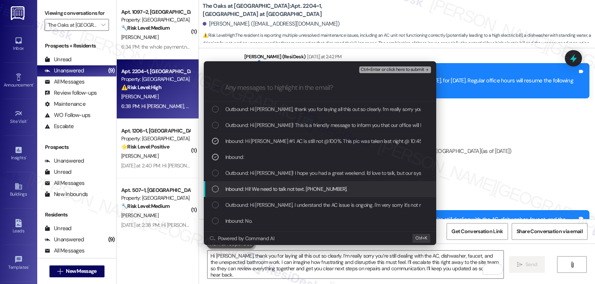
click at [271, 190] on span "Inbound: Hi! We need to talk not text. 469 733 7097." at bounding box center [286, 189] width 122 height 8
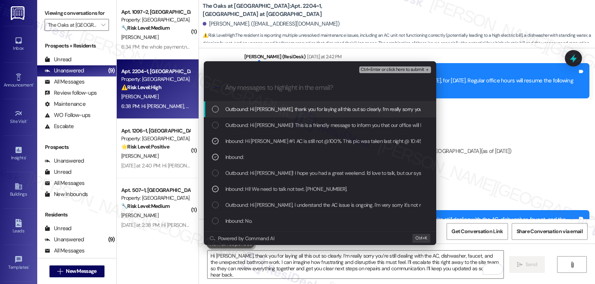
click at [404, 71] on span "Ctrl+Enter or click here to submit" at bounding box center [393, 69] width 64 height 5
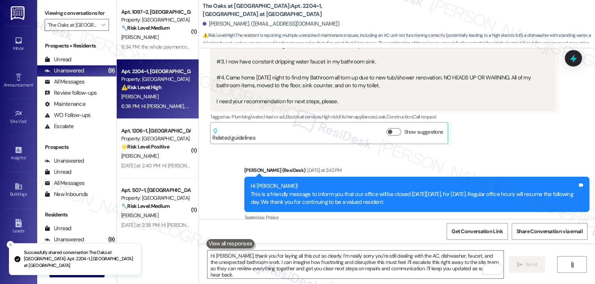
scroll to position [7647, 0]
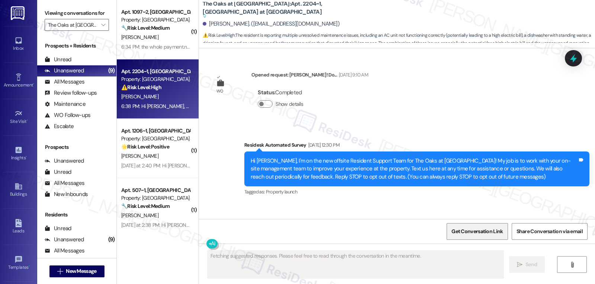
type textarea "Fetching suggested responses. Please feel free to read through the conversation…"
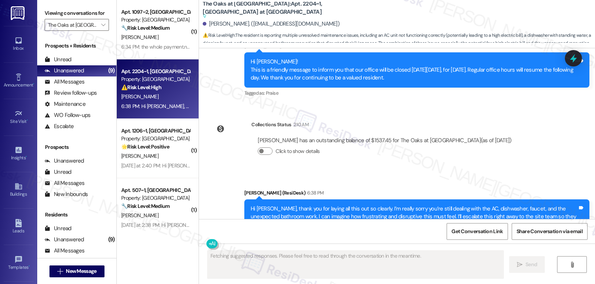
scroll to position [7659, 0]
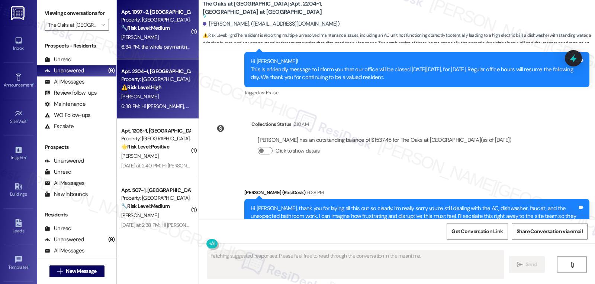
click at [168, 38] on div "W. Taveniere" at bounding box center [155, 37] width 70 height 9
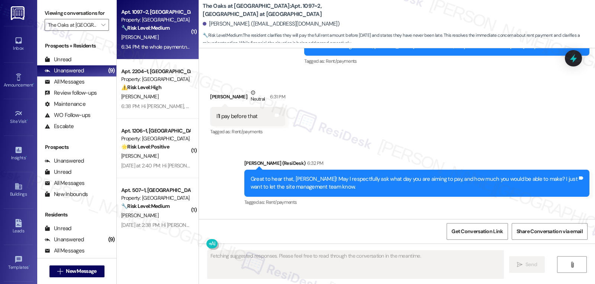
scroll to position [1629, 0]
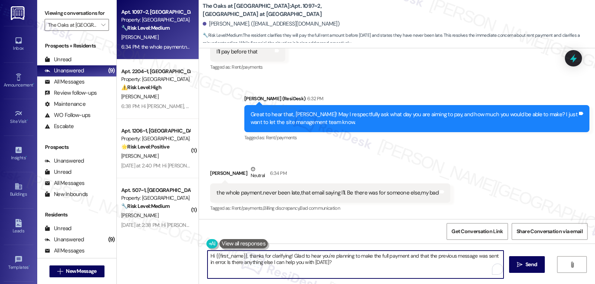
drag, startPoint x: 245, startPoint y: 258, endPoint x: 185, endPoint y: 254, distance: 60.7
click at [185, 254] on div "Apt. 1097~2, 9609 The Oaks at Valley Ranch Property: The Oaks at Valley Ranch 🔧…" at bounding box center [356, 142] width 478 height 284
drag, startPoint x: 471, startPoint y: 257, endPoint x: 491, endPoint y: 302, distance: 48.8
click at [491, 284] on html "Inbox Go to Inbox Announcement • Send A Text Announcement Site Visit • Go to Si…" at bounding box center [297, 142] width 595 height 284
type textarea "Thanks for clarifying! Glad to hear you're planning to make the full payment an…"
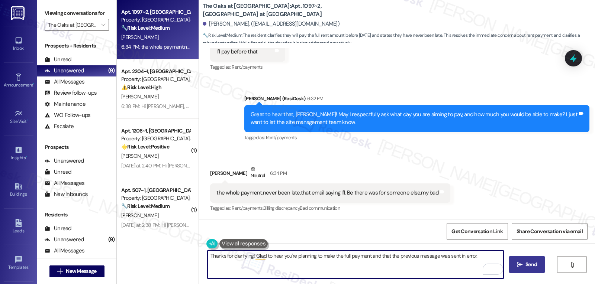
click at [541, 268] on button " Send" at bounding box center [527, 265] width 36 height 17
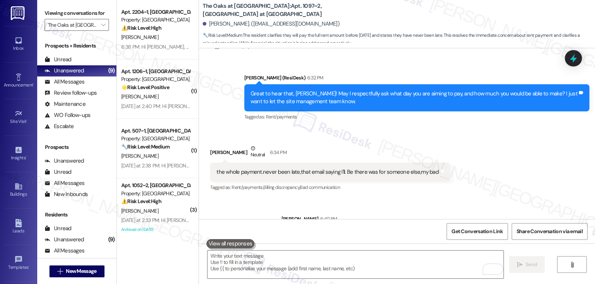
scroll to position [1681, 0]
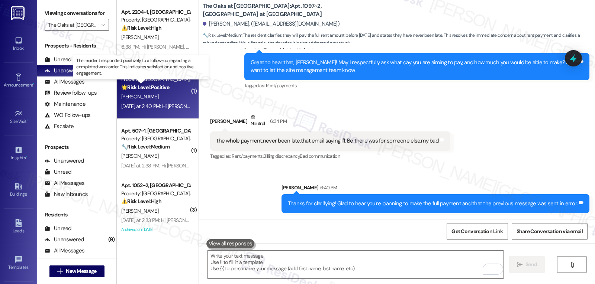
click at [159, 90] on strong "🌟 Risk Level: Positive" at bounding box center [145, 87] width 48 height 7
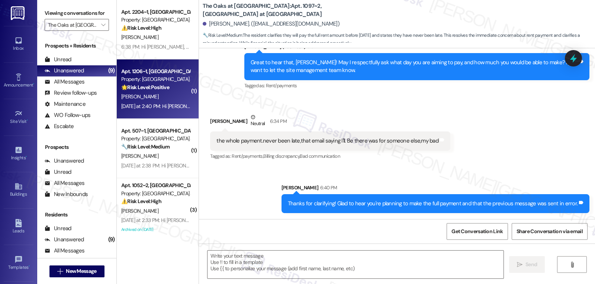
type textarea "Fetching suggested responses. Please feel free to read through the conversation…"
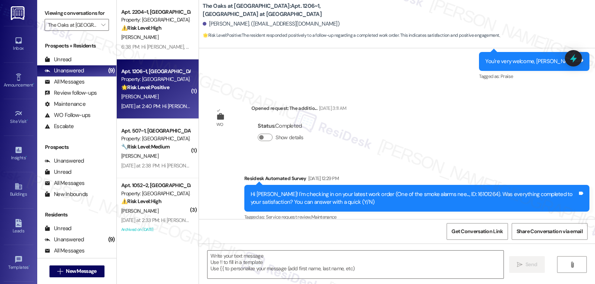
type textarea "Fetching suggested responses. Please feel free to read through the conversation…"
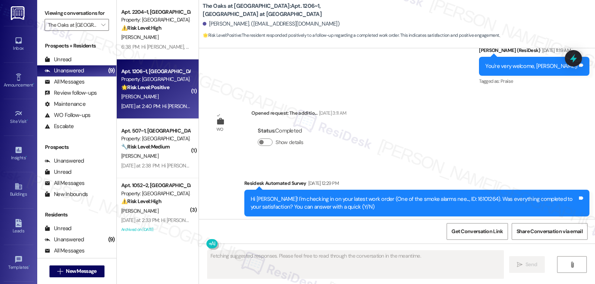
scroll to position [8437, 0]
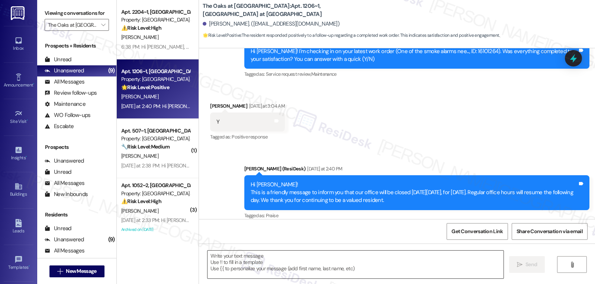
click at [307, 261] on textarea at bounding box center [355, 265] width 296 height 28
paste textarea "Awesome! Thanks for confirming, {{first_name}}! It’s great to know your request…"
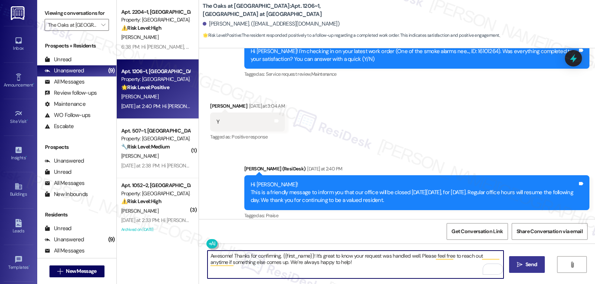
type textarea "Awesome! Thanks for confirming, {{first_name}}! It’s great to know your request…"
click at [512, 266] on button " Send" at bounding box center [527, 265] width 36 height 17
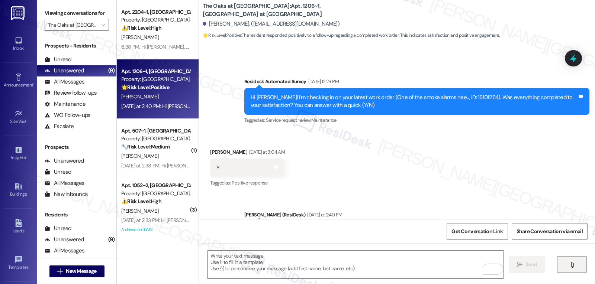
scroll to position [8358, 0]
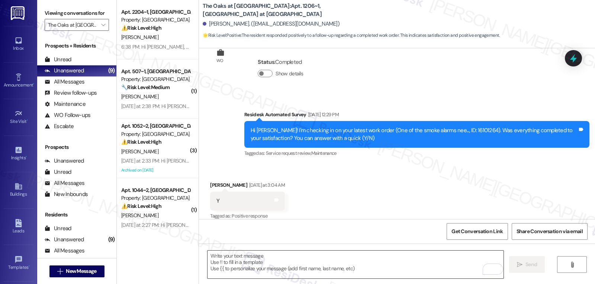
click at [311, 269] on textarea "To enrich screen reader interactions, please activate Accessibility in Grammarl…" at bounding box center [355, 265] width 296 height 28
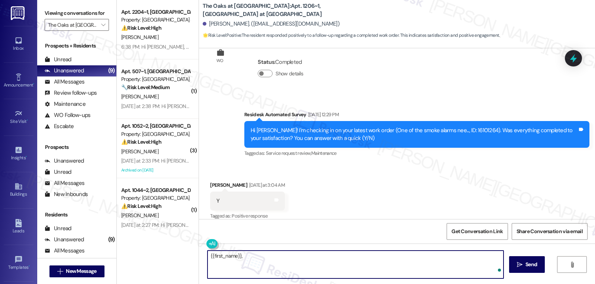
paste textarea "how are things going at {{property}}? Has it been everything you were looking f…"
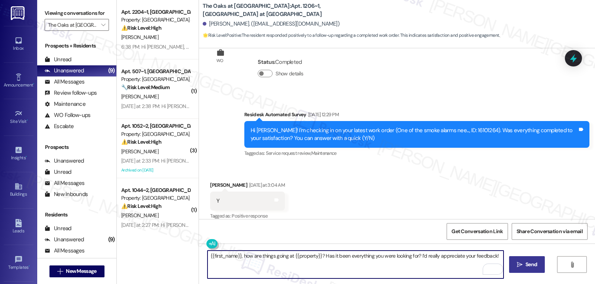
type textarea "{{first_name}}, how are things going at {{property}}? Has it been everything yo…"
click at [529, 265] on span "Send" at bounding box center [531, 265] width 12 height 8
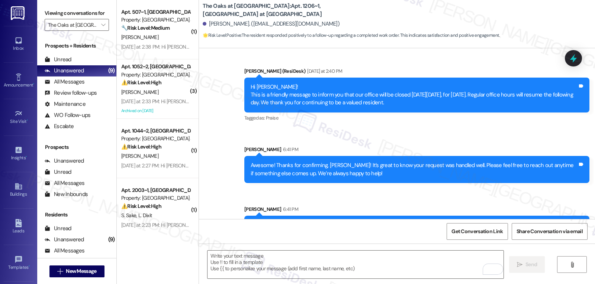
scroll to position [8548, 0]
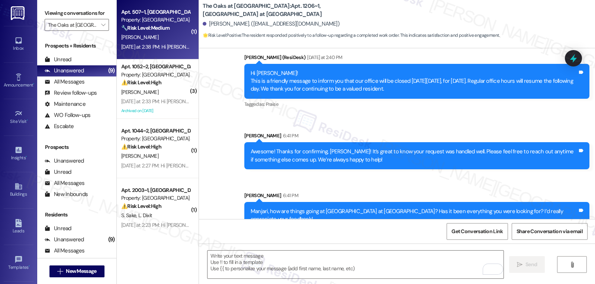
click at [156, 33] on div "J. Rainey" at bounding box center [155, 37] width 70 height 9
type textarea "Fetching suggested responses. Please feel free to read through the conversation…"
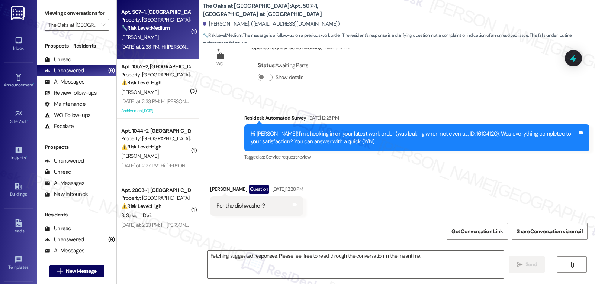
scroll to position [1393, 0]
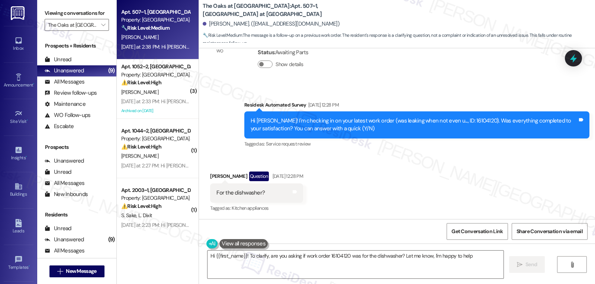
type textarea "Hi {{first_name}}! To clarify, are you asking if work order 16104120 was for th…"
click at [576, 58] on icon at bounding box center [574, 59] width 10 height 10
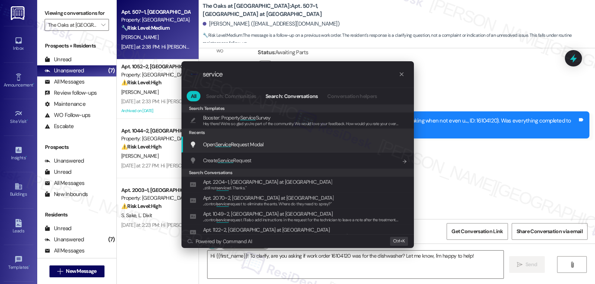
type input "service"
click at [268, 148] on div "Open Service Request Modal Add shortcut" at bounding box center [299, 145] width 218 height 8
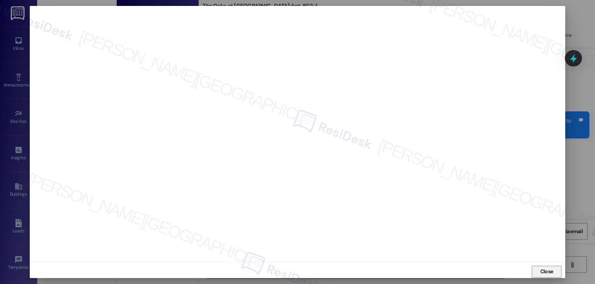
click at [558, 274] on button "Close" at bounding box center [547, 272] width 30 height 12
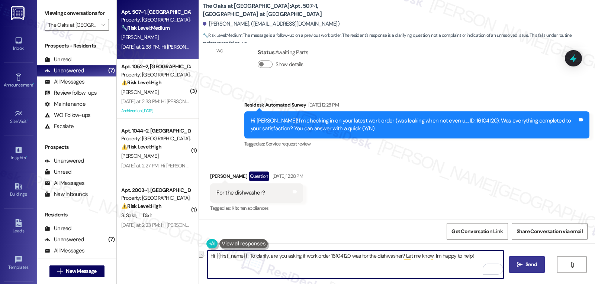
drag, startPoint x: 266, startPoint y: 257, endPoint x: 526, endPoint y: 265, distance: 260.0
click at [526, 265] on div "Hi {{first_name}}! To clarify, are you asking if work order 16104120 was for th…" at bounding box center [397, 272] width 396 height 56
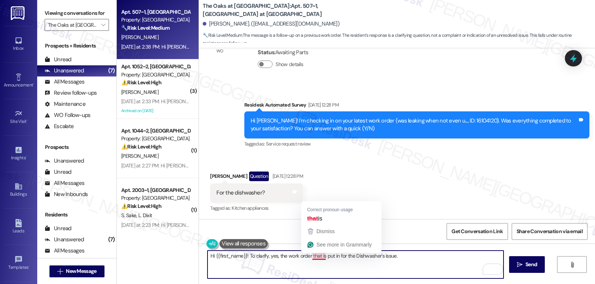
click at [319, 257] on textarea "Hi {{first_name}}! To clarify, yes, the work order that is put in for the Dishw…" at bounding box center [355, 265] width 296 height 28
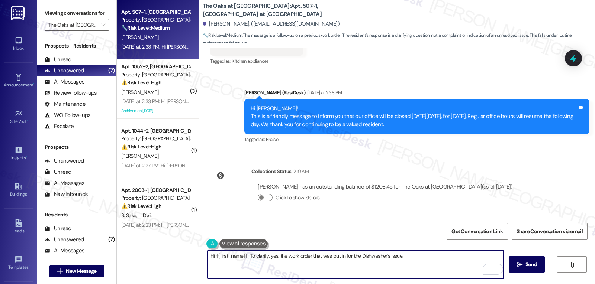
scroll to position [1466, 0]
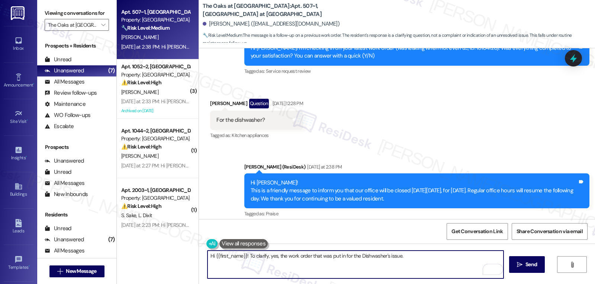
click at [418, 262] on textarea "Hi {{first_name}}! To clarify, yes, the work order that was put in for the Dish…" at bounding box center [355, 265] width 296 height 28
type textarea "Hi {{first_name}}! To clarify, yes, the work order that was put in for the Dish…"
click at [525, 270] on button " Send" at bounding box center [527, 265] width 36 height 17
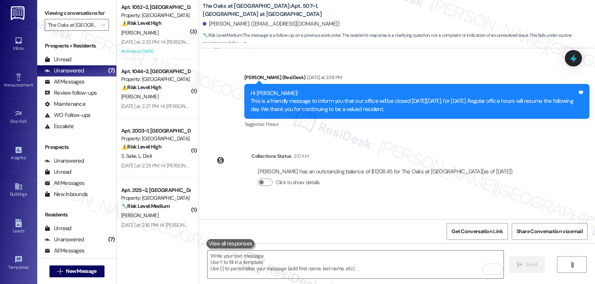
scroll to position [1592, 0]
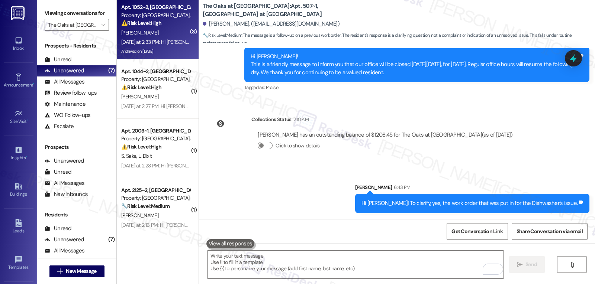
click at [165, 41] on div "Yesterday at 2:33 PM: Hi Jazimine! This is a friendly message to inform you tha…" at bounding box center [373, 42] width 505 height 7
type textarea "Fetching suggested responses. Please feel free to read through the conversation…"
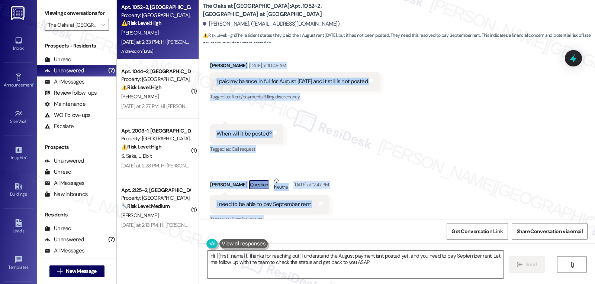
scroll to position [9751, 0]
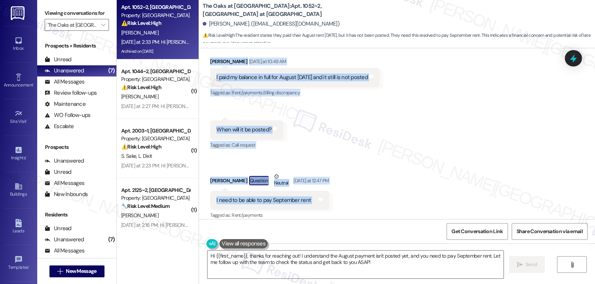
drag, startPoint x: 205, startPoint y: 129, endPoint x: 337, endPoint y: 167, distance: 137.3
click at [337, 167] on div "Received via SMS Jazimine Douglas Yesterday at 10:49 AM I paid my balance in fu…" at bounding box center [397, 134] width 396 height 186
copy div "Jazimine Douglas Yesterday at 10:49 AM I paid my balance in full for August las…"
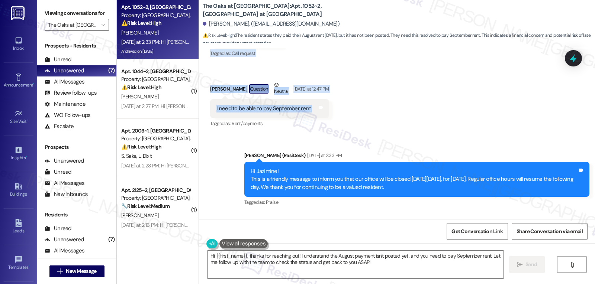
scroll to position [9791, 0]
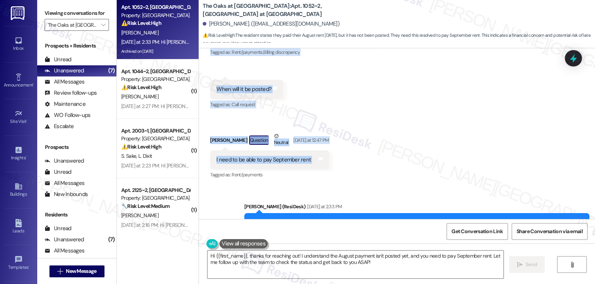
copy div "Jazimine Douglas Yesterday at 10:49 AM I paid my balance in full for August las…"
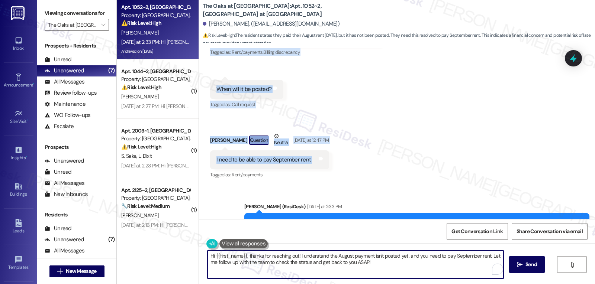
drag, startPoint x: 486, startPoint y: 257, endPoint x: 500, endPoint y: 292, distance: 37.4
click at [500, 284] on html "Inbox Go to Inbox Announcement • Send A Text Announcement Site Visit • Go to Si…" at bounding box center [297, 142] width 595 height 284
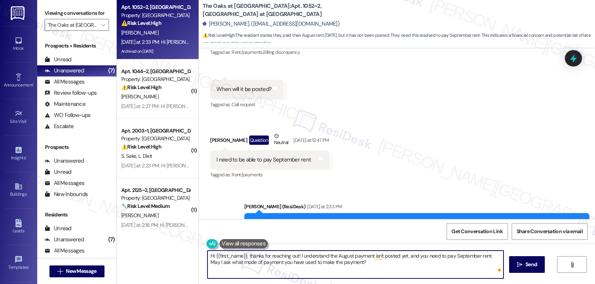
type textarea "Hi {{first_name}}, thanks for reaching out! I understand the August payment isn…"
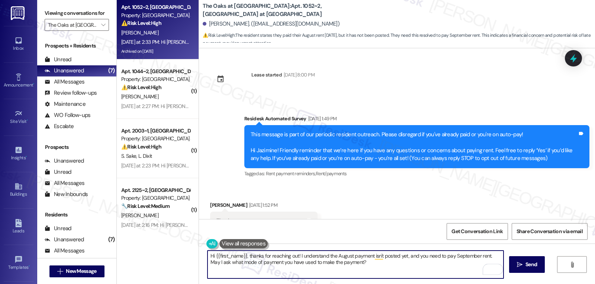
scroll to position [9866, 0]
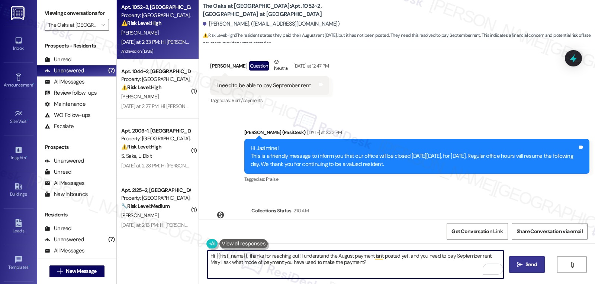
type textarea "Hi {{first_name}}, thanks for reaching out! I understand the August payment isn…"
click at [531, 267] on span "Send" at bounding box center [531, 265] width 12 height 8
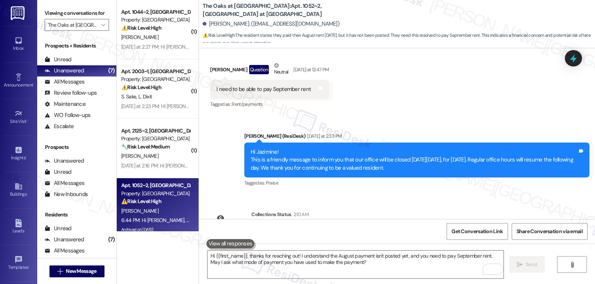
scroll to position [9926, 0]
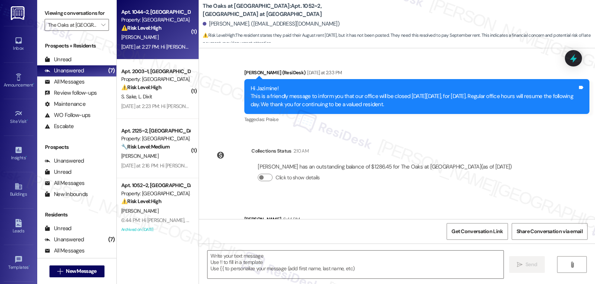
type textarea "Fetching suggested responses. Please feel free to read through the conversation…"
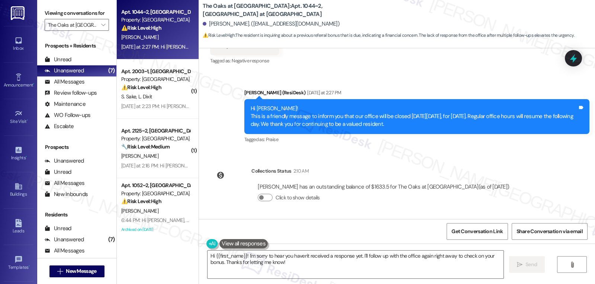
scroll to position [3397, 0]
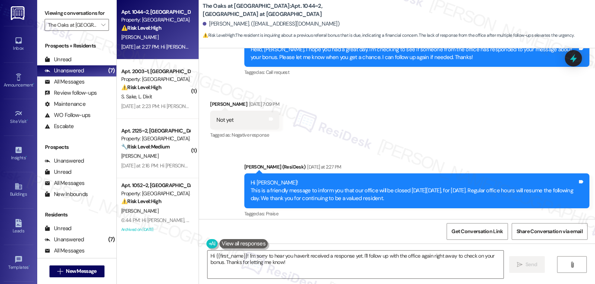
click at [212, 106] on div "[PERSON_NAME] [DATE] 7:09 PM" at bounding box center [244, 105] width 69 height 10
copy div "Naveen"
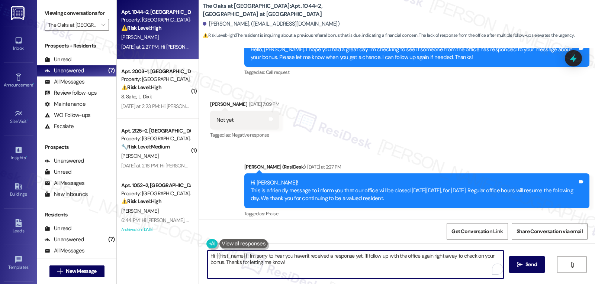
drag, startPoint x: 245, startPoint y: 255, endPoint x: 595, endPoint y: 302, distance: 353.0
click at [595, 284] on html "Inbox Go to Inbox Announcement • Send A Text Announcement Site Visit • Go to Si…" at bounding box center [297, 142] width 595 height 284
type textarea "Hi {{first_name}}! I just wanted to check if you have heard about our bonus by …"
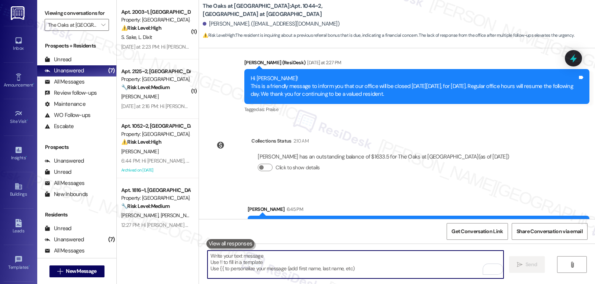
scroll to position [3523, 0]
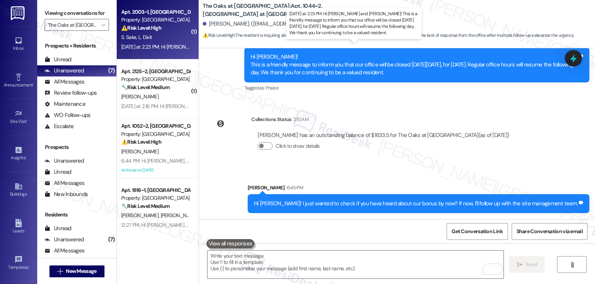
click at [130, 46] on div "[DATE] at 2:23 PM: Hi [PERSON_NAME] and [PERSON_NAME]! This is a friendly messa…" at bounding box center [397, 47] width 553 height 7
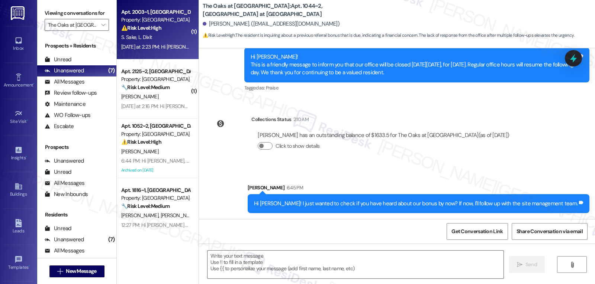
type textarea "Fetching suggested responses. Please feel free to read through the conversation…"
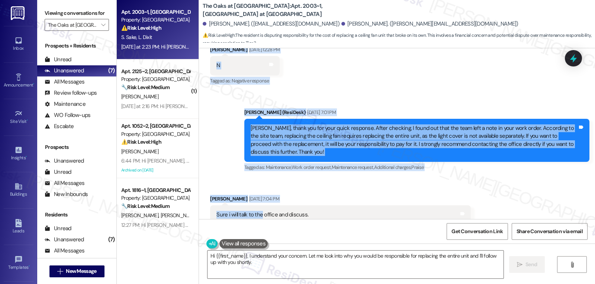
scroll to position [1702, 0]
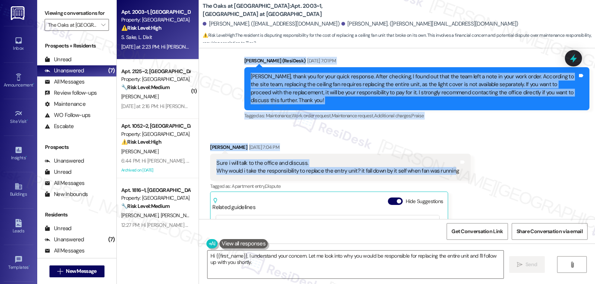
drag, startPoint x: 237, startPoint y: 111, endPoint x: 445, endPoint y: 138, distance: 209.1
click at [445, 138] on div "WO Opened request: Water is co... [DATE] 11:26 AM Status : Completed Show detai…" at bounding box center [397, 133] width 396 height 171
click at [445, 154] on div "Sure i will talk to the office and discuss. Why would i take the responsibility…" at bounding box center [340, 167] width 261 height 27
drag, startPoint x: 238, startPoint y: 109, endPoint x: 476, endPoint y: 135, distance: 239.8
click at [476, 135] on div "WO Opened request: Water is co... [DATE] 11:26 AM Status : Completed Show detai…" at bounding box center [397, 133] width 396 height 171
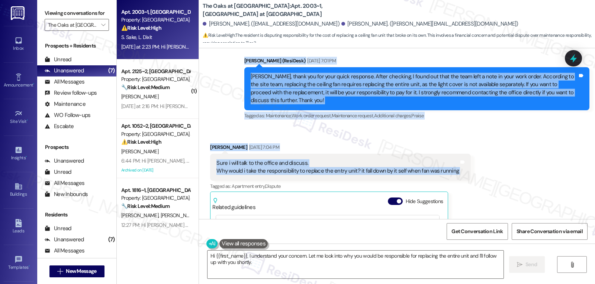
copy div "Residesk Automated Survey [DATE] 12:27 PM Hi [PERSON_NAME] and [PERSON_NAME]! I…"
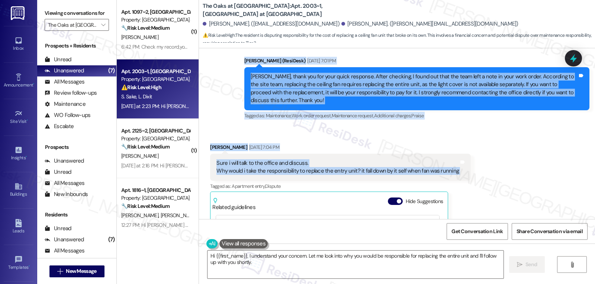
click at [215, 154] on div "Sure i will talk to the office and discuss. Why would i take the responsibility…" at bounding box center [340, 167] width 261 height 27
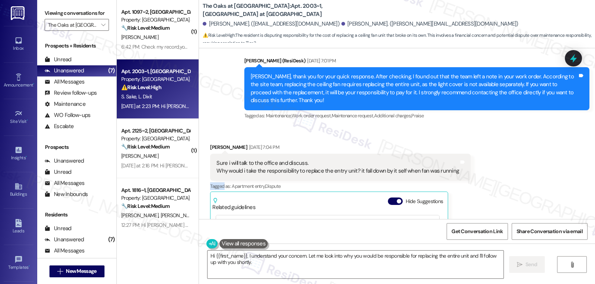
click at [215, 144] on div "[PERSON_NAME] [DATE] 7:04 PM Sure i will talk to the office and discuss. Why wo…" at bounding box center [340, 236] width 261 height 184
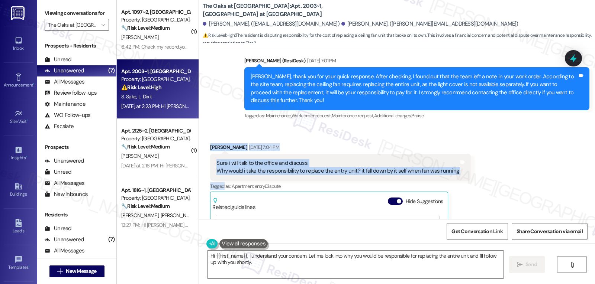
click at [214, 144] on div "[PERSON_NAME] [DATE] 7:04 PM" at bounding box center [340, 149] width 261 height 10
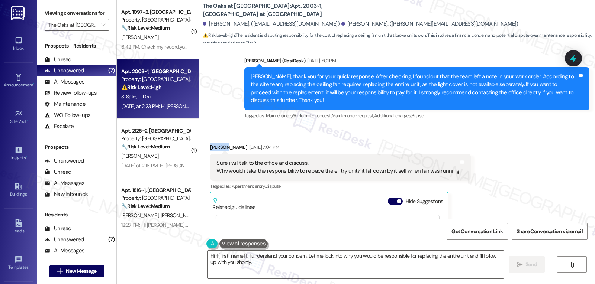
click at [214, 144] on div "[PERSON_NAME] [DATE] 7:04 PM" at bounding box center [340, 149] width 261 height 10
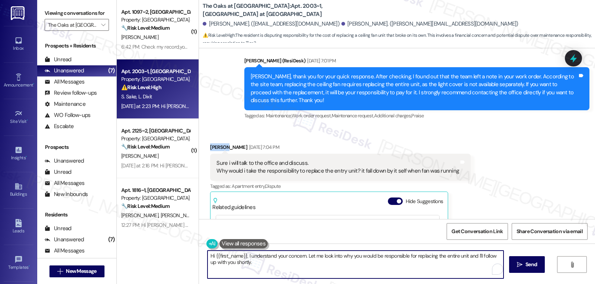
drag, startPoint x: 245, startPoint y: 256, endPoint x: 553, endPoint y: 302, distance: 311.2
click at [553, 284] on html "Inbox Go to Inbox Announcement • Send A Text Announcement Site Visit • Go to Si…" at bounding box center [297, 142] width 595 height 284
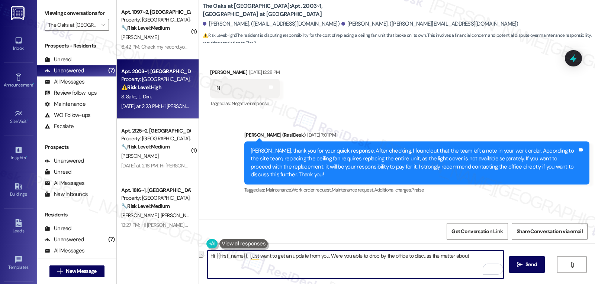
drag, startPoint x: 471, startPoint y: 257, endPoint x: 435, endPoint y: 260, distance: 35.9
click at [435, 260] on textarea "Hi {{first_name}}, I just want to get an update from you. Were you able to drop…" at bounding box center [355, 265] width 296 height 28
drag, startPoint x: 212, startPoint y: 257, endPoint x: 236, endPoint y: 255, distance: 24.6
click at [212, 256] on textarea "Hi {{first_name}}, I just want to get an update from you. Were you able to drop…" at bounding box center [355, 265] width 296 height 28
click at [321, 271] on textarea "Hi [PERSON_NAME], I just want to get an update from you. Were you able to drop …" at bounding box center [355, 265] width 296 height 28
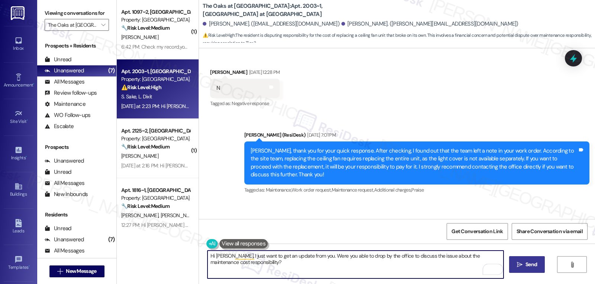
type textarea "Hi [PERSON_NAME], I just want to get an update from you. Were you able to drop …"
click at [528, 265] on span "Send" at bounding box center [531, 265] width 12 height 8
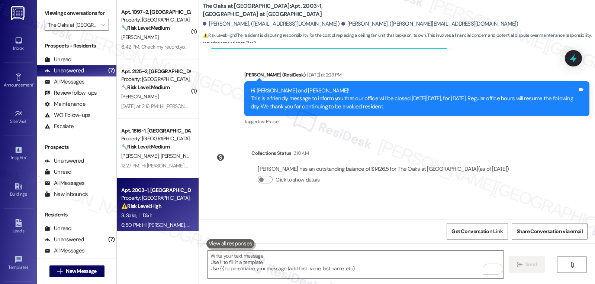
scroll to position [1983, 0]
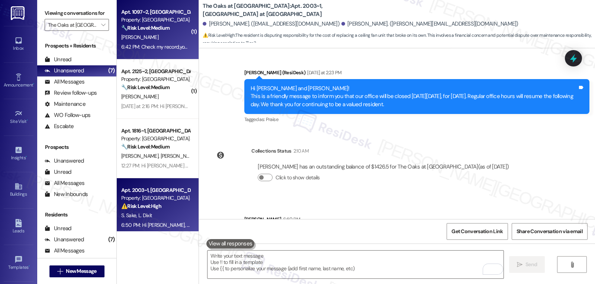
click at [162, 45] on div "6:42 PM: Check my record,you will see I'm always on time 6:42 PM: Check my reco…" at bounding box center [182, 47] width 123 height 7
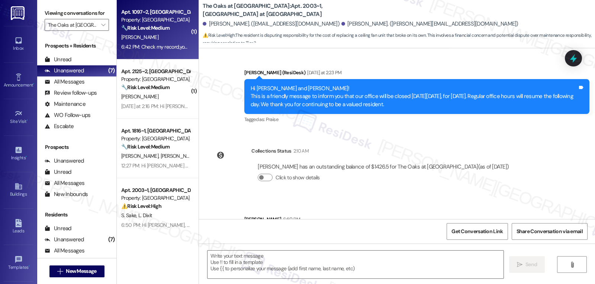
type textarea "Fetching suggested responses. Please feel free to read through the conversation…"
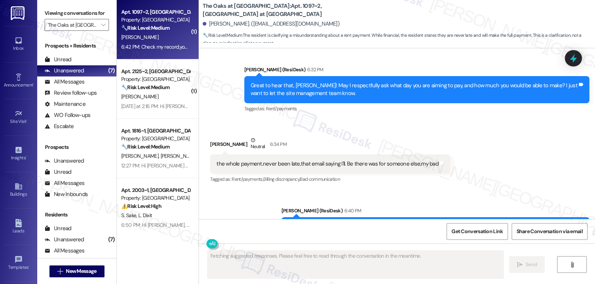
scroll to position [1754, 0]
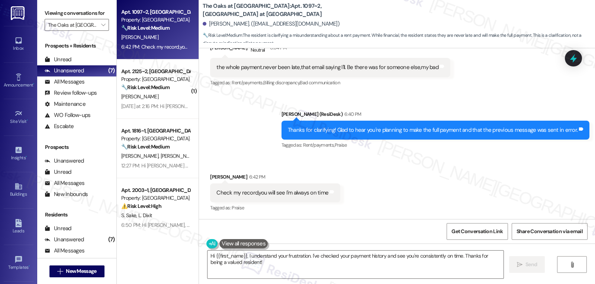
click at [210, 176] on div "[PERSON_NAME] 6:42 PM" at bounding box center [275, 178] width 130 height 10
copy div "[PERSON_NAME]"
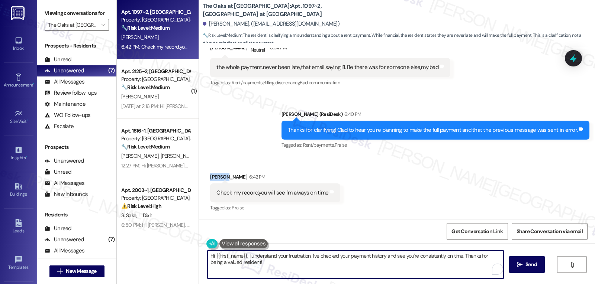
click at [327, 266] on textarea "Hi {{first_name}}, I understand your frustration. I've checked your payment his…" at bounding box center [355, 265] width 296 height 28
drag, startPoint x: 460, startPoint y: 257, endPoint x: 244, endPoint y: 251, distance: 216.1
click at [244, 251] on textarea "Hi {{first_name}}, I understand your frustration. I've checked your payment his…" at bounding box center [355, 265] width 296 height 28
click at [370, 263] on textarea "Got that, {{first_name}}, Thanks for being a valued resident!" at bounding box center [355, 265] width 296 height 28
type textarea "Got that, {{first_name}}, Thanks for being a valued resident!"
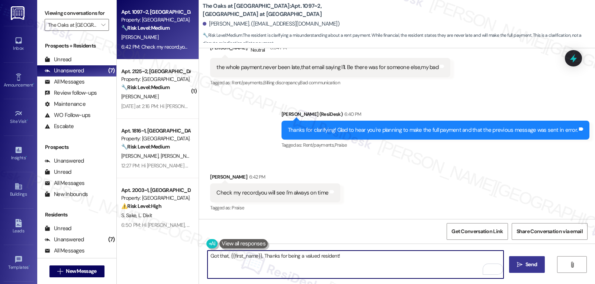
click at [531, 270] on button " Send" at bounding box center [527, 265] width 36 height 17
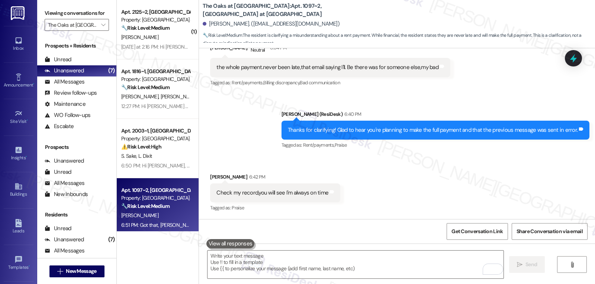
scroll to position [1806, 0]
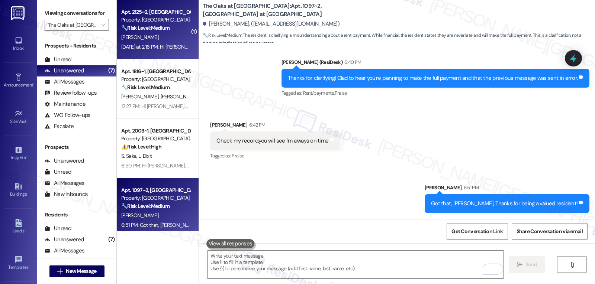
click at [160, 42] on div "[DATE] at 2:16 PM: Hi [PERSON_NAME]! This is a friendly message to inform you t…" at bounding box center [155, 46] width 70 height 9
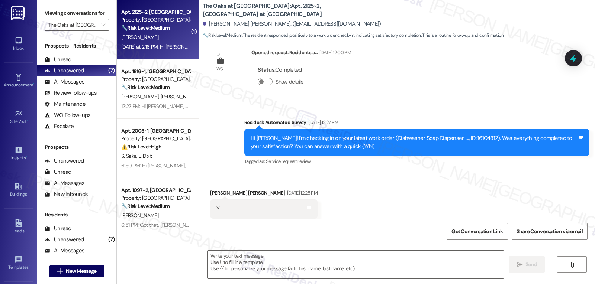
scroll to position [153, 0]
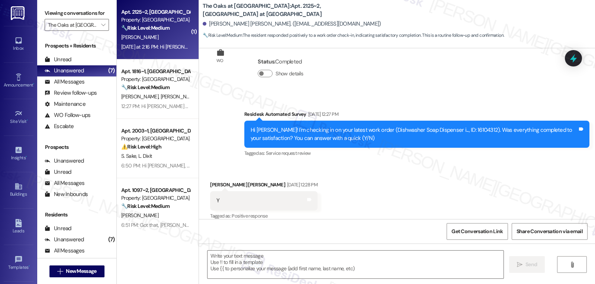
type textarea "Fetching suggested responses. Please feel free to read through the conversation…"
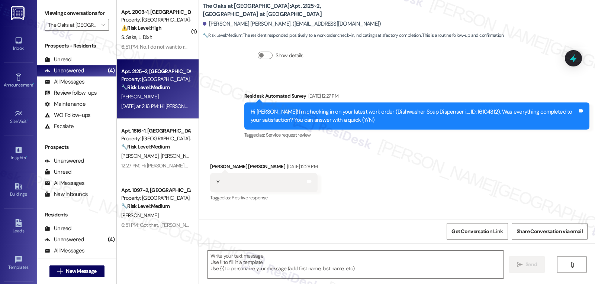
scroll to position [158, 0]
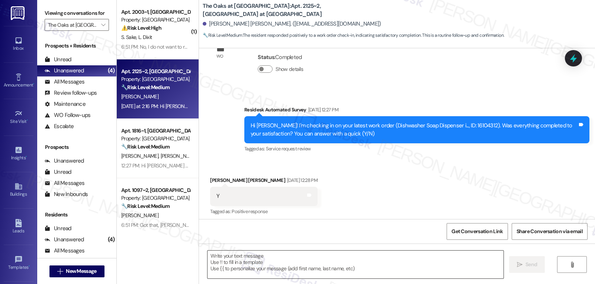
click at [308, 264] on textarea at bounding box center [355, 265] width 296 height 28
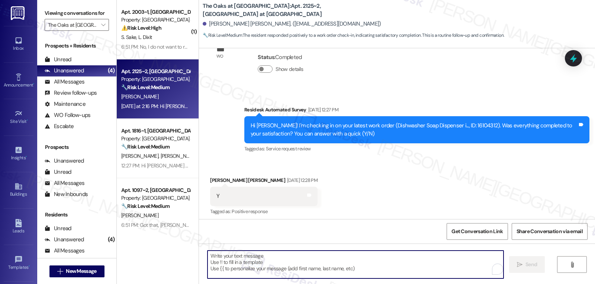
paste textarea "Awesome! Thanks for confirming, {{first_name}}! It’s great to know your request…"
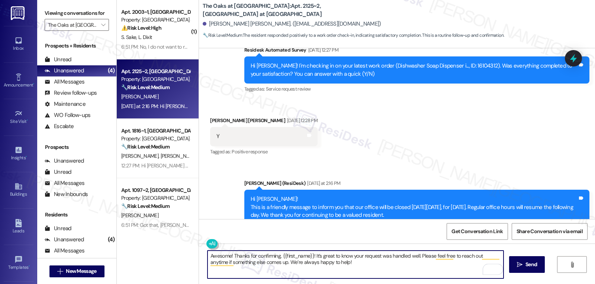
scroll to position [232, 0]
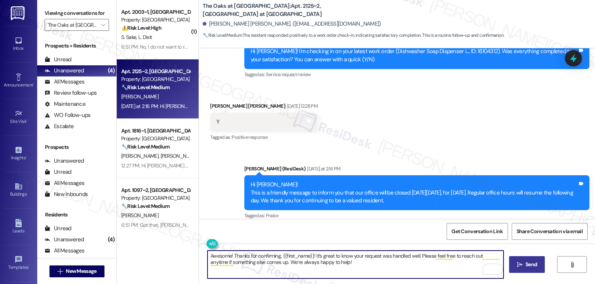
type textarea "Awesome! Thanks for confirming, {{first_name}}! It’s great to know your request…"
click at [531, 260] on button " Send" at bounding box center [527, 265] width 36 height 17
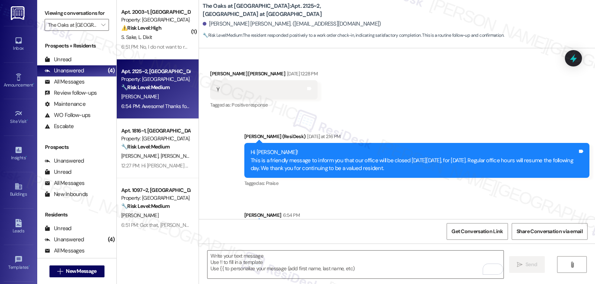
scroll to position [292, 0]
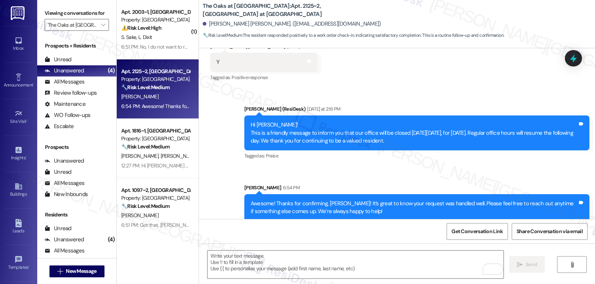
click at [334, 200] on div "Awesome! Thanks for confirming, [PERSON_NAME]! It’s great to know your request …" at bounding box center [414, 208] width 327 height 16
copy div "Alwyn"
click at [262, 270] on textarea "To enrich screen reader interactions, please activate Accessibility in Grammarl…" at bounding box center [355, 265] width 296 height 28
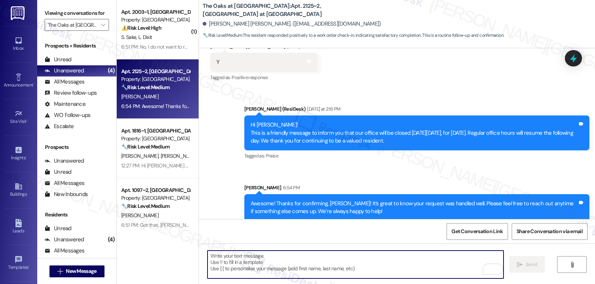
paste textarea "Alwyn"
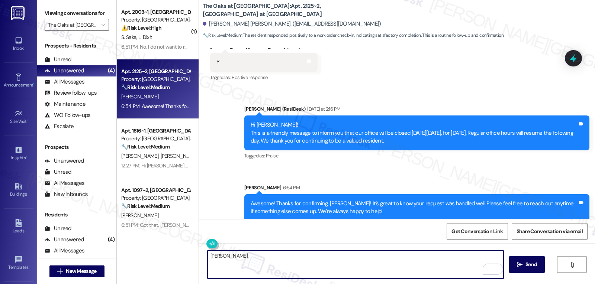
click at [317, 266] on textarea "[PERSON_NAME]," at bounding box center [355, 265] width 296 height 28
paste textarea "I hope you’ve been loving your time at {{property}}! Has it lived up to what yo…"
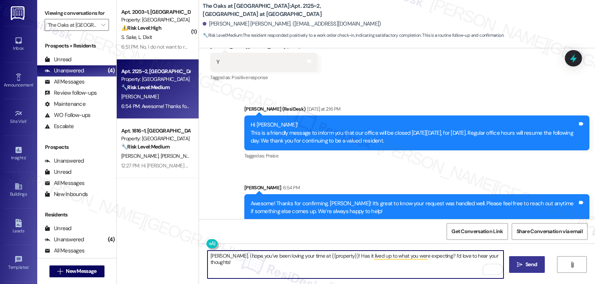
type textarea "[PERSON_NAME], I hope you’ve been loving your time at {{property}}! Has it live…"
click at [521, 268] on span " Send" at bounding box center [526, 265] width 23 height 8
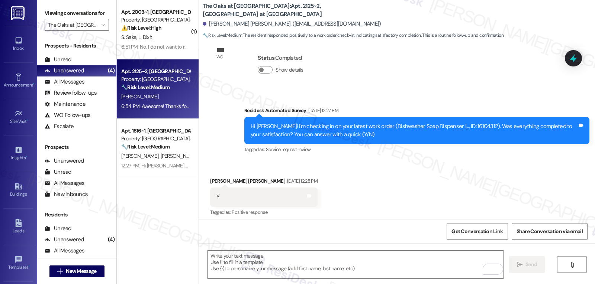
scroll to position [153, 0]
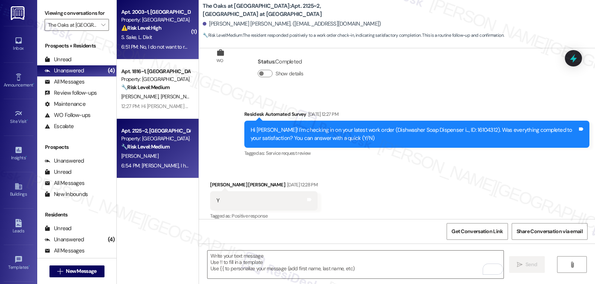
click at [167, 38] on div "S. Sake L. Dixit" at bounding box center [155, 37] width 70 height 9
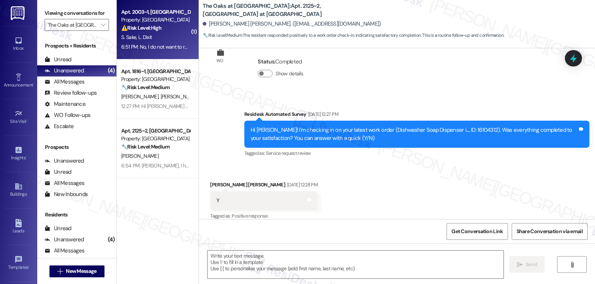
type textarea "Fetching suggested responses. Please feel free to read through the conversation…"
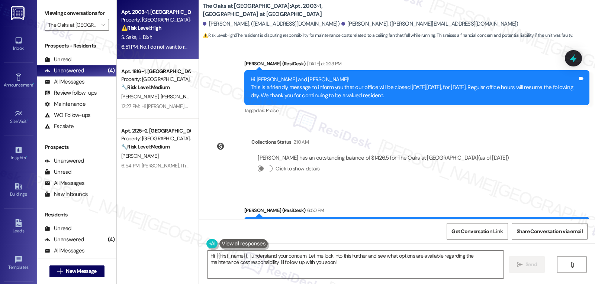
scroll to position [1951, 0]
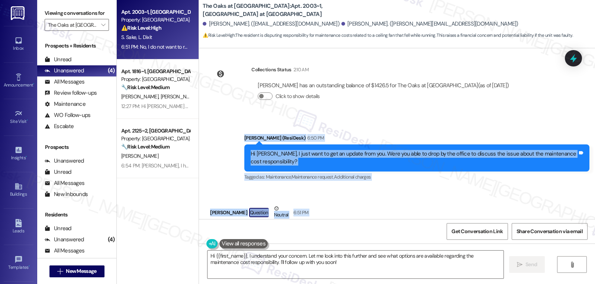
drag, startPoint x: 238, startPoint y: 100, endPoint x: 422, endPoint y: 193, distance: 206.2
click at [422, 193] on div "WO Opened request: Water is co... [DATE] 11:26 AM Status : Completed Show detai…" at bounding box center [397, 133] width 396 height 171
copy div "[PERSON_NAME] (ResiDesk) 6:50 PM Hi [PERSON_NAME], I just want to get an update…"
click at [354, 264] on textarea "Hi {{first_name}}, I understand your concern. Let me look into this further and…" at bounding box center [355, 265] width 296 height 28
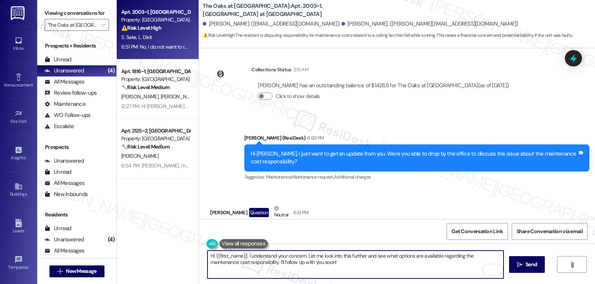
paste textarea "[PERSON_NAME], thank you for clarifying. I understand you don’t wish to replace…"
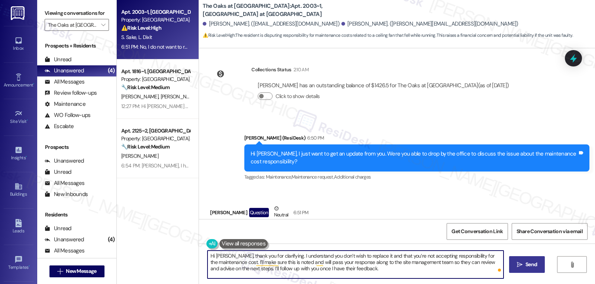
type textarea "Hi [PERSON_NAME], thank you for clarifying. I understand you don’t wish to repl…"
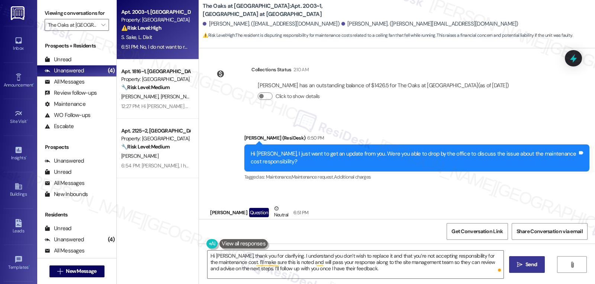
click at [541, 262] on button " Send" at bounding box center [527, 265] width 36 height 17
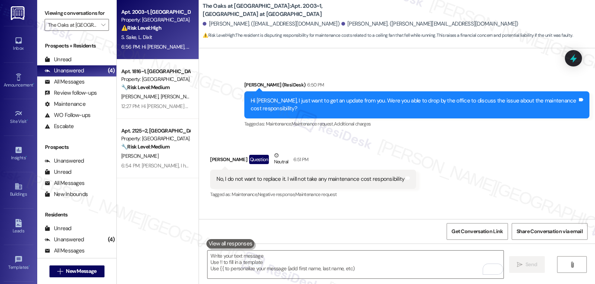
scroll to position [2019, 0]
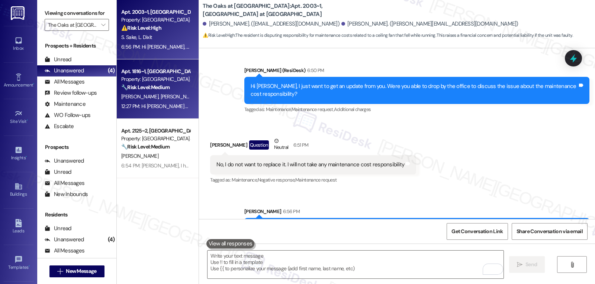
click at [161, 96] on span "[PERSON_NAME]" at bounding box center [179, 96] width 37 height 7
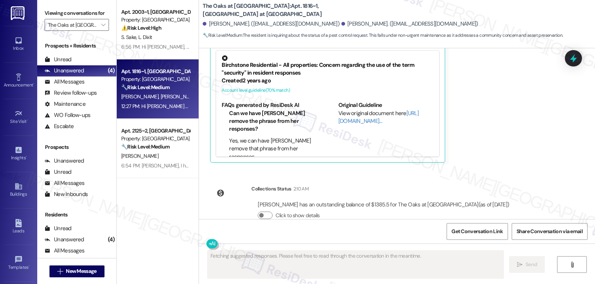
scroll to position [1169, 0]
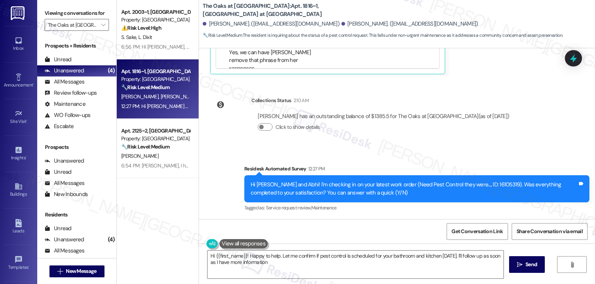
type textarea "Hi {{first_name}}! Happy to help. Let me confirm if pest control is scheduled f…"
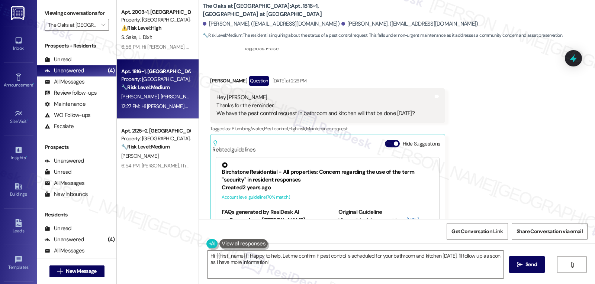
scroll to position [1085, 0]
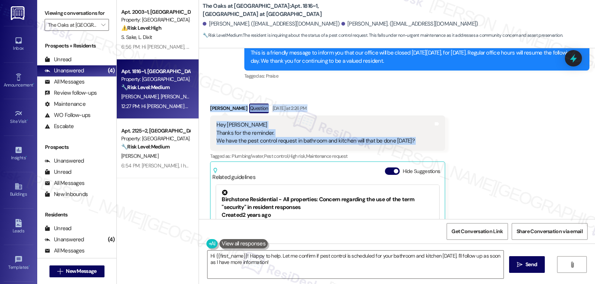
drag, startPoint x: 202, startPoint y: 110, endPoint x: 450, endPoint y: 148, distance: 250.5
click at [448, 148] on div "Received via SMS [PERSON_NAME] Question [DATE] at 2:26 PM Hey [PERSON_NAME] Tha…" at bounding box center [397, 195] width 396 height 216
click at [574, 59] on icon at bounding box center [573, 59] width 9 height 12
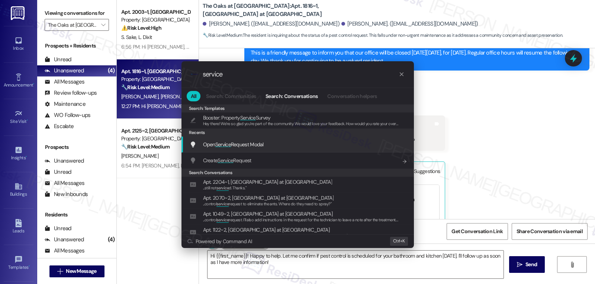
type input "service"
drag, startPoint x: 271, startPoint y: 143, endPoint x: 267, endPoint y: 145, distance: 4.4
click at [267, 145] on div "Open Service Request Modal Add shortcut" at bounding box center [299, 145] width 218 height 8
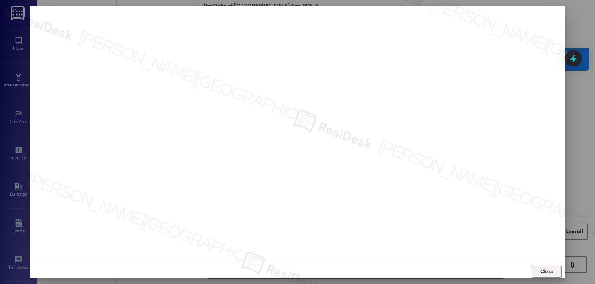
click at [556, 273] on button "Close" at bounding box center [547, 272] width 30 height 12
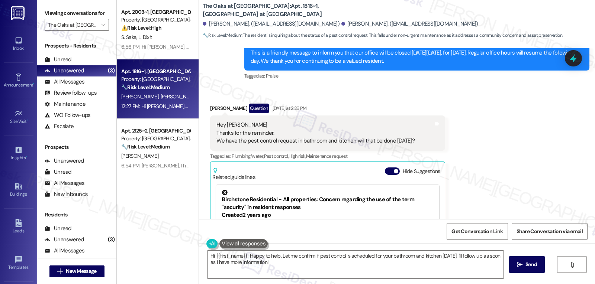
click at [210, 107] on div "Abhi Shah Question Yesterday at 2:26 PM" at bounding box center [327, 110] width 235 height 12
click at [210, 109] on div "Abhi Shah Question Yesterday at 2:26 PM" at bounding box center [327, 110] width 235 height 12
copy div "Abhi"
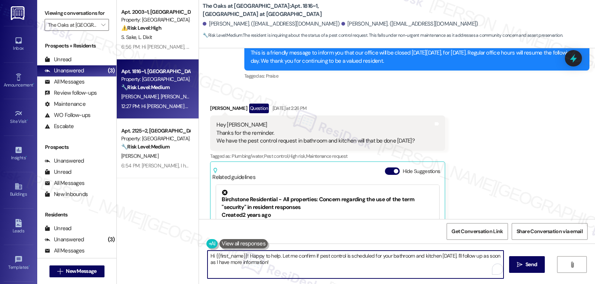
drag, startPoint x: 246, startPoint y: 257, endPoint x: 258, endPoint y: 262, distance: 13.3
click at [257, 262] on textarea "Hi {{first_name}}! Happy to help. Let me confirm if pest control is scheduled f…" at bounding box center [355, 265] width 296 height 28
click at [284, 265] on textarea "Hi {{first_name}}! Happy to help. Let me confirm if pest control is scheduled f…" at bounding box center [355, 265] width 296 height 28
drag, startPoint x: 277, startPoint y: 257, endPoint x: 313, endPoint y: 255, distance: 36.1
click at [313, 255] on textarea "Hi {{first_name}}! Happy to help. Let me confirm if pest control is scheduled f…" at bounding box center [355, 265] width 296 height 28
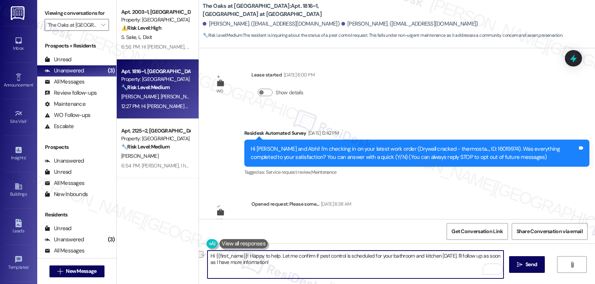
scroll to position [1085, 0]
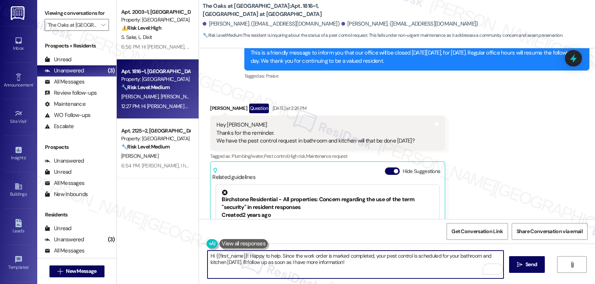
click at [294, 271] on textarea "Hi {{first_name}}! Happy to help. Since the work order is marked completed, you…" at bounding box center [355, 265] width 296 height 28
click at [379, 260] on textarea "Hi {{first_name}}! Happy to help. Since the work order is marked completed, you…" at bounding box center [355, 265] width 296 height 28
click at [378, 267] on textarea "Hi {{first_name}}! Happy to help. Since the work order is marked completed, you…" at bounding box center [355, 265] width 296 height 28
click at [210, 256] on textarea "Hi {{first_name}}! Happy to help. Since the work order is marked completed, you…" at bounding box center [355, 265] width 296 height 28
type textarea "Hi [PERSON_NAME]! Happy to help. Since the work order is marked completed, your…"
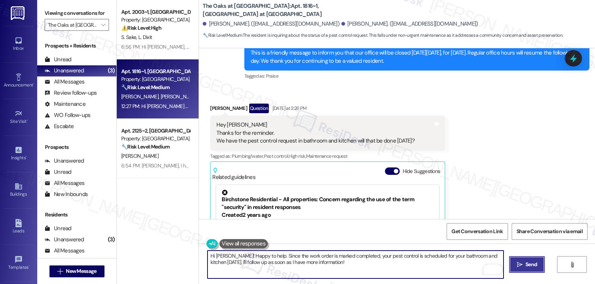
click at [525, 268] on span "Send" at bounding box center [531, 265] width 12 height 8
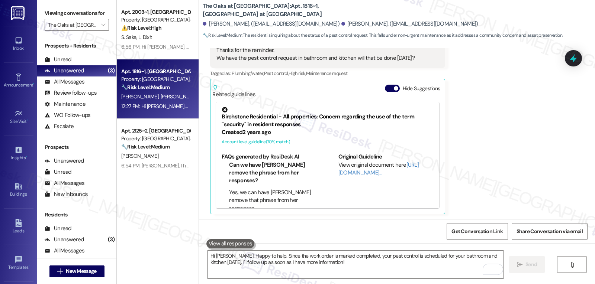
scroll to position [1169, 0]
click at [100, 31] on span "" at bounding box center [103, 25] width 7 height 12
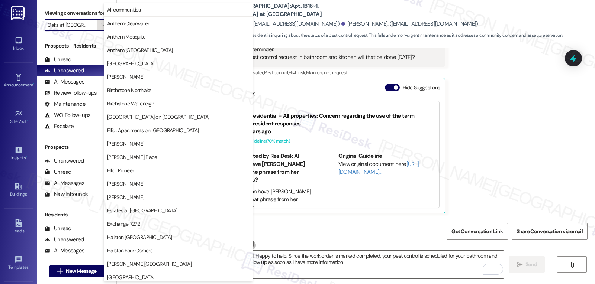
scroll to position [257, 0]
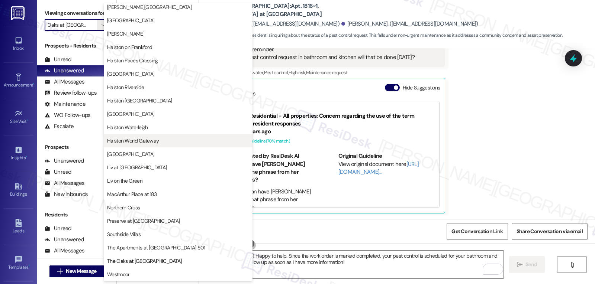
click at [127, 138] on span "Halston World Gateway" at bounding box center [133, 140] width 52 height 7
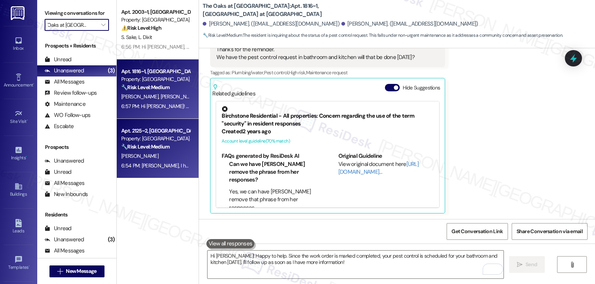
type input "Halston World Gateway"
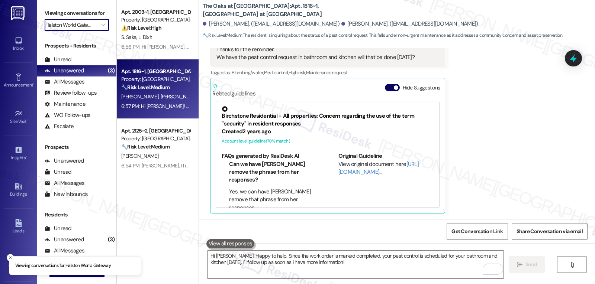
scroll to position [0, 7]
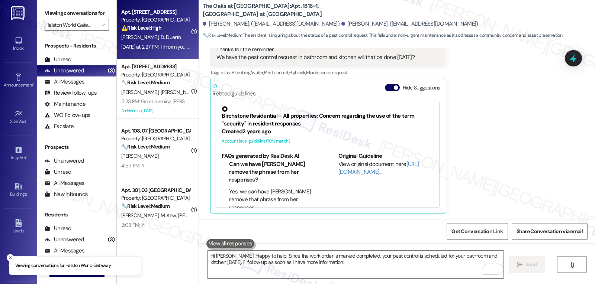
click at [172, 47] on div "Yesterday at 2:27 PM: I inform you that we are still waiting for a solution to …" at bounding box center [210, 47] width 179 height 7
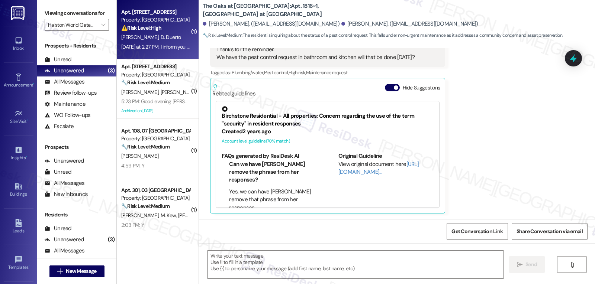
type textarea "Fetching suggested responses. Please feel free to read through the conversation…"
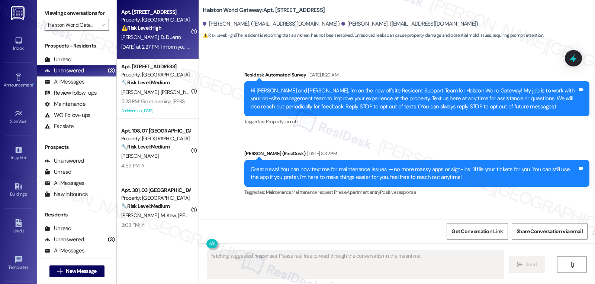
scroll to position [4683, 0]
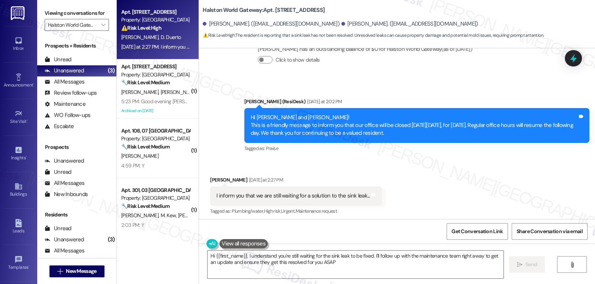
type textarea "Hi {{first_name}}, I understand you're still waiting for the sink leak to be fi…"
click at [573, 55] on icon at bounding box center [573, 58] width 13 height 13
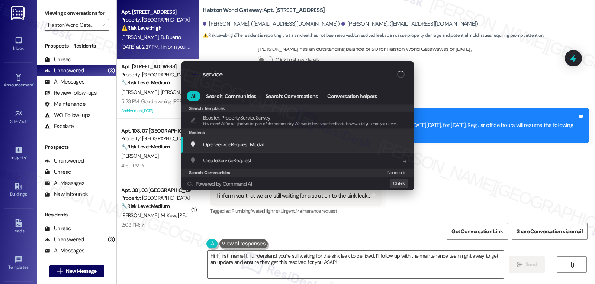
click at [254, 147] on span "Open Service Request Modal" at bounding box center [233, 144] width 61 height 7
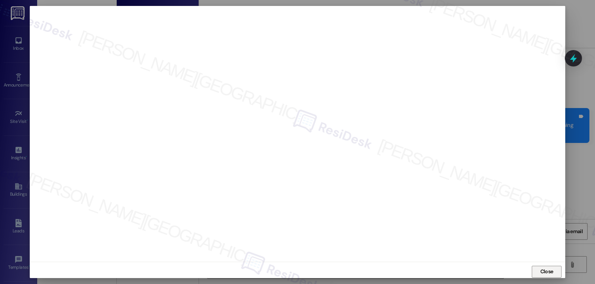
click at [533, 273] on button "Close" at bounding box center [547, 272] width 30 height 12
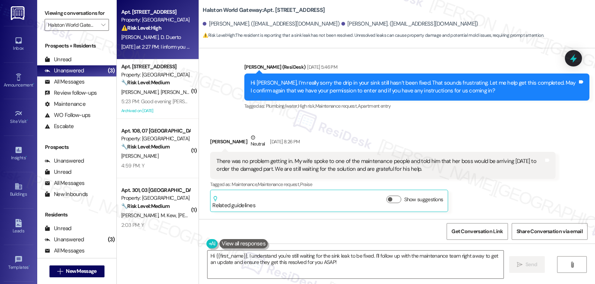
scroll to position [4386, 0]
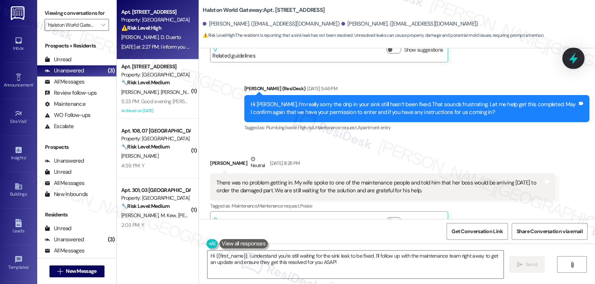
click at [577, 59] on icon at bounding box center [573, 58] width 13 height 13
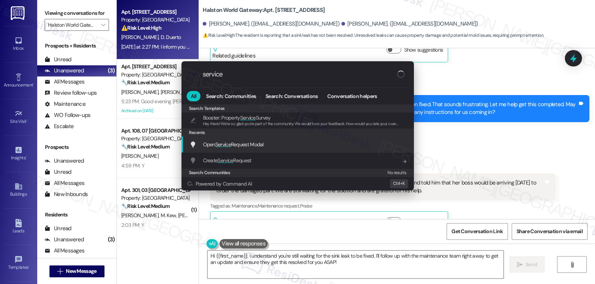
type input "service"
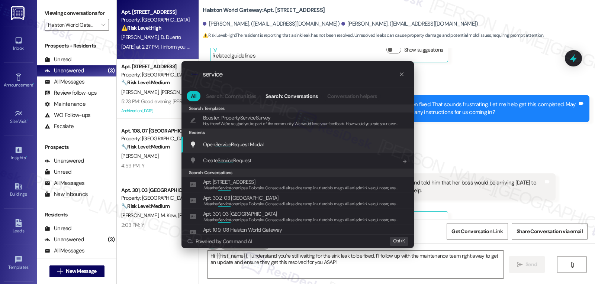
click at [235, 148] on span "Open Service Request Modal" at bounding box center [233, 144] width 61 height 7
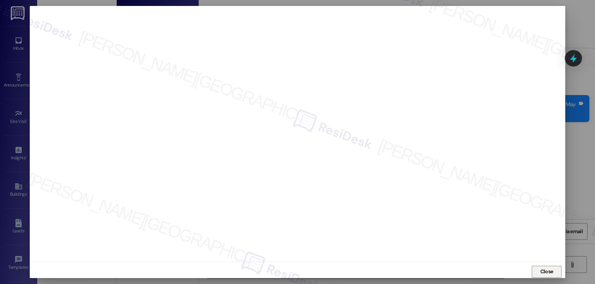
click at [549, 273] on span "Close" at bounding box center [546, 272] width 13 height 8
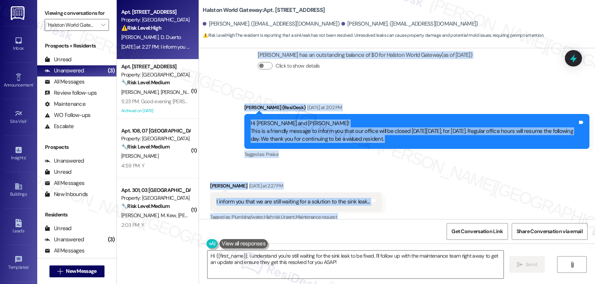
scroll to position [4683, 0]
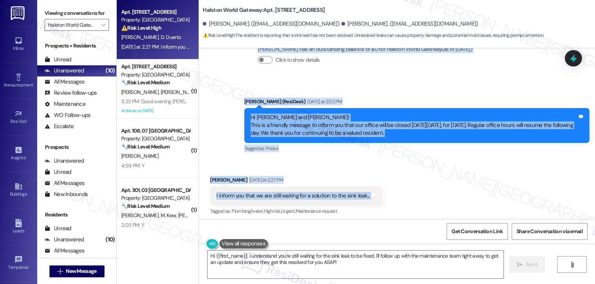
drag, startPoint x: 204, startPoint y: 93, endPoint x: 381, endPoint y: 133, distance: 181.6
click at [381, 133] on div "Survey, sent via SMS Residesk Automated Survey Jul 29, 2024 at 11:20 AM Hi Dion…" at bounding box center [397, 133] width 396 height 171
copy div "Dionicio Duerto Neutral Aug 21, 2025 at 8:26 PM There was no problem getting in…"
click at [355, 260] on textarea "Hi {{first_name}}, I understand you're still waiting for the sink leak to be fi…" at bounding box center [355, 265] width 296 height 28
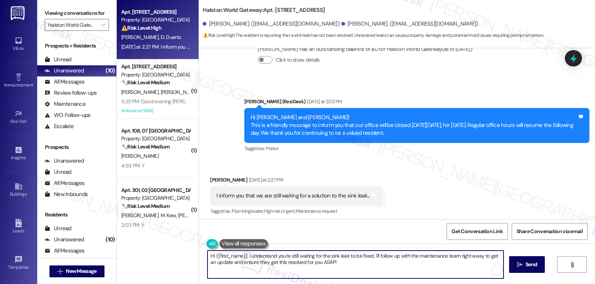
paste textarea "Thank you for letting me know, Dionicio. I’m really sorry the sink leak still h…"
click at [406, 257] on textarea "Thank you for letting me know, Dionicio. I’m really sorry the sink leak still h…" at bounding box center [355, 265] width 296 height 28
click at [380, 271] on textarea "Thank you for letting me know, Dionicio. I’m really sorry the sink leak still h…" at bounding box center [355, 265] width 296 height 28
paste textarea "I’ll follow up with the team to check on the status of the part and make sure t…"
click at [323, 272] on textarea "Thank you for letting me know, [PERSON_NAME]. I’m really sorry the sink leak st…" at bounding box center [355, 265] width 296 height 28
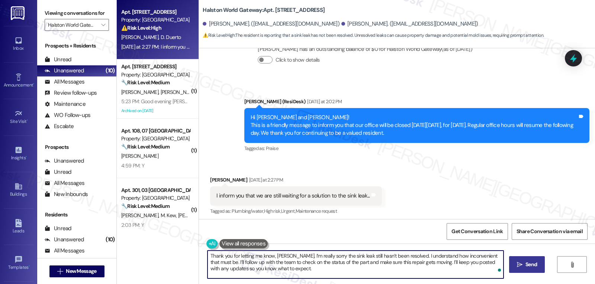
type textarea "Thank you for letting me know, [PERSON_NAME]. I’m really sorry the sink leak st…"
click at [519, 270] on button " Send" at bounding box center [527, 265] width 36 height 17
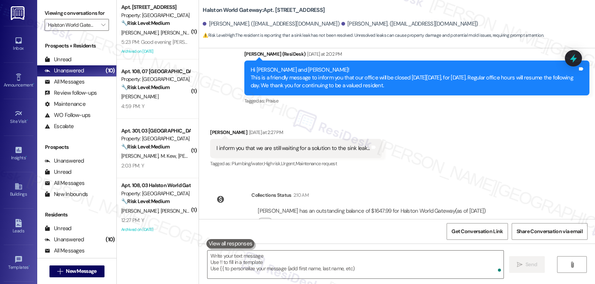
scroll to position [4751, 0]
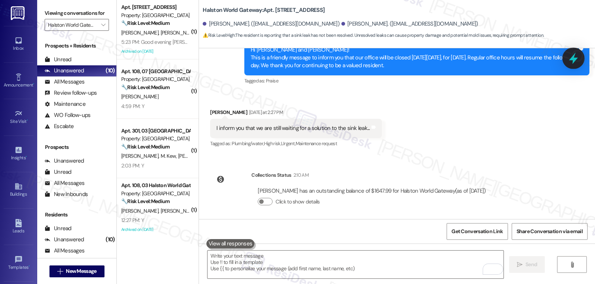
click at [572, 59] on icon at bounding box center [573, 59] width 9 height 12
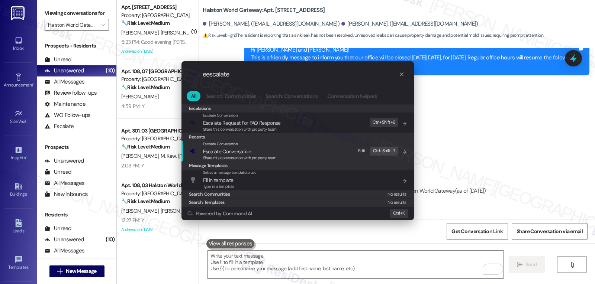
type input "eescalate"
click at [276, 152] on span "Escalate Conversation" at bounding box center [240, 152] width 74 height 8
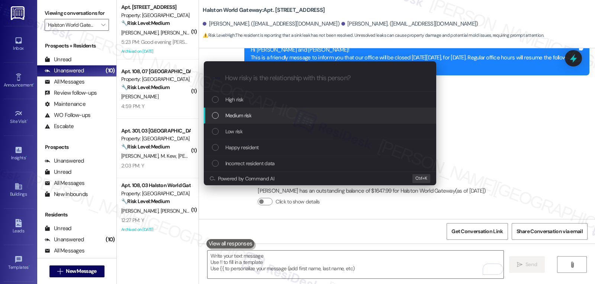
click at [258, 116] on div "Medium risk" at bounding box center [321, 116] width 218 height 8
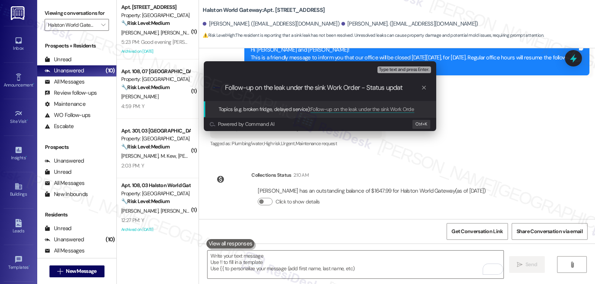
type input "Follow-up on the leak under the sink Work Order - Status update"
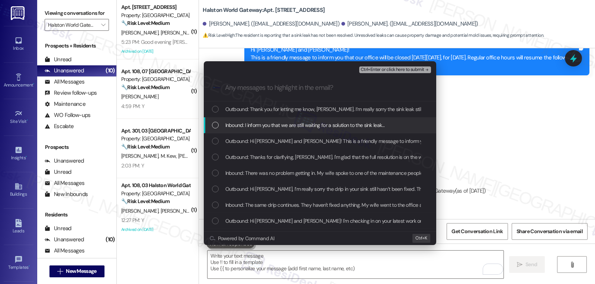
click at [230, 128] on span "Inbound: I inform you that we are still waiting for a solution to the sink leak…" at bounding box center [305, 125] width 160 height 8
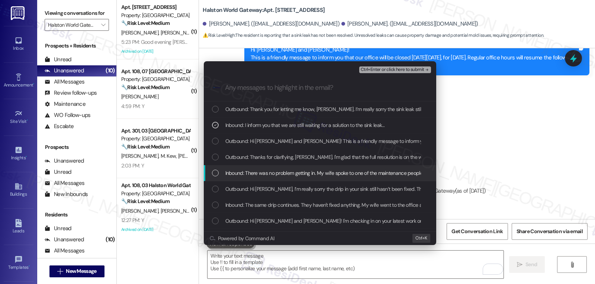
click at [239, 170] on span "Inbound: There was no problem getting in. My wife spoke to one of the maintenan…" at bounding box center [477, 173] width 505 height 8
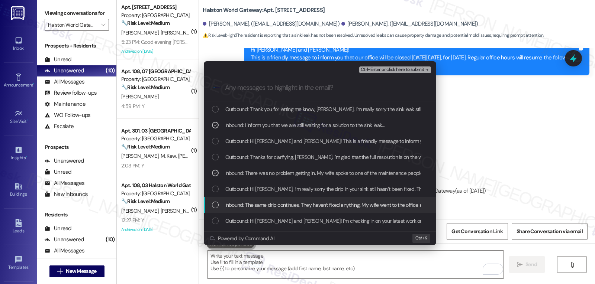
click at [303, 210] on div "Inbound: The same drip continues. They haven't fixed anything. My wife went to …" at bounding box center [320, 205] width 232 height 16
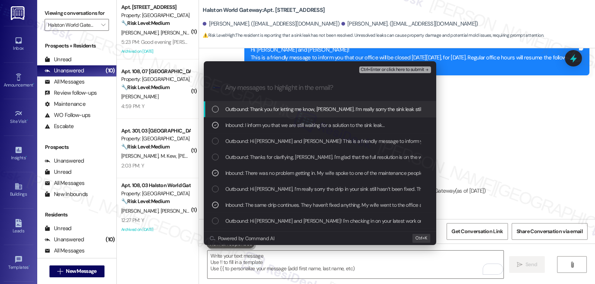
click at [400, 72] on span "Ctrl+Enter or click here to submit" at bounding box center [393, 69] width 64 height 5
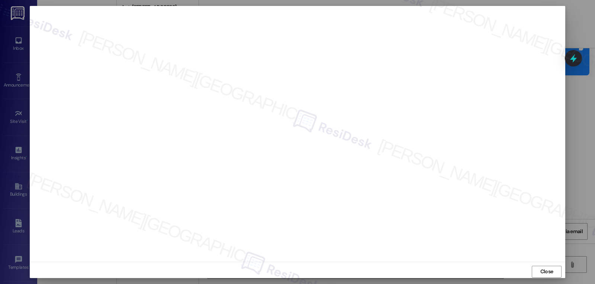
scroll to position [3, 0]
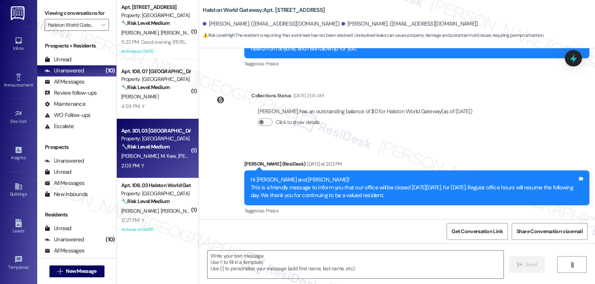
type textarea "Fetching suggested responses. Please feel free to read through the conversation…"
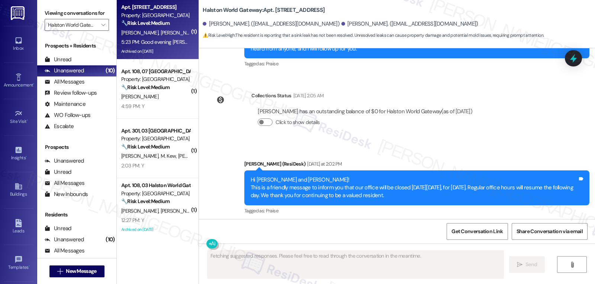
scroll to position [4614, 0]
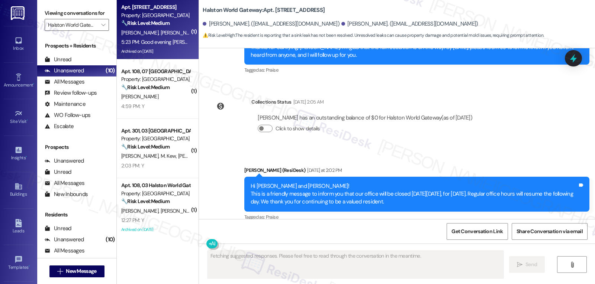
click at [161, 31] on span "[PERSON_NAME]" at bounding box center [179, 32] width 37 height 7
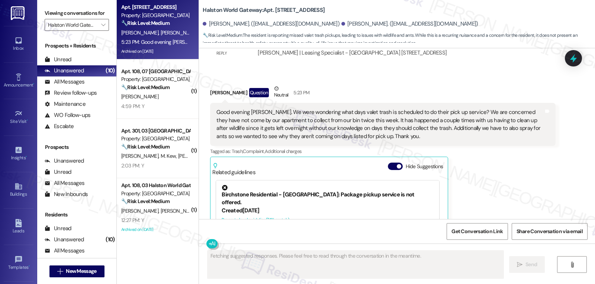
scroll to position [7108, 0]
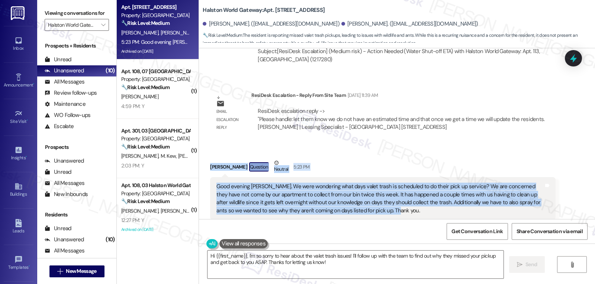
drag, startPoint x: 202, startPoint y: 87, endPoint x: 389, endPoint y: 133, distance: 191.8
click at [389, 154] on div "Received via SMS Sally Carpenter Question Neutral 5:23 PM Good evening Sarah. W…" at bounding box center [382, 263] width 356 height 219
copy div "Sally Carpenter Question Neutral 5:23 PM Good evening Sarah. We were wondering …"
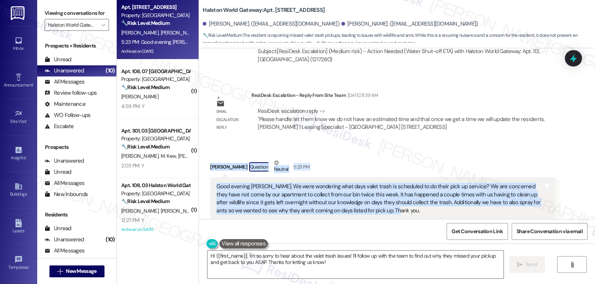
scroll to position [7182, 0]
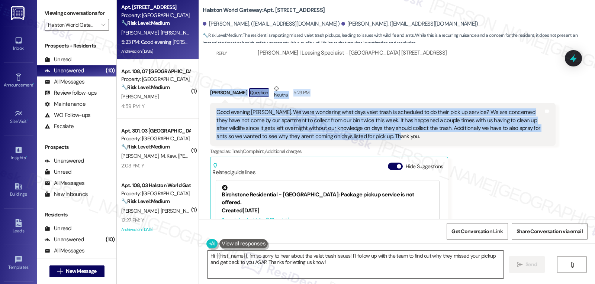
click at [334, 262] on textarea "Hi {{first_name}}, I'm so sorry to hear about the valet trash issues! I'll foll…" at bounding box center [355, 265] width 296 height 28
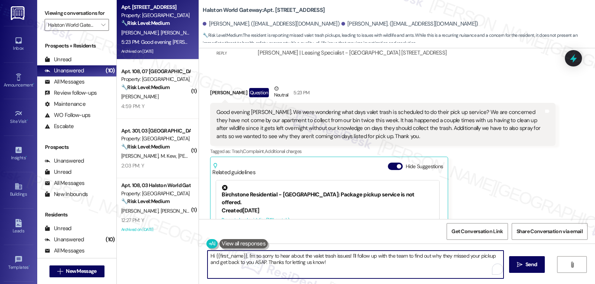
paste textarea "Good evening, Sally. Thanks for letting me know—I’m sorry to hear valet trash h…"
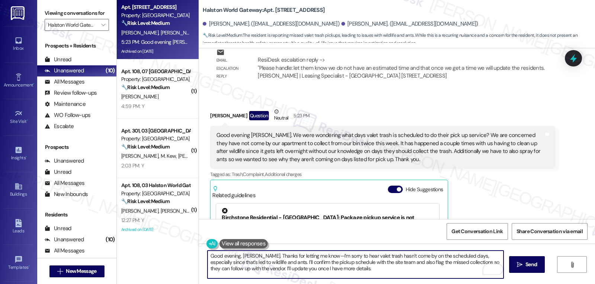
scroll to position [7108, 0]
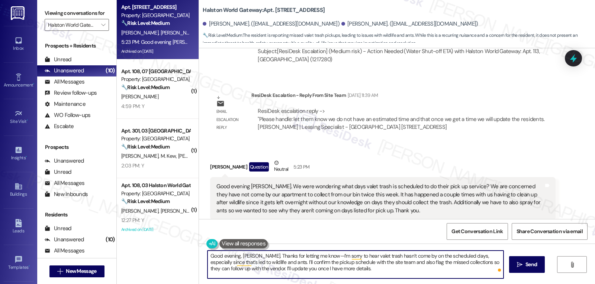
drag, startPoint x: 309, startPoint y: 258, endPoint x: 323, endPoint y: 258, distance: 13.4
click at [310, 259] on textarea "Good evening, Sally. Thanks for letting me know—I’m sorry to hear valet trash h…" at bounding box center [355, 265] width 296 height 28
click at [357, 271] on textarea "Good evening, [PERSON_NAME]. Thanks for letting me know. I’m sorry to hear vale…" at bounding box center [355, 265] width 296 height 28
type textarea "Good evening, [PERSON_NAME]. Thanks for letting me know. I’m sorry to hear vale…"
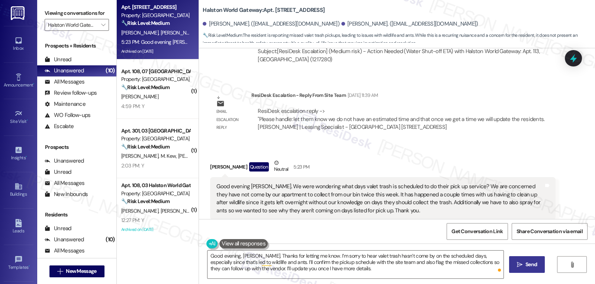
click at [518, 265] on icon "" at bounding box center [520, 265] width 6 height 6
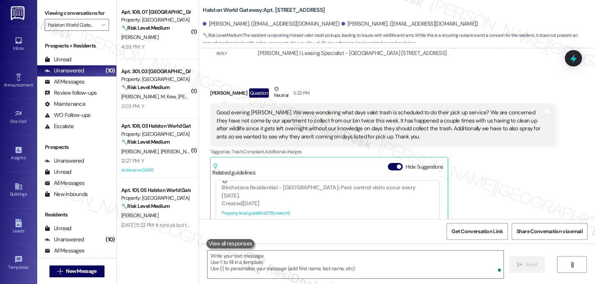
scroll to position [372, 0]
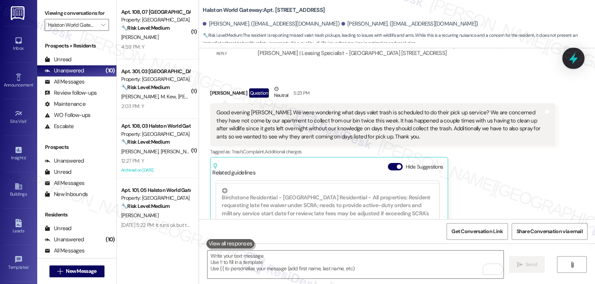
click at [576, 60] on icon at bounding box center [573, 59] width 9 height 12
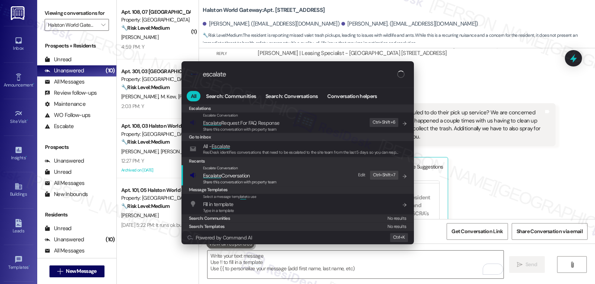
type input "escalate"
click at [266, 173] on span "Escalate Conversation" at bounding box center [240, 176] width 74 height 8
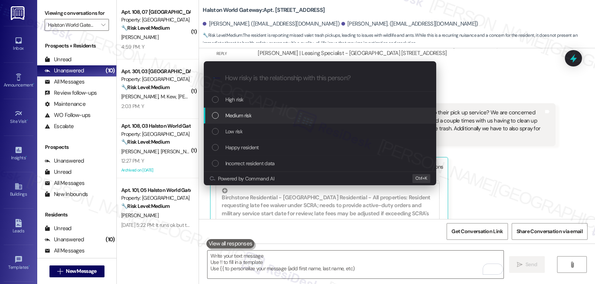
click at [268, 119] on div "Medium risk" at bounding box center [321, 116] width 218 height 8
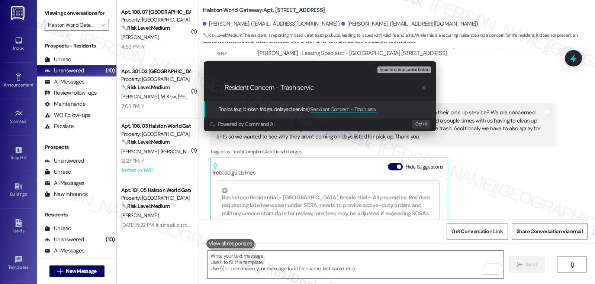
type input "Resident Concern - Trash service"
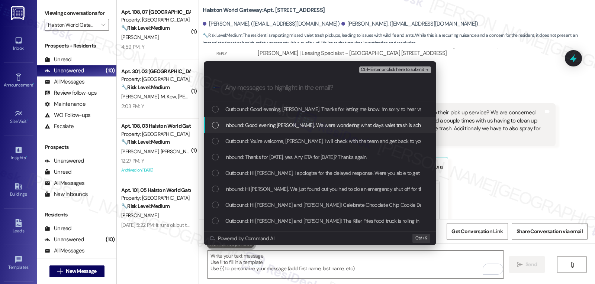
click at [219, 126] on div "Inbound: Good evening Sarah. We were wondering what days valet trash is schedul…" at bounding box center [321, 125] width 218 height 8
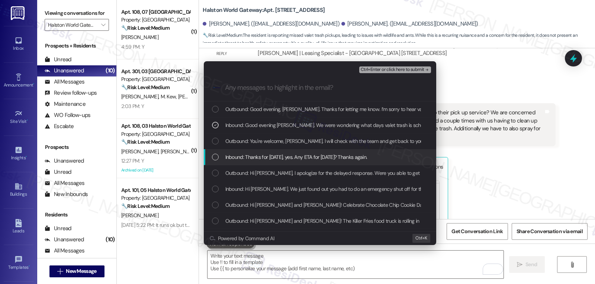
click at [220, 158] on div "Inbound: Thanks for yesterday, yes. Any ETA for today? Thanks again." at bounding box center [321, 157] width 218 height 8
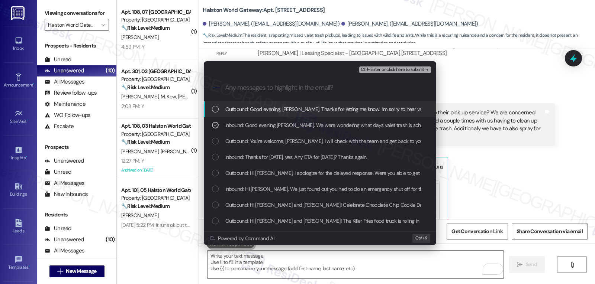
click at [384, 70] on span "Ctrl+Enter or click here to submit" at bounding box center [393, 69] width 64 height 5
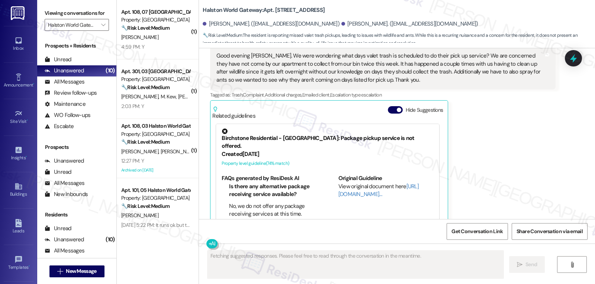
scroll to position [7261, 0]
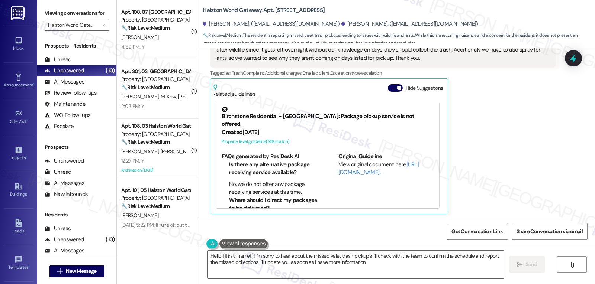
type textarea "Hello {{first_name}}! I'm sorry to hear about the missed valet trash pickups. I…"
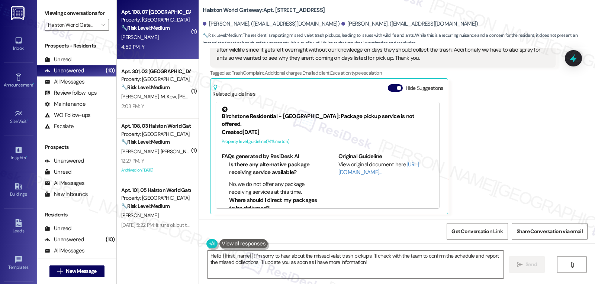
click at [144, 51] on div "4:59 PM: Y 4:59 PM: Y" at bounding box center [155, 46] width 70 height 9
type textarea "Fetching suggested responses. Please feel free to read through the conversation…"
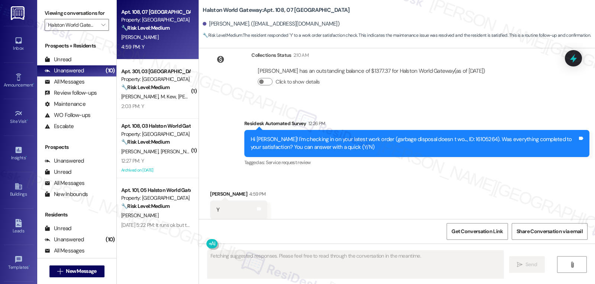
scroll to position [1735, 0]
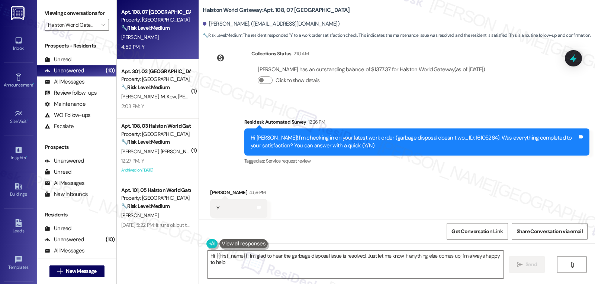
type textarea "Hi {{first_name}}! I'm glad to hear the garbage disposal issue is resolved. Jus…"
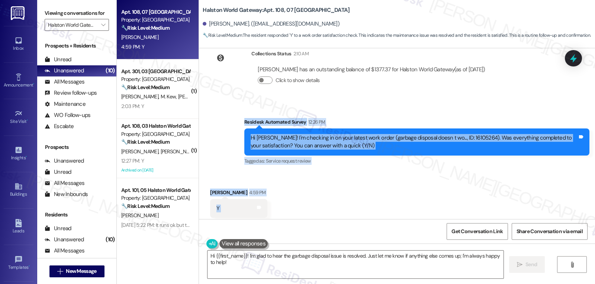
drag, startPoint x: 240, startPoint y: 106, endPoint x: 268, endPoint y: 193, distance: 91.5
click at [268, 193] on div "WO Lease started Jul 22, 2025 at 8:00 PM Show details Survey, sent via SMS Resi…" at bounding box center [397, 133] width 396 height 171
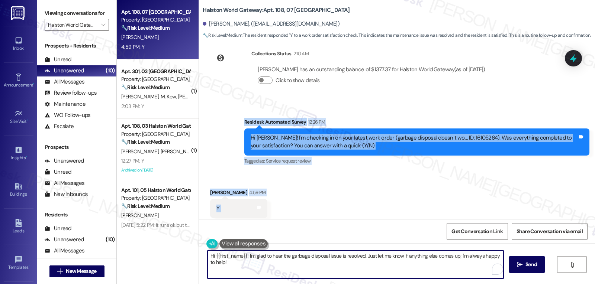
click at [310, 267] on textarea "Hi {{first_name}}! I'm glad to hear the garbage disposal issue is resolved. Jus…" at bounding box center [355, 265] width 296 height 28
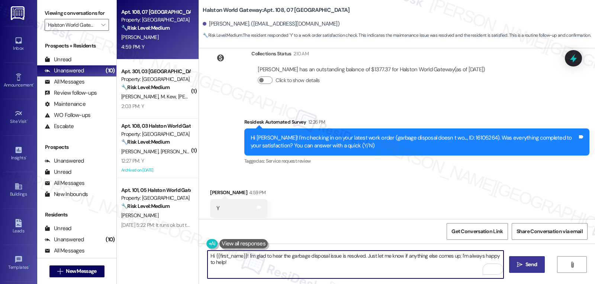
click at [537, 264] on span "Send" at bounding box center [531, 265] width 15 height 8
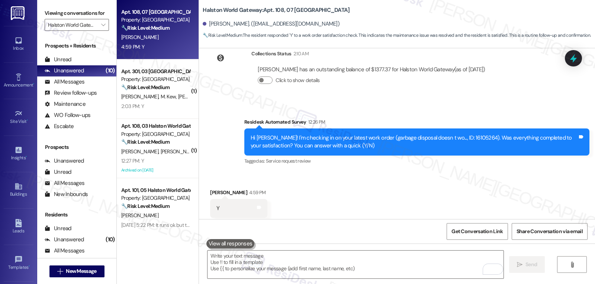
scroll to position [1735, 0]
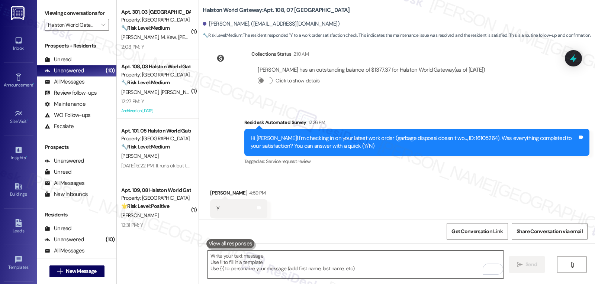
click at [251, 273] on textarea "To enrich screen reader interactions, please activate Accessibility in Grammarl…" at bounding box center [355, 265] width 296 height 28
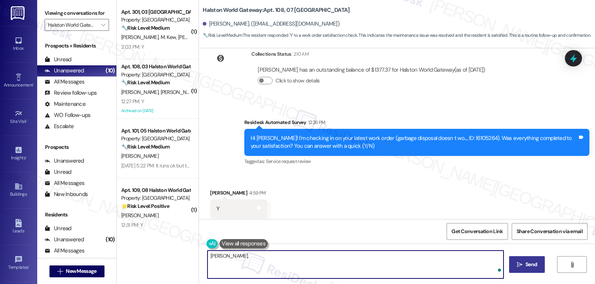
paste textarea "how’s everything going for you at {{property}}? Has it met your expectations so…"
type textarea "Alex, how’s everything going for you at {{property}}? Has it met your expectati…"
click at [529, 262] on span "Send" at bounding box center [531, 265] width 12 height 8
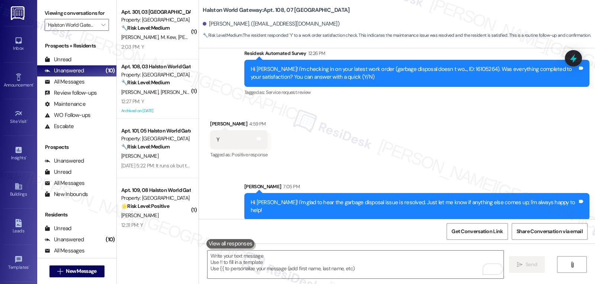
scroll to position [1839, 0]
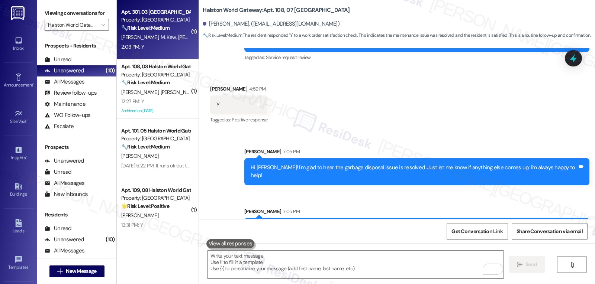
click at [155, 46] on div "2:03 PM: Y 2:03 PM: Y" at bounding box center [155, 46] width 70 height 9
type textarea "Fetching suggested responses. Please feel free to read through the conversation…"
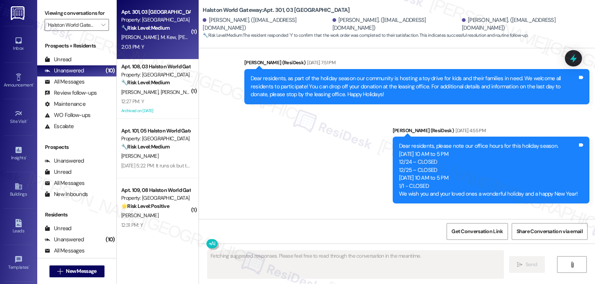
scroll to position [5279, 0]
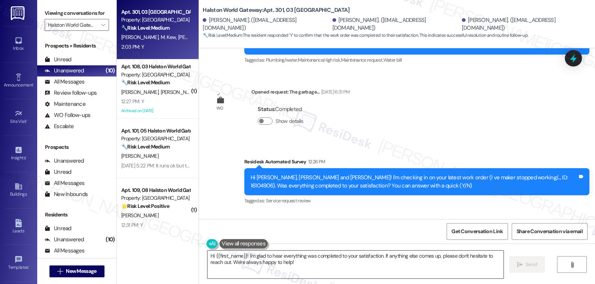
click at [211, 256] on textarea "Hi {{first_name}}! I'm glad to hear everything was completed to your satisfacti…" at bounding box center [355, 265] width 296 height 28
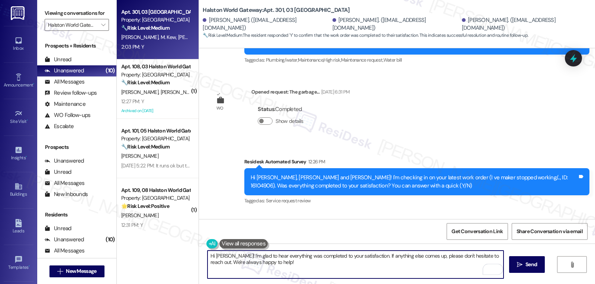
click at [367, 263] on textarea "Hi Dustin! I'm glad to hear everything was completed to your satisfaction. If a…" at bounding box center [355, 265] width 296 height 28
type textarea "Hi Dustin! I'm glad to hear everything was completed to your satisfaction. If a…"
click at [519, 268] on span " Send" at bounding box center [526, 265] width 23 height 8
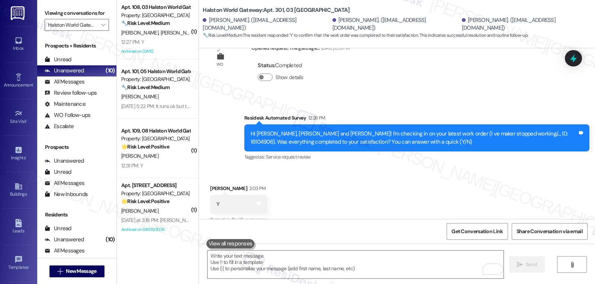
scroll to position [5339, 0]
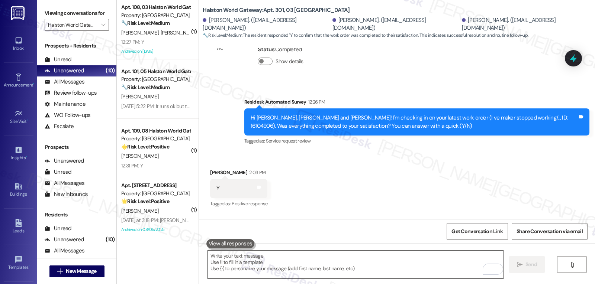
click at [337, 268] on textarea "To enrich screen reader interactions, please activate Accessibility in Grammarl…" at bounding box center [355, 265] width 296 height 28
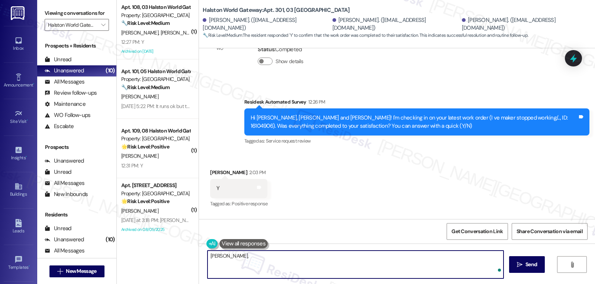
paste textarea "I’ve been meaning to check in—how has your experience at {{property}} been so f…"
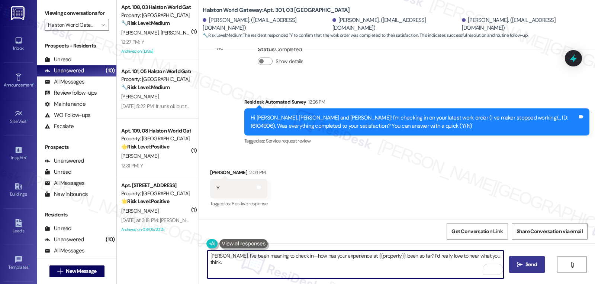
type textarea "Dustin, I’ve been meaning to check in—how has your experience at {{property}} b…"
click at [528, 263] on span "Send" at bounding box center [531, 265] width 12 height 8
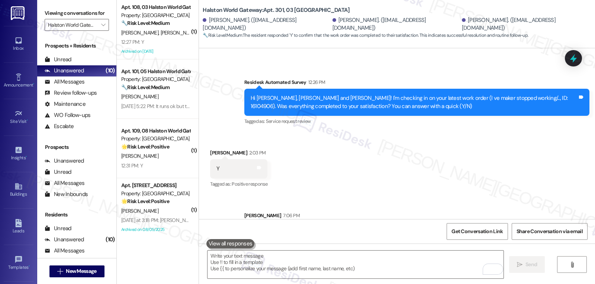
scroll to position [5391, 0]
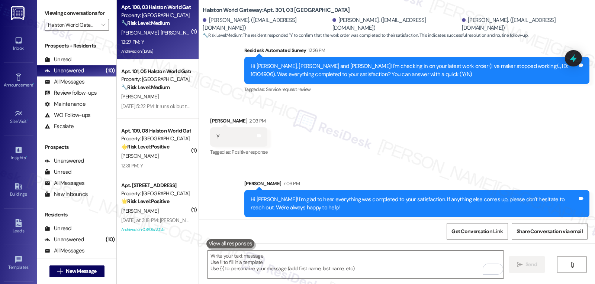
click at [162, 46] on div "12:27 PM: Y 12:27 PM: Y" at bounding box center [155, 42] width 70 height 9
type textarea "Fetching suggested responses. Please feel free to read through the conversation…"
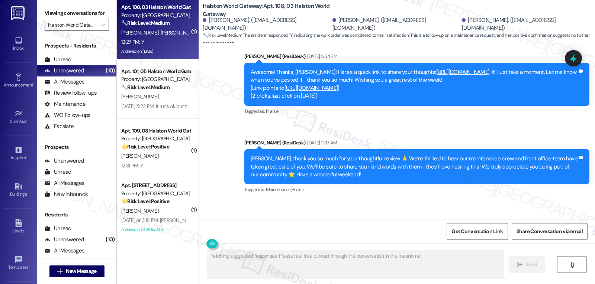
scroll to position [3549, 0]
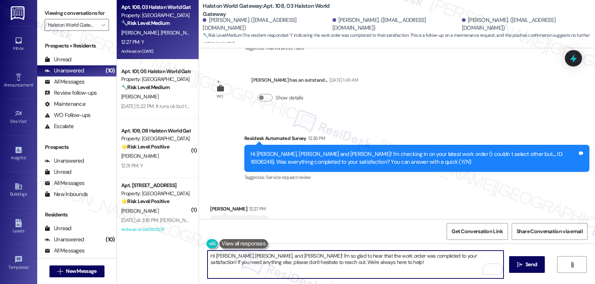
drag, startPoint x: 229, startPoint y: 256, endPoint x: 268, endPoint y: 255, distance: 39.8
click at [268, 255] on textarea "Hi Michael, Olivia, and Connor! I'm so glad to hear that the work order was com…" at bounding box center [355, 265] width 296 height 28
click at [349, 268] on textarea "Hi Michael! I'm so glad to hear that the work order was completed to your satis…" at bounding box center [355, 265] width 296 height 28
type textarea "Hi Michael! I'm so glad to hear that the work order was completed to your satis…"
click at [515, 265] on span " Send" at bounding box center [526, 265] width 23 height 8
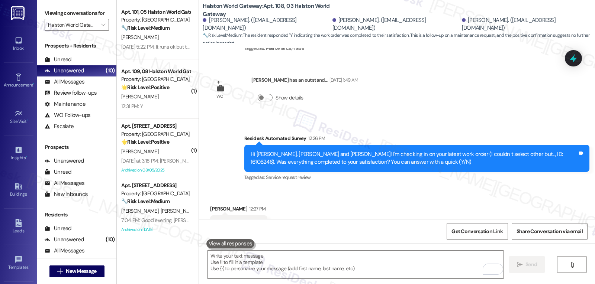
scroll to position [3609, 0]
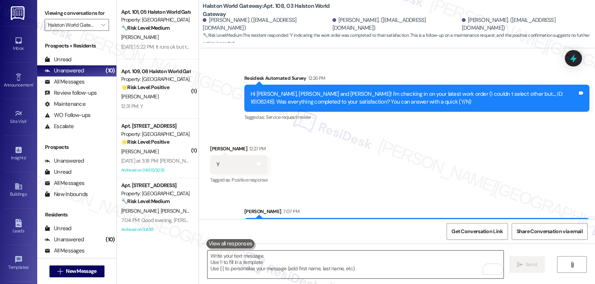
click at [317, 276] on textarea "To enrich screen reader interactions, please activate Accessibility in Grammarl…" at bounding box center [355, 265] width 296 height 28
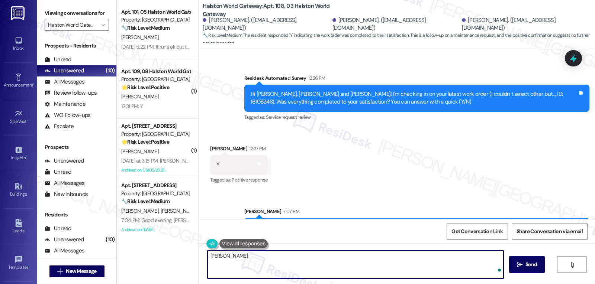
paste textarea "how’s everything going at {{property}} so far? Is it what you expected when you…"
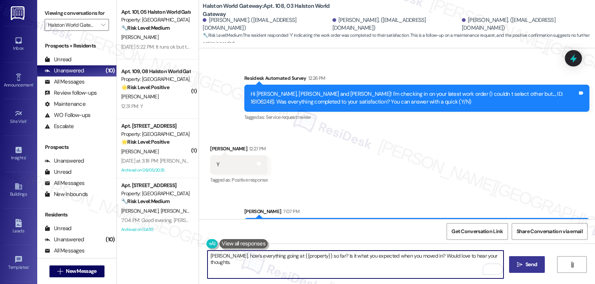
type textarea "Michael, how’s everything going at {{property}} so far? Is it what you expected…"
click at [531, 268] on span "Send" at bounding box center [531, 265] width 12 height 8
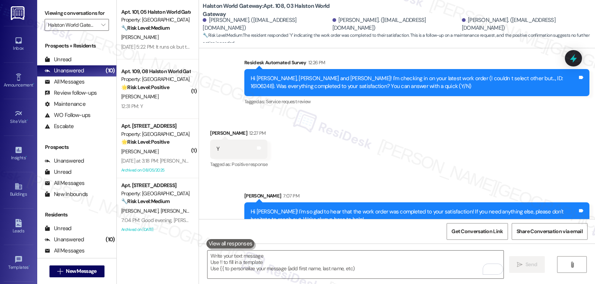
scroll to position [3669, 0]
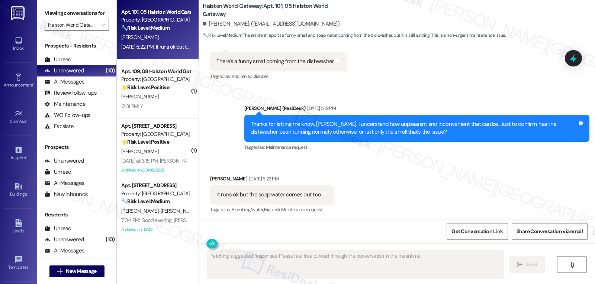
scroll to position [2013, 0]
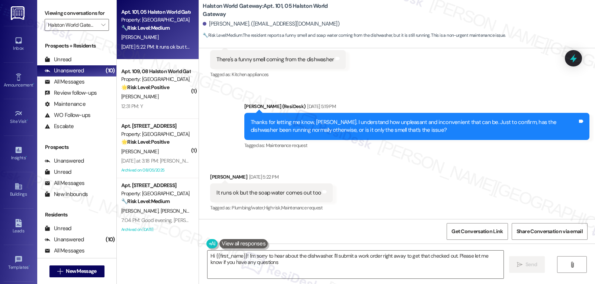
type textarea "Hi {{first_name}}! I'm sorry to hear about the dishwasher. I'll submit a work o…"
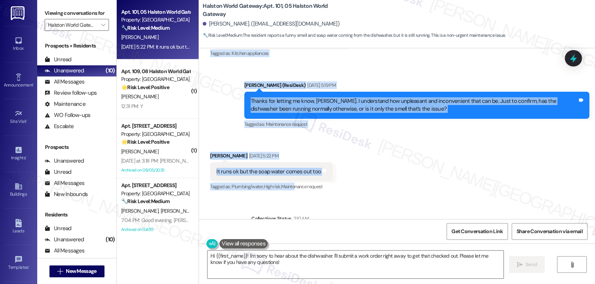
scroll to position [2081, 0]
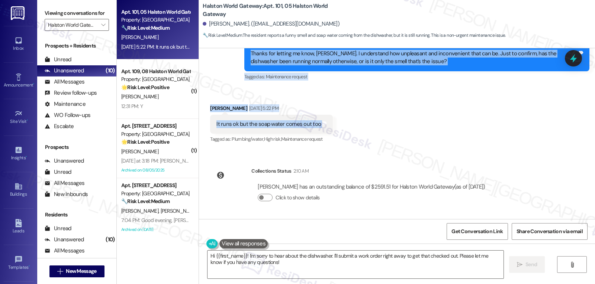
drag, startPoint x: 237, startPoint y: 122, endPoint x: 370, endPoint y: 128, distance: 133.6
click at [370, 128] on div "WO Lease started [DATE] 8:00 PM Show details Survey, sent via SMS Residesk Auto…" at bounding box center [397, 133] width 396 height 171
copy div "Loremips Dolorsita Consec Adi 10, 7266 el 33:87 SE Do Eiusmod! T'i utlabore et …"
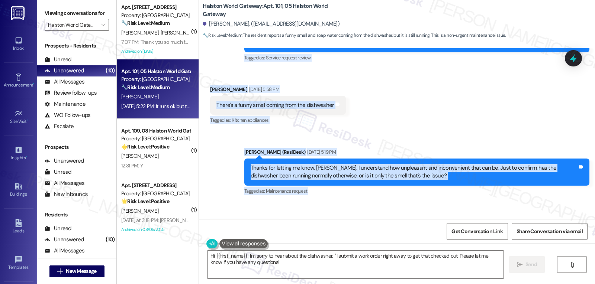
scroll to position [1933, 0]
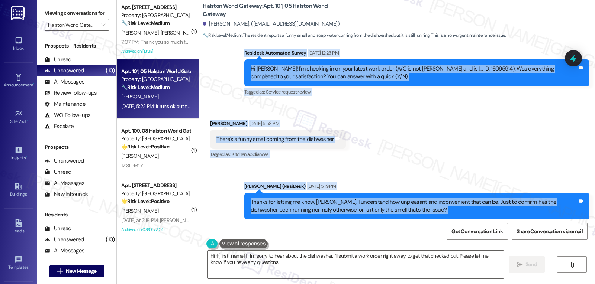
click at [576, 55] on icon at bounding box center [574, 59] width 10 height 10
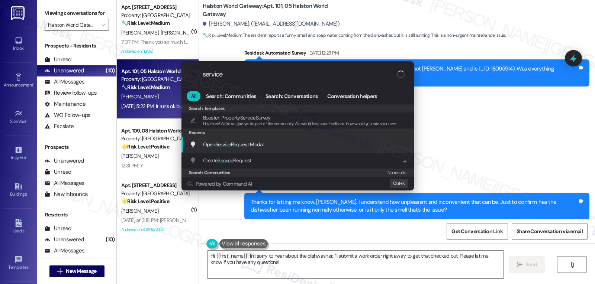
type input "service"
click at [214, 144] on span "Open Service Request Modal" at bounding box center [233, 144] width 61 height 7
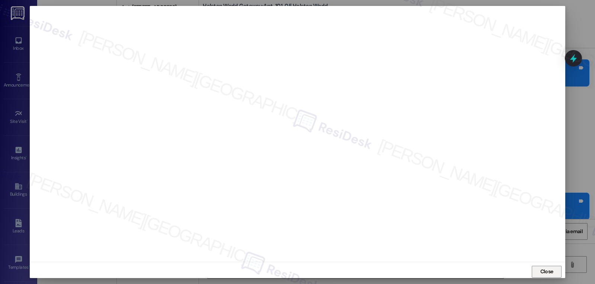
click at [554, 271] on button "Close" at bounding box center [547, 272] width 30 height 12
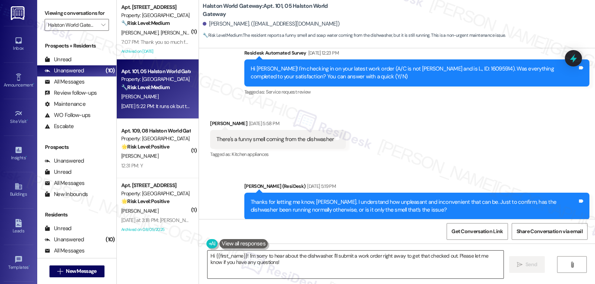
click at [481, 271] on textarea "Hi {{first_name}}! I'm sorry to hear about the dishwasher. I'll submit a work o…" at bounding box center [355, 265] width 296 height 28
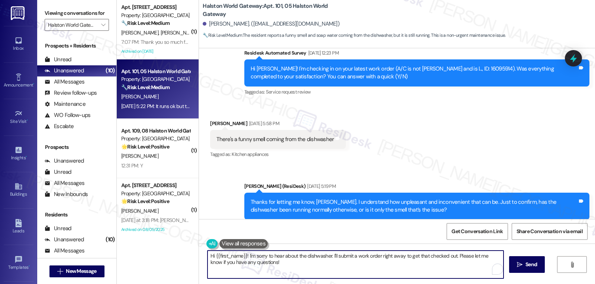
click at [409, 262] on textarea "Hi {{first_name}}! I'm sorry to hear about the dishwasher. I'll submit a work o…" at bounding box center [355, 265] width 296 height 28
paste textarea "Thanks for clarifying, [PERSON_NAME]. Since the dishwasher is running but soap …"
click at [274, 264] on textarea "Thanks for clarifying, [PERSON_NAME]. Since the dishwasher is running but soap …" at bounding box center [355, 265] width 296 height 28
click at [275, 264] on textarea "Thanks for clarifying, [PERSON_NAME]. Since the dishwasher is running but soap …" at bounding box center [355, 265] width 296 height 28
click at [315, 265] on textarea "Thanks for clarifying, [PERSON_NAME]. Since the dishwasher is running but soap …" at bounding box center [355, 265] width 296 height 28
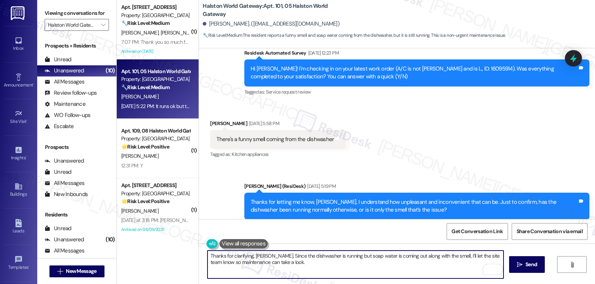
click at [258, 256] on textarea "Thanks for clarifying, [PERSON_NAME]. Since the dishwasher is running but soap …" at bounding box center [355, 265] width 296 height 28
click at [322, 267] on textarea "Thanks for clarifying, [PERSON_NAME]. Since the dishwasher is running but soap …" at bounding box center [355, 265] width 296 height 28
paste textarea "Lueshen"
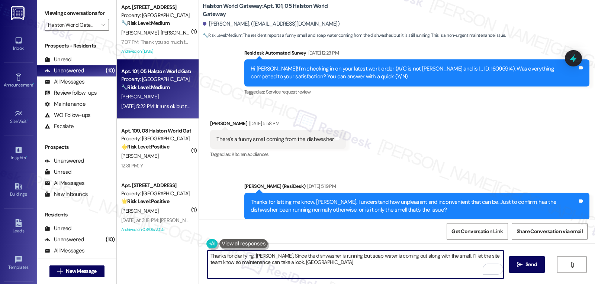
click at [477, 257] on textarea "Thanks for clarifying, [PERSON_NAME]. Since the dishwasher is running but soap …" at bounding box center [355, 265] width 296 height 28
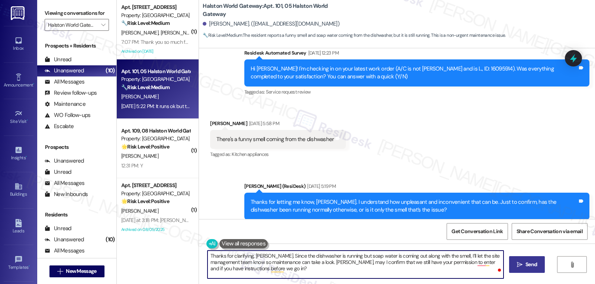
type textarea "Thanks for clarifying, [PERSON_NAME]. Since the dishwasher is running but soap …"
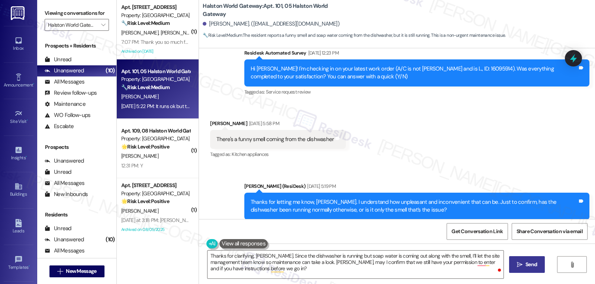
click at [530, 266] on span "Send" at bounding box center [531, 265] width 12 height 8
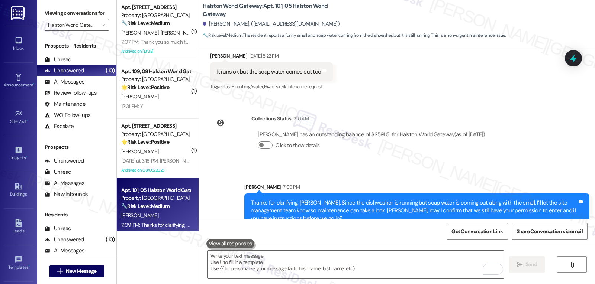
scroll to position [2149, 0]
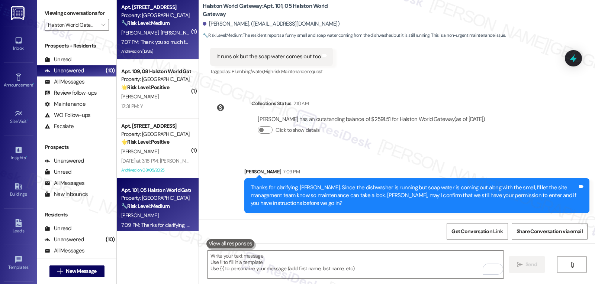
click at [178, 47] on div "Archived on [DATE]" at bounding box center [155, 51] width 70 height 9
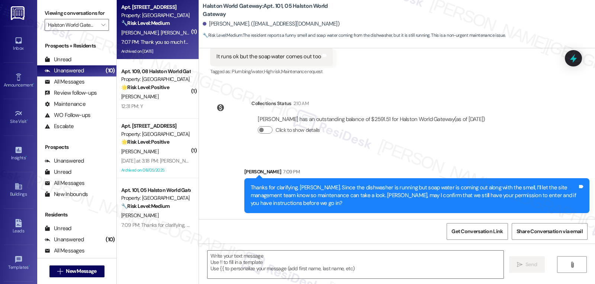
type textarea "Fetching suggested responses. Please feel free to read through the conversation…"
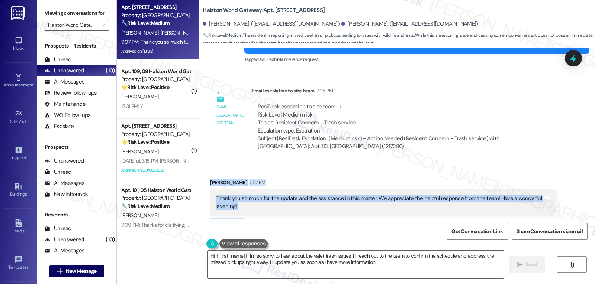
scroll to position [7445, 0]
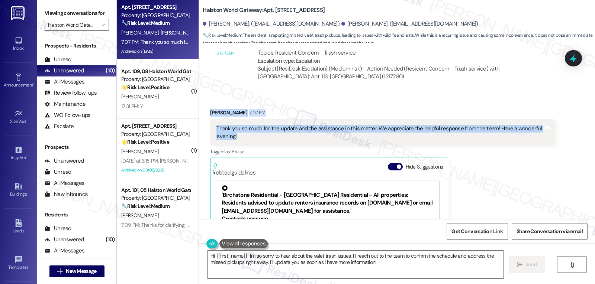
drag, startPoint x: 207, startPoint y: 188, endPoint x: 327, endPoint y: 61, distance: 175.2
click at [327, 103] on div "Received via SMS [PERSON_NAME] 7:07 PM Thank you so much for the update and the…" at bounding box center [382, 201] width 356 height 196
copy div "[PERSON_NAME] 7:07 PM Thank you so much for the update and the assistance in th…"
click at [258, 272] on textarea "Hi {{first_name}}! I'm so sorry to hear about the valet trash issues. I'll reac…" at bounding box center [355, 265] width 296 height 28
paste textarea "You’re very welcome, [PERSON_NAME]! I’m so glad we could help. Thank you for yo…"
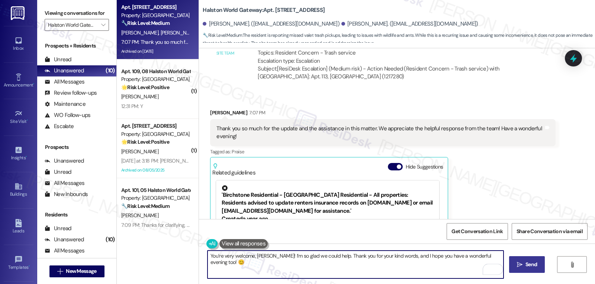
type textarea "You’re very welcome, [PERSON_NAME]! I’m so glad we could help. Thank you for yo…"
click at [529, 269] on button " Send" at bounding box center [527, 265] width 36 height 17
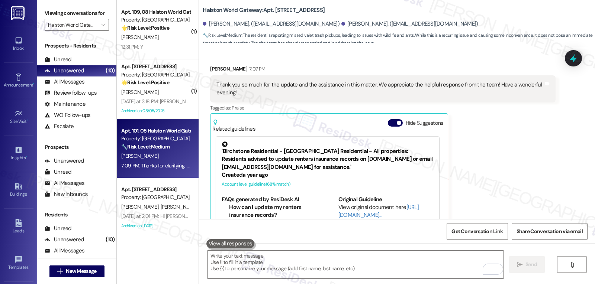
scroll to position [7497, 0]
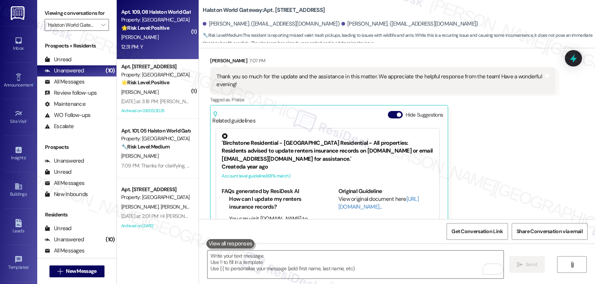
click at [141, 47] on div "12:31 PM: Y 12:31 PM: Y" at bounding box center [155, 46] width 70 height 9
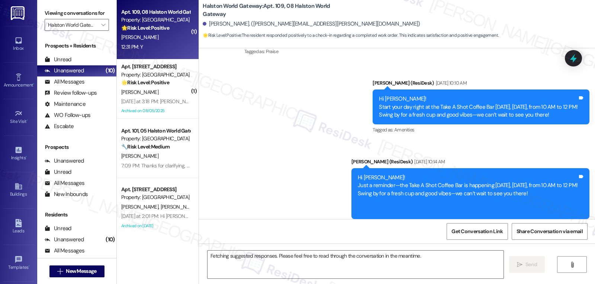
scroll to position [2628, 0]
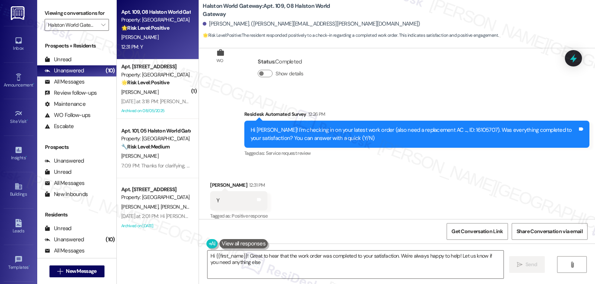
type textarea "Hi {{first_name}}! Great to hear that the work order was completed to your sati…"
click at [344, 270] on textarea "Hi {{first_name}}! Great to hear that the work order was completed to your sati…" at bounding box center [355, 265] width 296 height 28
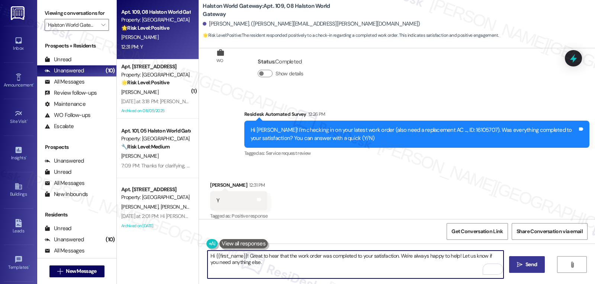
click at [522, 261] on button " Send" at bounding box center [527, 265] width 36 height 17
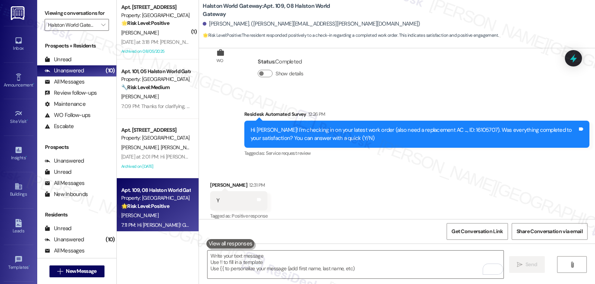
scroll to position [2689, 0]
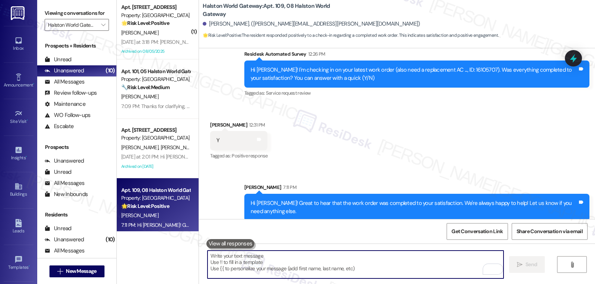
click at [271, 268] on textarea "To enrich screen reader interactions, please activate Accessibility in Grammarl…" at bounding box center [355, 265] width 296 height 28
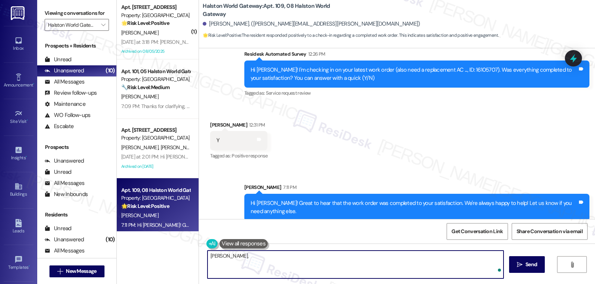
paste textarea "hope you’re enjoying your place at {{property}}! Has it been living up to what …"
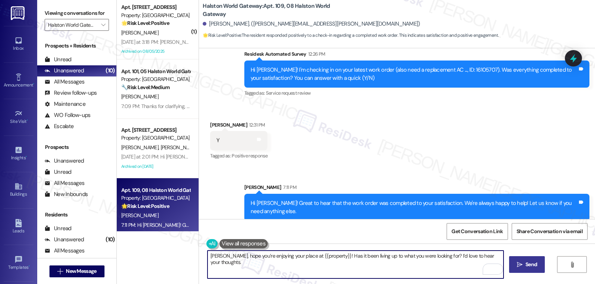
type textarea "[PERSON_NAME], hope you’re enjoying your place at {{property}}! Has it been liv…"
click at [534, 262] on span "Send" at bounding box center [531, 265] width 12 height 8
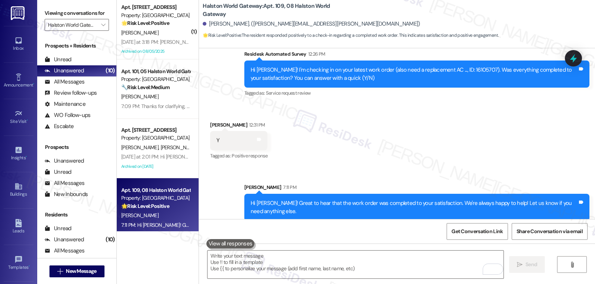
scroll to position [2628, 0]
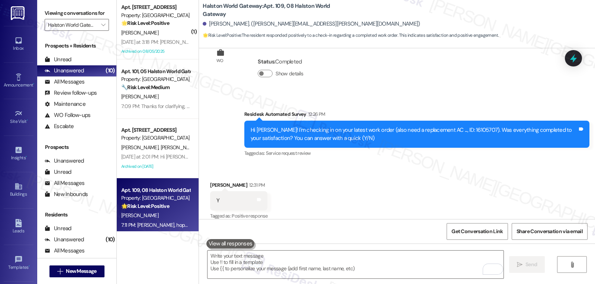
click at [348, 186] on div "Received via SMS [PERSON_NAME] 12:31 PM Y Tags and notes Tagged as: Positive re…" at bounding box center [397, 196] width 396 height 63
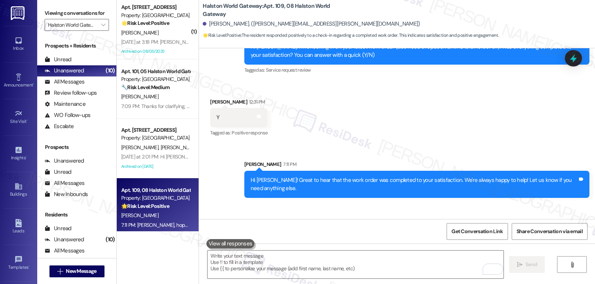
scroll to position [2748, 0]
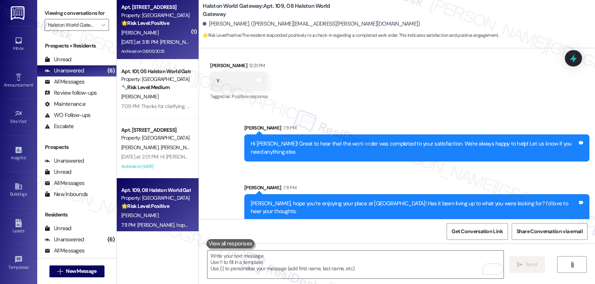
click at [160, 32] on div "[PERSON_NAME]" at bounding box center [155, 32] width 70 height 9
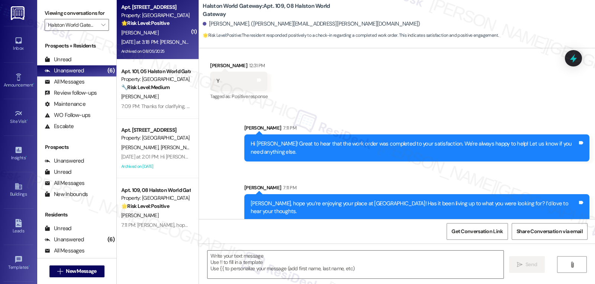
type textarea "Fetching suggested responses. Please feel free to read through the conversation…"
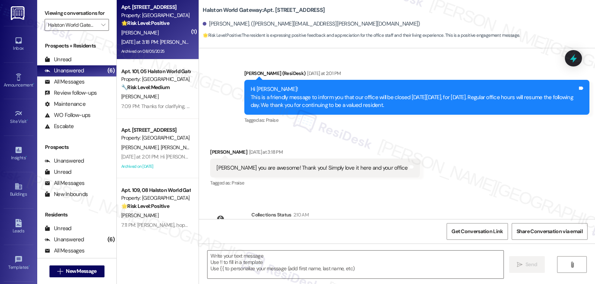
type textarea "Fetching suggested responses. Please feel free to read through the conversation…"
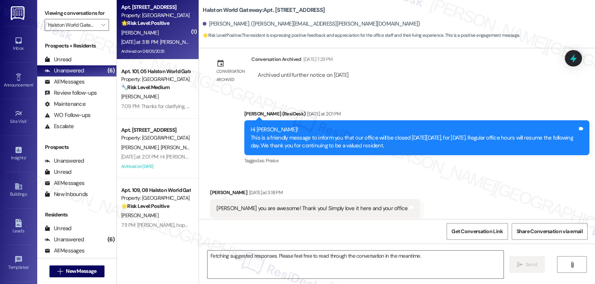
scroll to position [3755, 0]
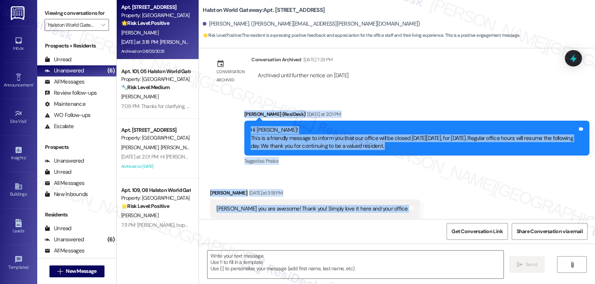
drag, startPoint x: 240, startPoint y: 99, endPoint x: 393, endPoint y: 188, distance: 176.8
click at [393, 188] on div "Announcement, sent via SMS [PERSON_NAME] (ResiDesk) [DATE] 3:31 PM Great news! …" at bounding box center [397, 133] width 396 height 171
copy div "[PERSON_NAME] (ResiDesk) [DATE] at 2:01 PM Hi [PERSON_NAME]! This is a friendly…"
click at [273, 269] on textarea at bounding box center [355, 265] width 296 height 28
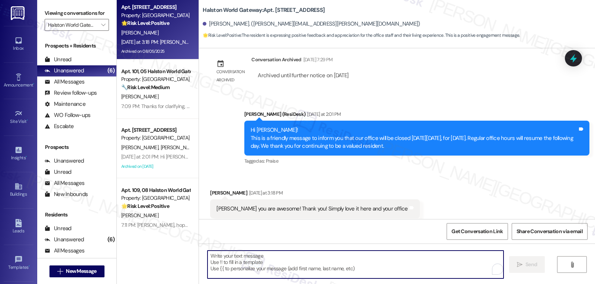
paste textarea "You just made my [PERSON_NAME]—thank you! We’re so happy to hear you love it he…"
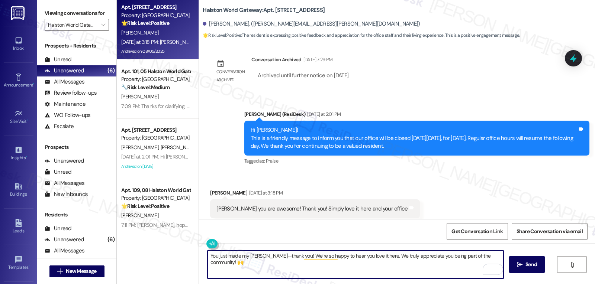
click at [273, 255] on textarea "You just made my [PERSON_NAME]—thank you! We’re so happy to hear you love it he…" at bounding box center [355, 265] width 296 height 28
click at [335, 266] on textarea "You just made my [PERSON_NAME], thank you! We’re so happy to hear you love it h…" at bounding box center [355, 265] width 296 height 28
type textarea "You just made my [PERSON_NAME], thank you! We’re so happy to hear you love it h…"
click at [535, 264] on span "Send" at bounding box center [531, 265] width 12 height 8
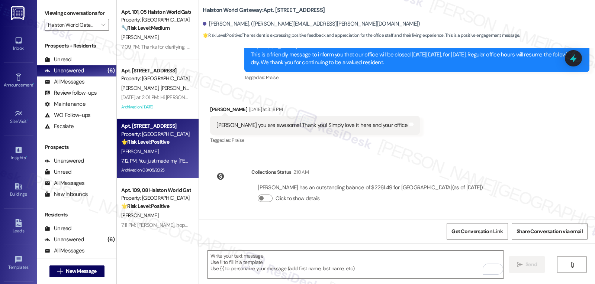
scroll to position [3876, 0]
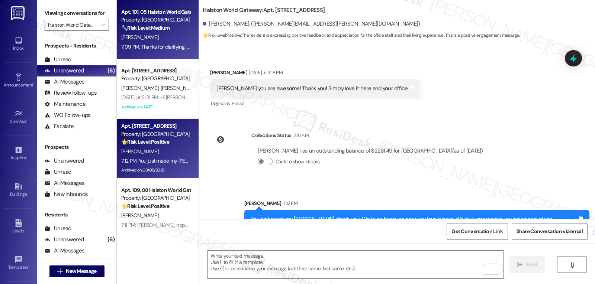
click at [132, 29] on strong "🔧 Risk Level: Medium" at bounding box center [145, 28] width 48 height 7
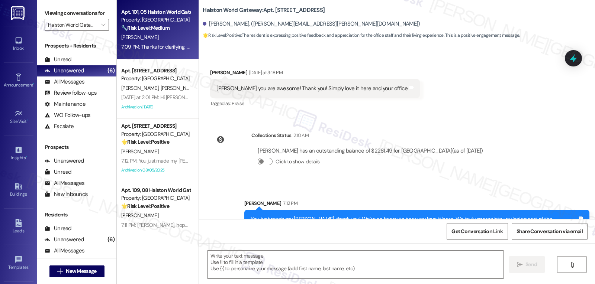
type textarea "Fetching suggested responses. Please feel free to read through the conversation…"
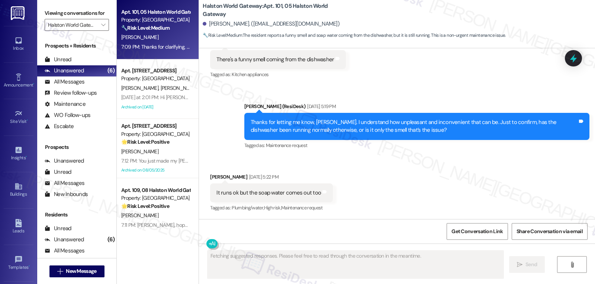
scroll to position [2160, 0]
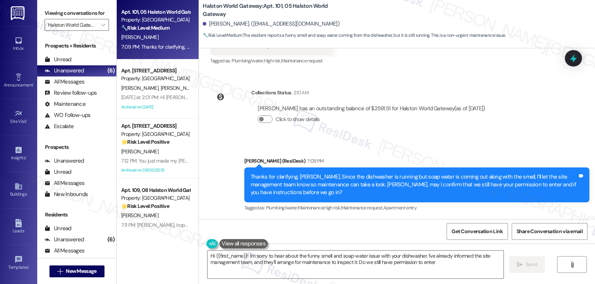
type textarea "Hi {{first_name}}! I'm sorry to hear about the funny smell and soap water issue…"
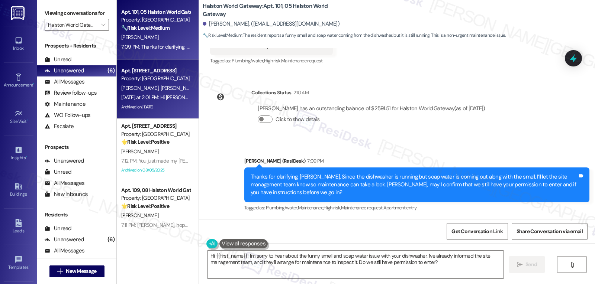
click at [168, 102] on div "[DATE] at 2:01 PM: Hi [PERSON_NAME] and [PERSON_NAME]! This is a friendly messa…" at bounding box center [155, 97] width 70 height 9
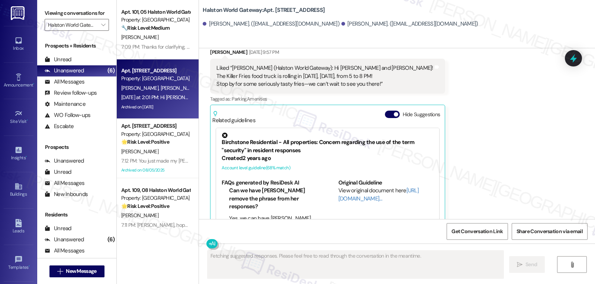
scroll to position [563, 0]
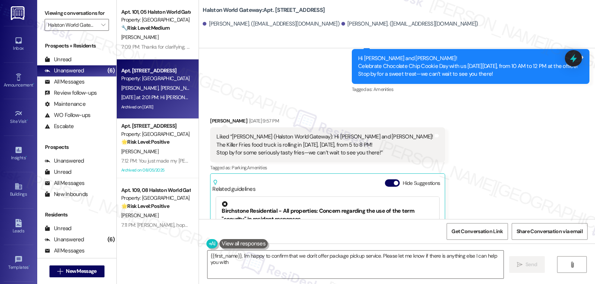
type textarea "{{first_name}}, I'm happy to confirm that we don't offer package pickup service…"
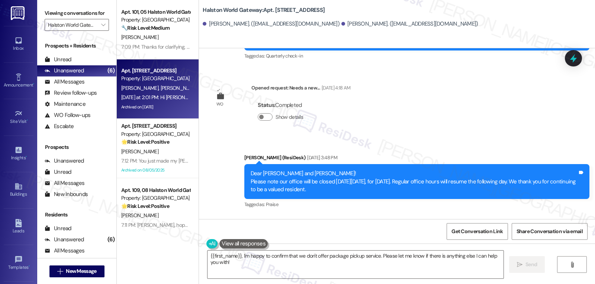
scroll to position [0, 0]
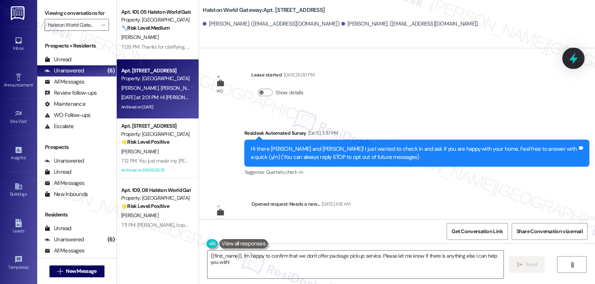
click at [577, 54] on icon at bounding box center [573, 58] width 13 height 13
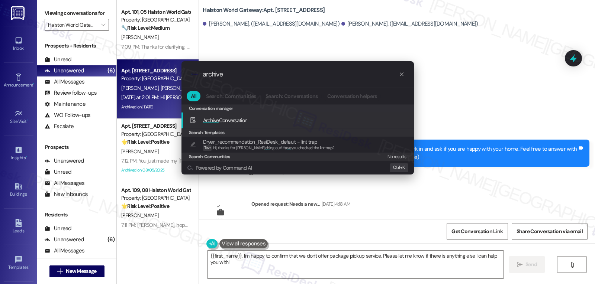
type input "archive"
click at [249, 120] on div "Archive Conversation Add shortcut" at bounding box center [299, 120] width 218 height 8
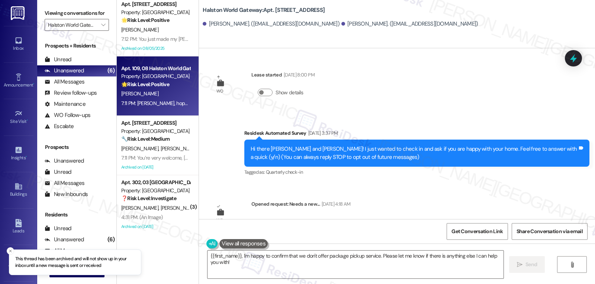
scroll to position [125, 0]
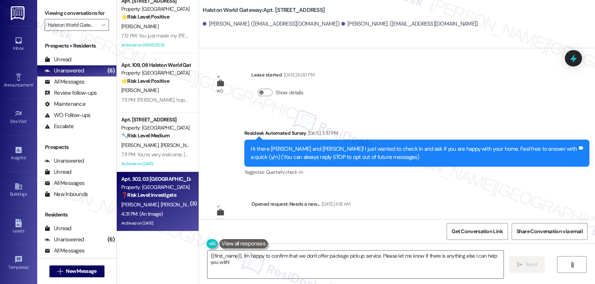
click at [174, 197] on div "❓ Risk Level: Investigate No message text available" at bounding box center [155, 195] width 69 height 8
type textarea "Fetching suggested responses. Please feel free to read through the conversation…"
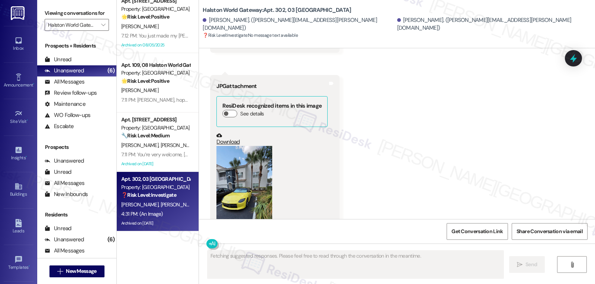
scroll to position [66, 0]
click at [259, 171] on button "Zoom image" at bounding box center [244, 195] width 56 height 99
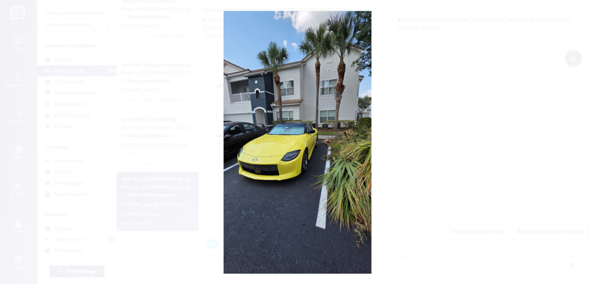
click at [404, 183] on button "Unzoom image" at bounding box center [297, 142] width 595 height 284
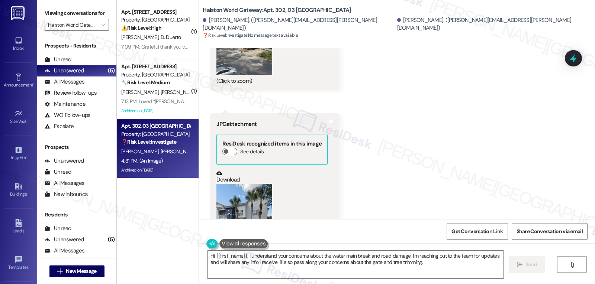
scroll to position [7333, 0]
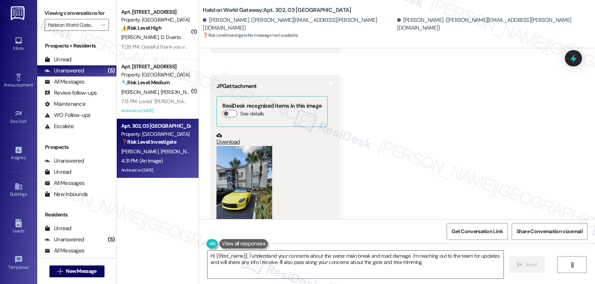
click at [247, 146] on button "Zoom image" at bounding box center [244, 195] width 56 height 99
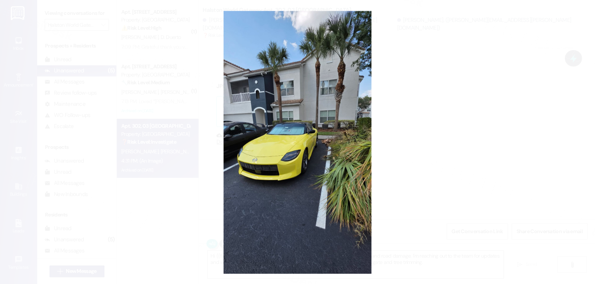
click at [417, 206] on button "Unzoom image" at bounding box center [297, 142] width 595 height 284
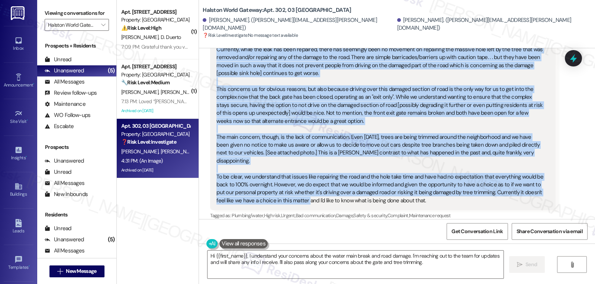
scroll to position [6961, 0]
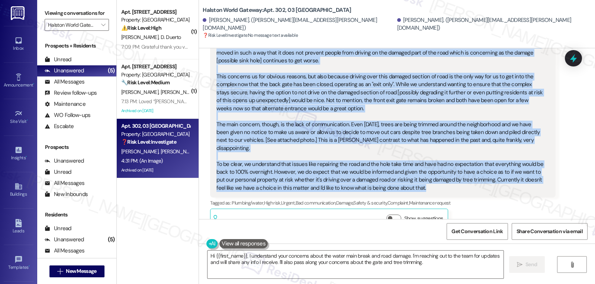
drag, startPoint x: 202, startPoint y: 88, endPoint x: 459, endPoint y: 145, distance: 262.7
click at [459, 145] on div "Received via SMS [PERSON_NAME] Question 4:14 PM [PERSON_NAME], It's been quite …" at bounding box center [382, 103] width 356 height 266
copy div "[PERSON_NAME] Question 4:14 PM [PERSON_NAME], It's been quite a while since we'…"
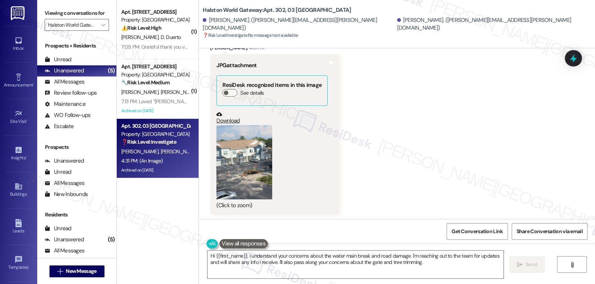
scroll to position [7184, 0]
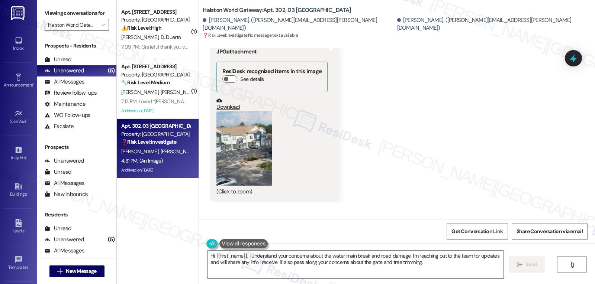
click at [221, 112] on button "Zoom image" at bounding box center [244, 149] width 56 height 74
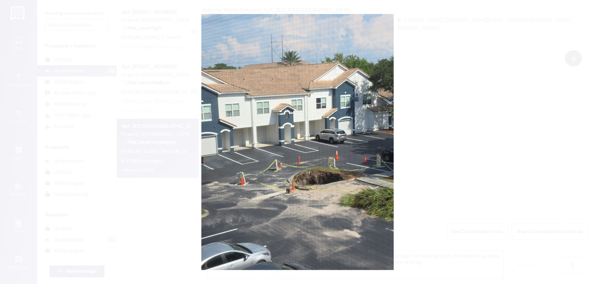
click at [441, 150] on button "Unzoom image" at bounding box center [297, 142] width 595 height 284
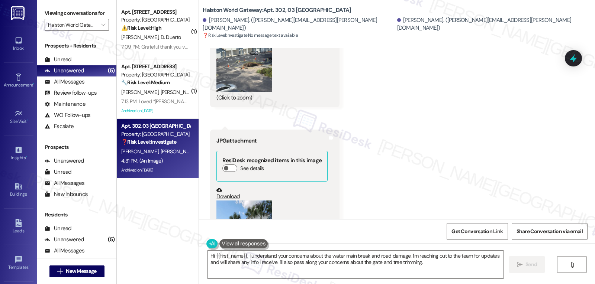
scroll to position [7333, 0]
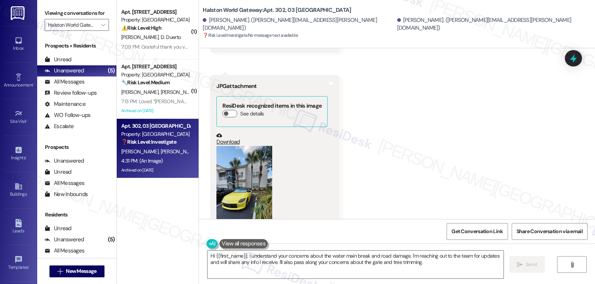
click at [251, 176] on button "Zoom image" at bounding box center [244, 195] width 56 height 99
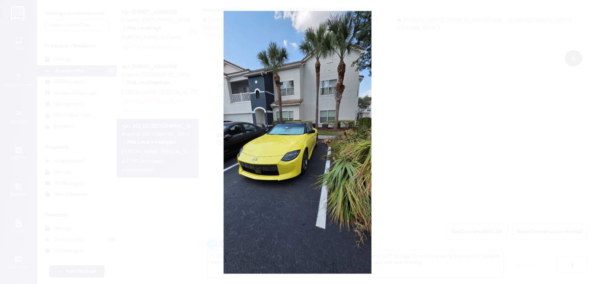
click at [458, 175] on button "Unzoom image" at bounding box center [297, 142] width 595 height 284
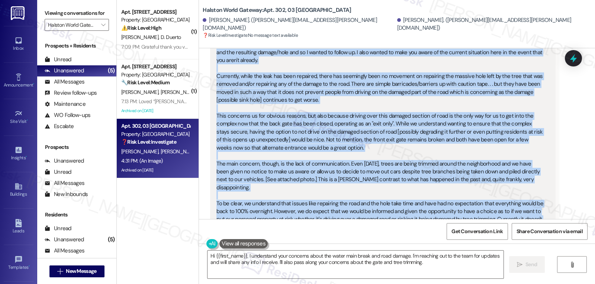
scroll to position [6961, 0]
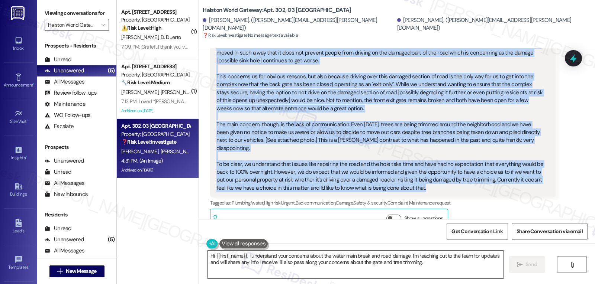
click at [257, 274] on textarea "Hi {{first_name}}, I understand your concerns about the water main break and ro…" at bounding box center [355, 265] width 296 height 28
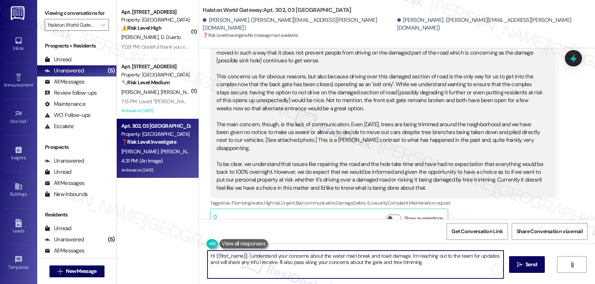
paste textarea "[PERSON_NAME], thank you for taking the time to share all these details. I’m so…"
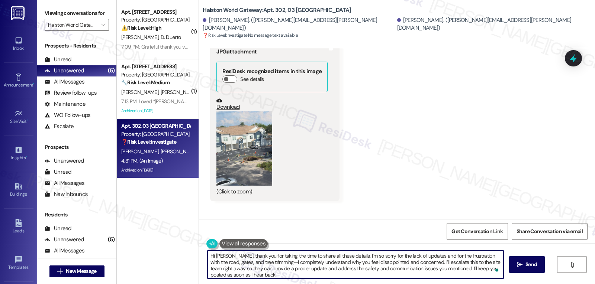
scroll to position [7333, 0]
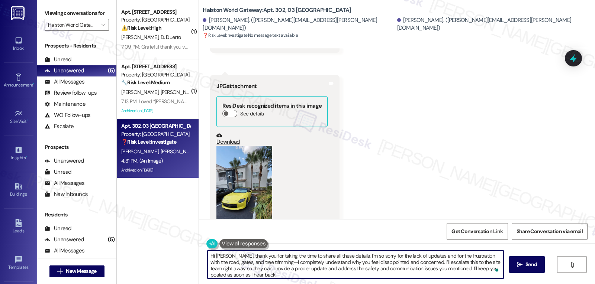
click at [273, 260] on textarea "Hi [PERSON_NAME], thank you for taking the time to share all these details. I’m…" at bounding box center [355, 265] width 296 height 28
click at [354, 276] on textarea "Hi [PERSON_NAME], thank you for taking the time to share all these details. I’m…" at bounding box center [355, 265] width 296 height 28
type textarea "Hi [PERSON_NAME], thank you for taking the time to share all these details. I’m…"
click at [527, 268] on span "Send" at bounding box center [531, 265] width 12 height 8
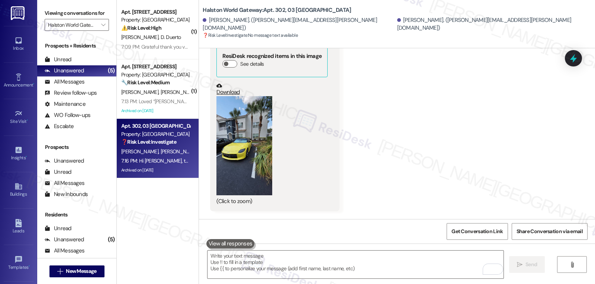
scroll to position [7400, 0]
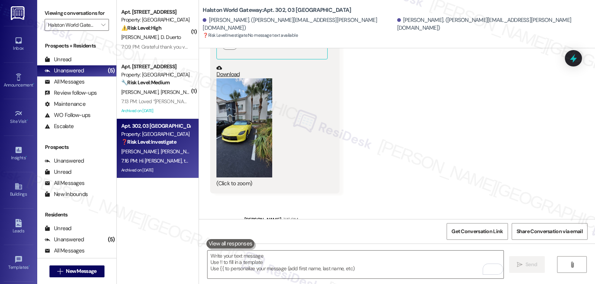
drag, startPoint x: 552, startPoint y: 187, endPoint x: 289, endPoint y: 197, distance: 263.4
click at [289, 232] on div "Hi [PERSON_NAME], thank you for taking the time to share all these details. I’m…" at bounding box center [414, 248] width 327 height 32
copy div "oad, gates, and tree trimming."
click at [570, 62] on icon at bounding box center [573, 58] width 13 height 13
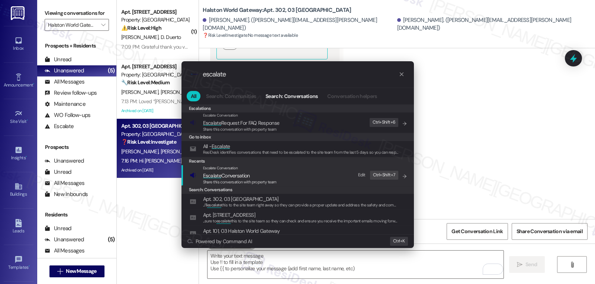
type input "escalate"
click at [266, 175] on span "Escalate Conversation" at bounding box center [240, 176] width 74 height 8
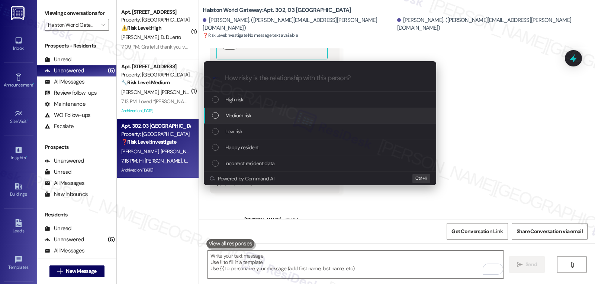
click at [247, 119] on span "Medium risk" at bounding box center [238, 116] width 26 height 8
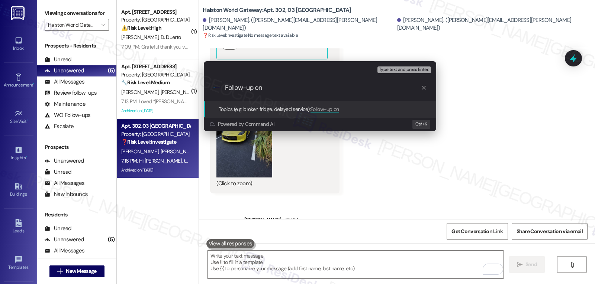
paste input "oad, gates, and tree trimming."
click at [264, 88] on input "Follow-up on oad, gates, and tree trimming." at bounding box center [323, 88] width 196 height 8
type input "Follow-up on road, gates, and tree trimming."
click at [366, 88] on input "Follow-up on road, gates, and tree trimming." at bounding box center [323, 88] width 196 height 8
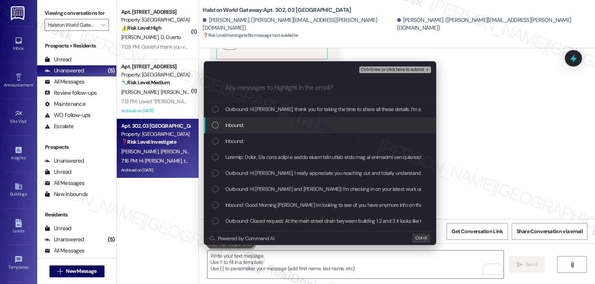
click at [244, 131] on div "Inbound:" at bounding box center [320, 125] width 232 height 16
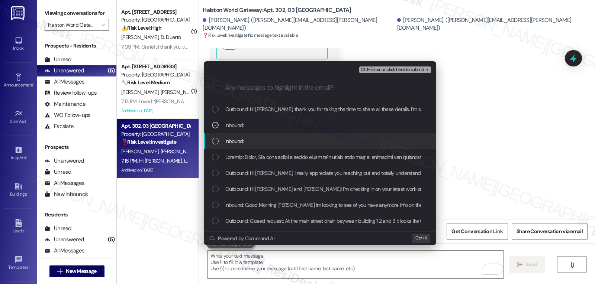
click at [252, 144] on div "Inbound:" at bounding box center [321, 141] width 218 height 8
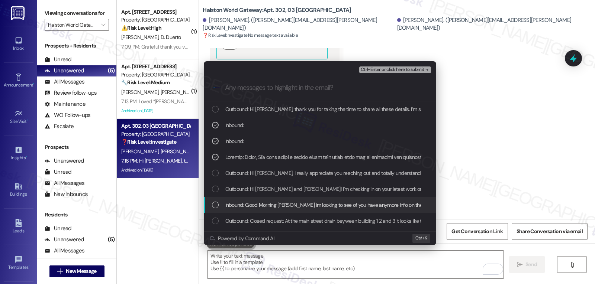
click at [278, 205] on span "Inbound: Good Morning [PERSON_NAME] im looking to see of you have anymore info …" at bounding box center [576, 205] width 702 height 8
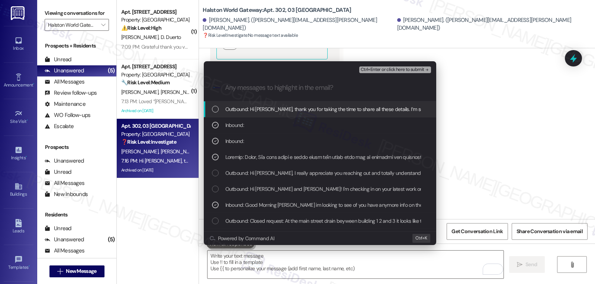
click at [407, 68] on span "Ctrl+Enter or click here to submit" at bounding box center [393, 69] width 64 height 5
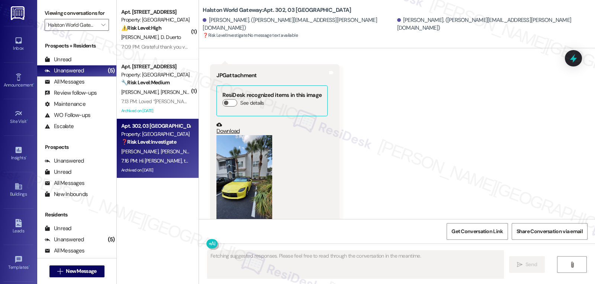
scroll to position [7422, 0]
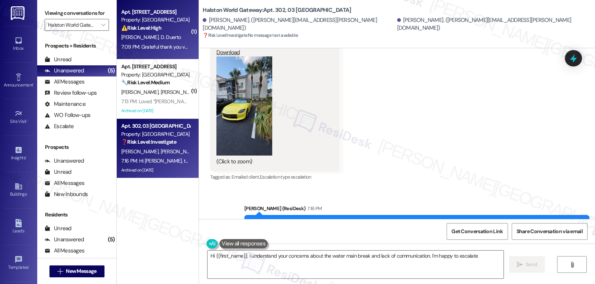
type textarea "Hi {{first_name}}, I understand your concerns about the water main break and la…"
click at [140, 57] on div "Apt. 104, 18 Halston World Gateway Property: [GEOGRAPHIC_DATA] Gateway ⚠️ Risk …" at bounding box center [158, 29] width 82 height 59
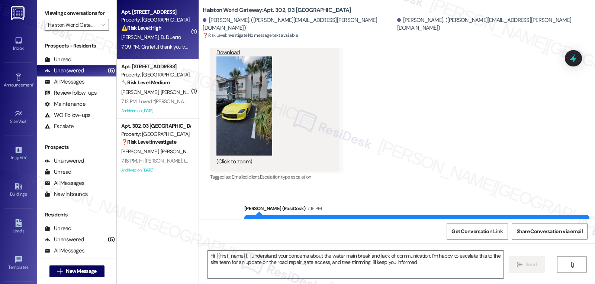
type textarea "Hi {{first_name}}, I understand your concerns about the water main break and la…"
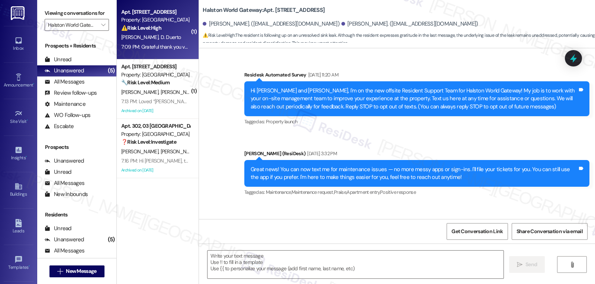
scroll to position [4916, 0]
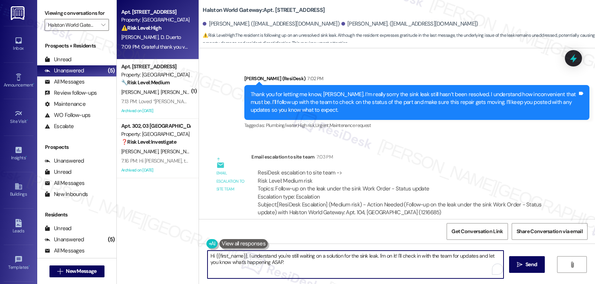
drag, startPoint x: 281, startPoint y: 266, endPoint x: 199, endPoint y: 247, distance: 84.2
click at [199, 247] on div "Hi {{first_name}}, I understand you're still waiting on a solution for the sink…" at bounding box center [397, 272] width 396 height 56
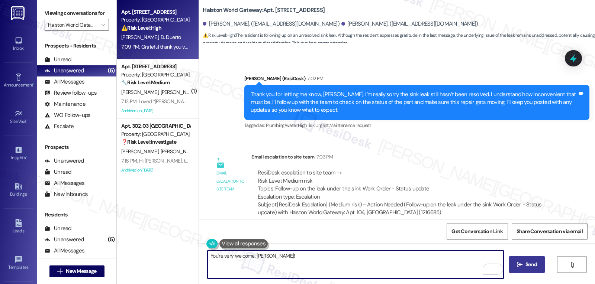
type textarea "You're very welcome, [PERSON_NAME]!"
click at [531, 272] on button " Send" at bounding box center [527, 265] width 36 height 17
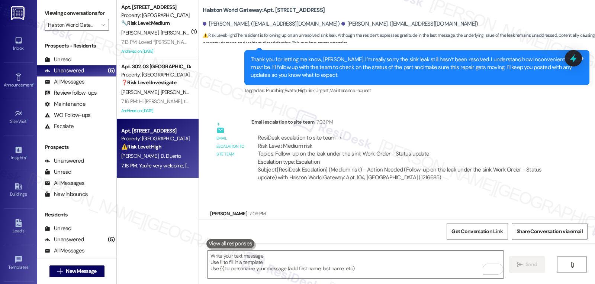
scroll to position [4968, 0]
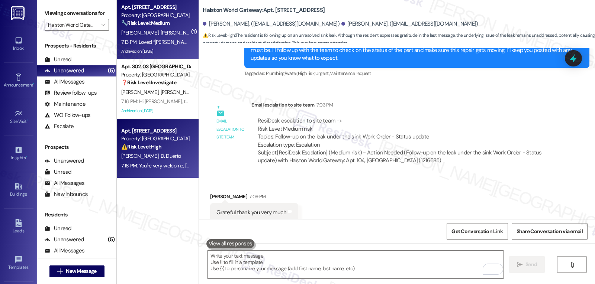
click at [151, 41] on div "7:13 PM: Loved “[PERSON_NAME] (Halston World Gateway): You’re very welcome…” 7:…" at bounding box center [210, 42] width 178 height 7
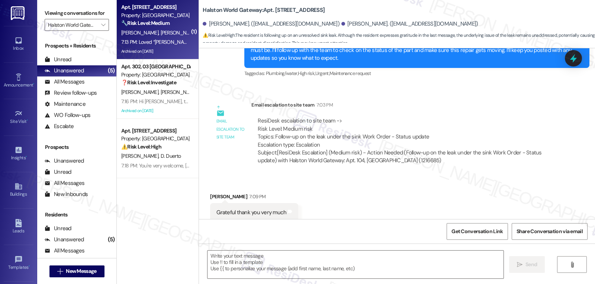
type textarea "Fetching suggested responses. Please feel free to read through the conversation…"
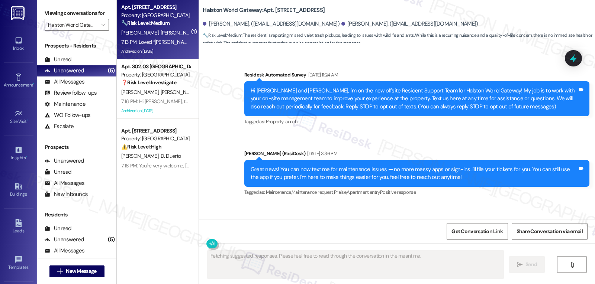
scroll to position [7457, 0]
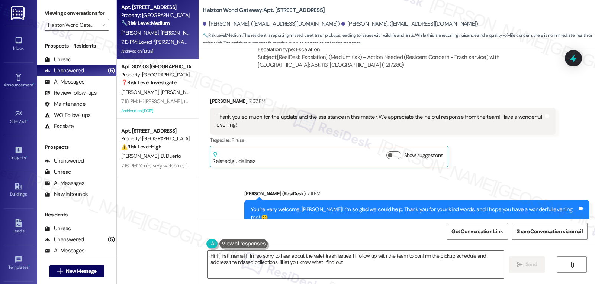
type textarea "Hi {{first_name}}! I'm so sorry to hear about the valet trash issues. I'll foll…"
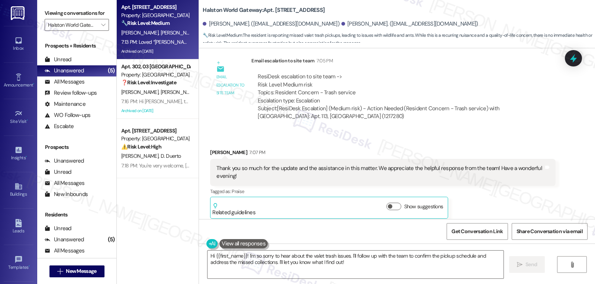
scroll to position [7457, 0]
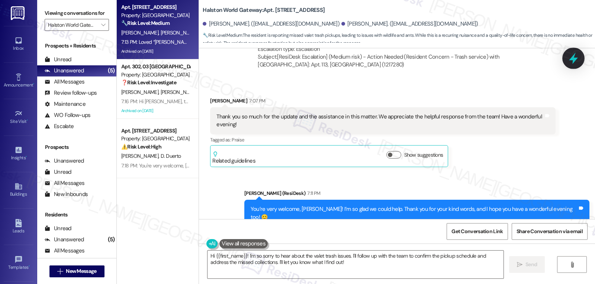
click at [576, 54] on icon at bounding box center [573, 58] width 13 height 13
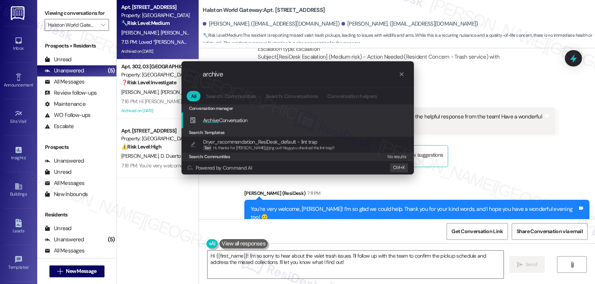
type input "archive"
click at [249, 113] on div "Archive Conversation Add shortcut" at bounding box center [297, 121] width 232 height 16
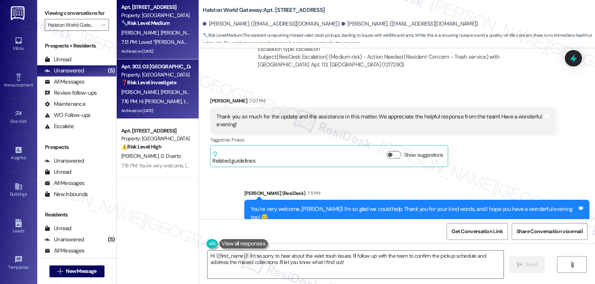
click at [145, 98] on div "7:16 PM: Hi [PERSON_NAME], thank you for taking the time to share all these det…" at bounding box center [594, 101] width 947 height 7
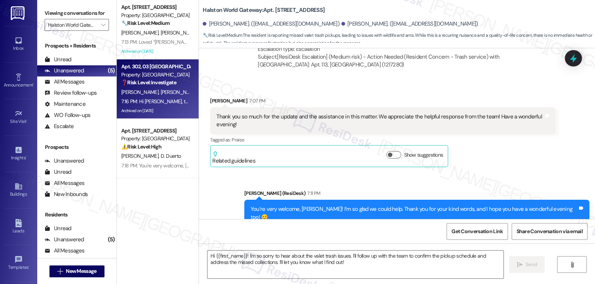
type textarea "Fetching suggested responses. Please feel free to read through the conversation…"
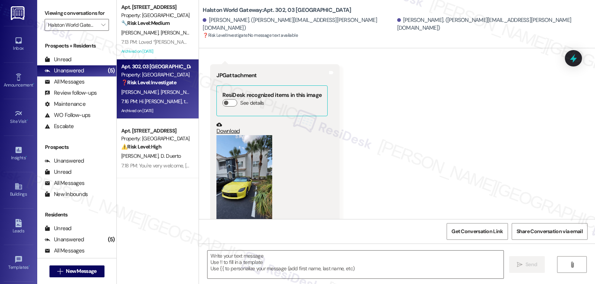
type textarea "Fetching suggested responses. Please feel free to read through the conversation…"
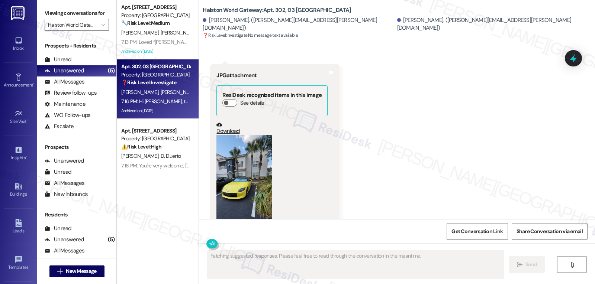
scroll to position [7514, 0]
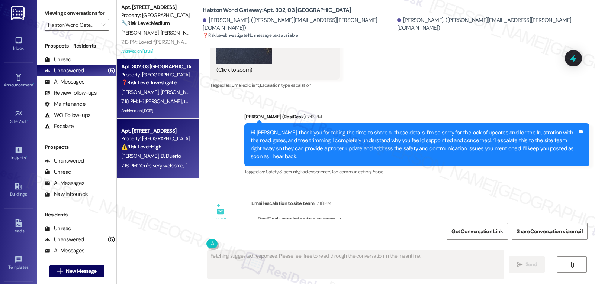
click at [166, 152] on div "[PERSON_NAME] [PERSON_NAME]" at bounding box center [155, 156] width 70 height 9
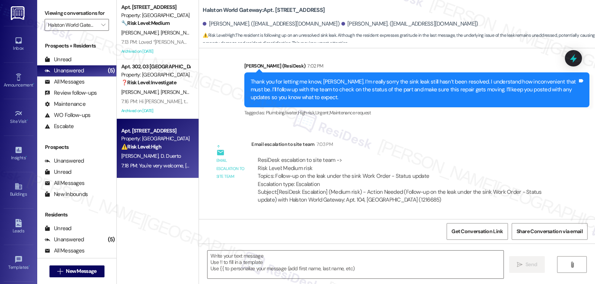
scroll to position [4916, 0]
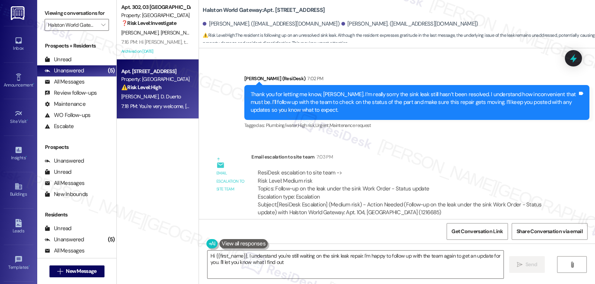
type textarea "Hi {{first_name}}, I understand you're still waiting on the sink leak repair. I…"
click at [100, 31] on span "" at bounding box center [103, 25] width 7 height 12
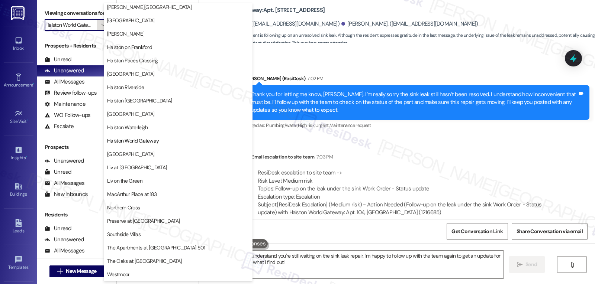
scroll to position [257, 0]
click at [147, 223] on span "Preserve at [GEOGRAPHIC_DATA]" at bounding box center [143, 221] width 73 height 7
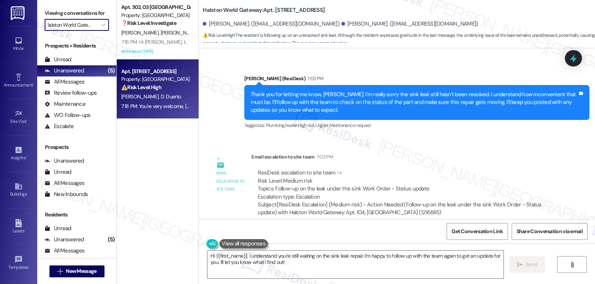
type input "Preserve at [GEOGRAPHIC_DATA]"
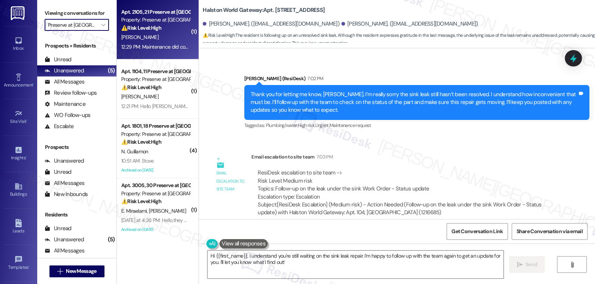
click at [142, 33] on div "[PERSON_NAME]" at bounding box center [155, 37] width 70 height 9
type textarea "Fetching suggested responses. Please feel free to read through the conversation…"
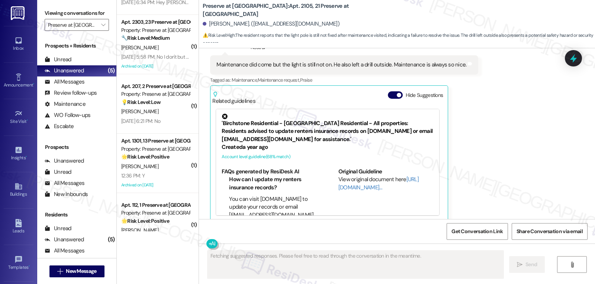
scroll to position [542, 0]
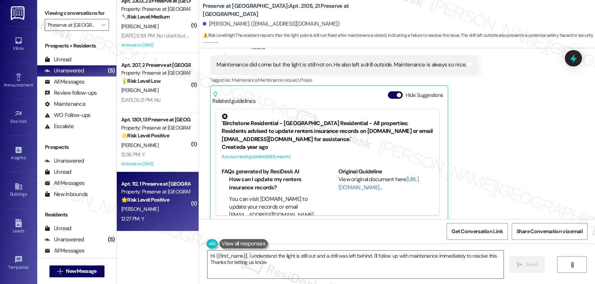
type textarea "Hi {{first_name}}, I understand the light is still out and a drill was left beh…"
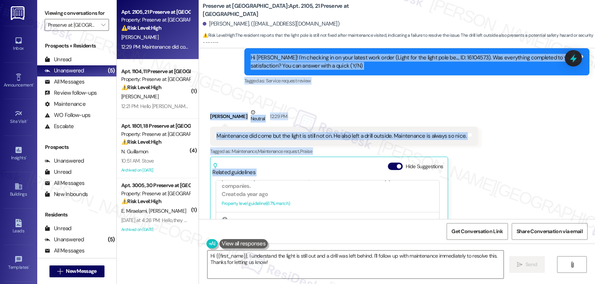
scroll to position [4300, 0]
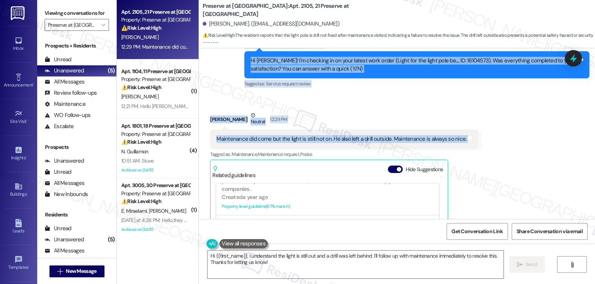
drag, startPoint x: 239, startPoint y: 113, endPoint x: 470, endPoint y: 136, distance: 232.0
click at [470, 136] on div "Lease started [DATE] 7:00 PM Announcement, sent via SMS [PERSON_NAME] (ResiDesk…" at bounding box center [397, 133] width 396 height 171
copy div "Residesk Automated Survey 12:27 PM Hi [PERSON_NAME]! I'm checking in on your la…"
click at [573, 56] on icon at bounding box center [573, 59] width 9 height 12
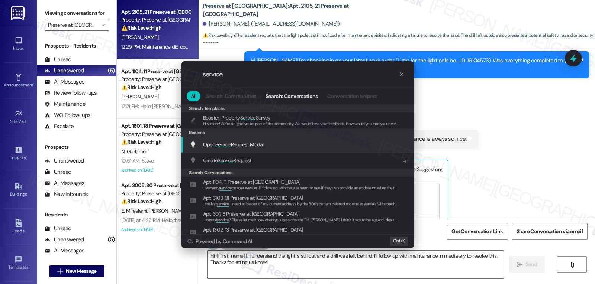
click at [255, 136] on div "Recents" at bounding box center [297, 133] width 232 height 8
click at [254, 143] on span "Open Service Request Modal" at bounding box center [233, 144] width 61 height 7
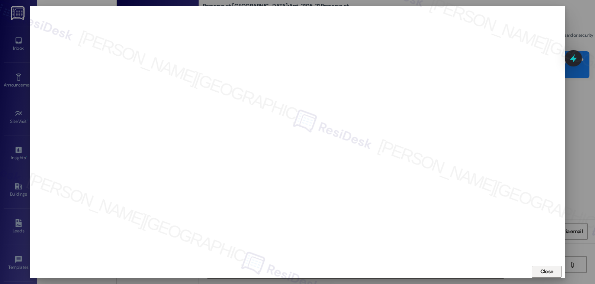
click at [553, 272] on span "Close" at bounding box center [547, 272] width 16 height 8
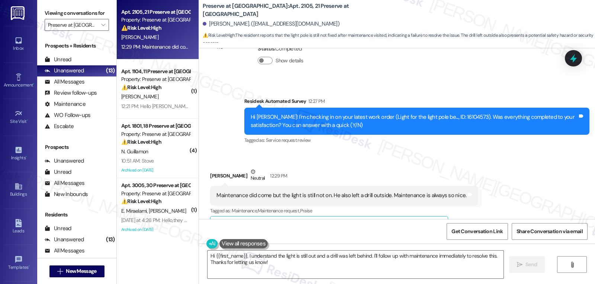
scroll to position [4226, 0]
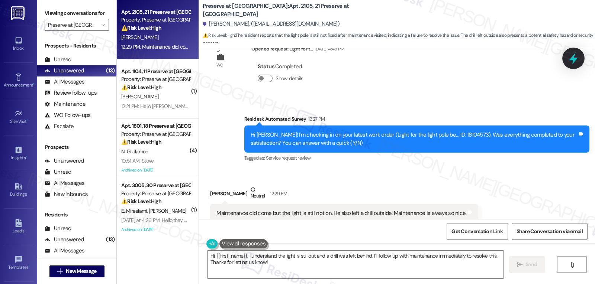
click at [573, 60] on icon at bounding box center [573, 59] width 9 height 12
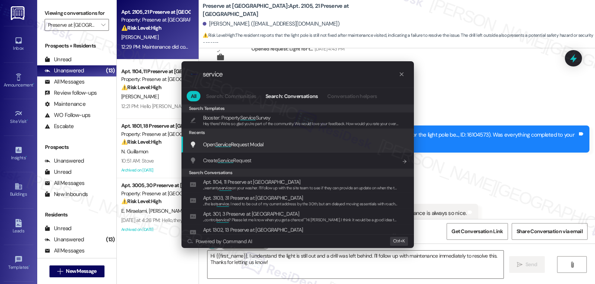
type input "service"
click at [235, 141] on span "Open Service Request Modal" at bounding box center [233, 144] width 61 height 7
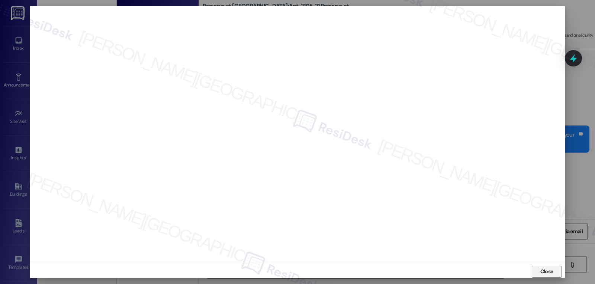
click at [553, 271] on span "Close" at bounding box center [547, 272] width 16 height 8
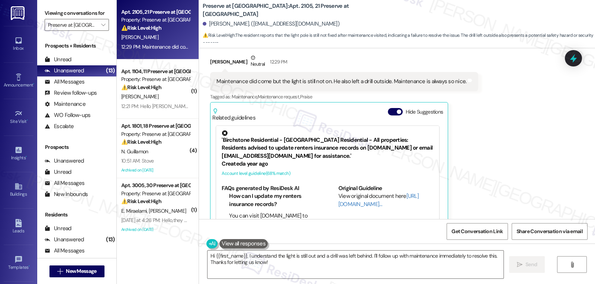
scroll to position [4375, 0]
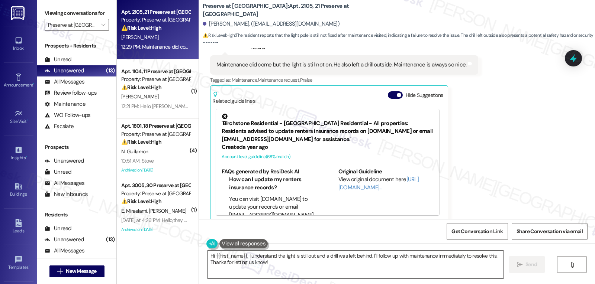
click at [405, 256] on textarea "Hi {{first_name}}, I understand the light is still out and a drill was left beh…" at bounding box center [355, 265] width 296 height 28
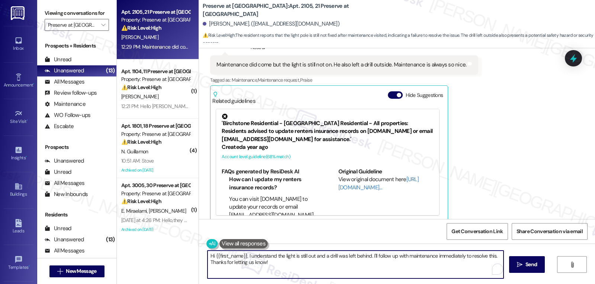
click at [405, 256] on textarea "Hi {{first_name}}, I understand the light is still out and a drill was left beh…" at bounding box center [355, 265] width 296 height 28
click at [402, 265] on textarea "Hi {{first_name}}, I understand the light is still out and a drill was left beh…" at bounding box center [355, 265] width 296 height 28
drag, startPoint x: 404, startPoint y: 254, endPoint x: 491, endPoint y: 249, distance: 87.2
click at [491, 249] on div "Hi {{first_name}}, I understand the light is still out and a drill was left beh…" at bounding box center [397, 272] width 396 height 56
type textarea "Hi {{first_name}}, I understand the light is still out and a drill was left beh…"
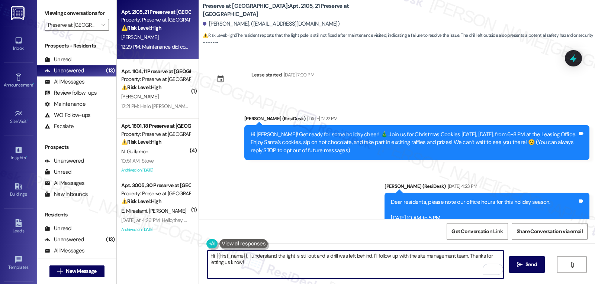
scroll to position [4375, 0]
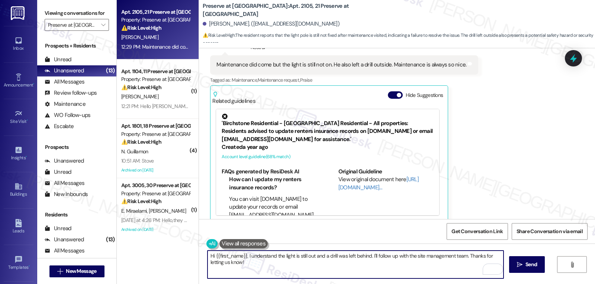
click at [368, 255] on textarea "Hi {{first_name}}, I understand the light is still out and a drill was left beh…" at bounding box center [355, 265] width 296 height 28
type textarea "Hi {{first_name}}, I understand the light is still out and a drill was left beh…"
click at [521, 271] on button " Send" at bounding box center [527, 265] width 36 height 17
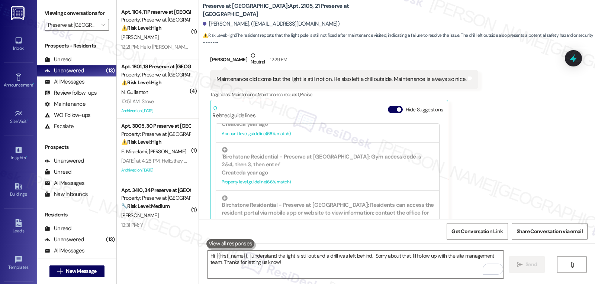
scroll to position [324, 0]
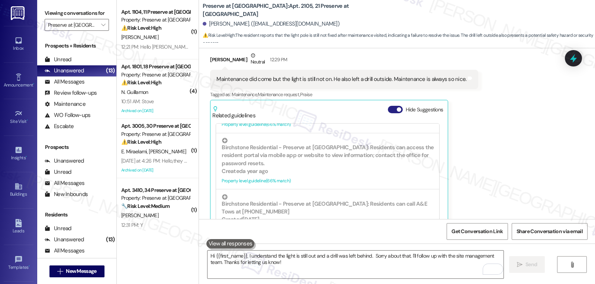
click at [397, 107] on span "button" at bounding box center [399, 109] width 4 height 4
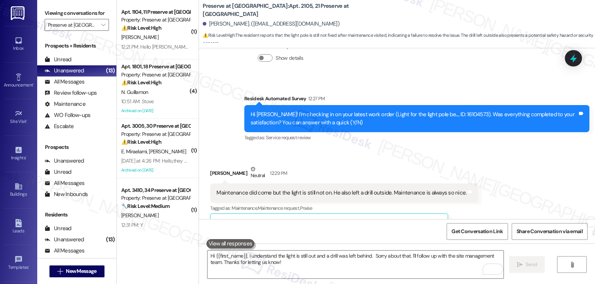
scroll to position [4321, 0]
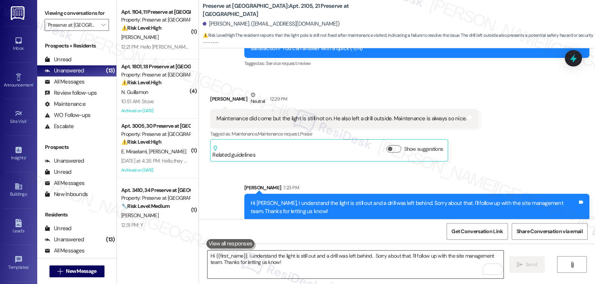
click at [334, 254] on textarea "Hi {{first_name}}, I understand the light is still out and a drill was left beh…" at bounding box center [355, 265] width 296 height 28
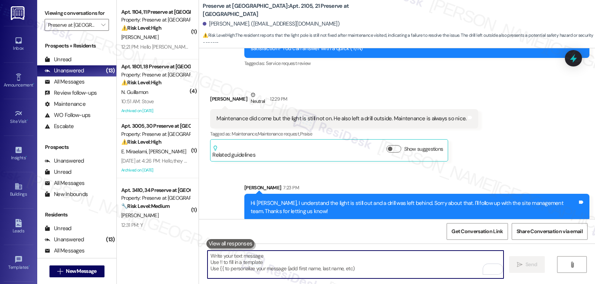
paste textarea "se remplazo el bombillo de la l mpara frente al 2105 en el pasillo Notes"
type textarea "se remplazo el bombillo de la l mpara frente al 2105 en el pasillo Notes"
click at [572, 61] on icon at bounding box center [573, 58] width 13 height 13
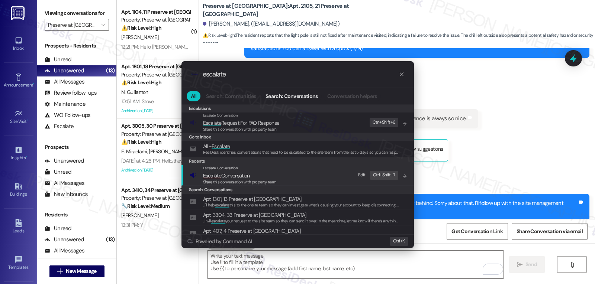
type input "escalate"
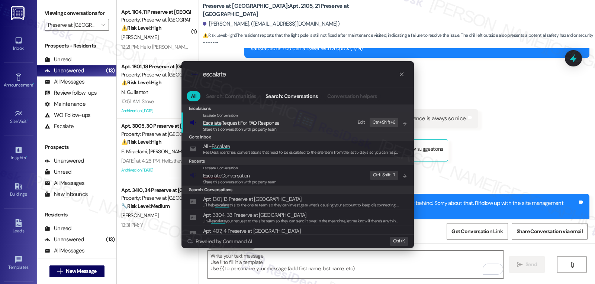
click at [248, 178] on span "Escalate Conversation" at bounding box center [226, 176] width 47 height 7
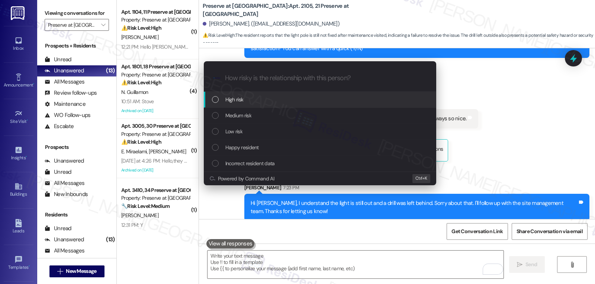
click at [219, 104] on div "High risk" at bounding box center [320, 100] width 232 height 16
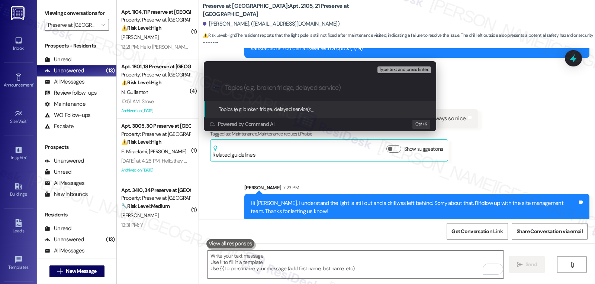
drag, startPoint x: 525, startPoint y: 125, endPoint x: 525, endPoint y: 131, distance: 5.2
click at [525, 131] on div "Escalate Conversation High risk Topics (e.g. broken fridge, delayed service) An…" at bounding box center [297, 142] width 595 height 284
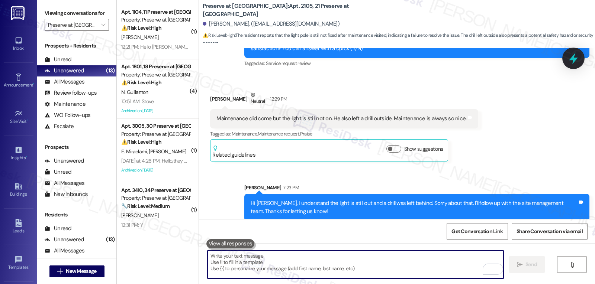
click at [576, 57] on icon at bounding box center [573, 58] width 13 height 13
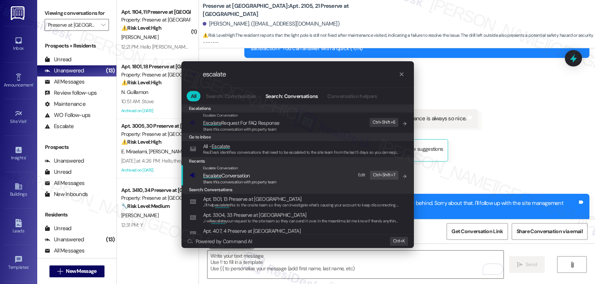
type input "escalate"
click at [252, 181] on span "Share this conversation with property team" at bounding box center [240, 182] width 74 height 5
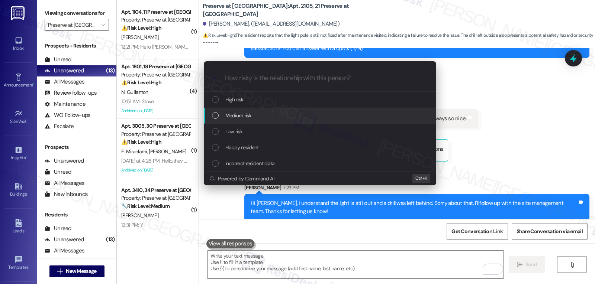
click at [253, 118] on div "Medium risk" at bounding box center [321, 116] width 218 height 8
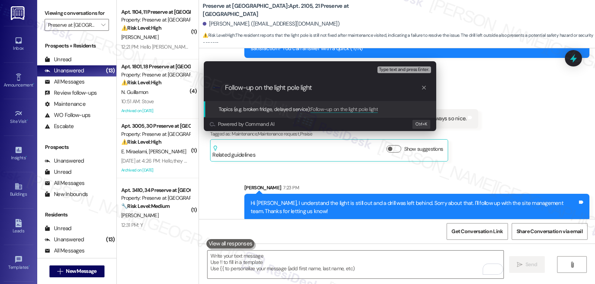
type input "Follow-up on the light pole lights"
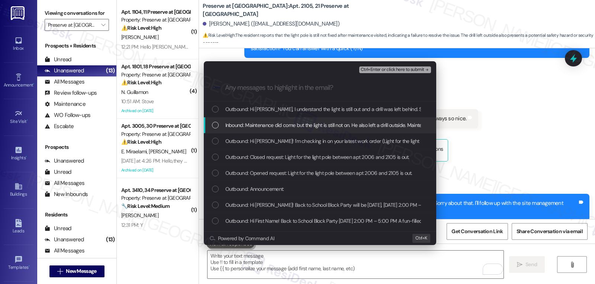
click at [255, 122] on span "Inbound: Maintenance did come but the light is still not on. He also left a dri…" at bounding box center [349, 125] width 248 height 8
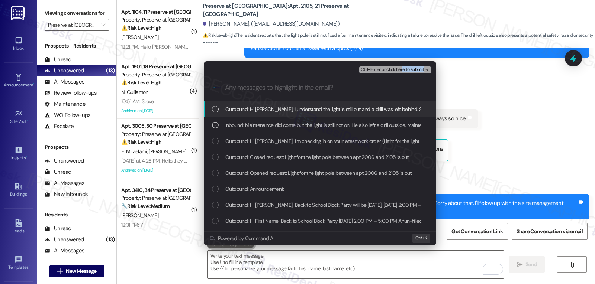
click at [403, 75] on div "Escalate Conversation Medium risk Follow-up on the light pole lights Inbound: M…" at bounding box center [320, 81] width 232 height 40
click at [397, 71] on span "Ctrl+Enter or click here to submit" at bounding box center [393, 69] width 64 height 5
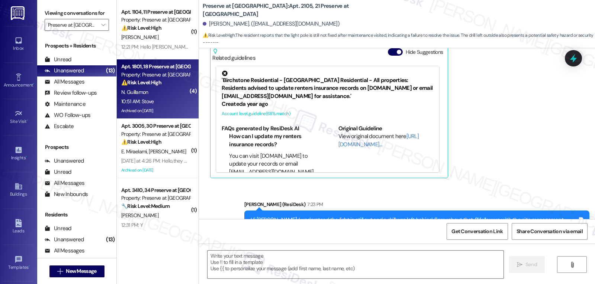
scroll to position [4374, 0]
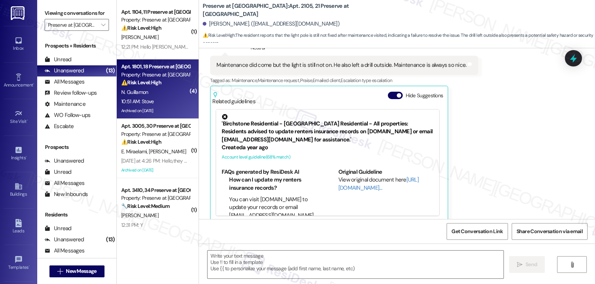
type textarea "Fetching suggested responses. Please feel free to read through the conversation…"
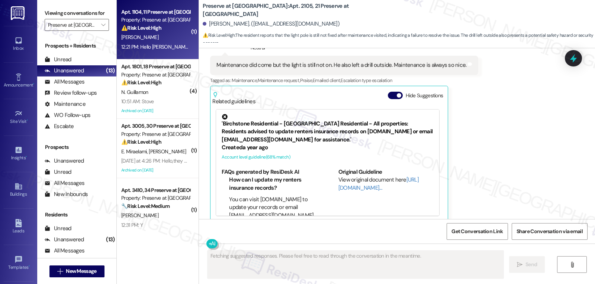
drag, startPoint x: 153, startPoint y: 47, endPoint x: 171, endPoint y: 48, distance: 18.3
click at [171, 48] on div "12:21 PM: Hello Sarah,I hope you are doing good .... Looking upon our rent paym…" at bounding box center [487, 47] width 732 height 7
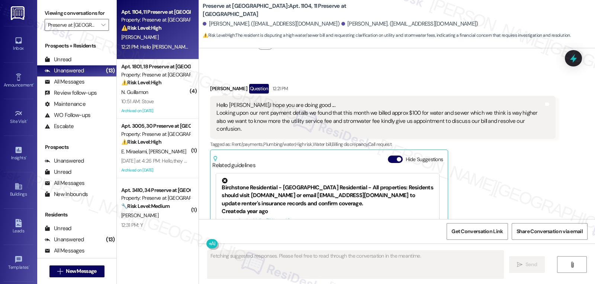
scroll to position [2972, 0]
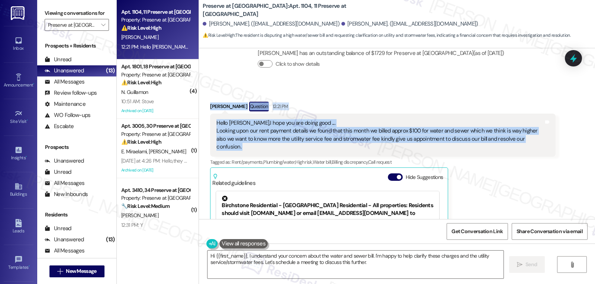
drag, startPoint x: 204, startPoint y: 98, endPoint x: 551, endPoint y: 138, distance: 350.0
click at [551, 138] on div "Received via SMS Pragya Sahu Question 12:21 PM Hello Sarah,I hope you are doing…" at bounding box center [382, 202] width 356 height 213
copy div "Pragya Sahu Question 12:21 PM Hello Sarah,I hope you are doing good .... Lookin…"
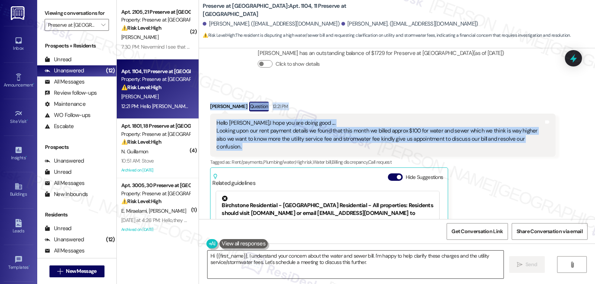
click at [354, 271] on textarea "Hi {{first_name}}, I understand your concern about the water and sewer bill. I'…" at bounding box center [355, 265] width 296 height 28
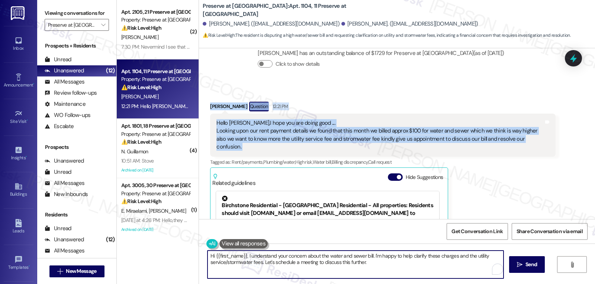
paste textarea "Pragya, thank you for reaching out! I understand your concern about the water, …"
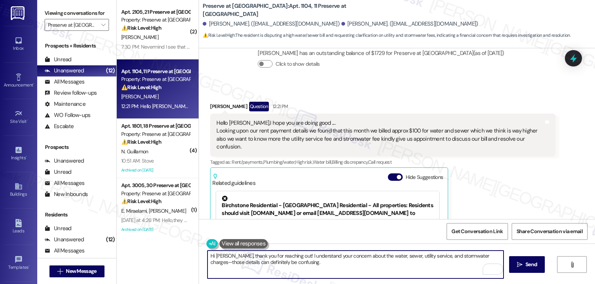
click at [480, 257] on textarea "Hi Pragya, thank you for reaching out! I understand your concern about the wate…" at bounding box center [355, 265] width 296 height 28
click at [416, 267] on textarea "Hi Pragya, thank you for reaching out! I understand your concern about the wate…" at bounding box center [355, 265] width 296 height 28
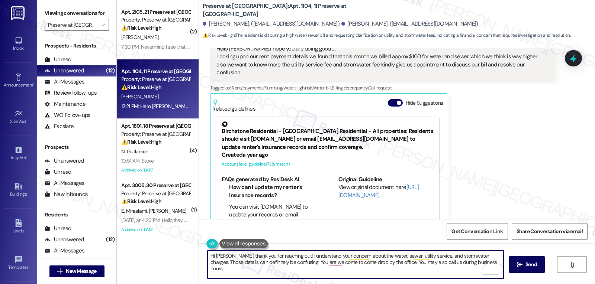
click at [423, 262] on textarea "Hi Pragya, thank you for reaching out! I understand your concern about the wate…" at bounding box center [355, 265] width 296 height 28
type textarea "Hi Pragya, thank you for reaching out! I understand your concern about the wate…"
click at [525, 268] on span "Send" at bounding box center [531, 265] width 12 height 8
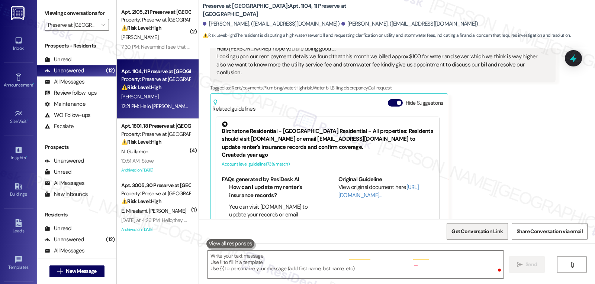
scroll to position [3046, 0]
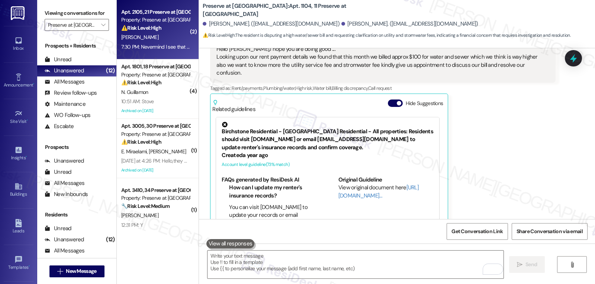
click at [137, 32] on div "⚠️ Risk Level: High The light is still not on, indicating the work order was no…" at bounding box center [155, 28] width 69 height 8
type textarea "Fetching suggested responses. Please feel free to read through the conversation…"
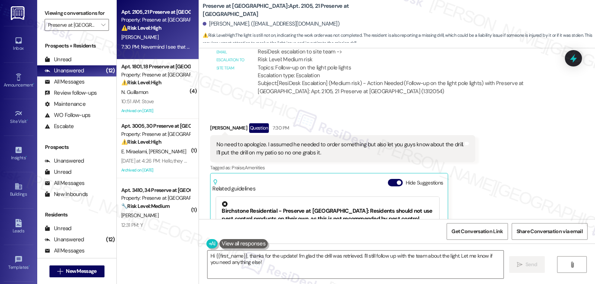
scroll to position [4535, 0]
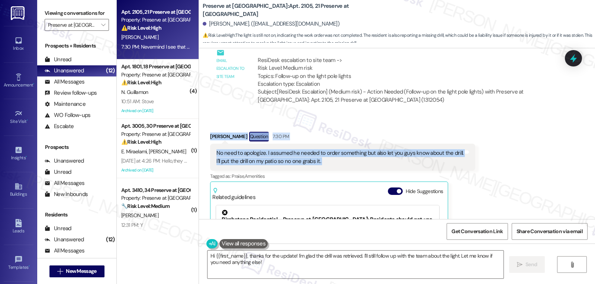
drag, startPoint x: 202, startPoint y: 129, endPoint x: 226, endPoint y: 136, distance: 25.6
click at [226, 136] on div "Received via SMS Melissa Stogsdill Question 7:30 PM No need to apologize. I ass…" at bounding box center [342, 224] width 276 height 197
click at [397, 189] on span "button" at bounding box center [399, 191] width 4 height 4
click at [402, 126] on div "Received via SMS Melissa Stogsdill Question 7:30 PM No need to apologize. I ass…" at bounding box center [342, 167] width 276 height 83
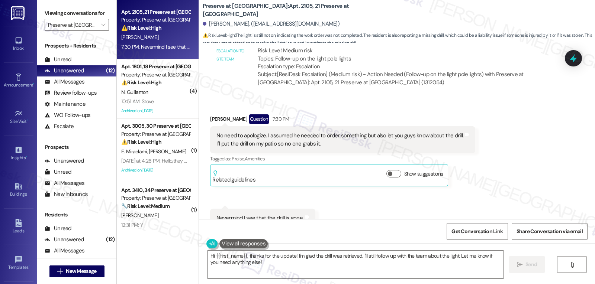
scroll to position [4570, 0]
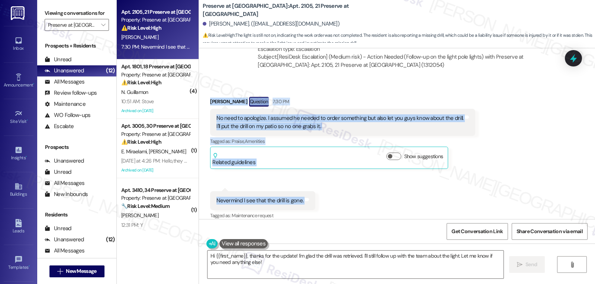
drag, startPoint x: 204, startPoint y: 130, endPoint x: 318, endPoint y: 189, distance: 128.7
click at [318, 189] on div "Received via SMS Melissa Stogsdill Question 7:30 PM No need to apologize. I ass…" at bounding box center [397, 153] width 396 height 146
copy div "Melissa Stogsdill Question 7:30 PM No need to apologize. I assumed he needed to…"
click at [297, 271] on textarea "Hi {{first_name}}, thanks for the update! I'm glad the drill was retrieved. I'l…" at bounding box center [355, 265] width 296 height 28
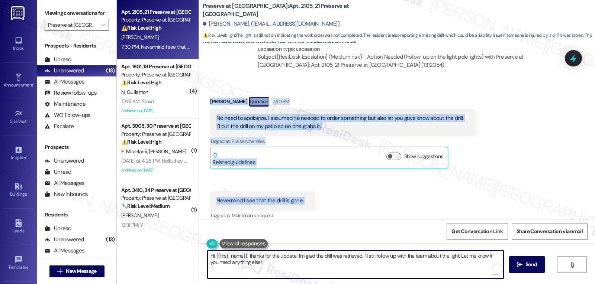
paste textarea "Thanks for the update, [PERSON_NAME]! I’m glad to hear the drill has already be…"
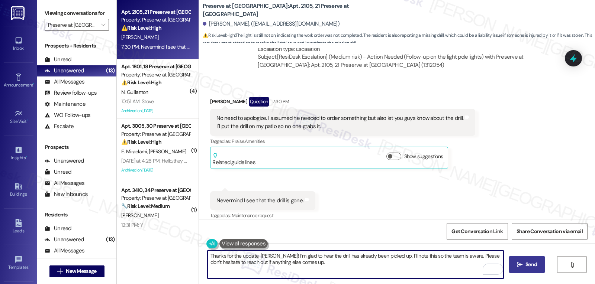
type textarea "Thanks for the update, [PERSON_NAME]! I’m glad to hear the drill has already be…"
click at [524, 266] on span "Send" at bounding box center [531, 265] width 15 height 8
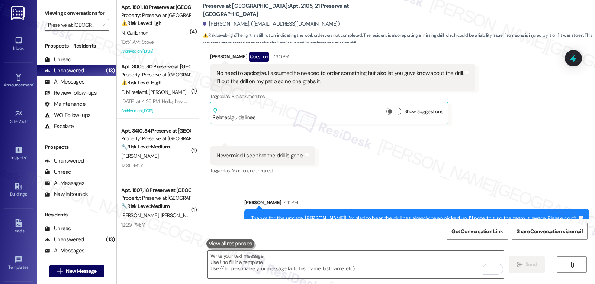
scroll to position [4630, 0]
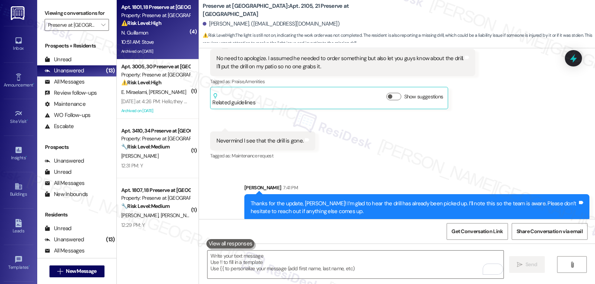
click at [168, 30] on div "N. Guillamon" at bounding box center [155, 32] width 70 height 9
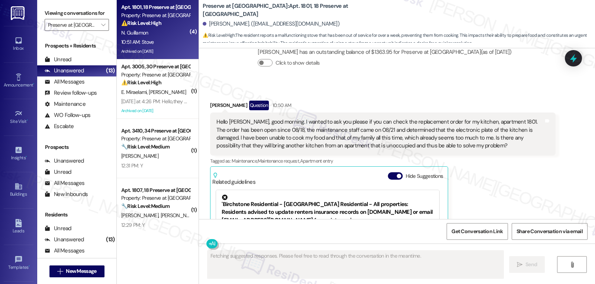
scroll to position [5582, 0]
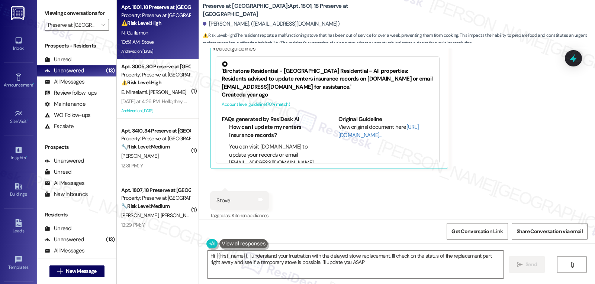
type textarea "Hi {{first_name}}, I understand your frustration with the delayed stove replace…"
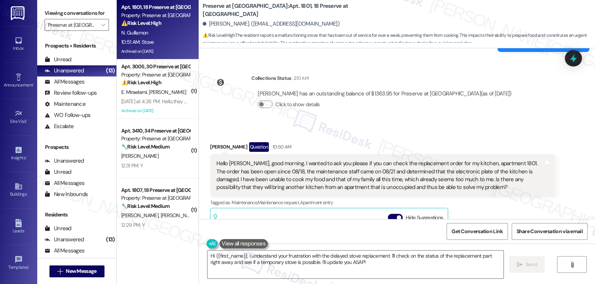
scroll to position [5433, 0]
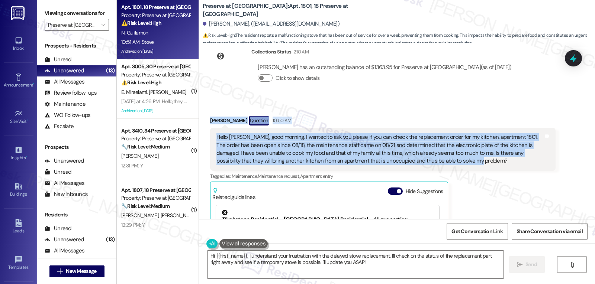
drag, startPoint x: 202, startPoint y: 113, endPoint x: 443, endPoint y: 151, distance: 244.3
click at [443, 151] on div "Received via SMS Nuria Guillamon Question 10:50 AM Hello Sara, good morning. I …" at bounding box center [382, 216] width 356 height 213
copy div "Nuria Guillamon Question 10:50 AM Hello Sara, good morning. I wanted to ask you…"
click at [577, 59] on icon at bounding box center [573, 58] width 13 height 13
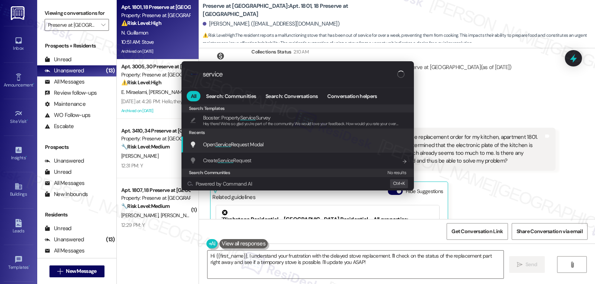
type input "service"
click at [254, 151] on div "Open Service Request Modal Add shortcut" at bounding box center [297, 145] width 232 height 16
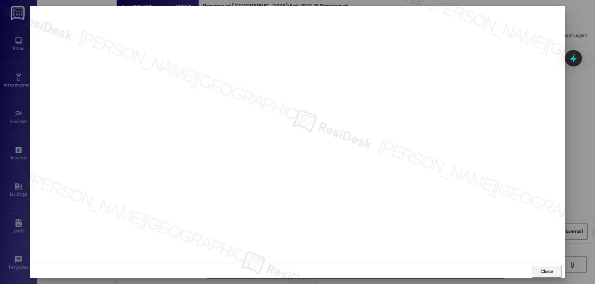
click at [553, 271] on button "Close" at bounding box center [547, 272] width 30 height 12
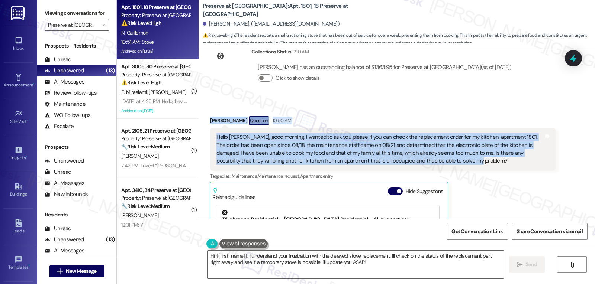
drag, startPoint x: 200, startPoint y: 112, endPoint x: 489, endPoint y: 155, distance: 292.8
click at [489, 155] on div "Received via SMS Nuria Guillamon Question 10:50 AM Hello Sara, good morning. I …" at bounding box center [382, 216] width 356 height 213
copy div "Nuria Guillamon Question 10:50 AM Hello Sara, good morning. I wanted to ask you…"
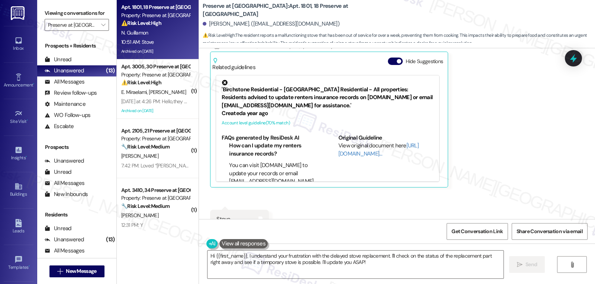
scroll to position [5582, 0]
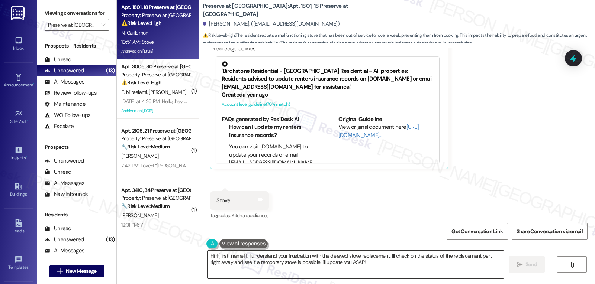
click at [387, 265] on textarea "Hi {{first_name}}, I understand your frustration with the delayed stove replace…" at bounding box center [355, 265] width 296 height 28
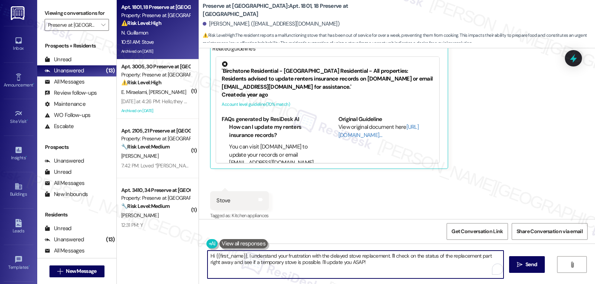
paste textarea "Good morning, Nuria. Thank you for reaching out and sharing your concerns. I’m …"
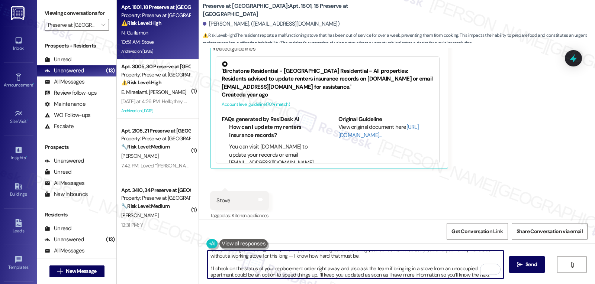
click at [391, 257] on textarea "Good morning, Nuria. Thank you for reaching out and sharing your concerns. I’m …" at bounding box center [355, 265] width 296 height 28
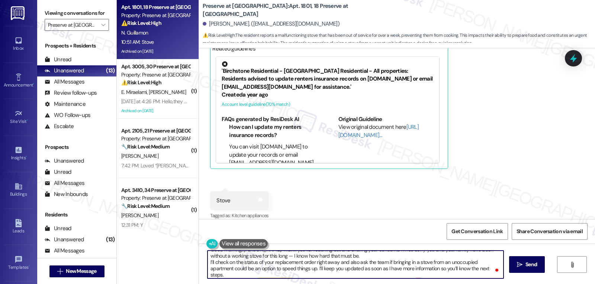
scroll to position [0, 0]
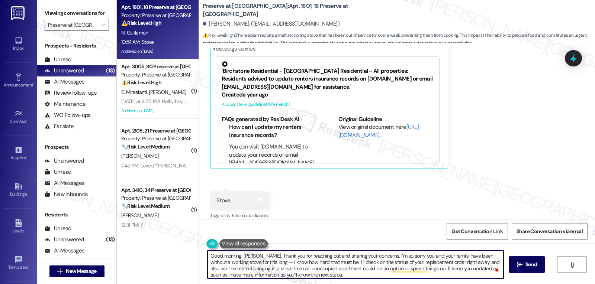
click at [267, 261] on textarea "Good morning, Nuria. Thank you for reaching out and sharing your concerns. I’m …" at bounding box center [355, 265] width 296 height 28
click at [337, 272] on textarea "Good morning, [PERSON_NAME]. Thank you for reaching out and sharing your concer…" at bounding box center [355, 265] width 296 height 28
click at [328, 278] on textarea "Good morning, [PERSON_NAME]. Thank you for reaching out and sharing your concer…" at bounding box center [355, 265] width 296 height 28
type textarea "Good morning, [PERSON_NAME]. Thank you for reaching out and sharing your concer…"
click at [521, 264] on icon "" at bounding box center [520, 265] width 6 height 6
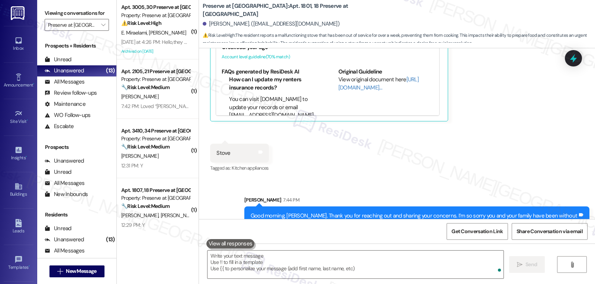
scroll to position [5657, 0]
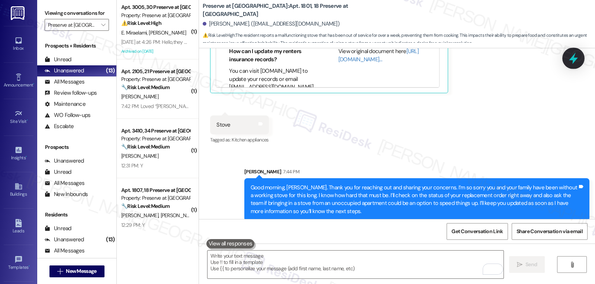
click at [570, 61] on icon at bounding box center [573, 58] width 13 height 13
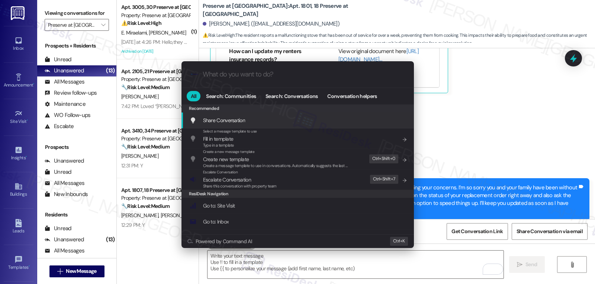
click at [579, 55] on div ".cls-1{fill:#0a055f;}.cls-2{fill:#0cc4c4;} resideskLogoBlueOrange All Search: C…" at bounding box center [297, 142] width 595 height 284
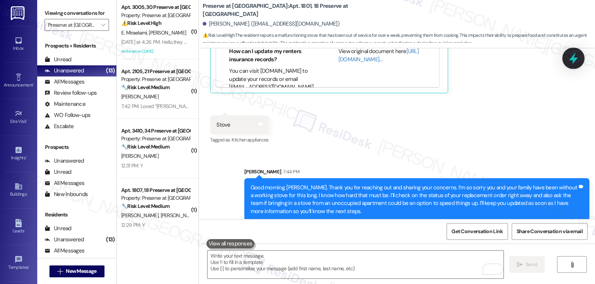
click at [577, 55] on icon at bounding box center [573, 58] width 13 height 13
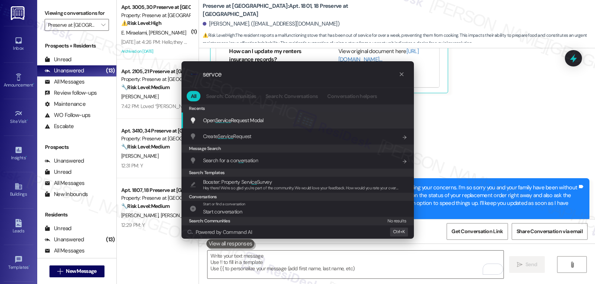
click at [244, 126] on div "Open Serv i ce Request Modal Add shortcut" at bounding box center [297, 121] width 232 height 16
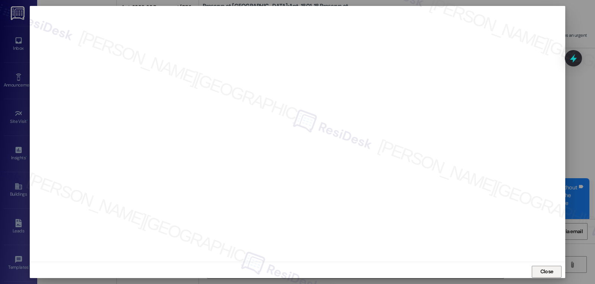
click at [548, 274] on span "Close" at bounding box center [546, 272] width 13 height 8
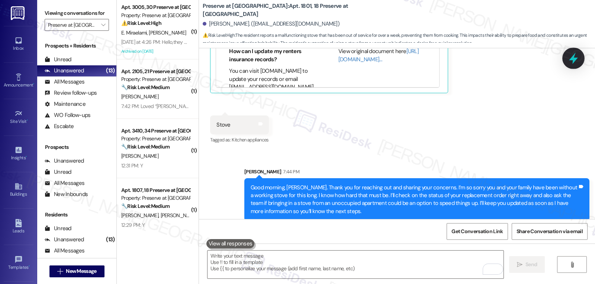
click at [577, 58] on icon at bounding box center [573, 59] width 9 height 12
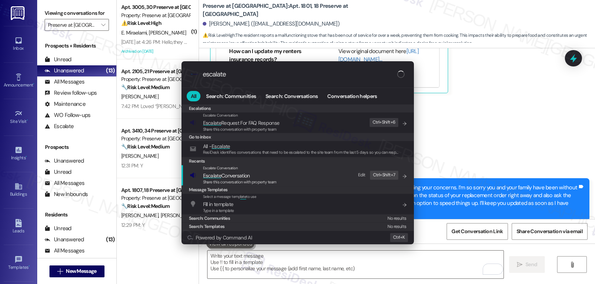
type input "escalate"
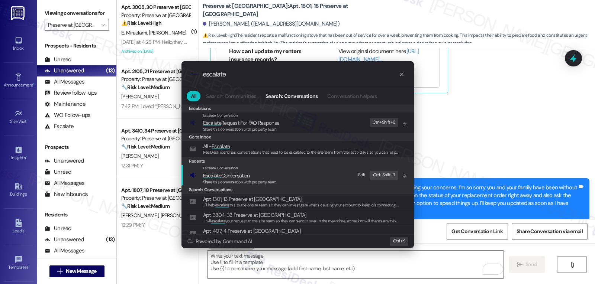
click at [241, 177] on span "Escalate Conversation" at bounding box center [226, 176] width 47 height 7
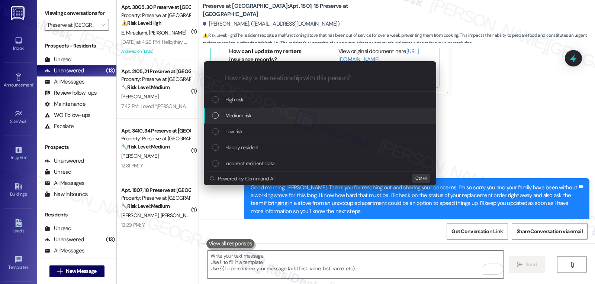
click at [265, 119] on div "Medium risk" at bounding box center [321, 116] width 218 height 8
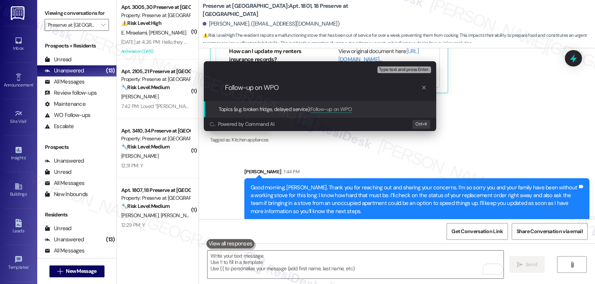
paste input "16097074"
type input "Follow-up on WO 16097074 - Oven Stove work order"
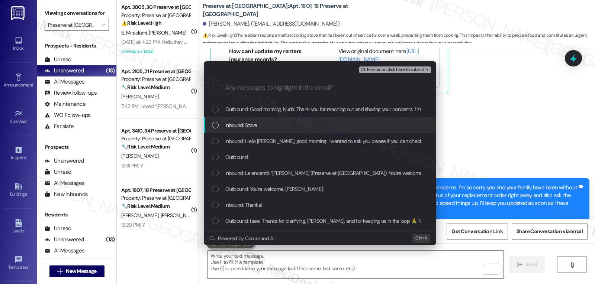
click at [263, 120] on div "Inbound: Stove" at bounding box center [320, 125] width 232 height 16
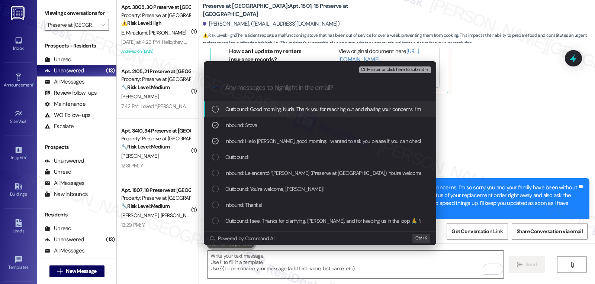
click at [406, 67] on span "Ctrl+Enter or click here to submit" at bounding box center [393, 69] width 64 height 5
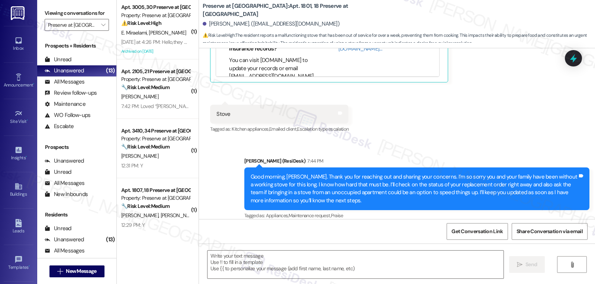
type textarea "Fetching suggested responses. Please feel free to read through the conversation…"
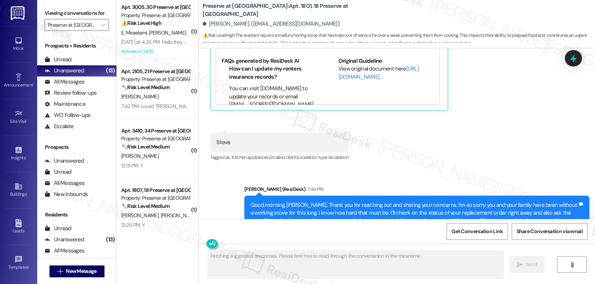
scroll to position [5668, 0]
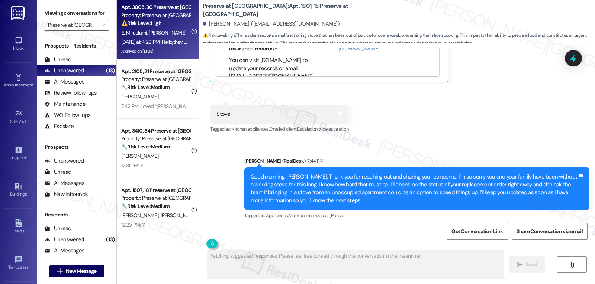
click at [177, 39] on div "Yesterday at 4:26 PM: Hello,they didnt come yesterday for pest control Yesterda…" at bounding box center [189, 42] width 137 height 7
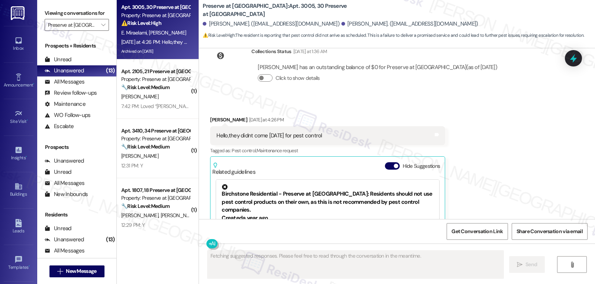
scroll to position [5099, 0]
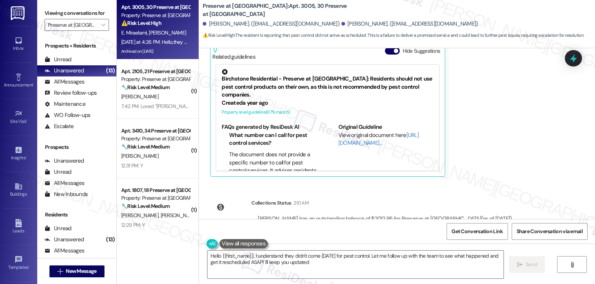
type textarea "Hello {{first_name}}, I understand they didn't come yesterday for pest control.…"
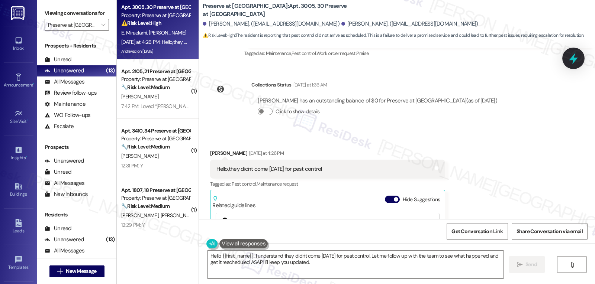
click at [577, 64] on icon at bounding box center [573, 58] width 13 height 13
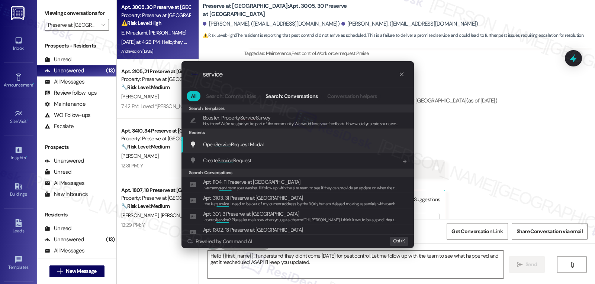
click at [233, 149] on div "Open Service Request Modal Add shortcut" at bounding box center [297, 145] width 232 height 16
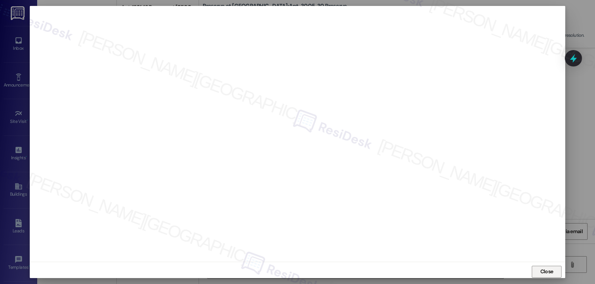
click at [550, 273] on span "Close" at bounding box center [546, 272] width 13 height 8
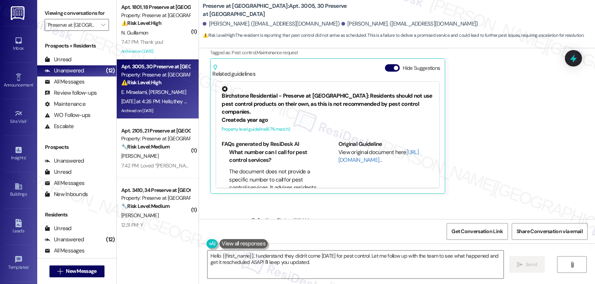
scroll to position [5099, 0]
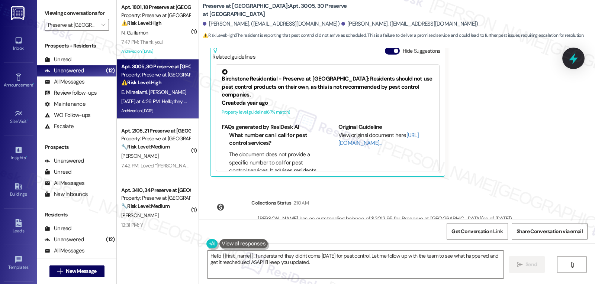
click at [570, 62] on icon at bounding box center [573, 58] width 13 height 13
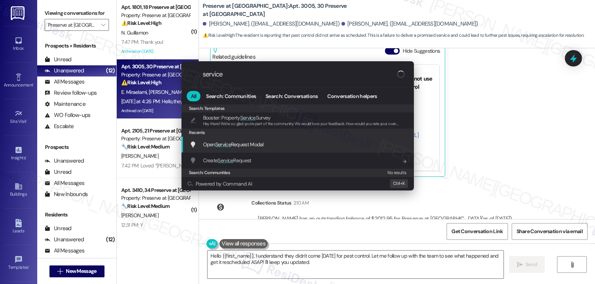
type input "service"
click at [225, 150] on div "Open Service Request Modal Add shortcut" at bounding box center [297, 145] width 232 height 16
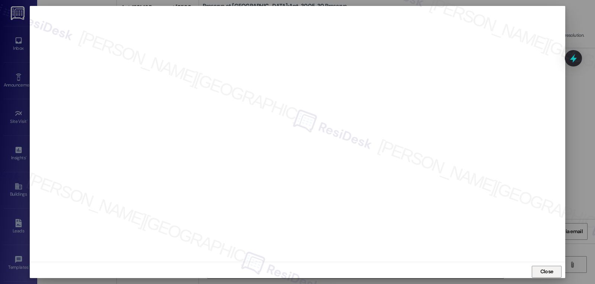
click at [545, 271] on span "Close" at bounding box center [546, 272] width 13 height 8
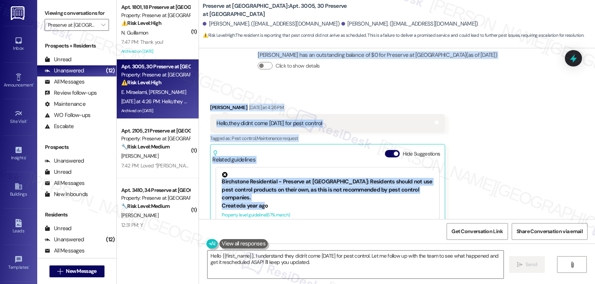
scroll to position [5024, 0]
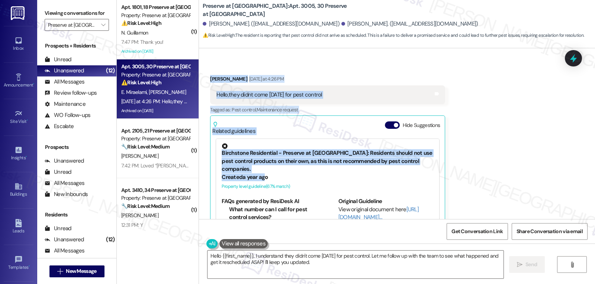
drag, startPoint x: 239, startPoint y: 125, endPoint x: 330, endPoint y: 68, distance: 106.4
click at [330, 68] on div "WO Opened request: Need filter... Jul 13, 2024 at 6:54 AM Status : Completed Sh…" at bounding box center [397, 133] width 396 height 171
copy div "Sarah (ResiDesk) Aug 22, 2025 at 6:53 PM Hi Elmira, I’m so sorry you’re dealing…"
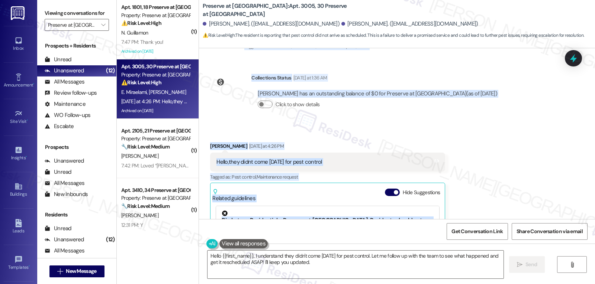
scroll to position [4876, 0]
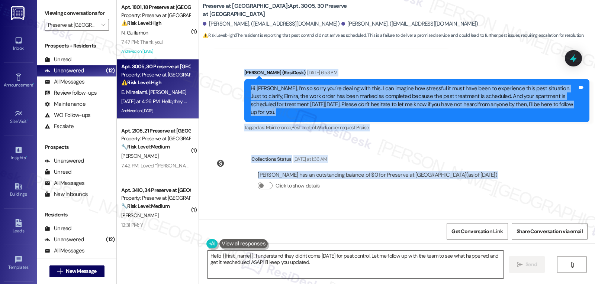
click at [357, 263] on textarea "Hello {{first_name}}, I understand they didn't come yesterday for pest control.…" at bounding box center [355, 265] width 296 height 28
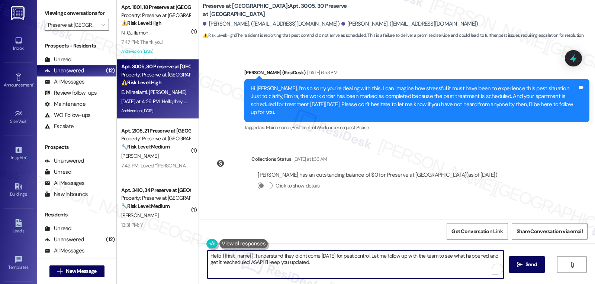
paste textarea "i Elmira, thank you for letting me know. I’m so sorry pest control didn’t come …"
click at [410, 257] on textarea "Hi Elmira, thank you for letting me know. I’m so sorry pest control didn’t come…" at bounding box center [355, 265] width 296 height 28
click at [414, 270] on textarea "Hi Elmira, thank you for letting me know. I’m so sorry pest control didn’t come…" at bounding box center [355, 265] width 296 height 28
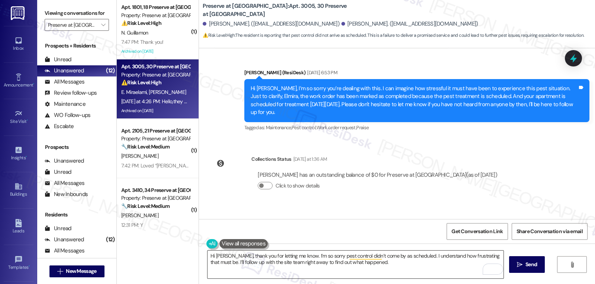
click at [394, 270] on textarea "Hi Elmira, thank you for letting me know. I’m so sorry pest control didn’t come…" at bounding box center [355, 265] width 296 height 28
paste textarea "I’ll keep you posted as soon as I have an update."
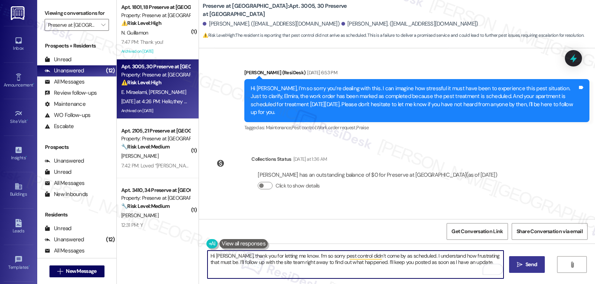
type textarea "Hi [PERSON_NAME], thank you for letting me know. I’m so sorry pest control didn…"
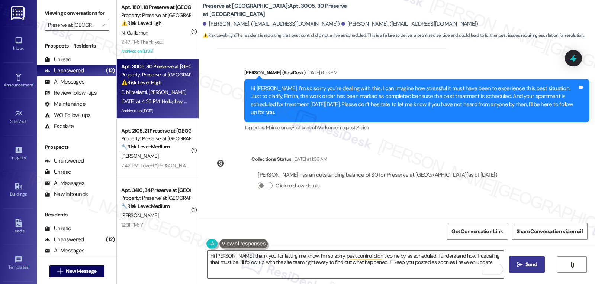
click at [528, 266] on span "Send" at bounding box center [531, 265] width 12 height 8
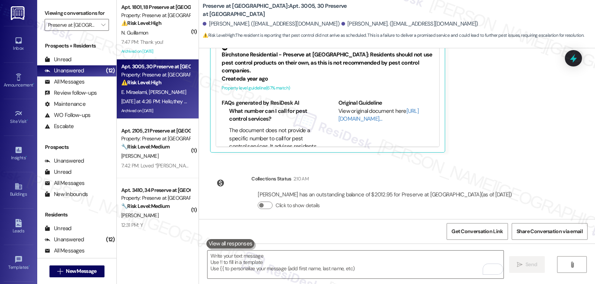
scroll to position [5159, 0]
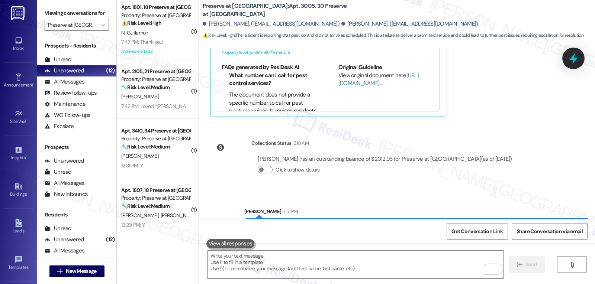
click at [571, 63] on icon at bounding box center [573, 58] width 13 height 13
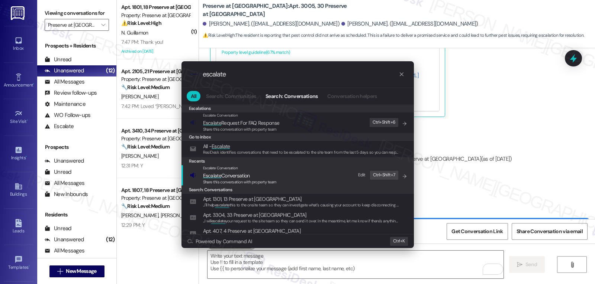
type input "escalate"
click at [234, 178] on span "Escalate Conversation" at bounding box center [226, 176] width 47 height 7
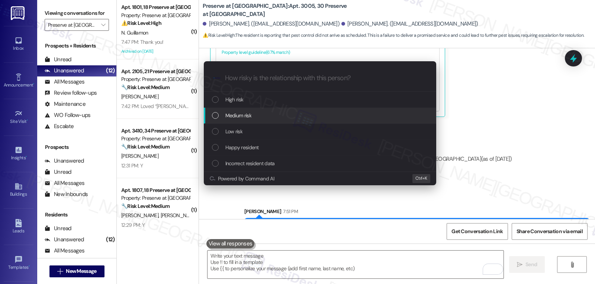
click at [257, 120] on div "Medium risk" at bounding box center [321, 116] width 218 height 8
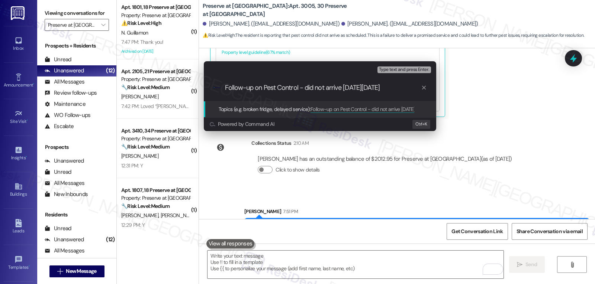
type input "Follow-up on Pest Control - did not arrive on Monday 8/25"
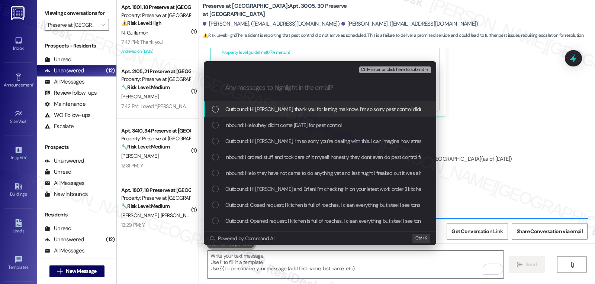
click at [342, 125] on span "Inbound: Hello,they didnt come yesterday for pest control" at bounding box center [283, 125] width 116 height 8
click at [412, 70] on span "Ctrl+Enter or click here to submit" at bounding box center [393, 69] width 64 height 5
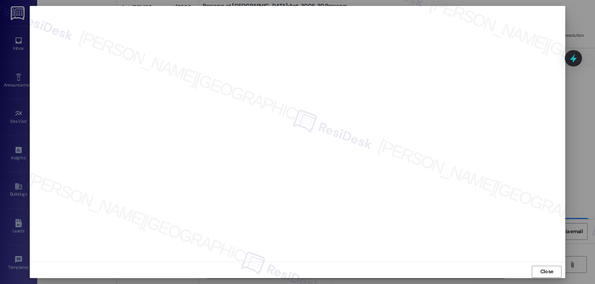
scroll to position [3, 0]
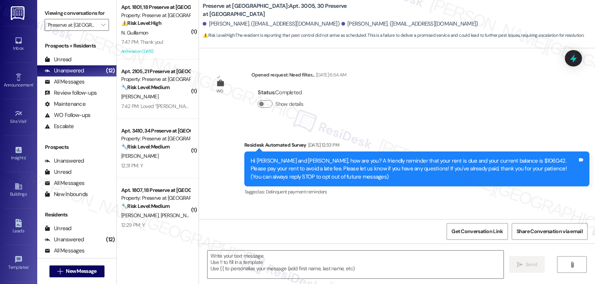
type textarea "Fetching suggested responses. Please feel free to read through the conversation…"
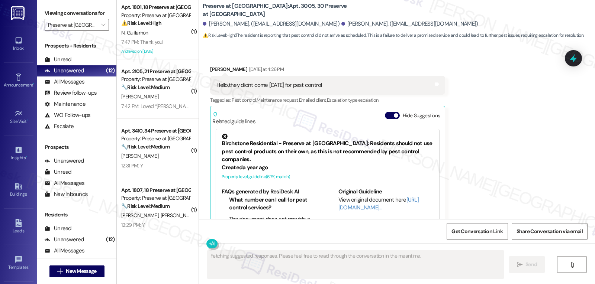
scroll to position [5030, 0]
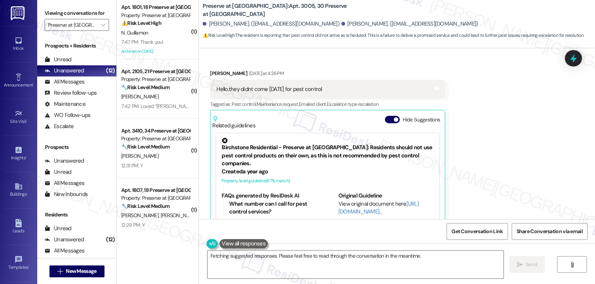
scroll to position [5169, 0]
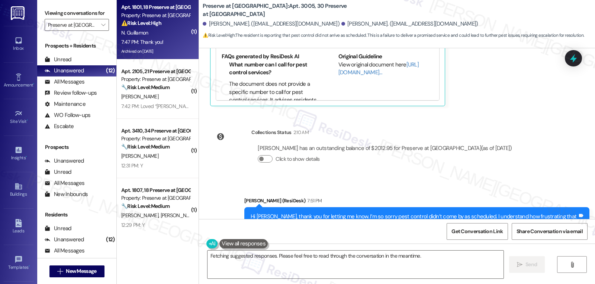
click at [168, 38] on div "7:47 PM: Thank you! 7:47 PM: Thank you!" at bounding box center [155, 42] width 70 height 9
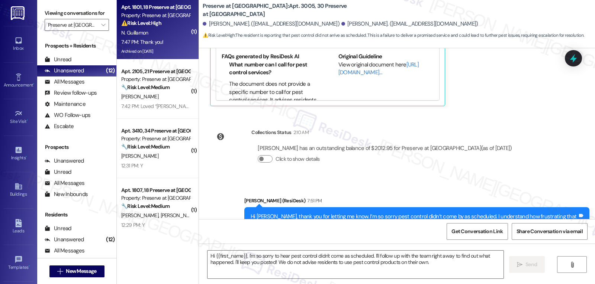
type textarea "Fetching suggested responses. Please feel free to read through the conversation…"
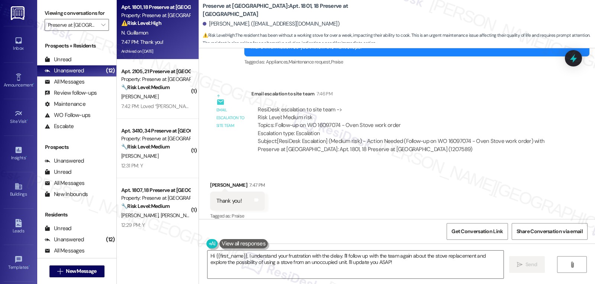
scroll to position [5709, 0]
click at [338, 265] on textarea "Hi {{first_name}}, I understand your frustration with the delay. I'll follow up…" at bounding box center [355, 265] width 296 height 28
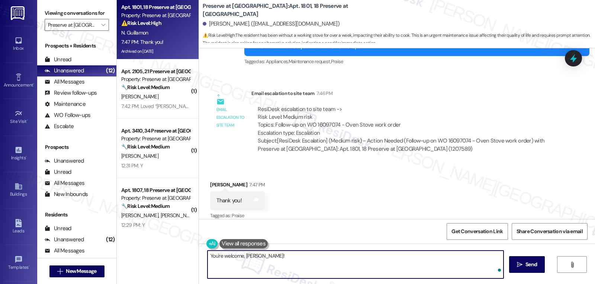
click at [338, 265] on textarea "You're welcome, [PERSON_NAME]!" at bounding box center [355, 265] width 296 height 28
type textarea "You're welcome, [PERSON_NAME]!"
click at [521, 259] on button " Send" at bounding box center [527, 265] width 36 height 17
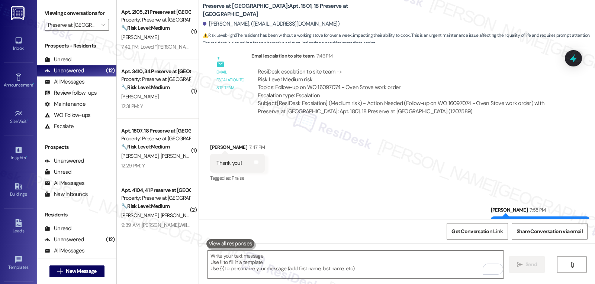
scroll to position [5761, 0]
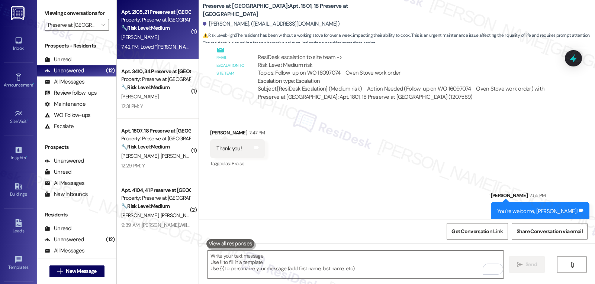
click at [125, 40] on span "[PERSON_NAME]" at bounding box center [139, 37] width 37 height 7
type textarea "Fetching suggested responses. Please feel free to read through the conversation…"
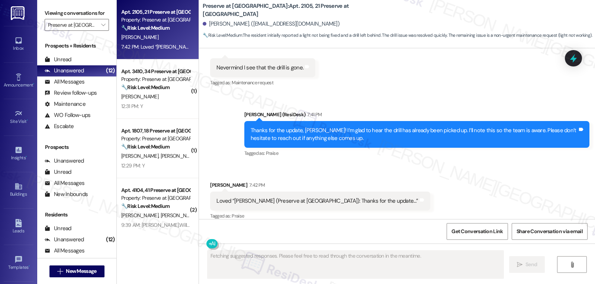
scroll to position [4703, 0]
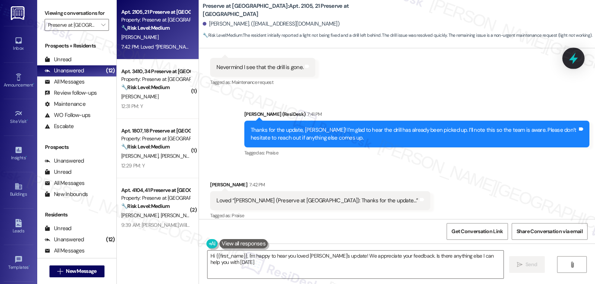
type textarea "Hi {{first_name}}, I'm happy to hear you loved [PERSON_NAME]'s update! We appre…"
click at [577, 57] on icon at bounding box center [573, 58] width 13 height 13
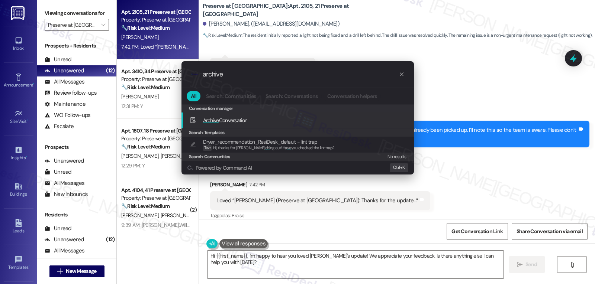
type input "archive"
click at [212, 123] on span "Archive" at bounding box center [211, 120] width 16 height 7
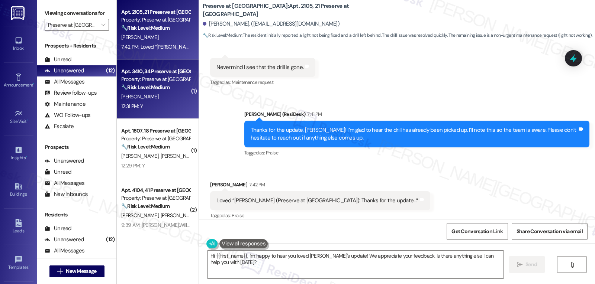
click at [162, 96] on div "[PERSON_NAME]" at bounding box center [155, 96] width 70 height 9
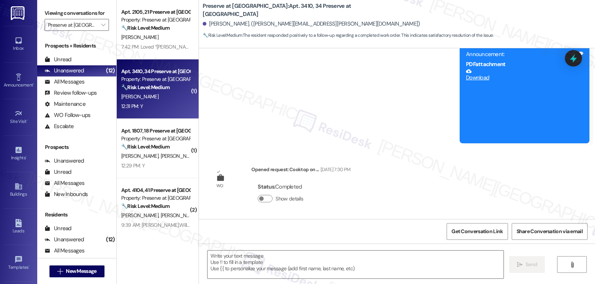
scroll to position [5905, 0]
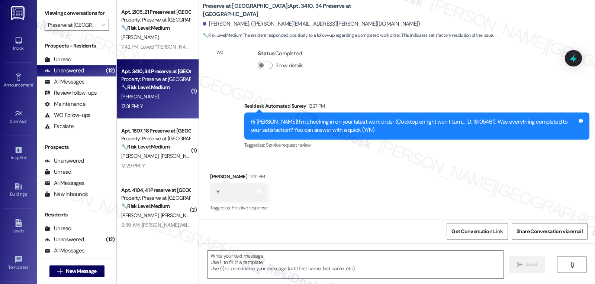
type textarea "Fetching suggested responses. Please feel free to read through the conversation…"
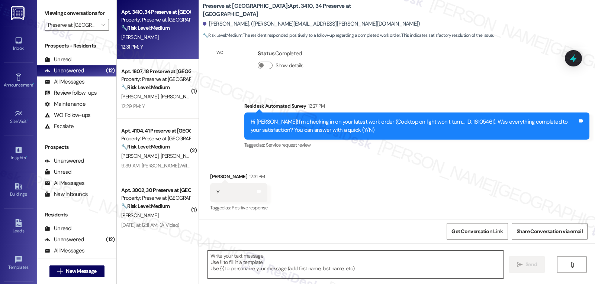
click at [262, 264] on textarea at bounding box center [355, 265] width 296 height 28
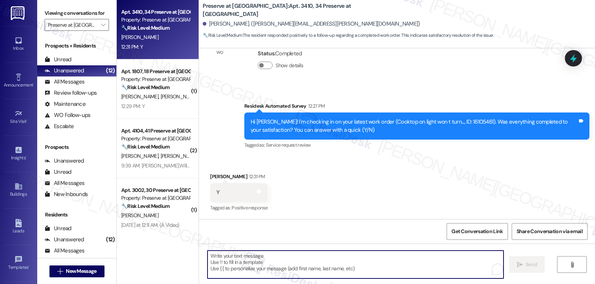
paste textarea "That’s wonderful news, {{first_name}}! Thank you for confirming. Remember, we’r…"
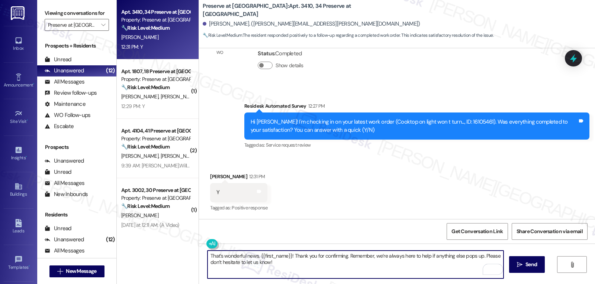
click at [300, 267] on textarea "That’s wonderful news, {{first_name}}! Thank you for confirming. Remember, we’r…" at bounding box center [355, 265] width 296 height 28
type textarea "That’s wonderful news, {{first_name}}! Thank you for confirming. Remember, we’r…"
click at [525, 263] on span "Send" at bounding box center [531, 265] width 12 height 8
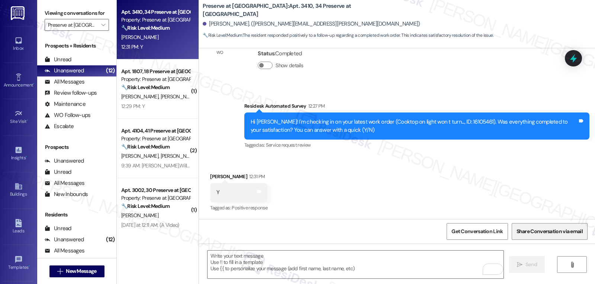
scroll to position [5904, 0]
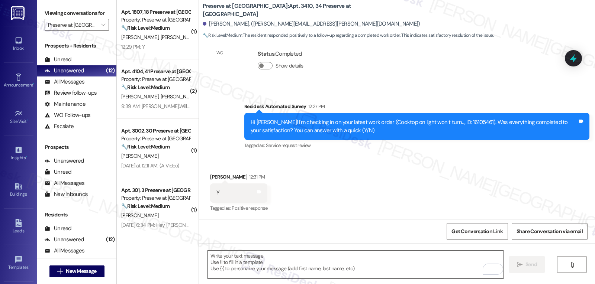
click at [281, 270] on textarea "To enrich screen reader interactions, please activate Accessibility in Grammarl…" at bounding box center [355, 265] width 296 height 28
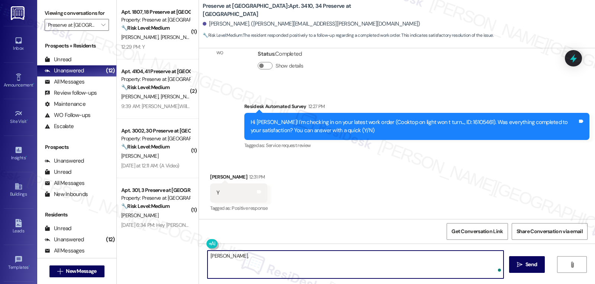
paste textarea "I hope you’re enjoying your time at {{property}}! Has it been meeting your expe…"
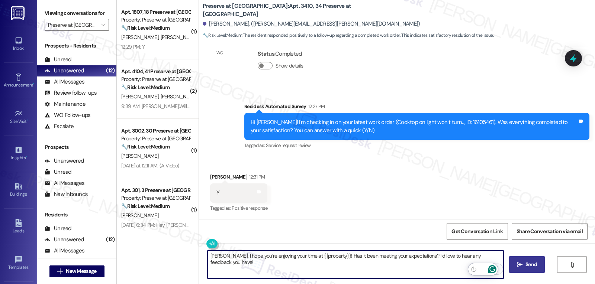
type textarea "[PERSON_NAME], I hope you’re enjoying your time at {{property}}! Has it been me…"
click at [515, 264] on span " Send" at bounding box center [526, 265] width 23 height 8
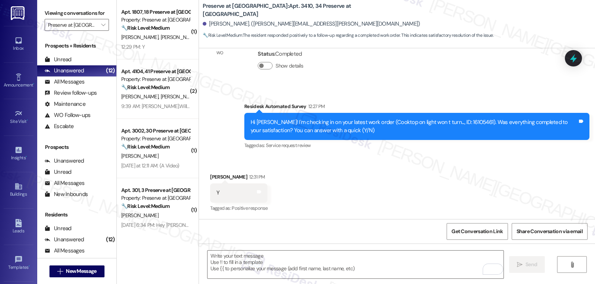
scroll to position [6016, 0]
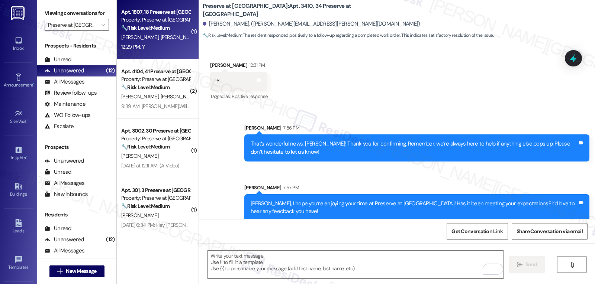
click at [161, 43] on div "12:29 PM: Y 12:29 PM: Y" at bounding box center [155, 46] width 70 height 9
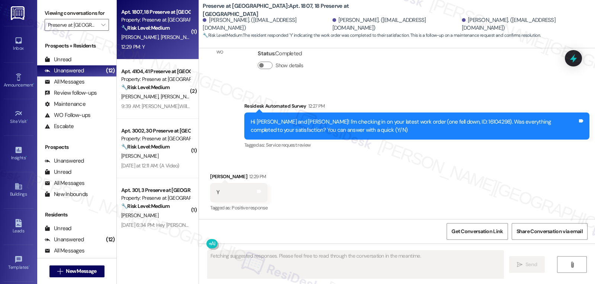
scroll to position [1147, 0]
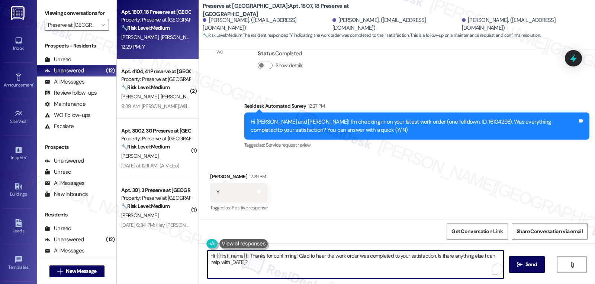
drag, startPoint x: 432, startPoint y: 258, endPoint x: 505, endPoint y: 302, distance: 84.9
click at [505, 284] on html "Inbox Go to Inbox Announcement • Send A Text Announcement Site Visit • Go to Si…" at bounding box center [297, 142] width 595 height 284
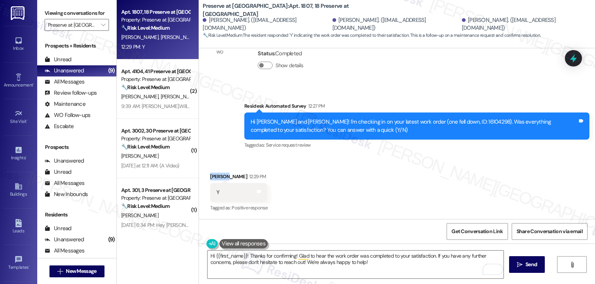
drag, startPoint x: 223, startPoint y: 178, endPoint x: 202, endPoint y: 178, distance: 21.6
click at [204, 178] on div "Received via SMS [PERSON_NAME] 12:29 PM Y Tags and notes Tagged as: Positive re…" at bounding box center [238, 193] width 68 height 52
copy div "[PERSON_NAME]"
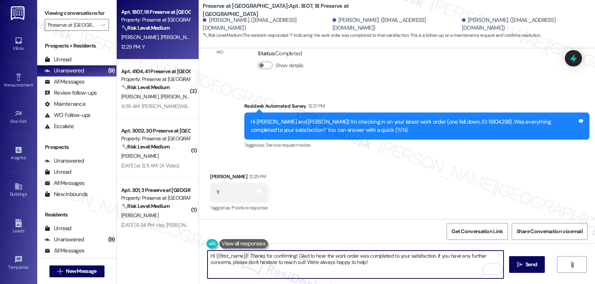
drag, startPoint x: 210, startPoint y: 255, endPoint x: 242, endPoint y: 254, distance: 32.3
click at [242, 254] on textarea "Hi {{first_name}}! Thanks for confirming! Glad to hear the work order was compl…" at bounding box center [355, 265] width 296 height 28
paste textarea "[PERSON_NAME]"
click at [422, 262] on textarea "Hi [PERSON_NAME]! Thanks for confirming! Glad to hear the work order was comple…" at bounding box center [355, 265] width 296 height 28
type textarea "Hi [PERSON_NAME]! Thanks for confirming! Glad to hear the work order was comple…"
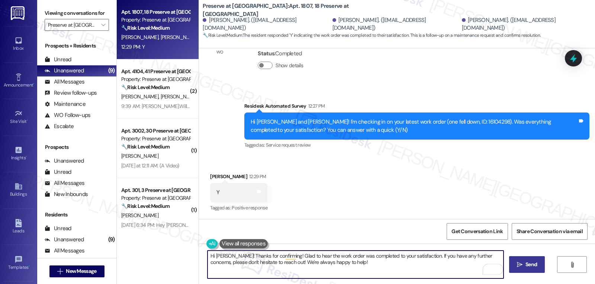
click at [516, 268] on span " Send" at bounding box center [526, 265] width 23 height 8
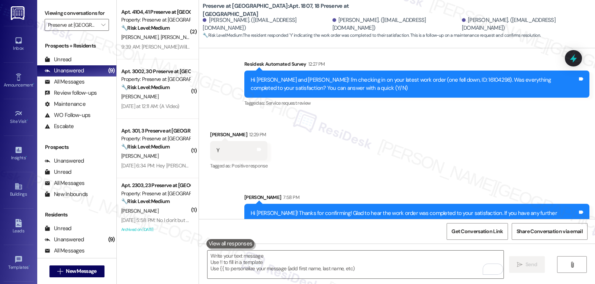
scroll to position [1207, 0]
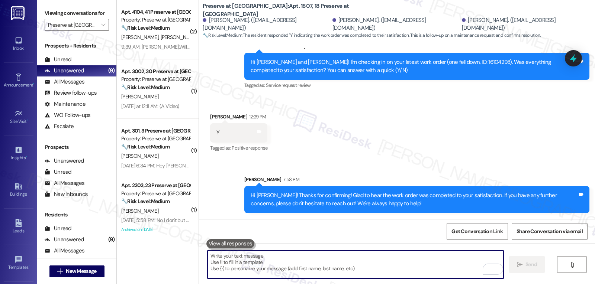
click at [239, 264] on textarea "To enrich screen reader interactions, please activate Accessibility in Grammarl…" at bounding box center [355, 265] width 296 height 28
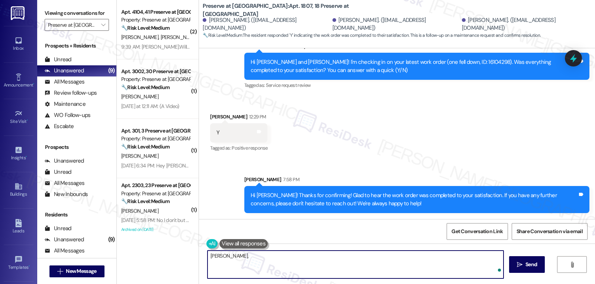
paste textarea "I’d love to know—has your experience at {{property}} been what you expected? Yo…"
type textarea "[PERSON_NAME], I’d love to know—has your experience at {{property}} been what y…"
click at [517, 268] on span " Send" at bounding box center [526, 265] width 23 height 8
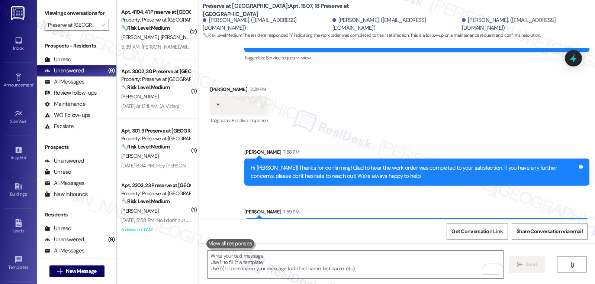
scroll to position [1259, 0]
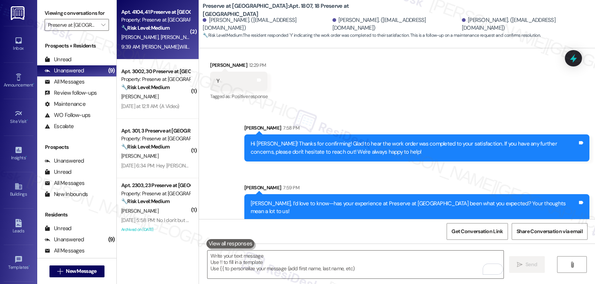
click at [161, 36] on div "[PERSON_NAME] [PERSON_NAME]" at bounding box center [155, 37] width 70 height 9
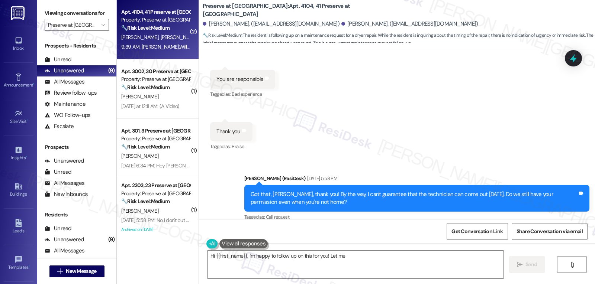
scroll to position [2668, 0]
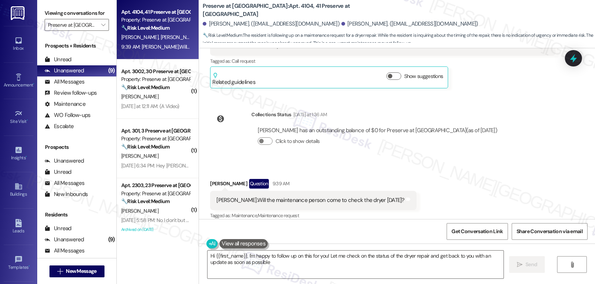
type textarea "Hi {{first_name}}, I'm happy to follow up on this for you! Let me check on the …"
click at [574, 56] on icon at bounding box center [573, 59] width 9 height 12
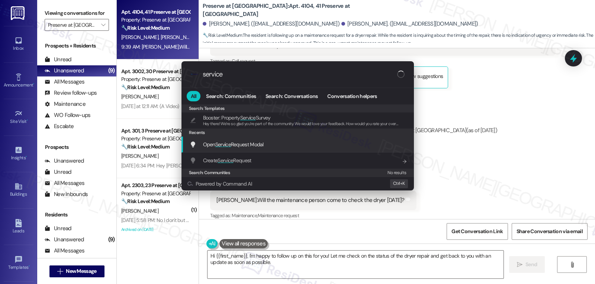
type input "service"
click at [263, 145] on span "Open Service Request Modal" at bounding box center [233, 144] width 61 height 7
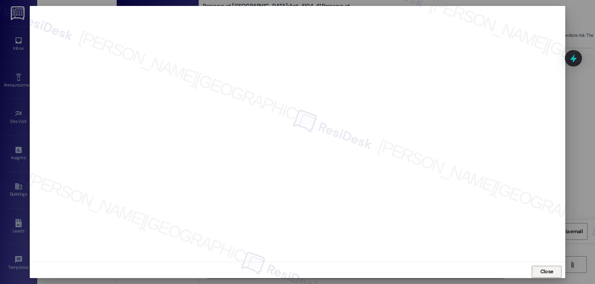
click at [542, 271] on span "Close" at bounding box center [546, 272] width 13 height 8
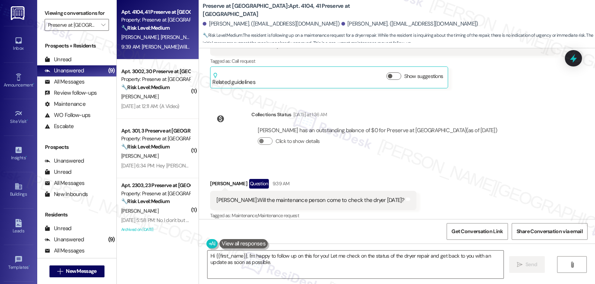
scroll to position [2594, 0]
